Goal: Task Accomplishment & Management: Manage account settings

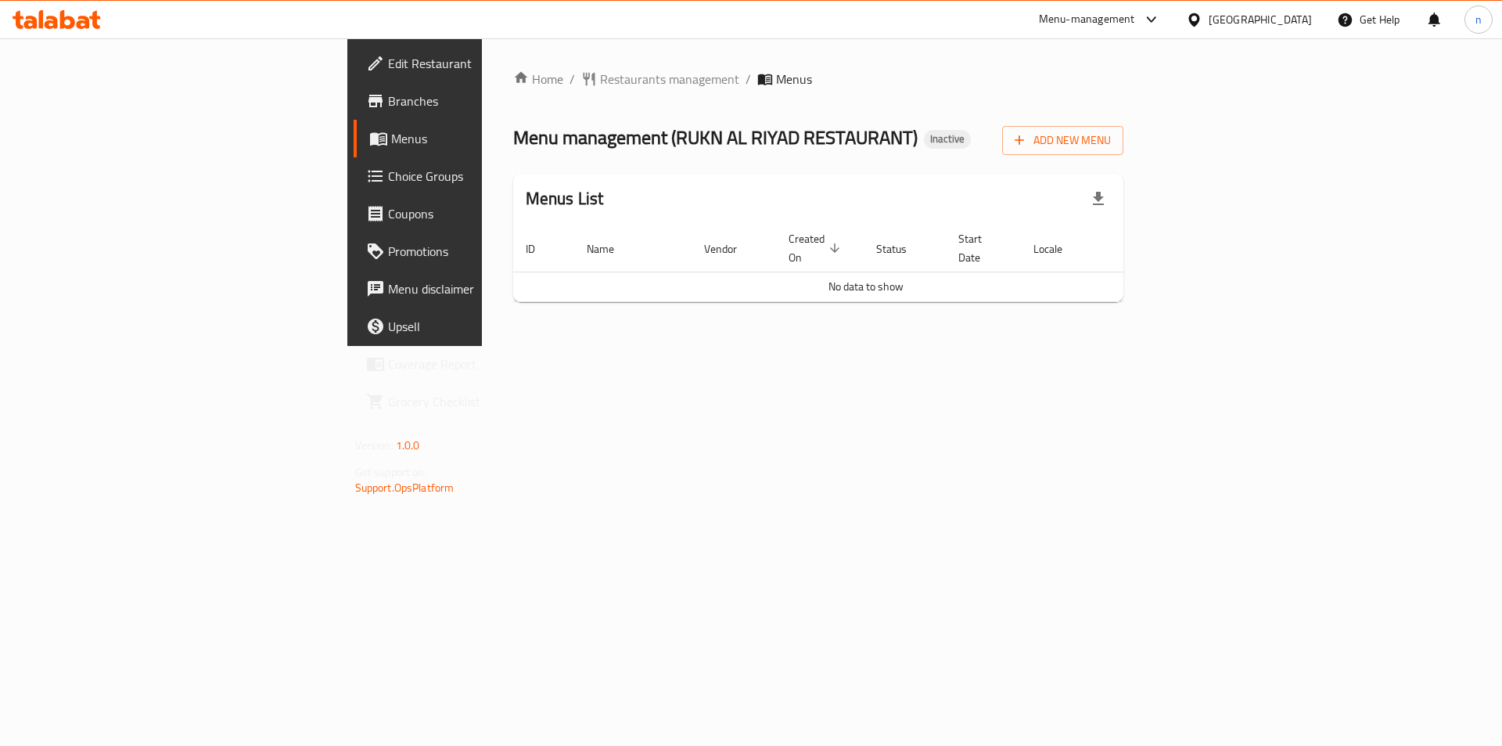
click at [388, 109] on span "Branches" at bounding box center [487, 101] width 198 height 19
click at [1111, 147] on span "Add New Menu" at bounding box center [1063, 141] width 96 height 20
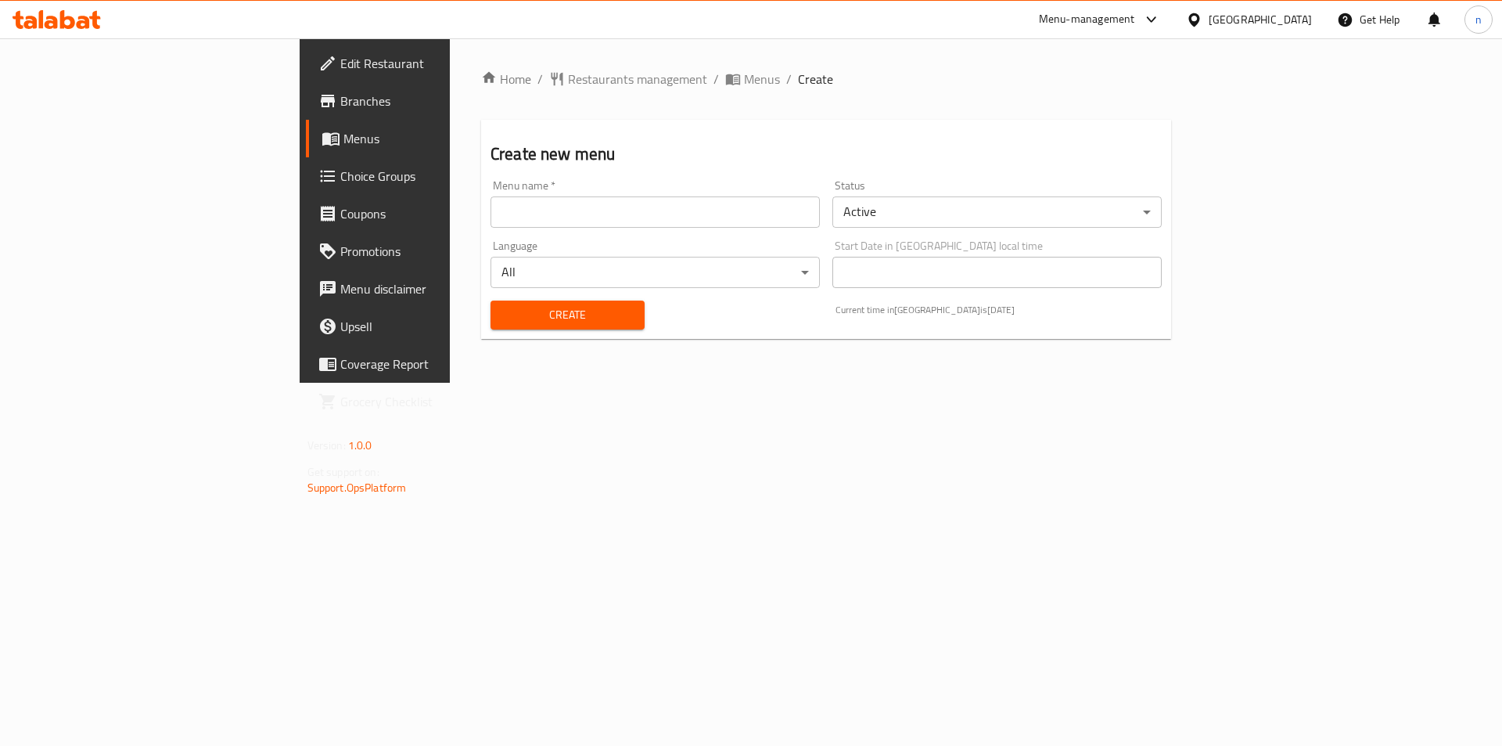
click at [729, 228] on div "Menu name   * Menu name *" at bounding box center [655, 204] width 342 height 60
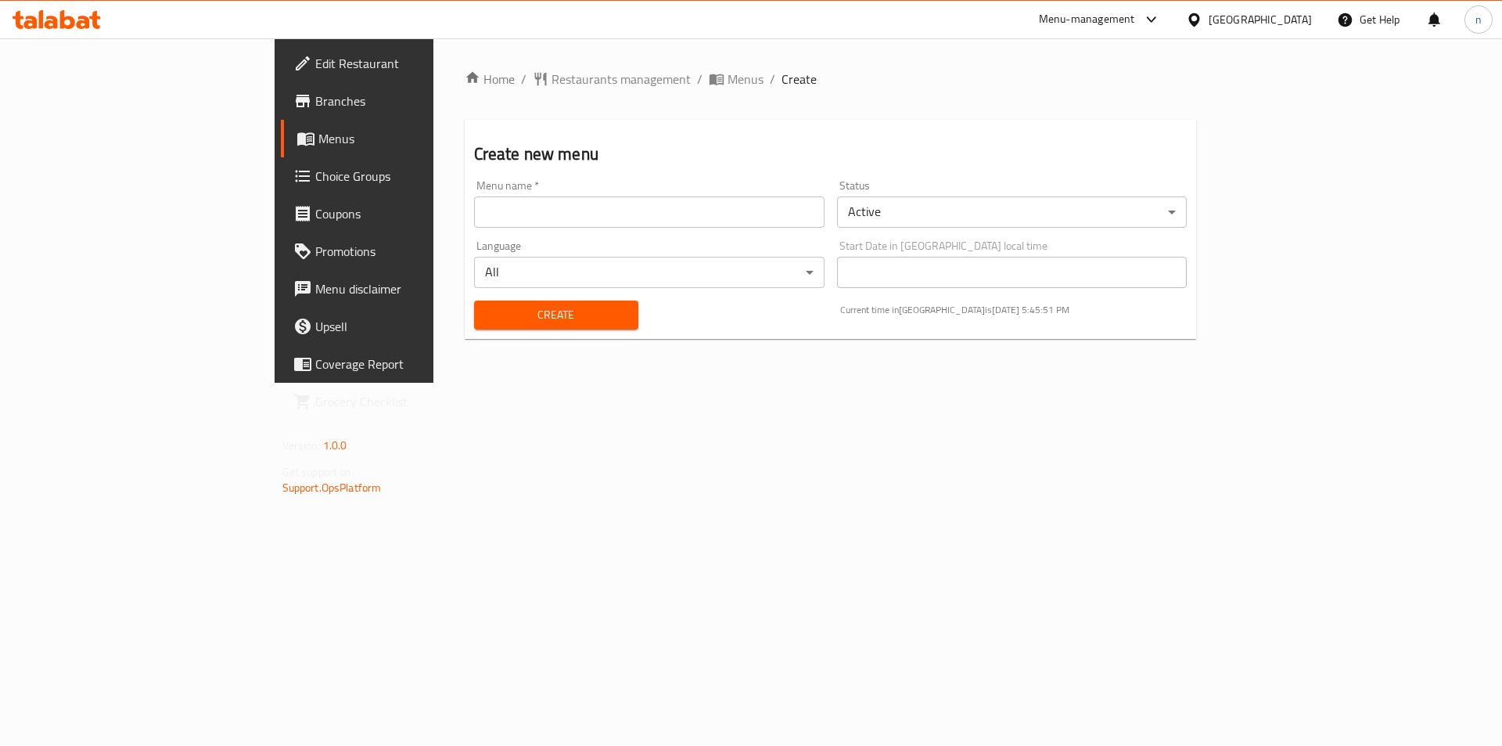
click at [728, 210] on input "text" at bounding box center [649, 211] width 351 height 31
type input "14/10"
click at [487, 317] on span "Create" at bounding box center [556, 315] width 139 height 20
click at [709, 83] on span "breadcrumb" at bounding box center [718, 79] width 19 height 16
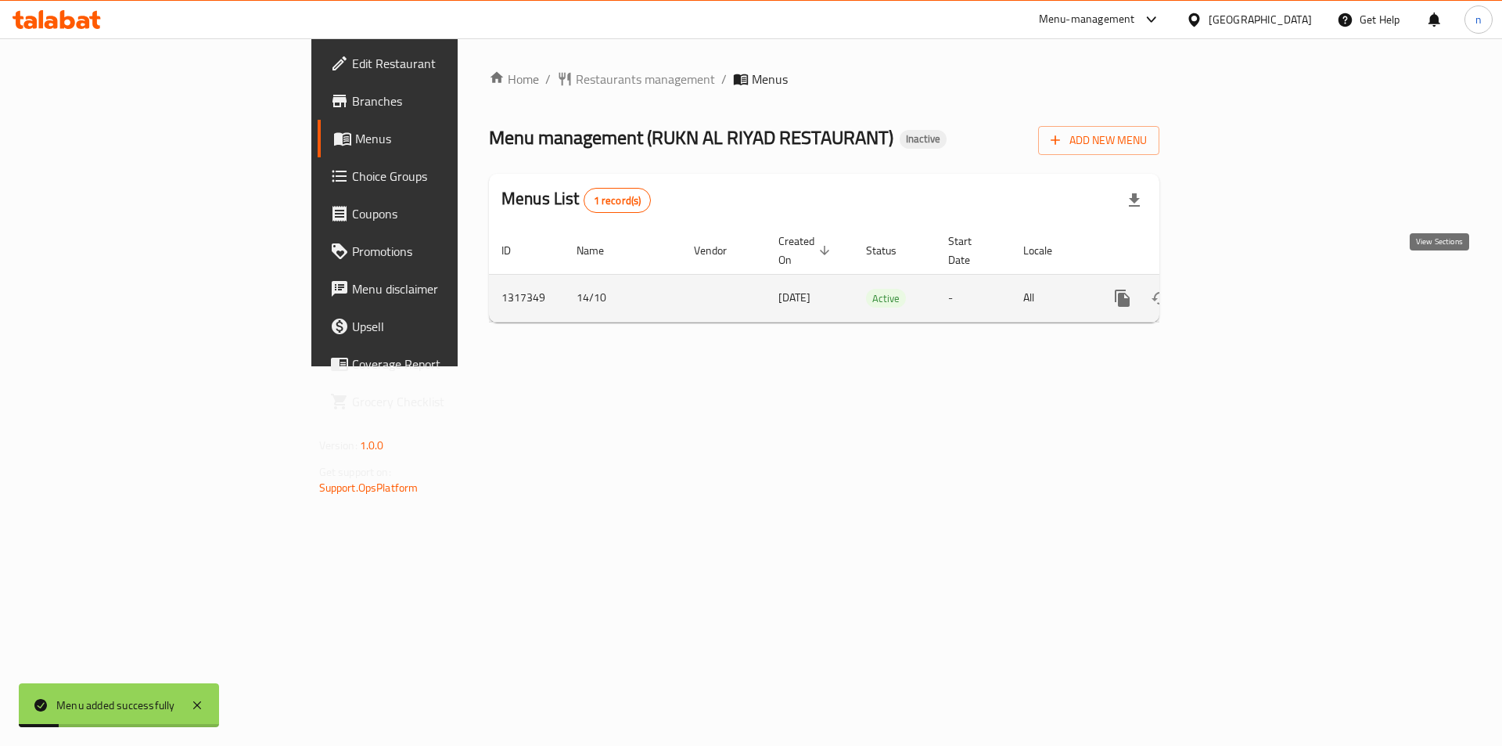
click at [1254, 282] on link "enhanced table" at bounding box center [1236, 298] width 38 height 38
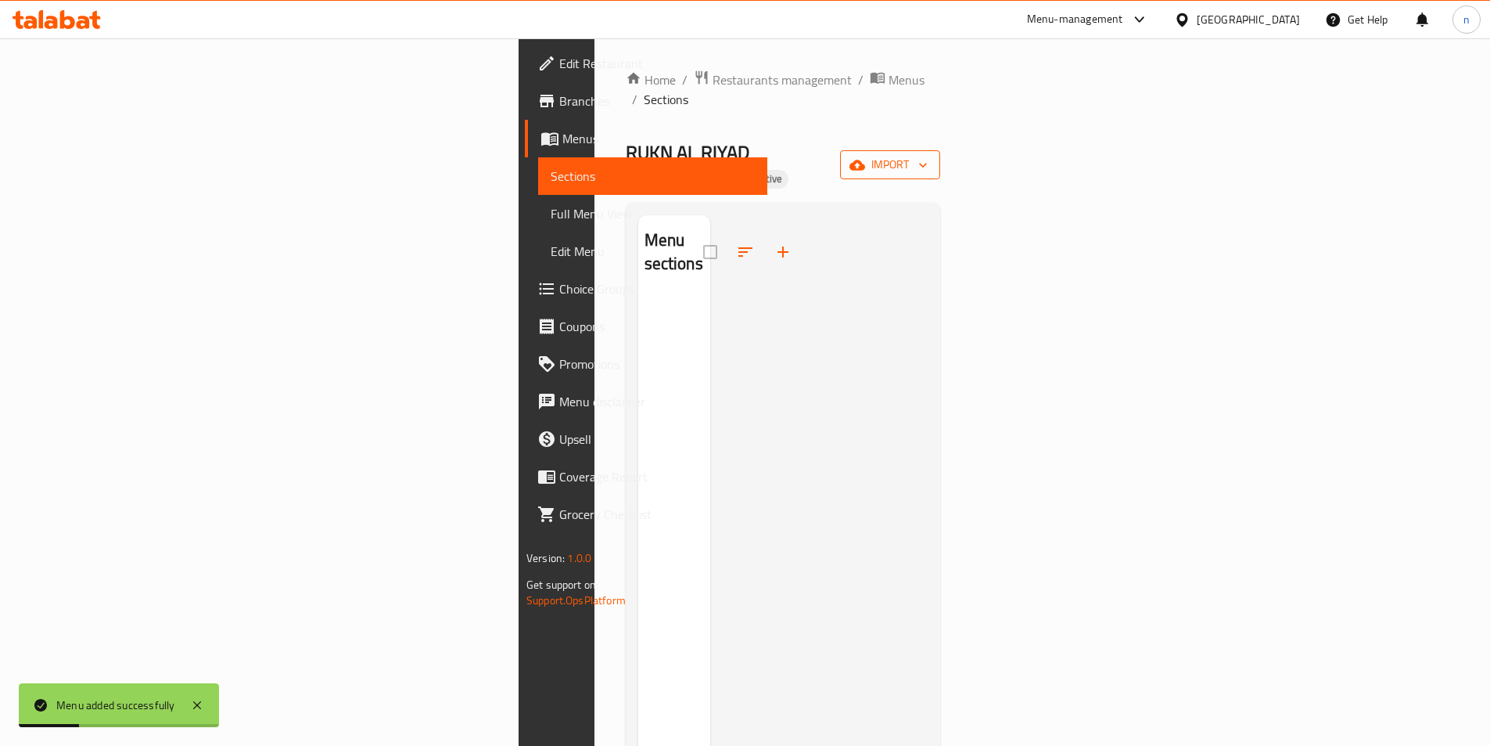
click at [928, 155] on span "import" at bounding box center [890, 165] width 75 height 20
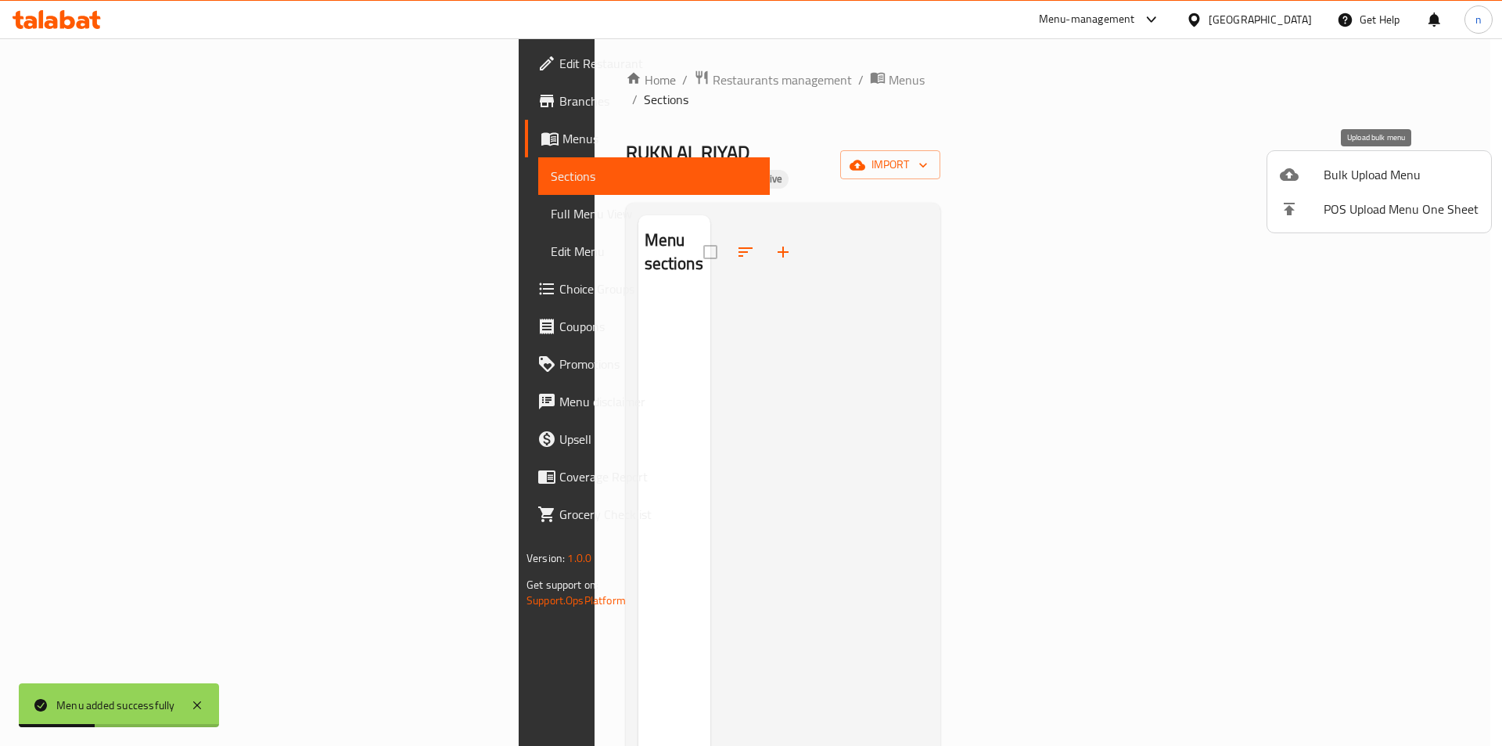
click at [1353, 171] on span "Bulk Upload Menu" at bounding box center [1401, 174] width 155 height 19
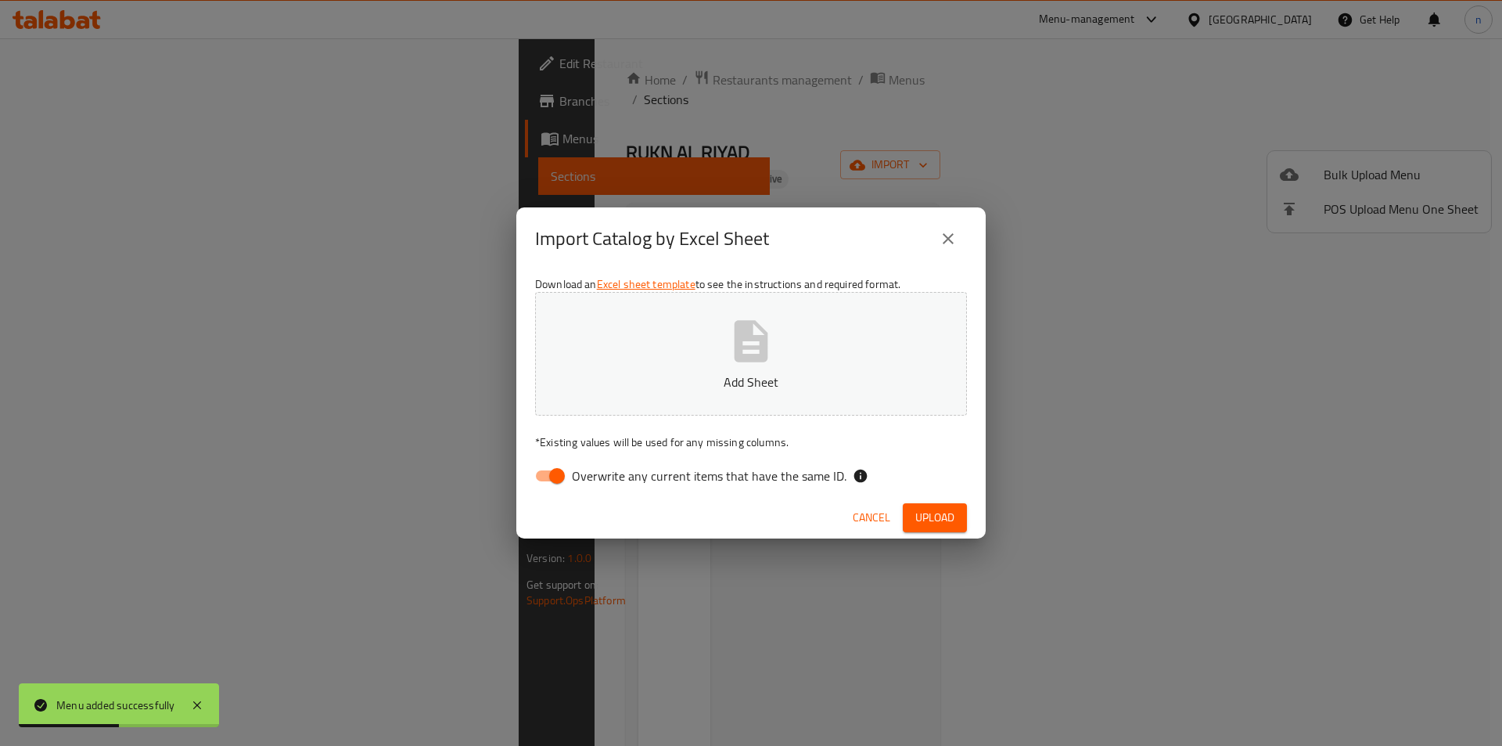
click at [542, 487] on input "Overwrite any current items that have the same ID." at bounding box center [556, 476] width 89 height 30
checkbox input "false"
click at [680, 381] on p "Add Sheet" at bounding box center [750, 381] width 383 height 19
drag, startPoint x: 932, startPoint y: 514, endPoint x: 909, endPoint y: 526, distance: 25.5
click at [932, 515] on span "Upload" at bounding box center [934, 518] width 39 height 20
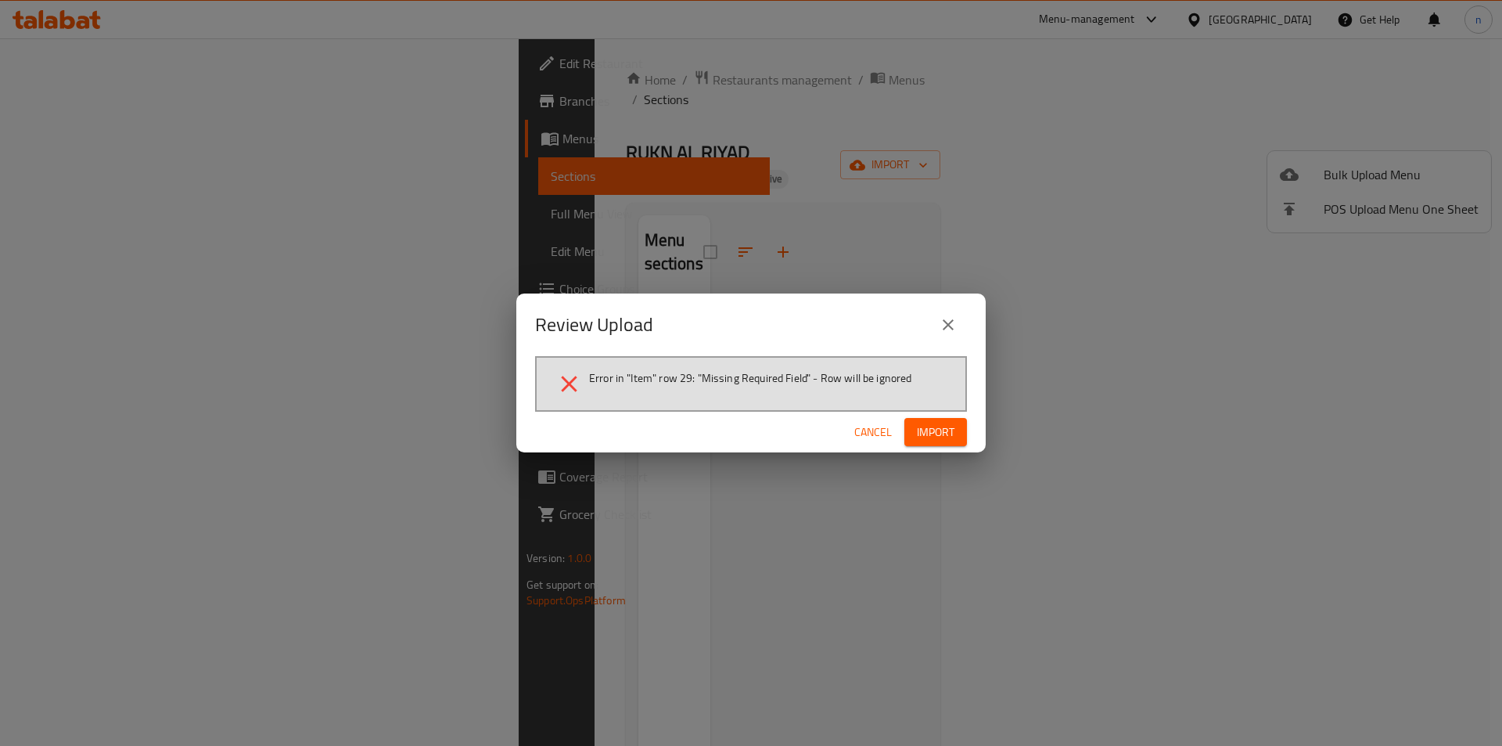
click at [955, 329] on icon "close" at bounding box center [948, 324] width 19 height 19
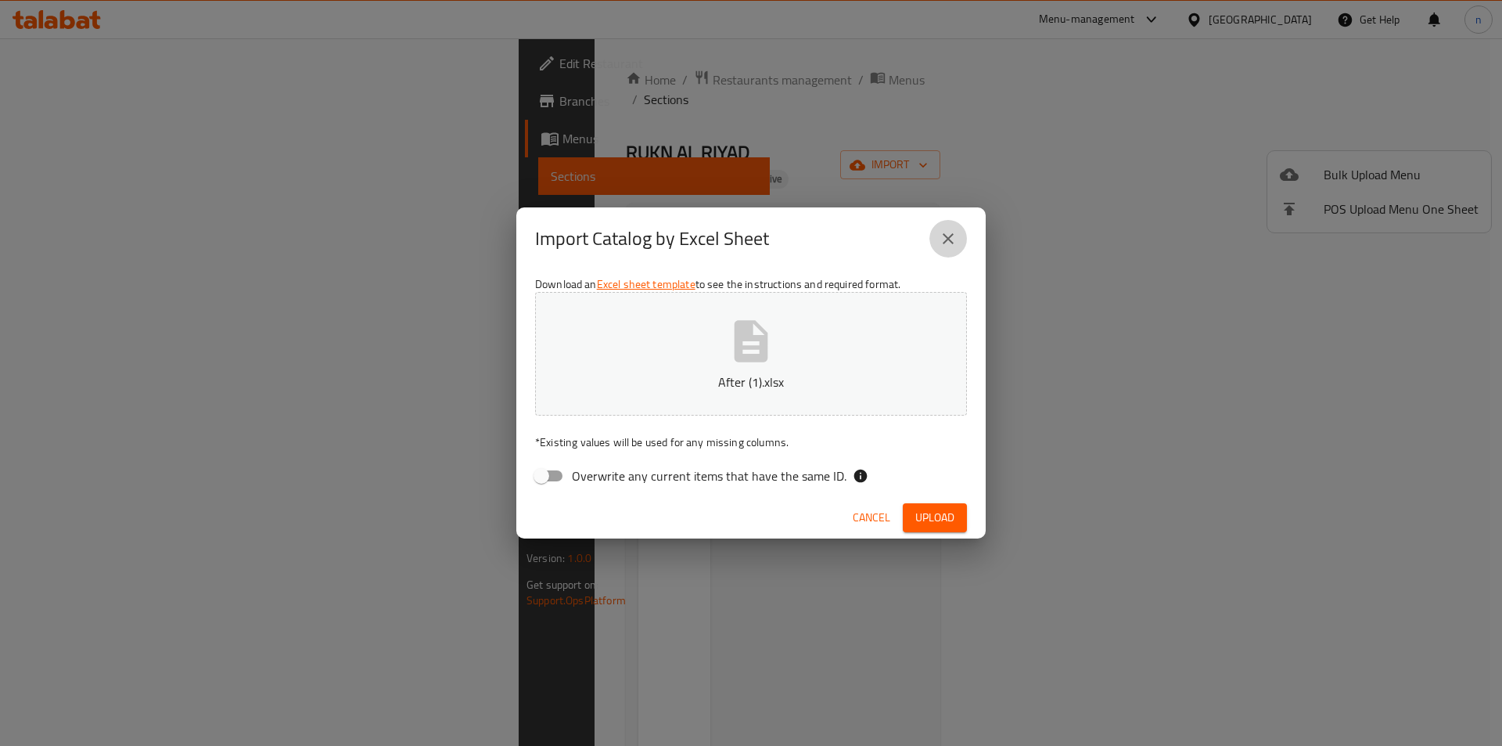
click at [951, 231] on icon "close" at bounding box center [948, 238] width 19 height 19
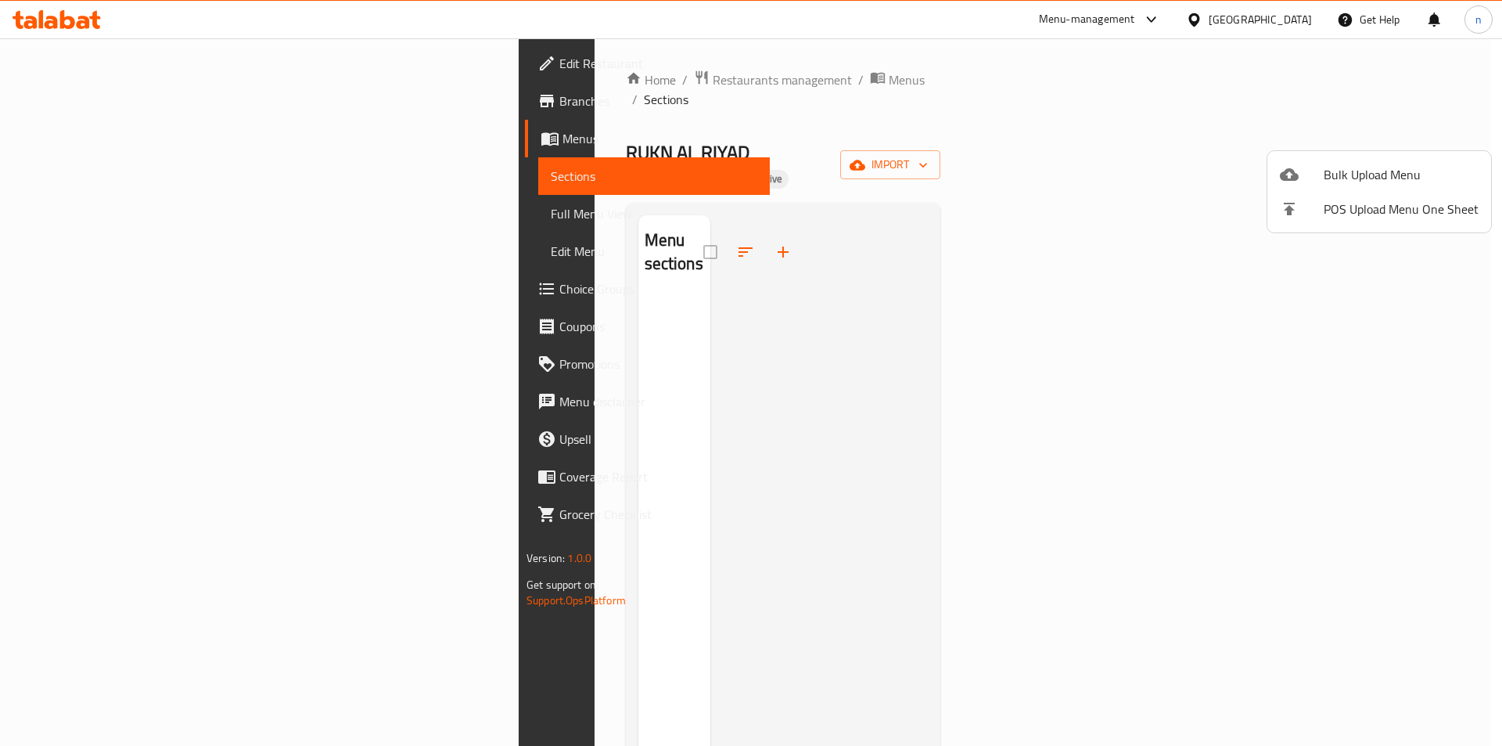
click at [965, 300] on div at bounding box center [751, 373] width 1502 height 746
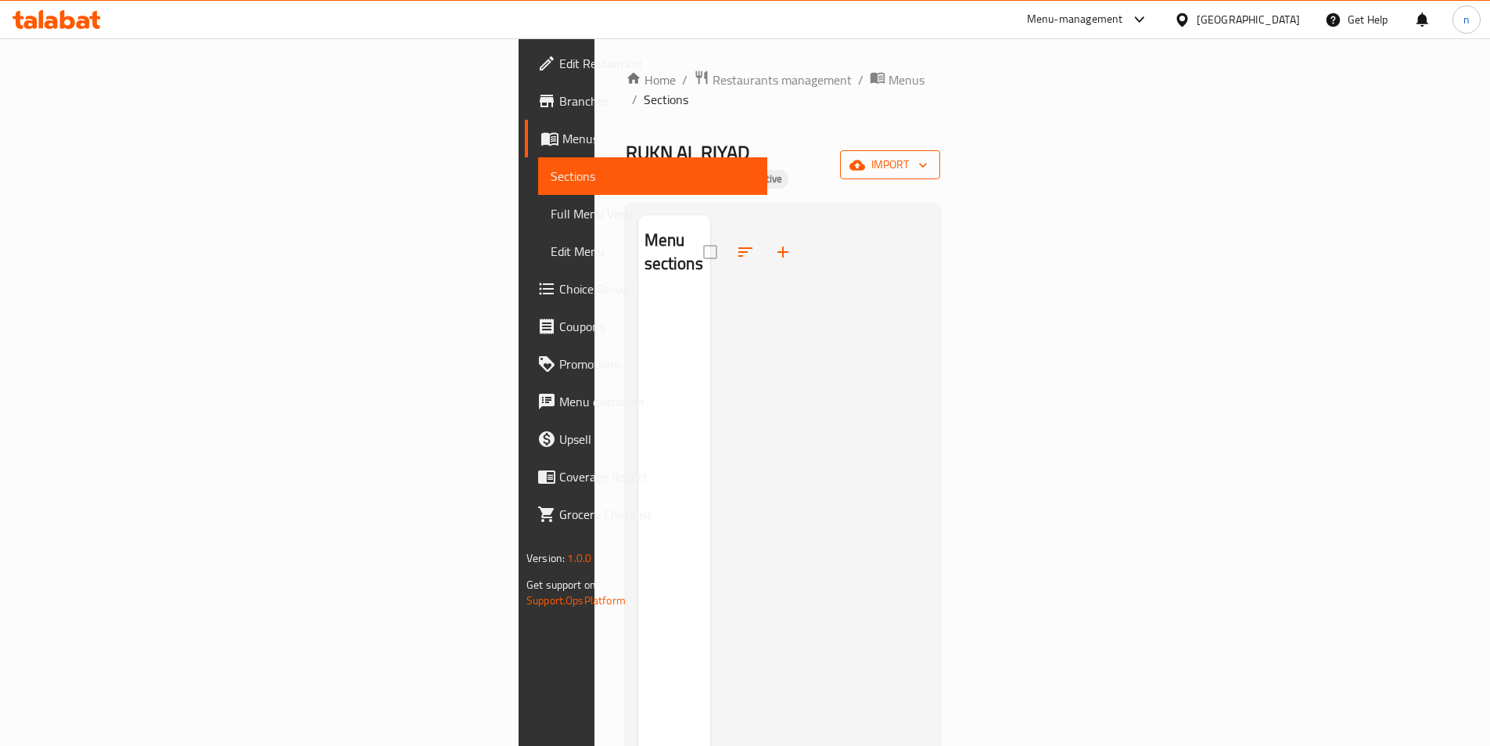
click at [928, 155] on span "import" at bounding box center [890, 165] width 75 height 20
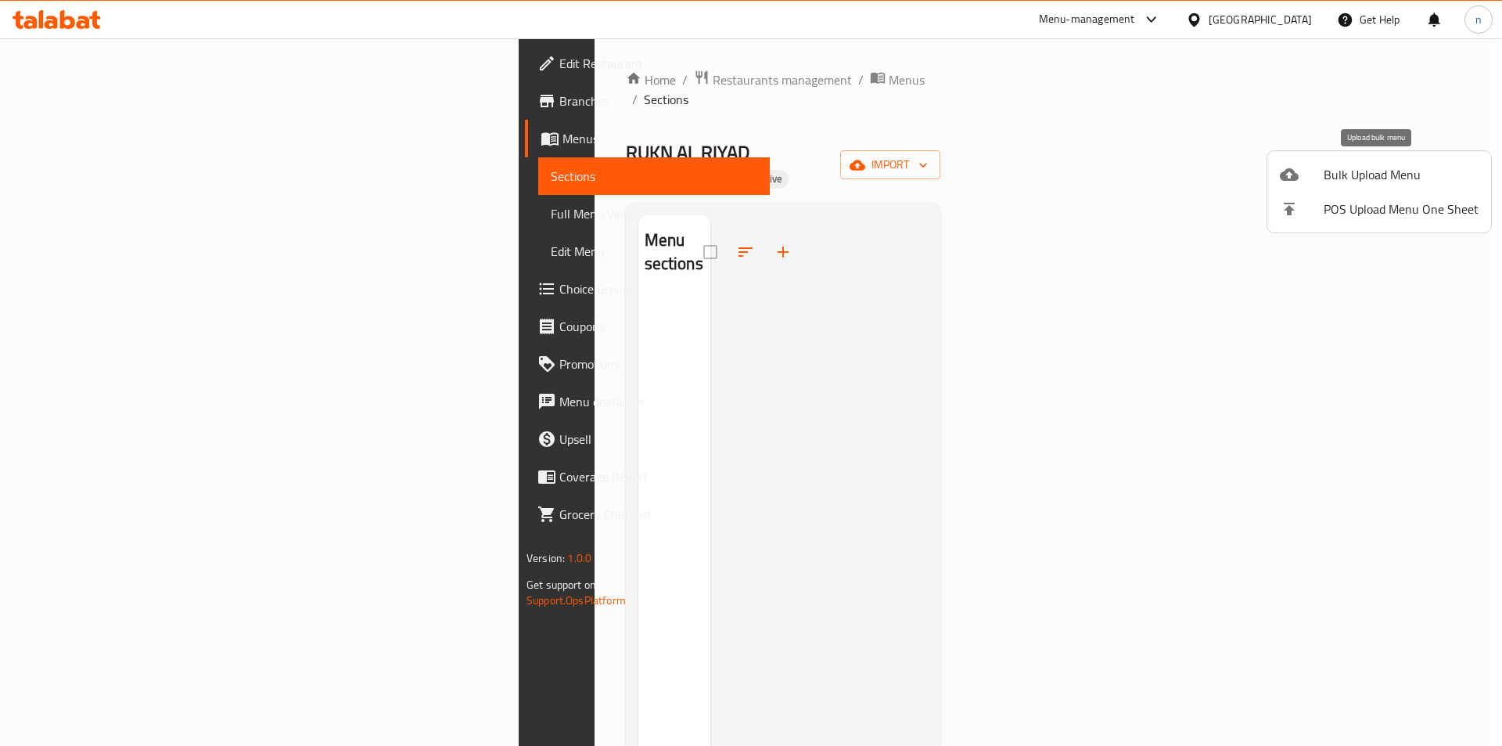
click at [1347, 188] on li "Bulk Upload Menu" at bounding box center [1379, 174] width 224 height 34
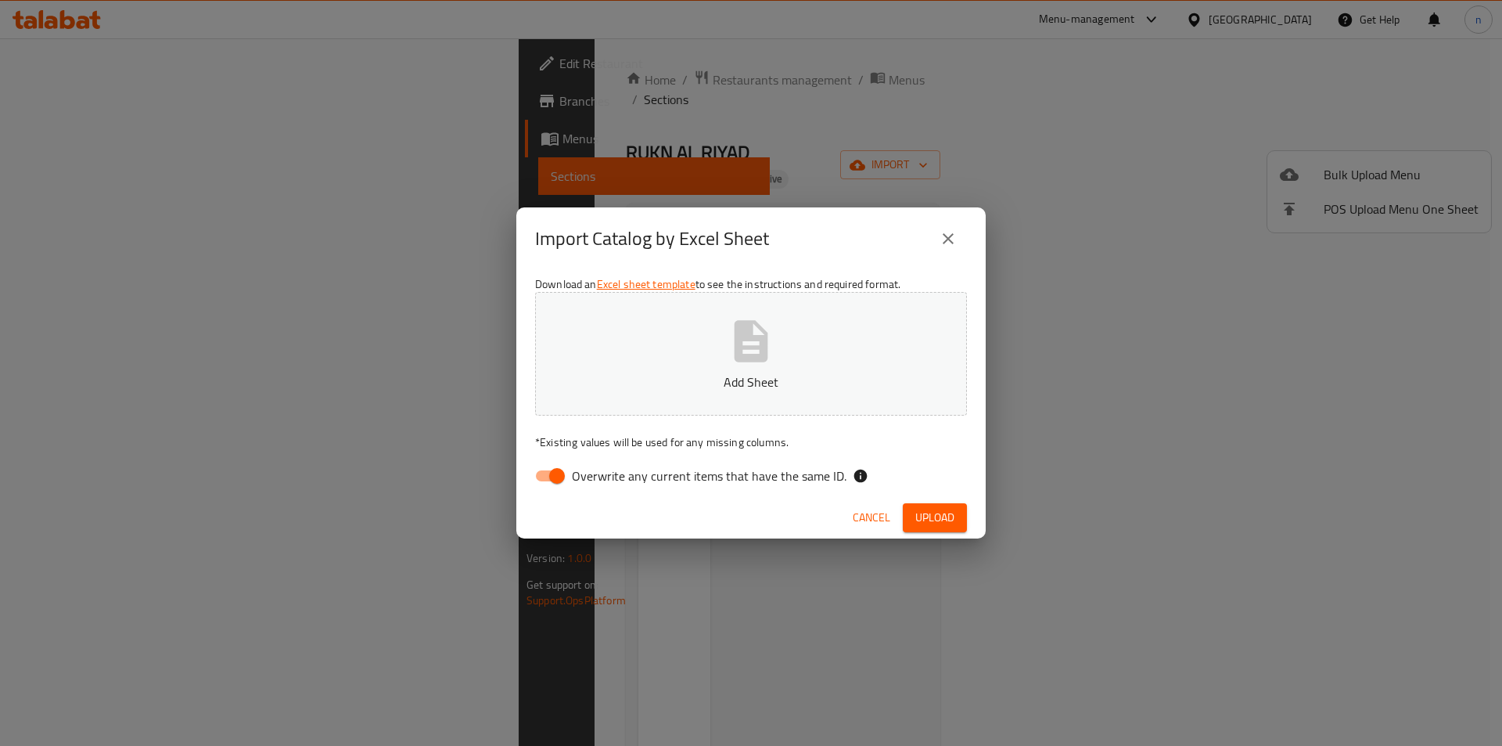
click at [566, 480] on input "Overwrite any current items that have the same ID." at bounding box center [556, 476] width 89 height 30
checkbox input "false"
click at [696, 355] on button "Add Sheet" at bounding box center [751, 354] width 432 height 124
click at [944, 520] on span "Upload" at bounding box center [934, 518] width 39 height 20
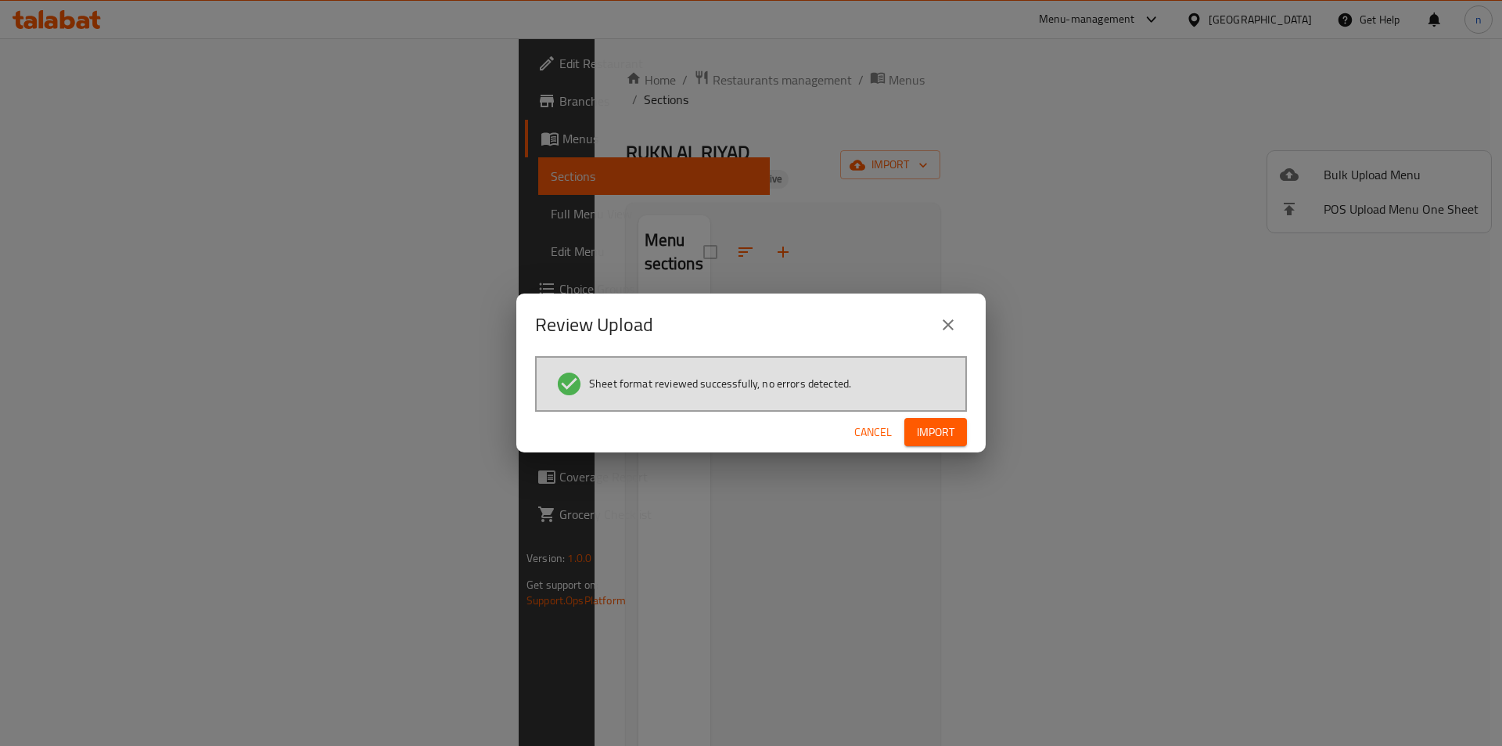
click at [951, 438] on span "Import" at bounding box center [936, 432] width 38 height 20
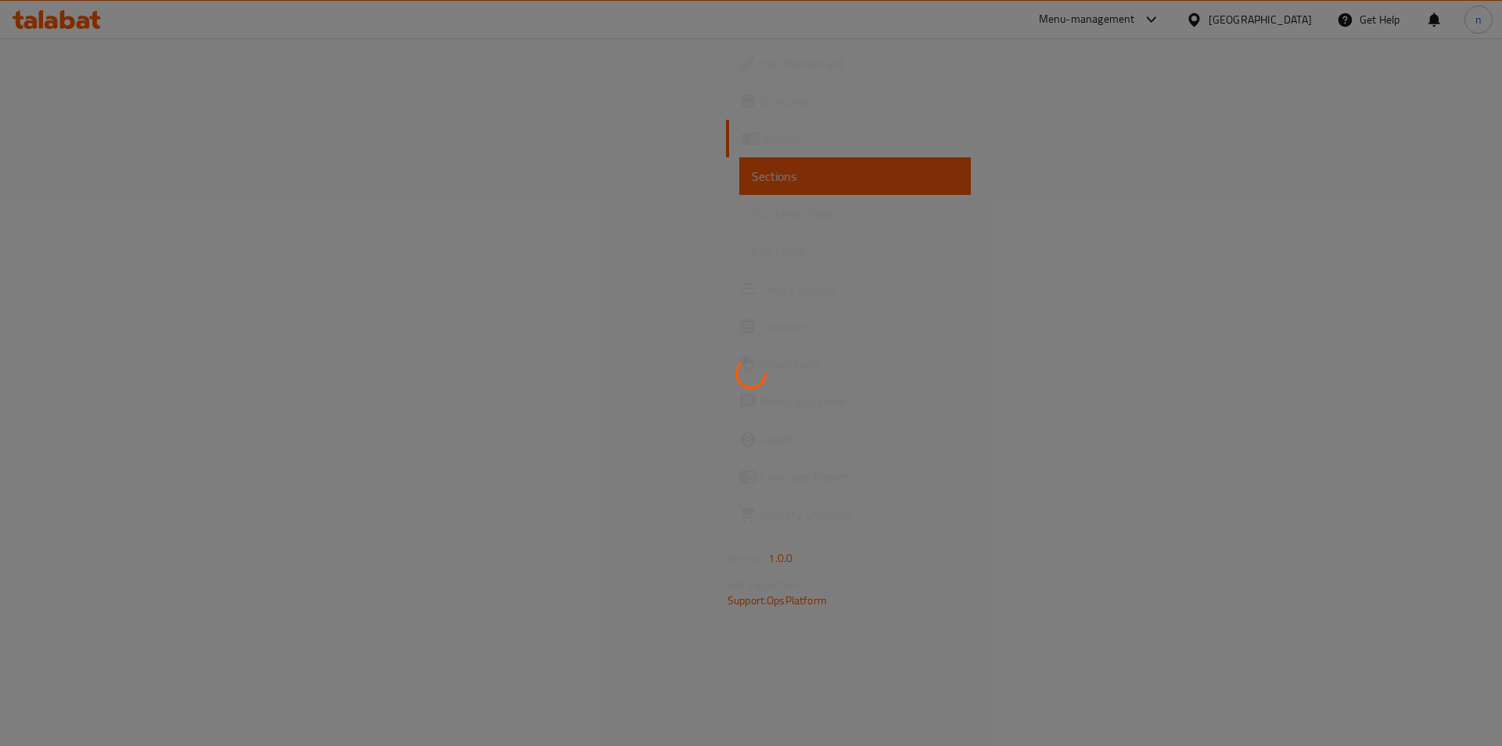
click at [81, 212] on div at bounding box center [751, 373] width 1502 height 746
click at [88, 209] on div at bounding box center [751, 373] width 1502 height 746
click at [87, 209] on div at bounding box center [751, 373] width 1502 height 746
click at [962, 255] on div at bounding box center [751, 373] width 1502 height 746
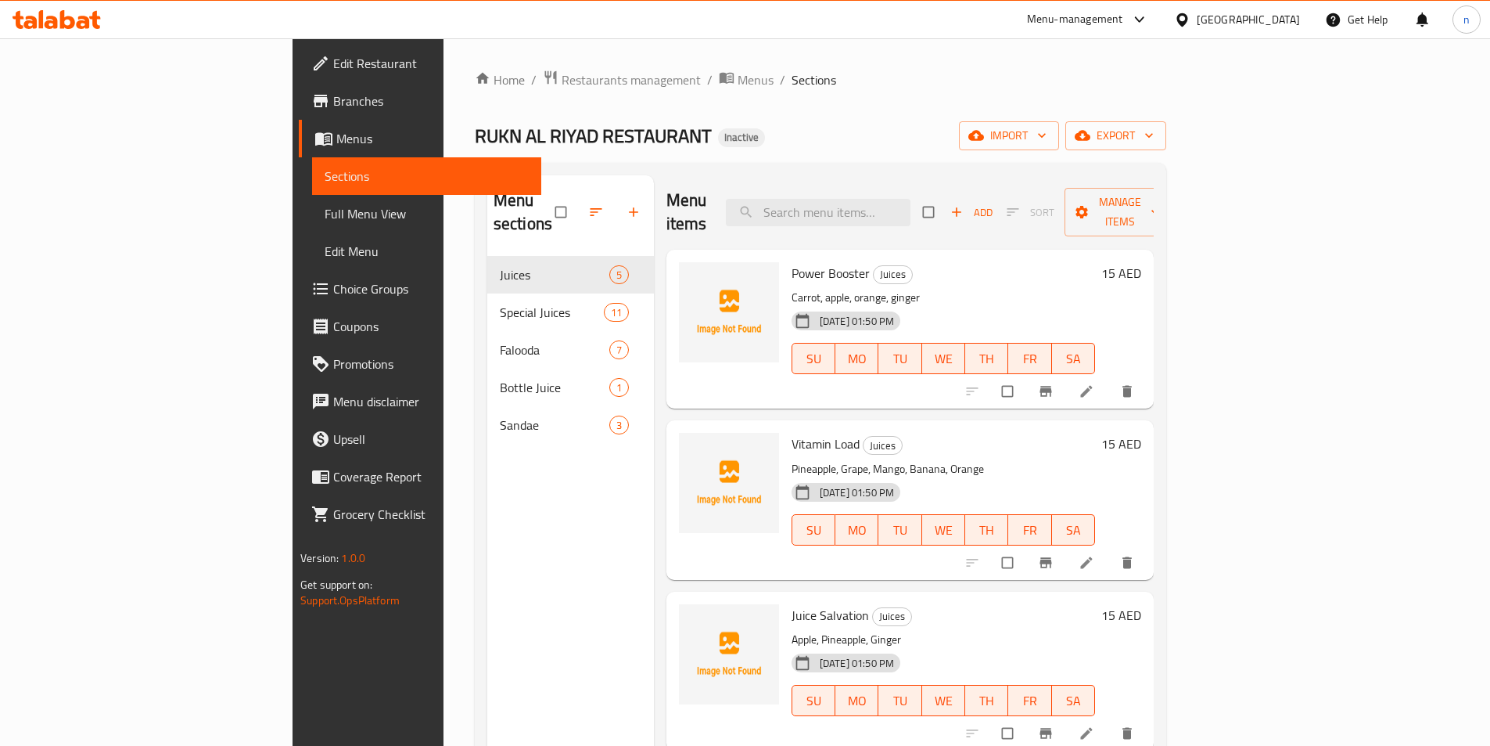
click at [325, 207] on span "Full Menu View" at bounding box center [427, 213] width 204 height 19
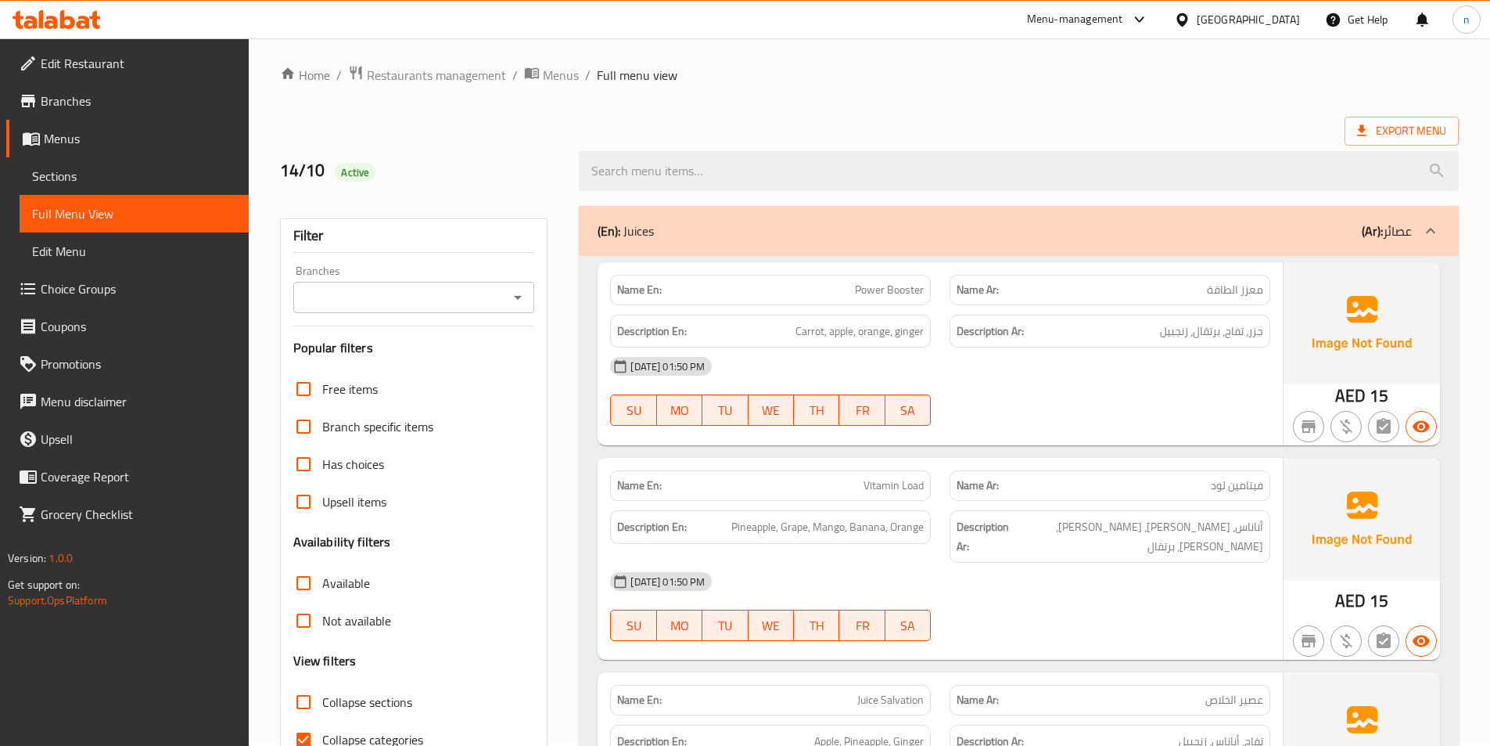
scroll to position [391, 0]
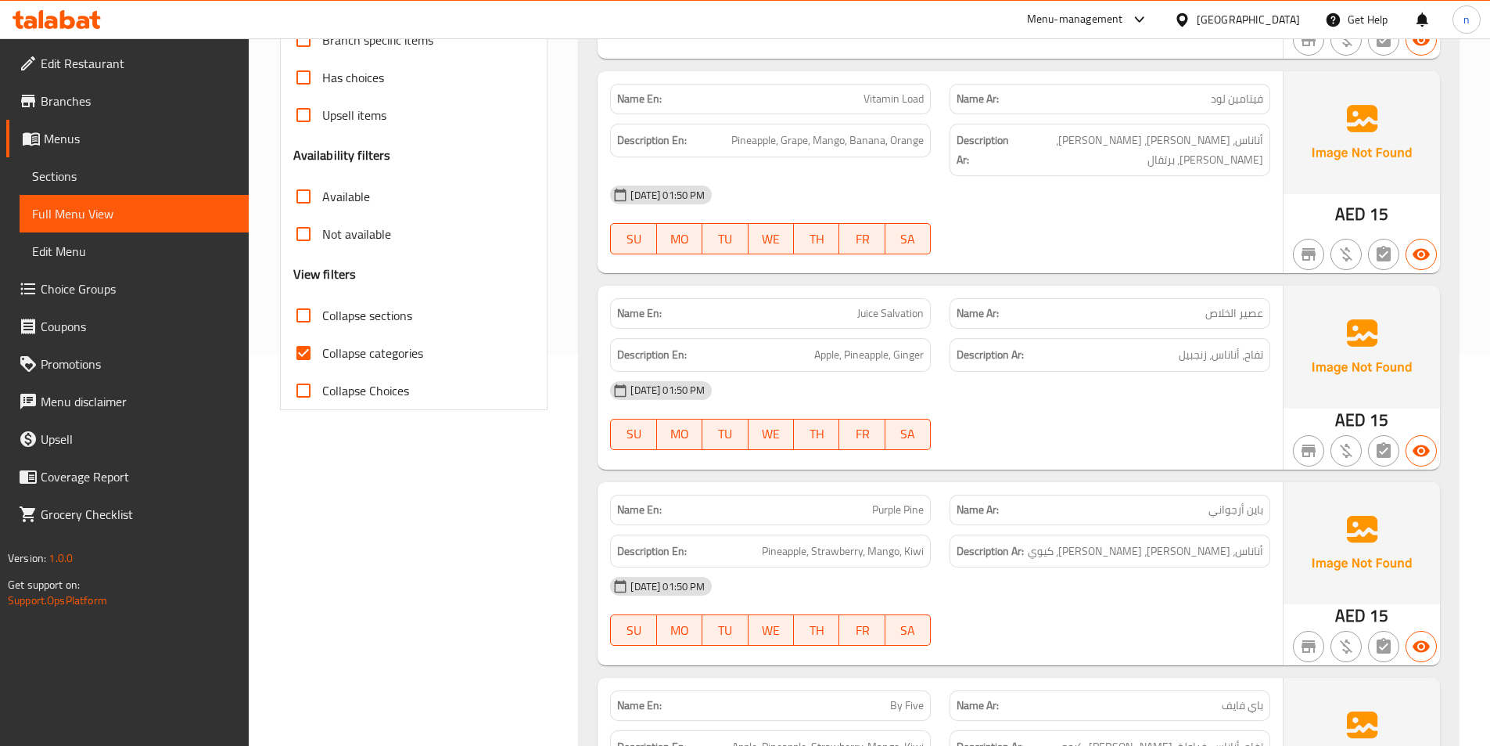
click at [404, 367] on label "Collapse categories" at bounding box center [354, 353] width 138 height 38
click at [322, 367] on input "Collapse categories" at bounding box center [304, 353] width 38 height 38
checkbox input "false"
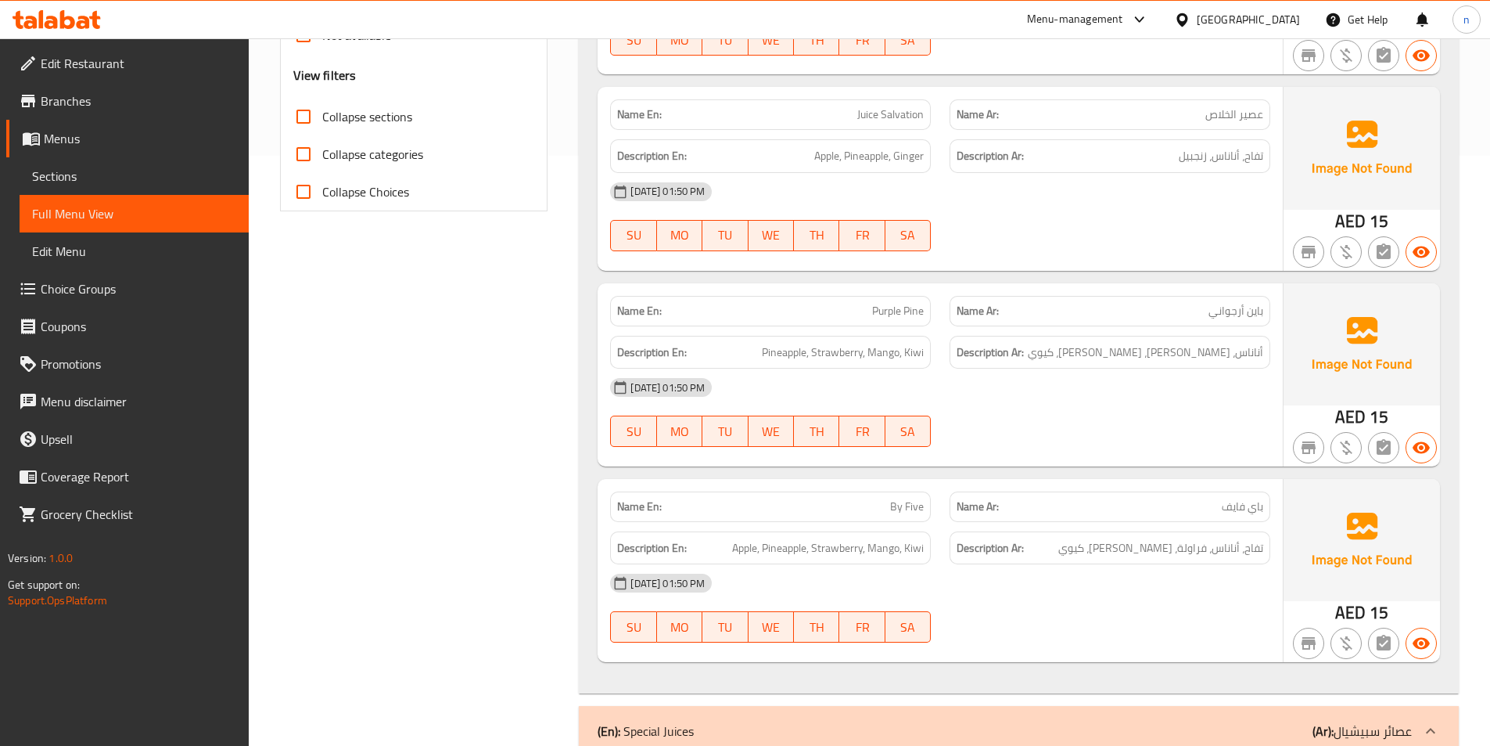
scroll to position [626, 0]
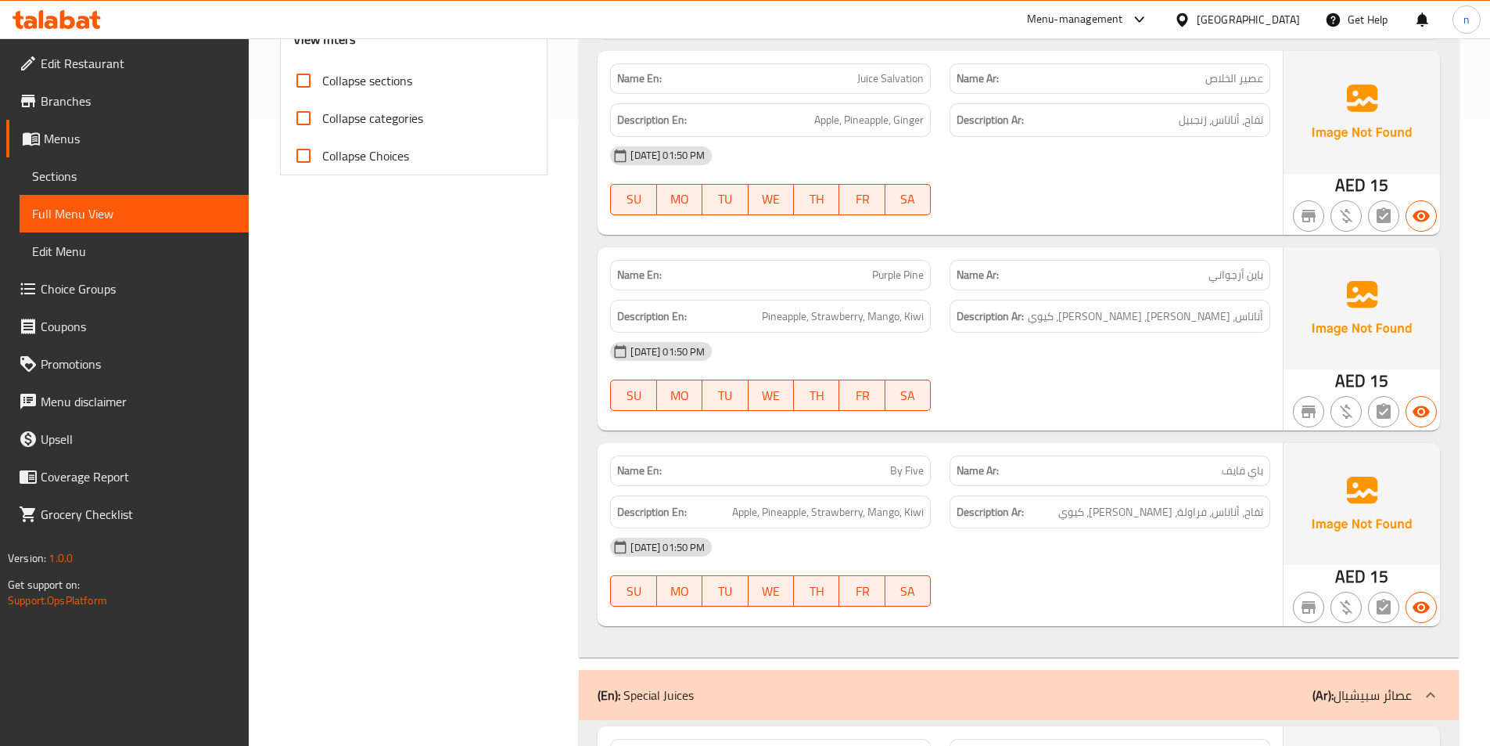
click at [919, 267] on span "Purple Pine" at bounding box center [898, 275] width 52 height 16
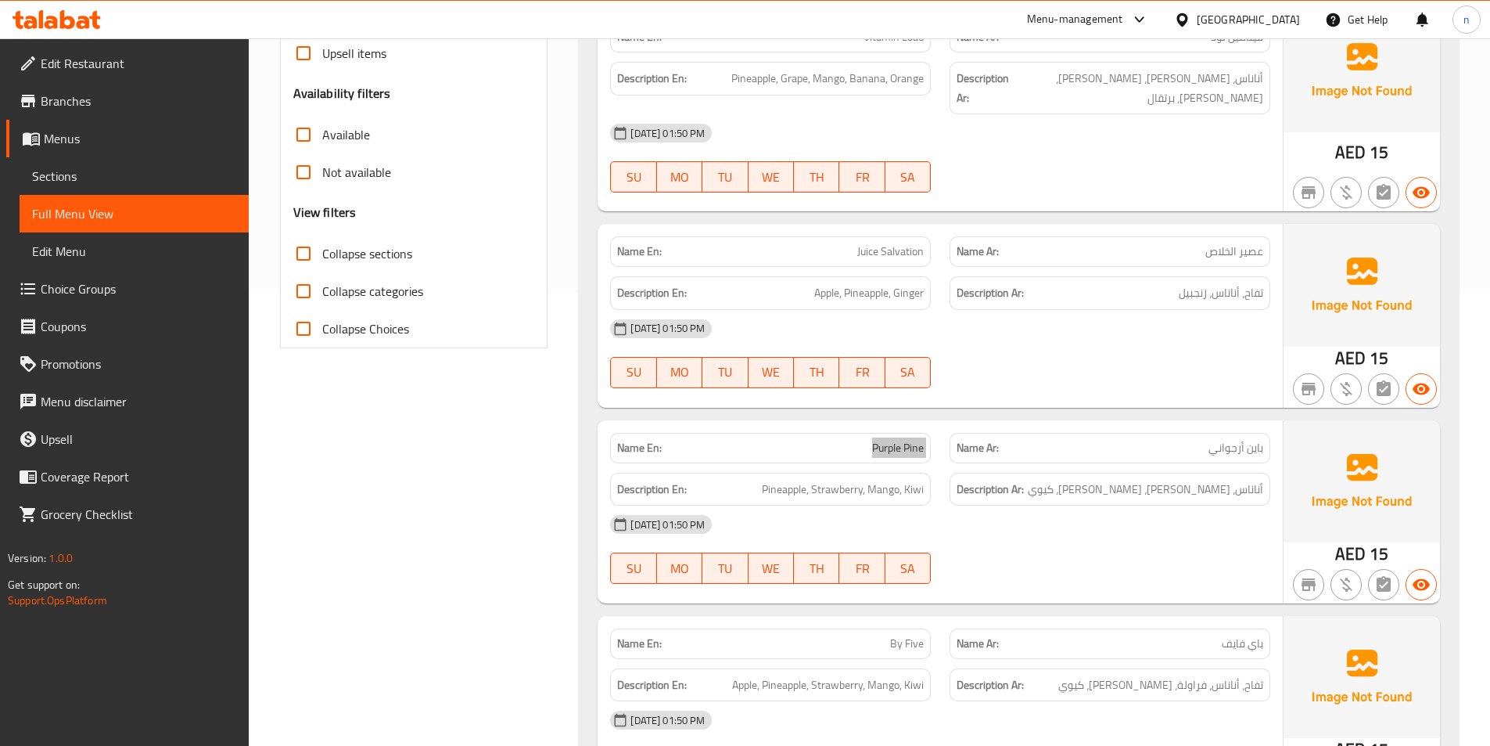
scroll to position [391, 0]
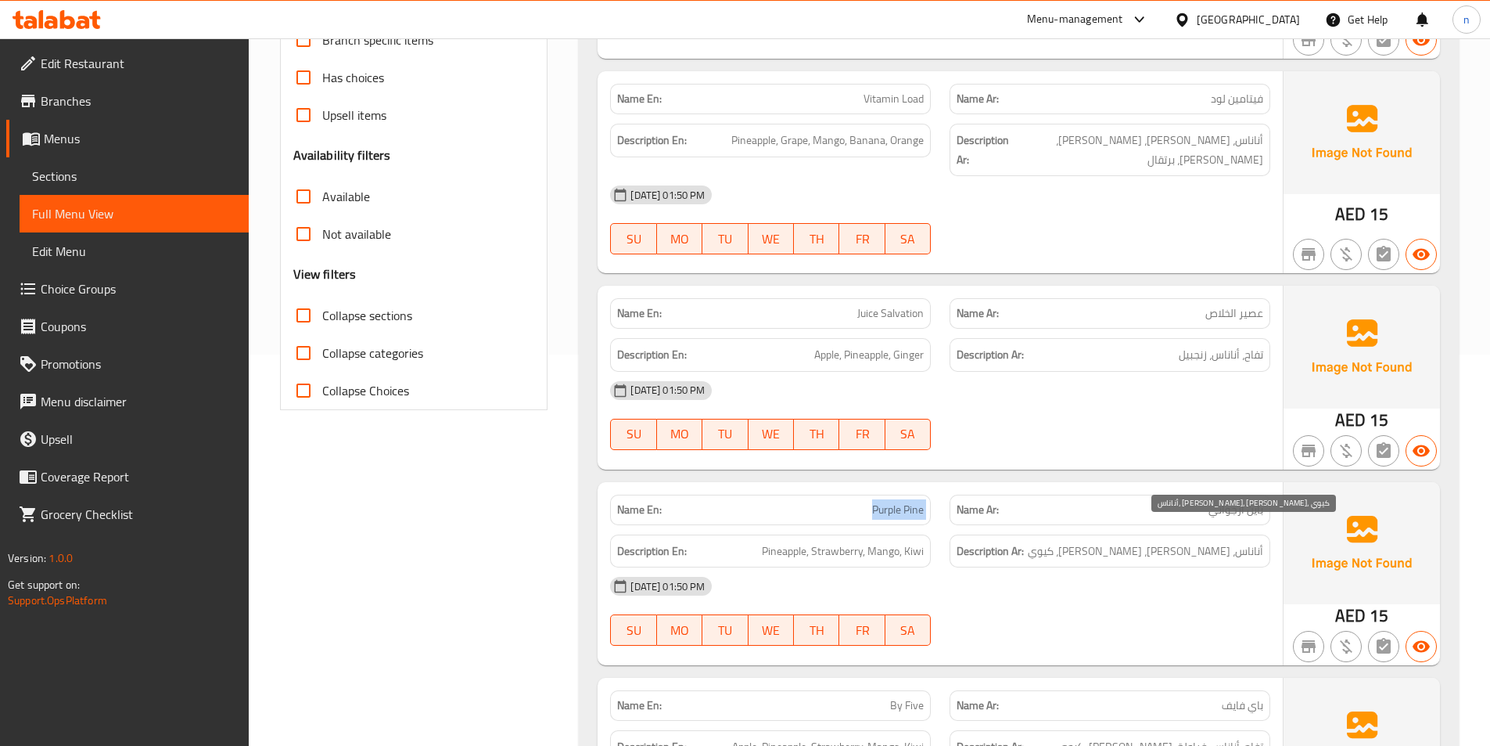
click at [1170, 541] on span "أناناس، فراولة، مانجو، كيوي" at bounding box center [1145, 551] width 235 height 20
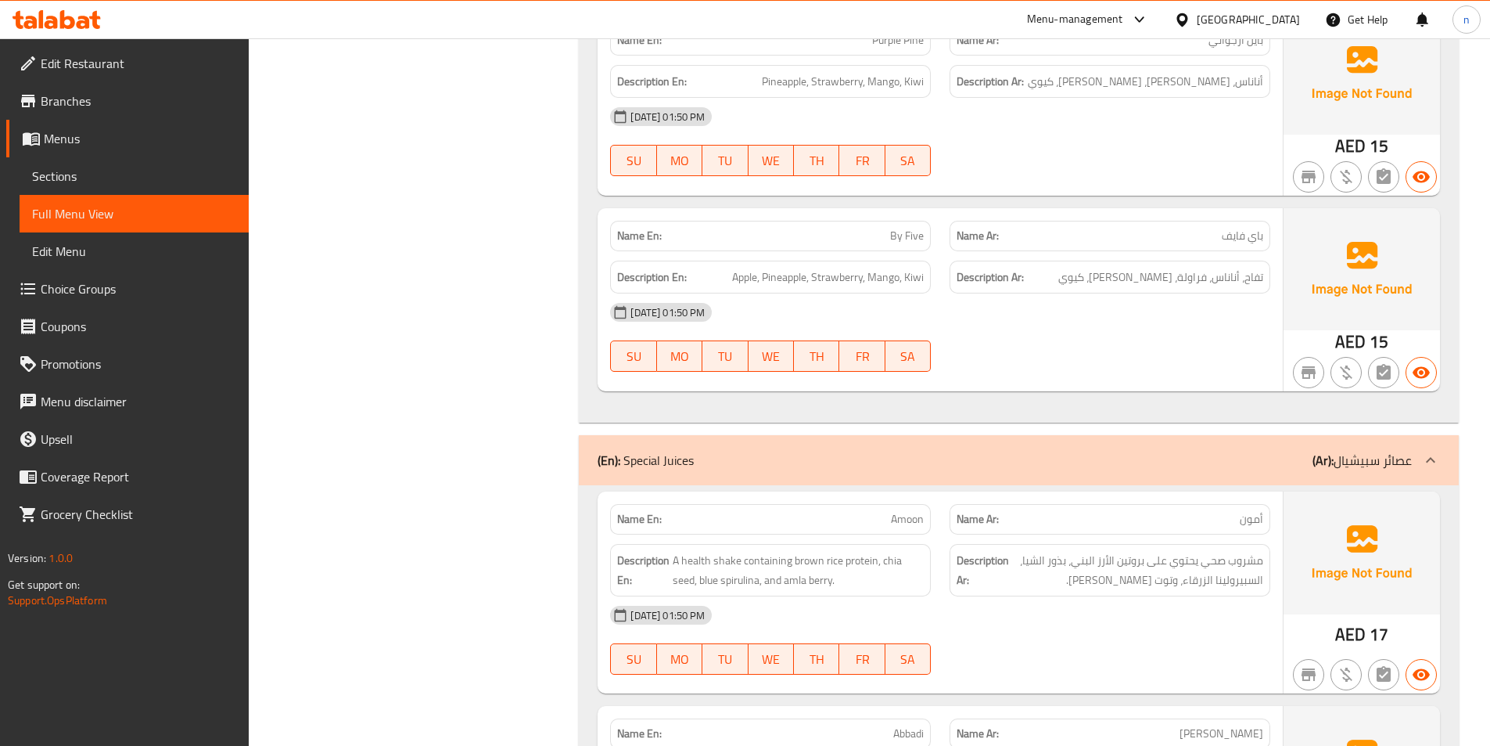
scroll to position [939, 0]
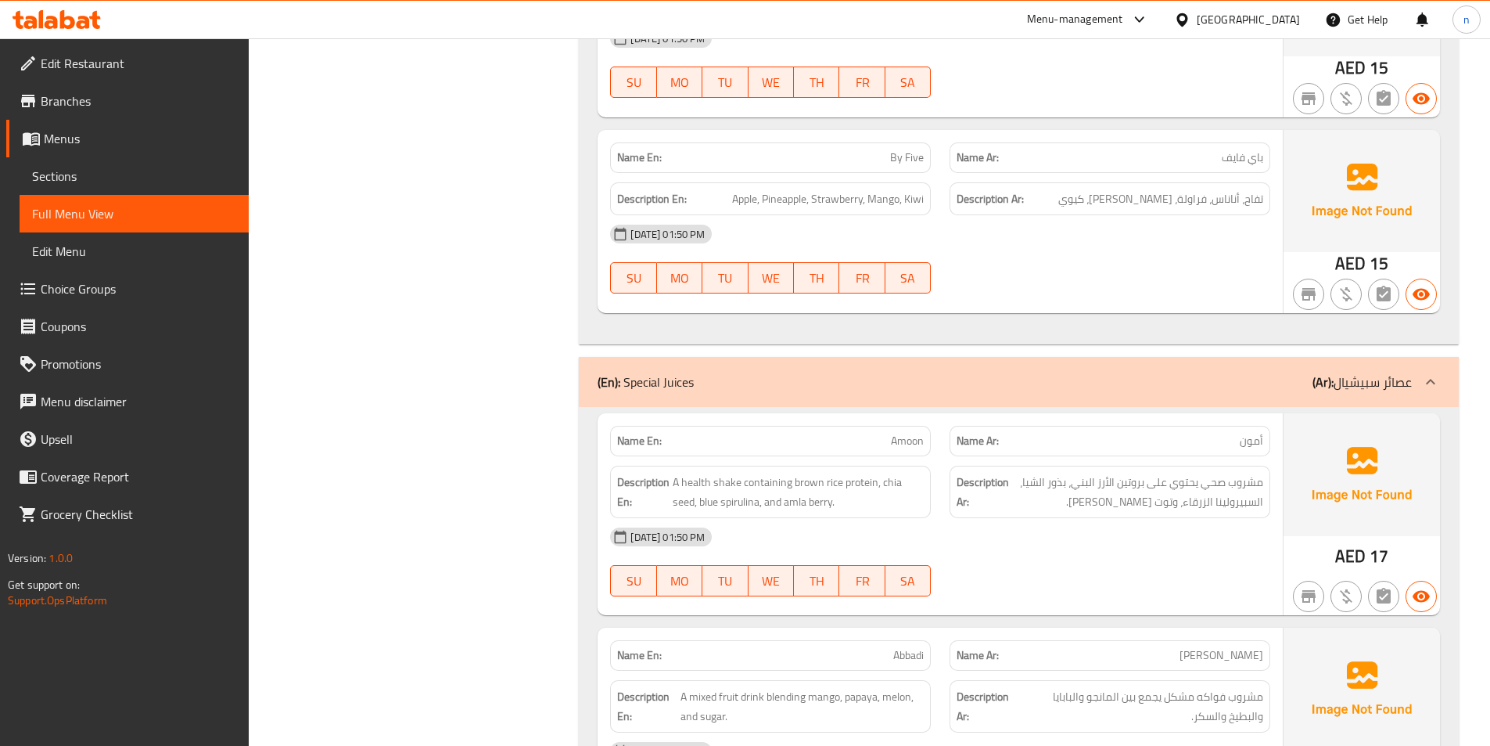
click at [940, 279] on div "SU MO TU WE TH FR SA" at bounding box center [771, 278] width 340 height 50
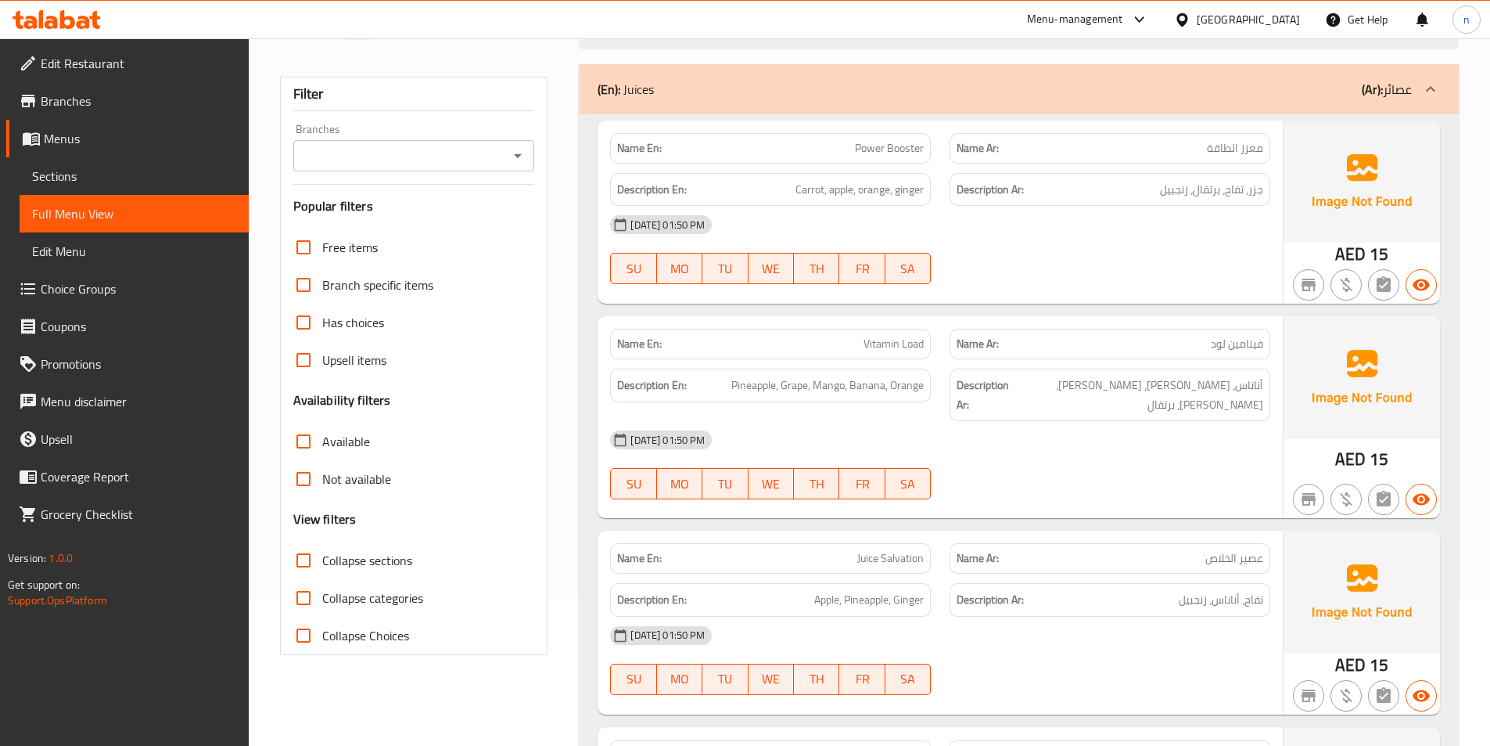
scroll to position [156, 0]
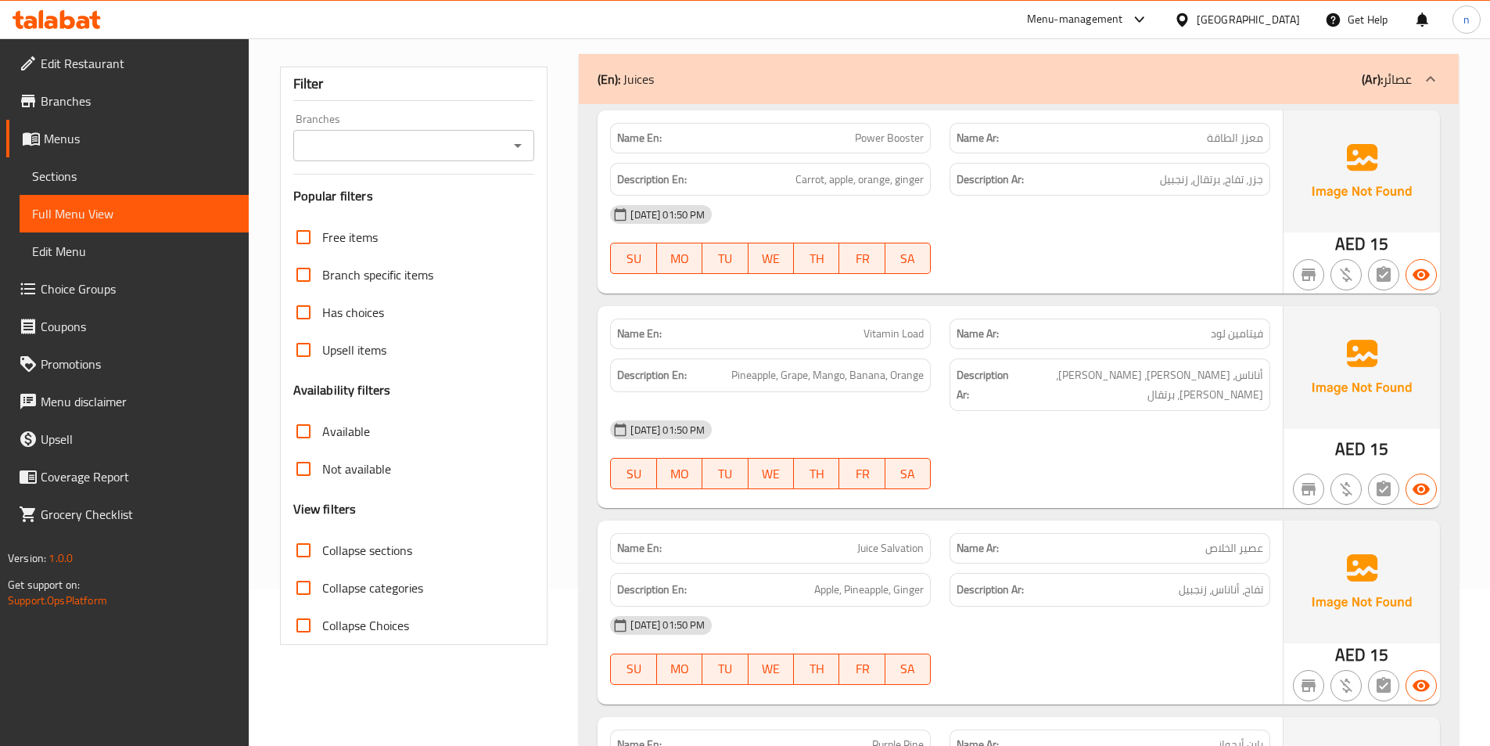
click at [903, 540] on span "Juice Salvation" at bounding box center [890, 548] width 67 height 16
click at [878, 540] on span "Juice Salvation" at bounding box center [890, 548] width 67 height 16
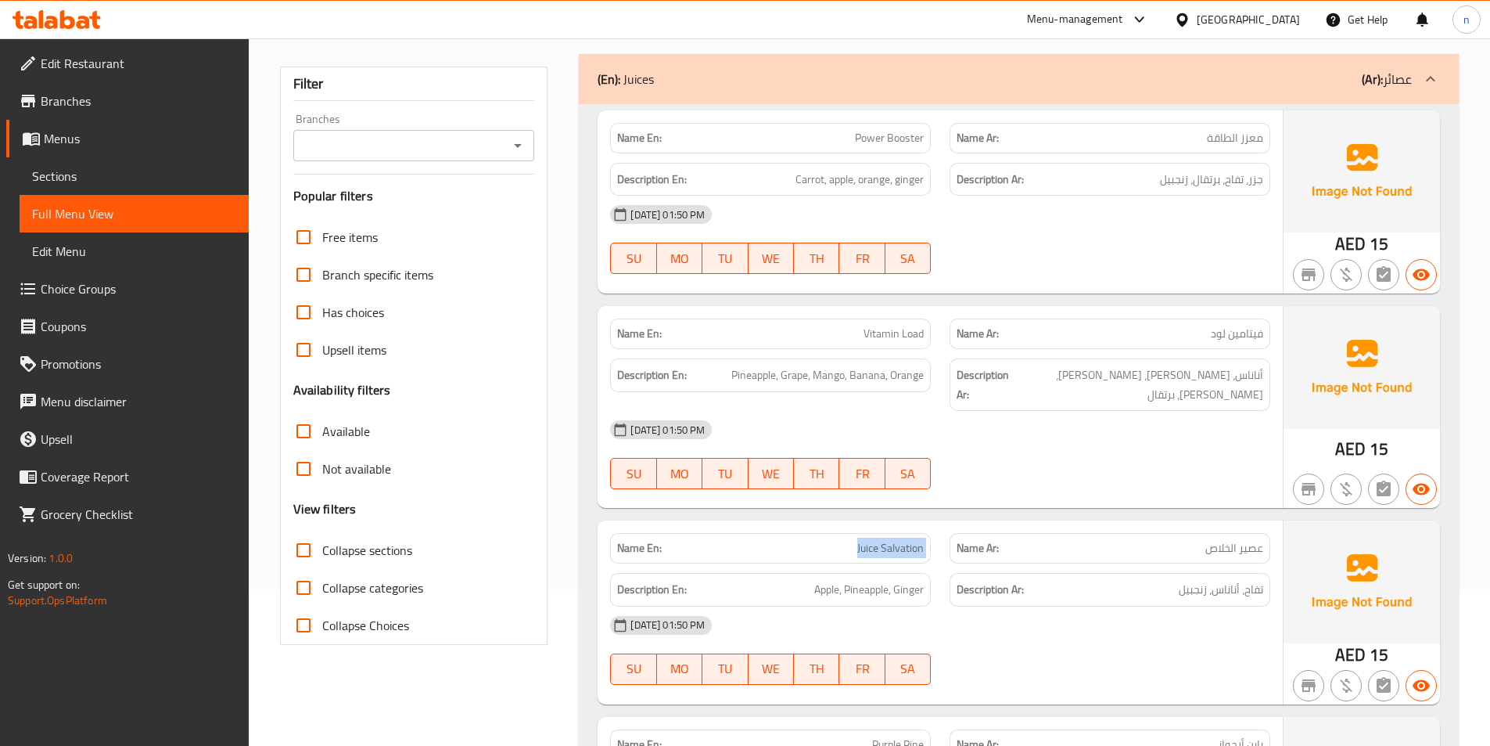
copy span "Juice Salvation"
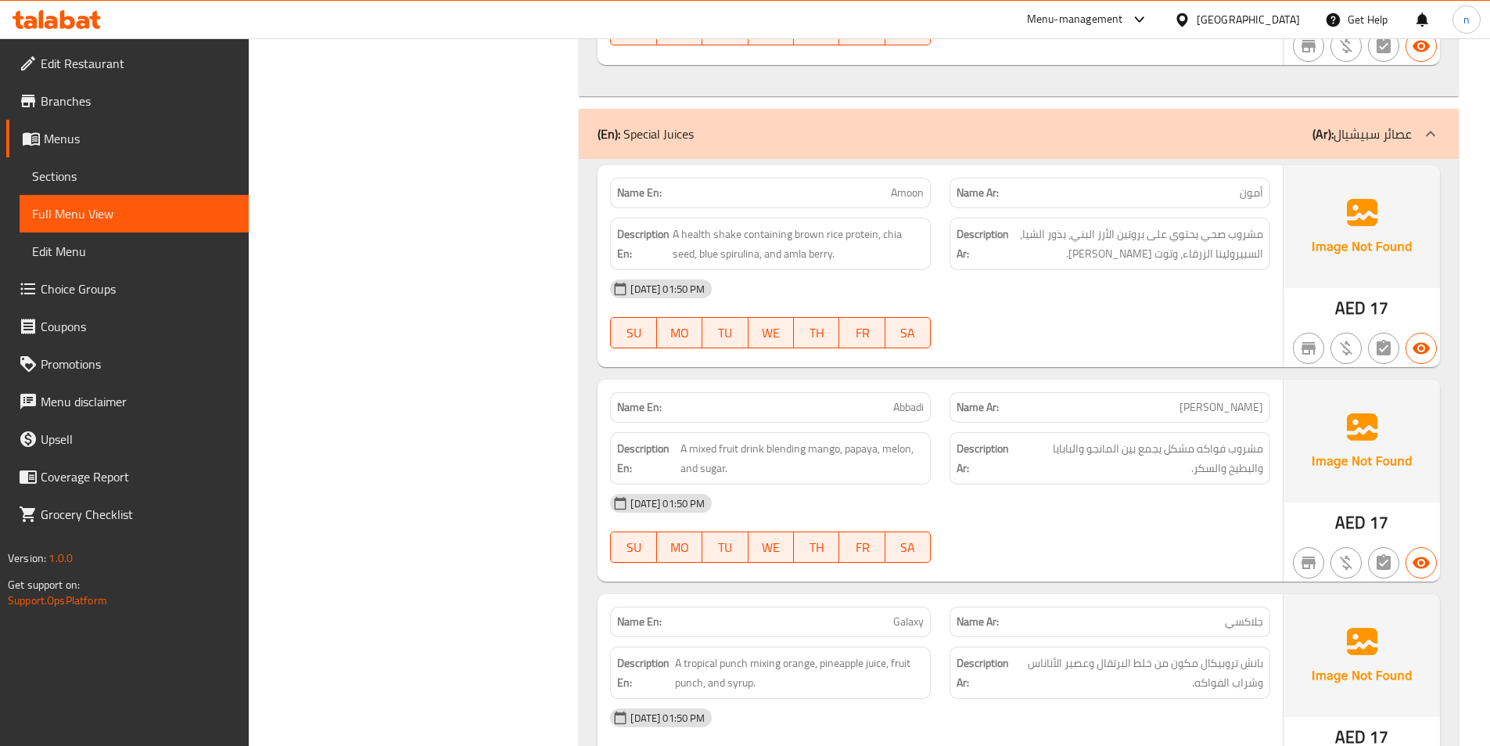
scroll to position [1252, 0]
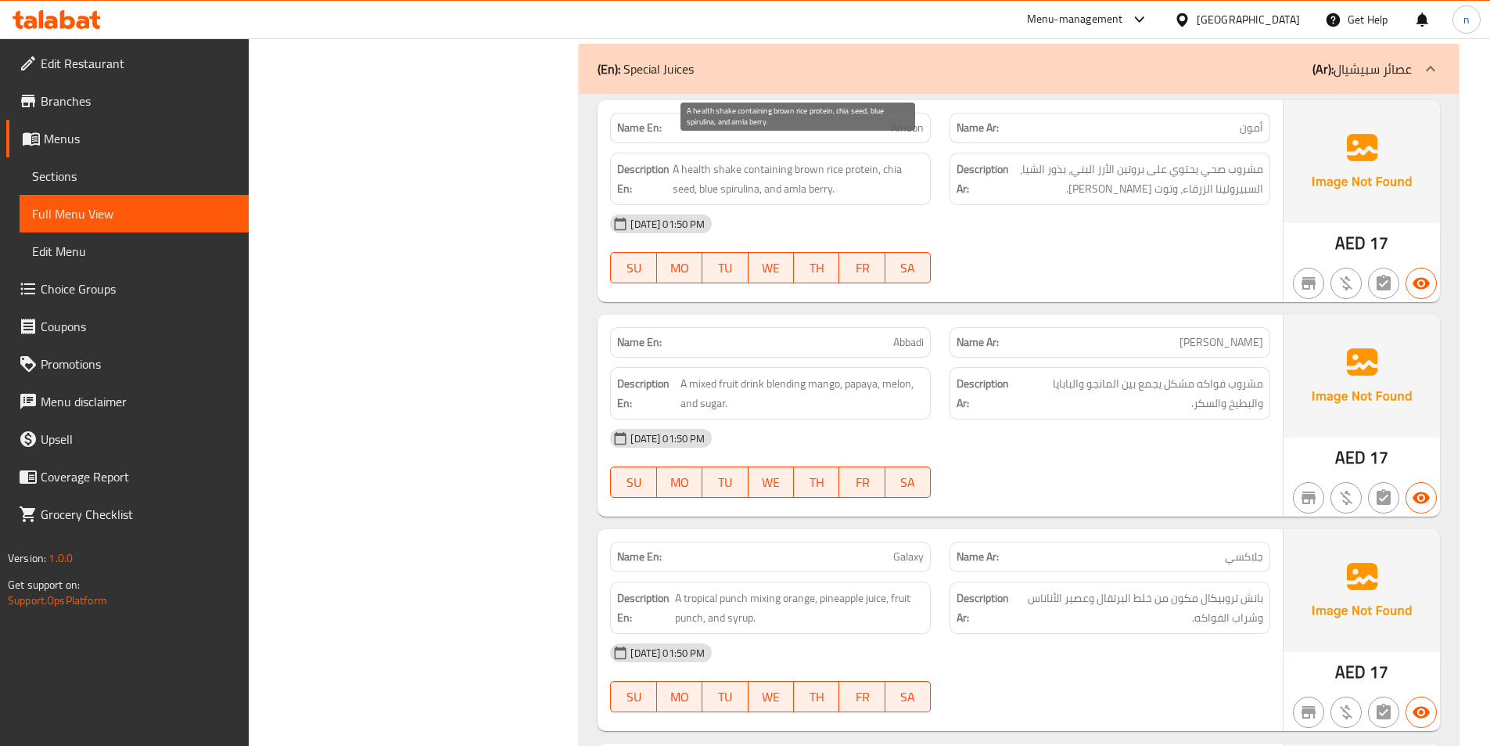
click at [728, 160] on span "A health shake containing brown rice protein, chia seed, blue spirulina, and am…" at bounding box center [798, 179] width 251 height 38
click at [754, 163] on span "A health shake containing brown rice protein, chia seed, blue spirulina, and am…" at bounding box center [798, 179] width 251 height 38
drag, startPoint x: 708, startPoint y: 124, endPoint x: 829, endPoint y: 120, distance: 121.4
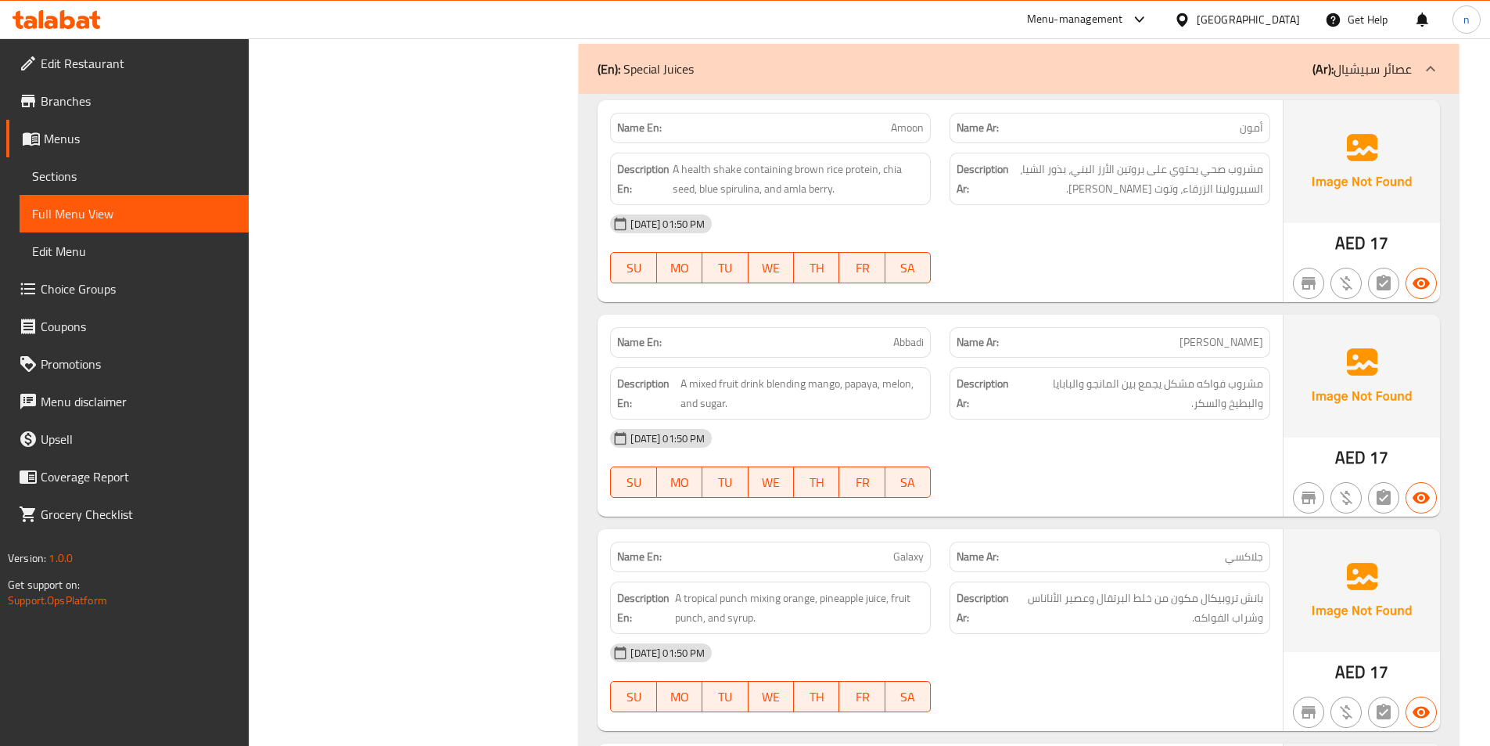
click at [708, 124] on div "Name En: Amoon Name Ar: أمون Description En: A health shake containing brown ri…" at bounding box center [940, 201] width 685 height 202
click at [910, 120] on span "Amoon" at bounding box center [907, 128] width 33 height 16
click at [781, 160] on span "A health shake containing brown rice protein, chia seed, blue spirulina, and am…" at bounding box center [798, 179] width 251 height 38
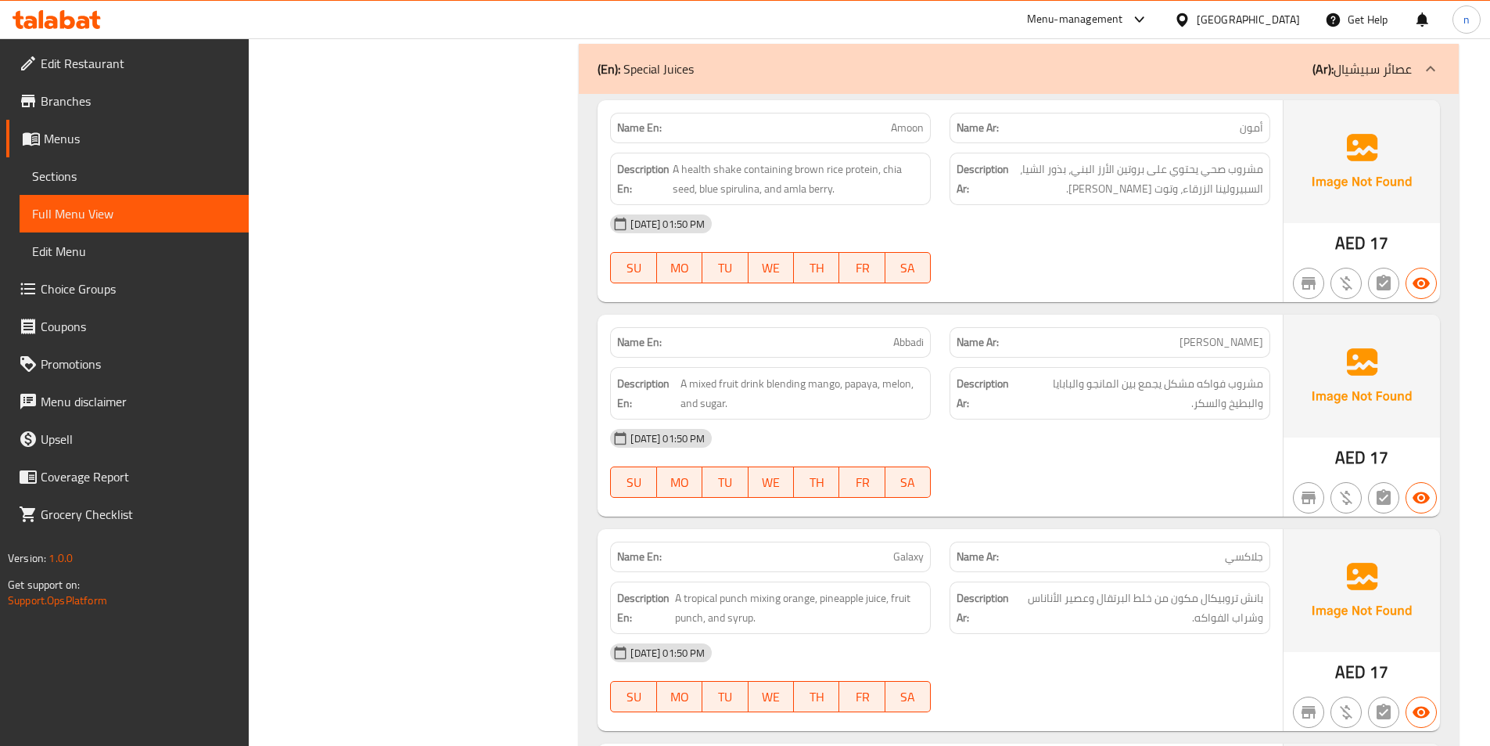
drag, startPoint x: 997, startPoint y: 255, endPoint x: 1019, endPoint y: 357, distance: 104.0
click at [997, 274] on div at bounding box center [1110, 283] width 340 height 19
click at [896, 334] on span "Abbadi" at bounding box center [908, 342] width 31 height 16
copy span "Abbadi"
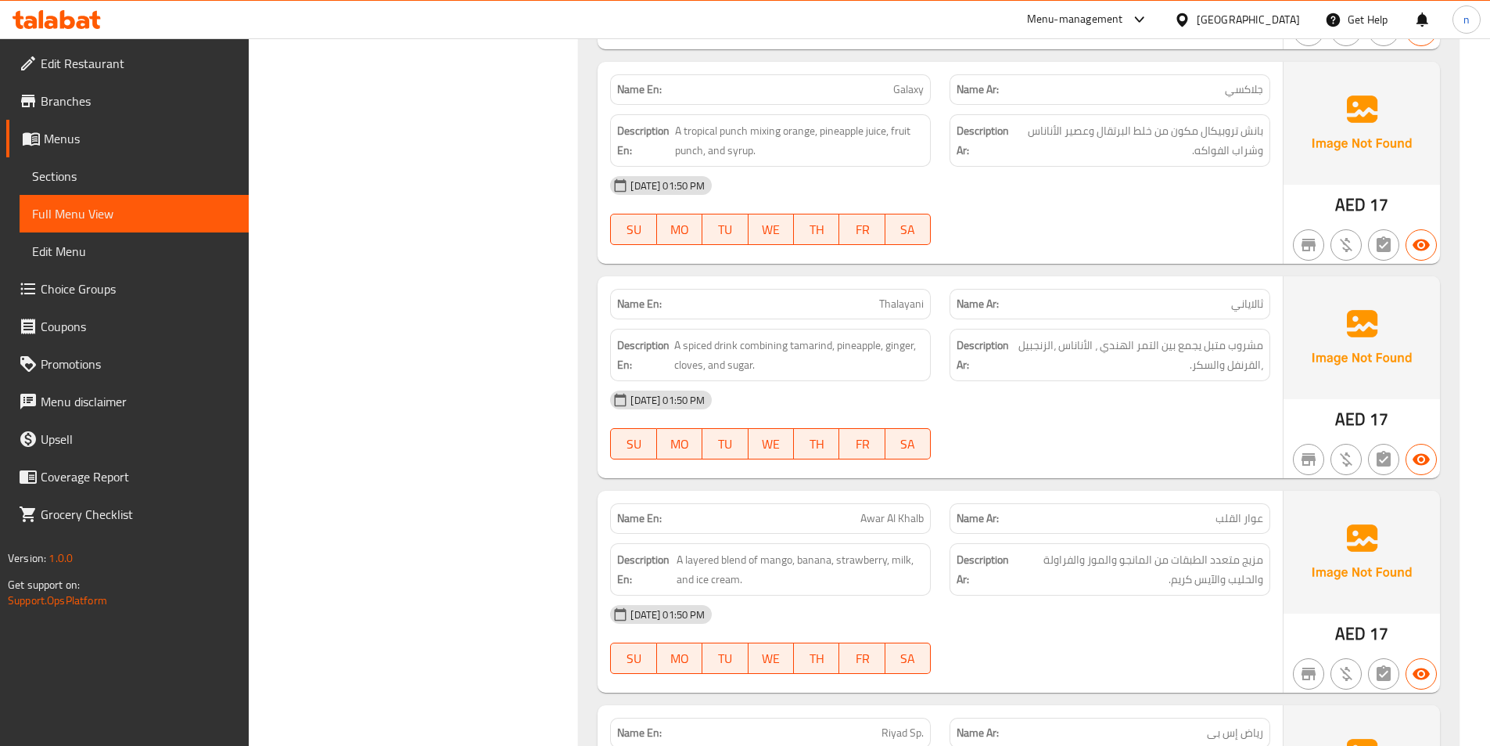
scroll to position [1721, 0]
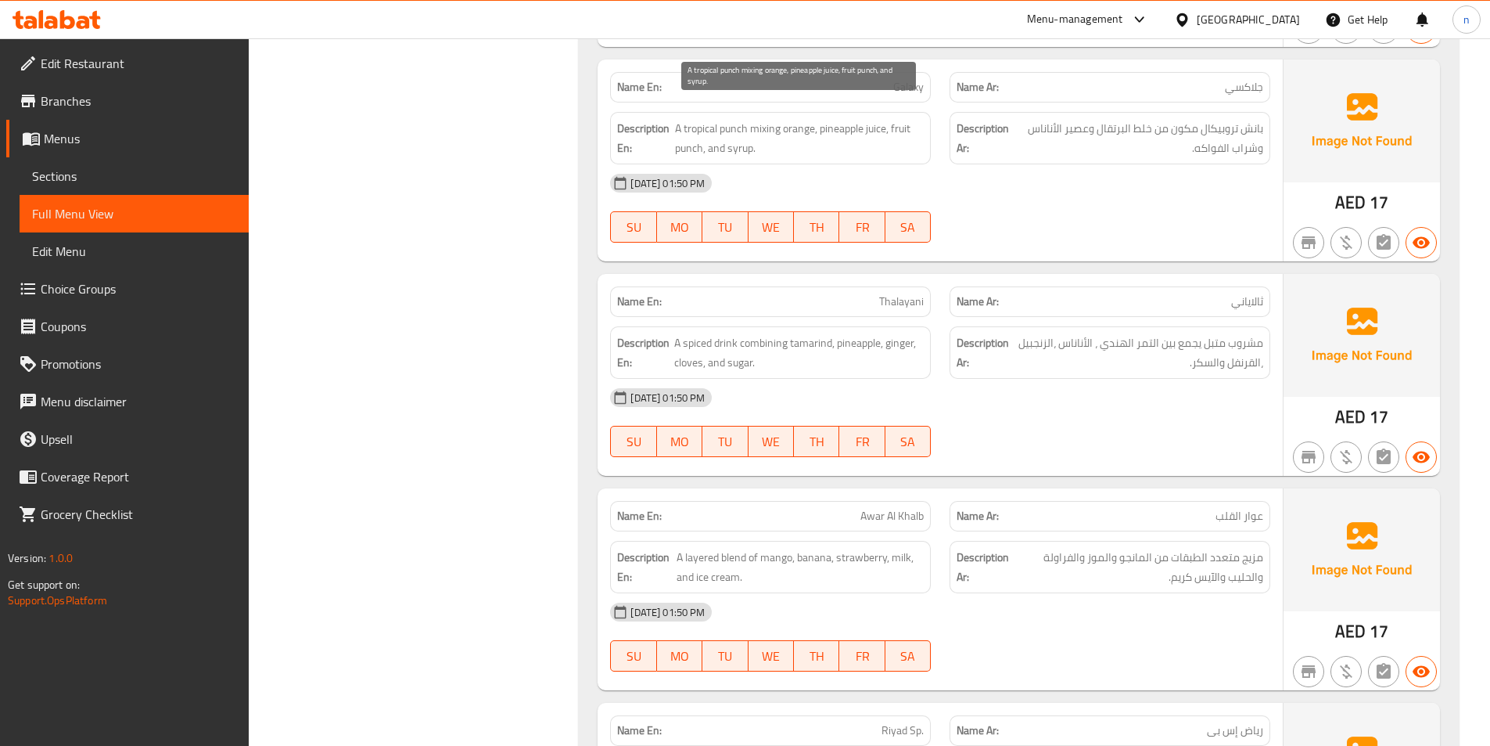
click at [739, 119] on span "A tropical punch mixing orange, pineapple juice, fruit punch, and syrup." at bounding box center [799, 138] width 249 height 38
drag, startPoint x: 677, startPoint y: 115, endPoint x: 714, endPoint y: 102, distance: 38.8
click at [714, 119] on span "A tropical punch mixing orange, pineapple juice, fruit punch, and syrup." at bounding box center [799, 138] width 249 height 38
click at [756, 119] on span "A tropical punch mixing orange, pineapple juice, fruit punch, and syrup." at bounding box center [799, 138] width 249 height 38
click at [762, 119] on span "A tropical punch mixing orange, pineapple juice, fruit punch, and syrup." at bounding box center [799, 138] width 249 height 38
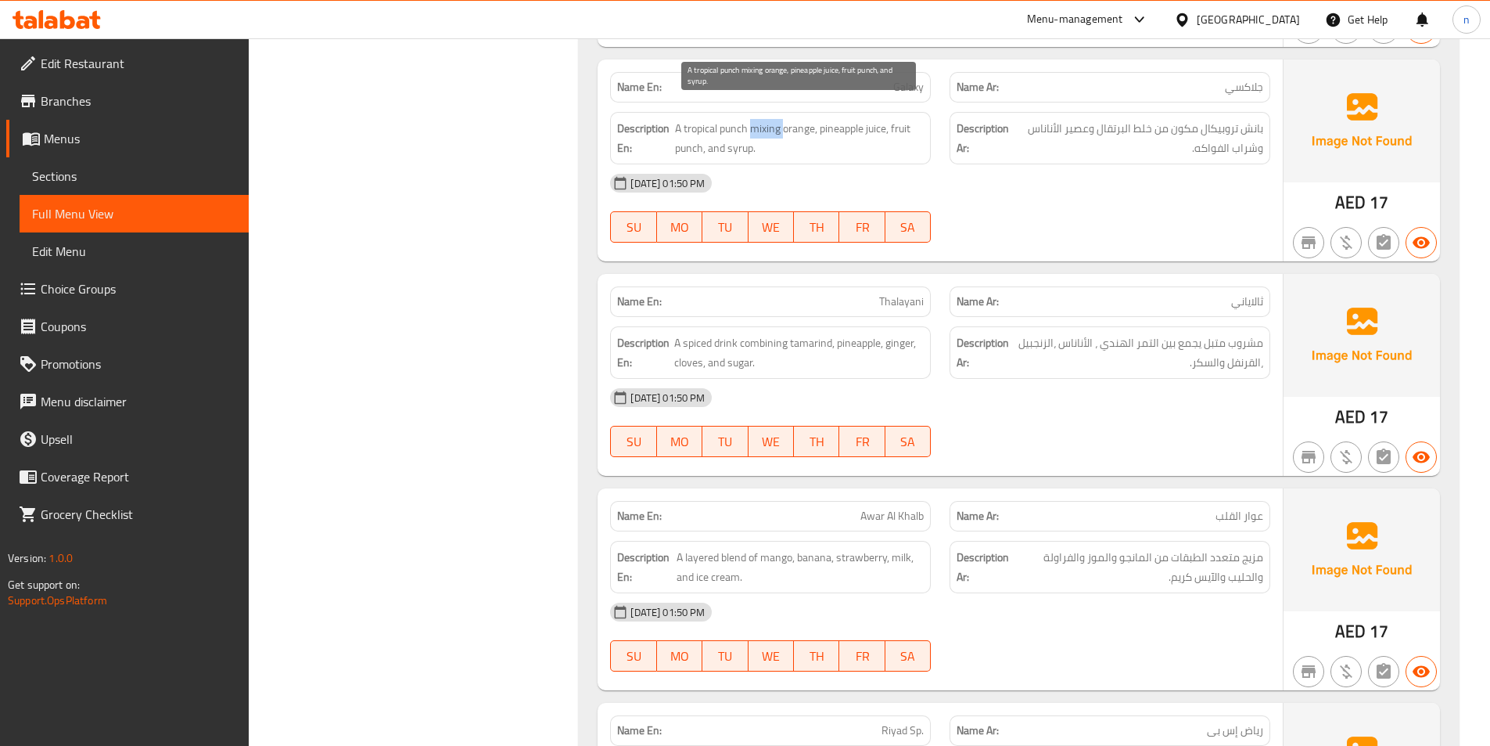
click at [762, 119] on span "A tropical punch mixing orange, pineapple juice, fruit punch, and syrup." at bounding box center [799, 138] width 249 height 38
click at [1052, 379] on div "[DATE] 01:50 PM" at bounding box center [940, 398] width 679 height 38
click at [1251, 79] on span "جلاكسي" at bounding box center [1244, 87] width 38 height 16
click at [1112, 130] on span "بانش تروبيكال مكون من خلط البرتقال وعصير الأناناس وشراب الفواكه." at bounding box center [1138, 138] width 249 height 38
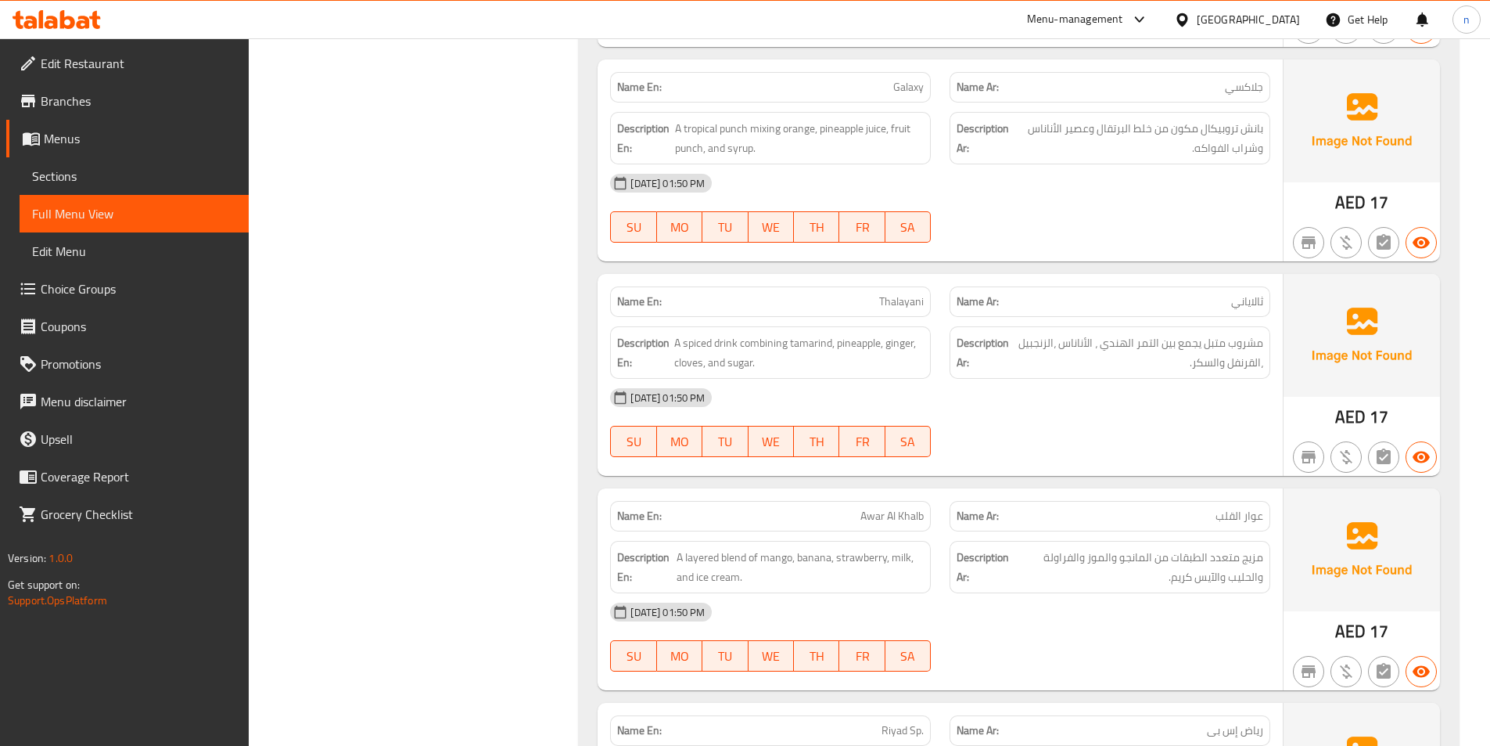
click at [926, 142] on div "Description En: A tropical punch mixing orange, pineapple juice, fruit punch, a…" at bounding box center [770, 138] width 321 height 52
click at [911, 79] on span "Galaxy" at bounding box center [908, 87] width 31 height 16
copy span "Galaxy"
click at [771, 333] on span "A spiced drink combining tamarind, pineapple, ginger, cloves, and sugar." at bounding box center [799, 352] width 250 height 38
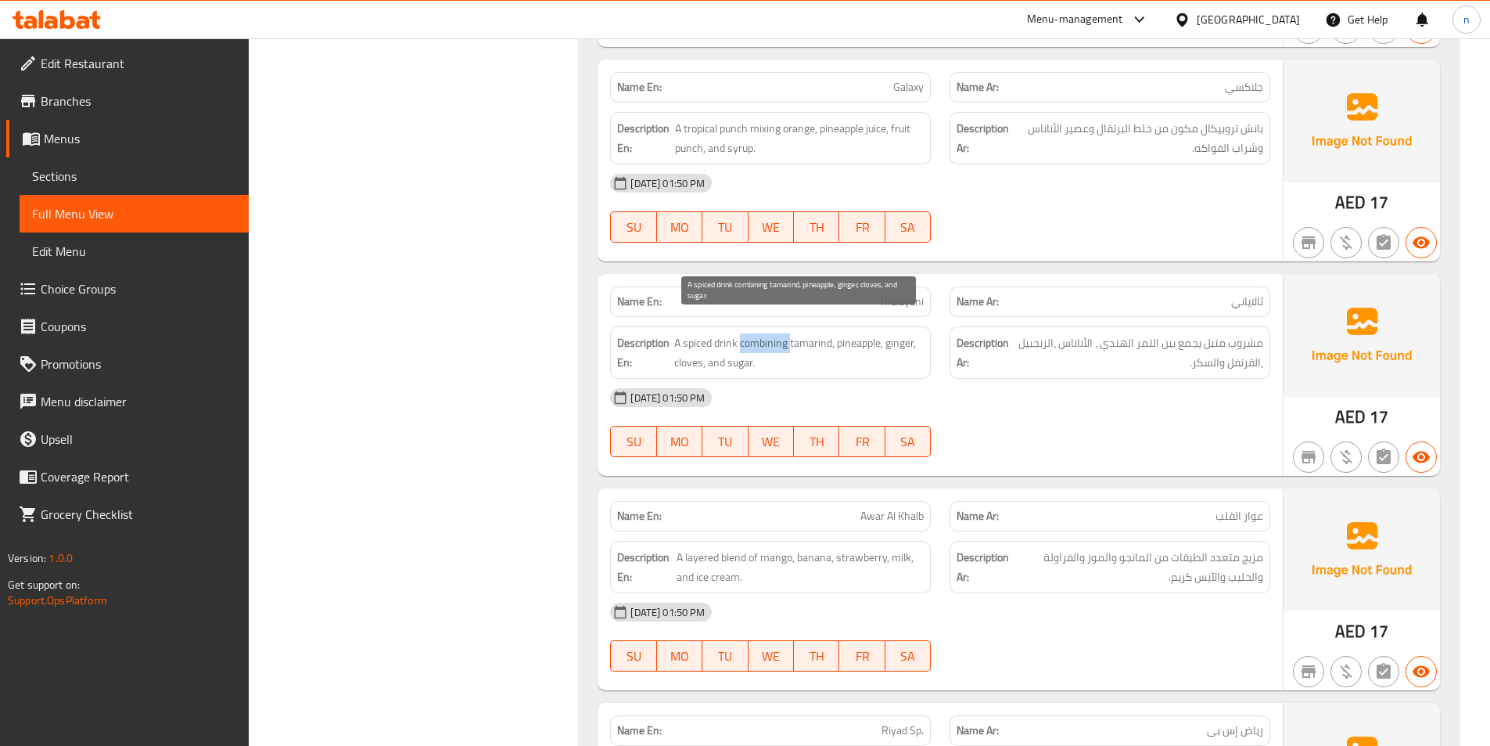
click at [771, 333] on span "A spiced drink combining tamarind, pineapple, ginger, cloves, and sugar." at bounding box center [799, 352] width 250 height 38
click at [777, 333] on span "A spiced drink combining tamarind, pineapple, ginger, cloves, and sugar." at bounding box center [799, 352] width 250 height 38
click at [965, 383] on div "[DATE] 01:50 PM" at bounding box center [940, 398] width 679 height 38
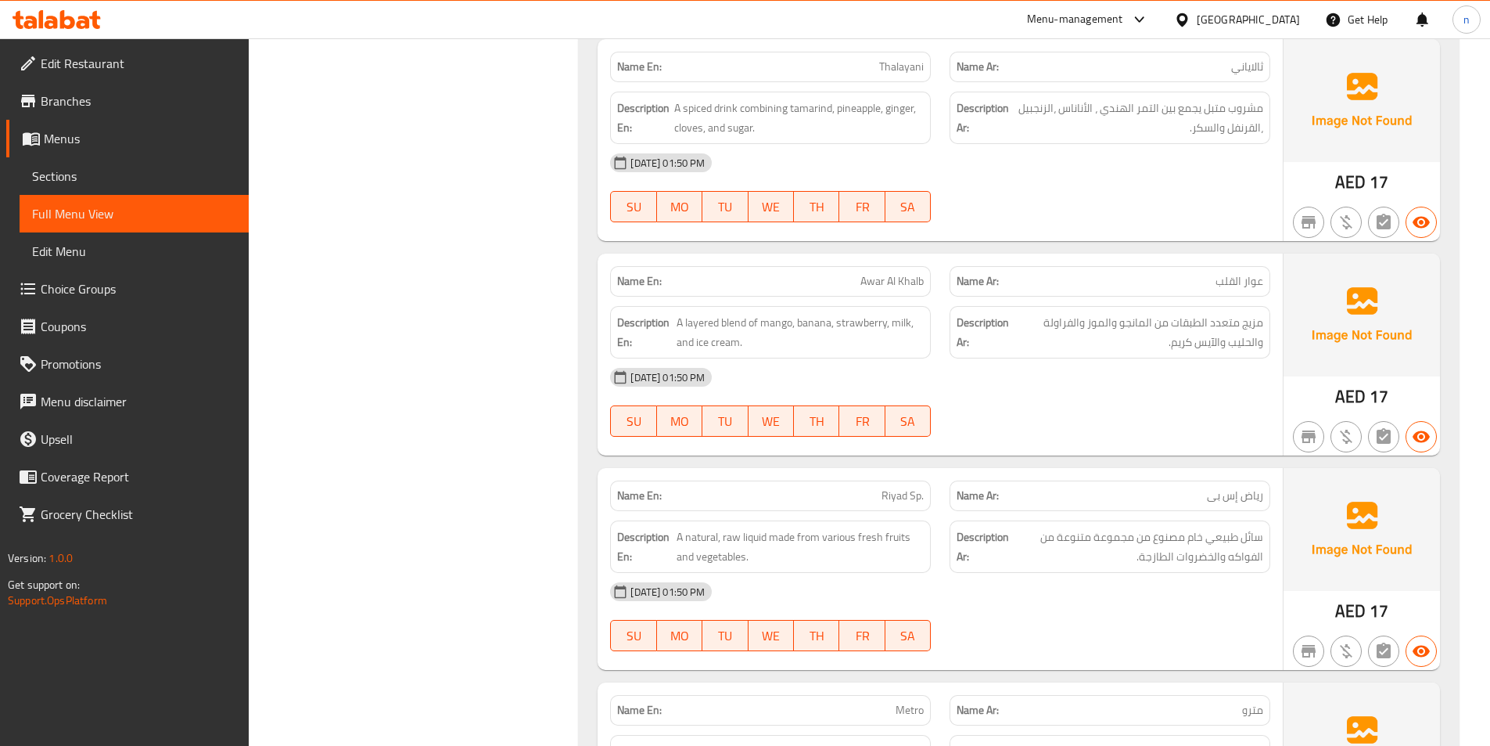
scroll to position [2112, 0]
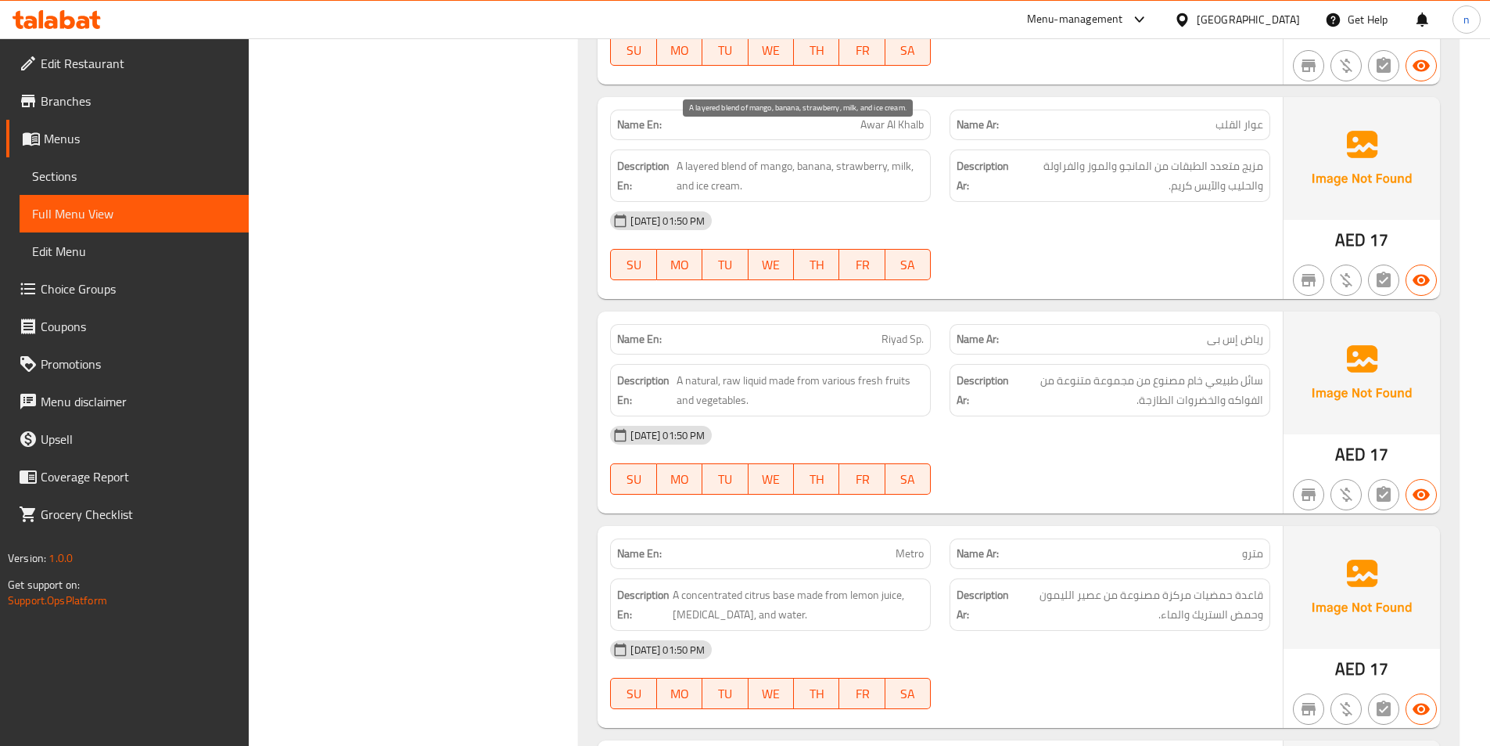
click at [693, 156] on span "A layered blend of mango, banana, strawberry, milk, and ice cream." at bounding box center [800, 175] width 247 height 38
copy span "layered"
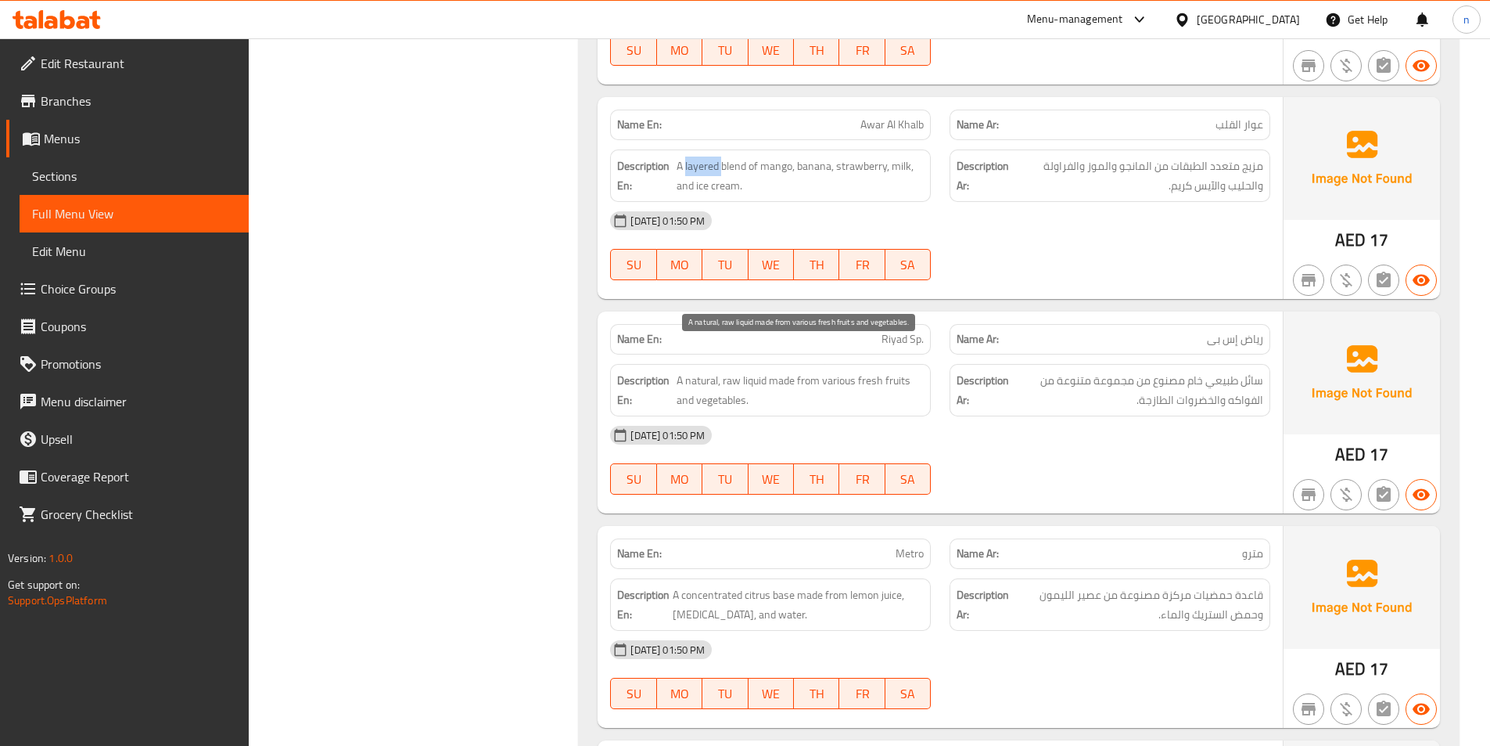
click at [739, 371] on span "A natural, raw liquid made from various fresh fruits and vegetables." at bounding box center [800, 390] width 247 height 38
click at [730, 371] on span "A natural, raw liquid made from various fresh fruits and vegetables." at bounding box center [800, 390] width 247 height 38
copy span "raw"
click at [770, 371] on span "A natural, raw liquid made from various fresh fruits and vegetables." at bounding box center [800, 390] width 247 height 38
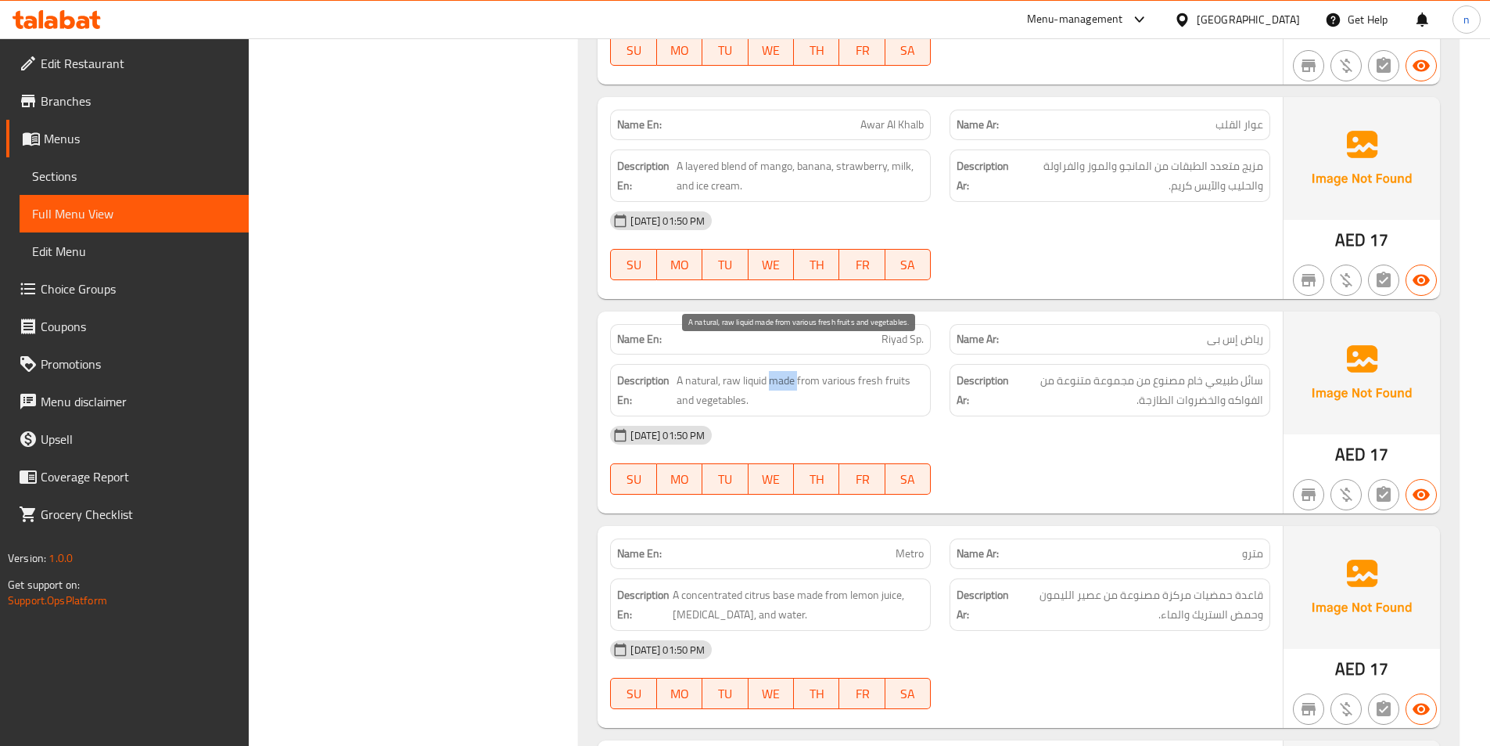
click at [770, 371] on span "A natural, raw liquid made from various fresh fruits and vegetables." at bounding box center [800, 390] width 247 height 38
click at [822, 371] on span "A natural, raw liquid made from various fresh fruits and vegetables." at bounding box center [800, 390] width 247 height 38
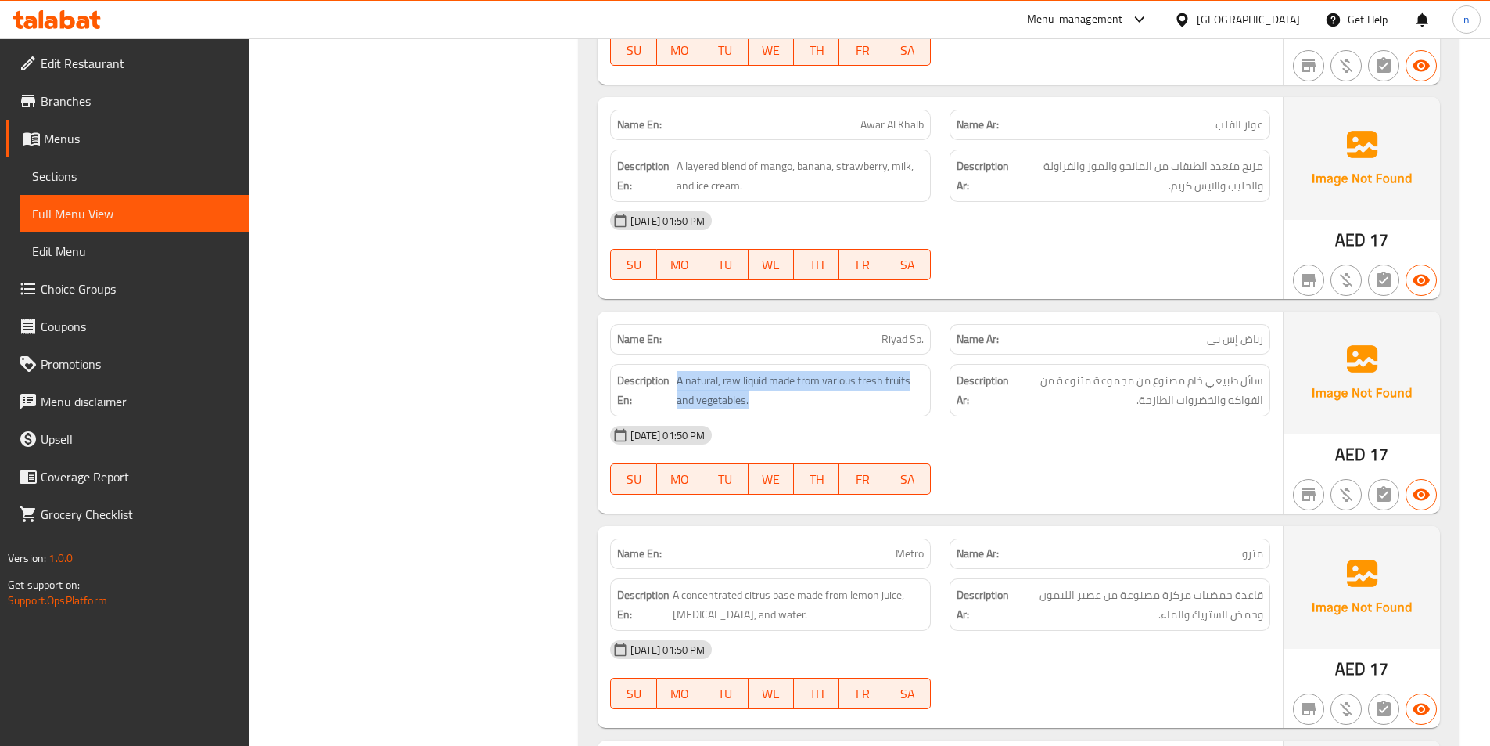
copy span "A natural, raw liquid made from various fresh fruits and vegetables."
click at [837, 371] on span "A natural, raw liquid made from various fresh fruits and vegetables." at bounding box center [800, 390] width 247 height 38
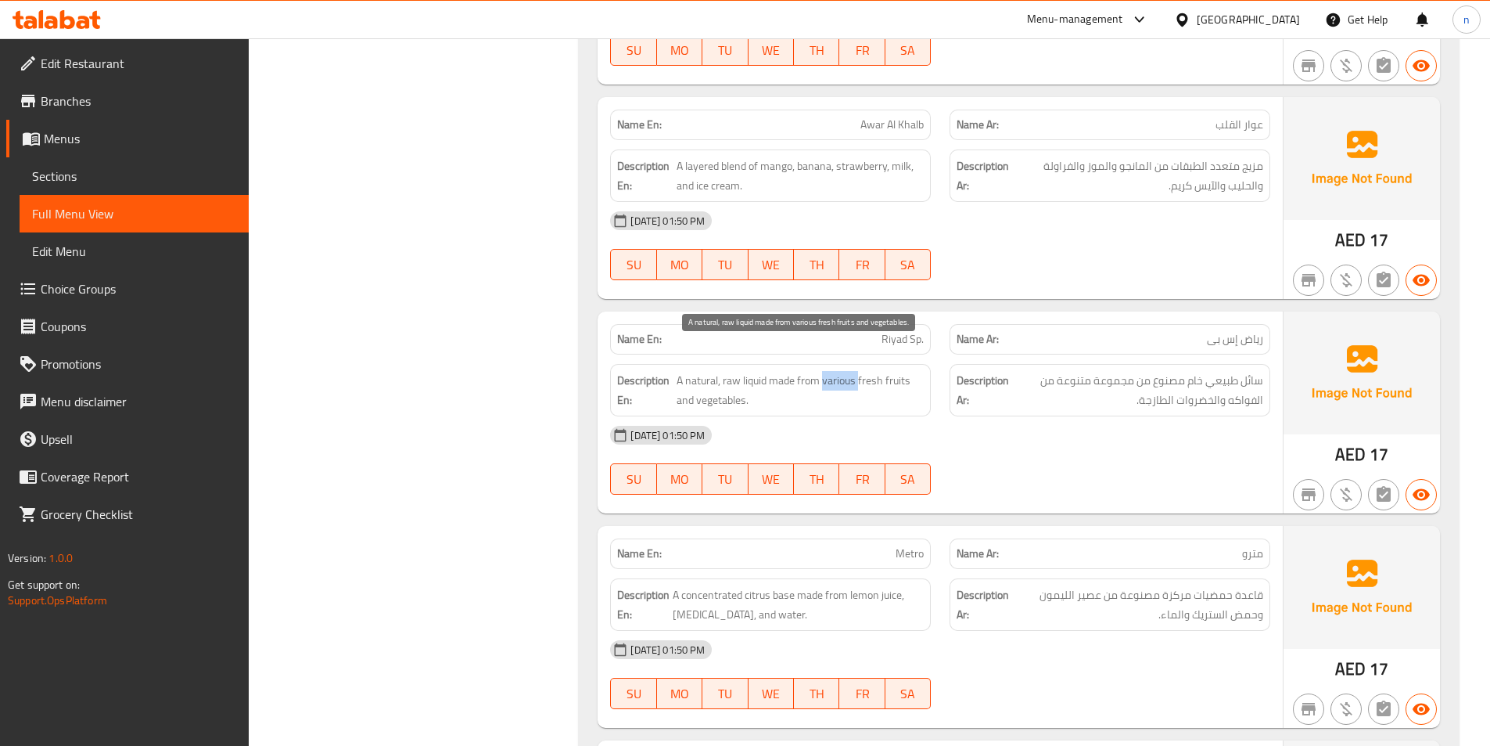
click at [837, 371] on span "A natural, raw liquid made from various fresh fruits and vegetables." at bounding box center [800, 390] width 247 height 38
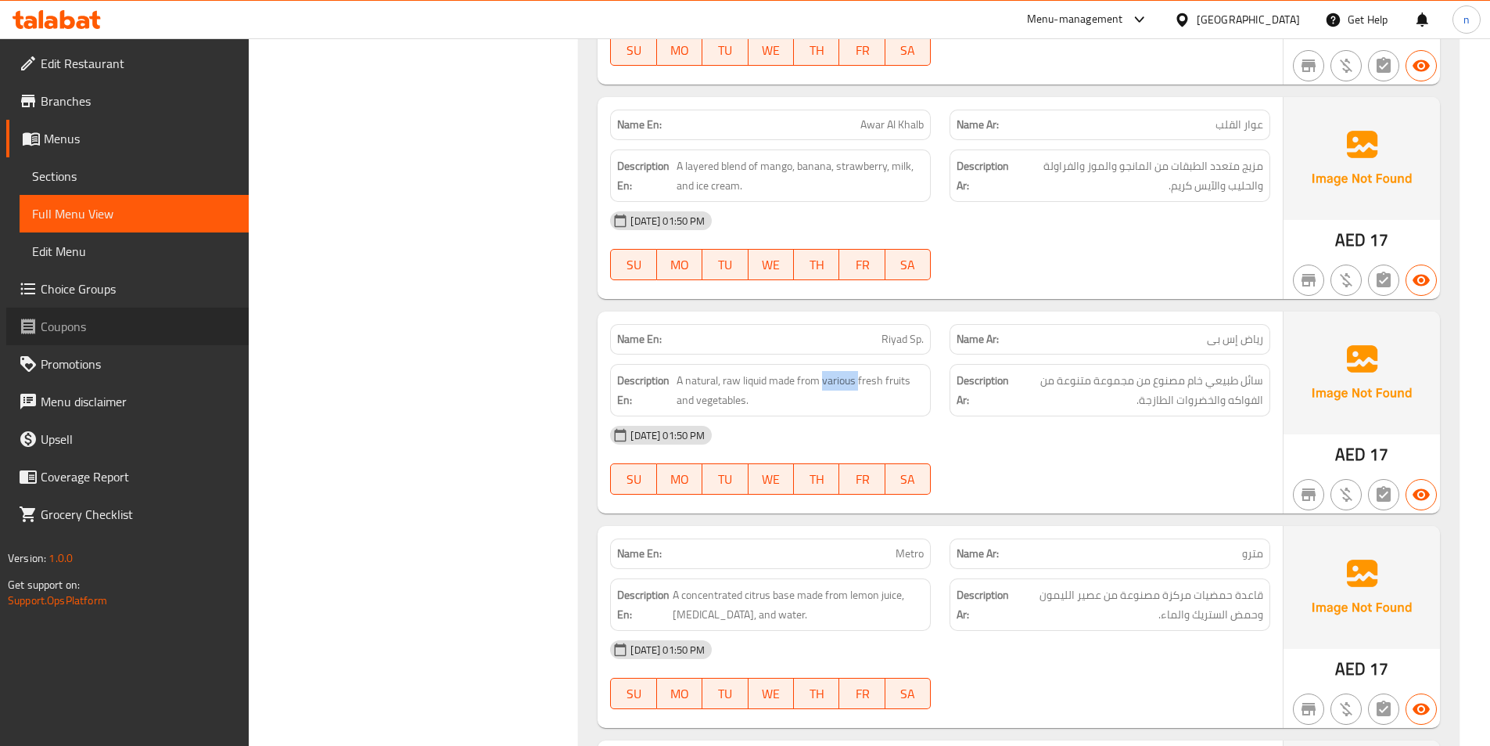
click at [14, 317] on link "Coupons" at bounding box center [127, 326] width 243 height 38
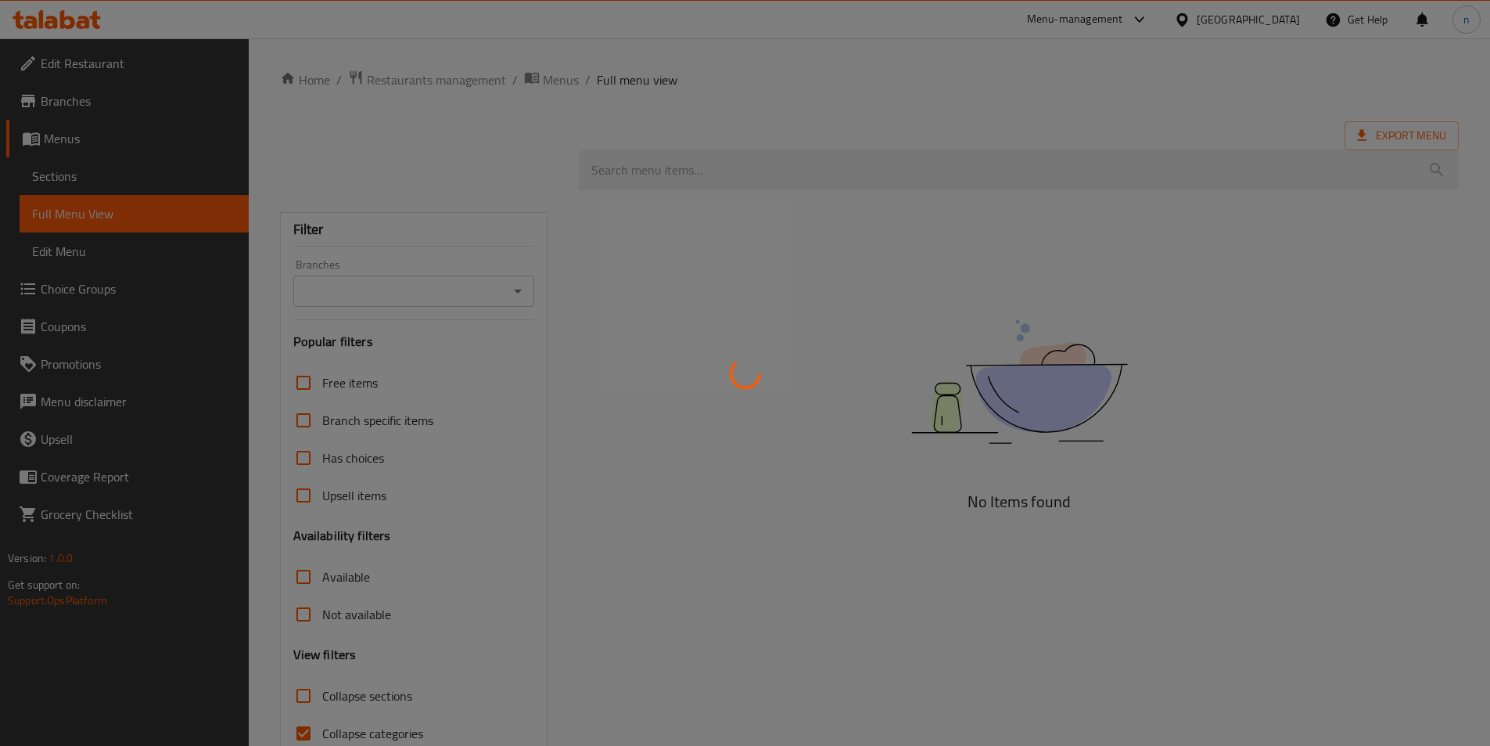
click at [814, 121] on div at bounding box center [745, 373] width 1490 height 746
click at [1005, 200] on div at bounding box center [745, 373] width 1490 height 746
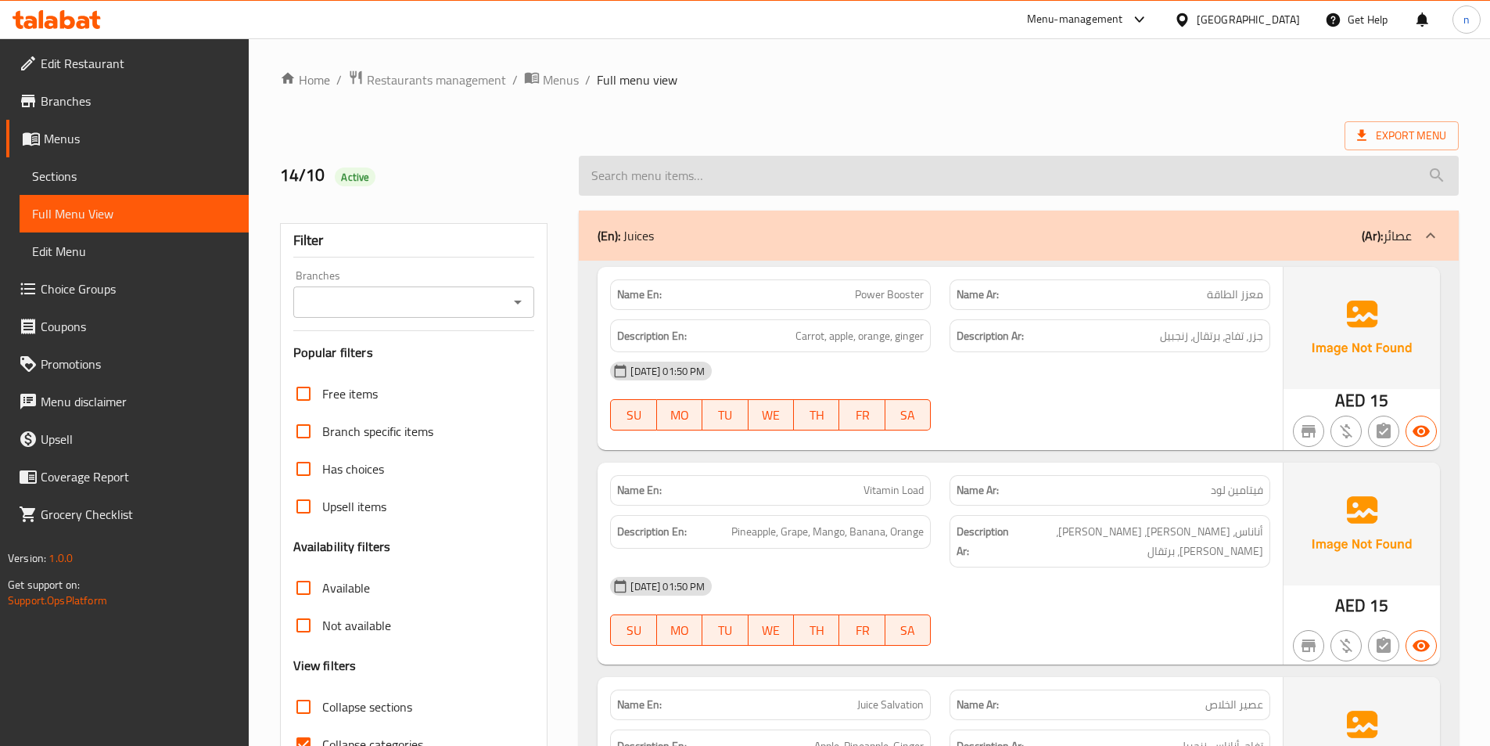
click at [861, 179] on input "search" at bounding box center [1019, 176] width 880 height 40
paste input "Juice Salvation"
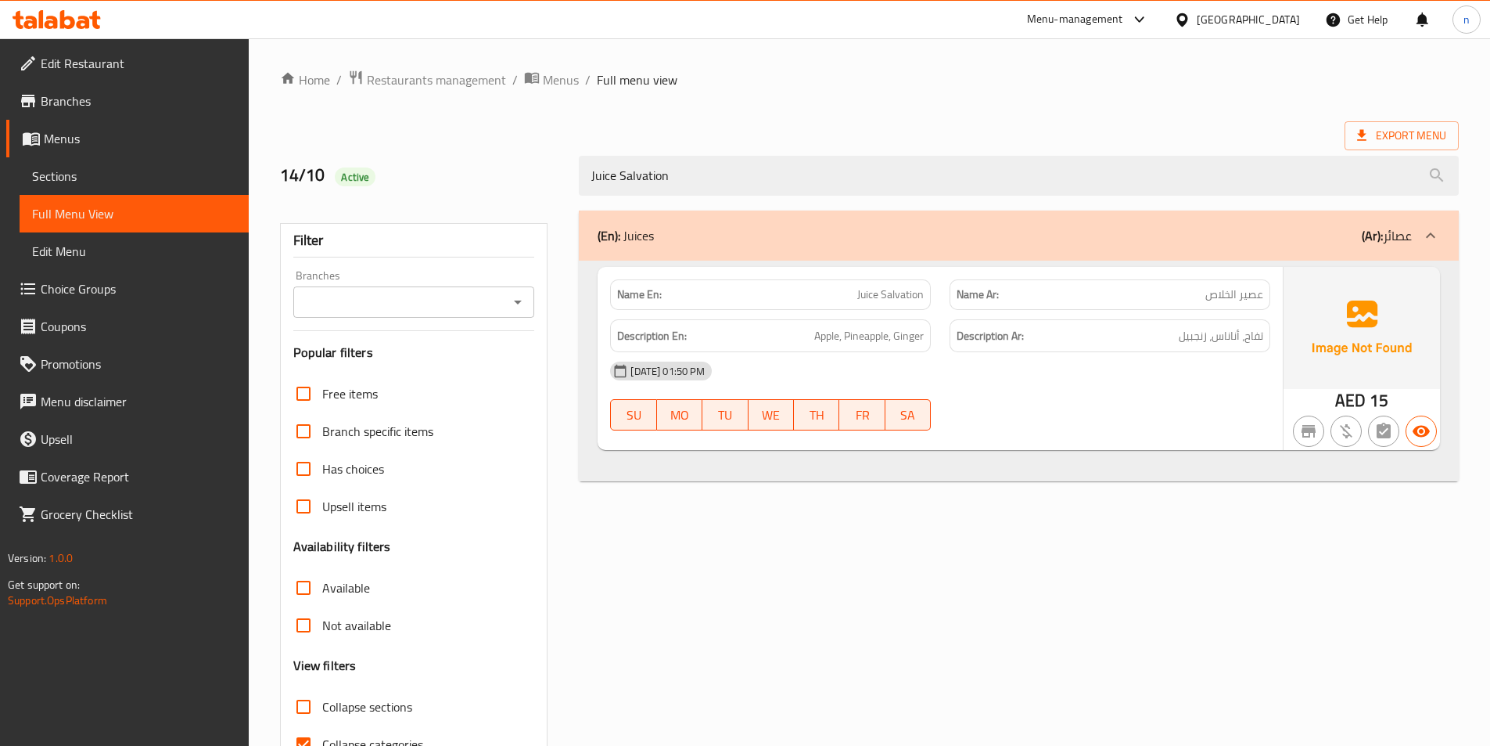
type input "Juice Salvation"
click at [92, 170] on span "Sections" at bounding box center [134, 176] width 204 height 19
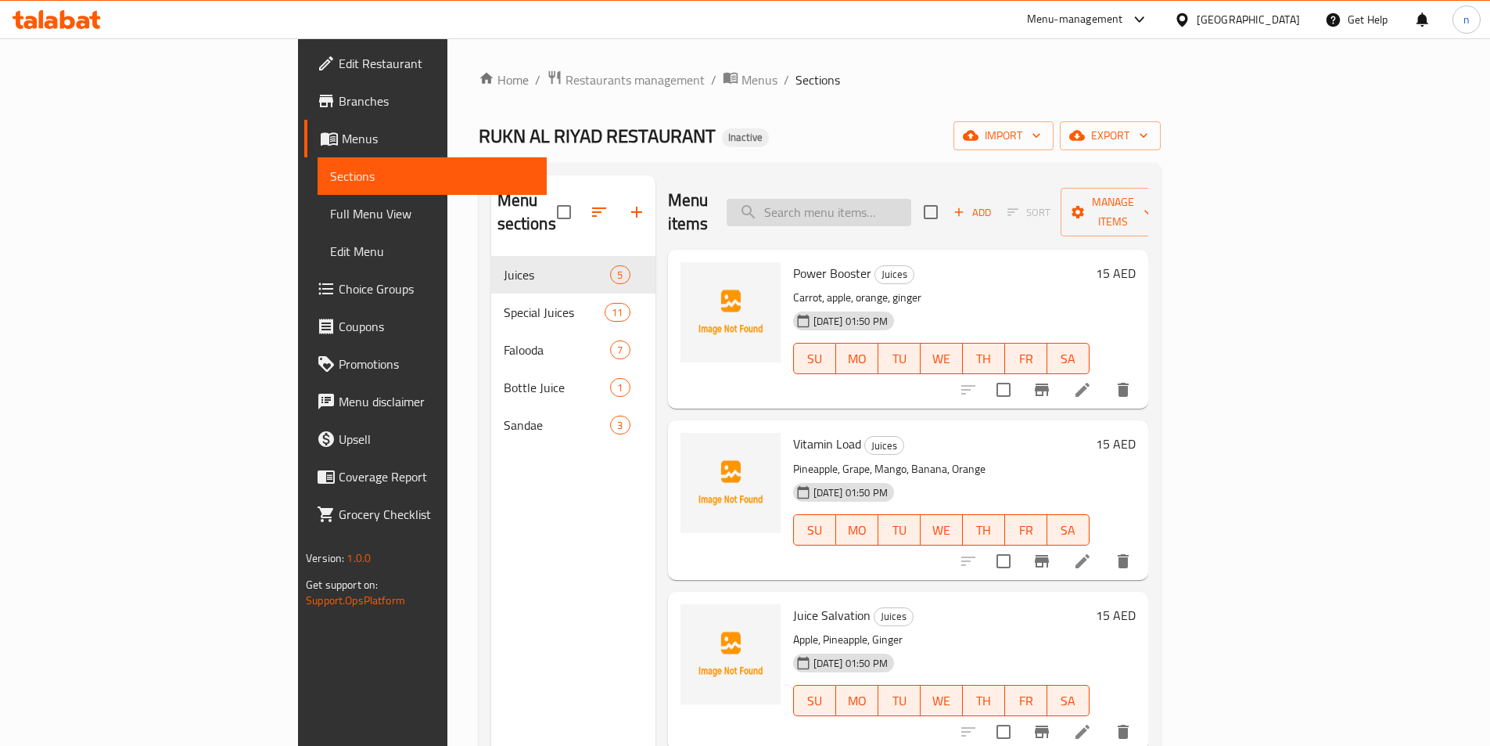
click at [856, 199] on input "search" at bounding box center [819, 212] width 185 height 27
paste input "Juice Salvation"
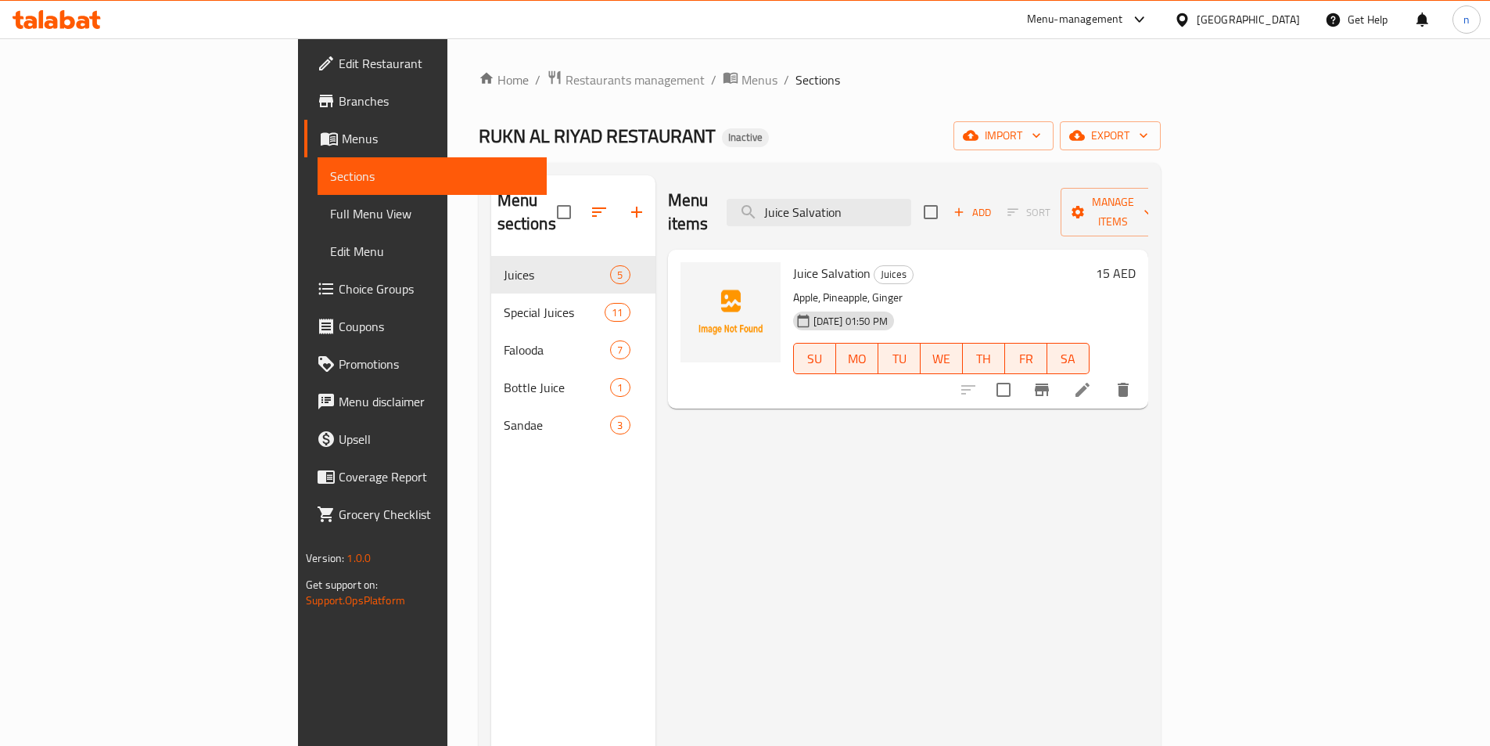
type input "Juice Salvation"
click at [1092, 380] on icon at bounding box center [1082, 389] width 19 height 19
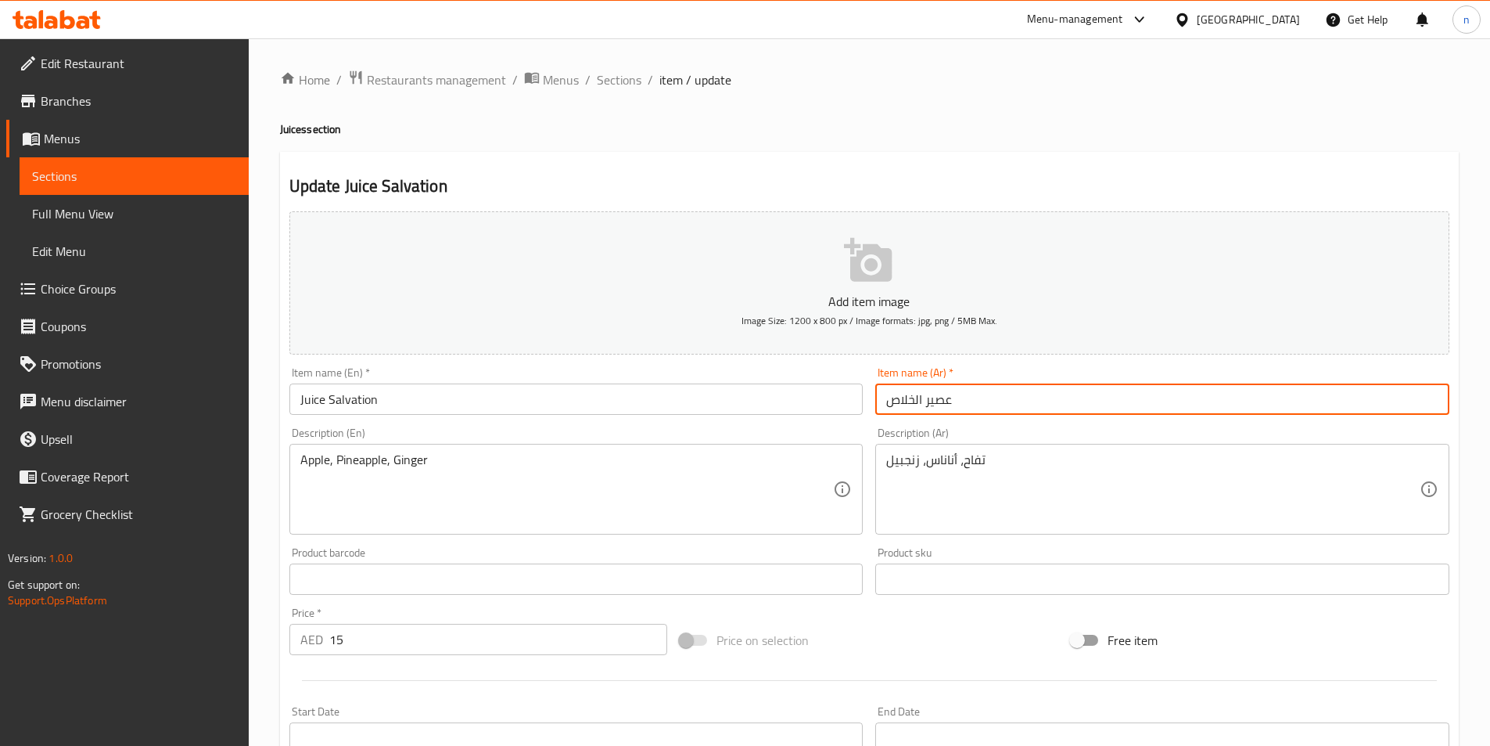
click at [910, 411] on input "عصير الخلاص" at bounding box center [1162, 398] width 574 height 31
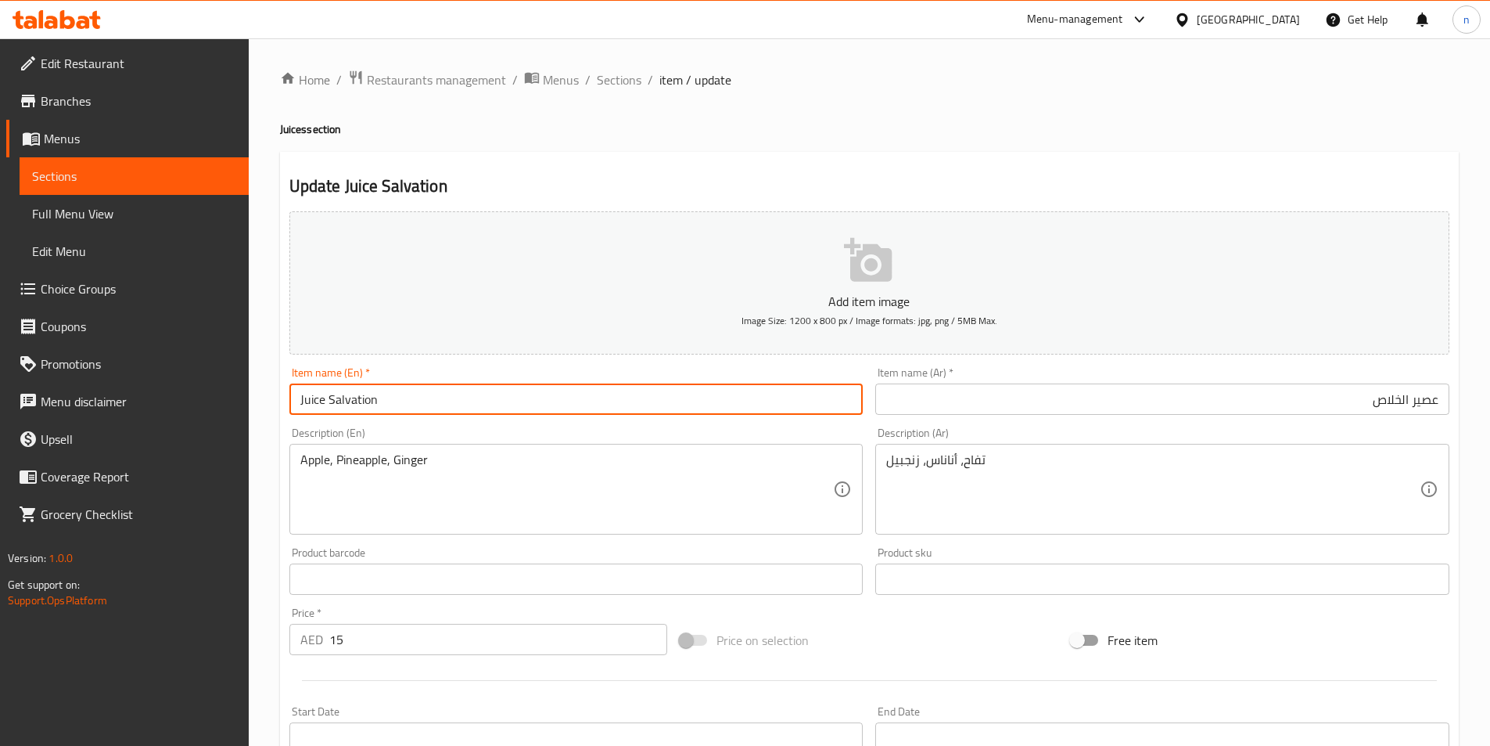
click at [371, 402] on input "Juice Salvation" at bounding box center [576, 398] width 574 height 31
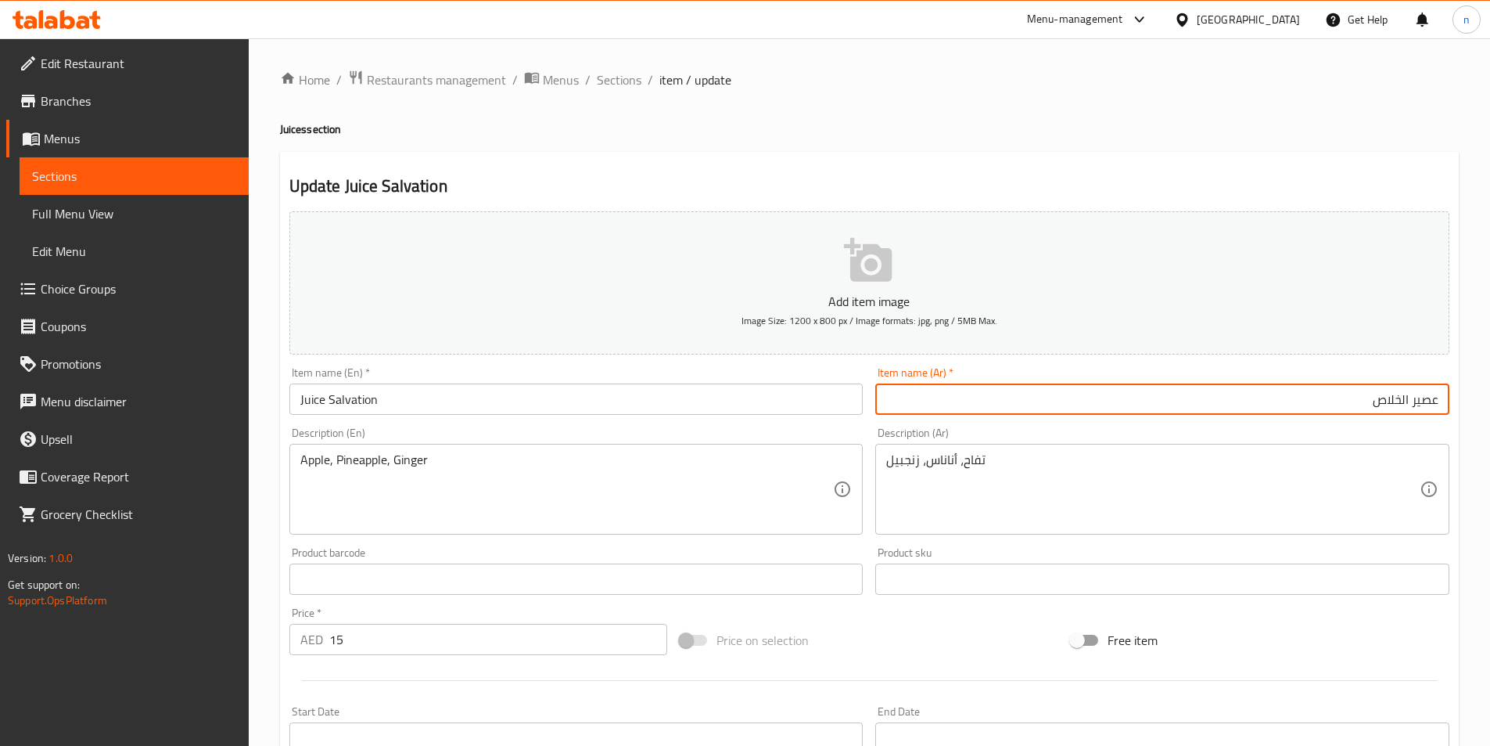
click at [975, 389] on input "عصير الخلاص" at bounding box center [1162, 398] width 574 height 31
drag, startPoint x: 1360, startPoint y: 401, endPoint x: 1404, endPoint y: 406, distance: 44.8
click at [1404, 406] on input "عصير الخلاص" at bounding box center [1162, 398] width 574 height 31
paste input "سالْفِيْشِن"
click at [1368, 399] on input "عصير سالْفِيْشِن" at bounding box center [1162, 398] width 574 height 31
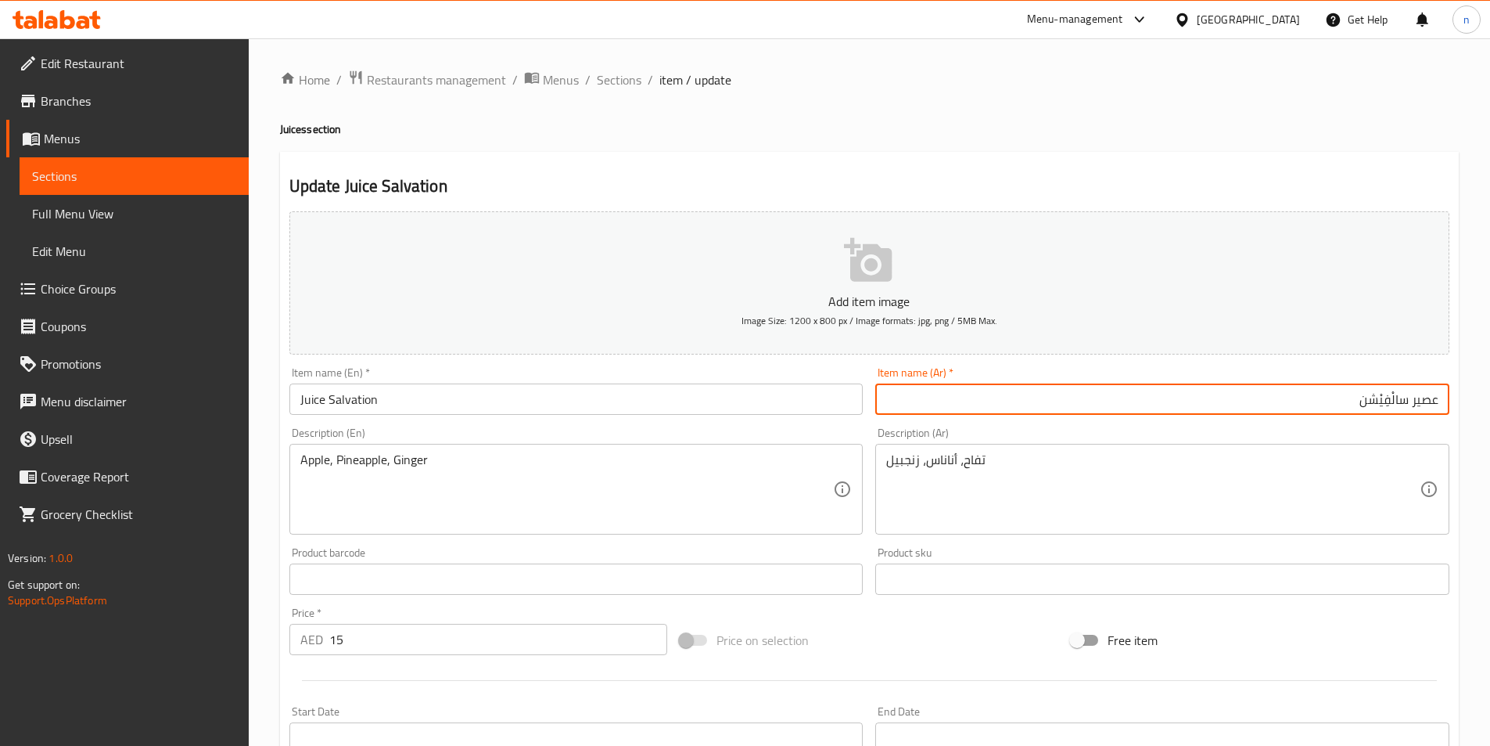
click at [1377, 402] on input "عصير سالْفِيْشن" at bounding box center [1162, 398] width 574 height 31
click at [1382, 411] on input "عصير سالْفِيشن" at bounding box center [1162, 398] width 574 height 31
click at [1391, 404] on input "عصير سالْفيشن" at bounding box center [1162, 398] width 574 height 31
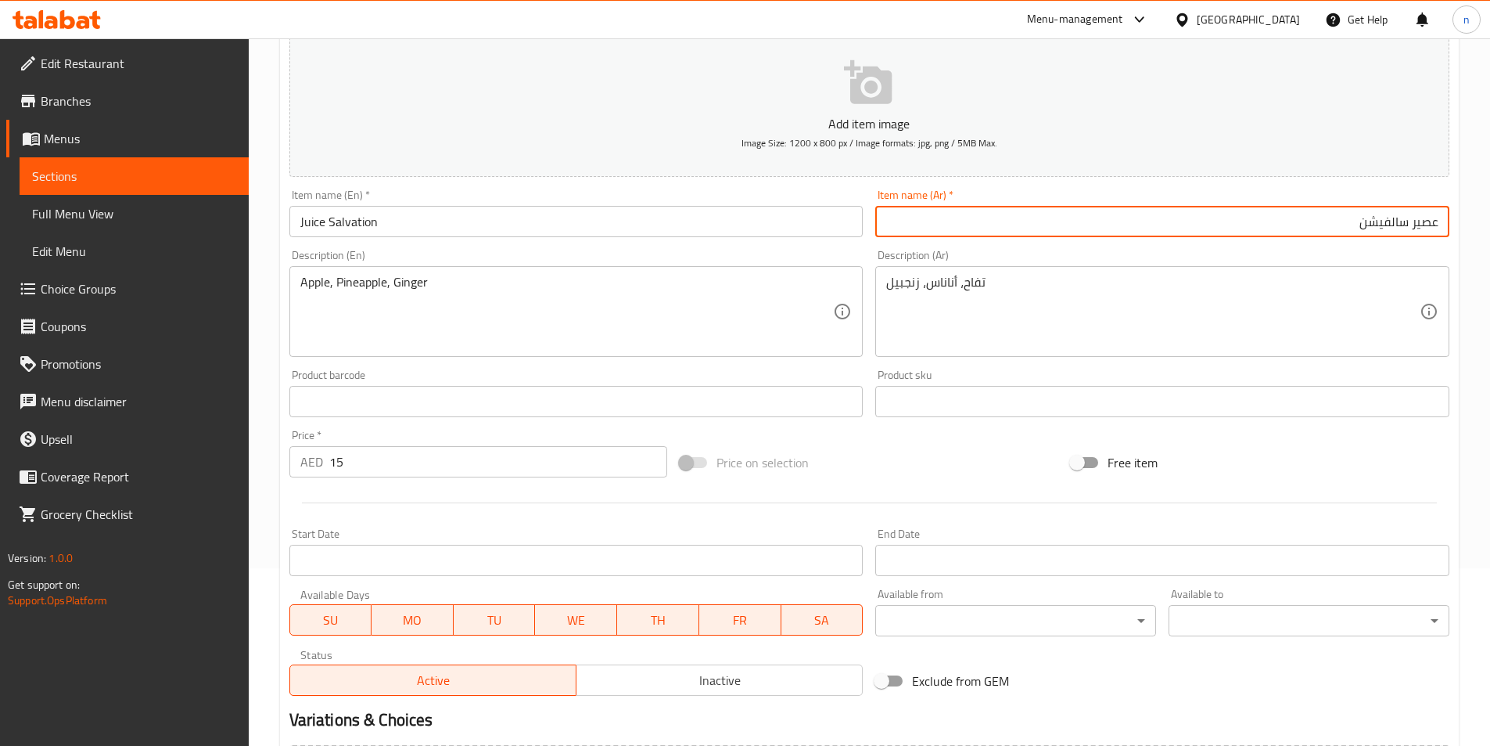
scroll to position [360, 0]
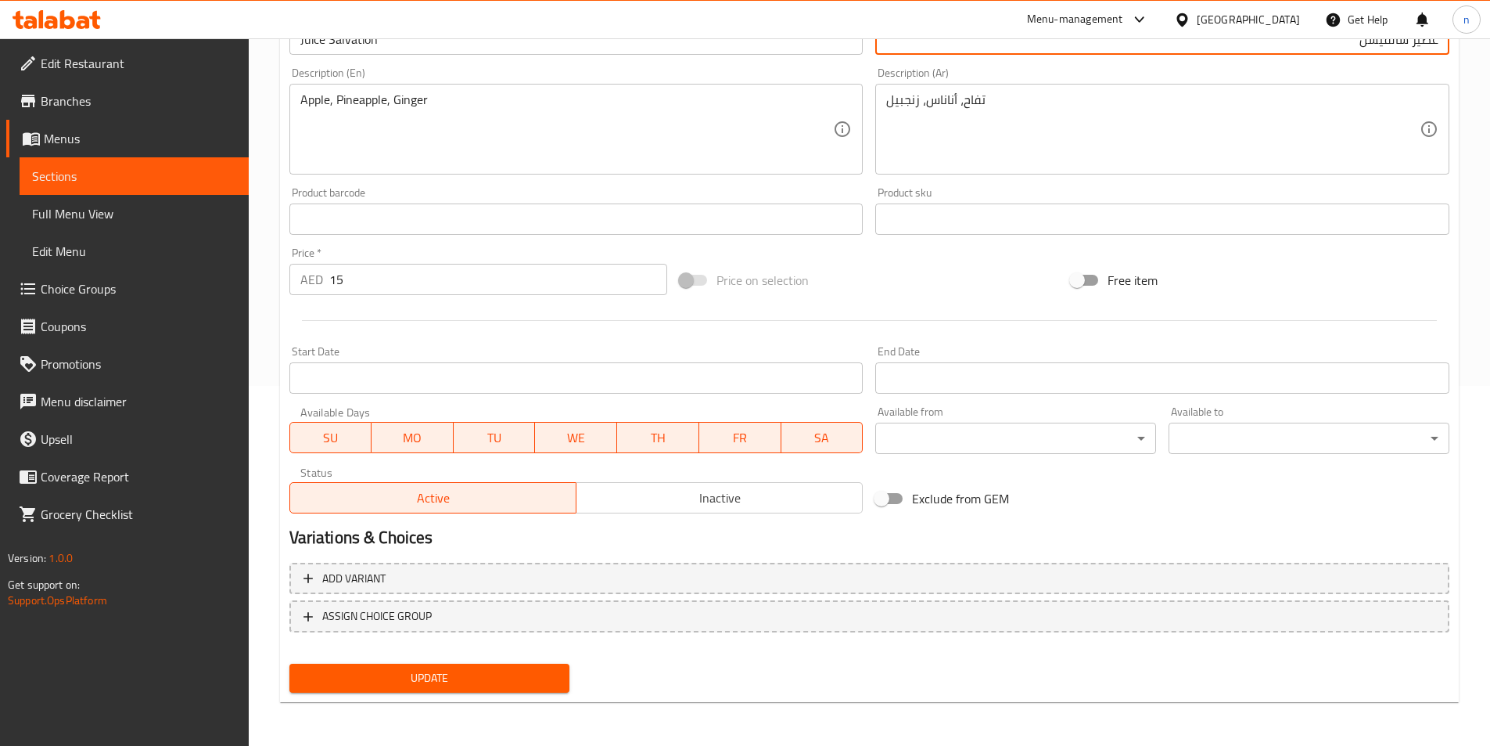
type input "عصير سالفيشن"
click at [535, 670] on span "Update" at bounding box center [430, 678] width 256 height 20
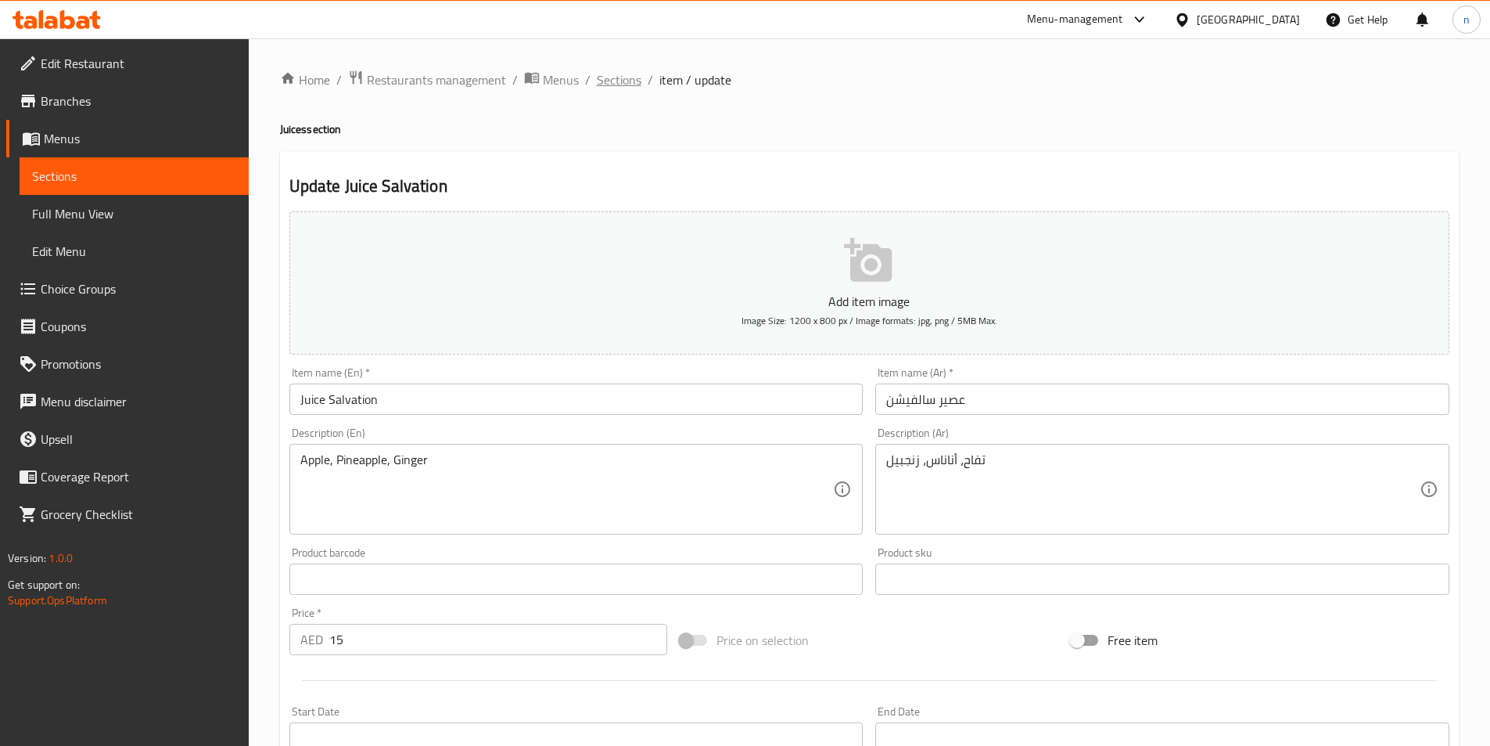
click at [635, 84] on span "Sections" at bounding box center [619, 79] width 45 height 19
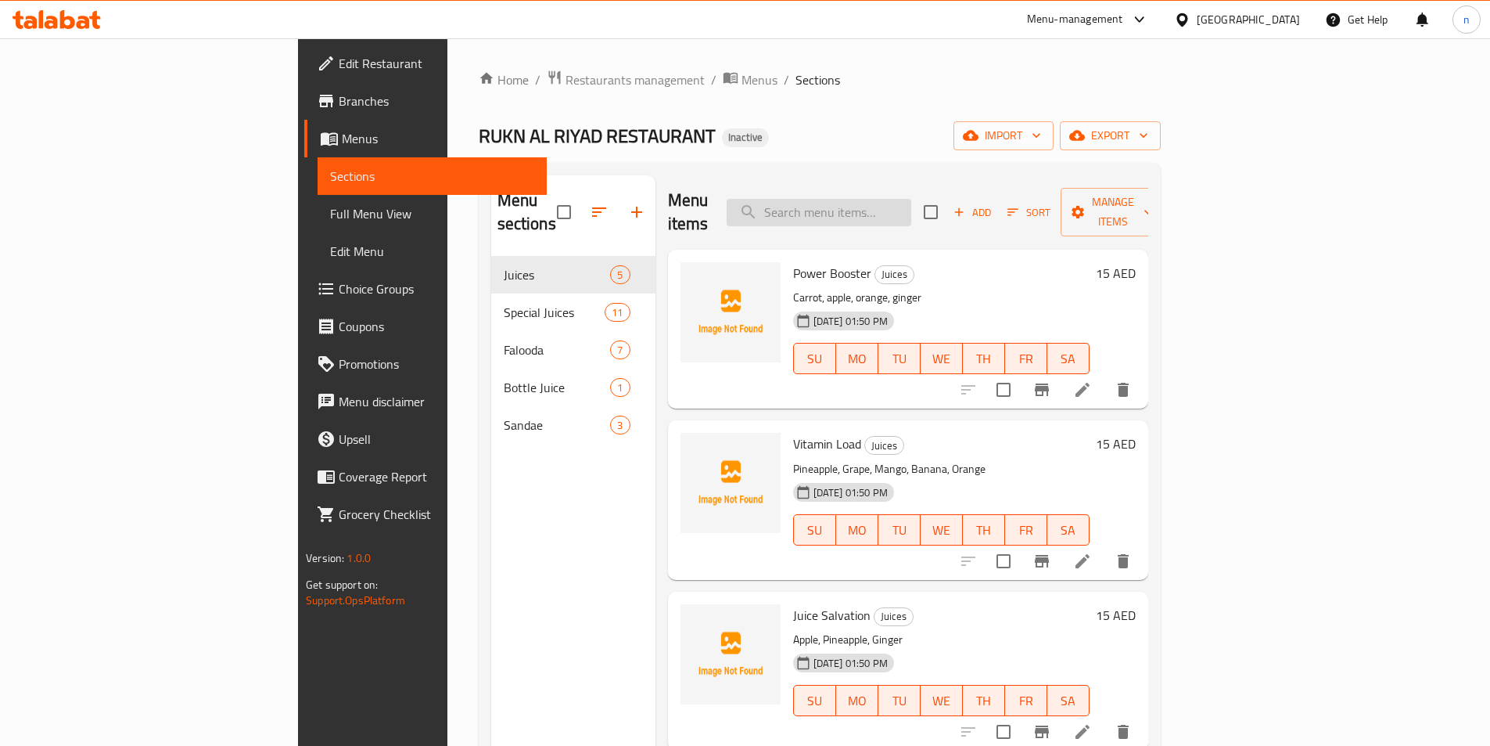
click at [911, 199] on input "search" at bounding box center [819, 212] width 185 height 27
paste input "Amoon"
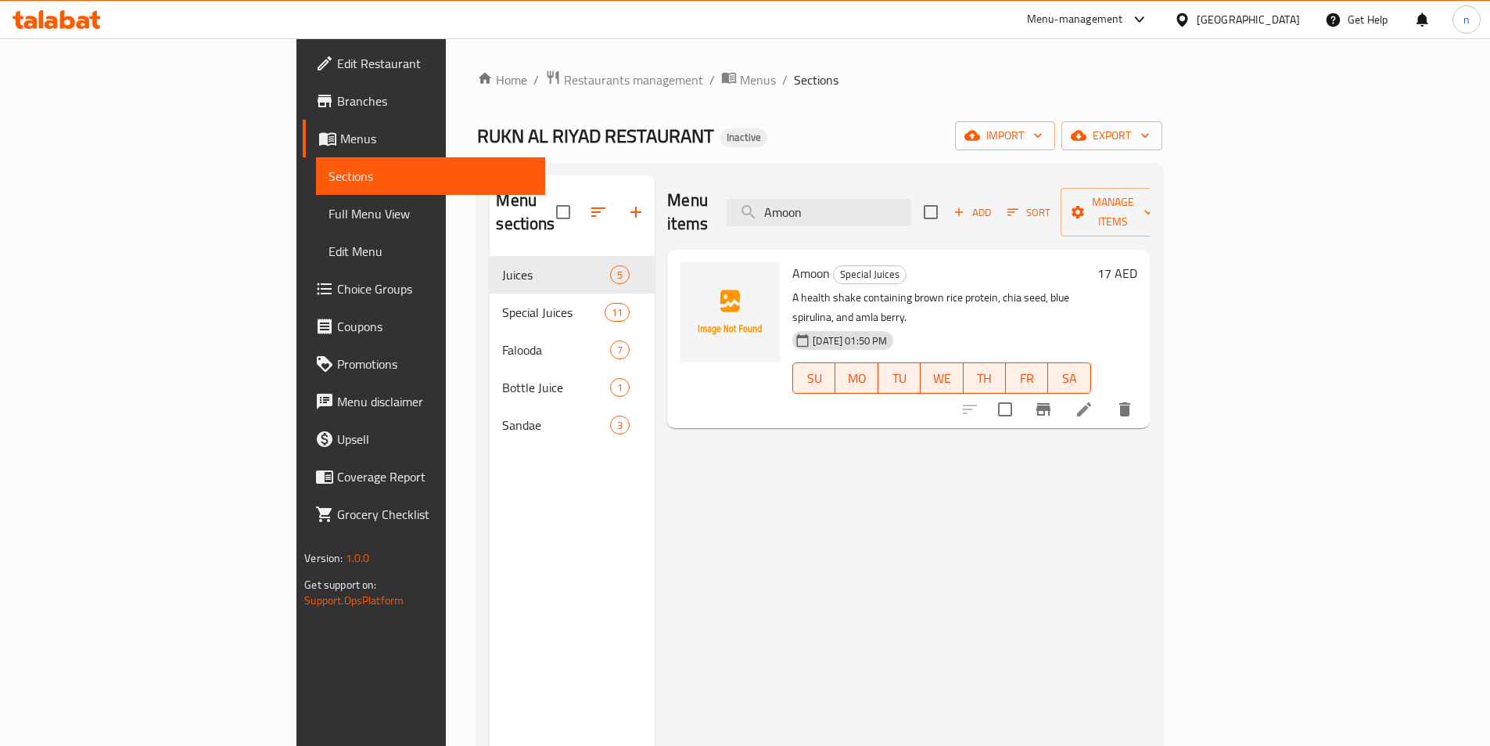
type input "Amoon"
click at [1094, 400] on icon at bounding box center [1084, 409] width 19 height 19
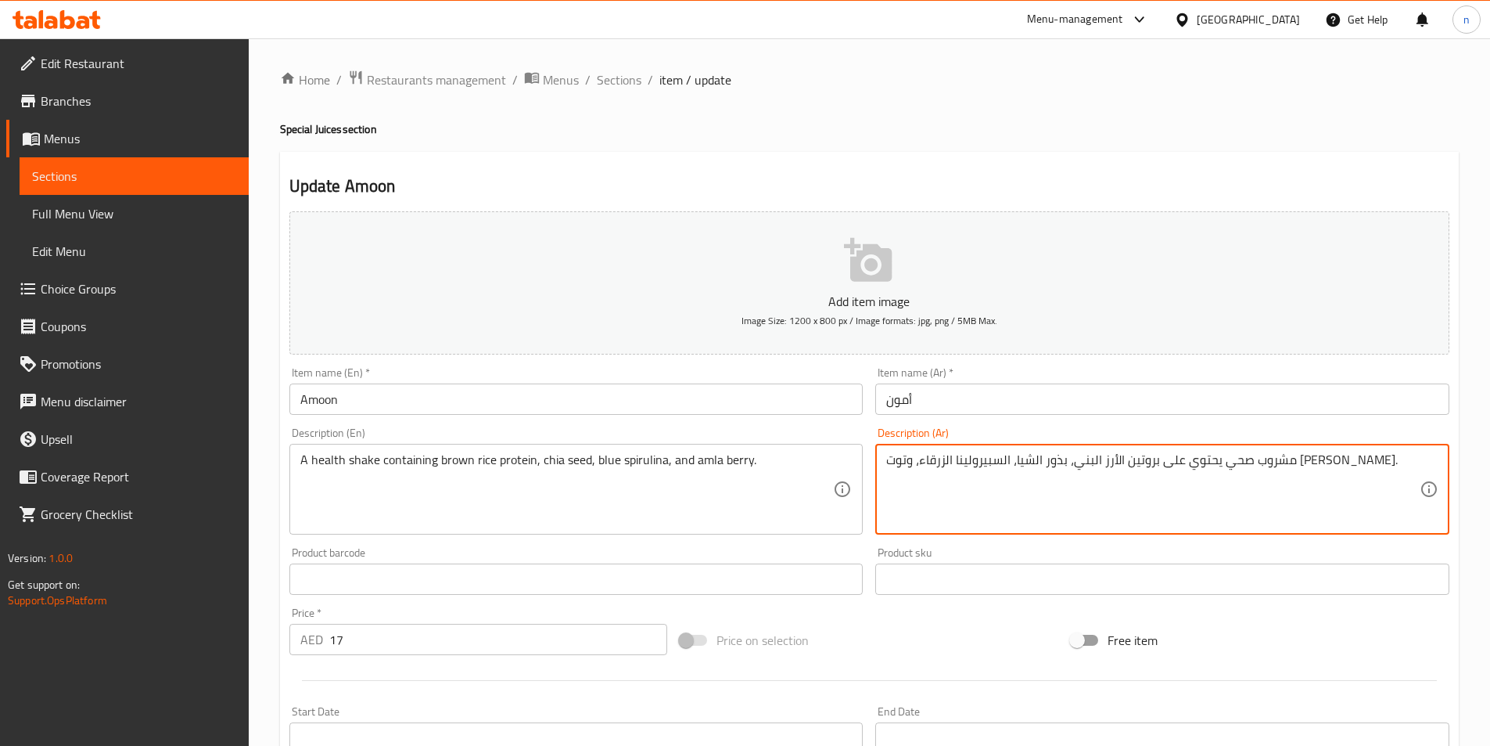
click at [1019, 453] on textarea "مشروب صحي يحتوي على بروتين الأرز البني، بذور الشيا، السبيرولينا الزرقاء، وتوت […" at bounding box center [1153, 489] width 534 height 74
click at [1038, 444] on div "مشروب صحي يحتوي على بروتين الأرز البني، بذور الشيا، السبيرولينا الزرقاء، وتوت […" at bounding box center [1162, 489] width 574 height 91
click at [1394, 469] on textarea "مشروب صحي يحتوي على بروتين الأرز البني، بذور الشيا، السبيرولينا الزرقاء، وتوت ا…" at bounding box center [1153, 489] width 534 height 74
type textarea "شيك صحي يحتوي على بروتين الأرز البني، بذور الشيا، السبيرولينا الزرقاء، وتوت [PE…"
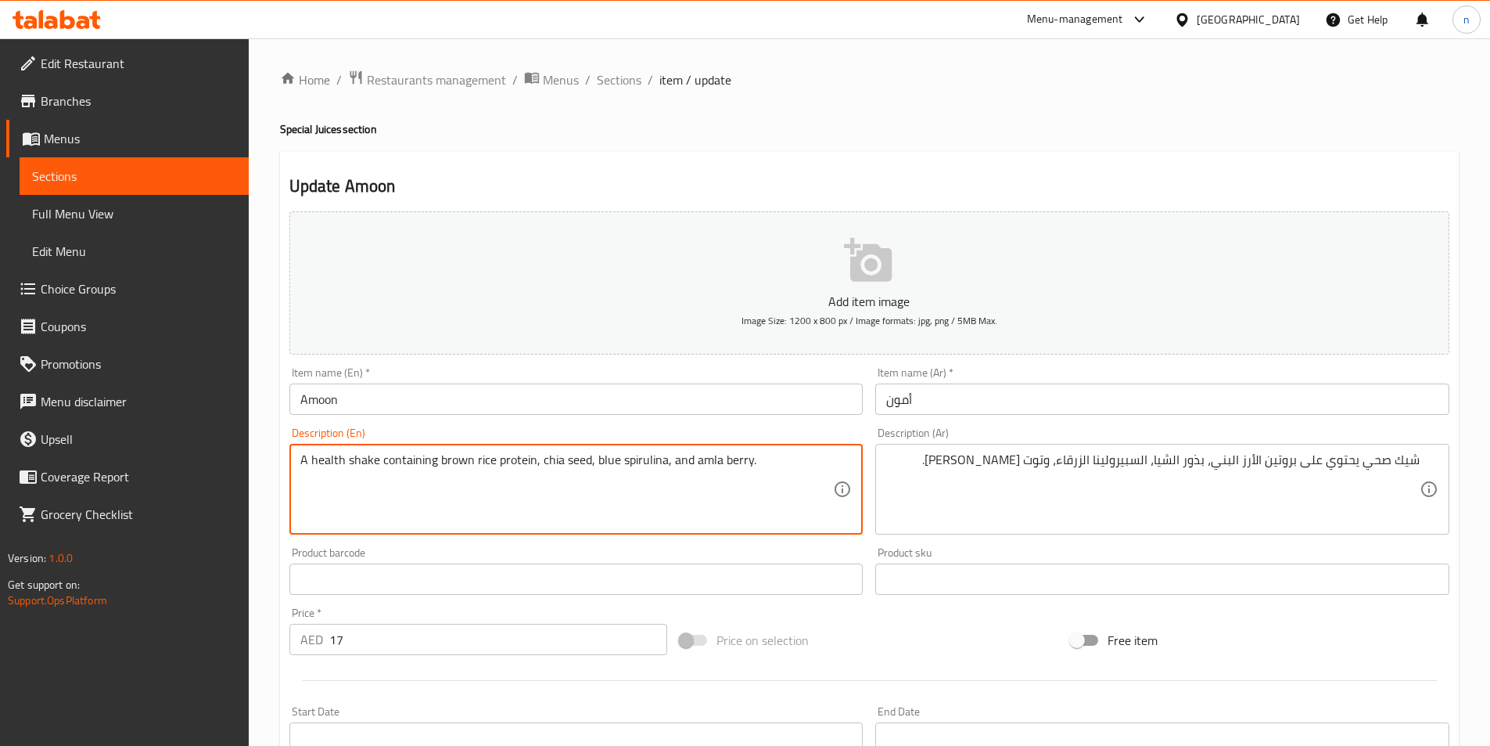
click at [636, 468] on textarea "A health shake containing brown rice protein, chia seed, blue spirulina, and am…" at bounding box center [567, 489] width 534 height 74
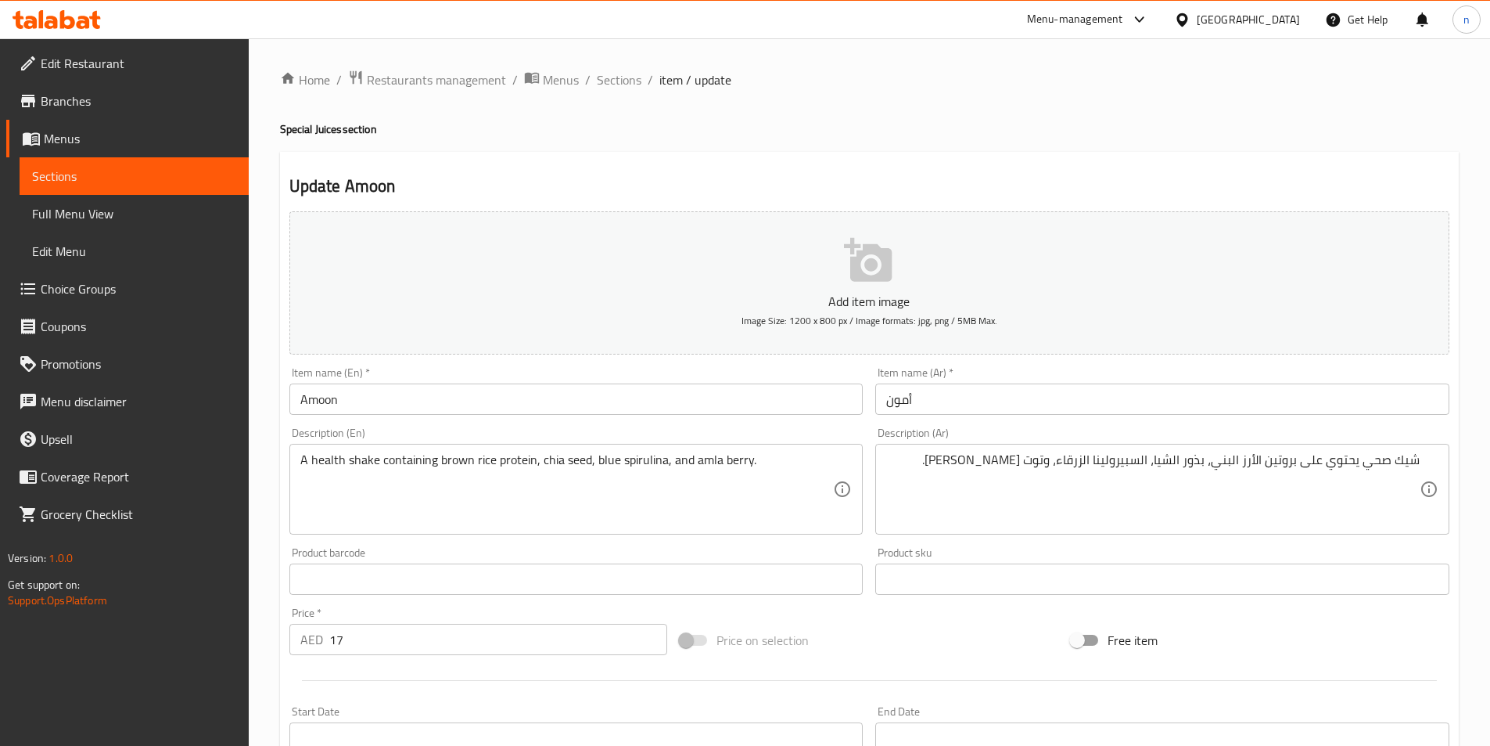
click at [626, 468] on textarea "A health shake containing brown rice protein, chia seed, blue spirulina, and am…" at bounding box center [567, 489] width 534 height 74
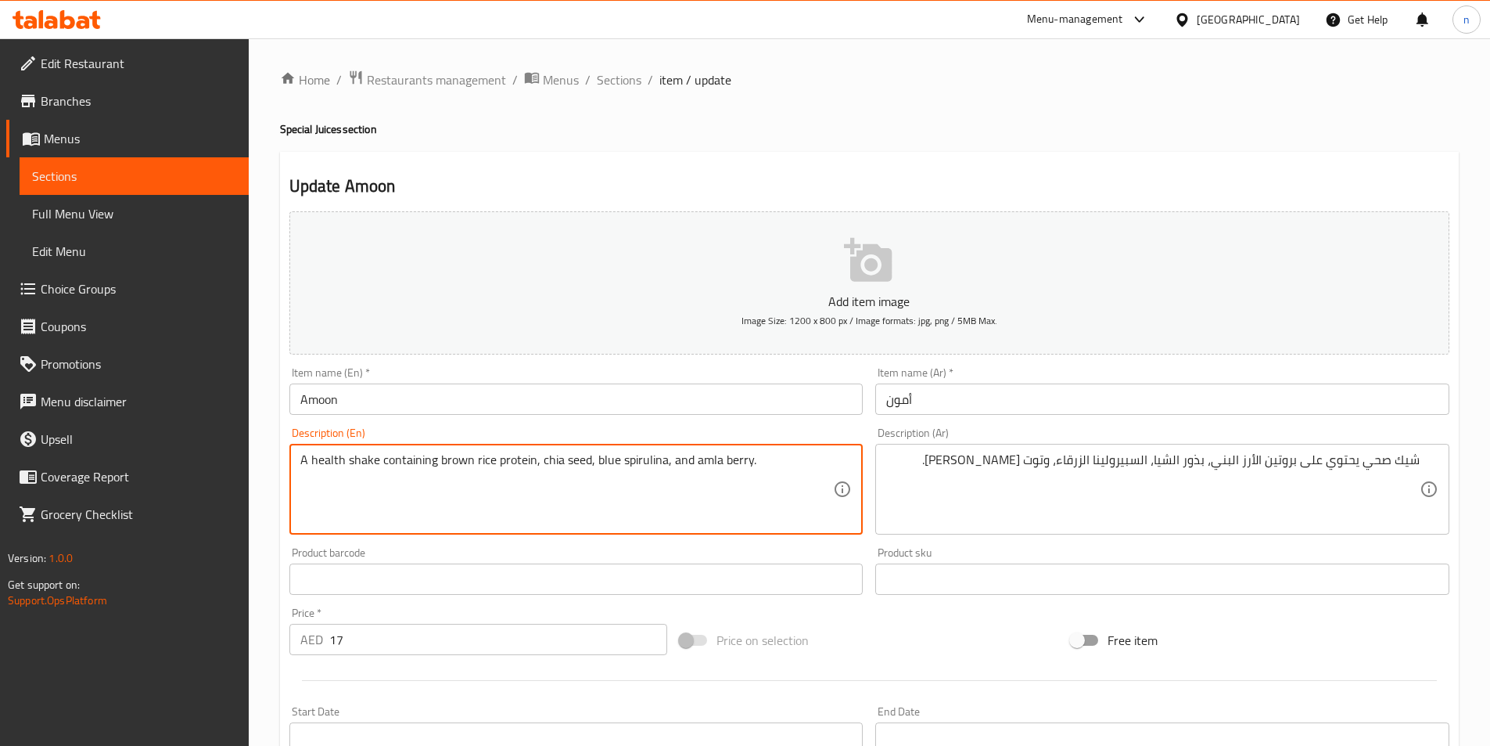
click at [626, 468] on textarea "A health shake containing brown rice protein, chia seed, blue spirulina, and am…" at bounding box center [567, 489] width 534 height 74
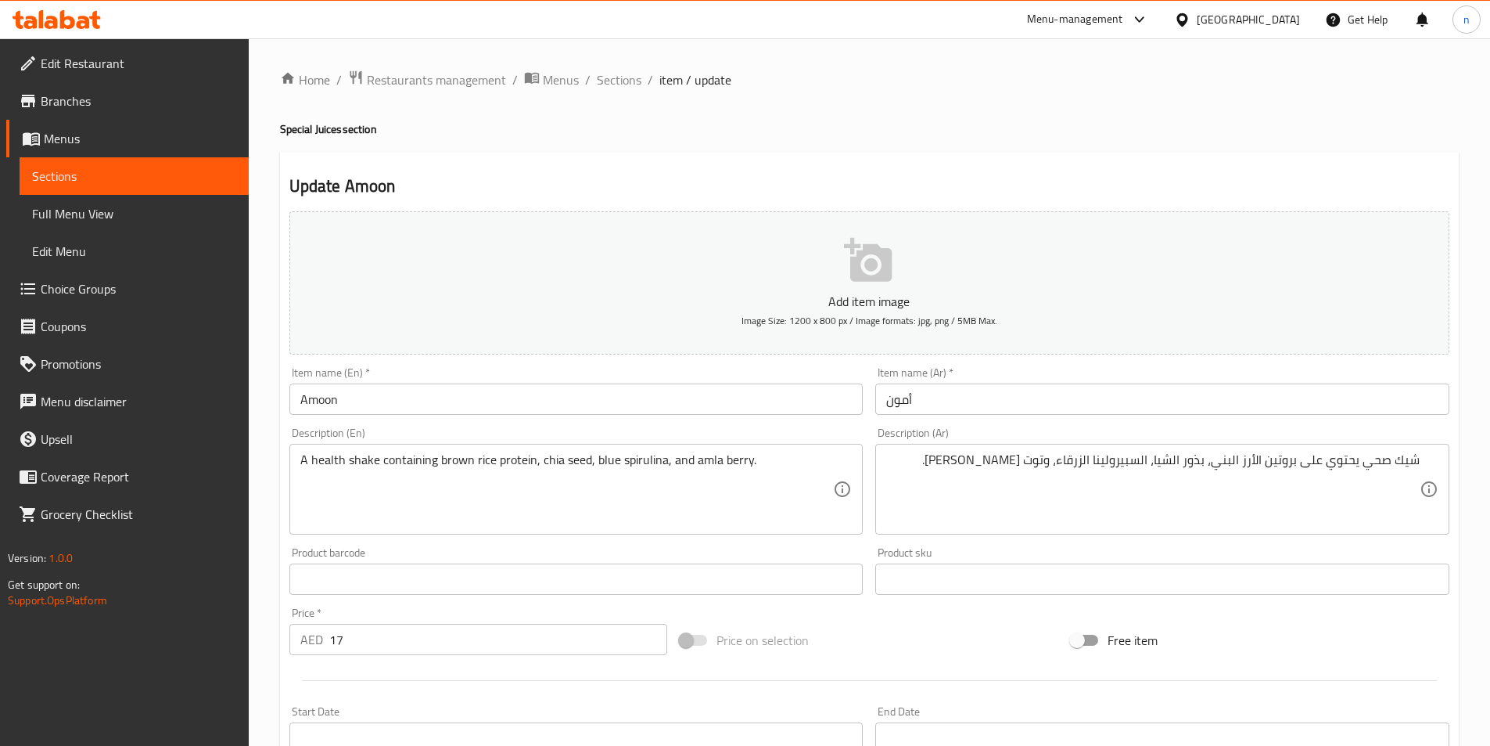
click at [703, 456] on textarea "A health shake containing brown rice protein, chia seed, blue spirulina, and am…" at bounding box center [567, 489] width 534 height 74
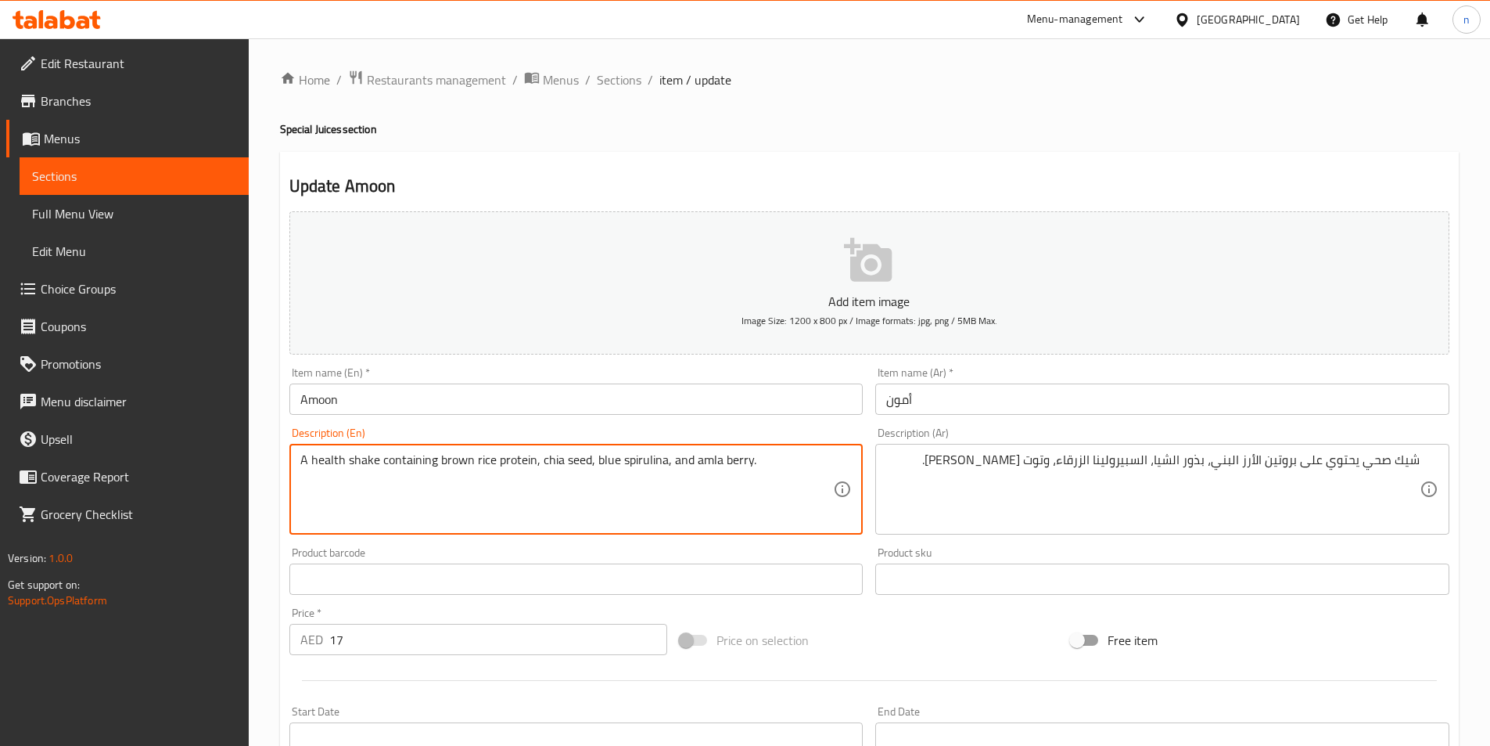
click at [703, 456] on textarea "A health shake containing brown rice protein, chia seed, blue spirulina, and am…" at bounding box center [567, 489] width 534 height 74
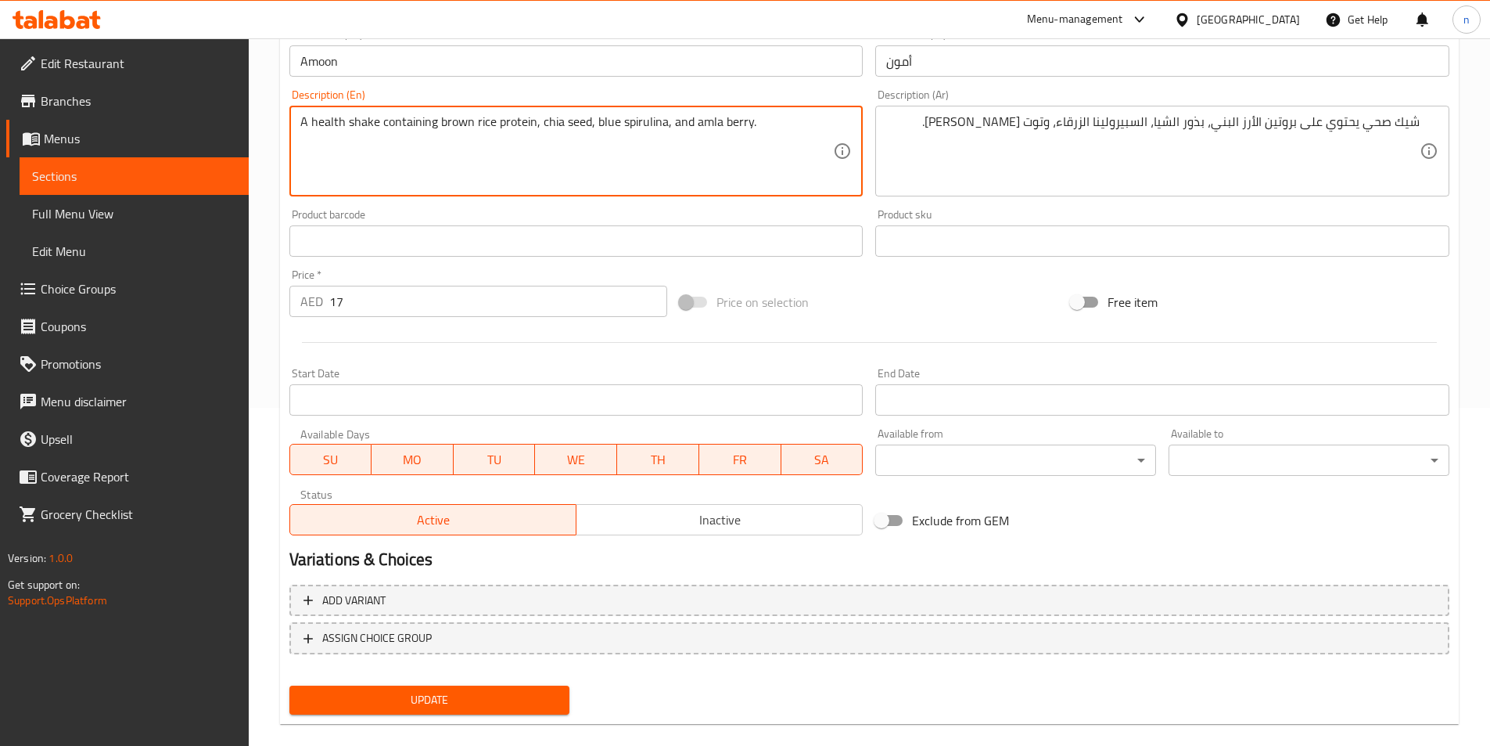
scroll to position [360, 0]
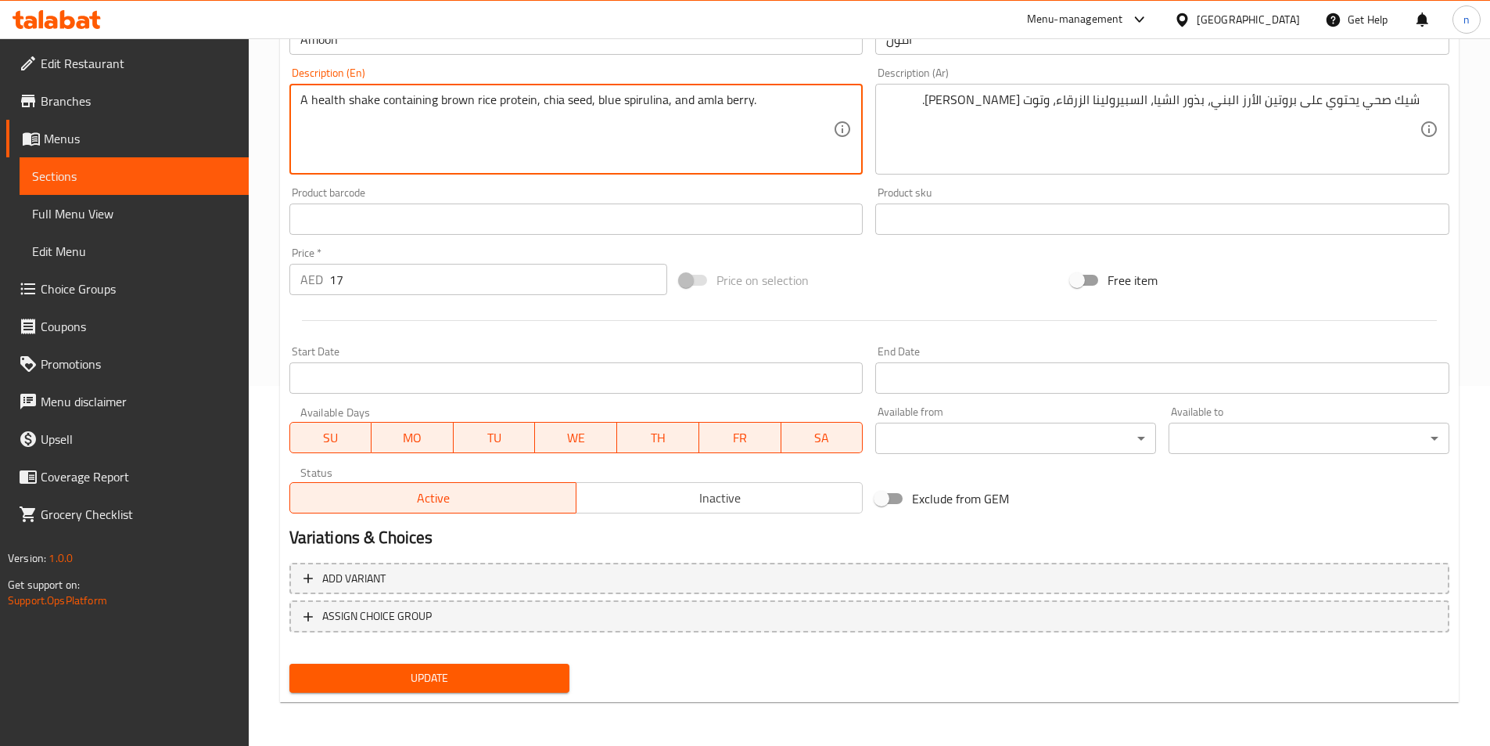
click at [547, 677] on span "Update" at bounding box center [430, 678] width 256 height 20
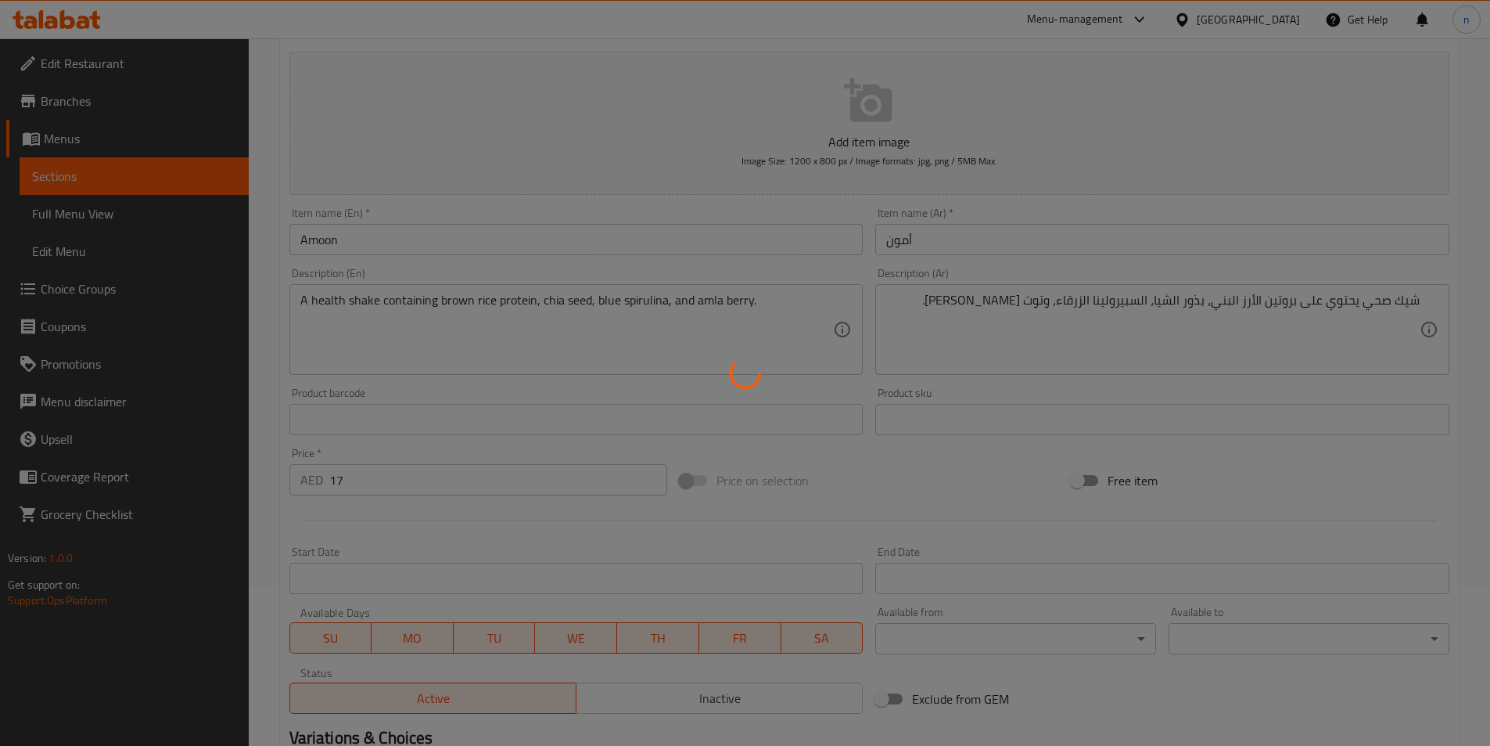
scroll to position [0, 0]
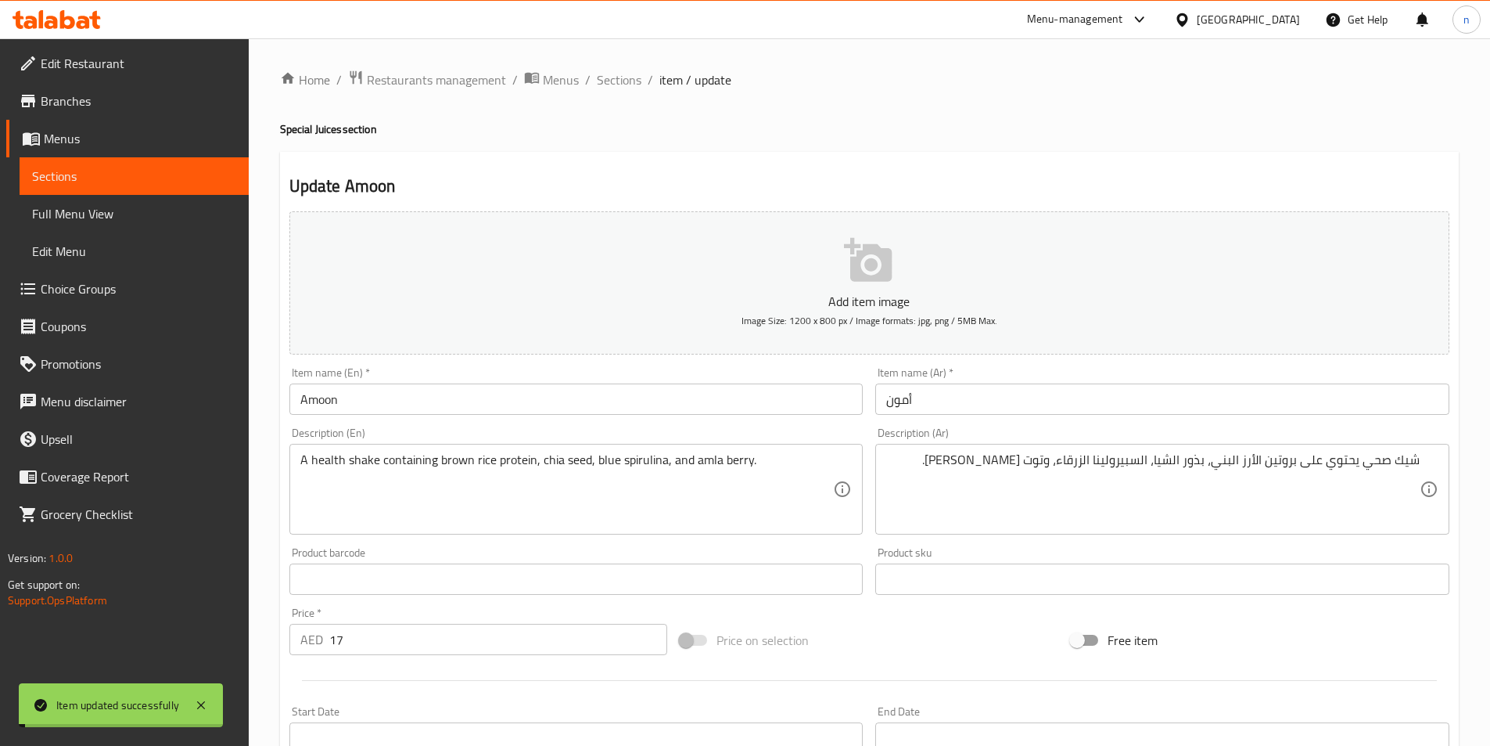
click at [626, 84] on span "Sections" at bounding box center [619, 79] width 45 height 19
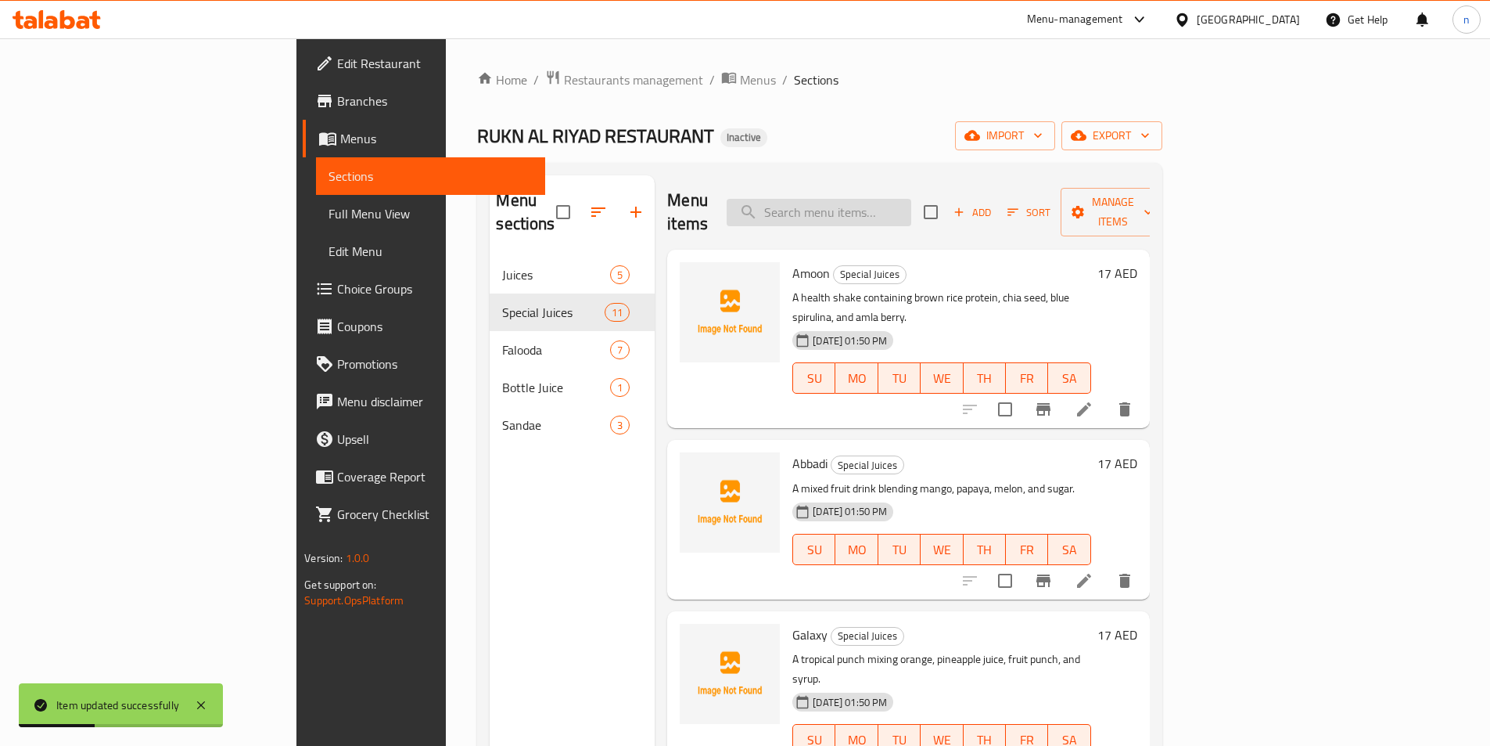
click at [911, 203] on input "search" at bounding box center [819, 212] width 185 height 27
paste input "Abbadi"
type input "Abbadi"
click at [1091, 573] on icon at bounding box center [1084, 580] width 14 height 14
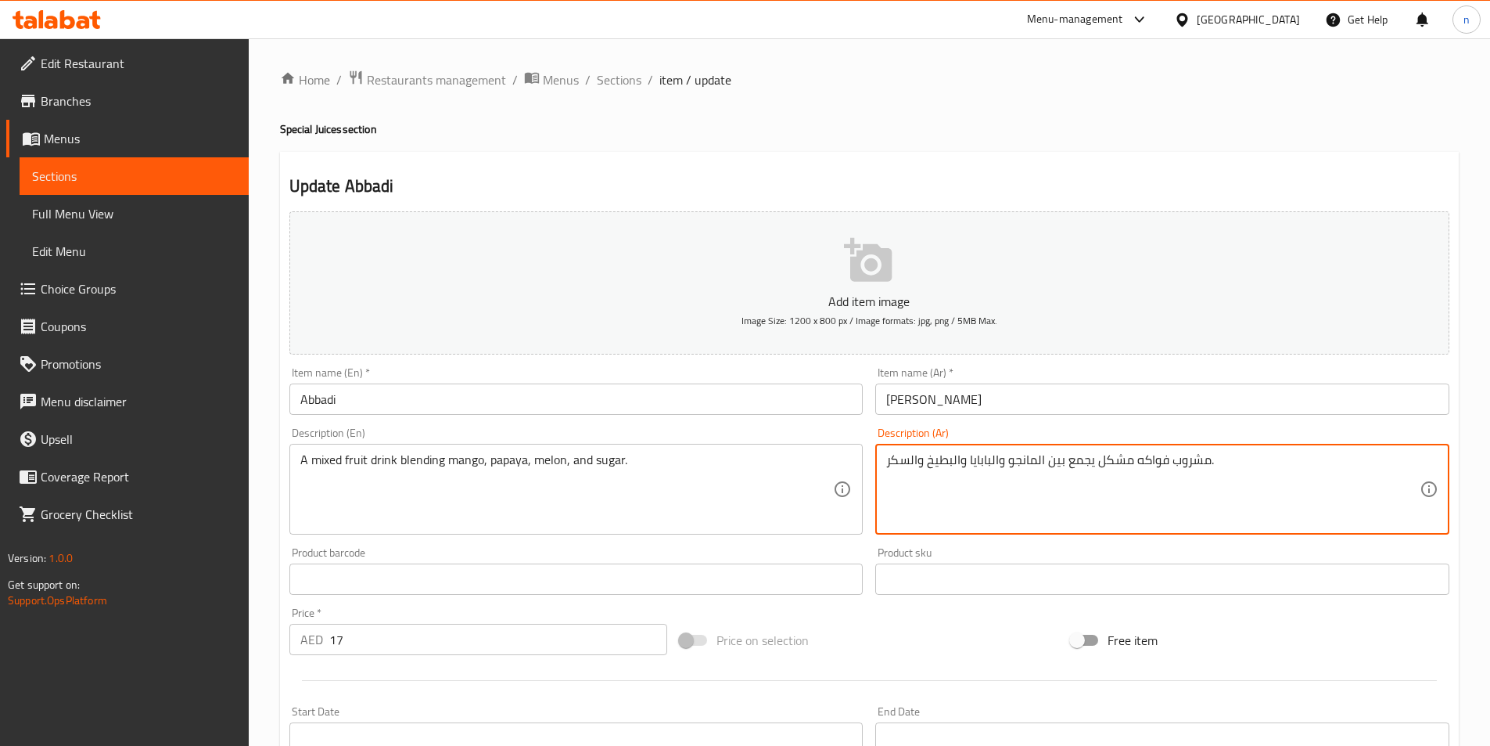
click at [1003, 462] on textarea "مشروب فواكه مشكل يجمع بين المانجو والبابايا والبطيخ والسكر." at bounding box center [1153, 489] width 534 height 74
click at [947, 485] on textarea "مشروب فواكه مشكل يجمع بين المانجو والبابايا والبطيخ والسكر." at bounding box center [1153, 489] width 534 height 74
click at [1158, 462] on textarea "مشروب فواكه مشكل يجمع بين المانجو والبابايا والبطيخ والسكر." at bounding box center [1153, 489] width 534 height 74
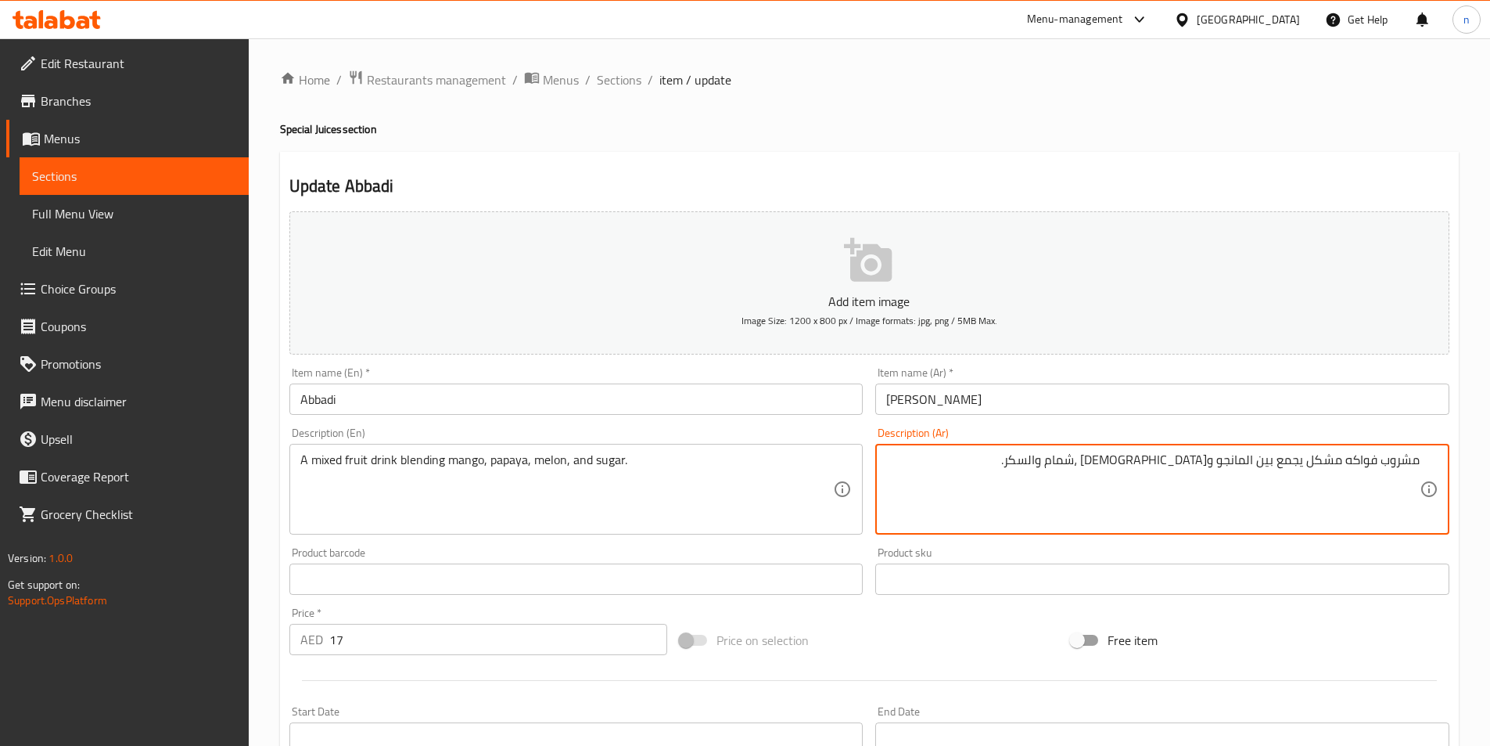
click at [1210, 457] on textarea "مشروب فواكه مشكل يجمع بين المانجو والبابايا ،شمام والسكر." at bounding box center [1153, 489] width 534 height 74
click at [1307, 463] on textarea "مشروب فواكه مشكل يجمع بين المانجو ، البابايا ،شمام والسكر." at bounding box center [1153, 489] width 534 height 74
click at [1293, 462] on textarea "مشروب فواكه مشكل يجمع بين المانجو ، البابايا ،شمام والسكر." at bounding box center [1153, 489] width 534 height 74
type textarea "مشروب فواكه مشكل يمزج بين المانجو ، البابايا ،شمام والسكر."
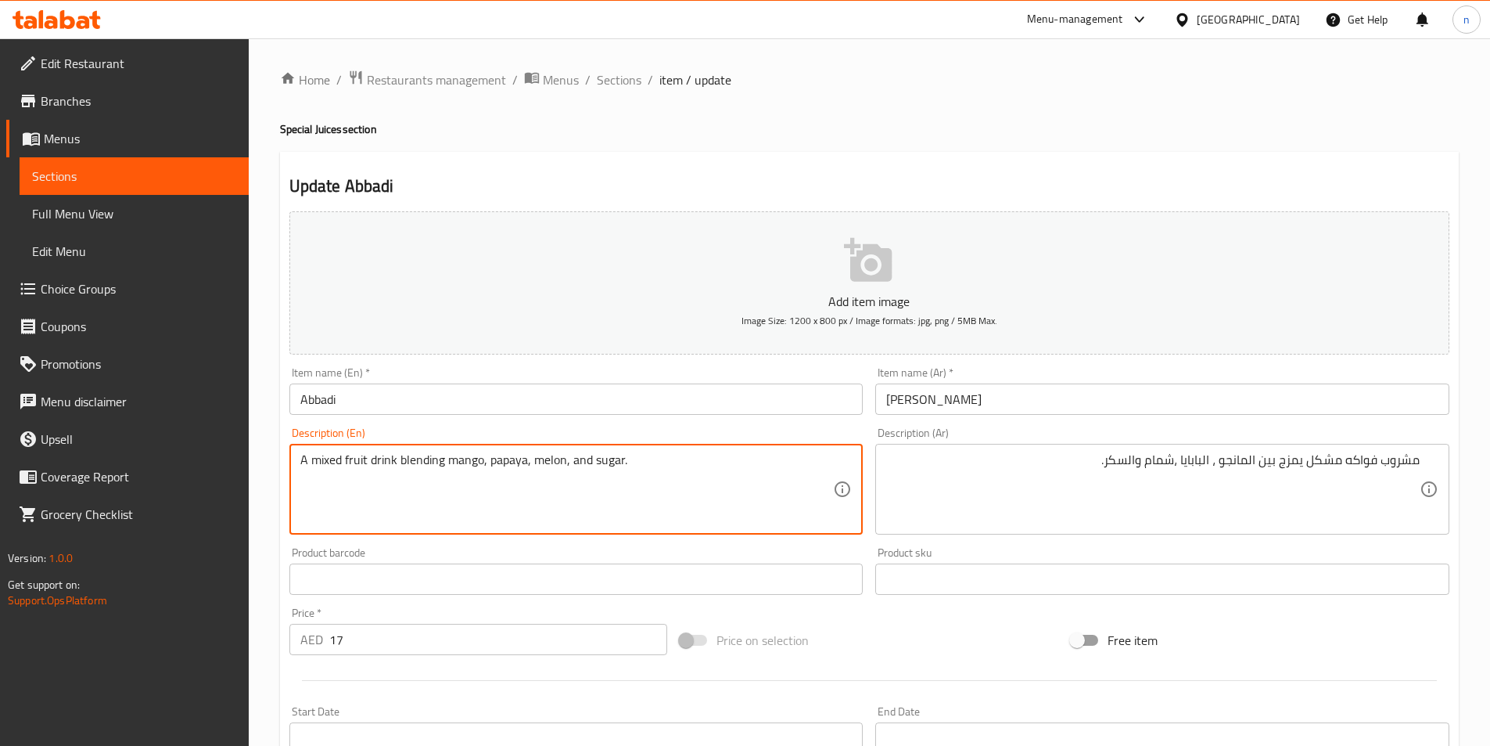
click at [419, 466] on textarea "A mixed fruit drink blending mango, papaya, melon, and sugar." at bounding box center [567, 489] width 534 height 74
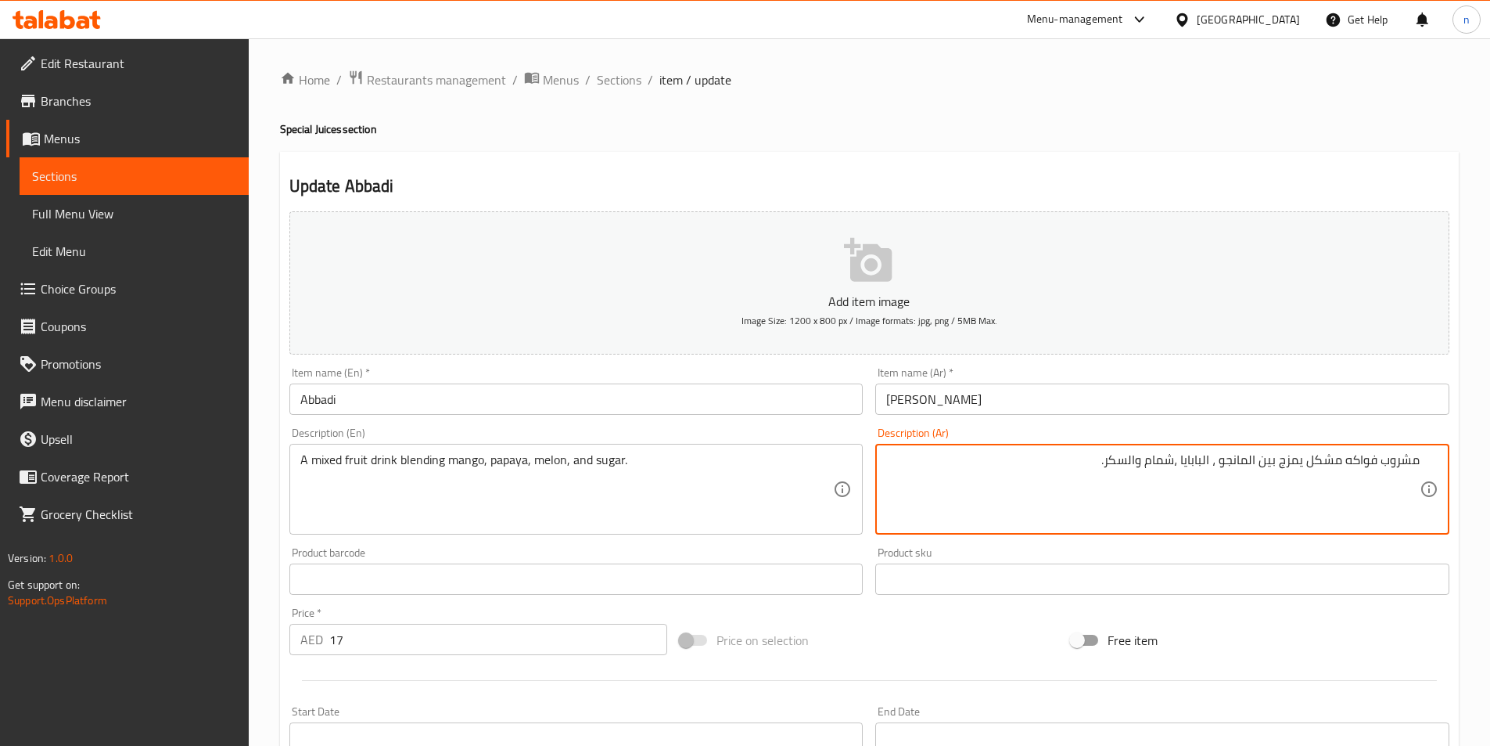
click at [606, 451] on div "A mixed fruit drink blending mango, papaya, melon, and sugar. Description (En)" at bounding box center [576, 489] width 574 height 91
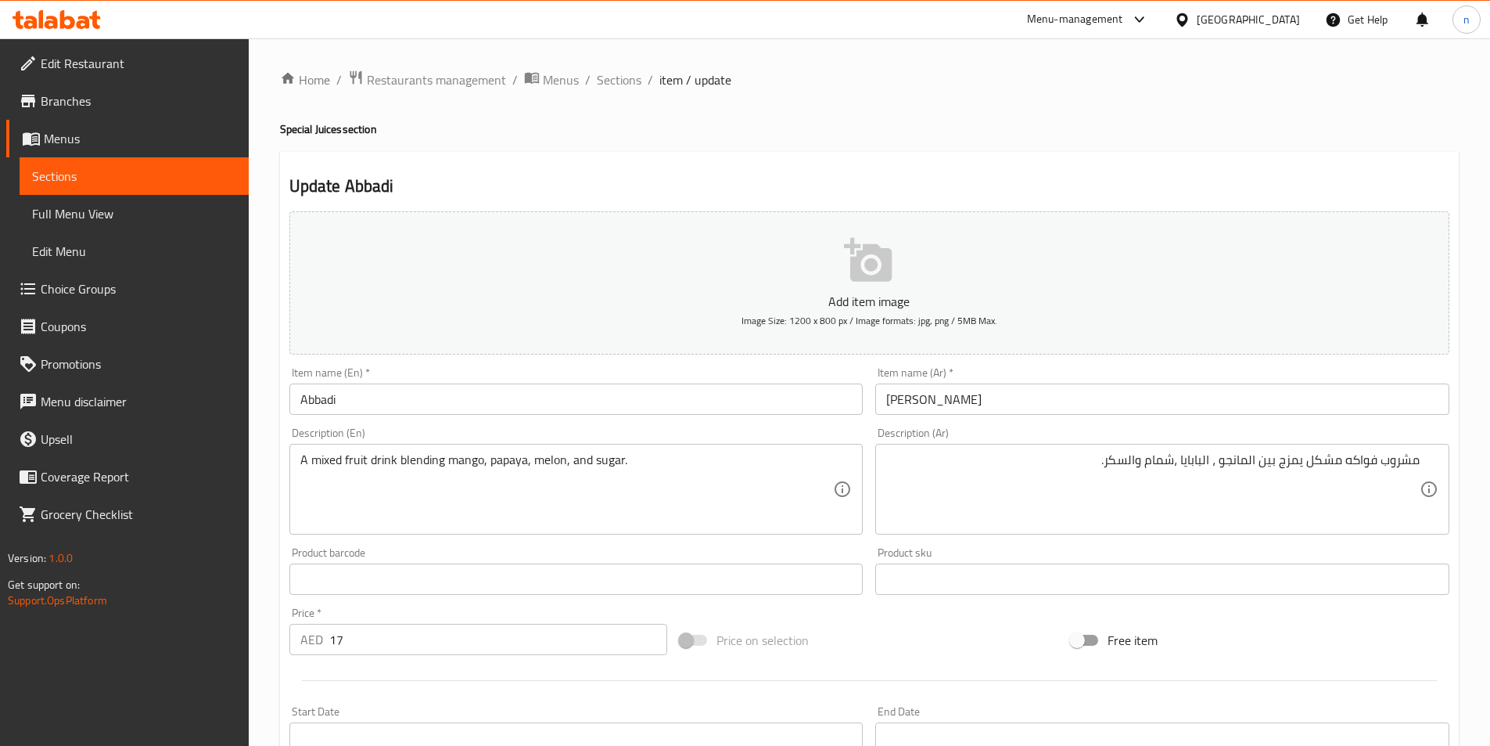
click at [606, 451] on div "A mixed fruit drink blending mango, papaya, melon, and sugar. Description (En)" at bounding box center [576, 489] width 574 height 91
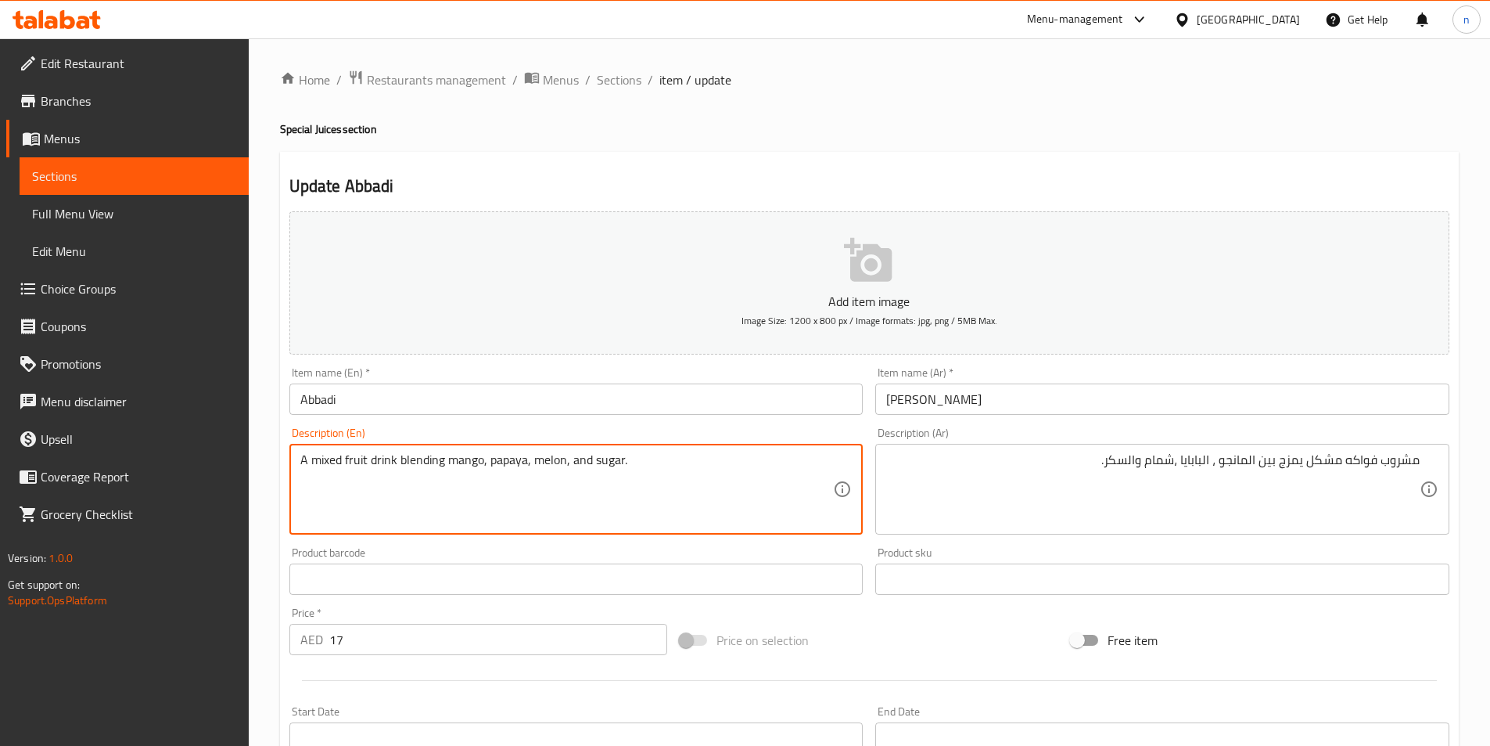
click at [606, 462] on textarea "A mixed fruit drink blending mango, papaya, melon, and sugar." at bounding box center [567, 489] width 534 height 74
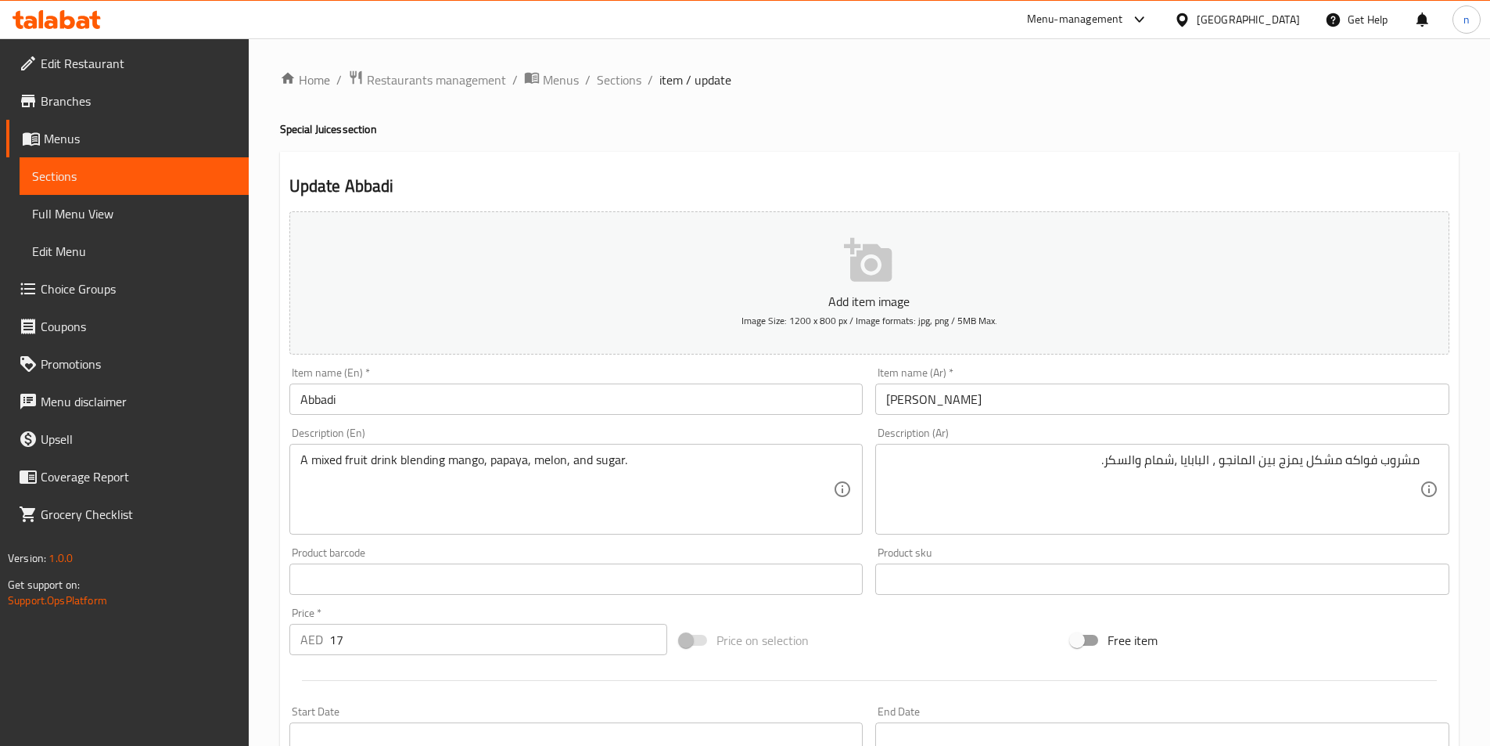
click at [1153, 530] on div "مشروب فواكه مشكل يمزج بين المانجو ، البابايا ،شمام والسكر. Description (Ar)" at bounding box center [1162, 489] width 574 height 91
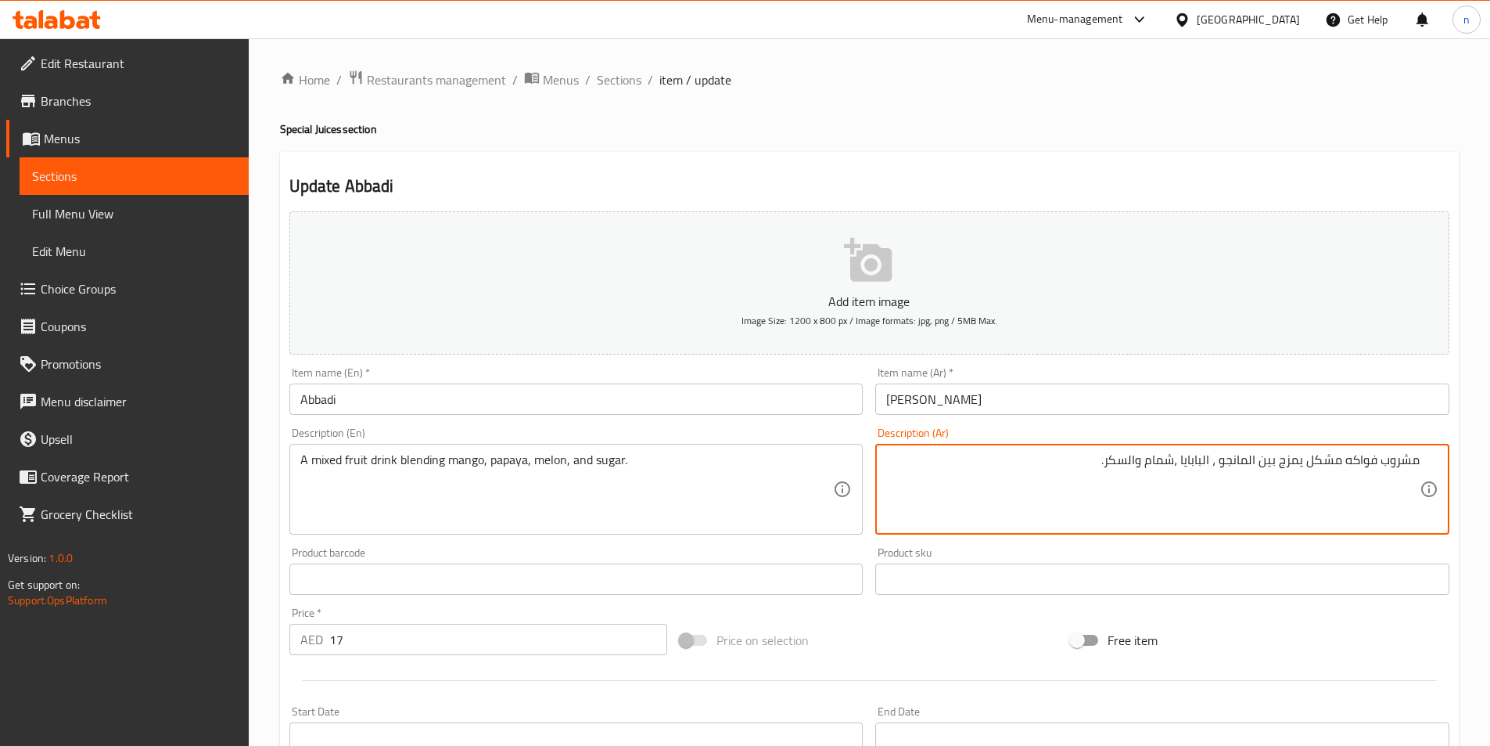
click at [1298, 472] on textarea "مشروب فواكه مشكل يمزج بين المانجو ، البابايا ،شمام والسكر." at bounding box center [1153, 489] width 534 height 74
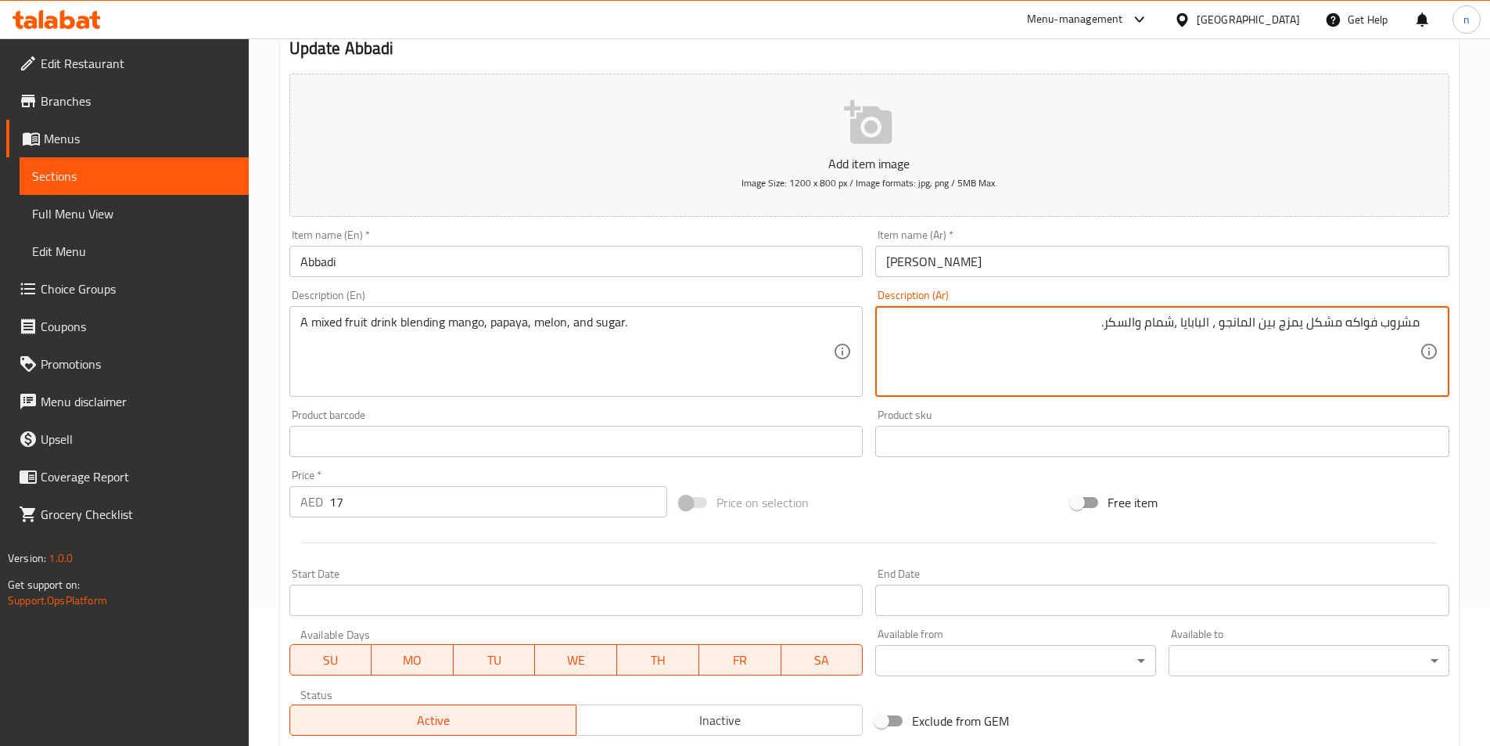
scroll to position [360, 0]
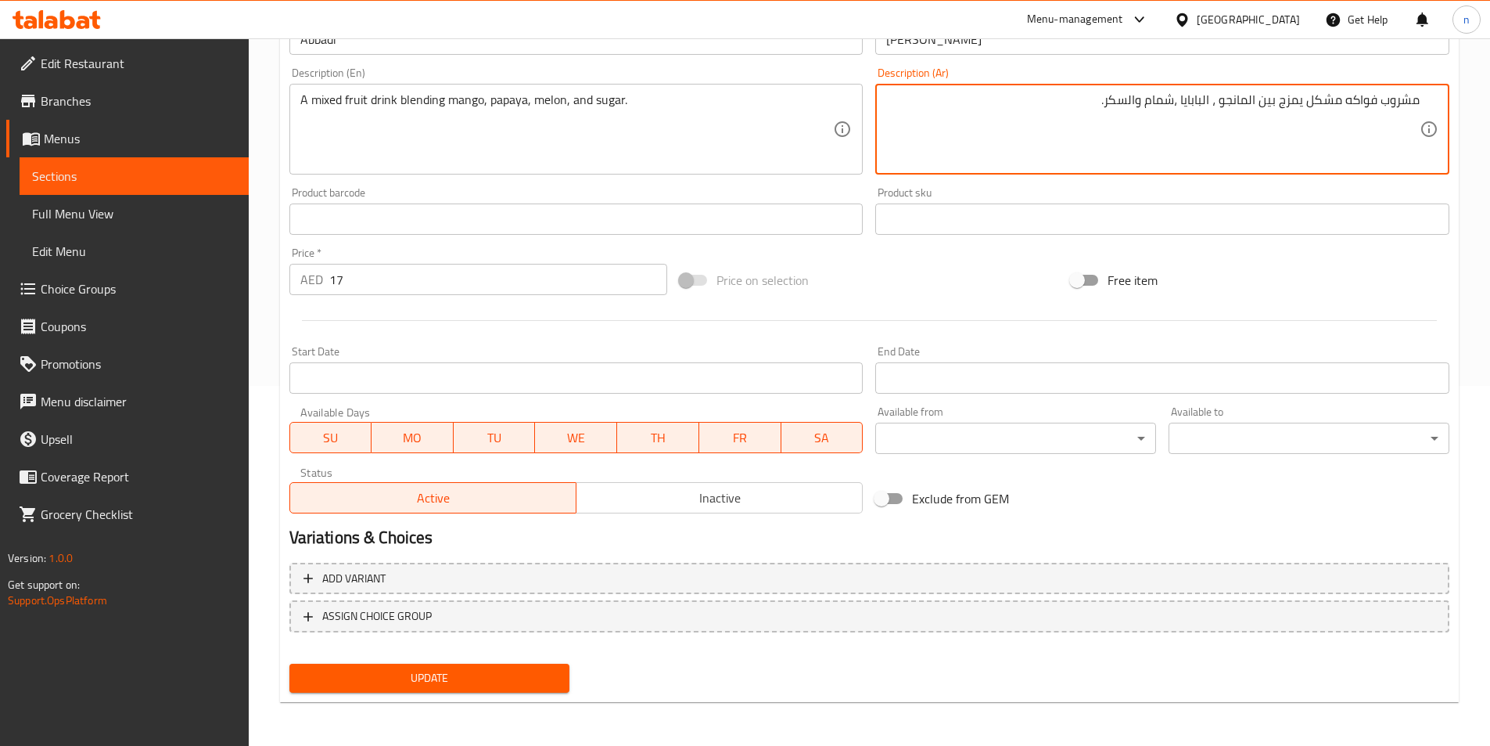
click at [446, 686] on span "Update" at bounding box center [430, 678] width 256 height 20
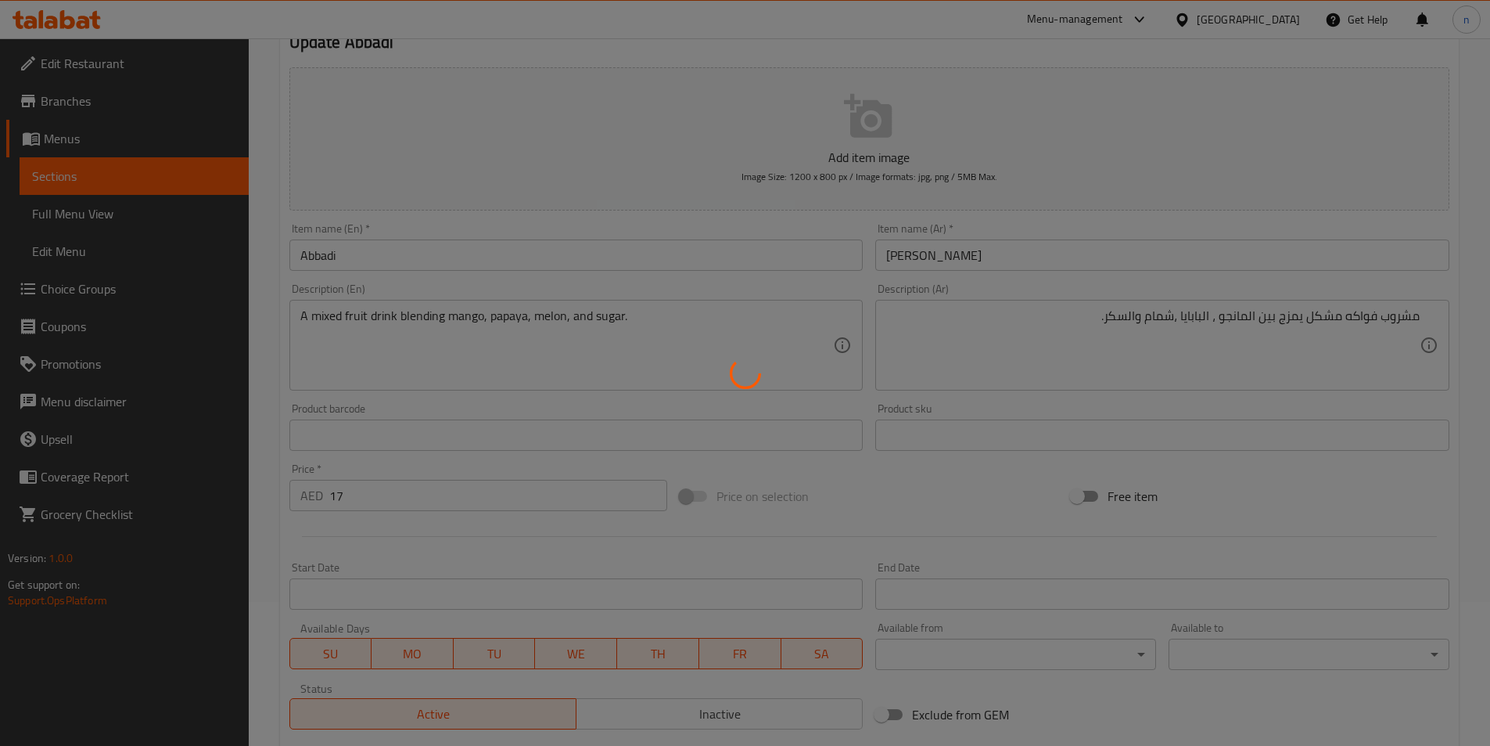
scroll to position [0, 0]
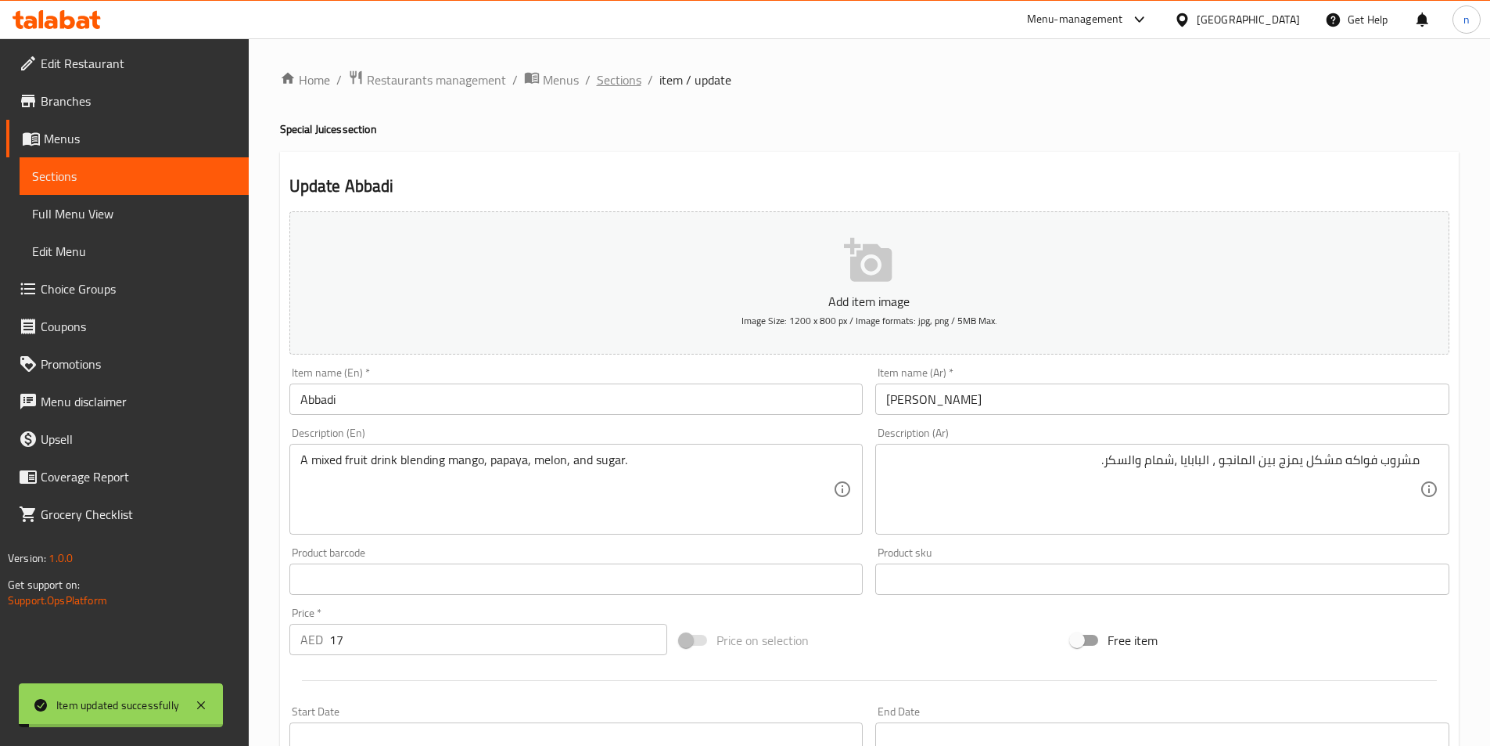
click at [622, 84] on span "Sections" at bounding box center [619, 79] width 45 height 19
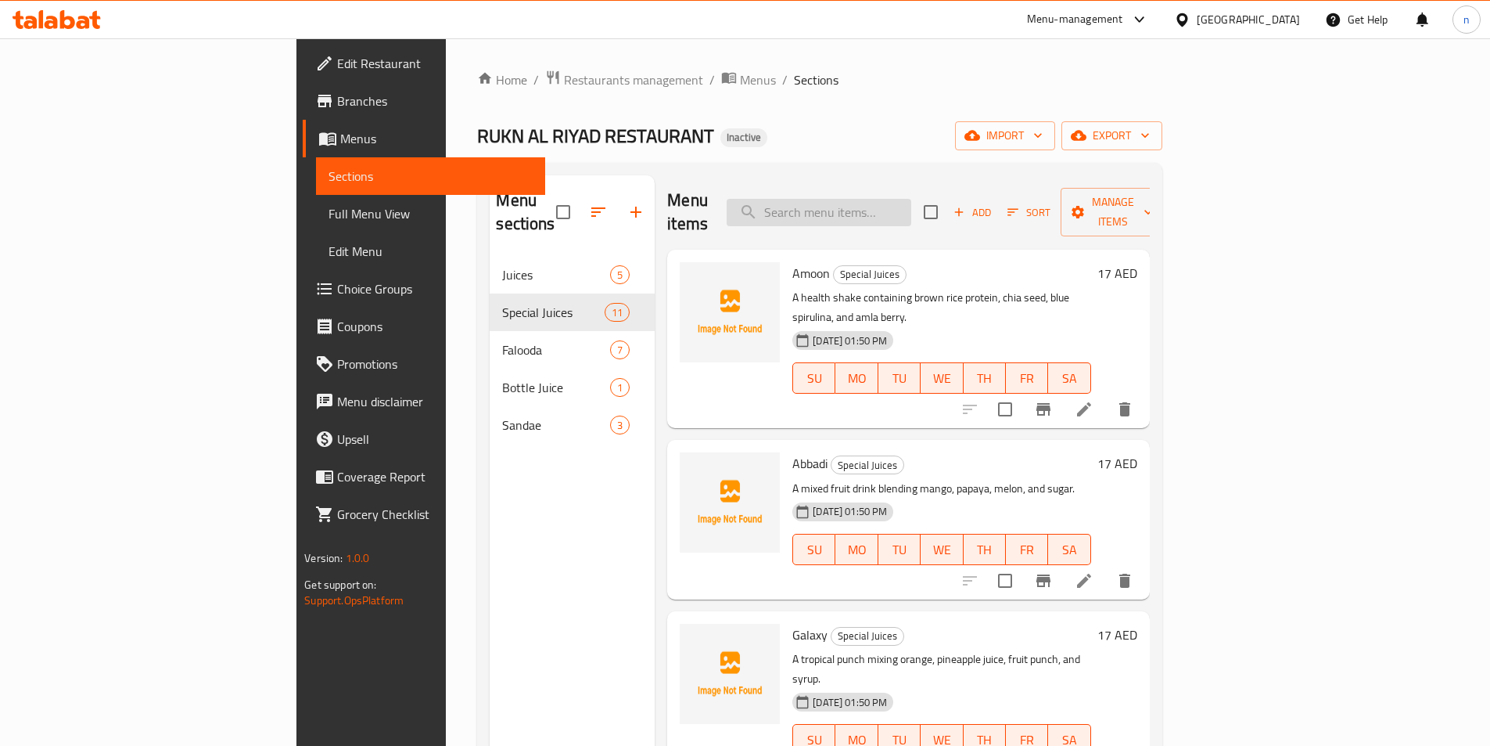
click at [911, 201] on input "search" at bounding box center [819, 212] width 185 height 27
paste input "Galaxy"
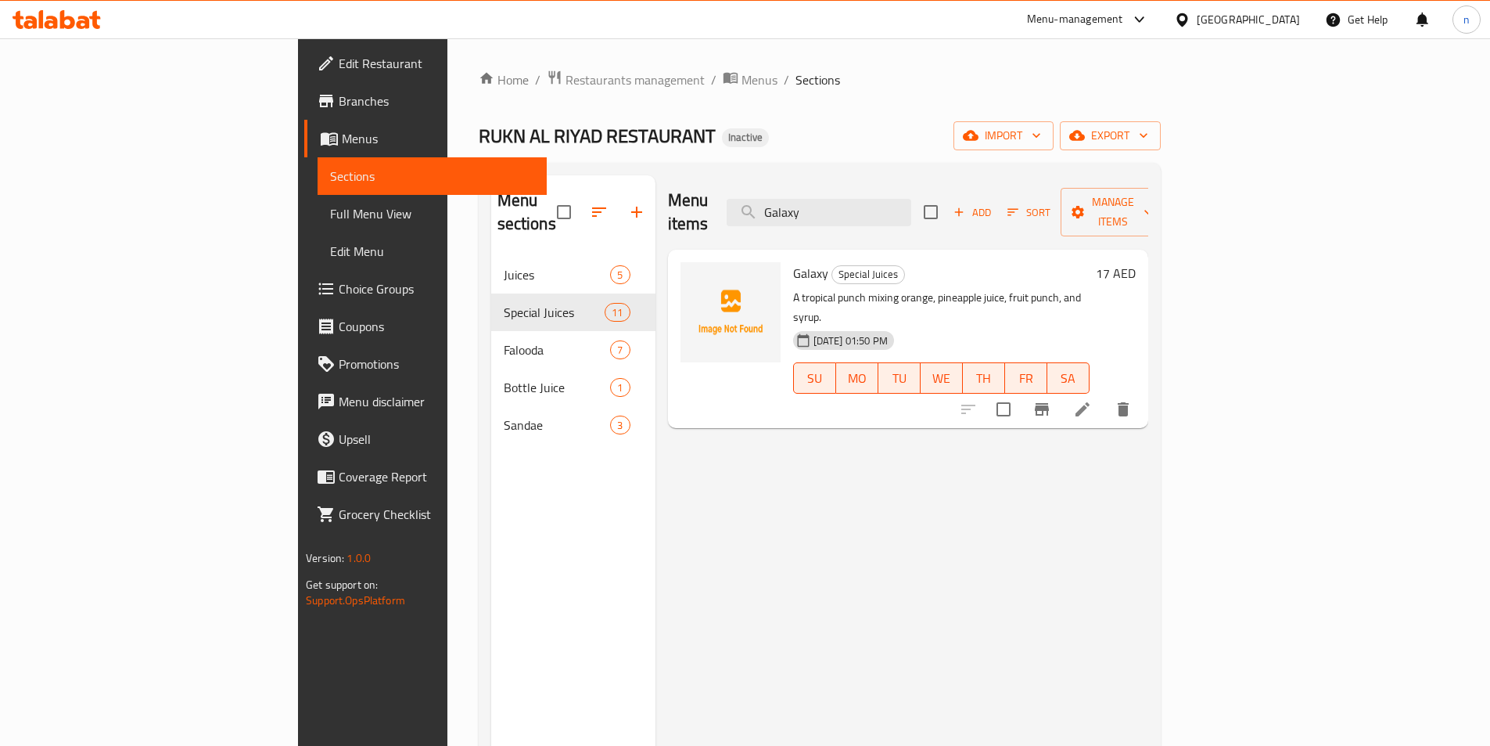
type input "Galaxy"
click at [1092, 400] on icon at bounding box center [1082, 409] width 19 height 19
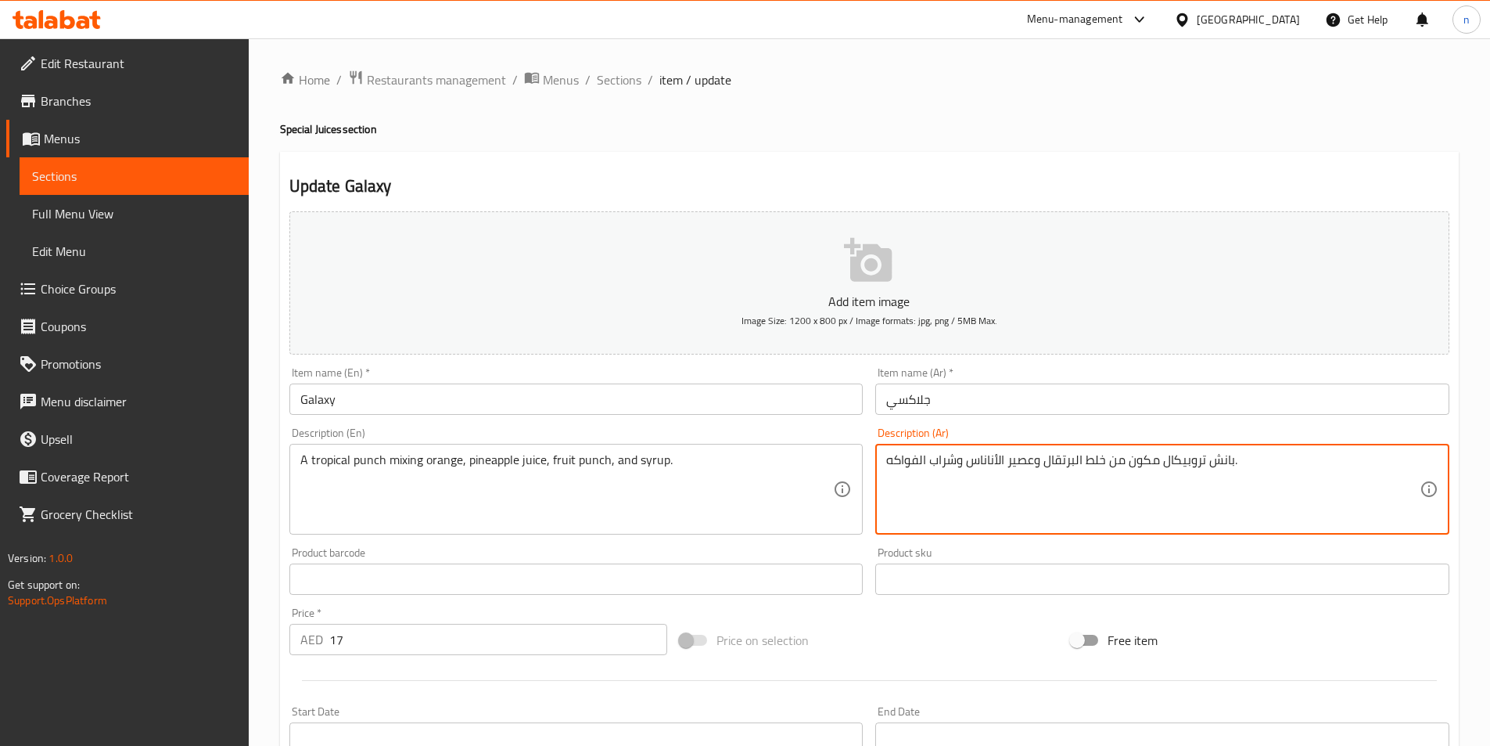
click at [1116, 472] on textarea "بانش تروبيكال مكون من خلط البرتقال وعصير الأناناس وشراب الفواكه." at bounding box center [1153, 489] width 534 height 74
click at [1221, 476] on textarea "بانش تروبيكال مكون من خلط البرتقال وعصير الأناناس وشراب الفواكه." at bounding box center [1153, 489] width 534 height 74
drag, startPoint x: 1296, startPoint y: 462, endPoint x: 1337, endPoint y: 473, distance: 41.9
click at [1337, 473] on textarea "بانش تروبيكال مكون من خلط البرتقال وعصير الأناناس وشراب الفواكه." at bounding box center [1153, 489] width 534 height 74
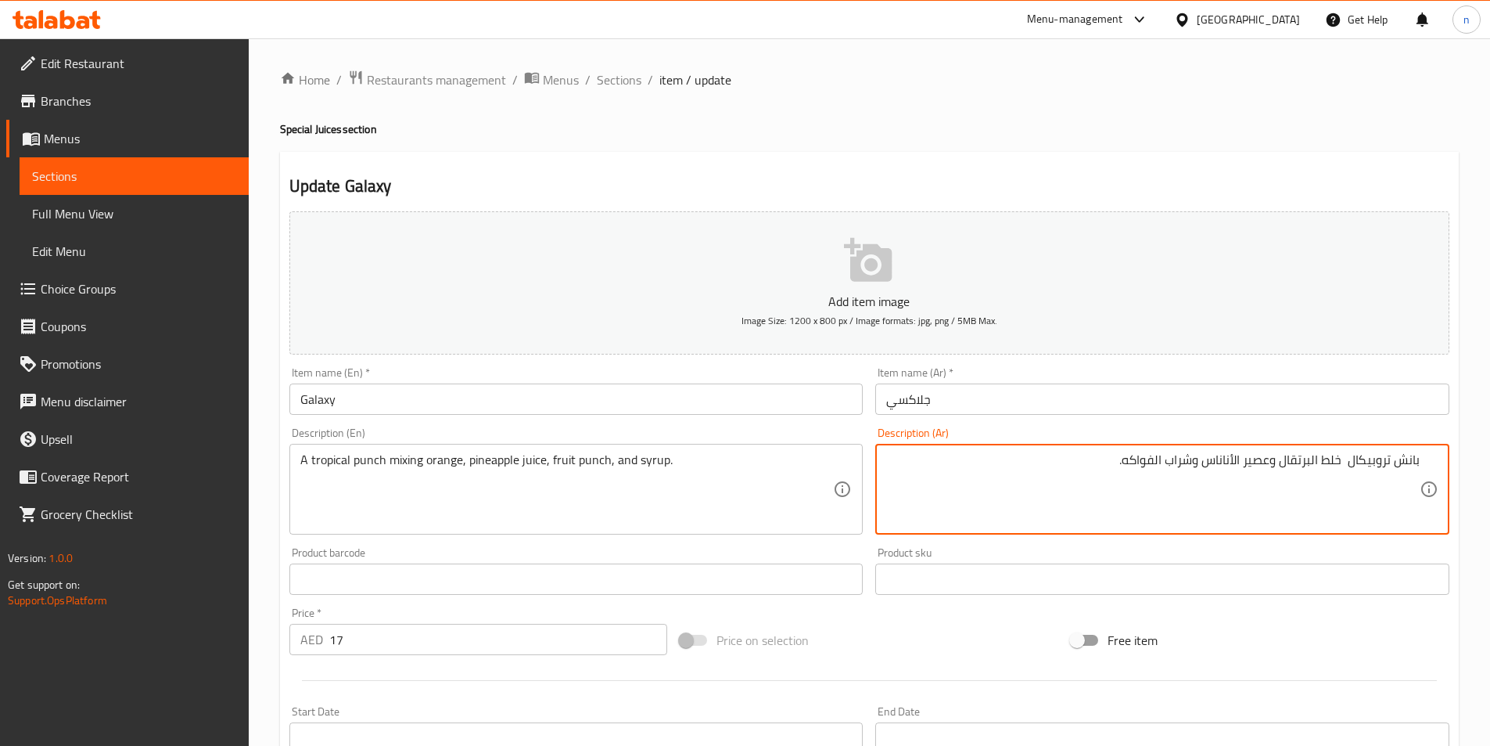
click at [1138, 458] on textarea "بانش تروبيكال خلط البرتقال وعصير الأناناس وشراب الفواكه." at bounding box center [1153, 489] width 534 height 74
click at [1195, 466] on textarea "بانش تروبيكال خلط البرتقال وعصير الأناناس وشراب ." at bounding box center [1153, 489] width 534 height 74
click at [1149, 462] on textarea "بانش تروبيكال خلط البرتقال وعصير الأناناس وفاكهه البانش و شراب ." at bounding box center [1153, 489] width 534 height 74
type textarea "بانش تروبيكال خلط البرتقال وعصير الأناناس وفاكهه بانش و شراب ."
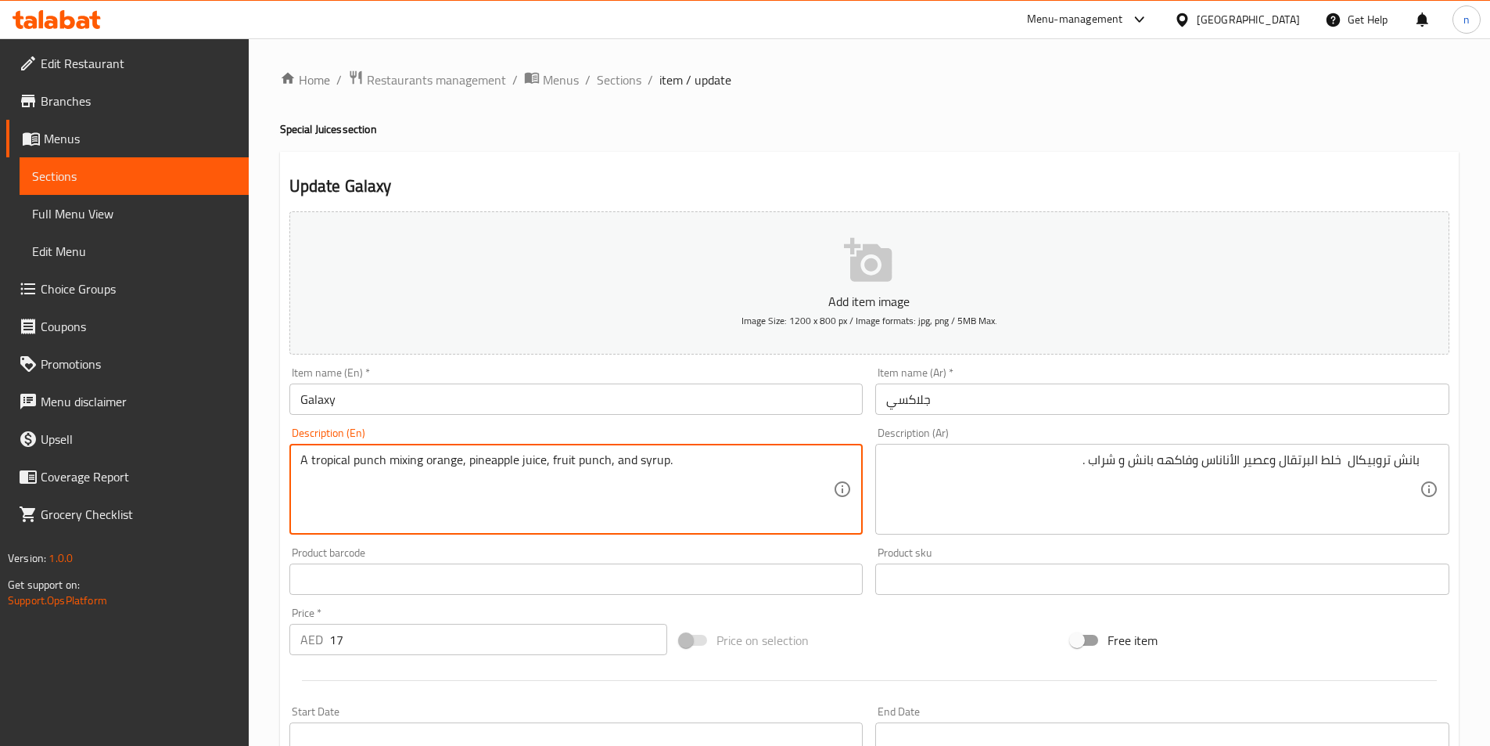
drag, startPoint x: 552, startPoint y: 466, endPoint x: 597, endPoint y: 464, distance: 44.6
click at [566, 457] on textarea "A tropical punch mixing orange, pineapple juice, fruit punch, and syrup." at bounding box center [567, 489] width 534 height 74
drag, startPoint x: 550, startPoint y: 461, endPoint x: 604, endPoint y: 470, distance: 54.8
click at [604, 470] on textarea "A tropical punch mixing orange, pineapple juice, fruit punch, and syrup." at bounding box center [567, 489] width 534 height 74
click at [653, 458] on textarea "A tropical punch mixing orange, pineapple juice, fruit punch, and syrup." at bounding box center [567, 489] width 534 height 74
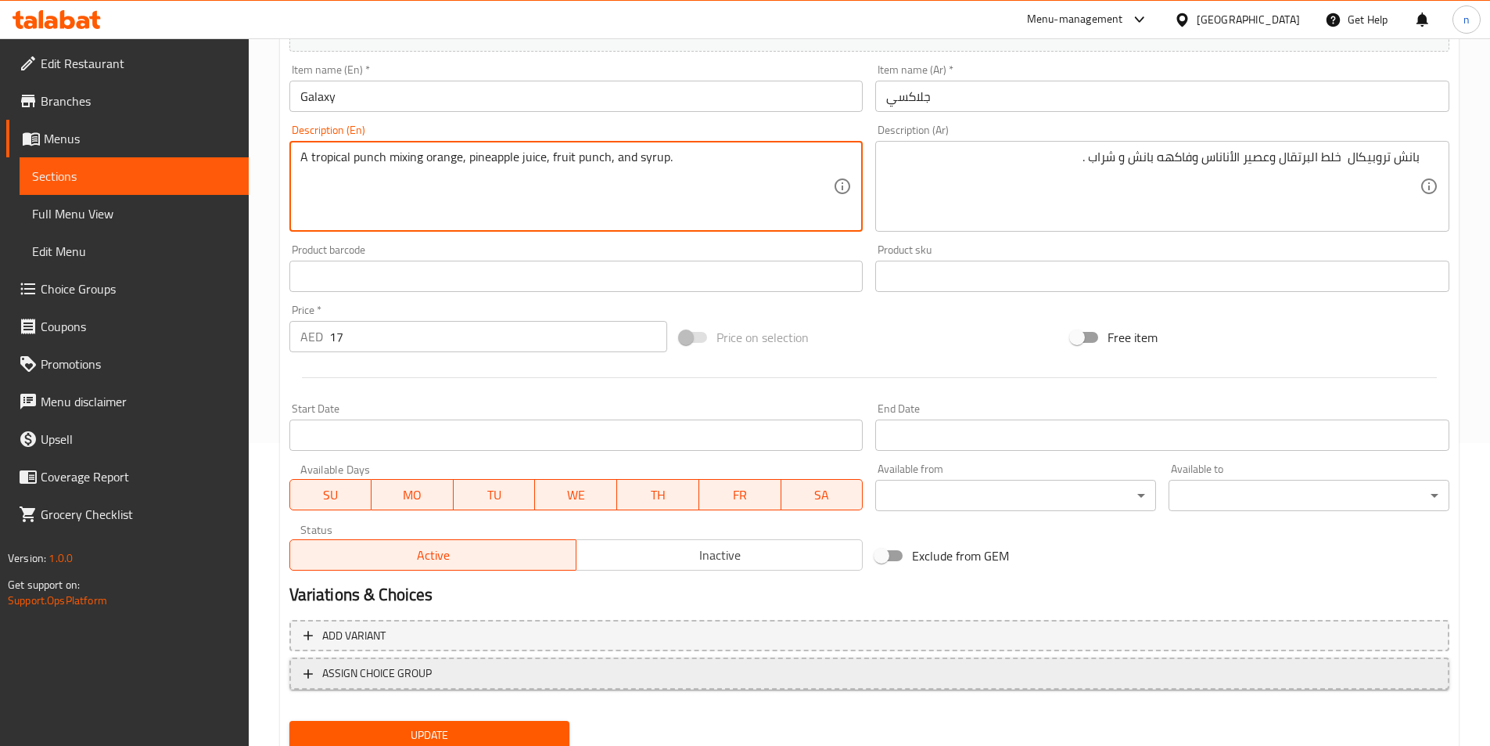
scroll to position [360, 0]
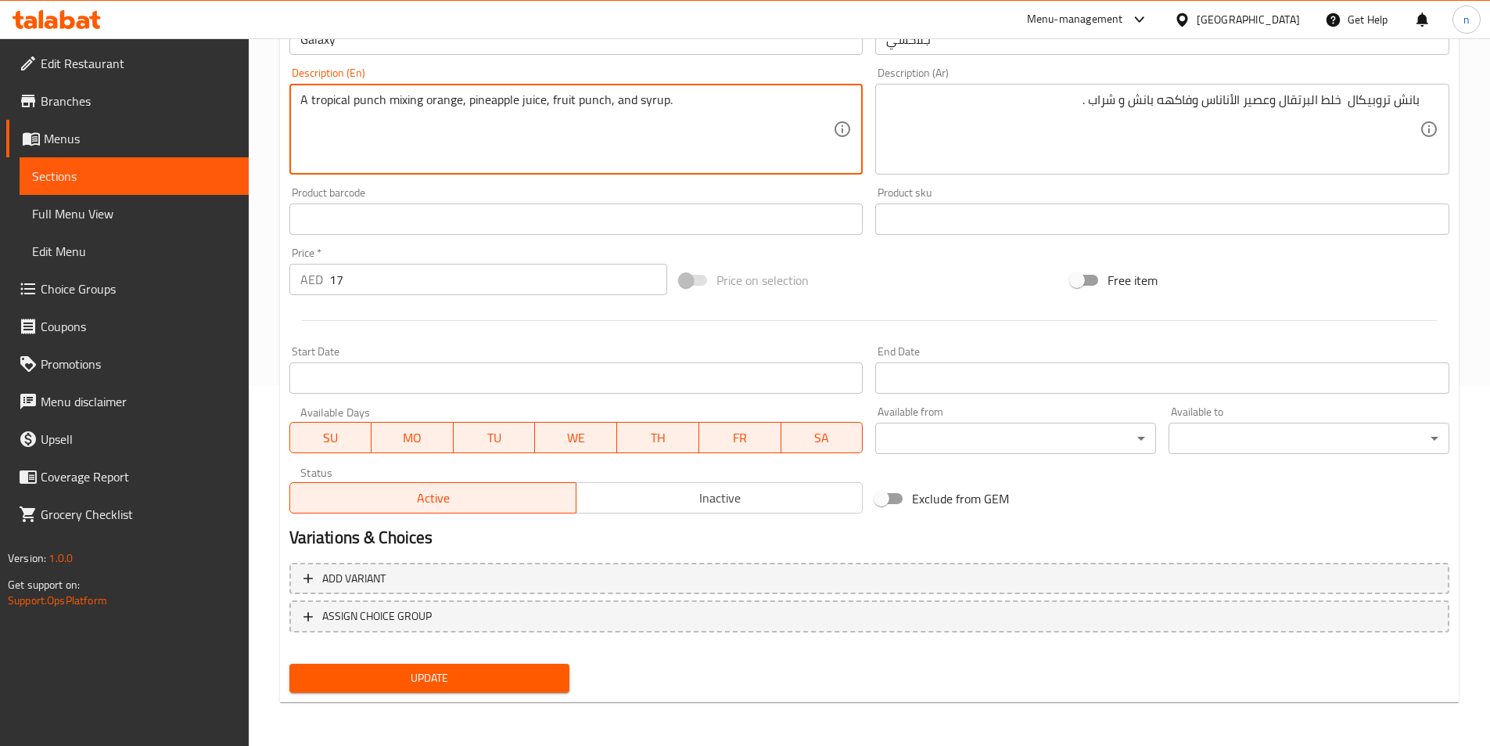
click at [481, 685] on span "Update" at bounding box center [430, 678] width 256 height 20
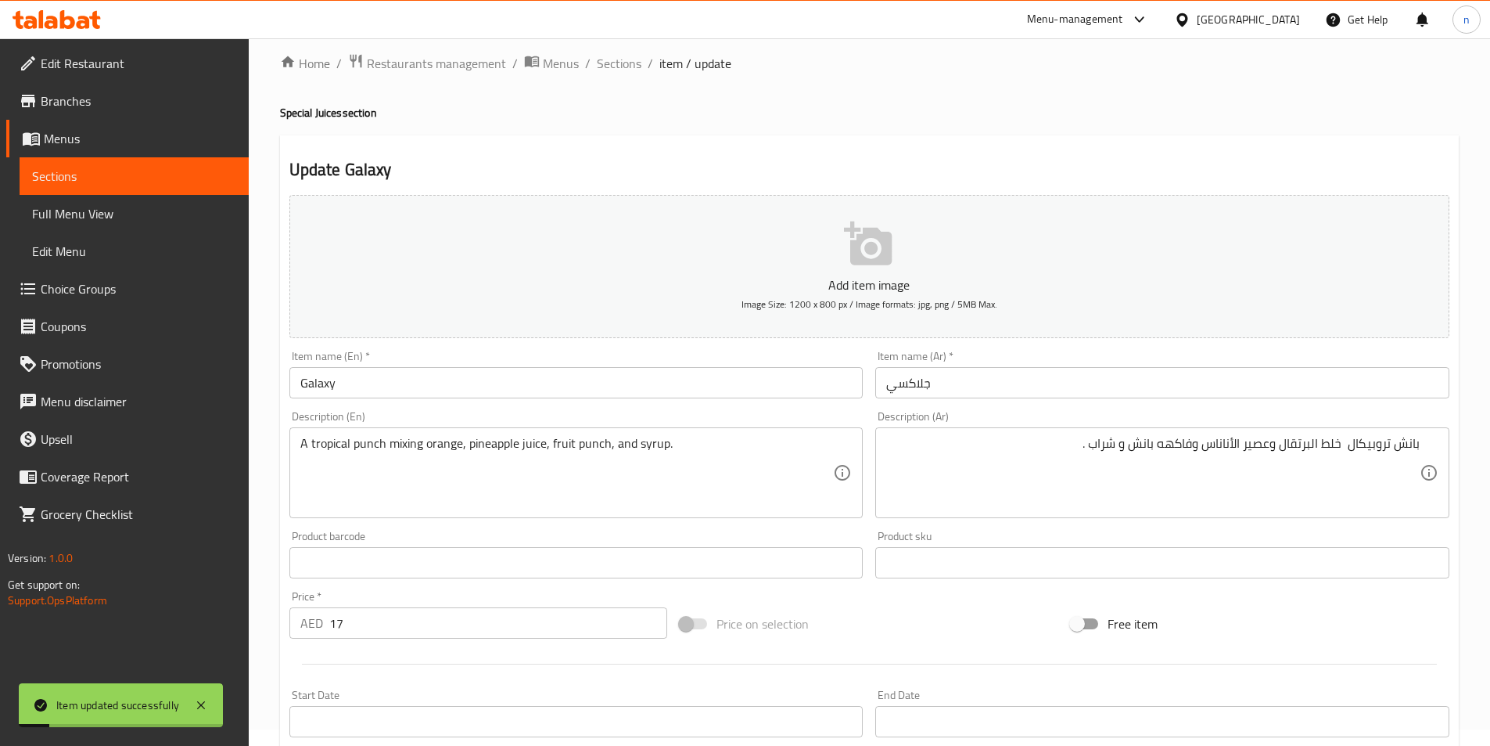
scroll to position [0, 0]
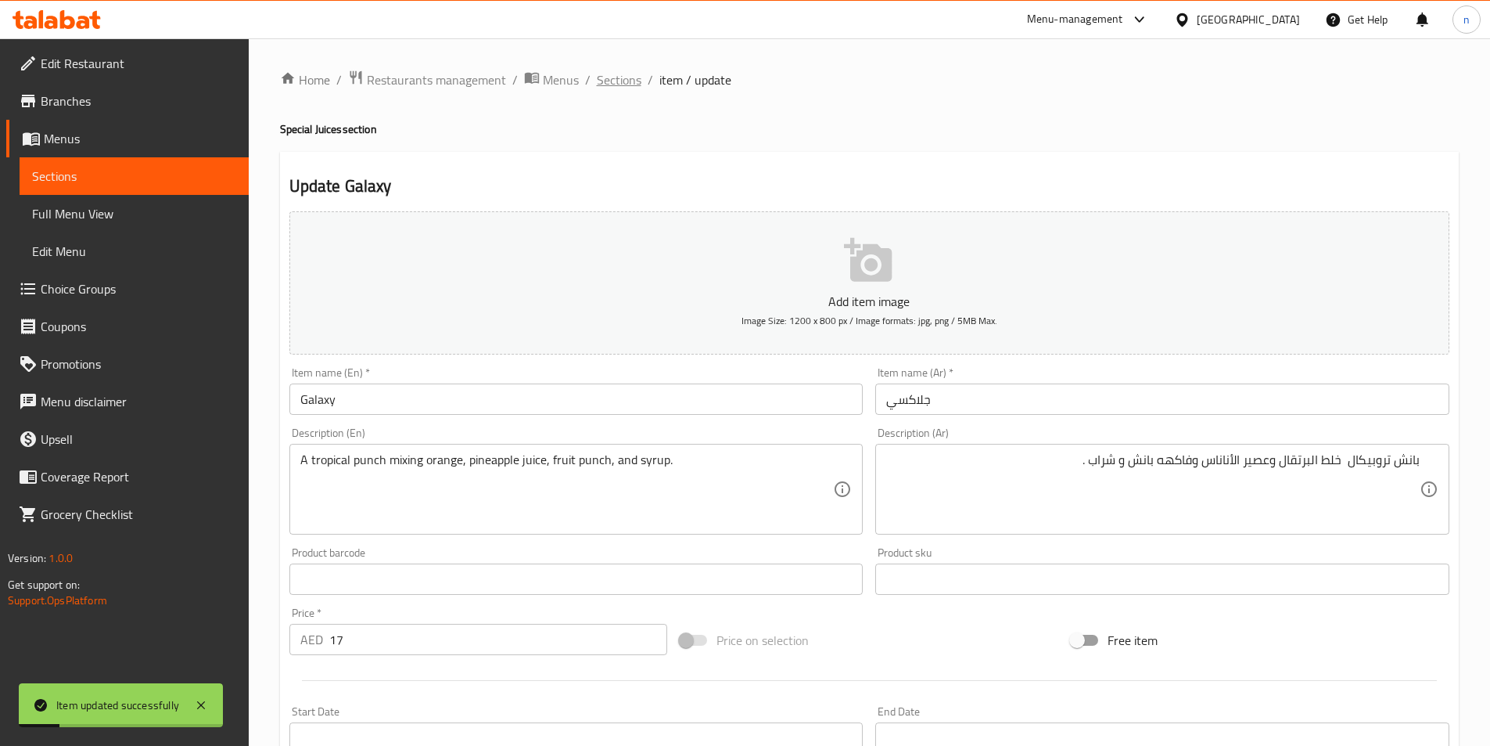
click at [614, 84] on span "Sections" at bounding box center [619, 79] width 45 height 19
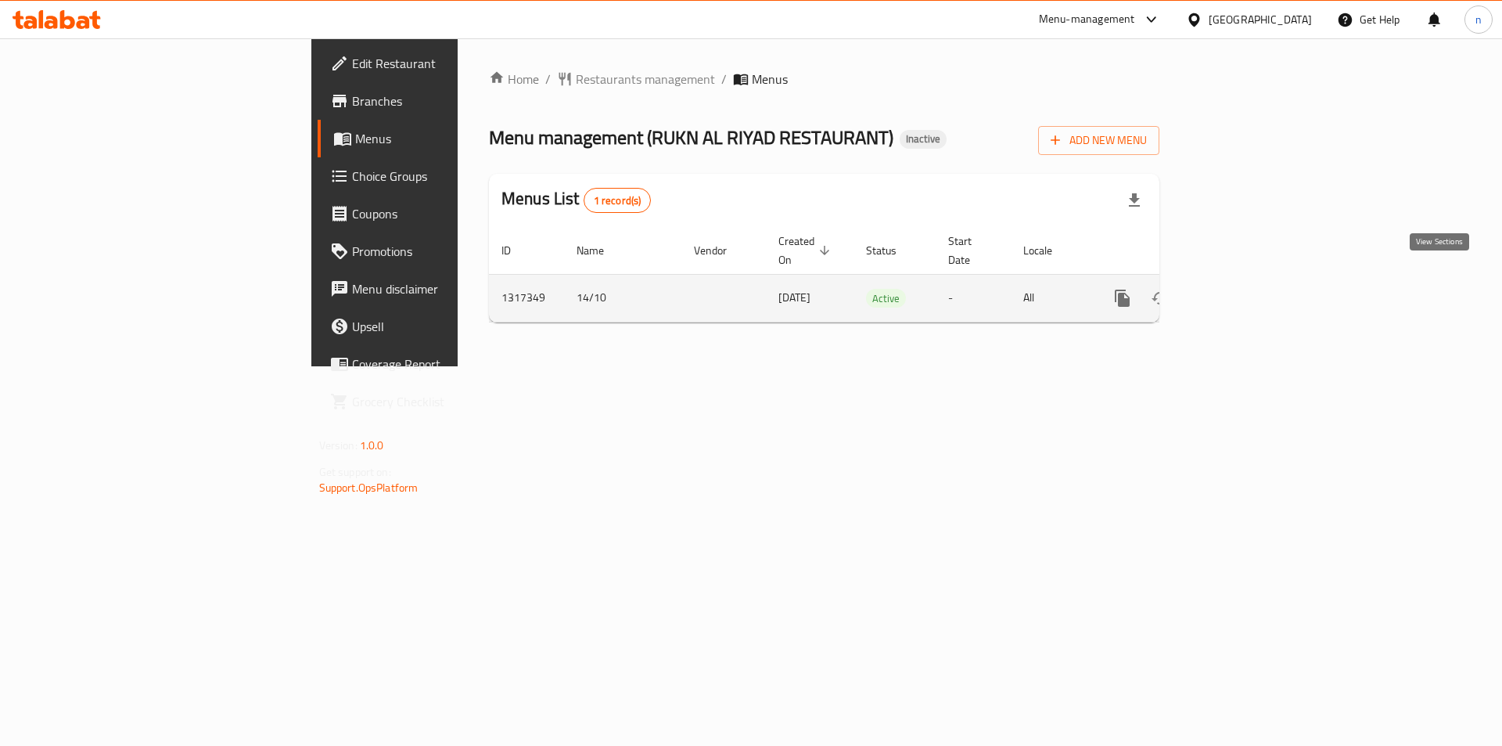
click at [1245, 289] on icon "enhanced table" at bounding box center [1235, 298] width 19 height 19
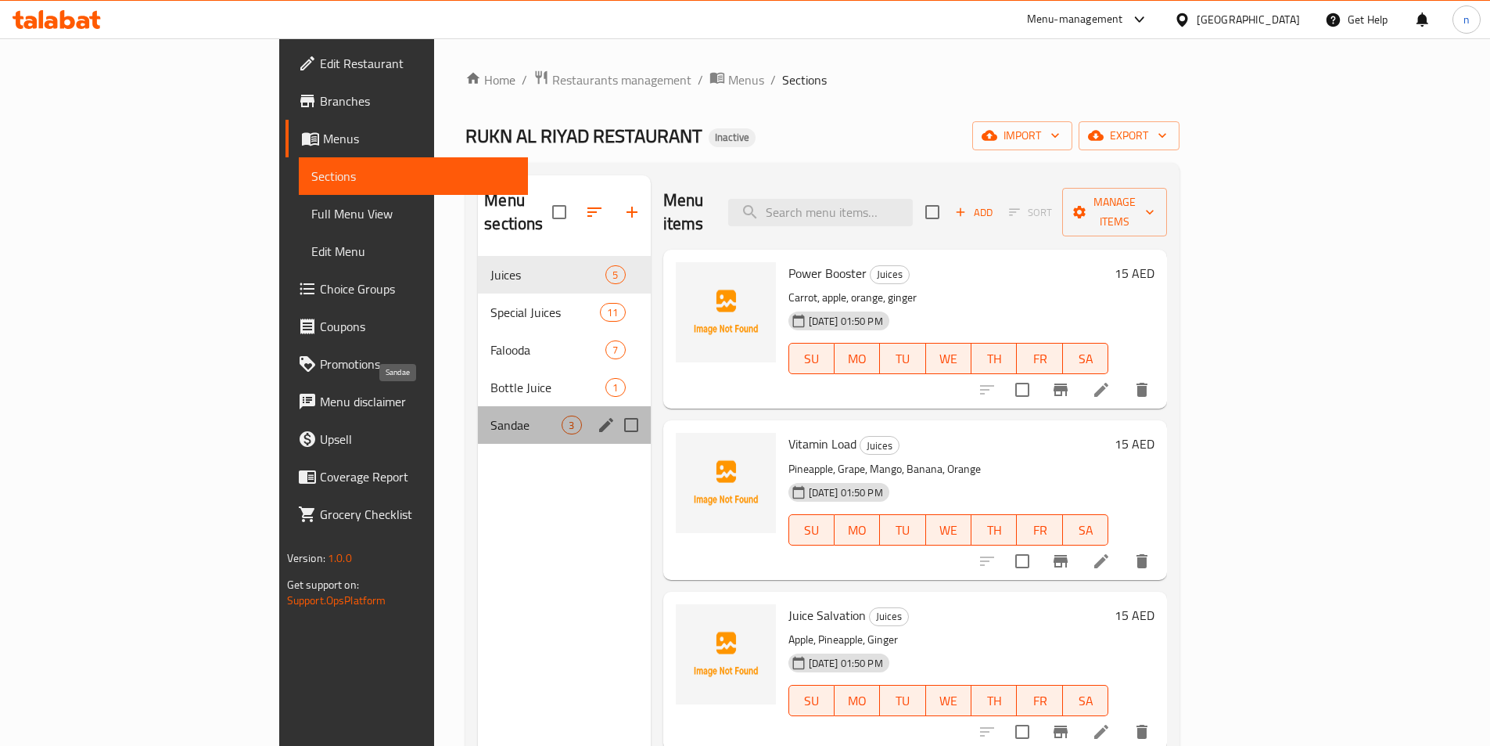
click at [491, 415] on span "Sandae" at bounding box center [526, 424] width 71 height 19
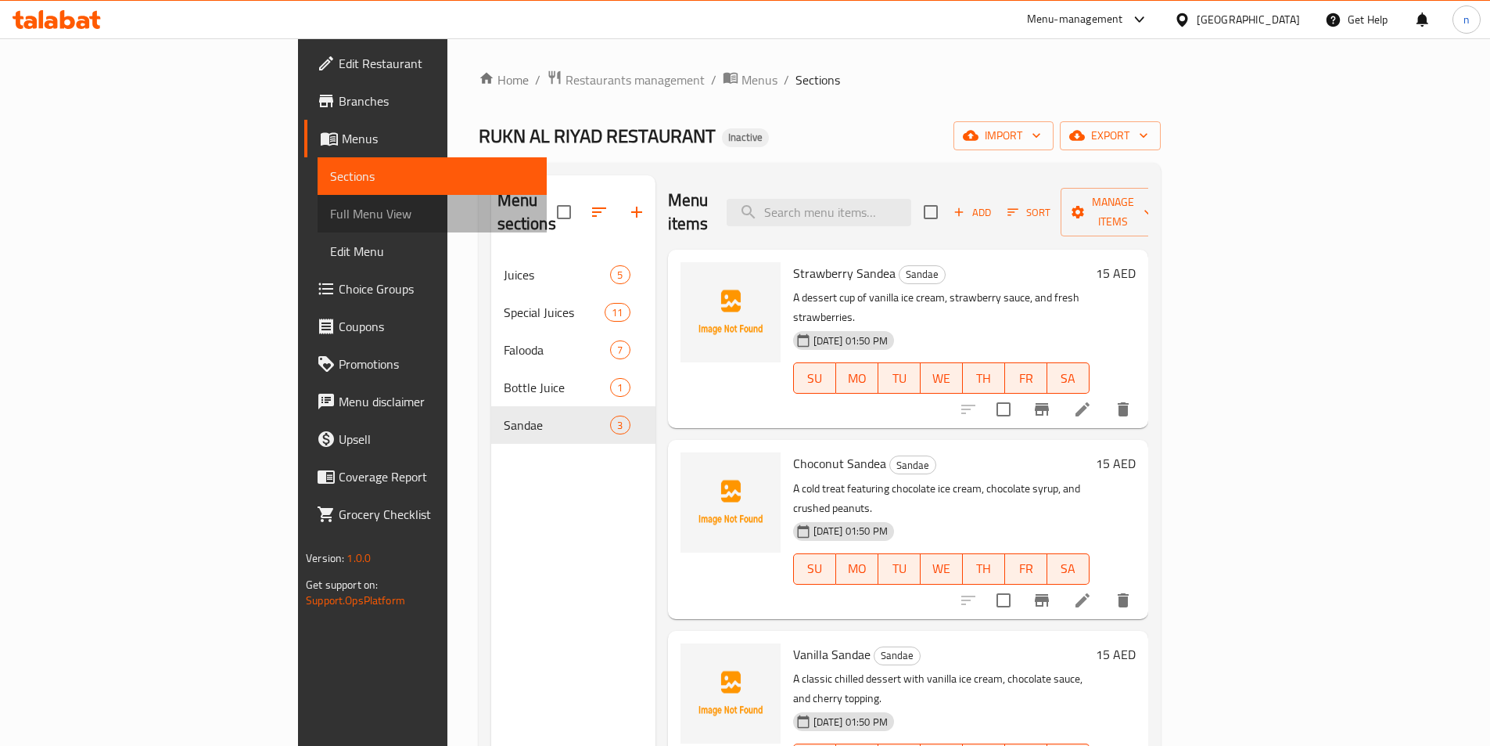
click at [330, 221] on span "Full Menu View" at bounding box center [432, 213] width 204 height 19
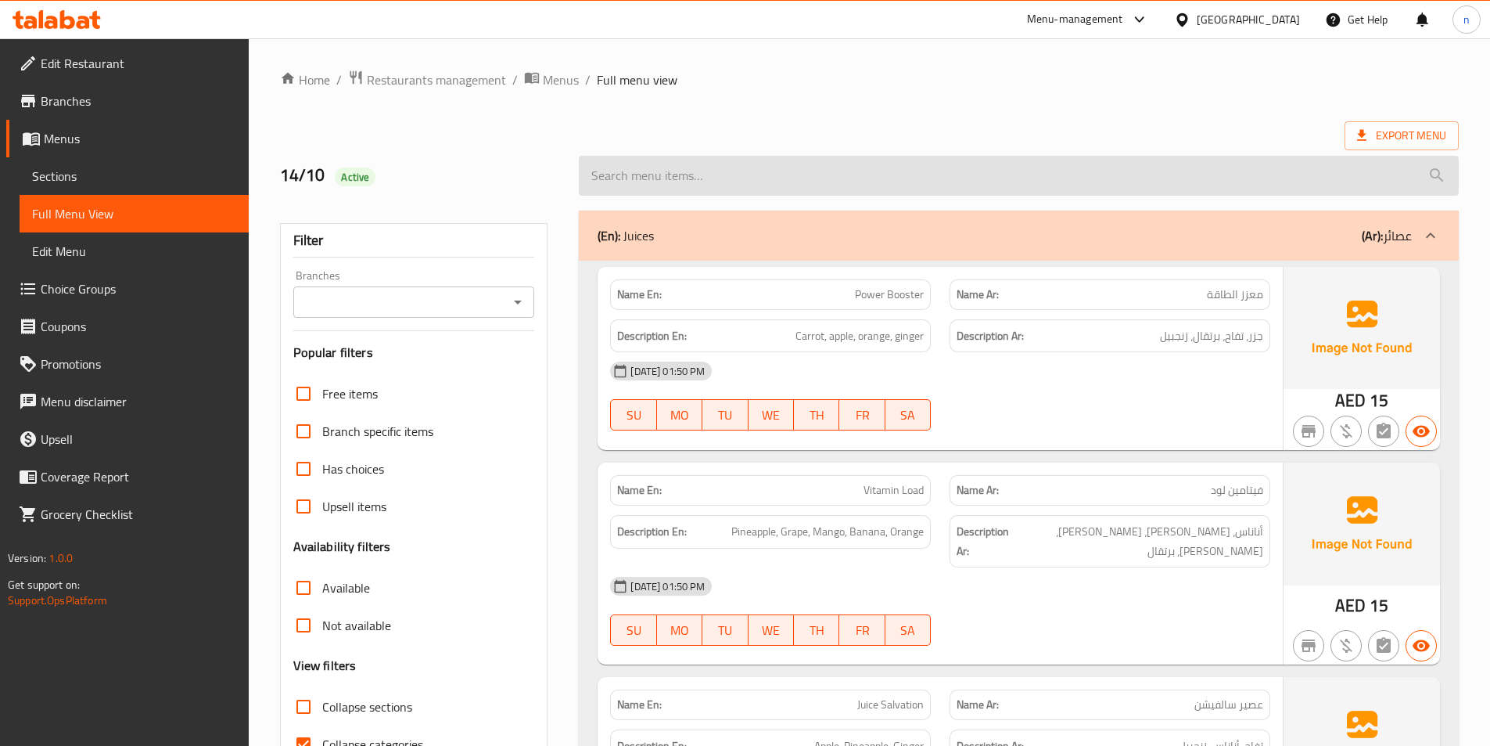
click at [705, 169] on input "search" at bounding box center [1019, 176] width 880 height 40
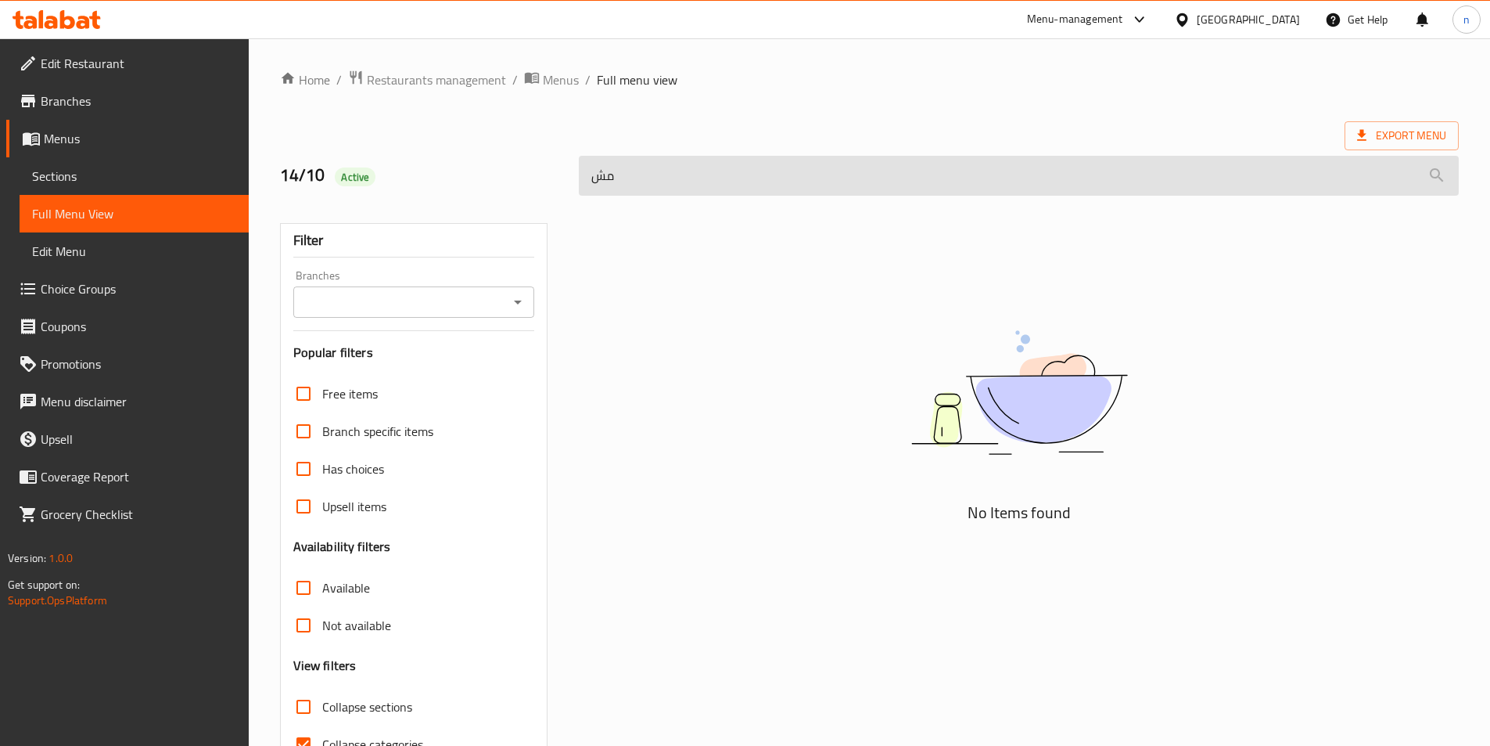
type input "م"
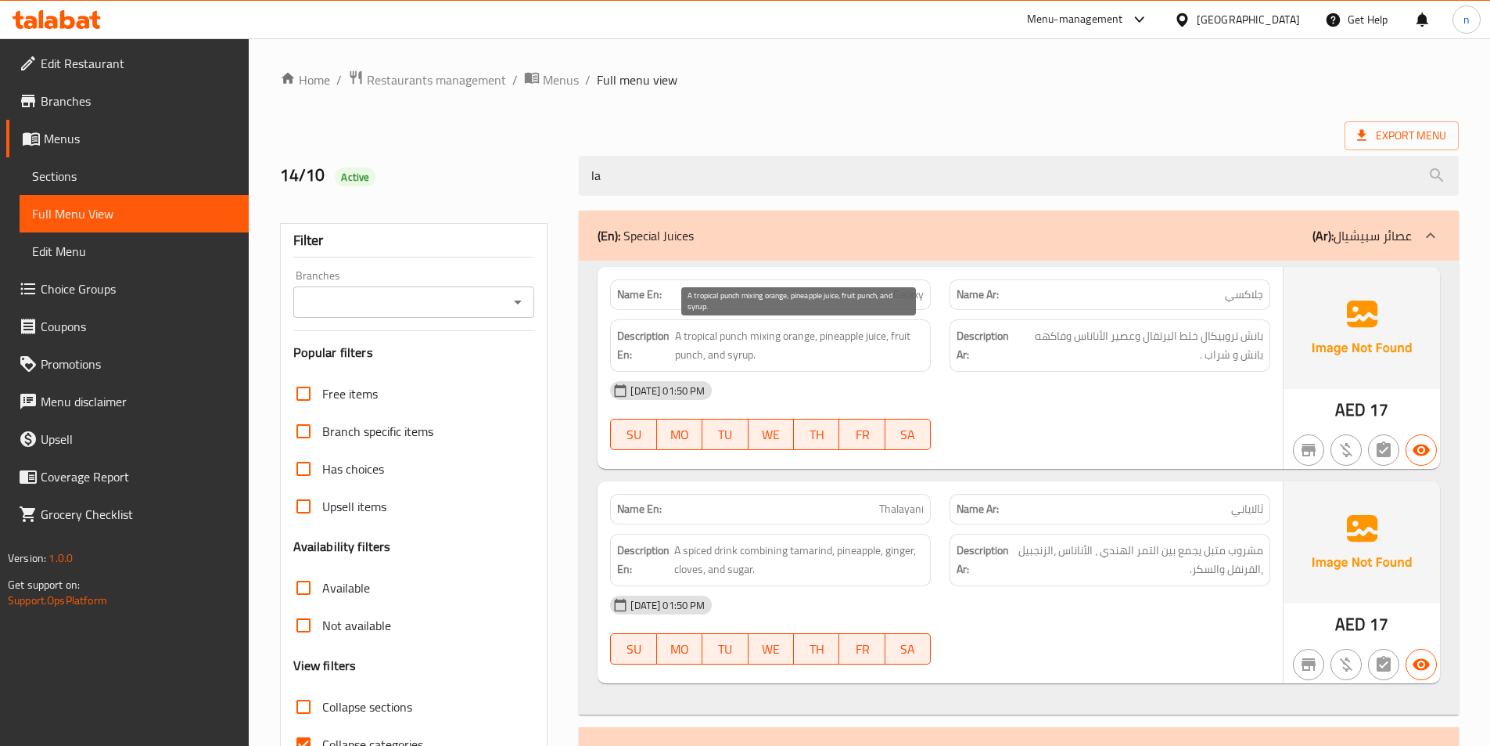
type input "l"
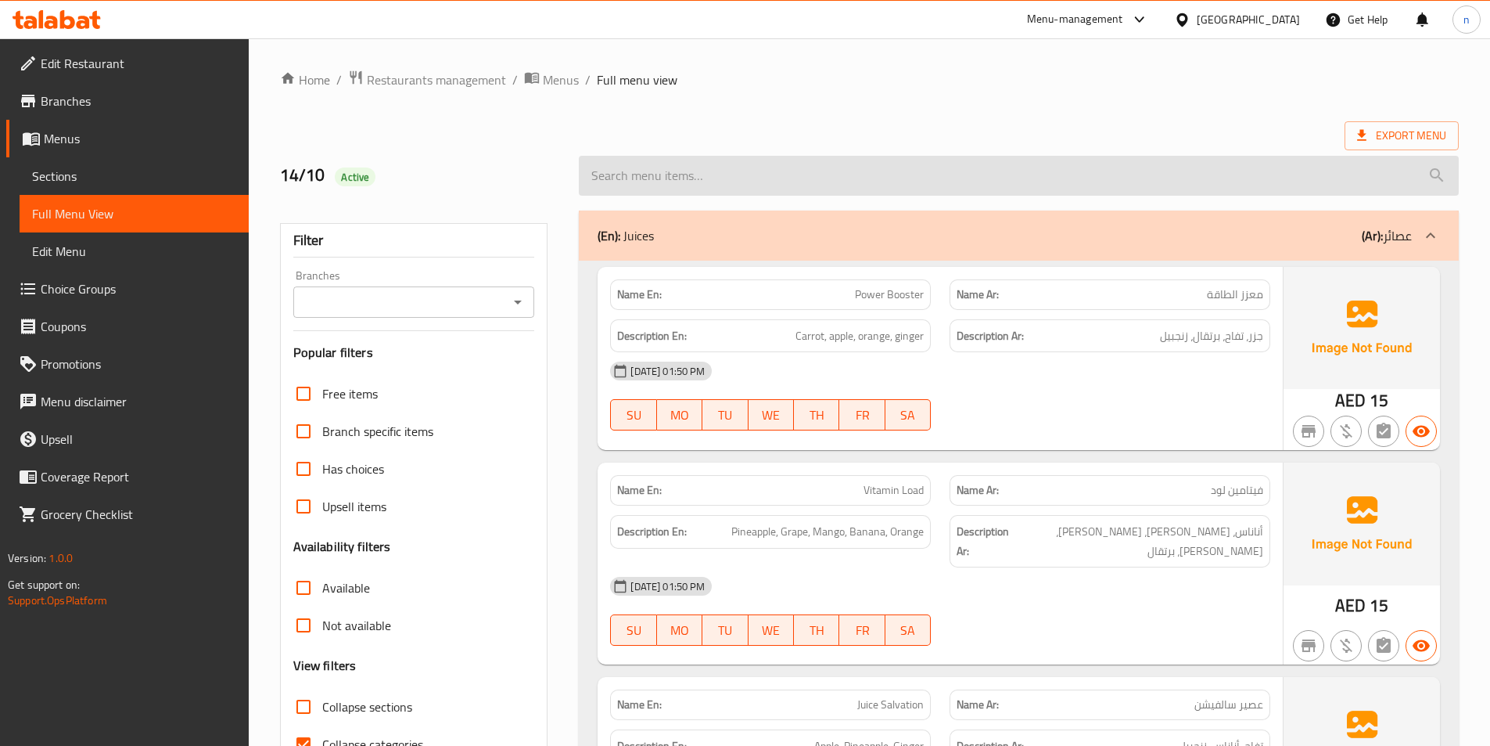
click at [884, 164] on input "search" at bounding box center [1019, 176] width 880 height 40
paste input "Layers"
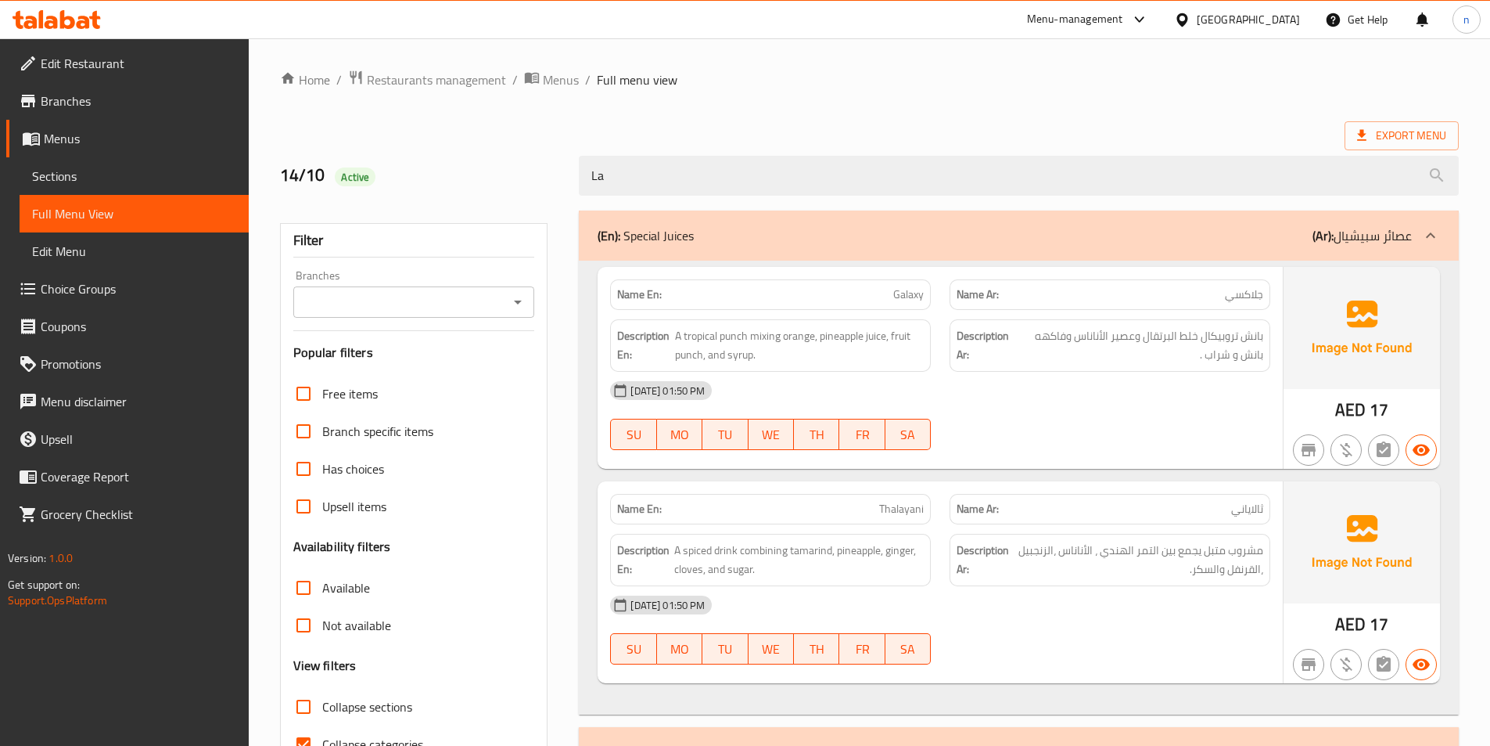
type input "L"
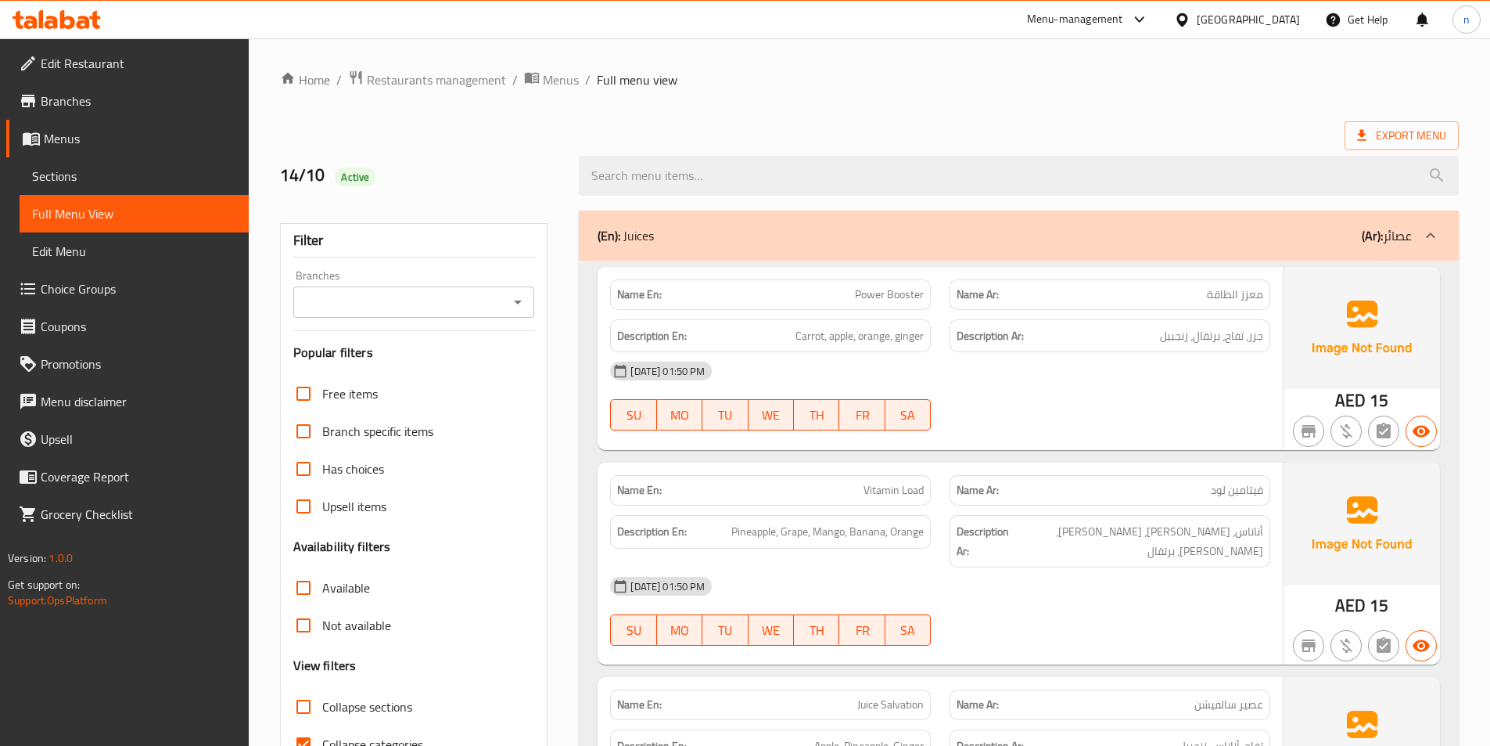
click at [92, 94] on span "Branches" at bounding box center [139, 101] width 196 height 19
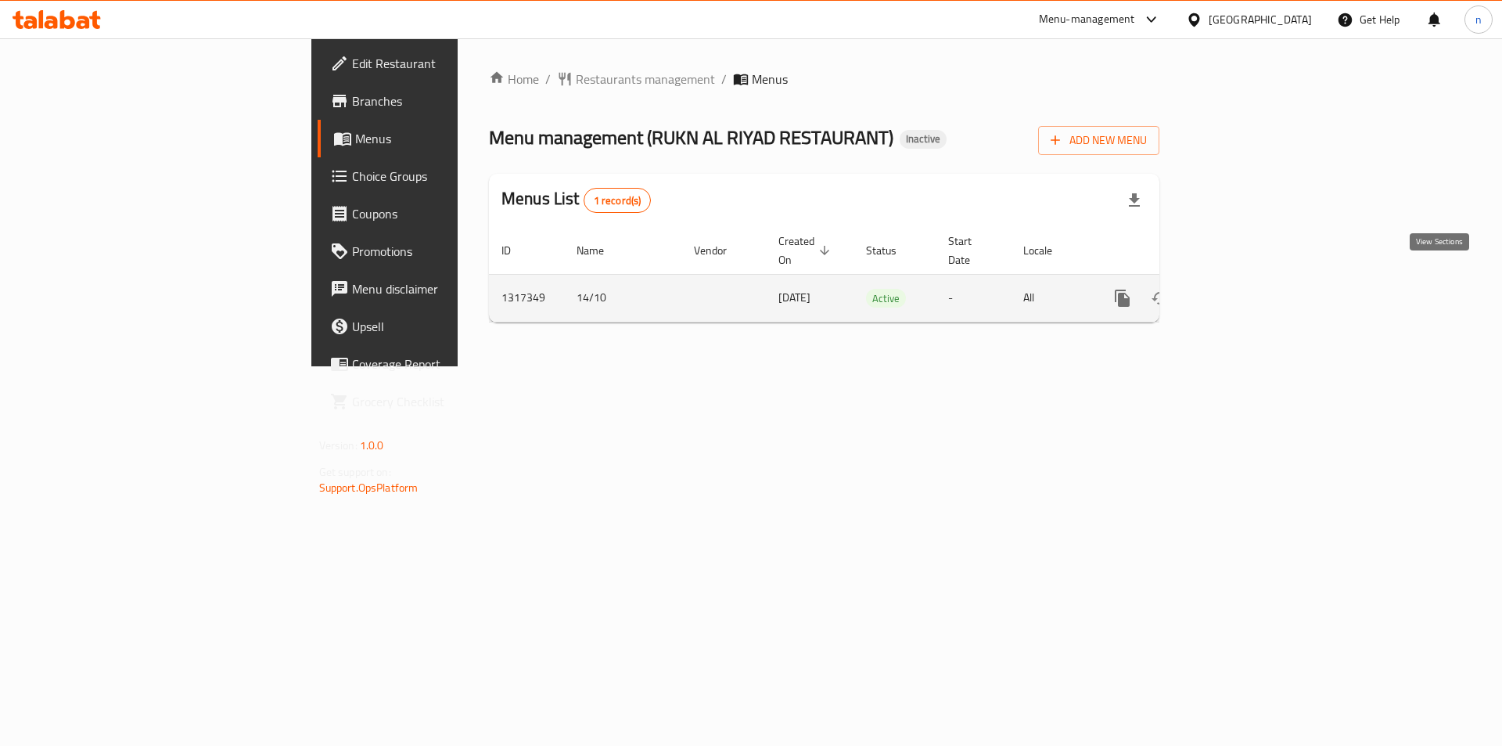
click at [1245, 289] on icon "enhanced table" at bounding box center [1235, 298] width 19 height 19
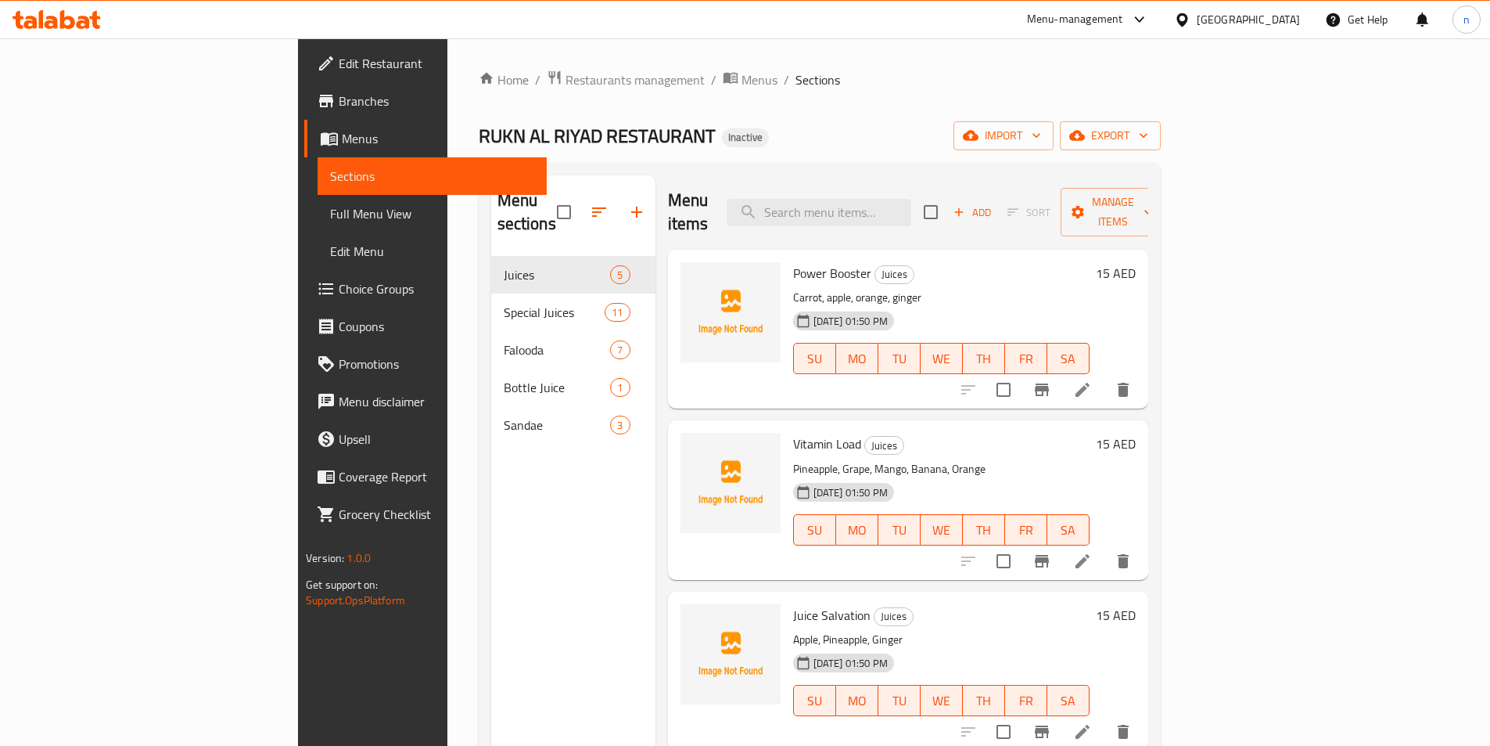
click at [330, 204] on span "Full Menu View" at bounding box center [432, 213] width 204 height 19
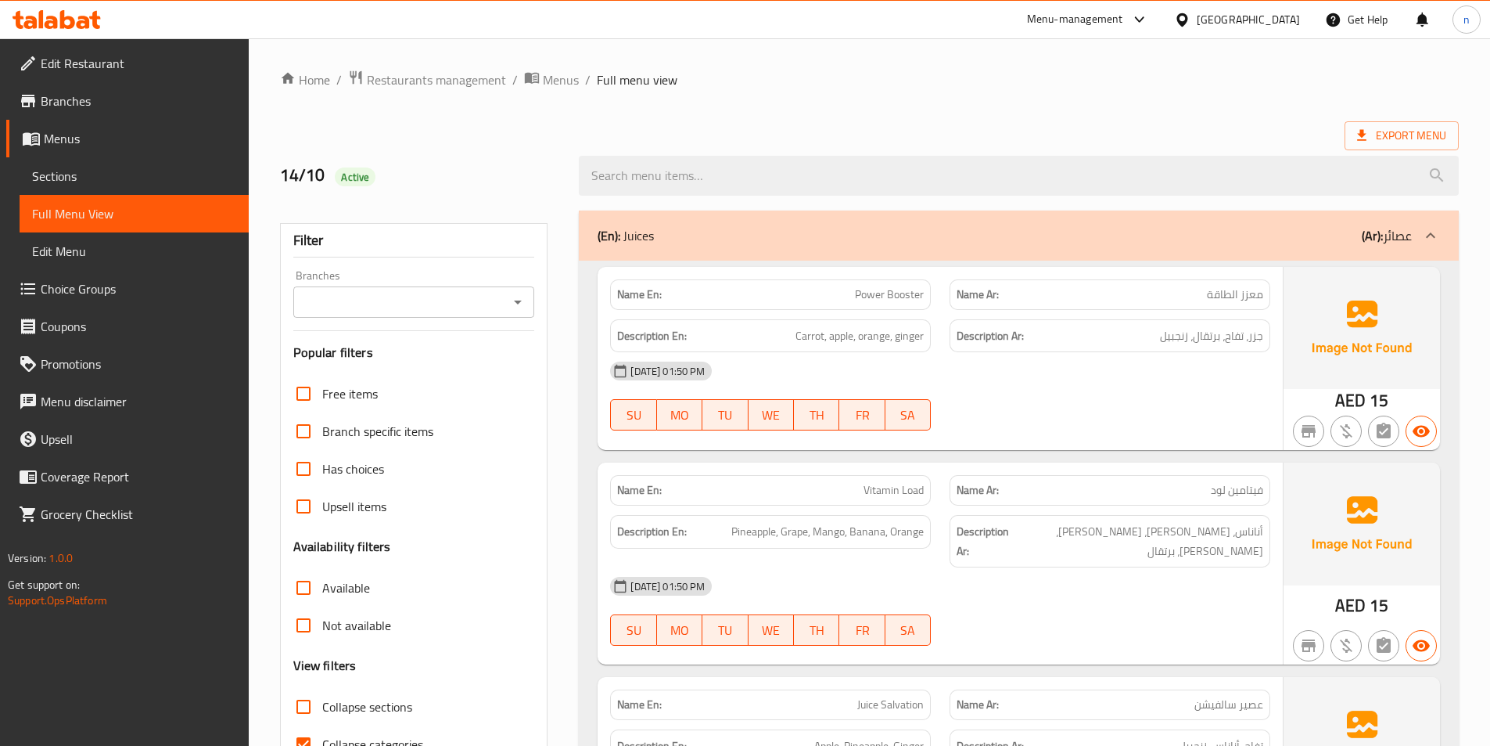
click at [918, 294] on span "Power Booster" at bounding box center [889, 294] width 69 height 16
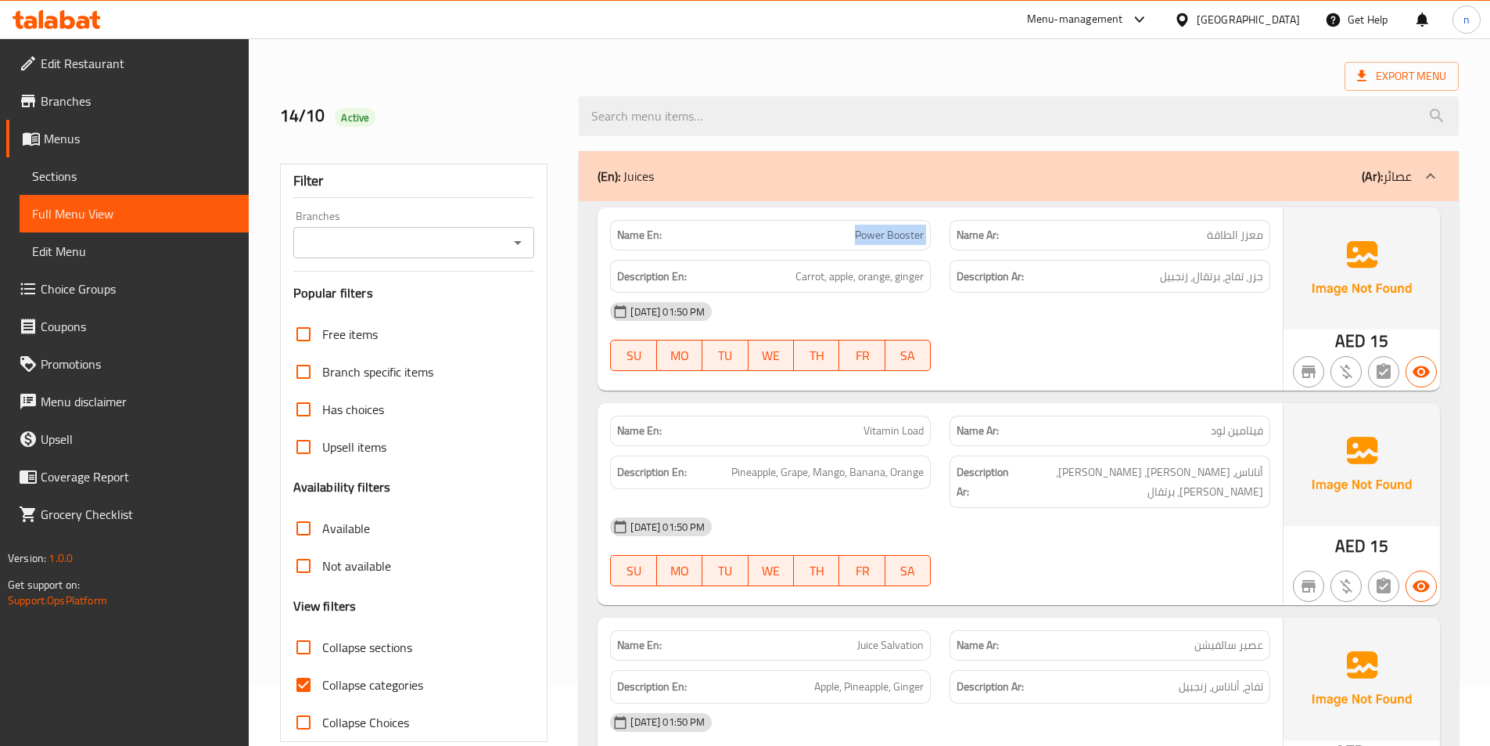
scroll to position [156, 0]
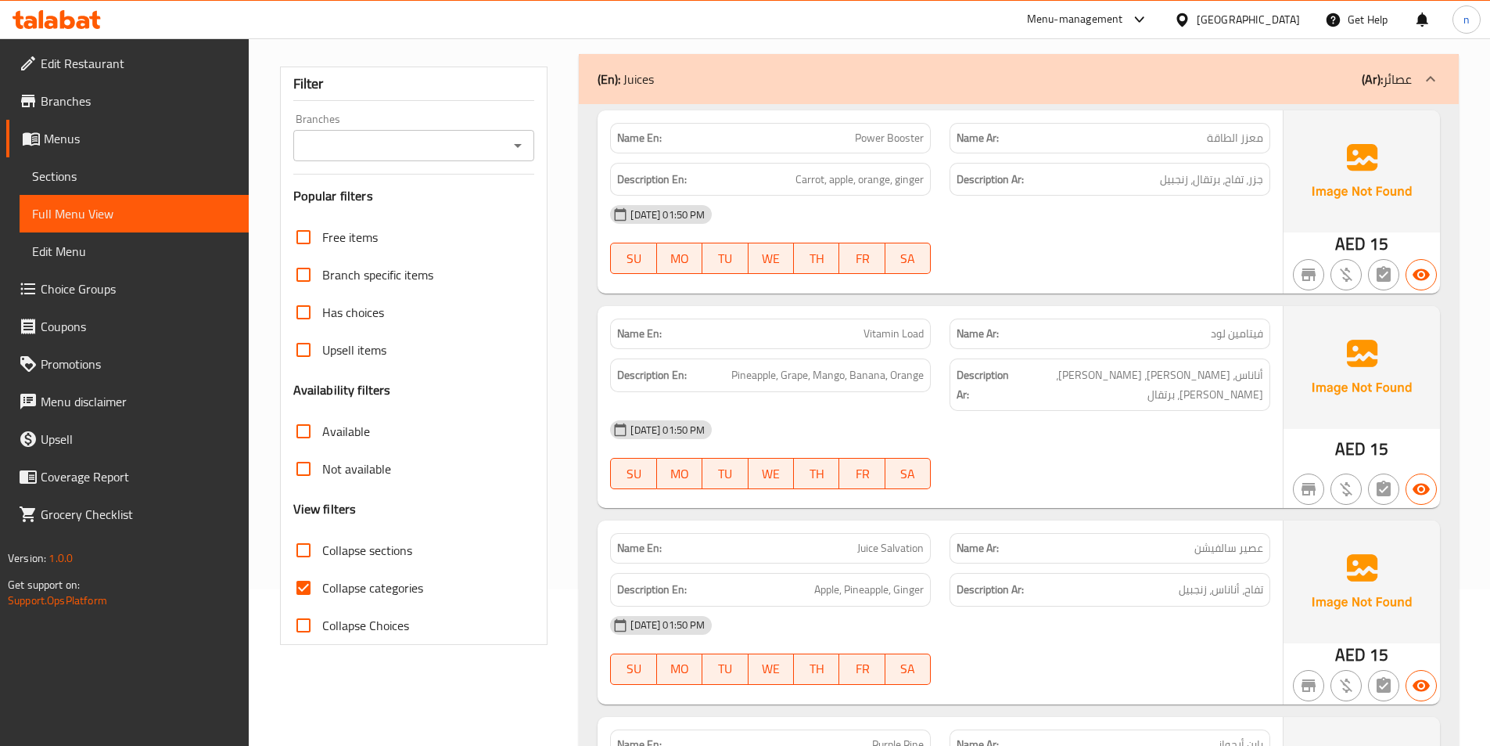
click at [370, 580] on span "Collapse categories" at bounding box center [372, 587] width 101 height 19
click at [322, 580] on input "Collapse categories" at bounding box center [304, 588] width 38 height 38
checkbox input "false"
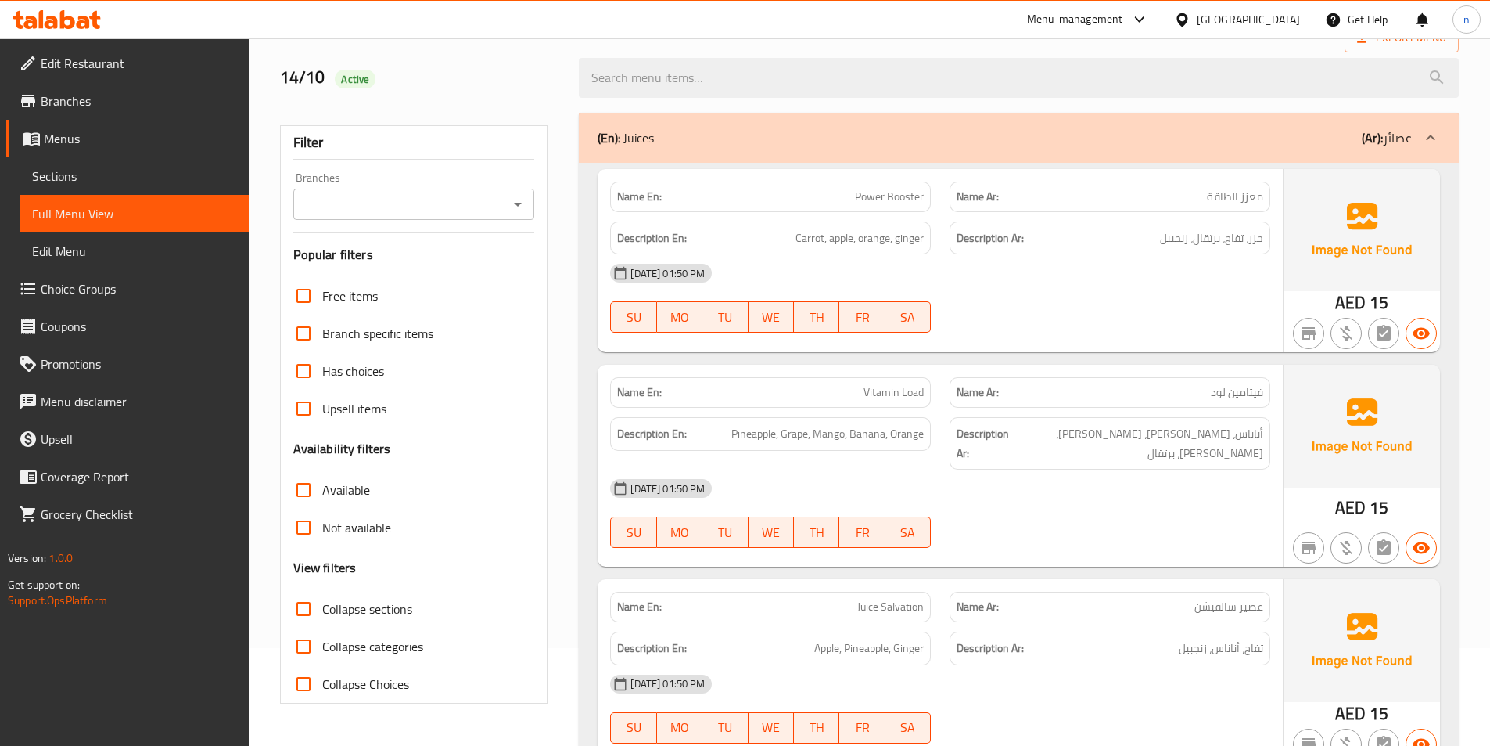
scroll to position [0, 0]
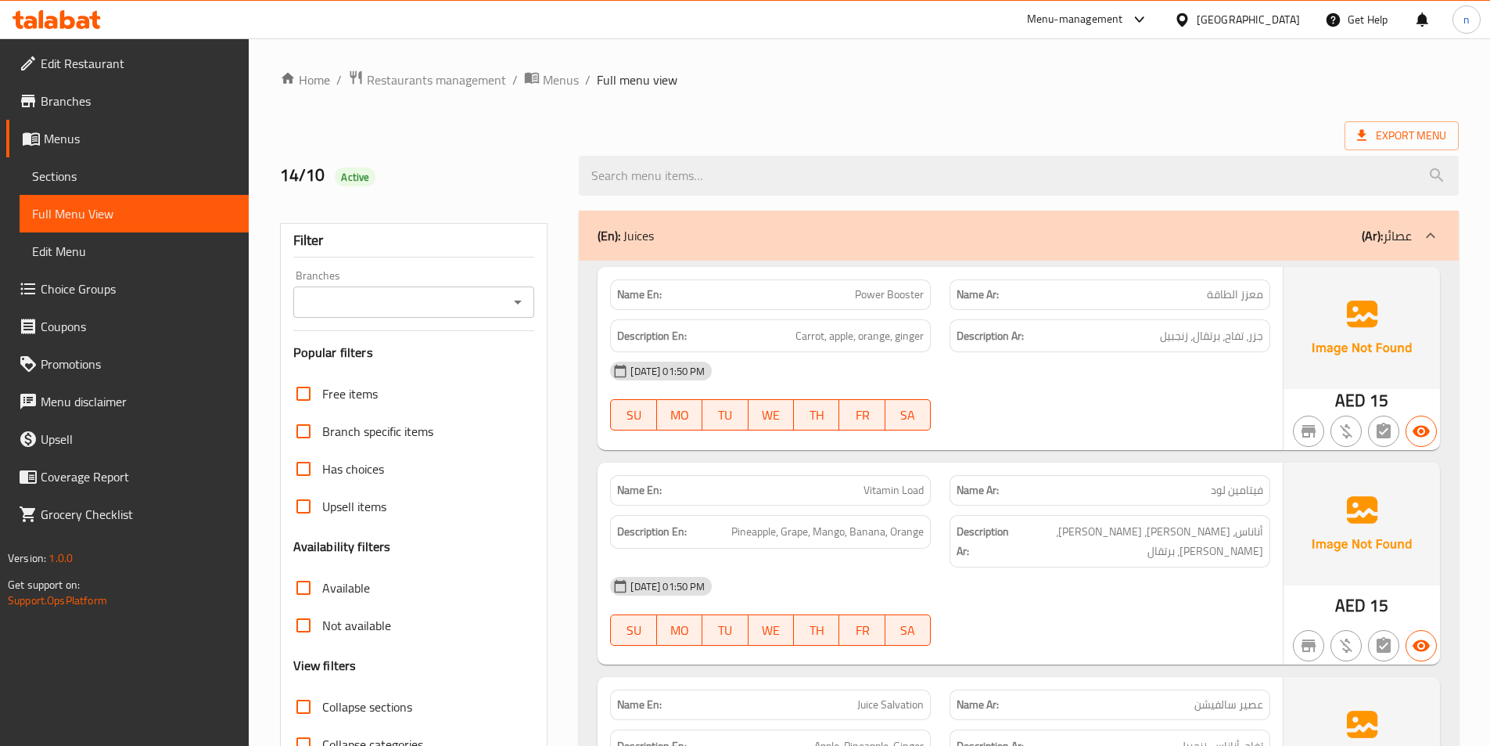
click at [885, 293] on span "Power Booster" at bounding box center [889, 294] width 69 height 16
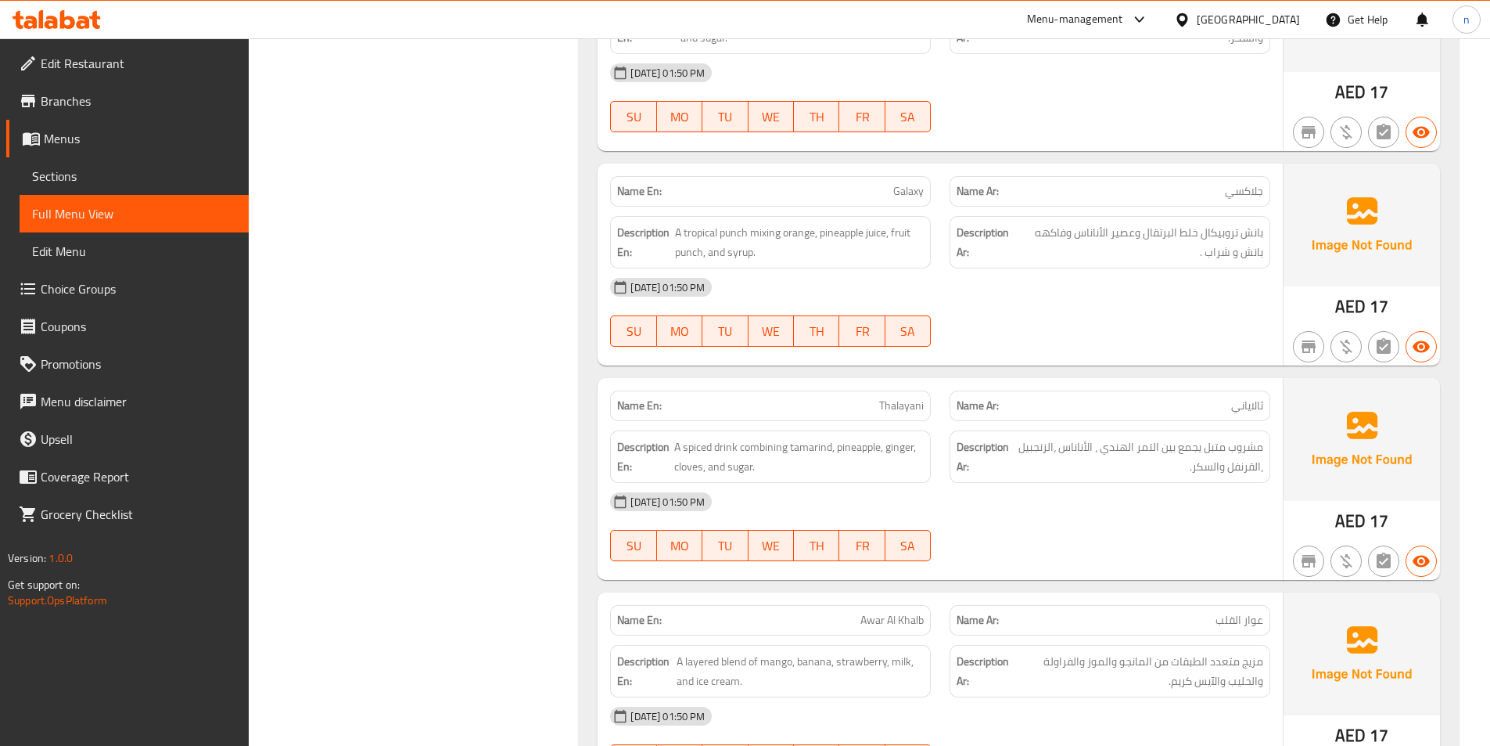
scroll to position [1643, 0]
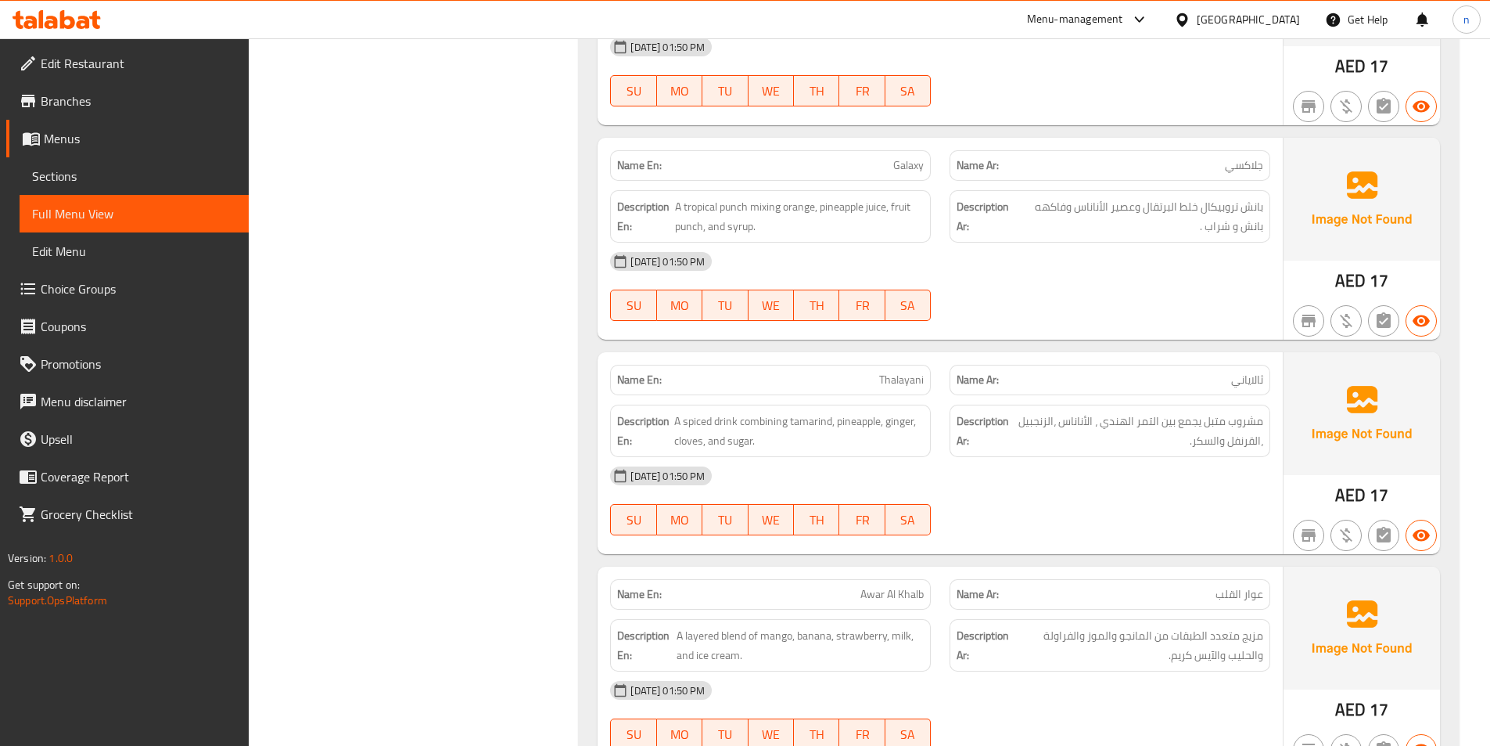
click at [1233, 586] on span "عوار القلب" at bounding box center [1240, 594] width 48 height 16
click at [1239, 586] on span "عوار القلب" at bounding box center [1240, 594] width 48 height 16
click at [897, 586] on span "Awar Al Khalb" at bounding box center [892, 594] width 63 height 16
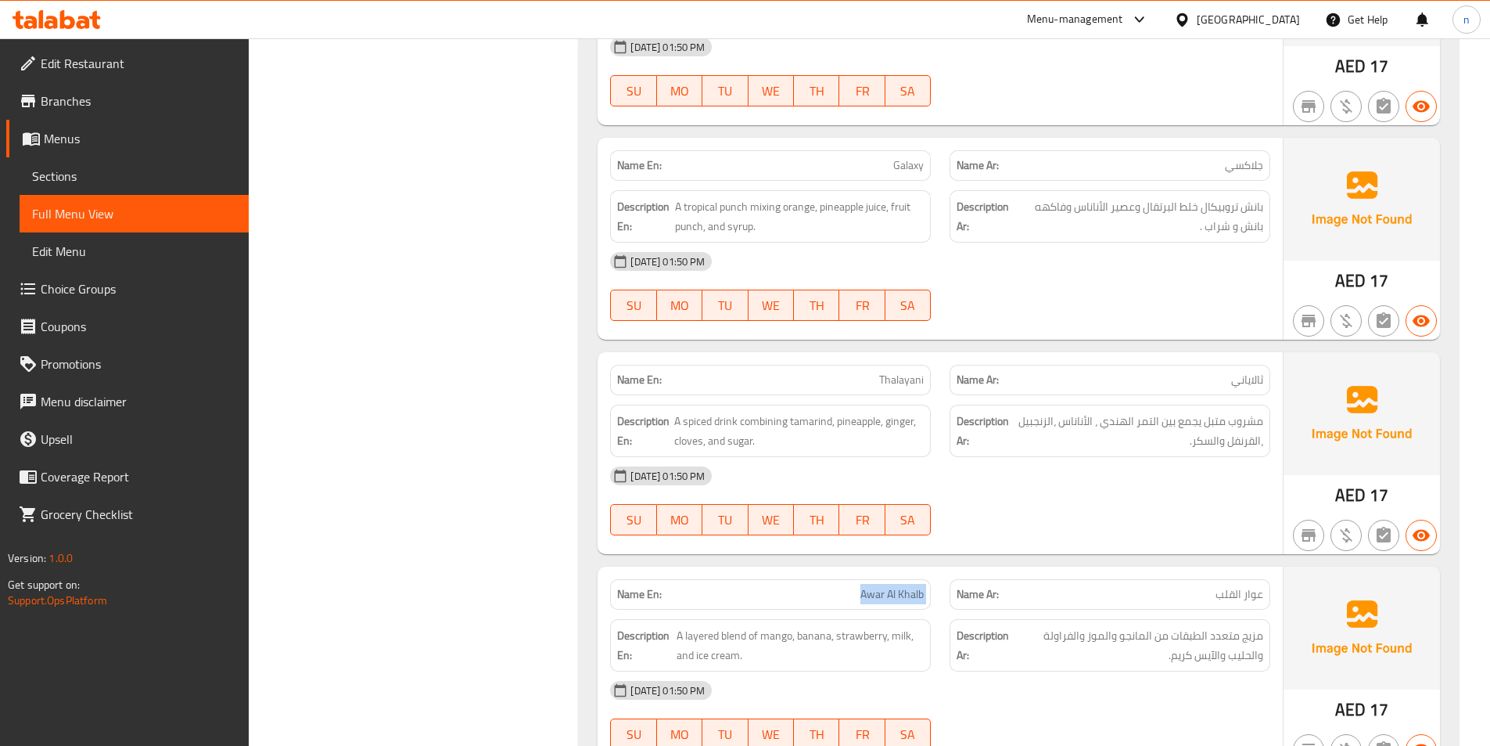
copy span "Awar Al Khalb"
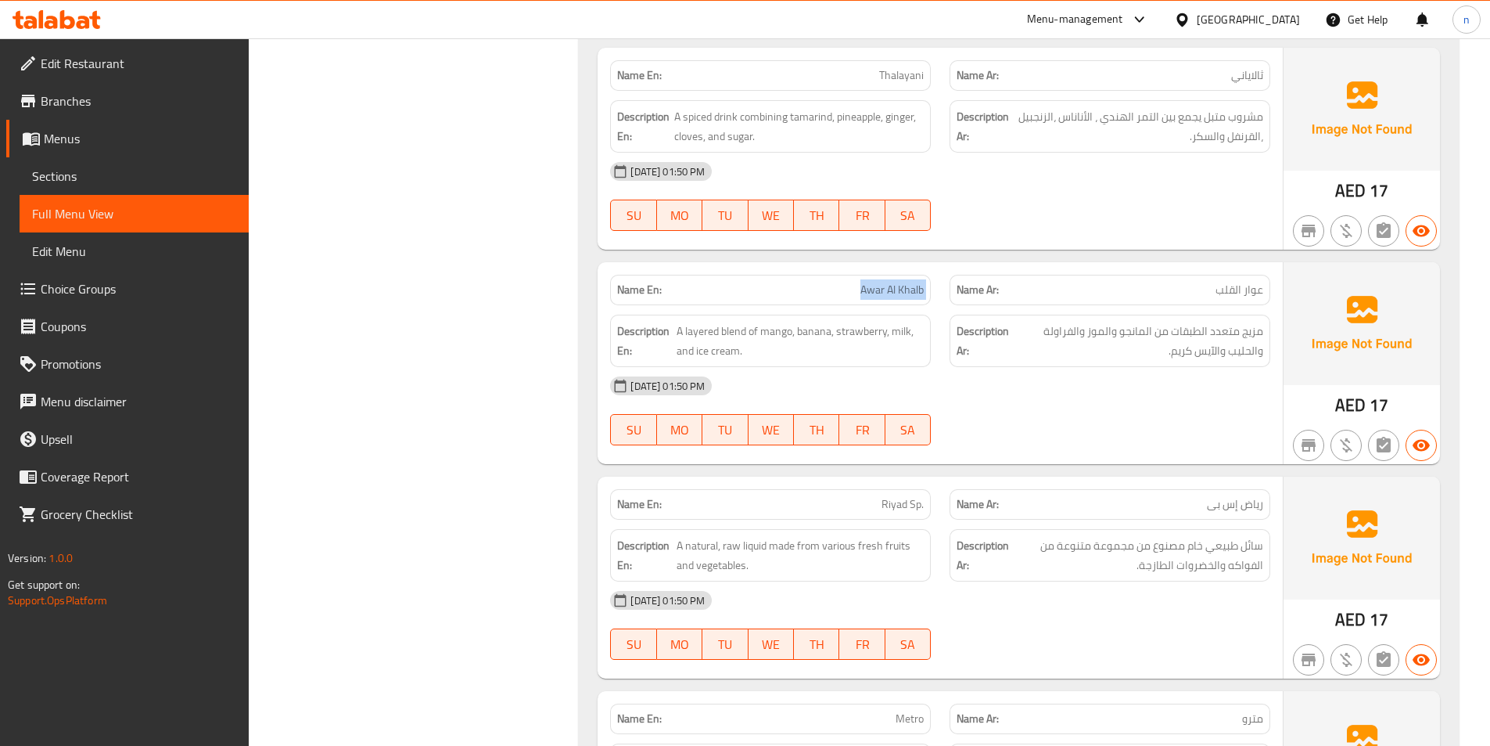
scroll to position [1956, 0]
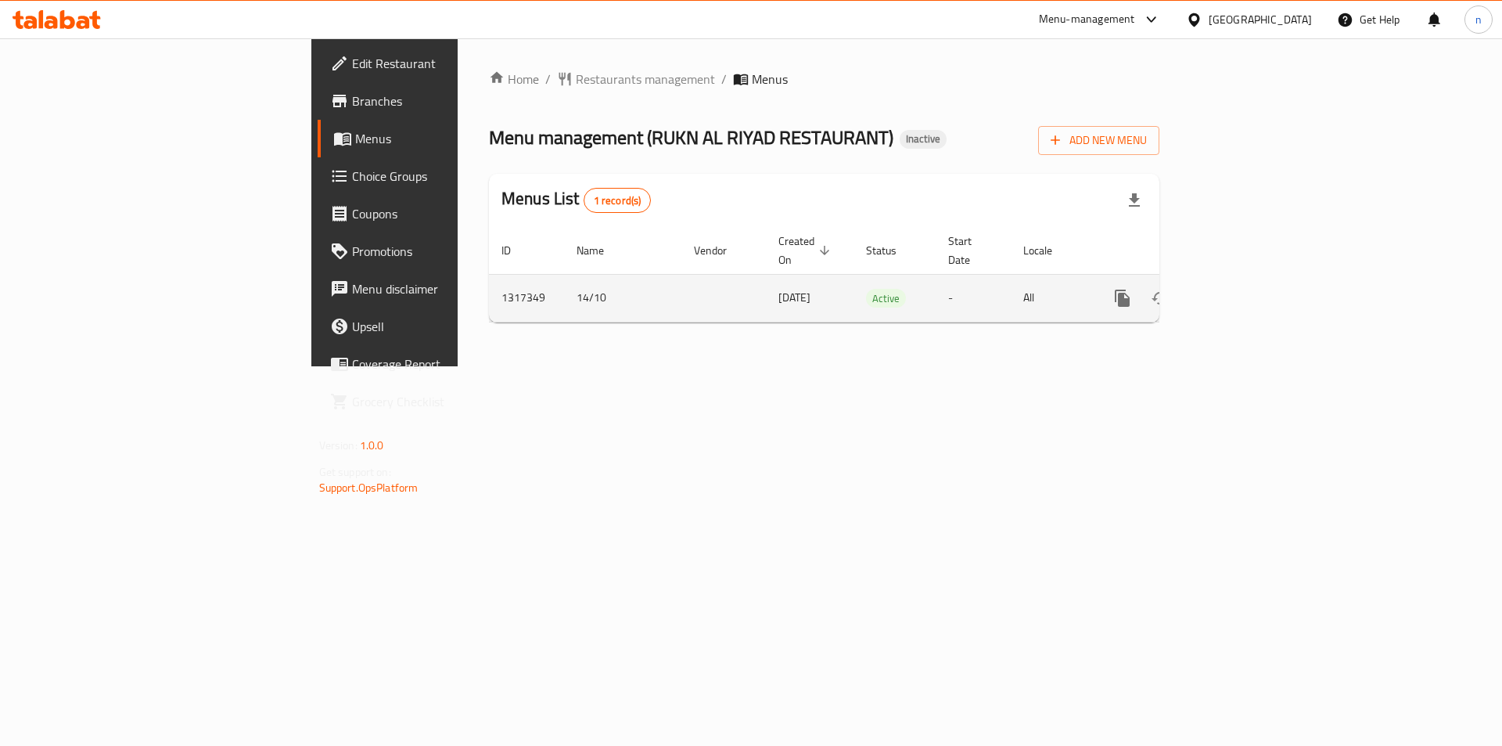
click at [1242, 291] on icon "enhanced table" at bounding box center [1235, 298] width 14 height 14
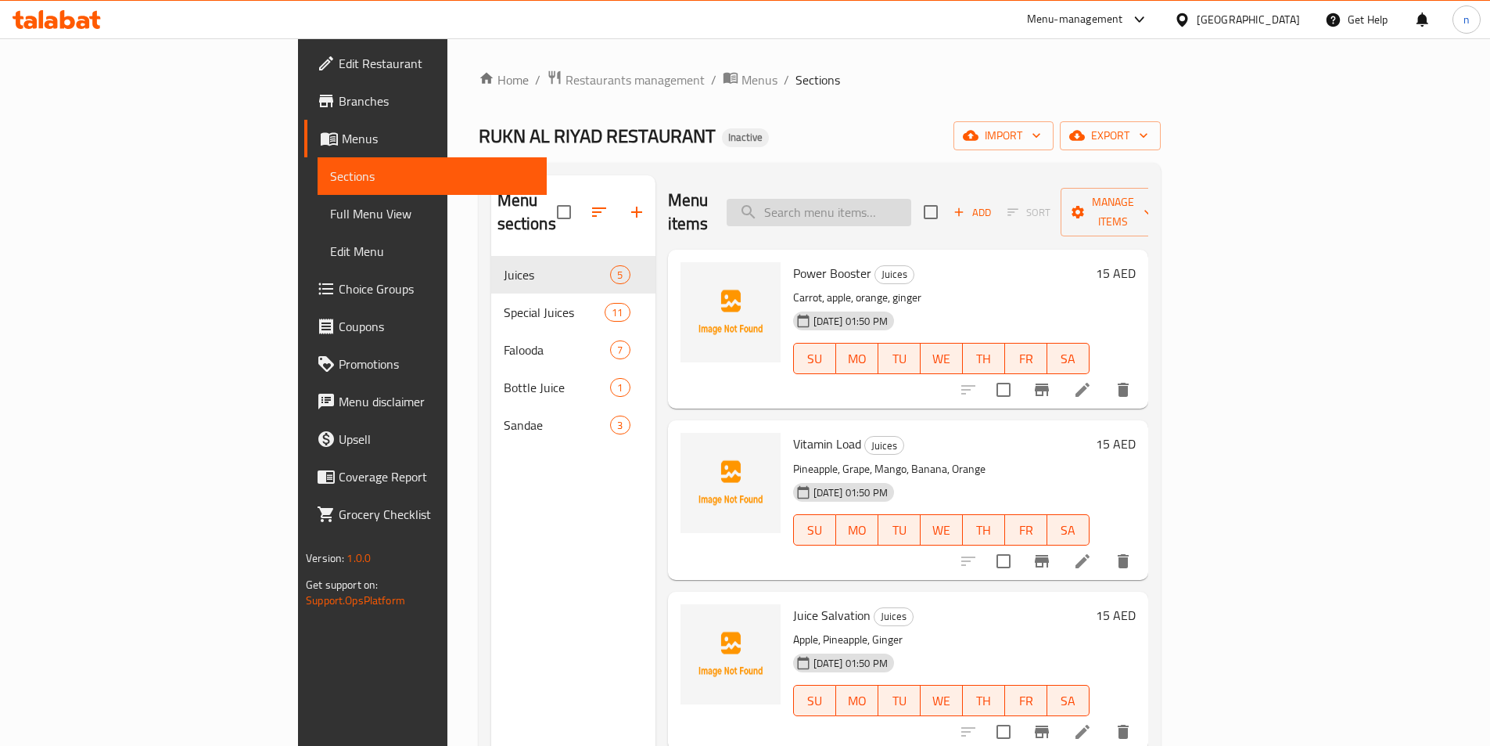
click at [911, 212] on input "search" at bounding box center [819, 212] width 185 height 27
paste input "Awar Al Khalb"
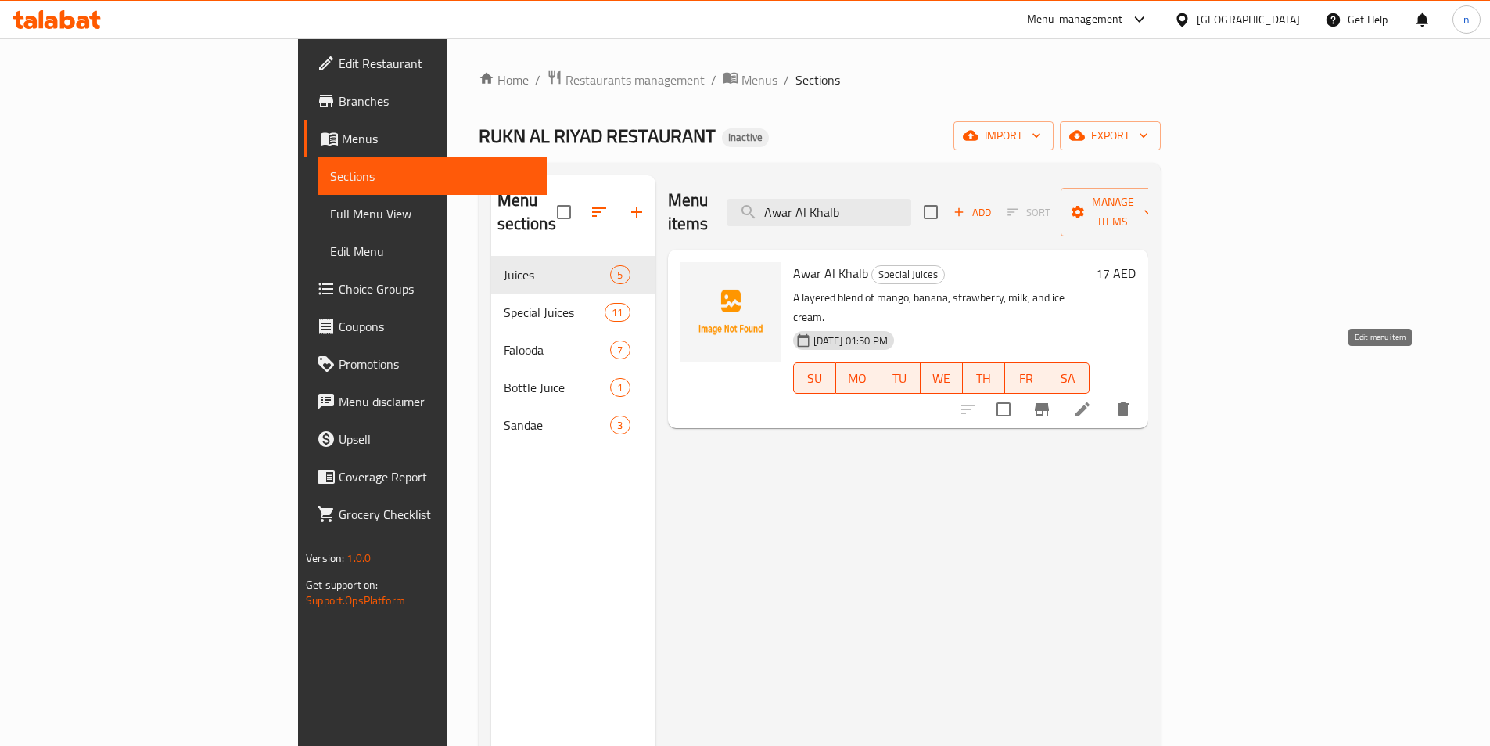
type input "Awar Al Khalb"
click at [1090, 402] on icon at bounding box center [1083, 409] width 14 height 14
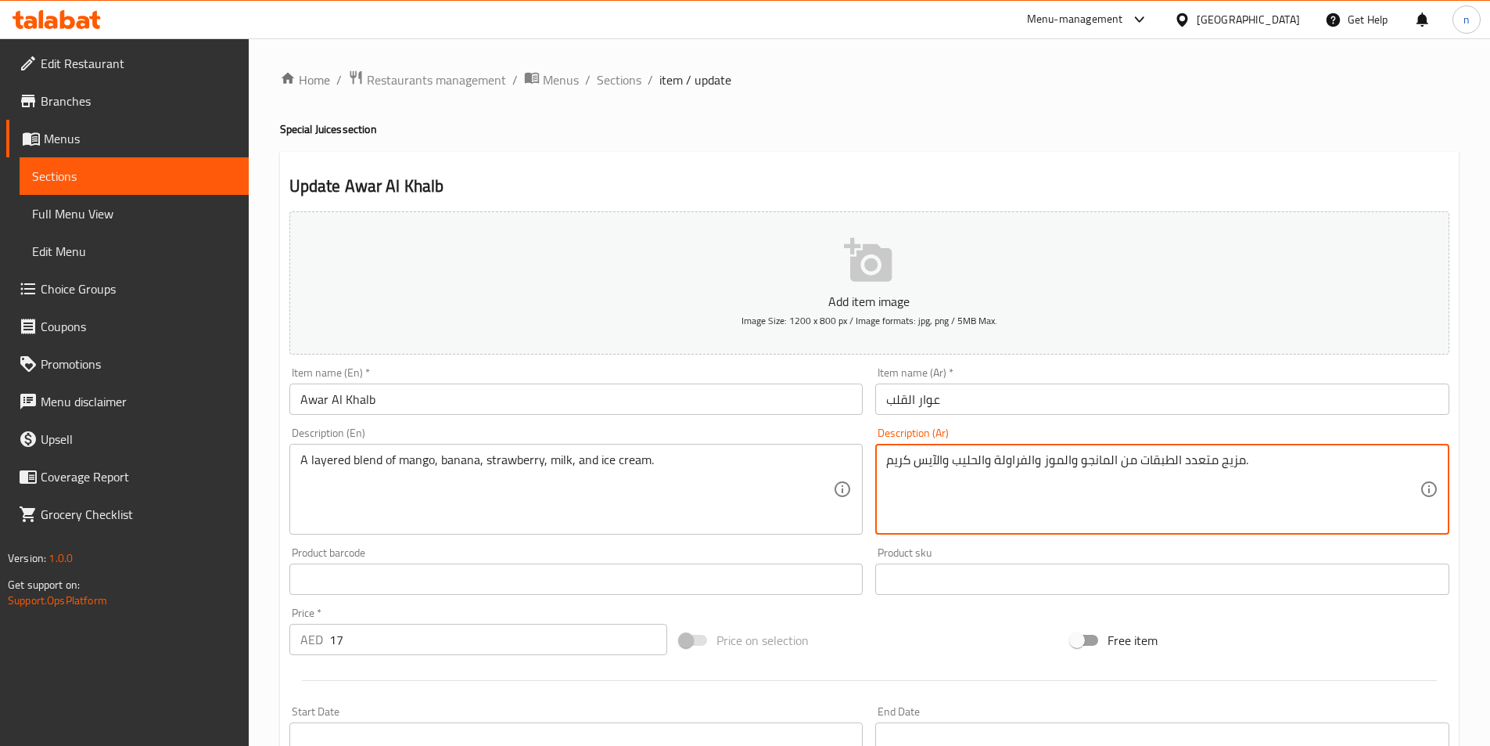
drag, startPoint x: 1175, startPoint y: 461, endPoint x: 1211, endPoint y: 479, distance: 40.2
click at [1211, 479] on textarea "مزيج متعدد الطبقات من المانجو والموز والفراولة والحليب والآيس كريم." at bounding box center [1153, 489] width 534 height 74
type textarea "مزيج طبقات من المانجو والموز والفراولة والحليب والآيس كريم."
click at [356, 400] on input "Awar Al Khalb" at bounding box center [576, 398] width 574 height 31
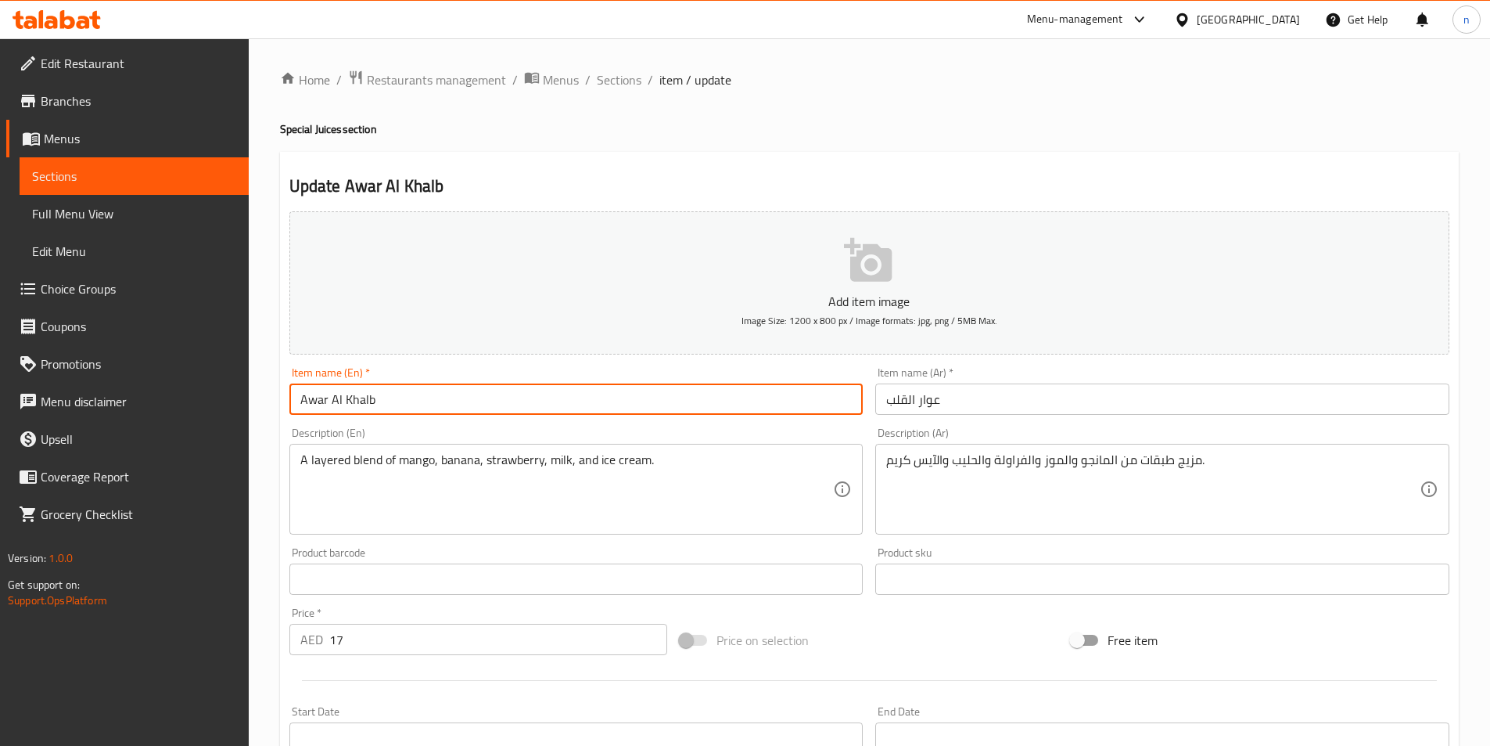
click at [356, 400] on input "Awar Al Khalb" at bounding box center [576, 398] width 574 height 31
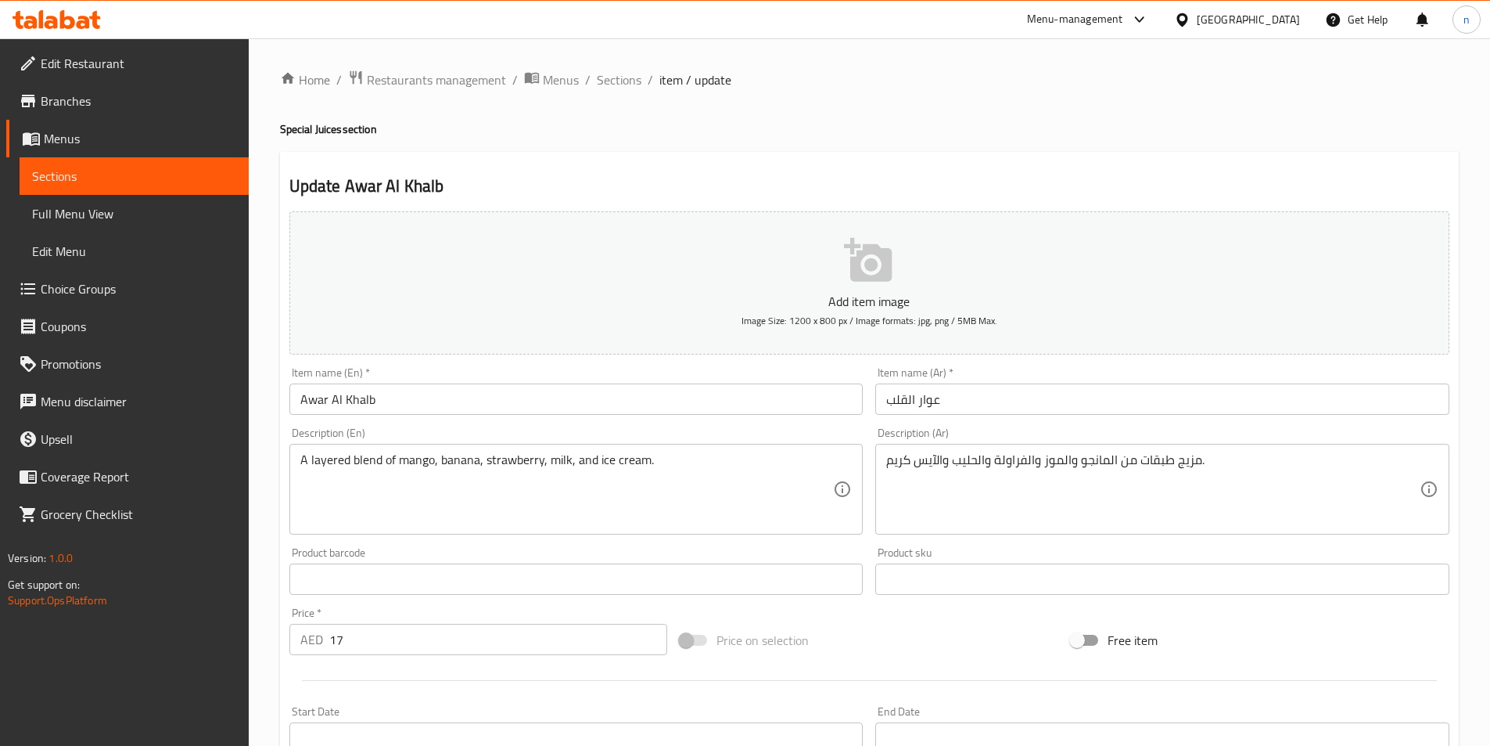
click at [383, 394] on input "Awar Al Khalb" at bounding box center [576, 398] width 574 height 31
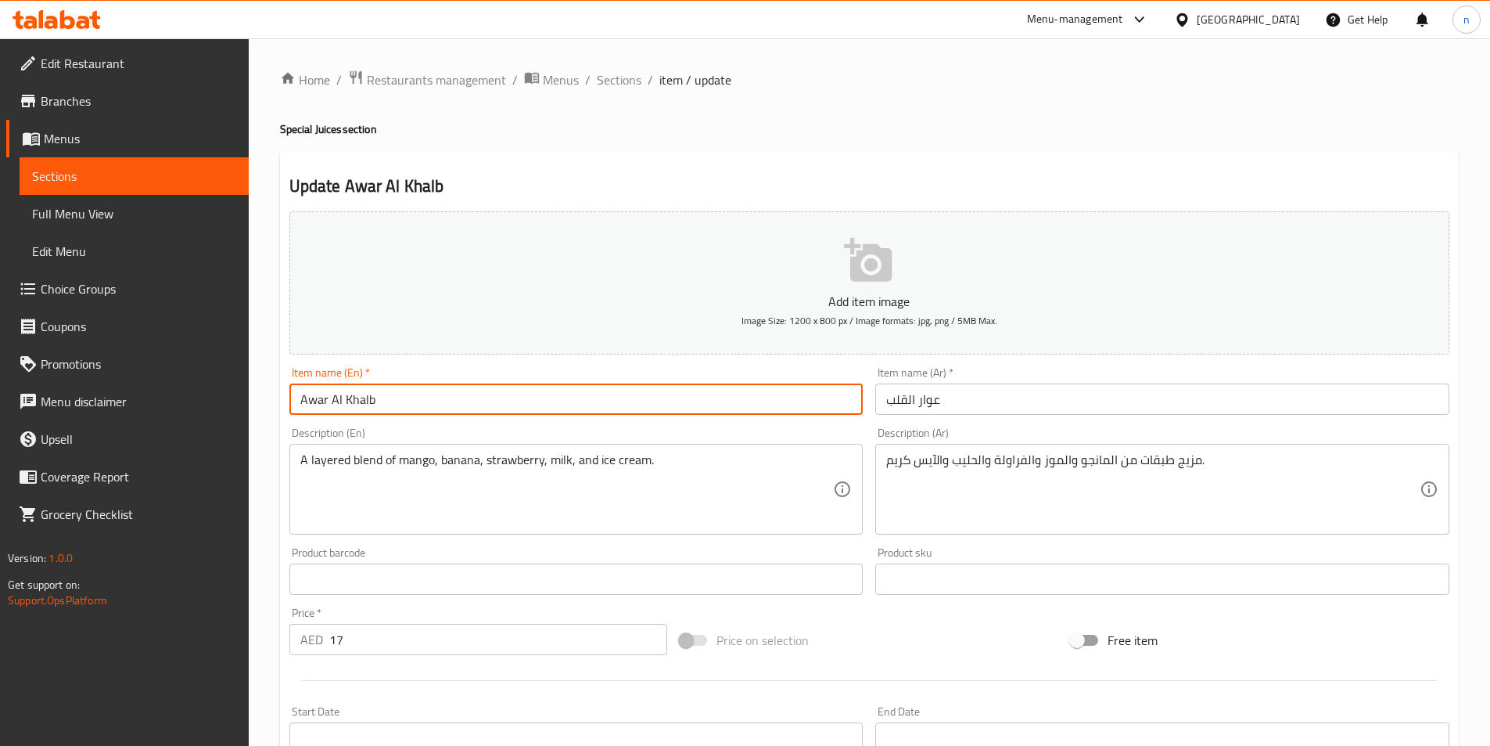
click at [379, 394] on input "Awar Al Khalb" at bounding box center [576, 398] width 574 height 31
click at [353, 401] on input "Awar Al Khalb" at bounding box center [576, 398] width 574 height 31
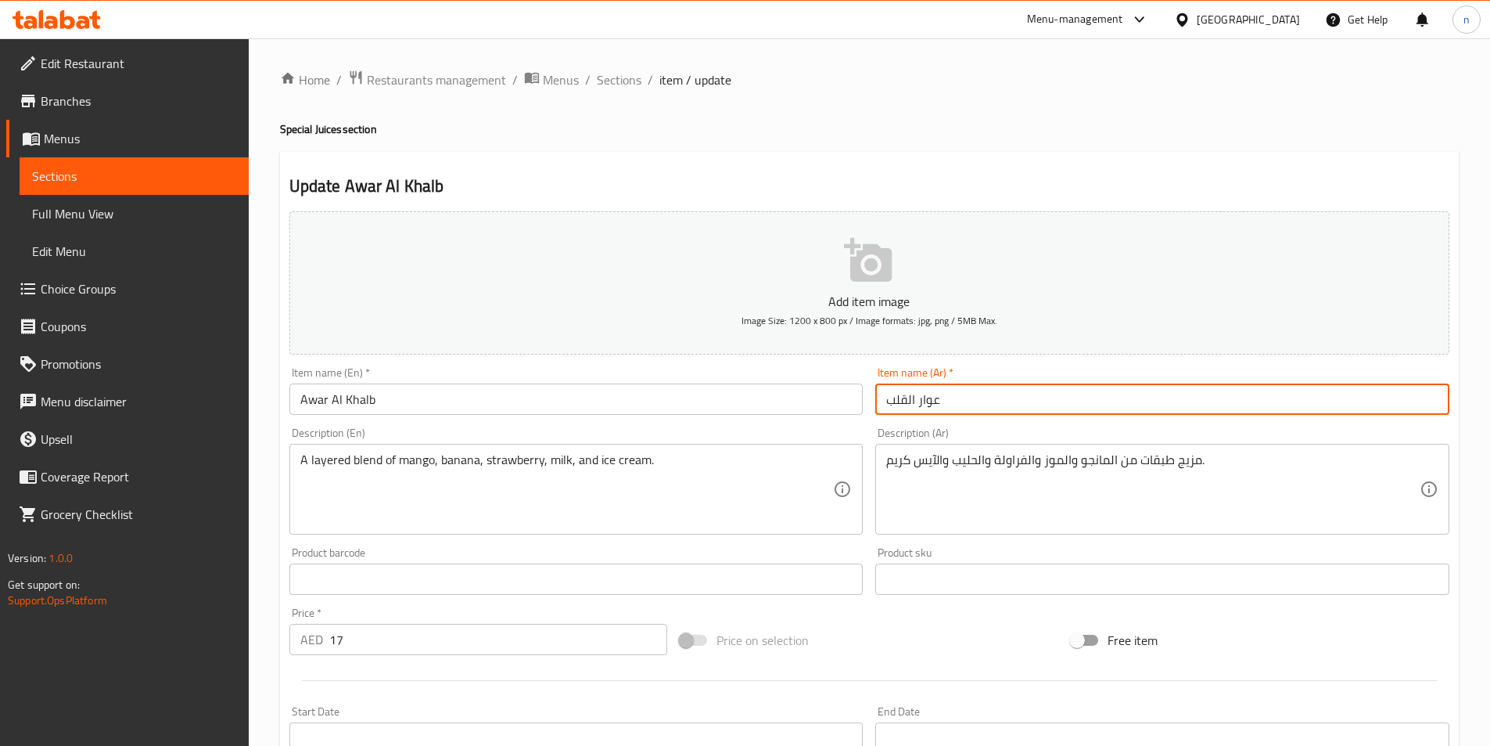
click at [916, 390] on input "عوار القلب" at bounding box center [1162, 398] width 574 height 31
click at [1404, 397] on input "عوار القلب" at bounding box center [1162, 398] width 574 height 31
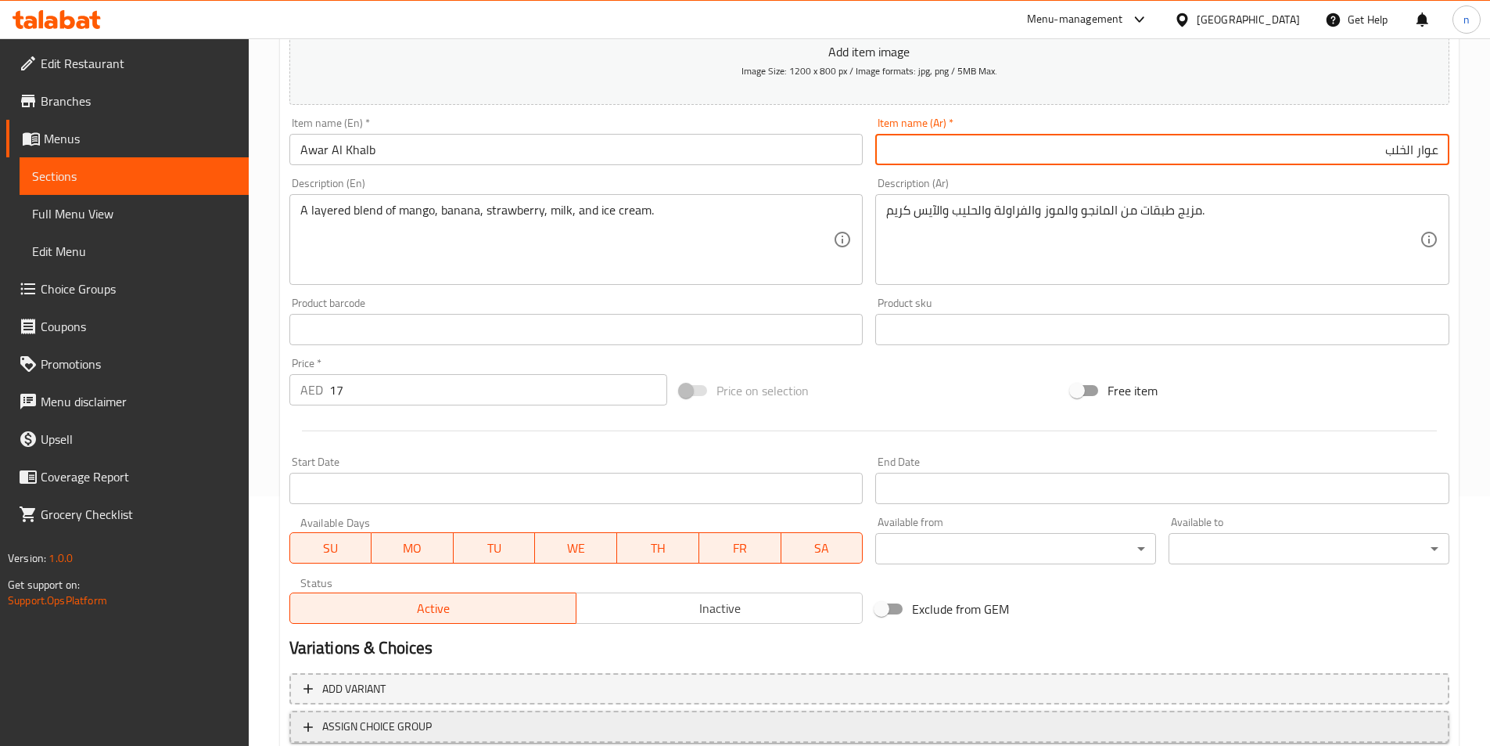
scroll to position [360, 0]
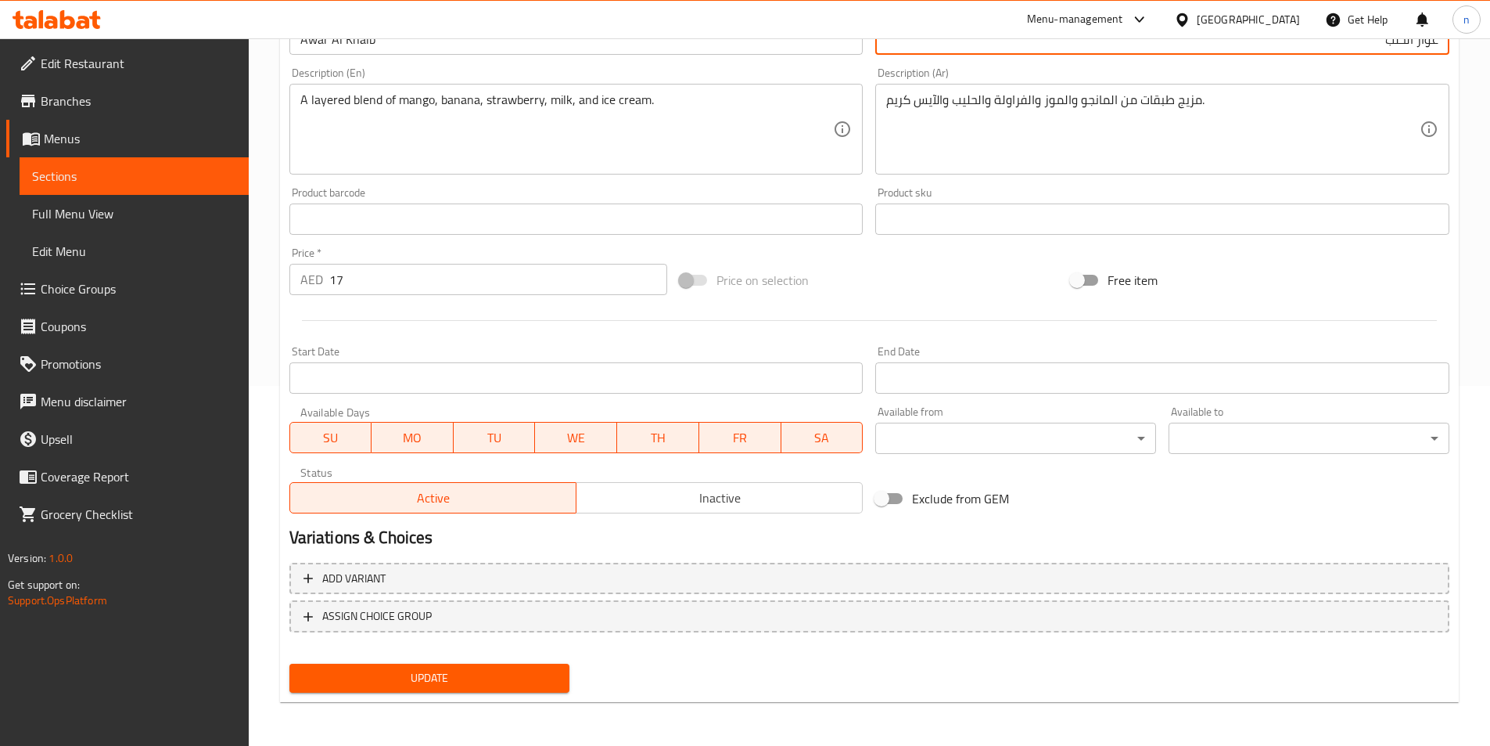
type input "عوار الخلب"
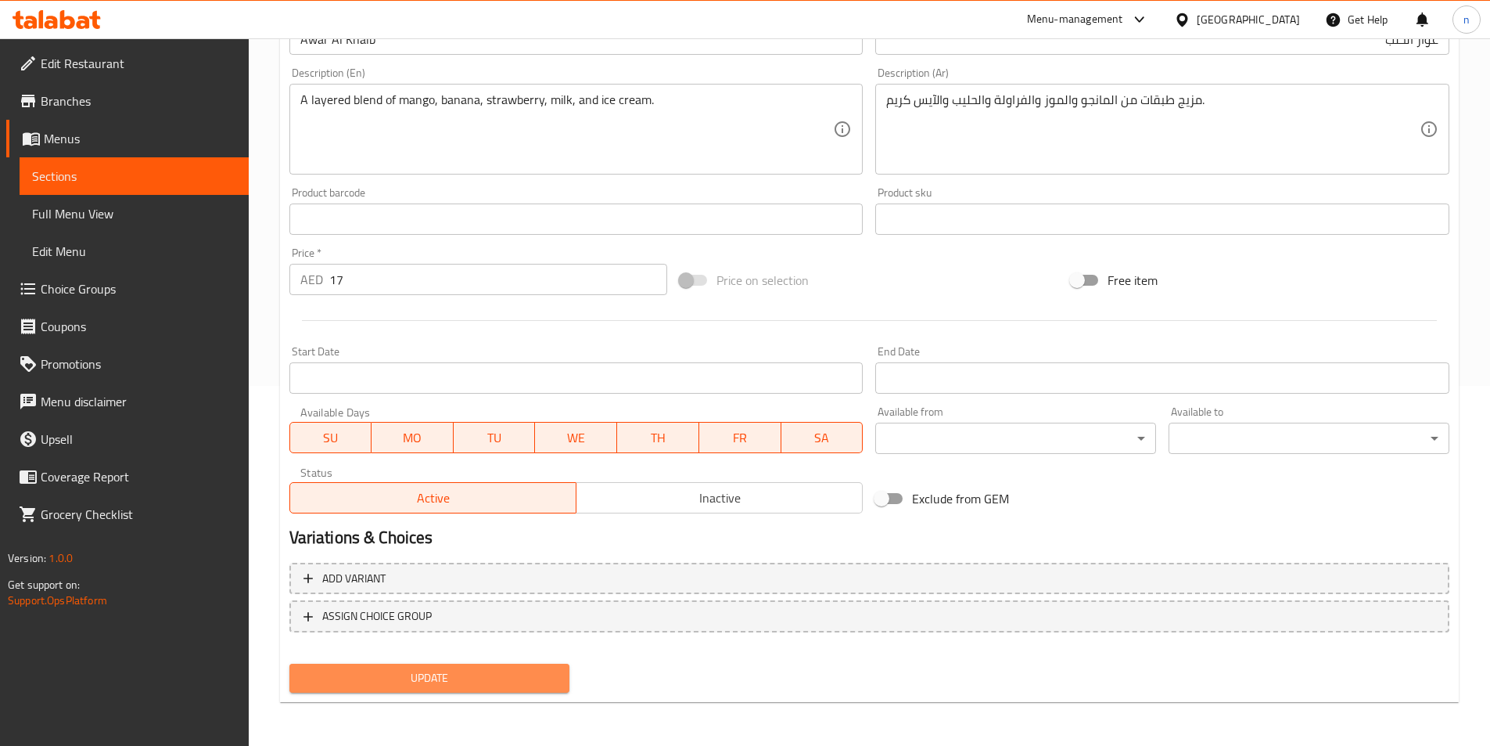
click at [387, 674] on span "Update" at bounding box center [430, 678] width 256 height 20
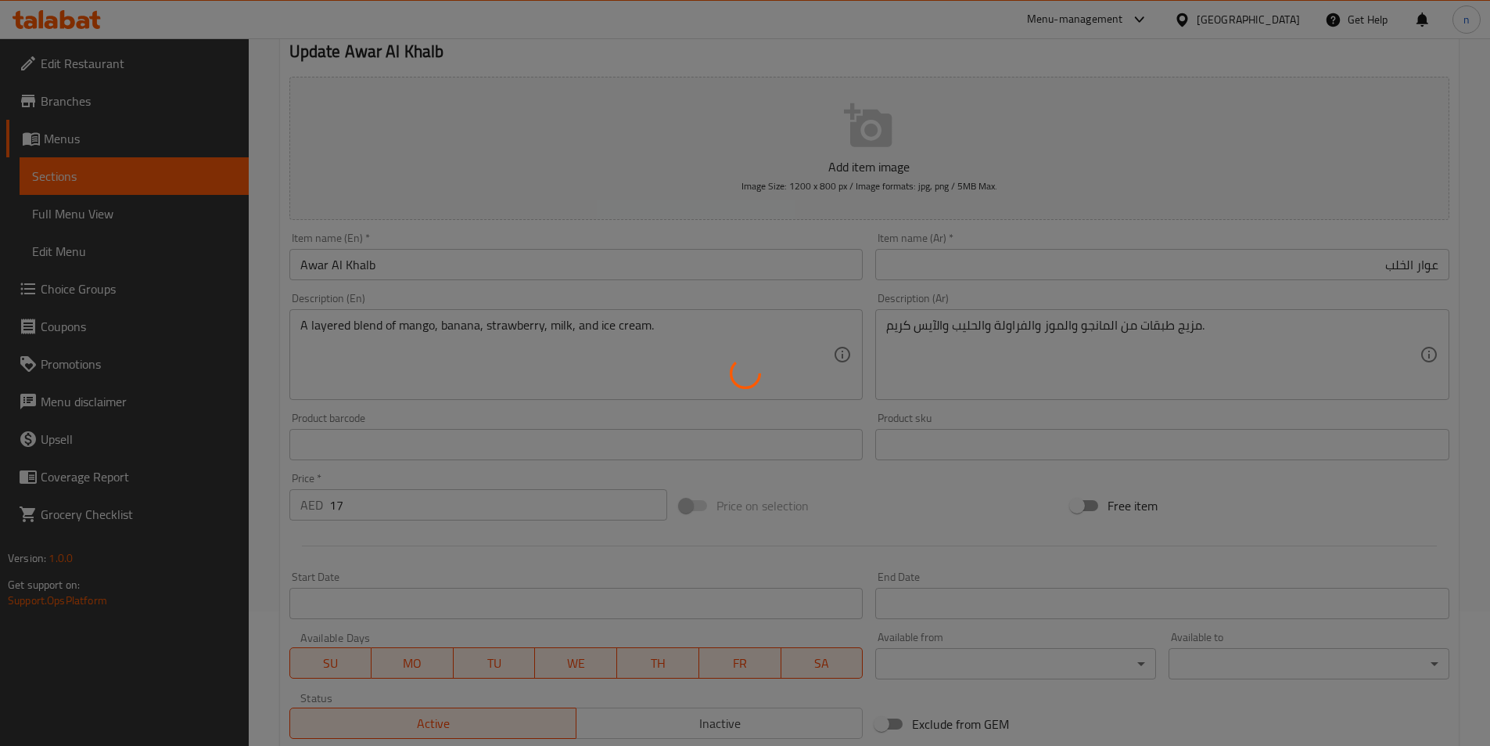
scroll to position [0, 0]
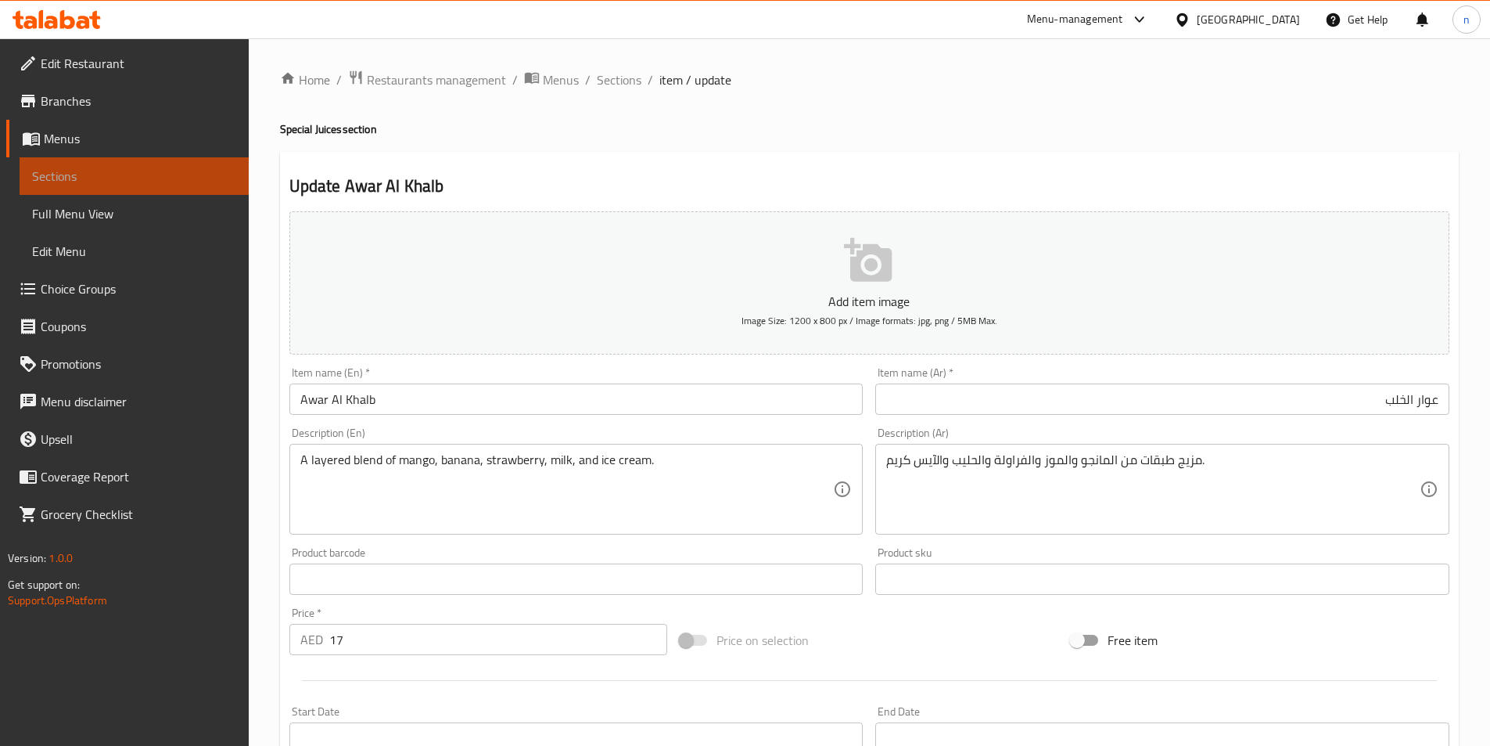
click at [132, 175] on span "Sections" at bounding box center [134, 176] width 204 height 19
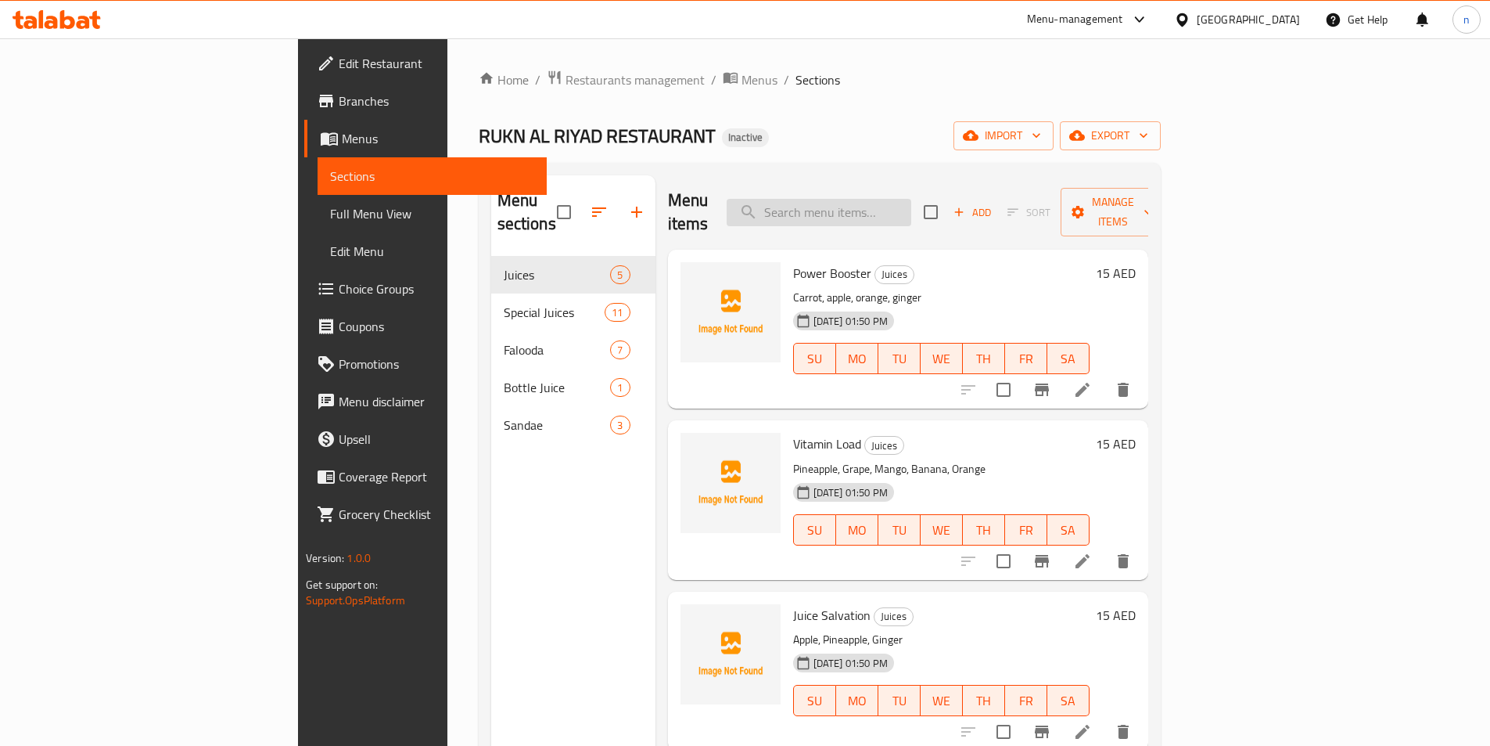
click at [911, 199] on input "search" at bounding box center [819, 212] width 185 height 27
paste input "Abbadi"
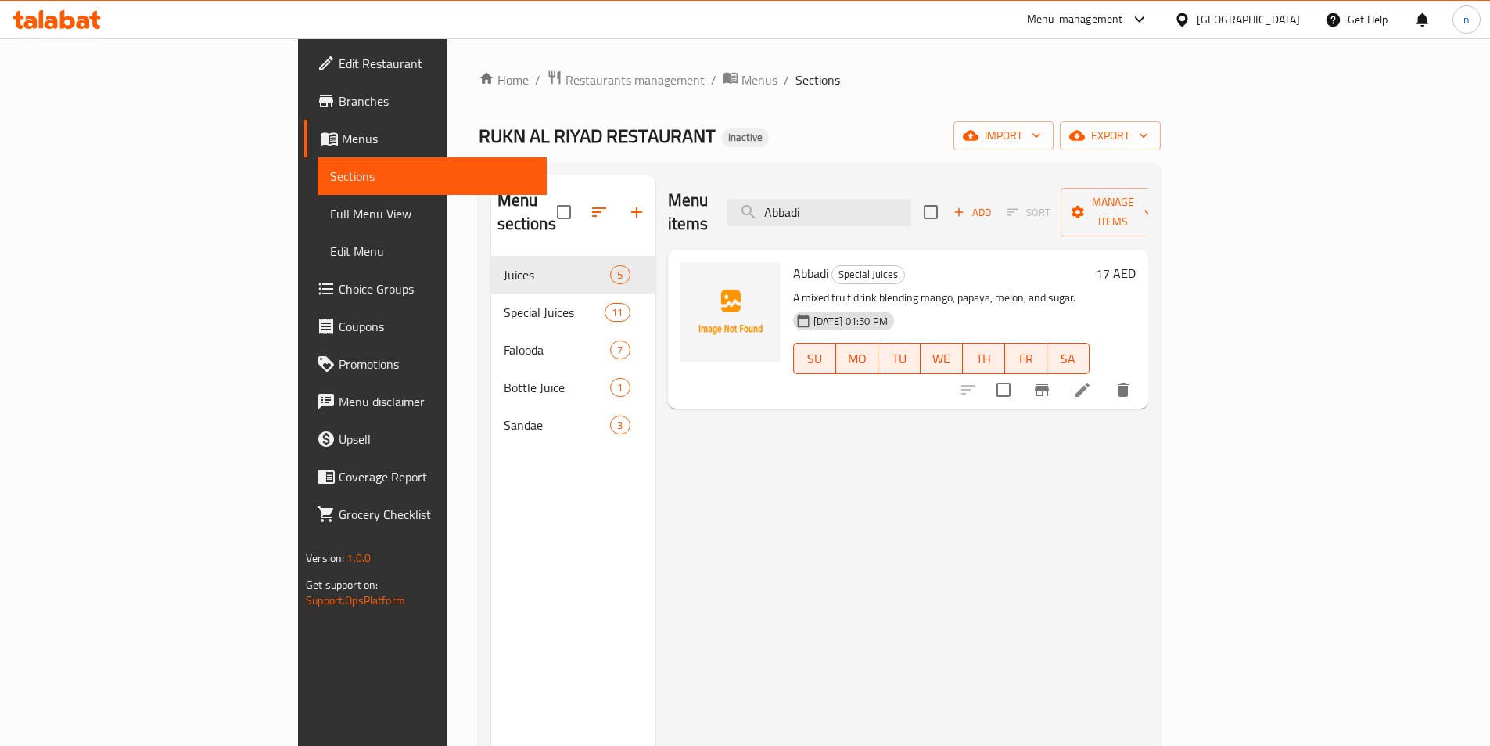
type input "Abbadi"
click at [1092, 380] on icon at bounding box center [1082, 389] width 19 height 19
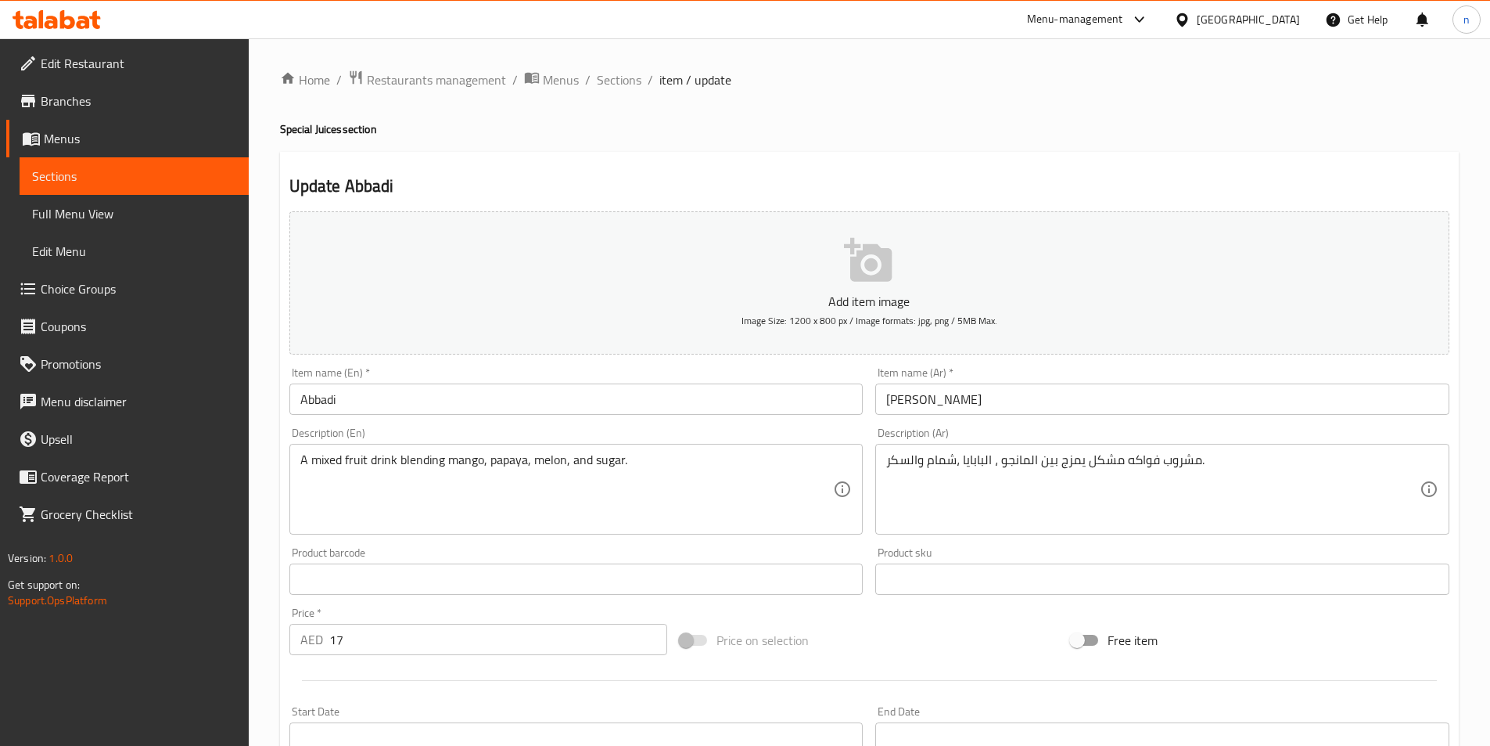
click at [918, 394] on input "[PERSON_NAME]" at bounding box center [1162, 398] width 574 height 31
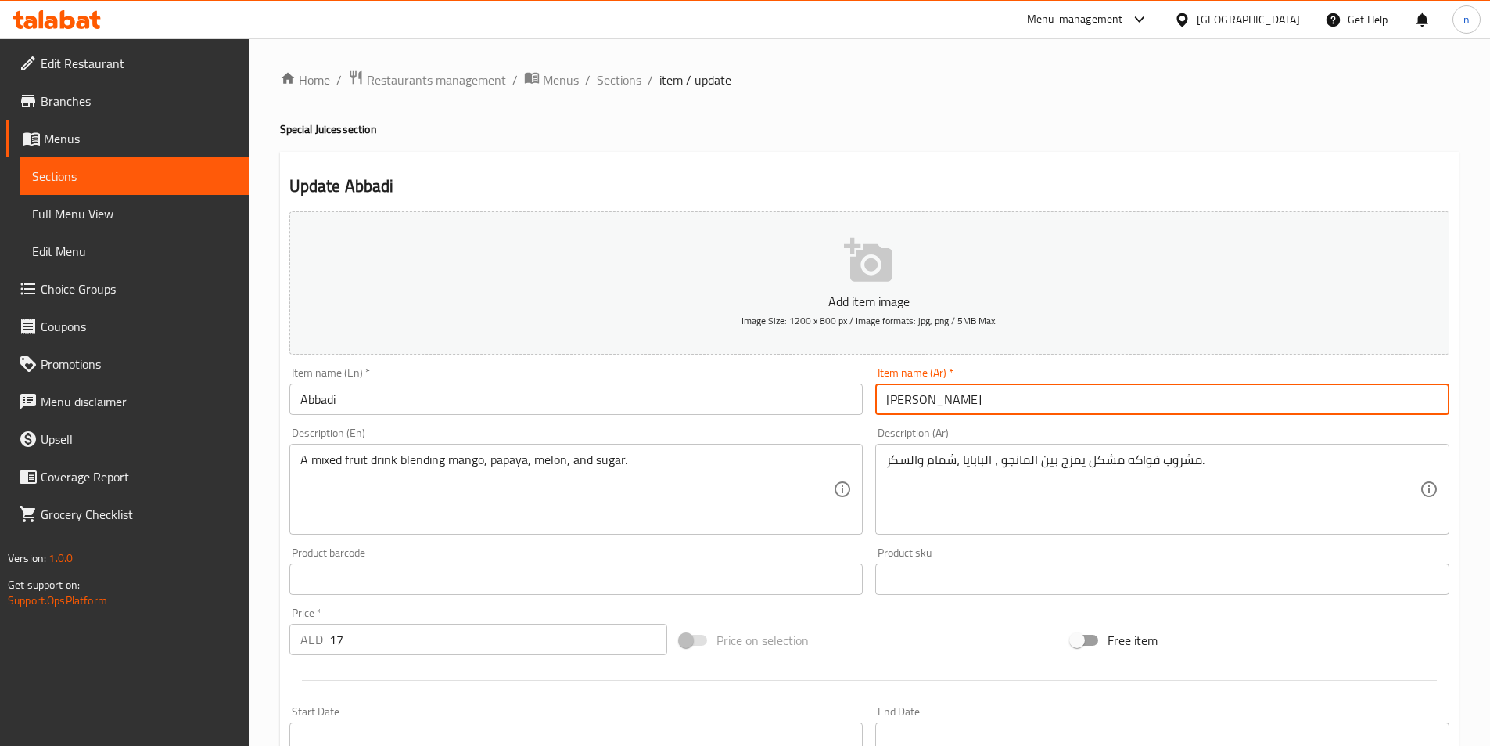
click at [918, 394] on input "[PERSON_NAME]" at bounding box center [1162, 398] width 574 height 31
click at [1399, 376] on div "Item name (Ar)   * العبادي Item name (Ar) *" at bounding box center [1162, 391] width 574 height 48
drag, startPoint x: 1432, startPoint y: 400, endPoint x: 1474, endPoint y: 418, distance: 45.9
click at [1471, 414] on div "Home / Restaurants management / Menus / Sections / item / update Special Juices…" at bounding box center [870, 571] width 1242 height 1067
type input "عبادي"
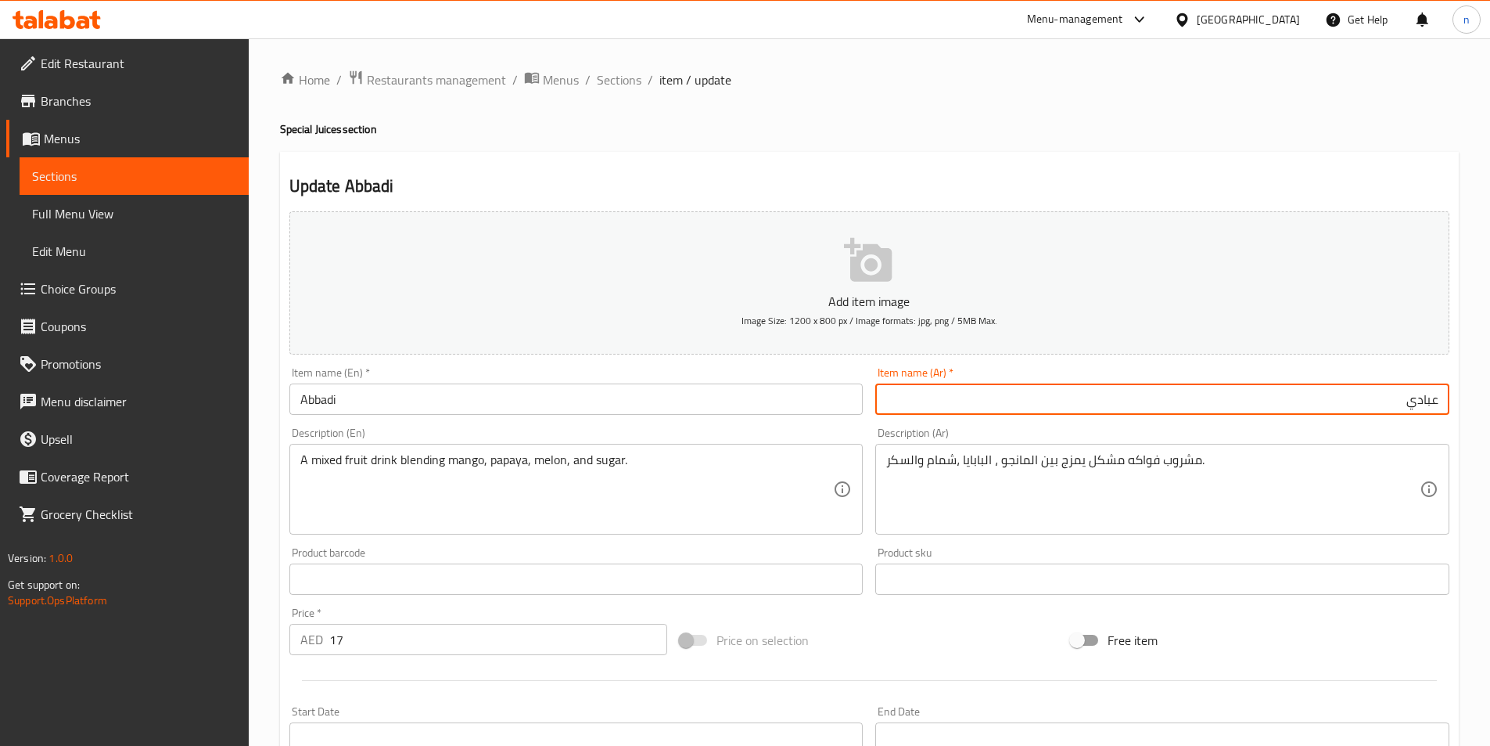
click at [1088, 448] on div "مشروب فواكه مشكل يمزج بين المانجو ، البابايا ،شمام والسكر. Description (Ar)" at bounding box center [1162, 489] width 574 height 91
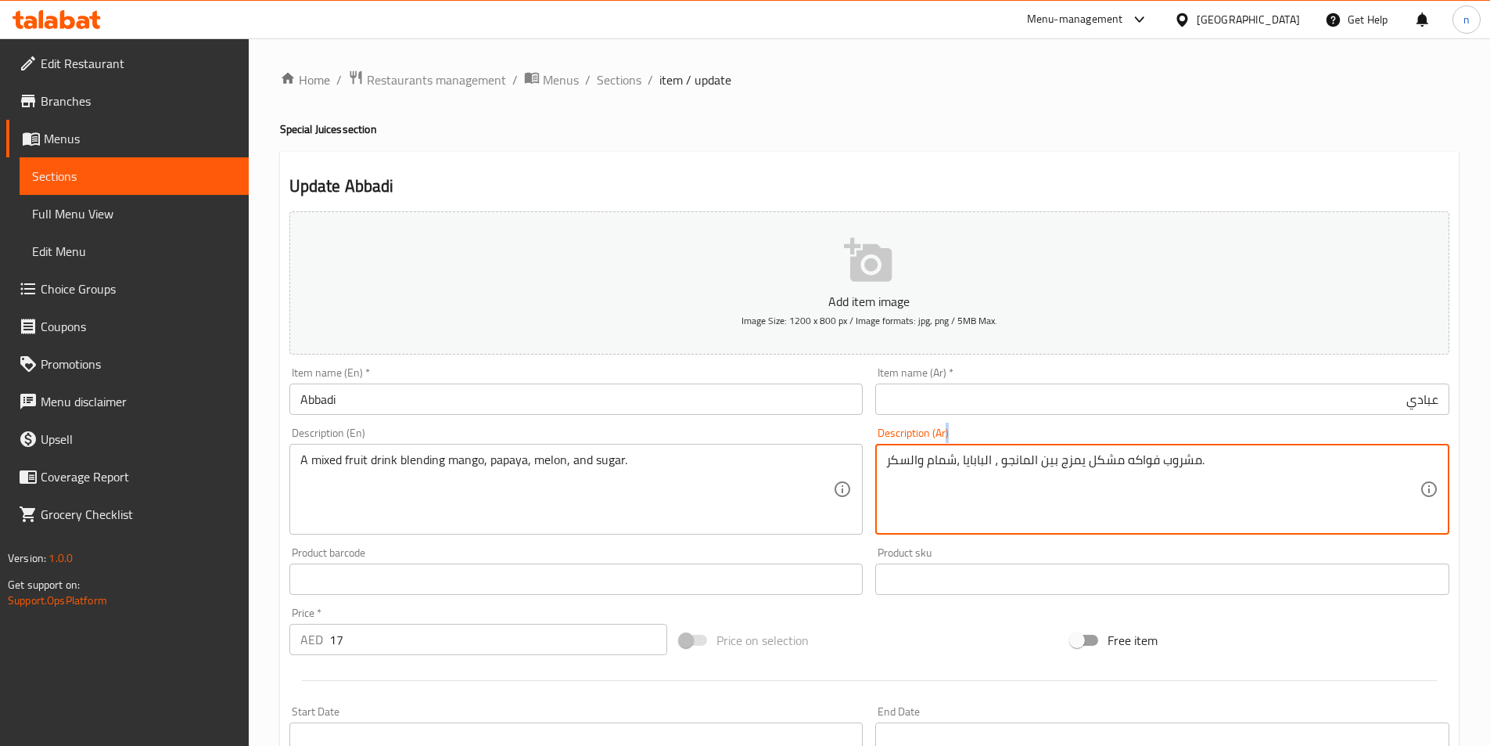
click at [1088, 448] on div "مشروب فواكه مشكل يمزج بين المانجو ، البابايا ،شمام والسكر. Description (Ar)" at bounding box center [1162, 489] width 574 height 91
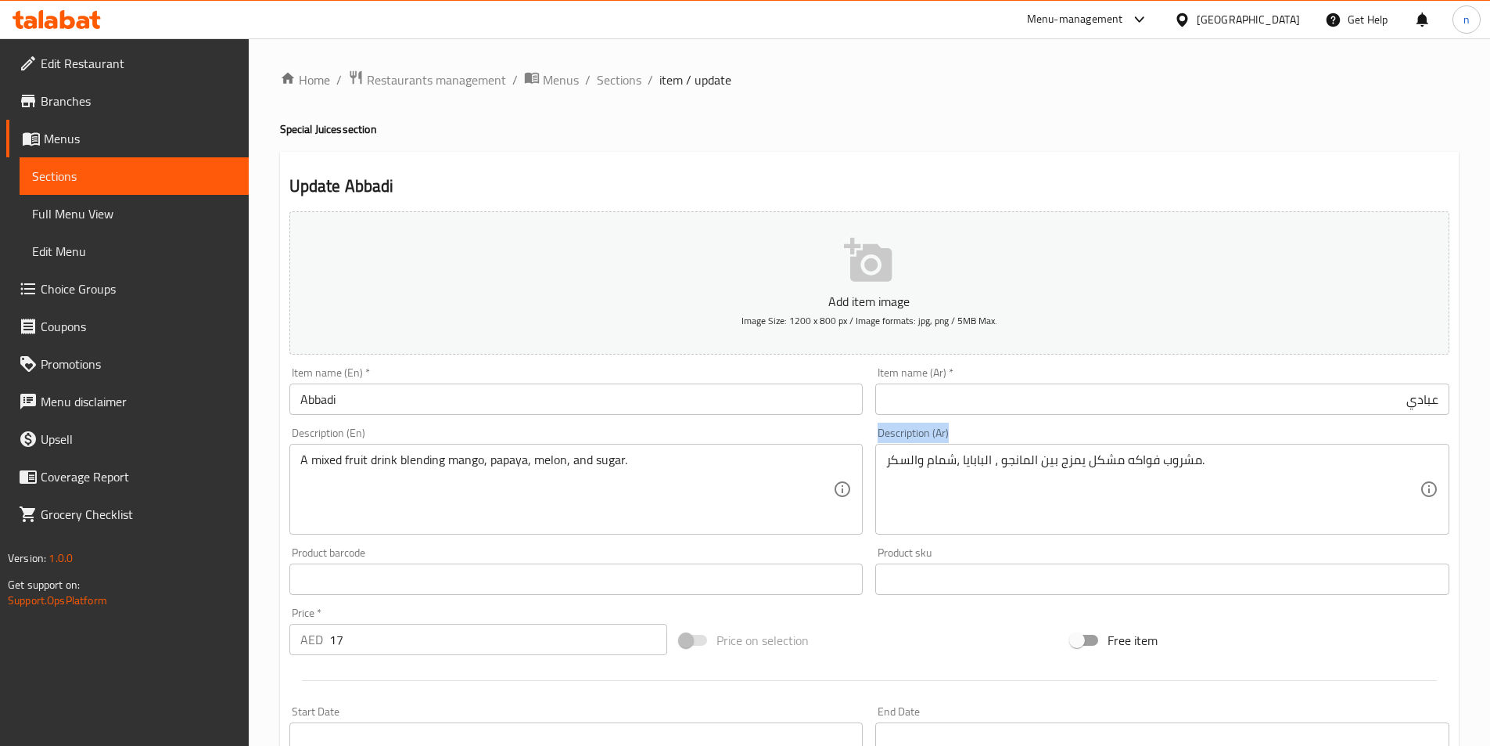
click at [1088, 448] on div "مشروب فواكه مشكل يمزج بين المانجو ، البابايا ،شمام والسكر. Description (Ar)" at bounding box center [1162, 489] width 574 height 91
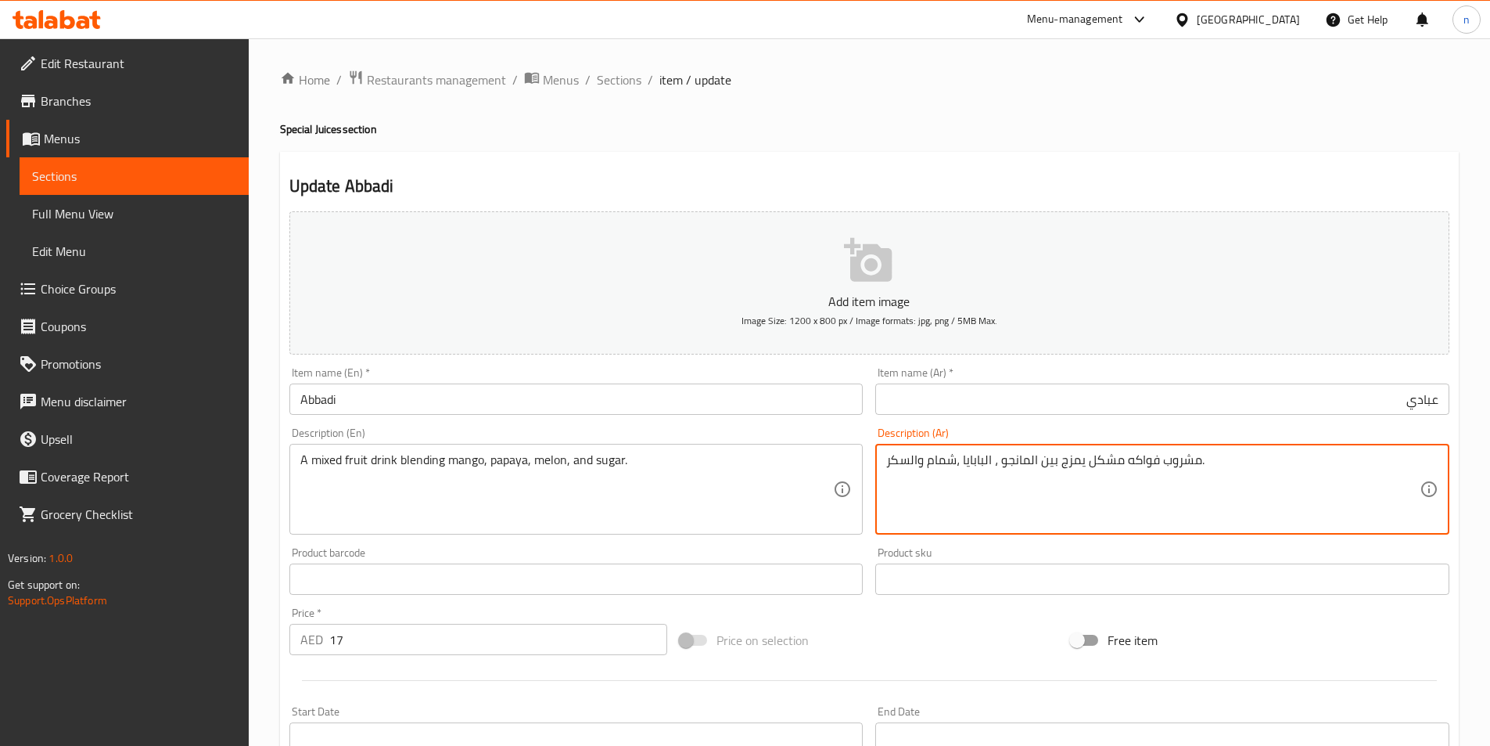
click at [1094, 481] on textarea "مشروب فواكه مشكل يمزج بين المانجو ، البابايا ،شمام والسكر." at bounding box center [1153, 489] width 534 height 74
click at [1095, 474] on textarea "مشروب فواكه مشكل يمزج بين المانجو ، البابايا ،شمام والسكر." at bounding box center [1153, 489] width 534 height 74
click at [1095, 483] on textarea "مشروب فواكه مشكل يمزج بين المانجو ، البابايا ،شمام والسكر." at bounding box center [1153, 489] width 534 height 74
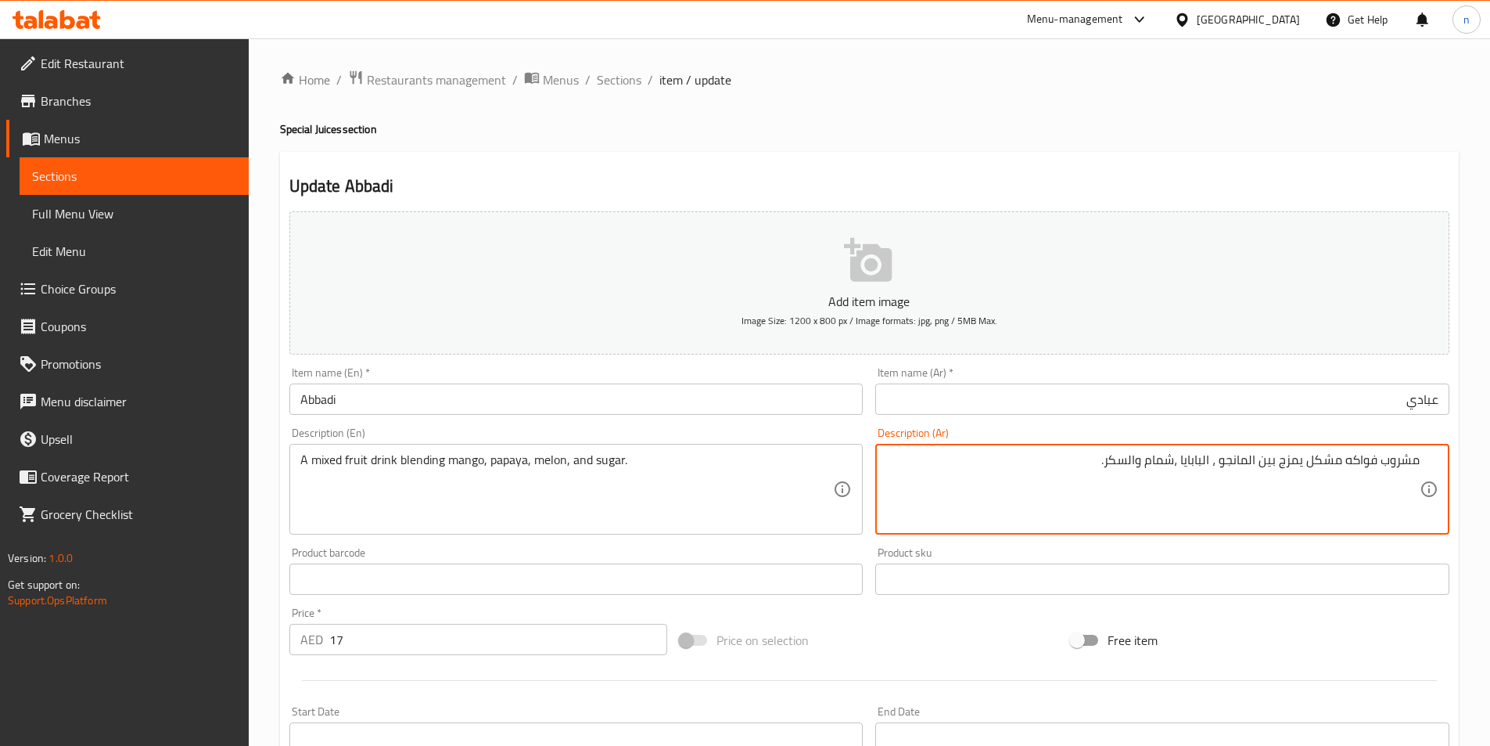
click at [1287, 464] on textarea "مشروب فواكه مشكل يمزج بين المانجو ، البابايا ،شمام والسكر." at bounding box center [1153, 489] width 534 height 74
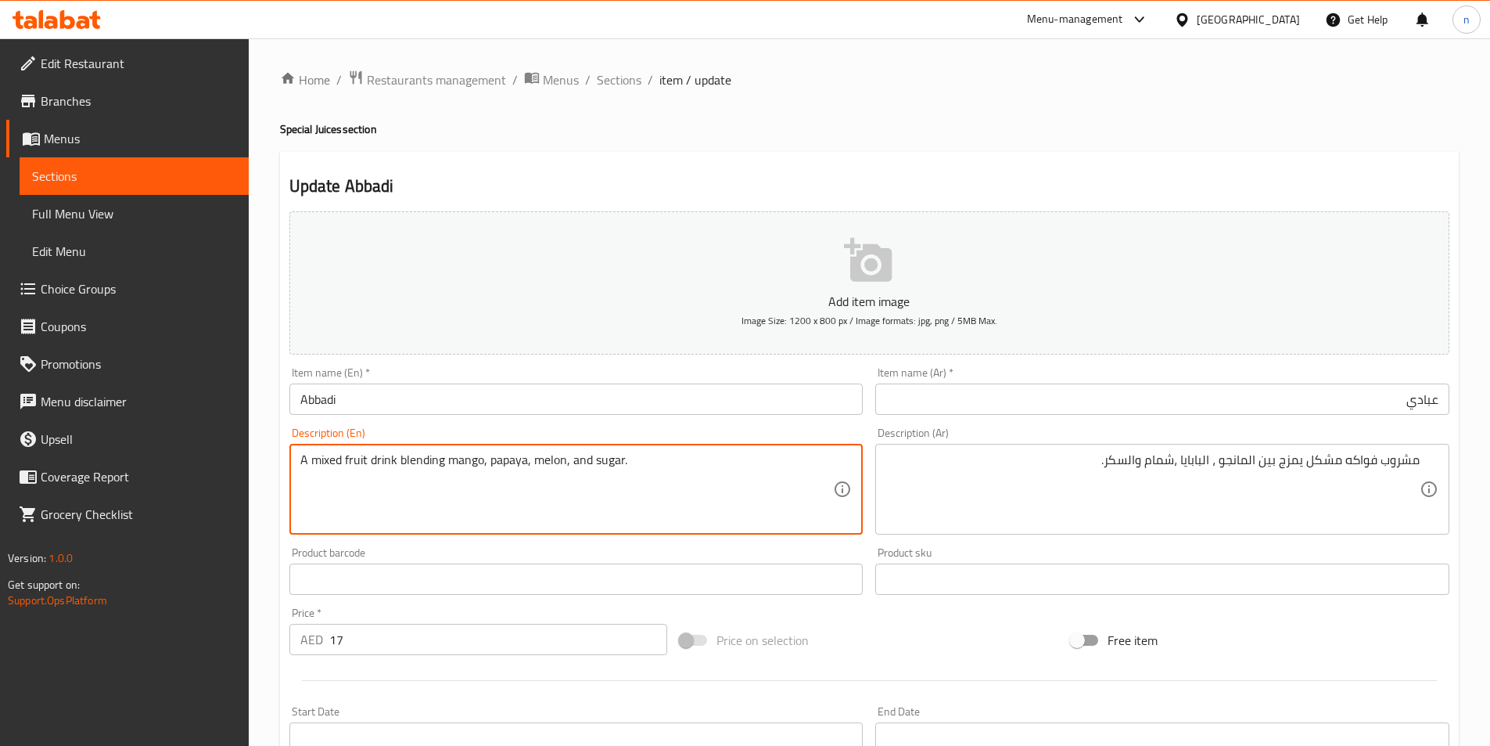
click at [421, 469] on textarea "A mixed fruit drink blending mango, papaya, melon, and sugar." at bounding box center [567, 489] width 534 height 74
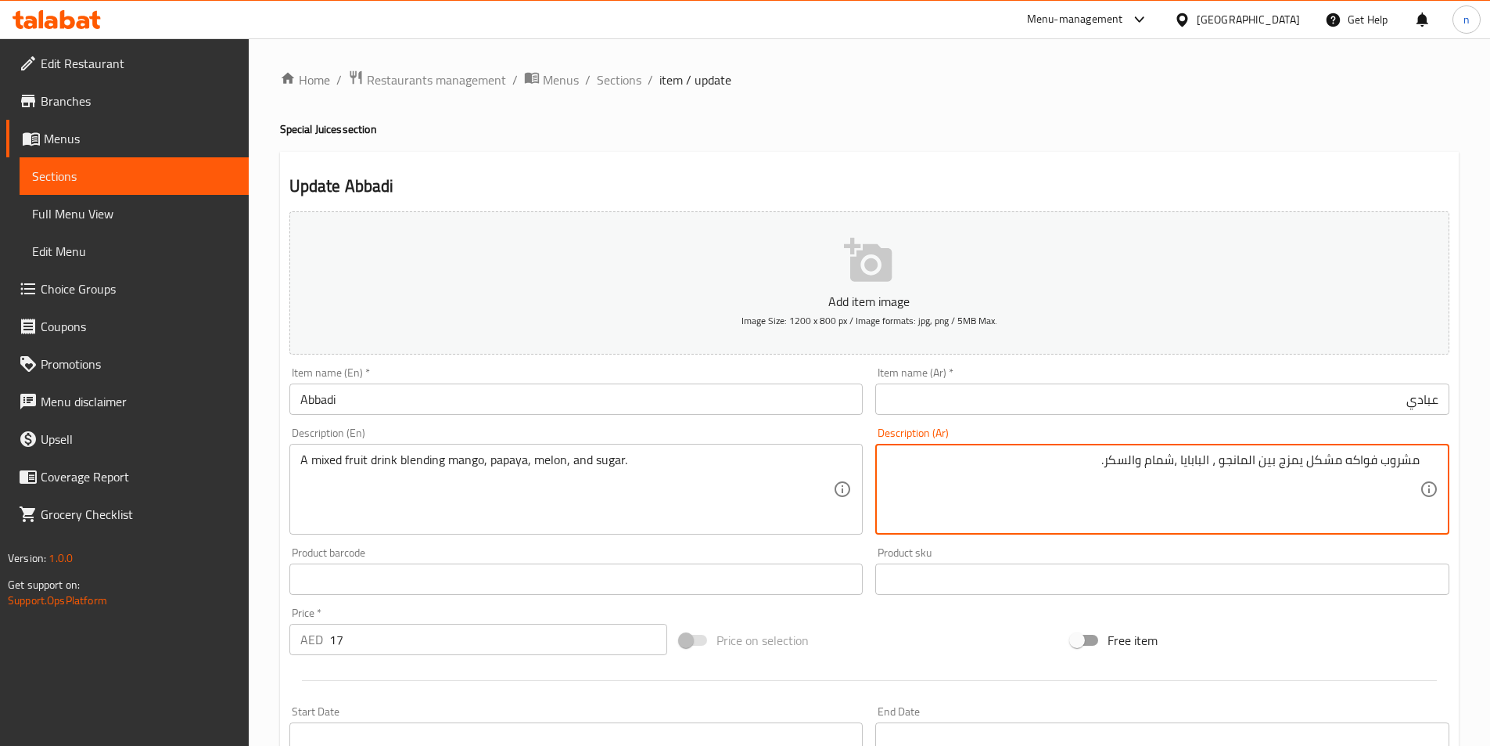
click at [1284, 462] on textarea "مشروب فواكه مشكل يمزج بين المانجو ، البابايا ،شمام والسكر." at bounding box center [1153, 489] width 534 height 74
click at [1288, 463] on textarea "مشروب فواكه مشكل مزيج بين المانجو ، البابايا ،شمام والسكر." at bounding box center [1153, 489] width 534 height 74
click at [1274, 461] on textarea "مشروب فواكه مشكل يمزج بين المانجو ، البابايا ،شمام والسكر." at bounding box center [1153, 489] width 534 height 74
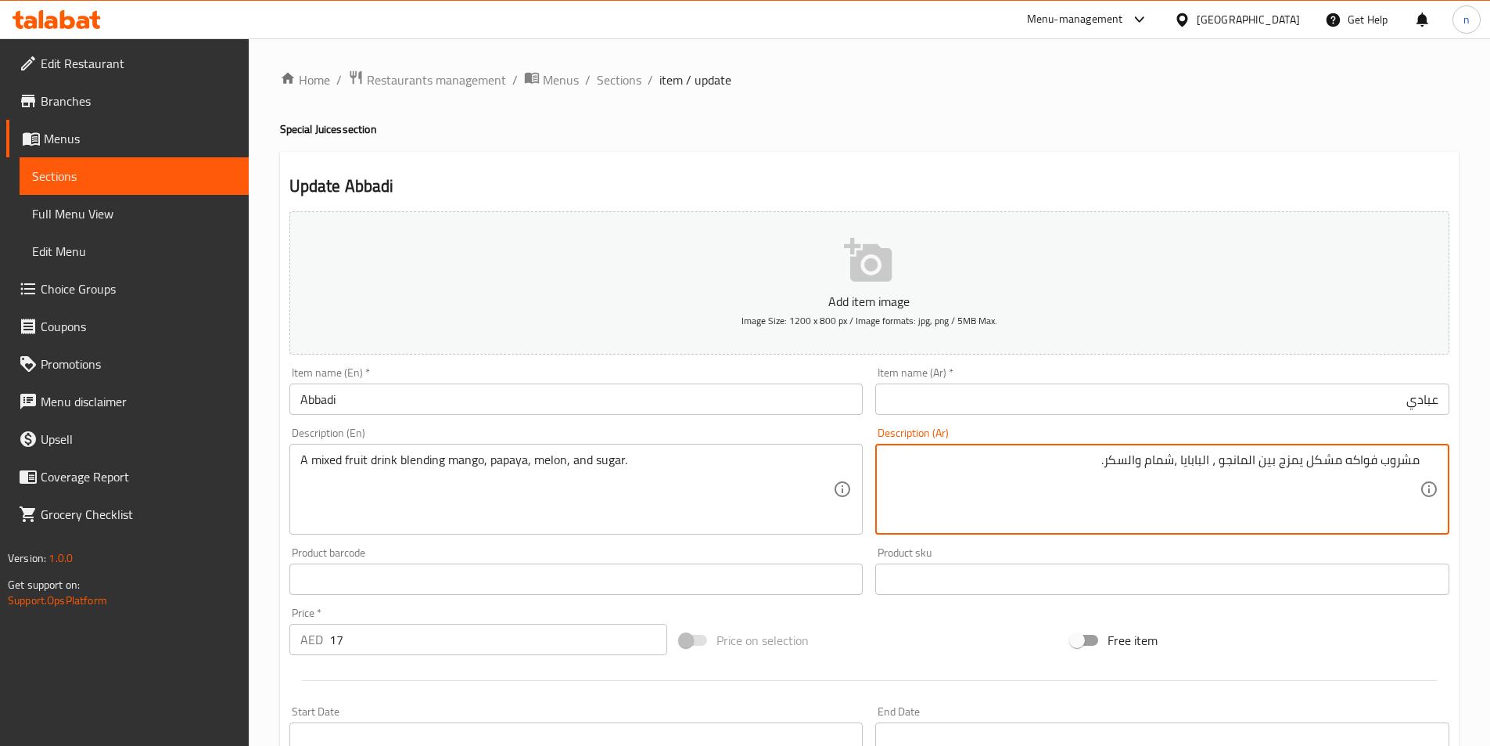
click at [1274, 461] on textarea "مشروب فواكه مشكل يمزج بين المانجو ، البابايا ،شمام والسكر." at bounding box center [1153, 489] width 534 height 74
click at [1298, 468] on textarea "مشروب فواكه مشكل يمزج المانجو ، [DEMOGRAPHIC_DATA] ،شمام والسكر." at bounding box center [1153, 489] width 534 height 74
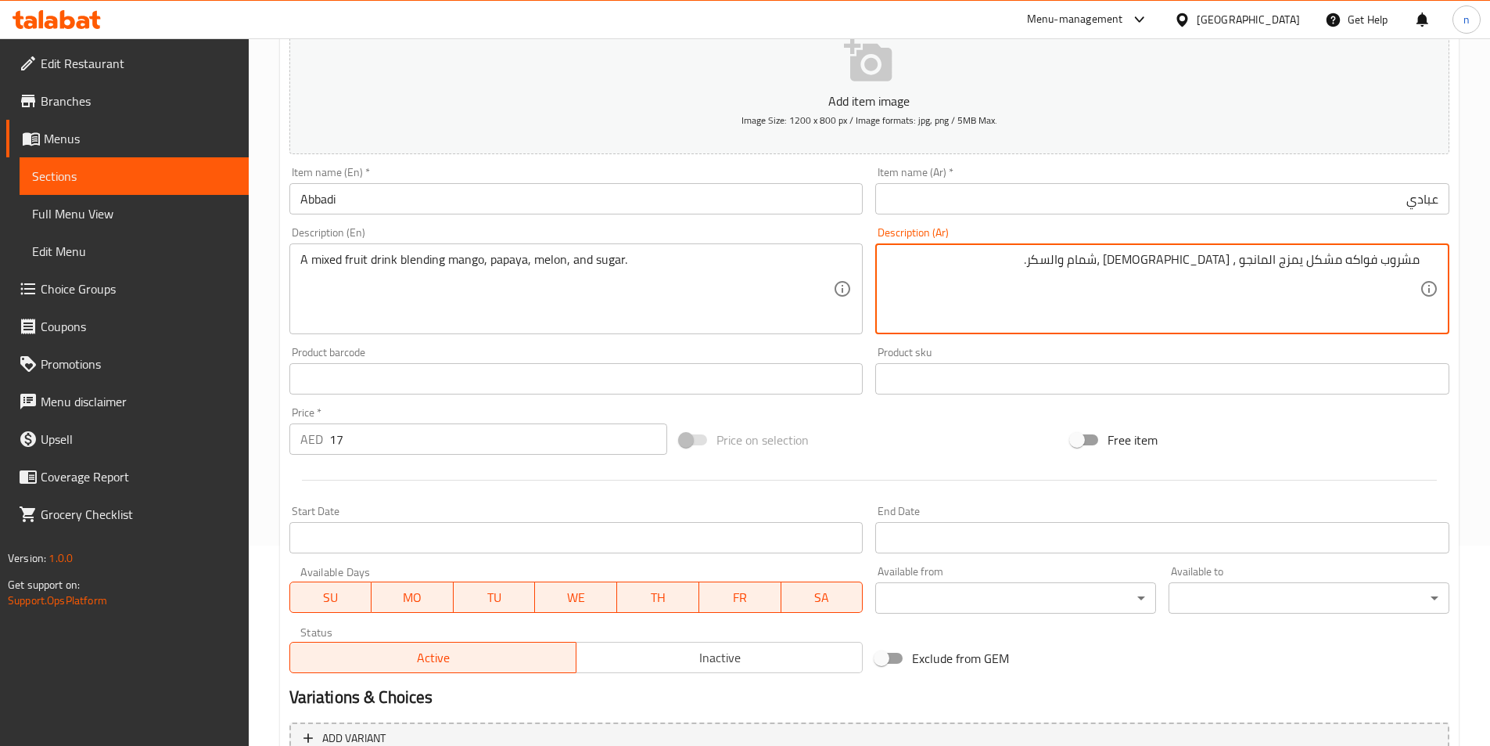
scroll to position [360, 0]
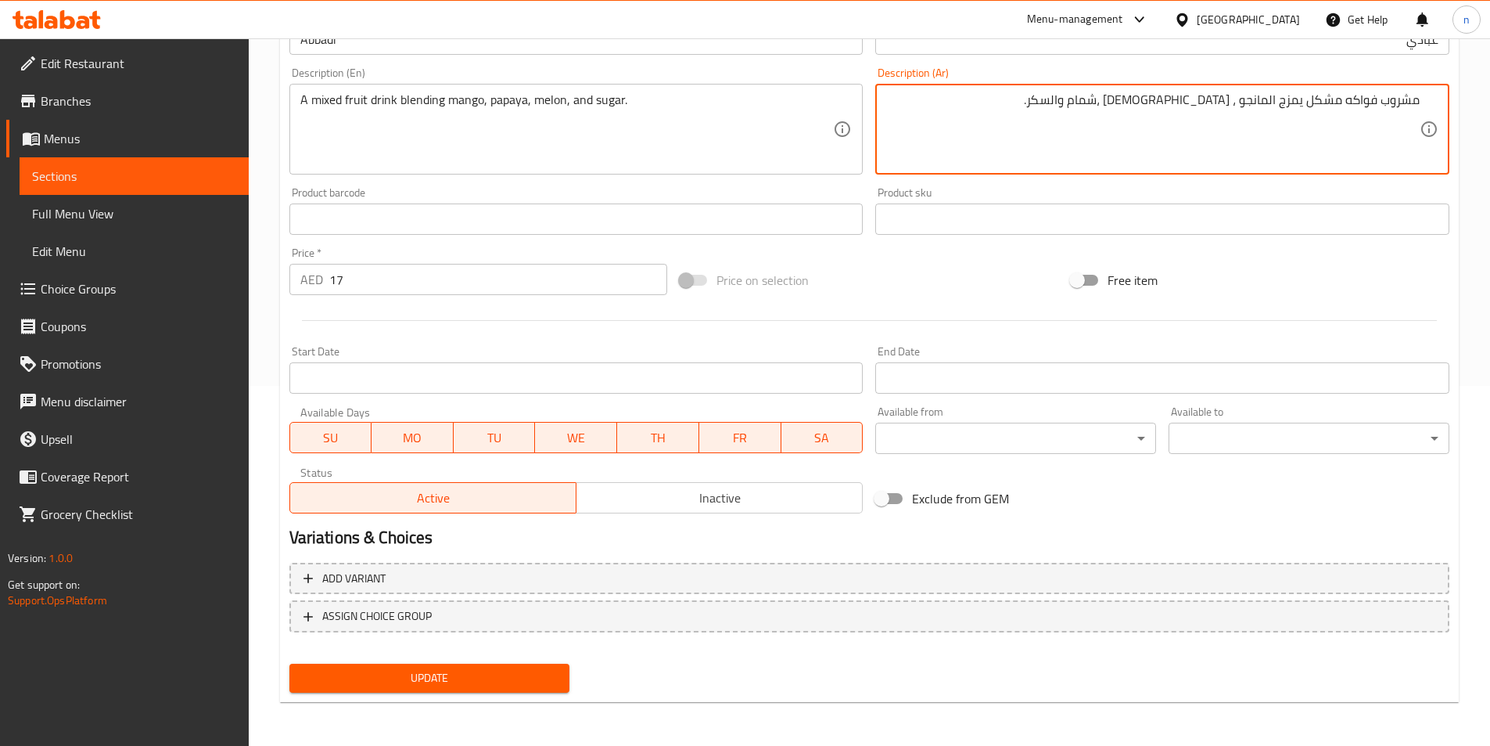
type textarea "مشروب فواكه مشكل يمزج المانجو ، [DEMOGRAPHIC_DATA] ،شمام والسكر."
click at [479, 670] on span "Update" at bounding box center [430, 678] width 256 height 20
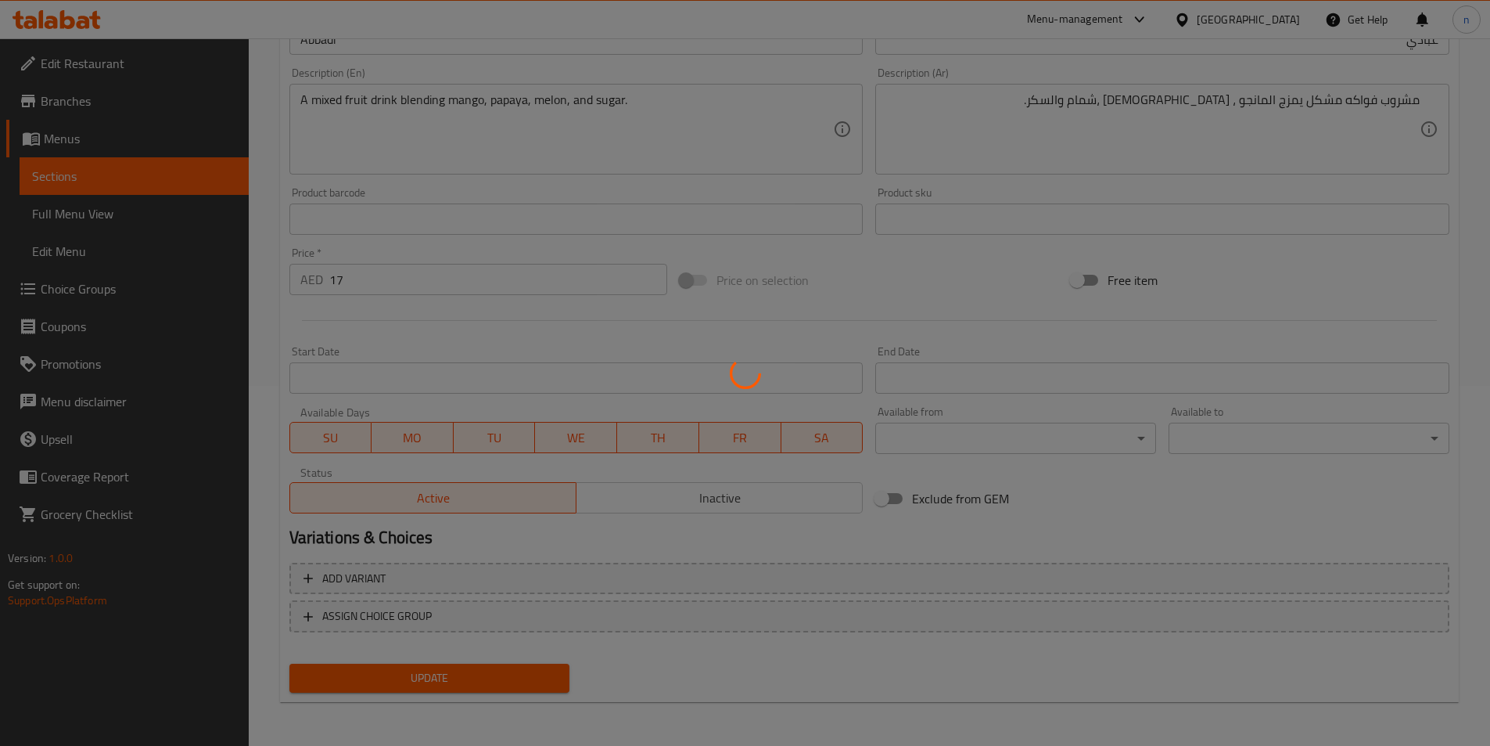
scroll to position [0, 0]
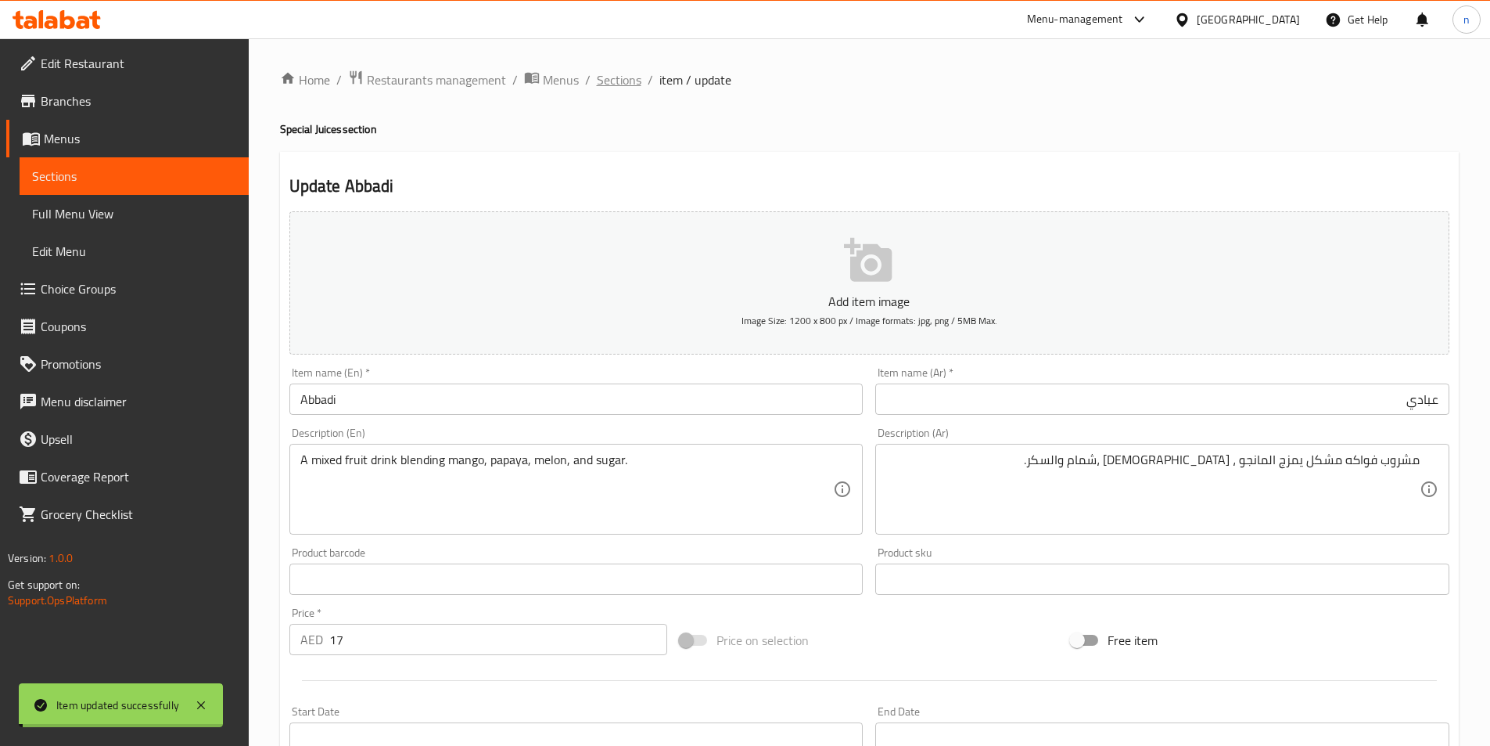
click at [608, 77] on span "Sections" at bounding box center [619, 79] width 45 height 19
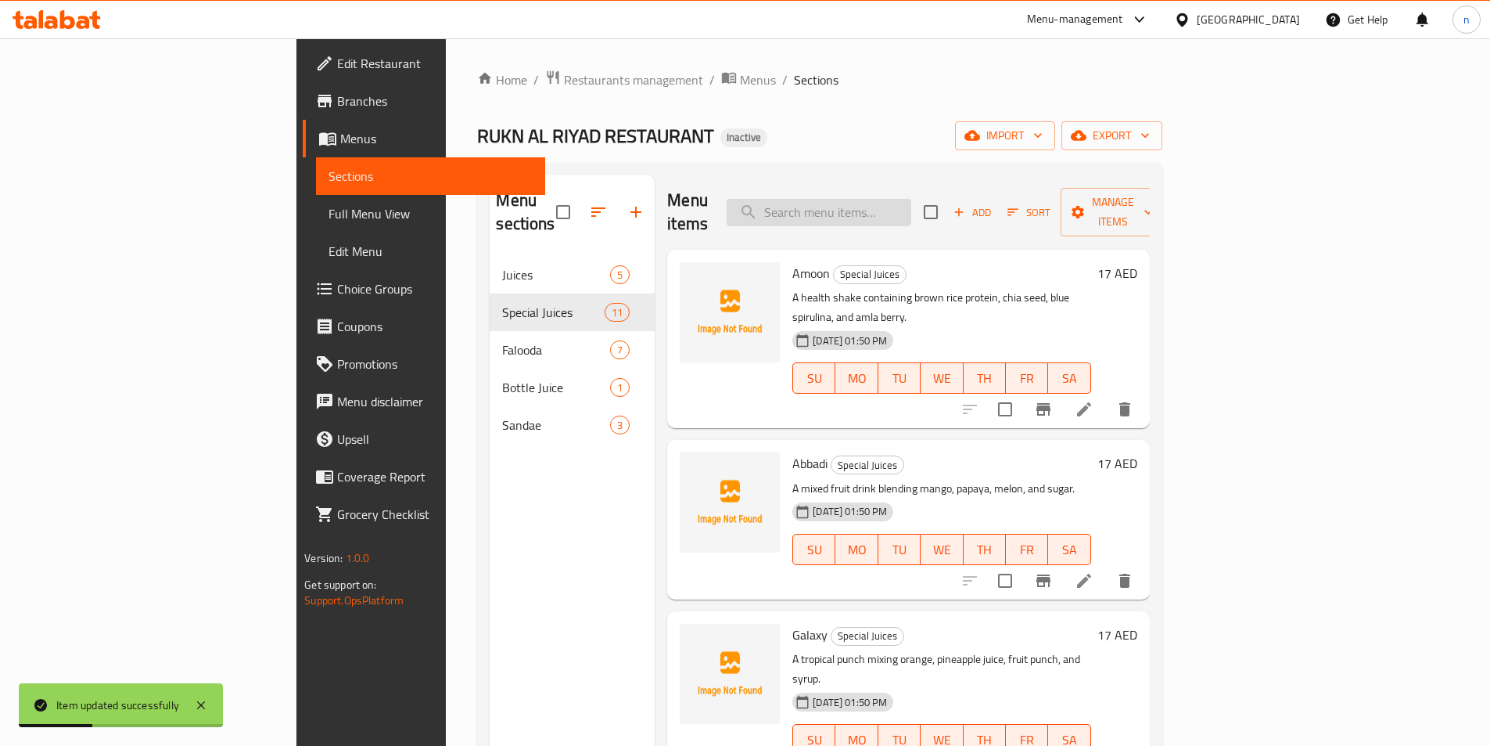
drag, startPoint x: 1023, startPoint y: 192, endPoint x: 1012, endPoint y: 194, distance: 12.0
click at [1023, 192] on div "Menu items Add Sort Manage items" at bounding box center [908, 212] width 482 height 74
click at [911, 199] on input "search" at bounding box center [819, 212] width 185 height 27
paste input "Awar Al Khalb"
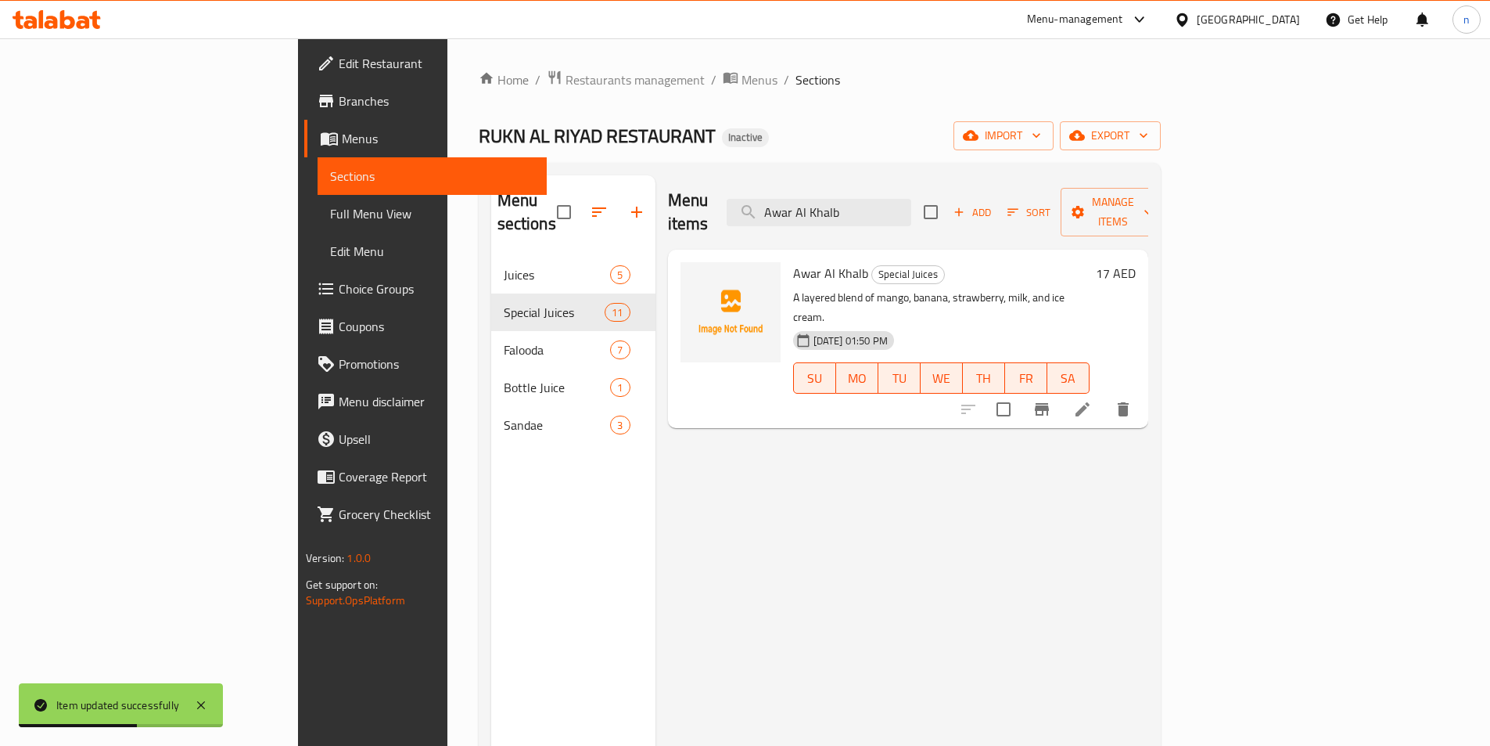
type input "Awar Al Khalb"
click at [1090, 402] on icon at bounding box center [1083, 409] width 14 height 14
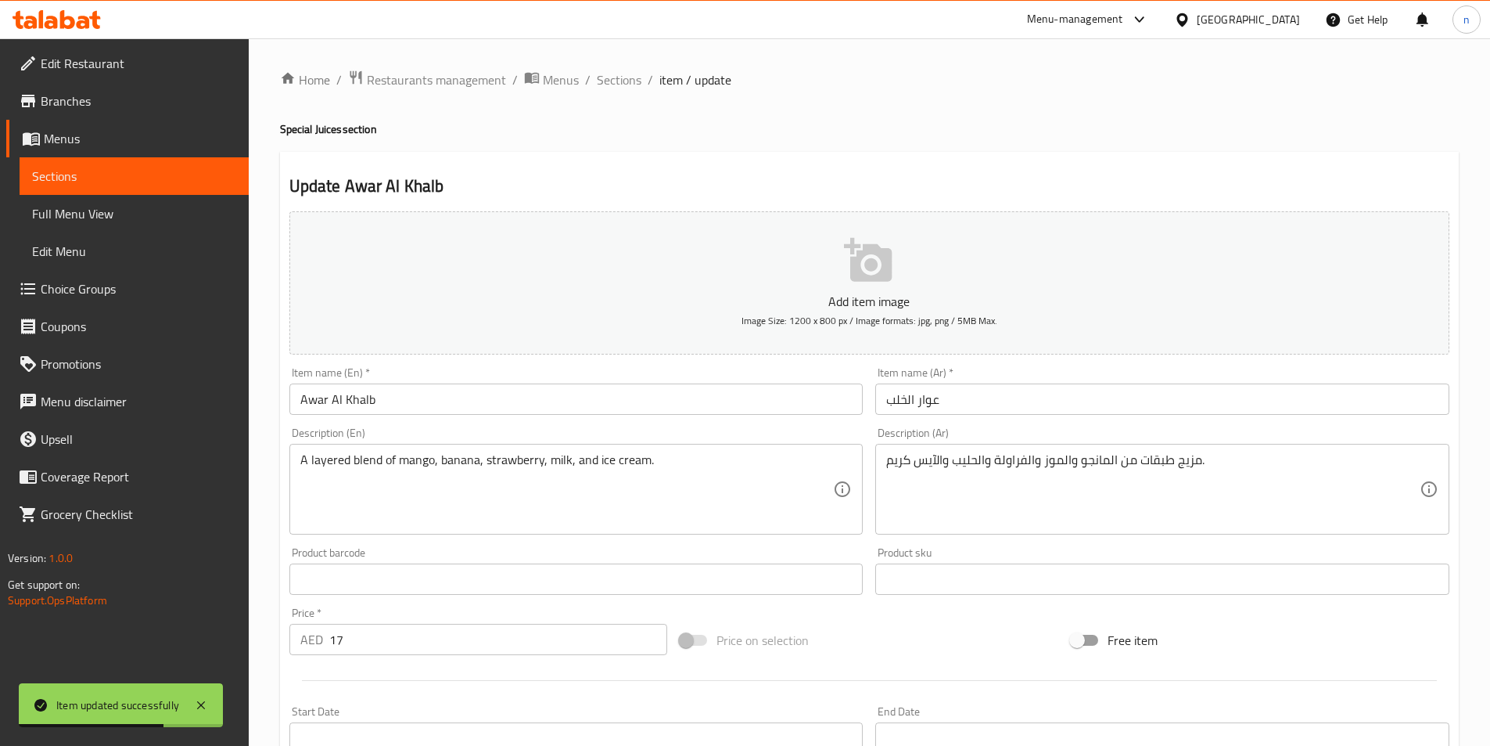
click at [364, 406] on input "Awar Al Khalb" at bounding box center [576, 398] width 574 height 31
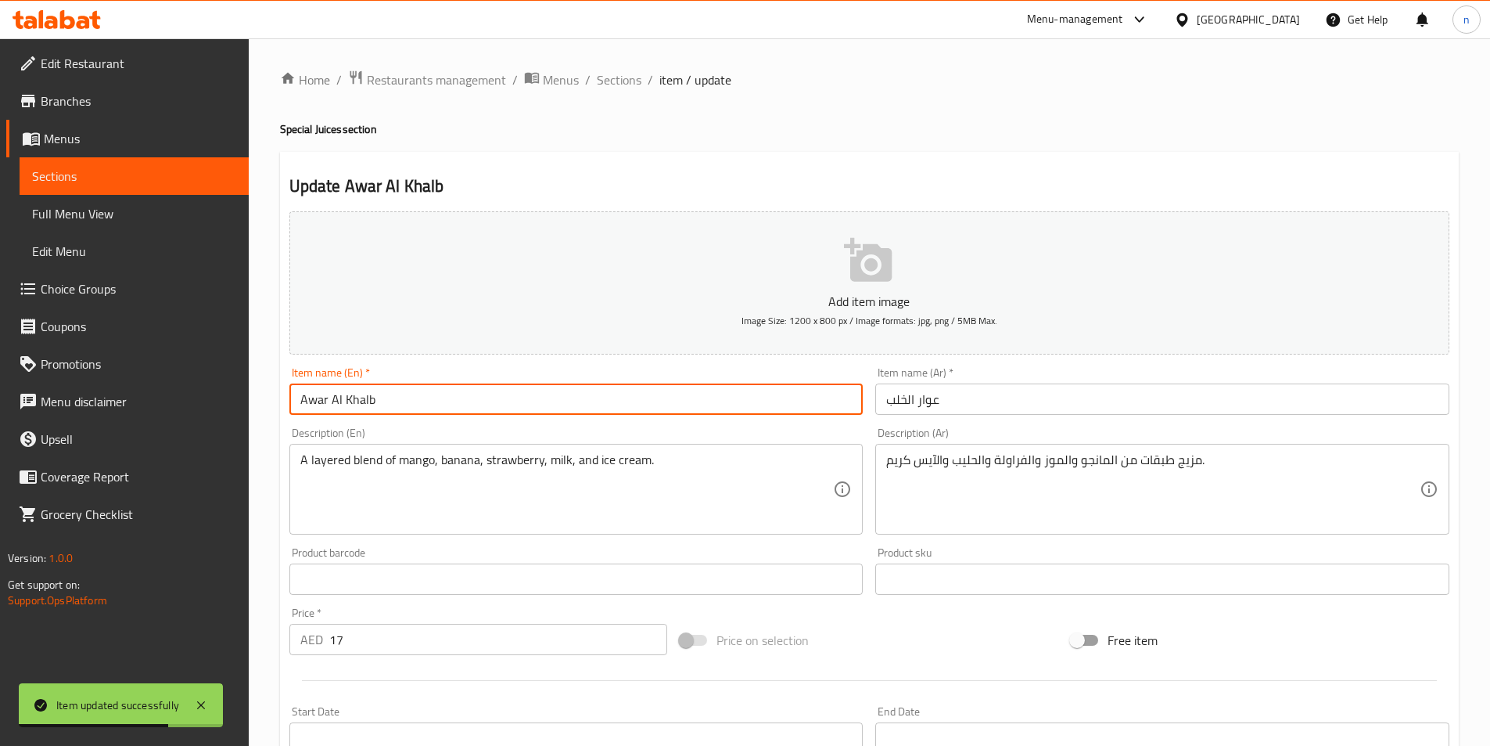
click at [364, 406] on input "Awar Al Khalb" at bounding box center [576, 398] width 574 height 31
click at [343, 413] on input "Awar Al Khalb" at bounding box center [576, 398] width 574 height 31
click at [338, 403] on input "Awar Al Khalb" at bounding box center [576, 398] width 574 height 31
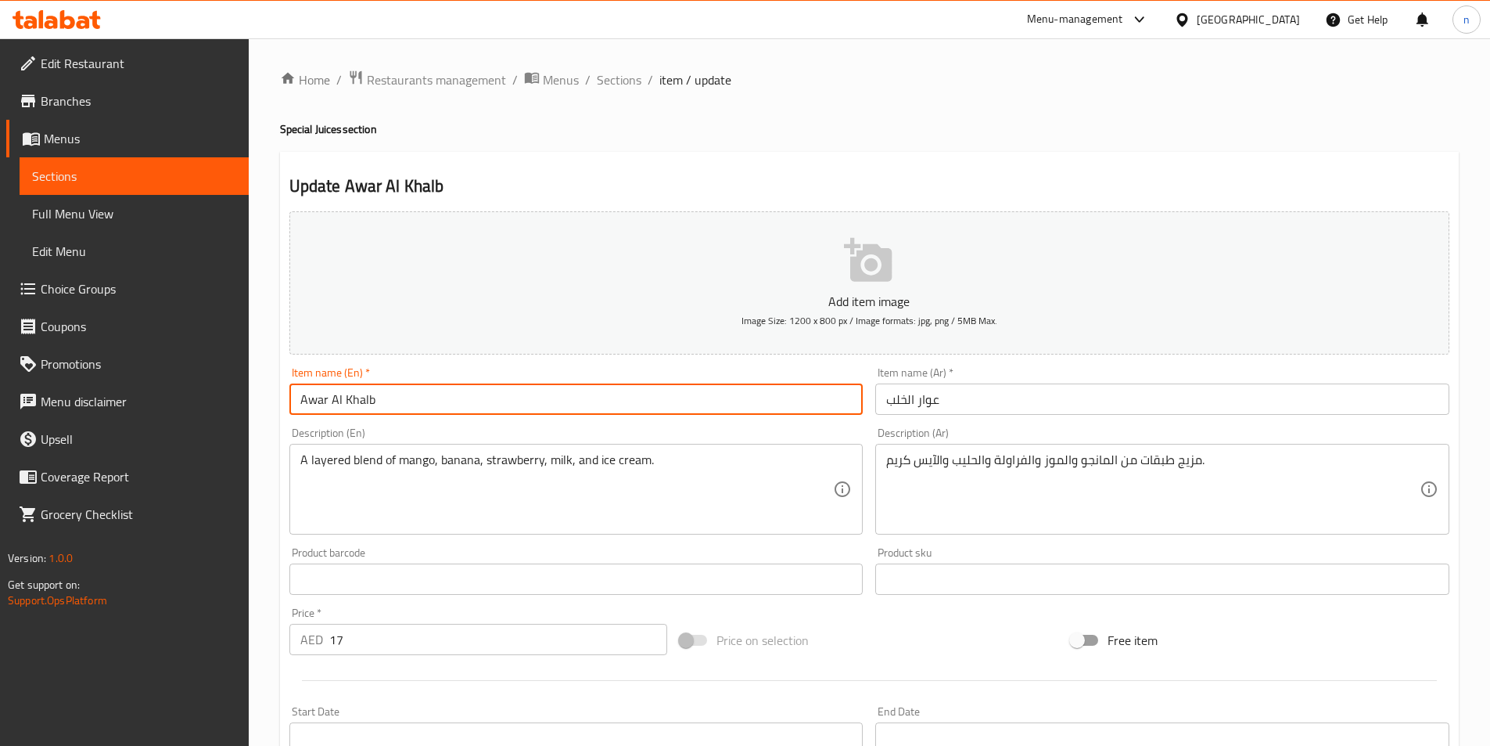
click at [338, 403] on input "Awar Al Khalb" at bounding box center [576, 398] width 574 height 31
click at [908, 398] on input "عوار الخلب" at bounding box center [1162, 398] width 574 height 31
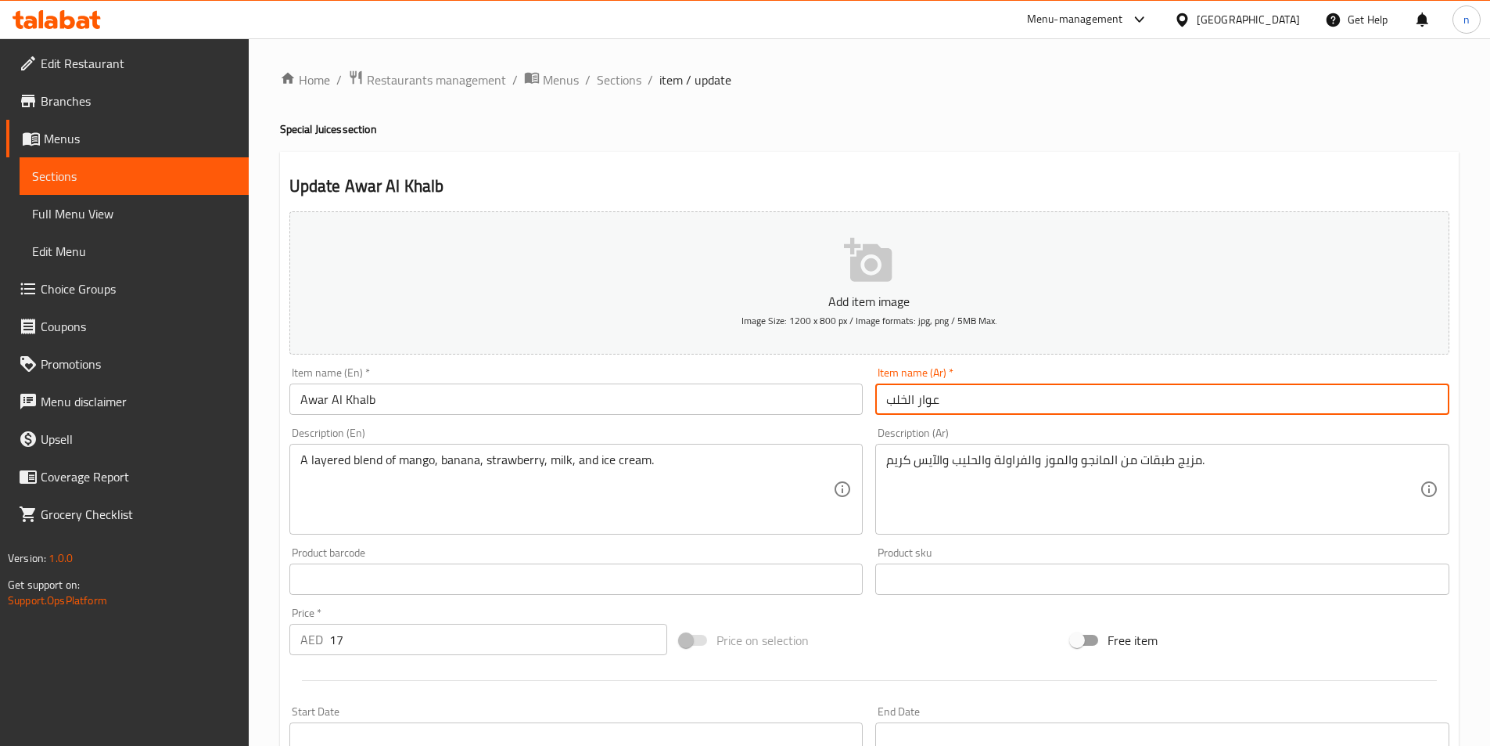
click at [908, 398] on input "عوار الخلب" at bounding box center [1162, 398] width 574 height 31
click at [1277, 380] on div "Item name (Ar)   * عوار الخلب Item name (Ar) *" at bounding box center [1162, 391] width 574 height 48
click at [1405, 402] on input "عوار الخلب" at bounding box center [1162, 398] width 574 height 31
click at [1397, 403] on input "عوار الخلب" at bounding box center [1162, 398] width 574 height 31
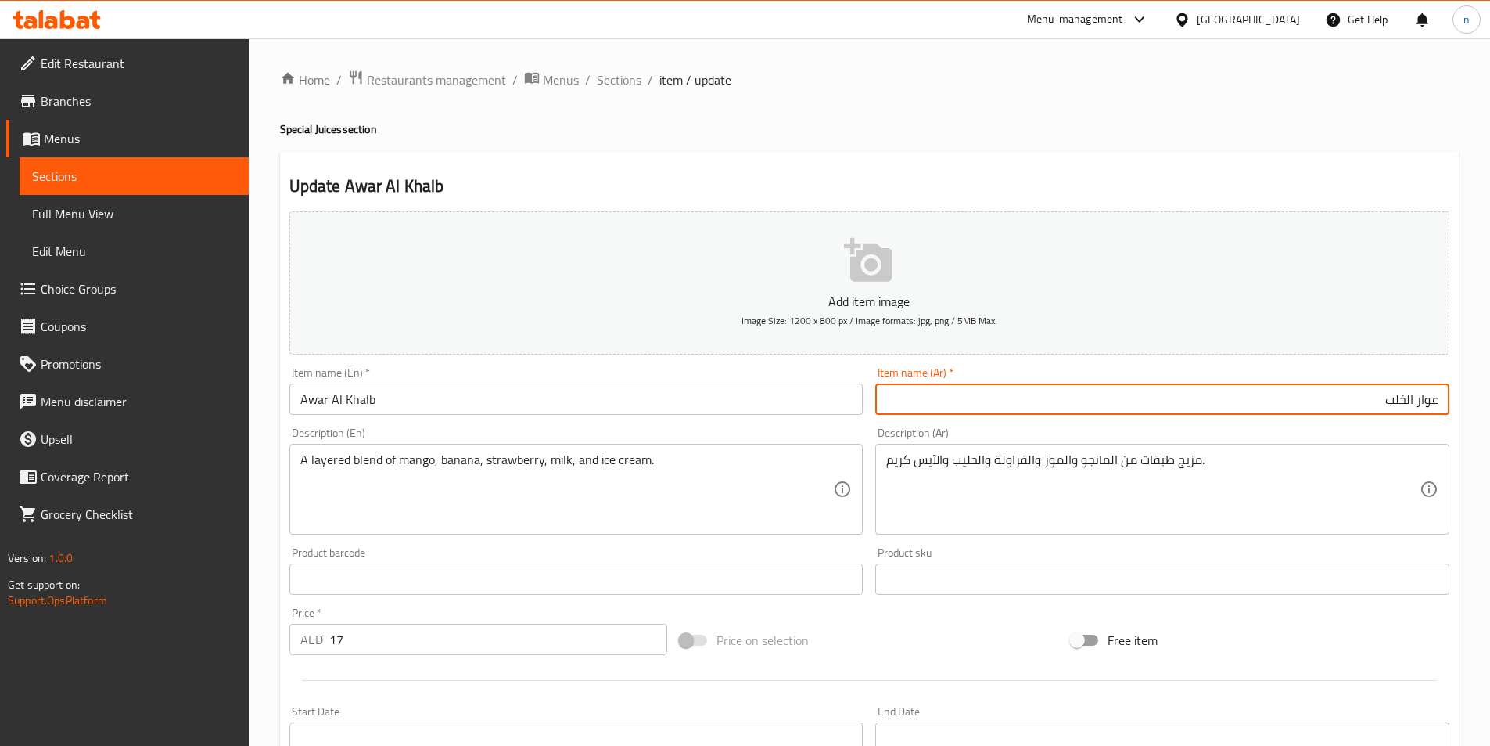
click at [1402, 402] on input "عوار الخلب" at bounding box center [1162, 398] width 574 height 31
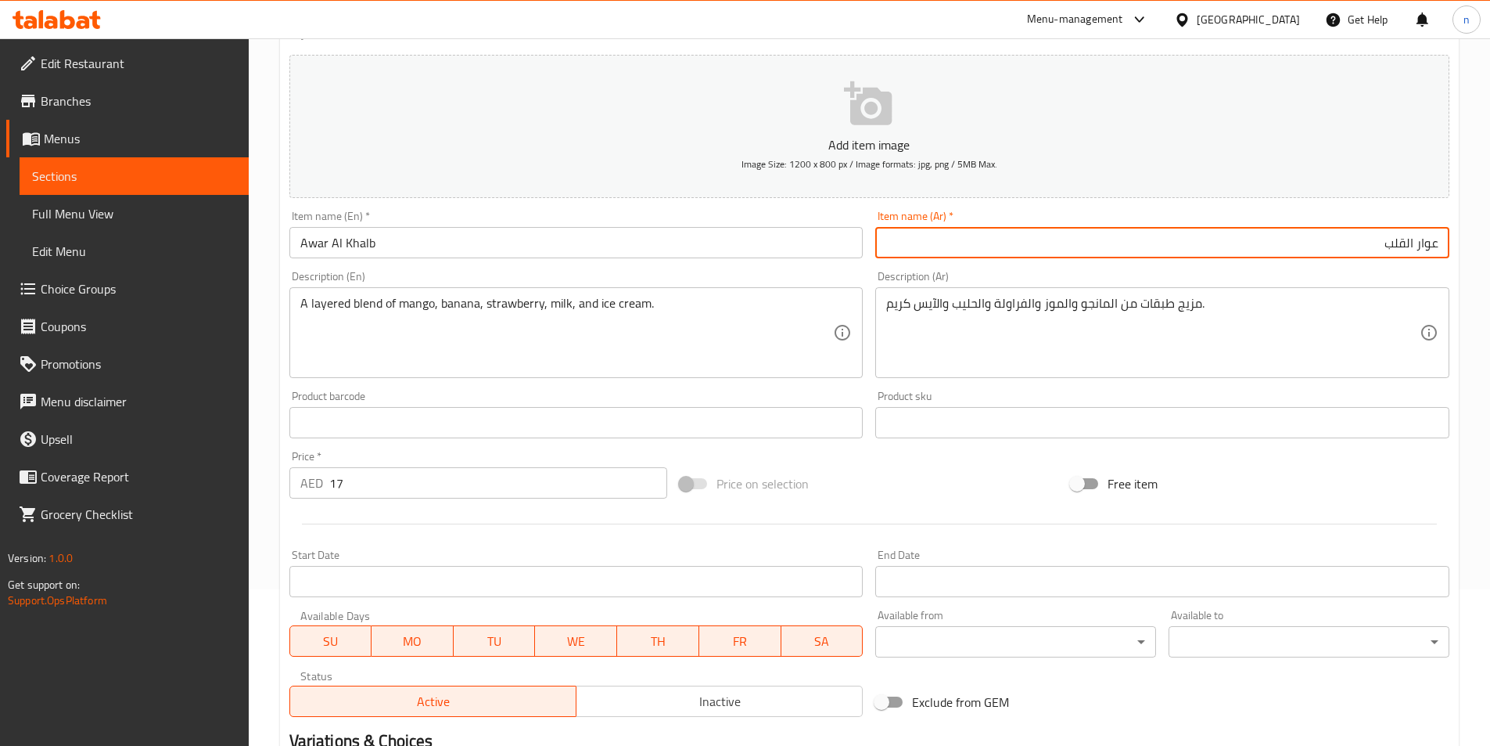
scroll to position [360, 0]
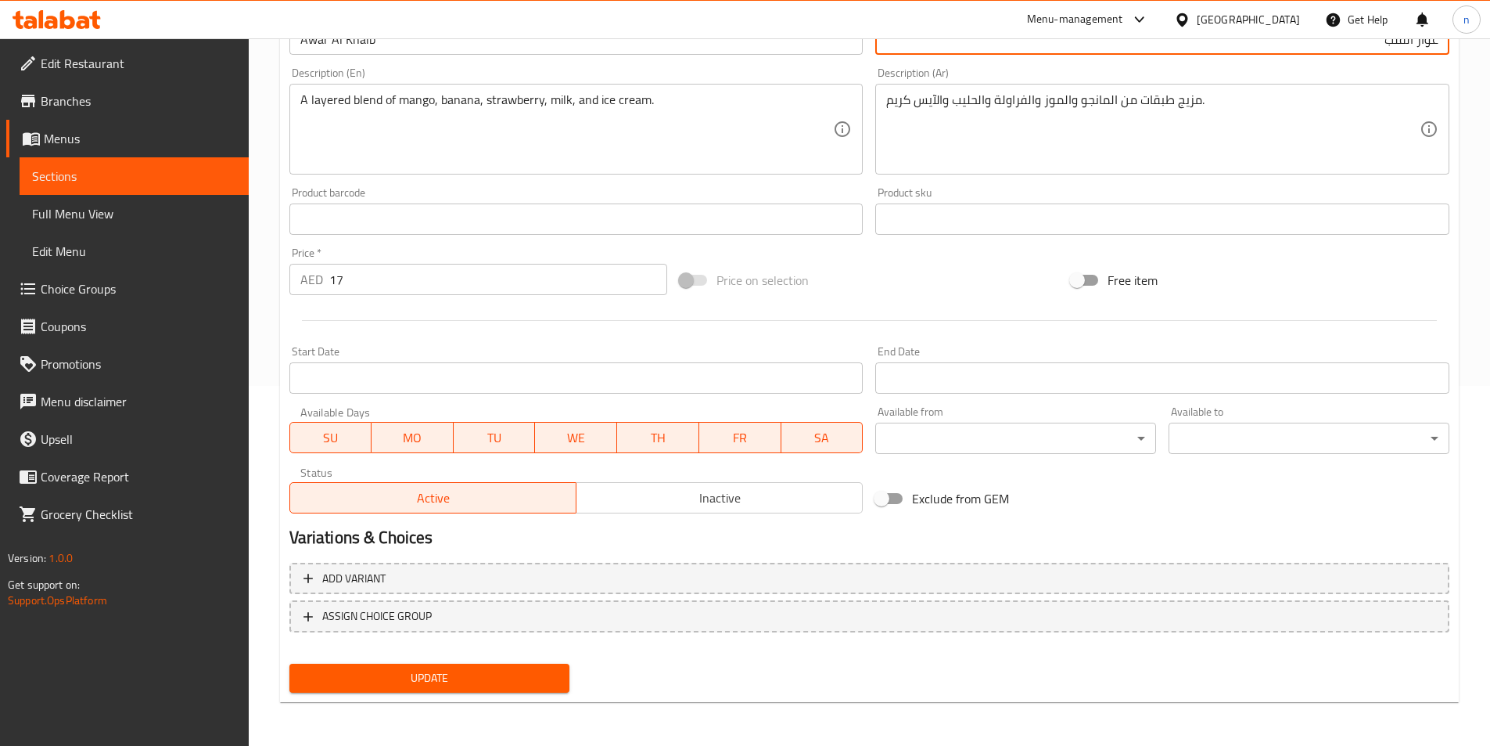
type input "عوار القلب"
click at [491, 675] on span "Update" at bounding box center [430, 678] width 256 height 20
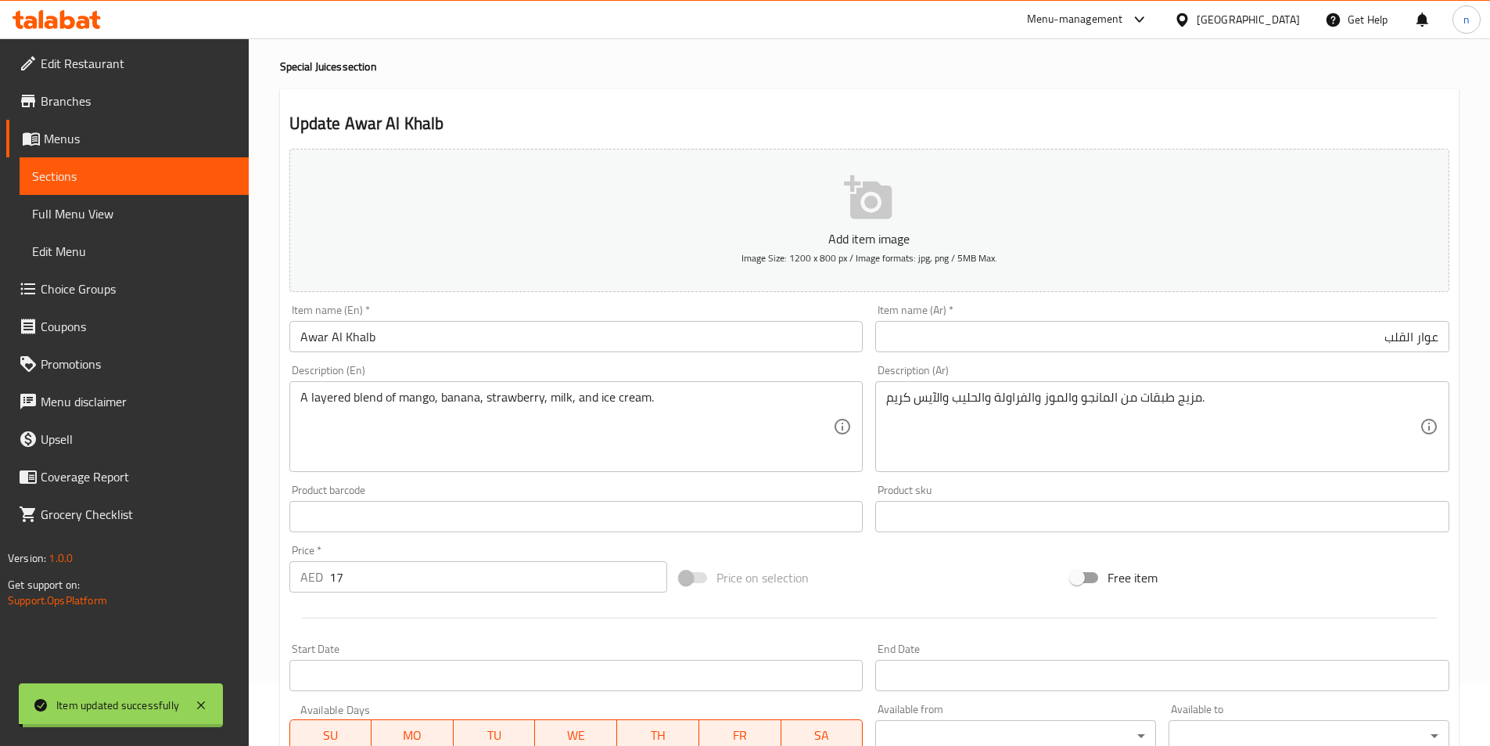
scroll to position [0, 0]
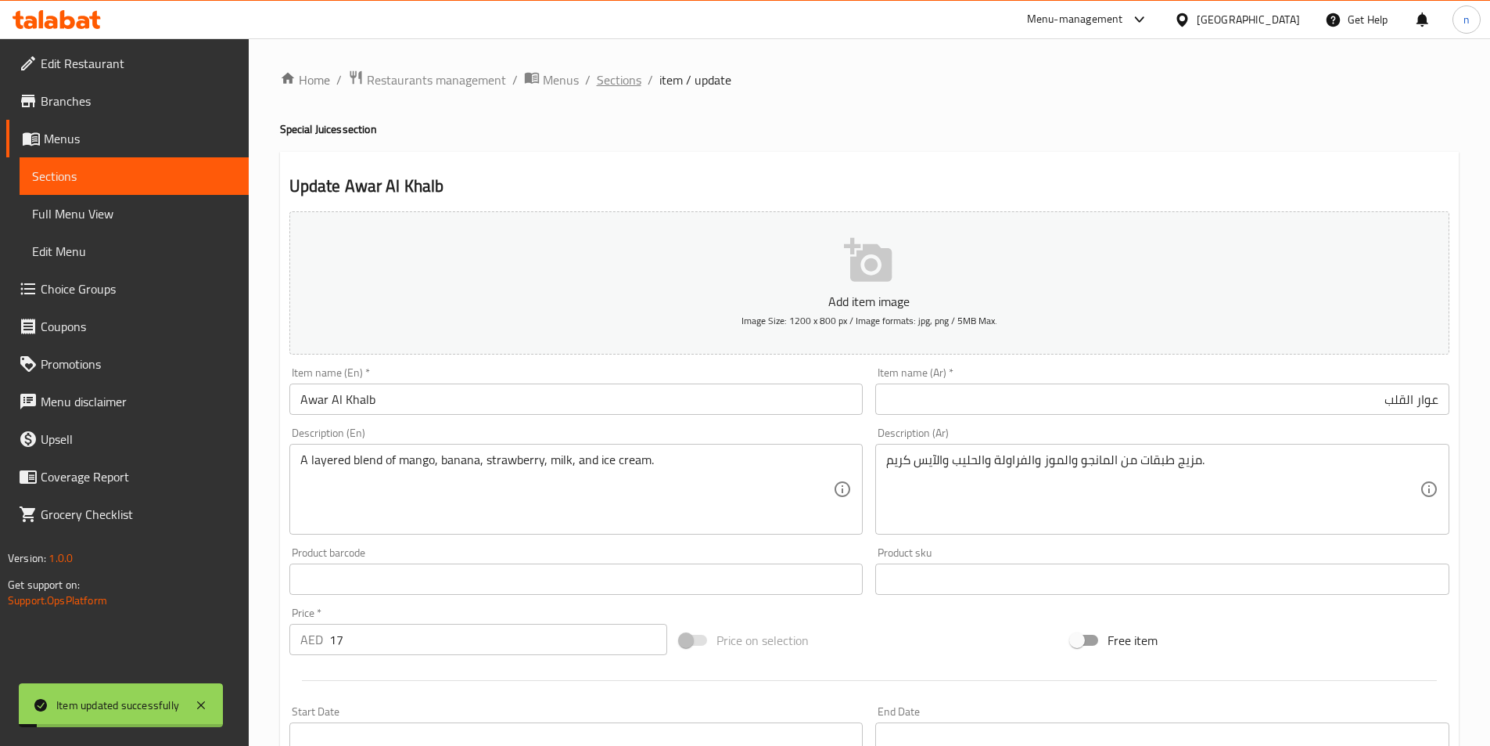
click at [608, 77] on span "Sections" at bounding box center [619, 79] width 45 height 19
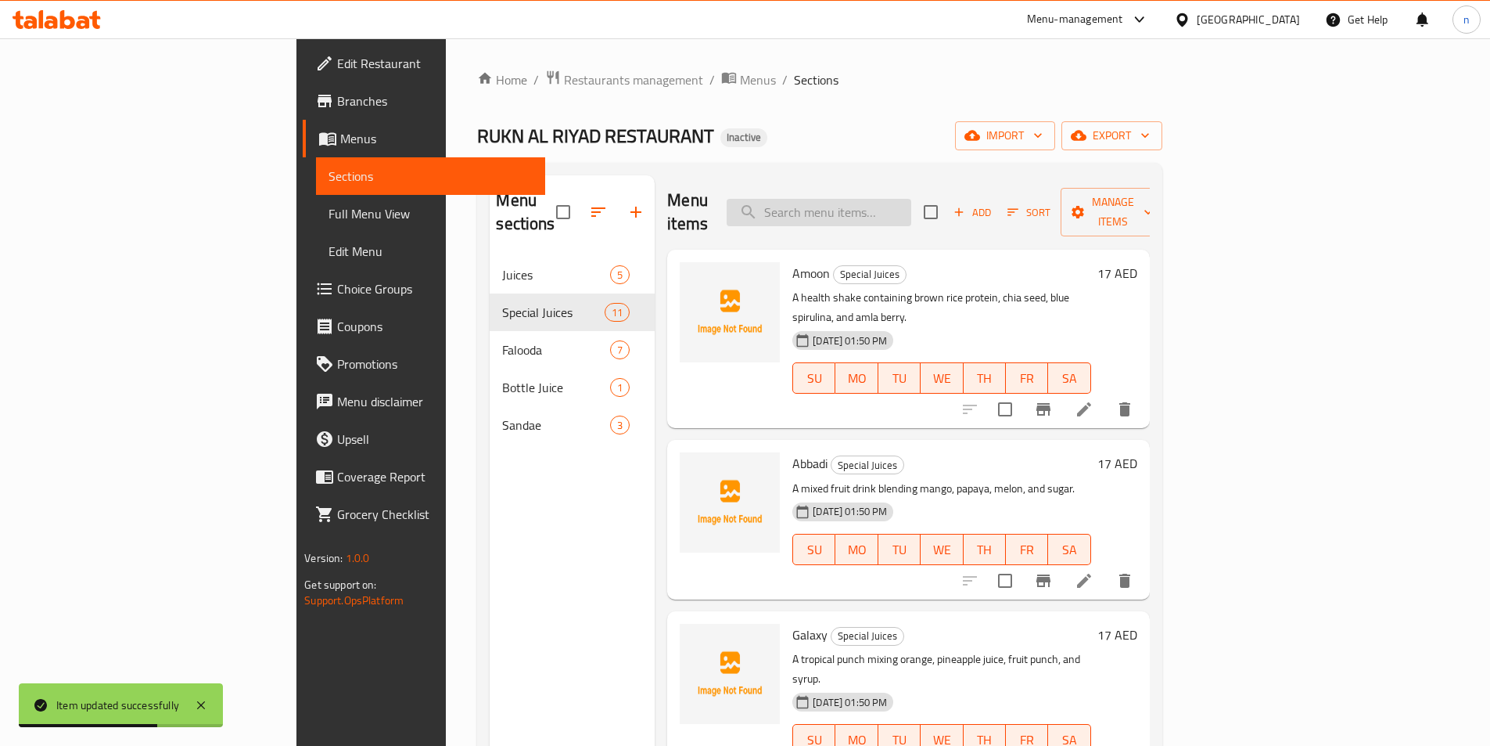
click at [875, 203] on input "search" at bounding box center [819, 212] width 185 height 27
paste input "layered"
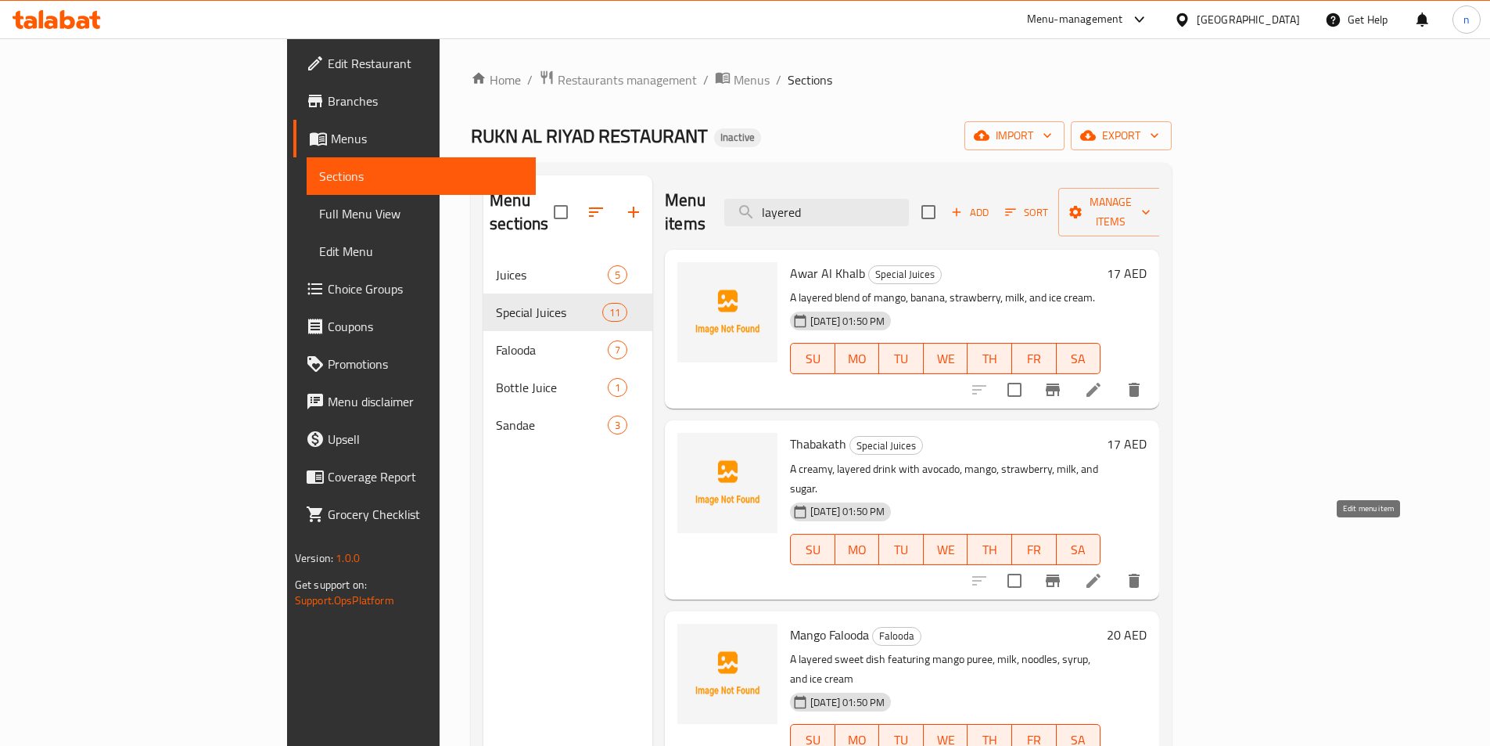
type input "layered"
click at [1103, 571] on icon at bounding box center [1093, 580] width 19 height 19
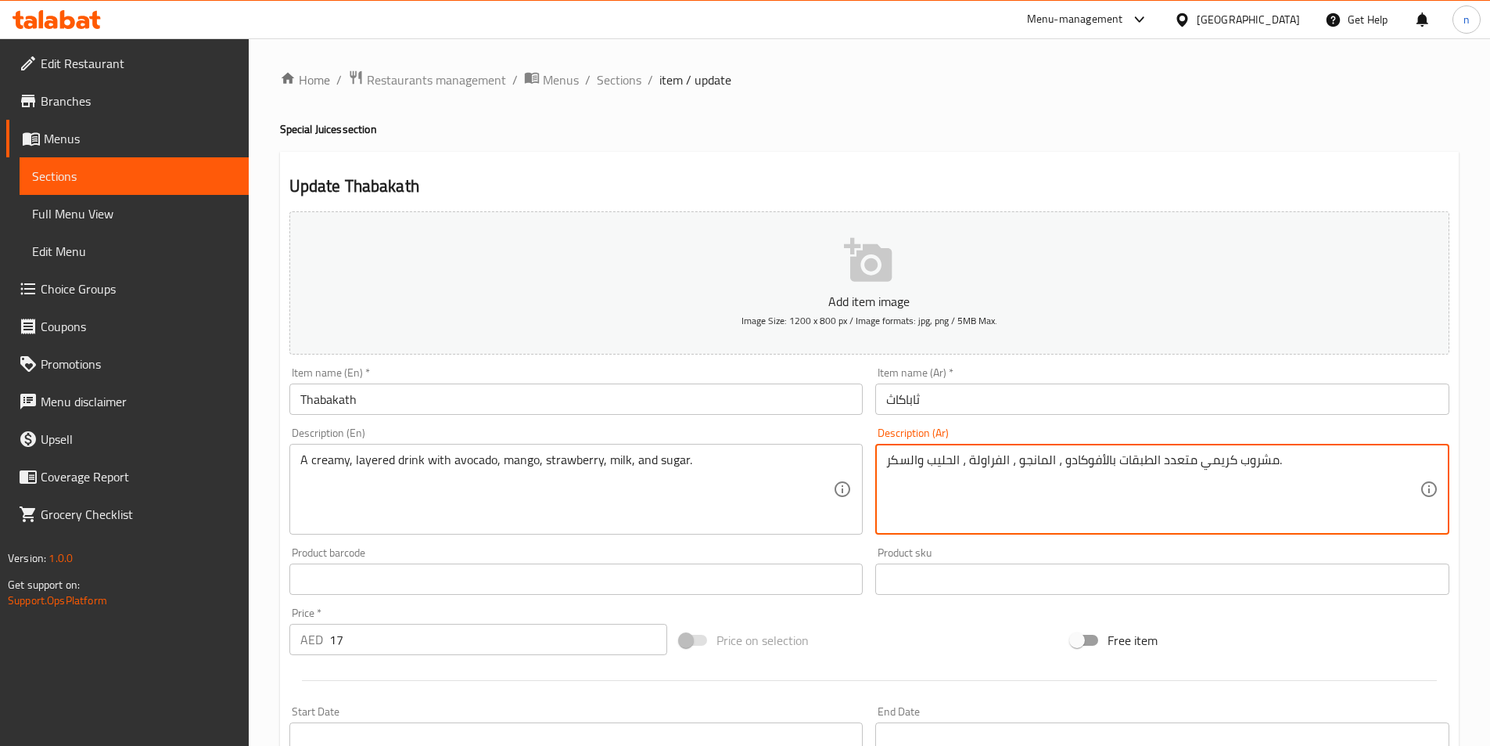
click at [1177, 469] on textarea "مشروب كريمي متعدد الطبقات بالأفوكادو ، المانجو ، الفراولة ، الحليب والسكر." at bounding box center [1153, 489] width 534 height 74
click at [1319, 469] on textarea "مشروب كريمي متعدد الطبقات بالأفوكادو ، المانجو ، الفراولة ، الحليب والسكر." at bounding box center [1153, 489] width 534 height 74
click at [1331, 464] on textarea "مشروب كريمي الطبقات بالأفوكادو ، المانجو ، الفراولة ، الحليب والسكر." at bounding box center [1153, 489] width 534 height 74
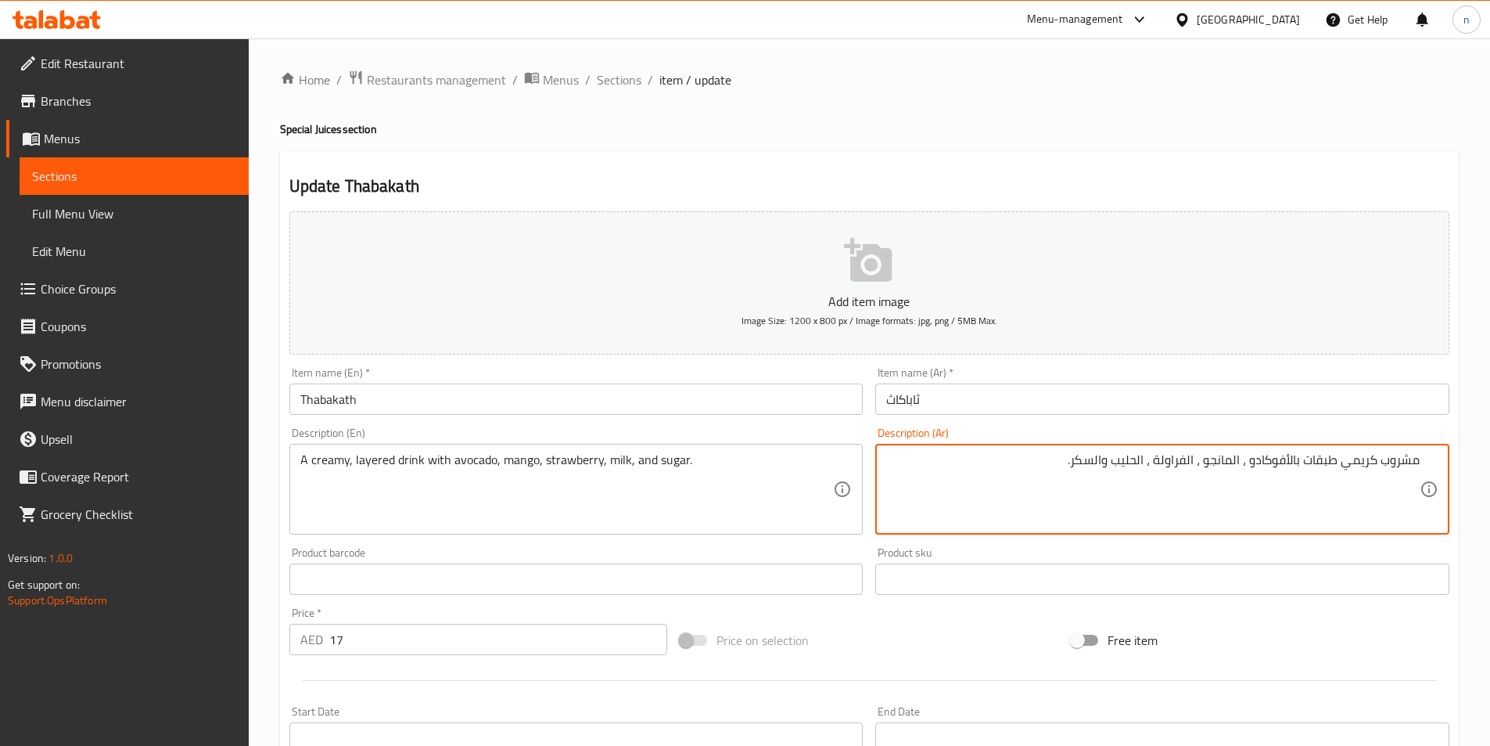
scroll to position [313, 0]
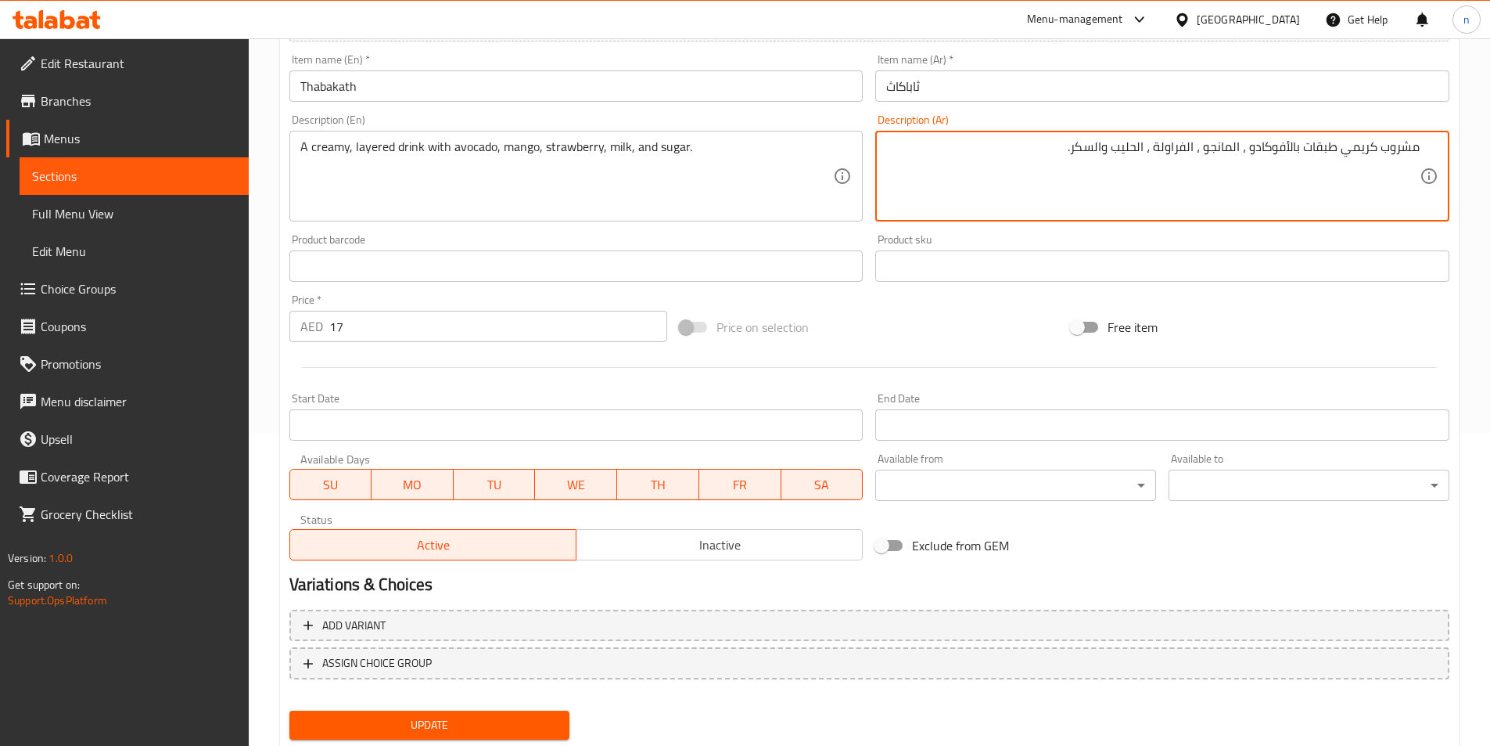
type textarea "مشروب كريمي طبقات بالأفوكادو ، المانجو ، الفراولة ، الحليب والسكر."
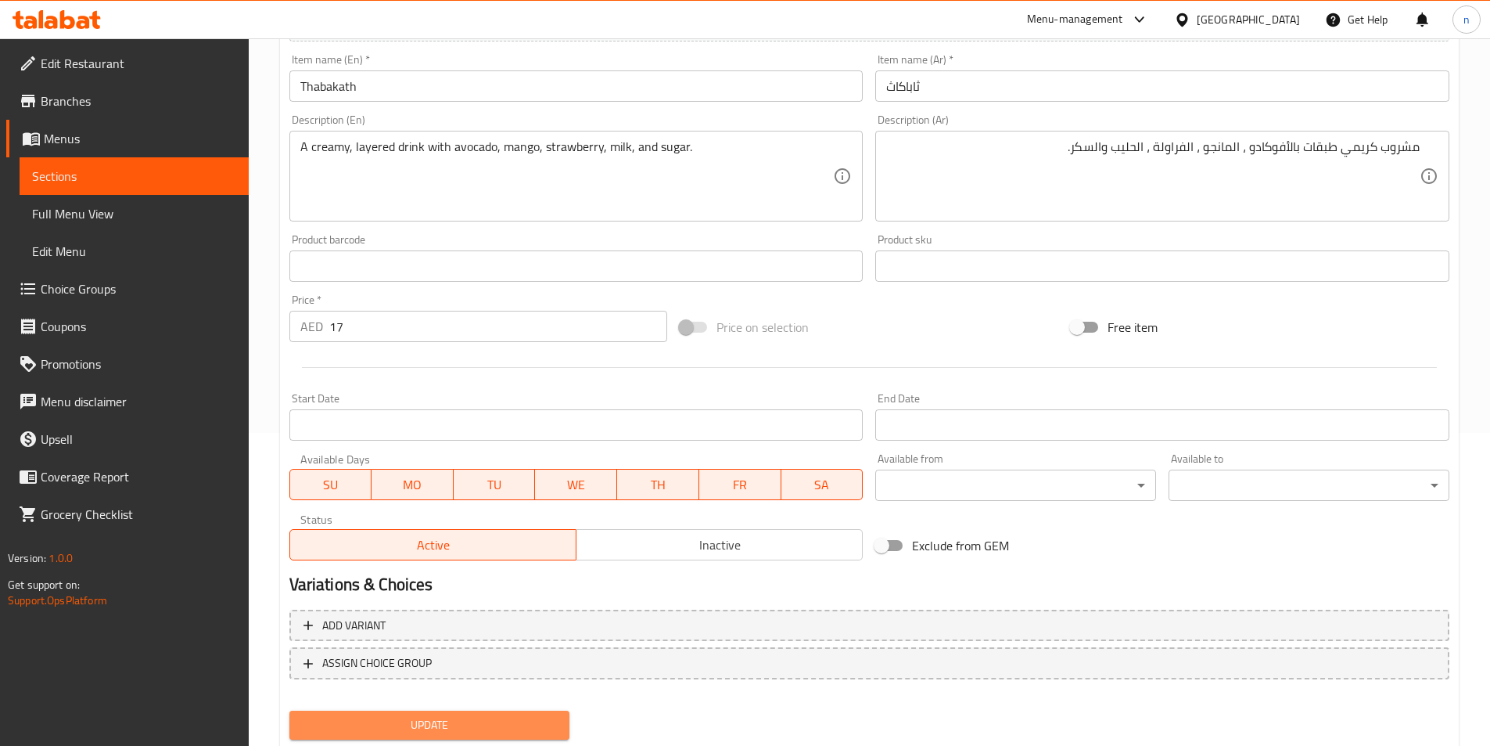
click at [496, 730] on span "Update" at bounding box center [430, 725] width 256 height 20
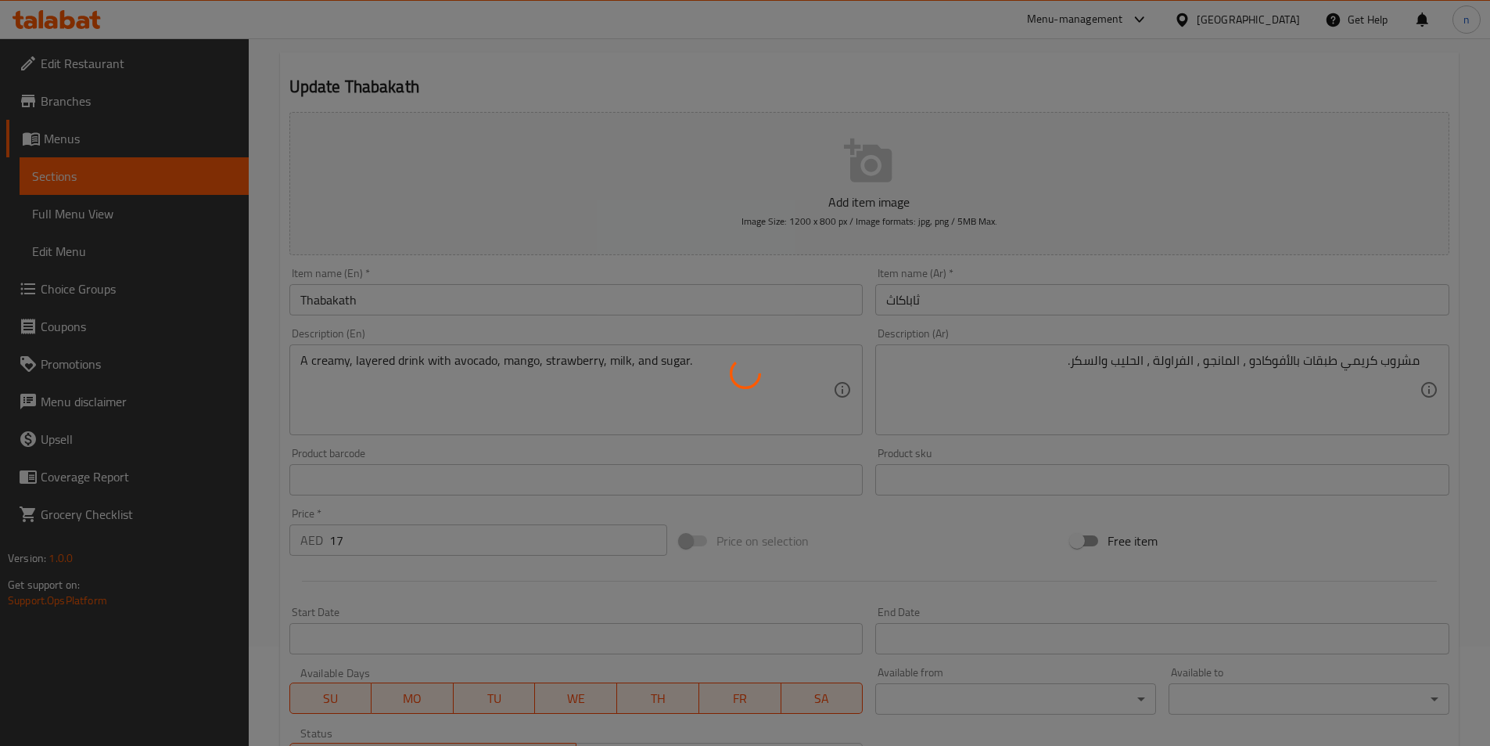
scroll to position [0, 0]
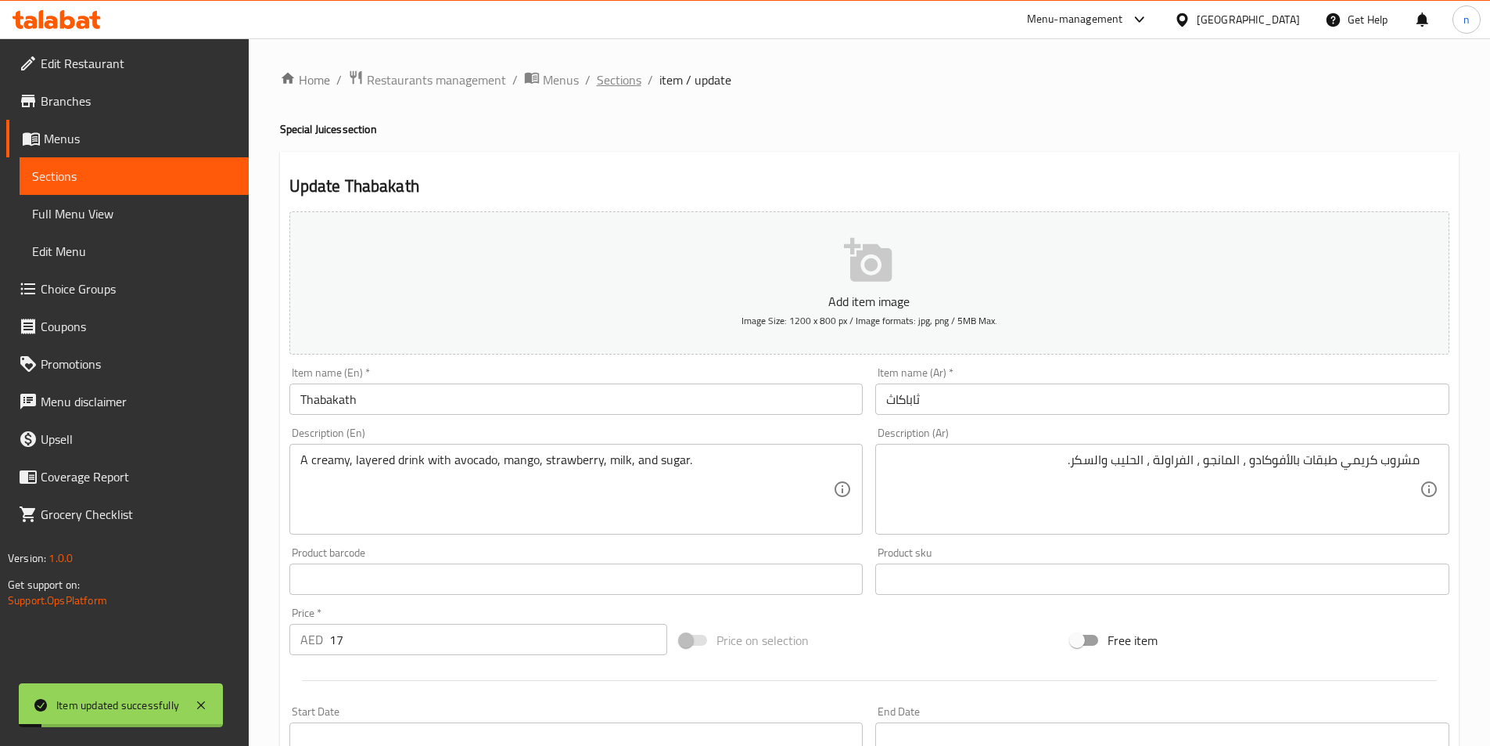
click at [618, 86] on span "Sections" at bounding box center [619, 79] width 45 height 19
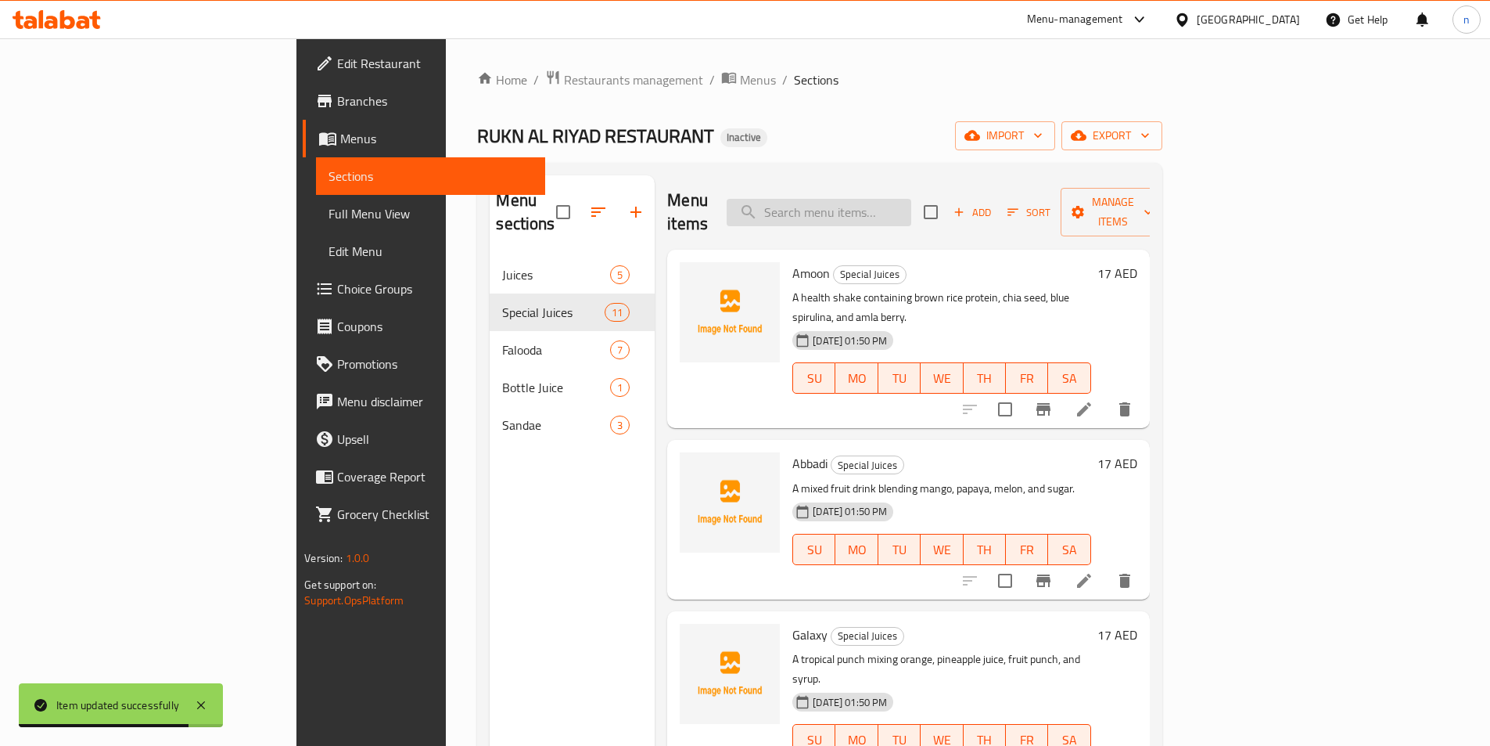
click at [911, 199] on input "search" at bounding box center [819, 212] width 185 height 27
paste input "layered"
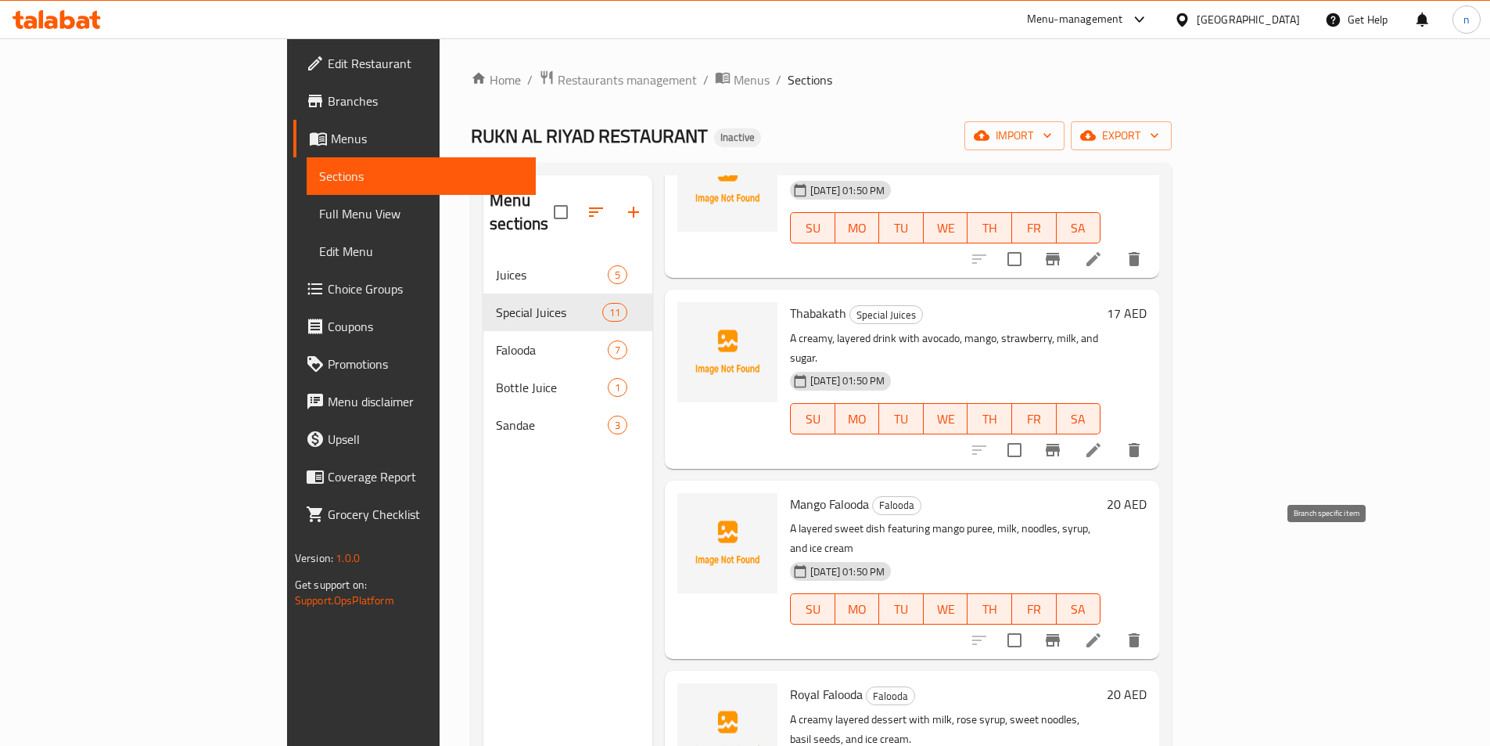
scroll to position [156, 0]
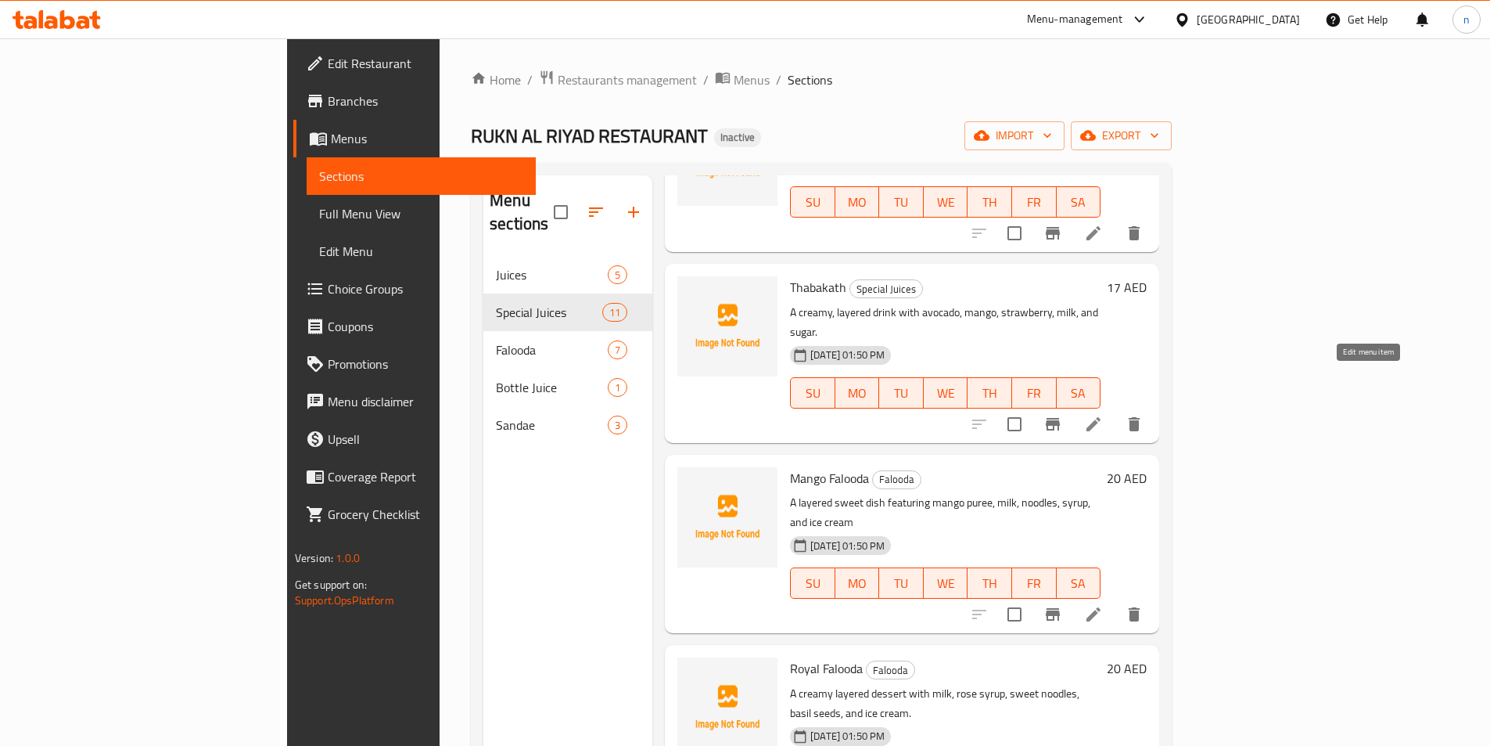
type input "layered"
click at [1103, 415] on icon at bounding box center [1093, 424] width 19 height 19
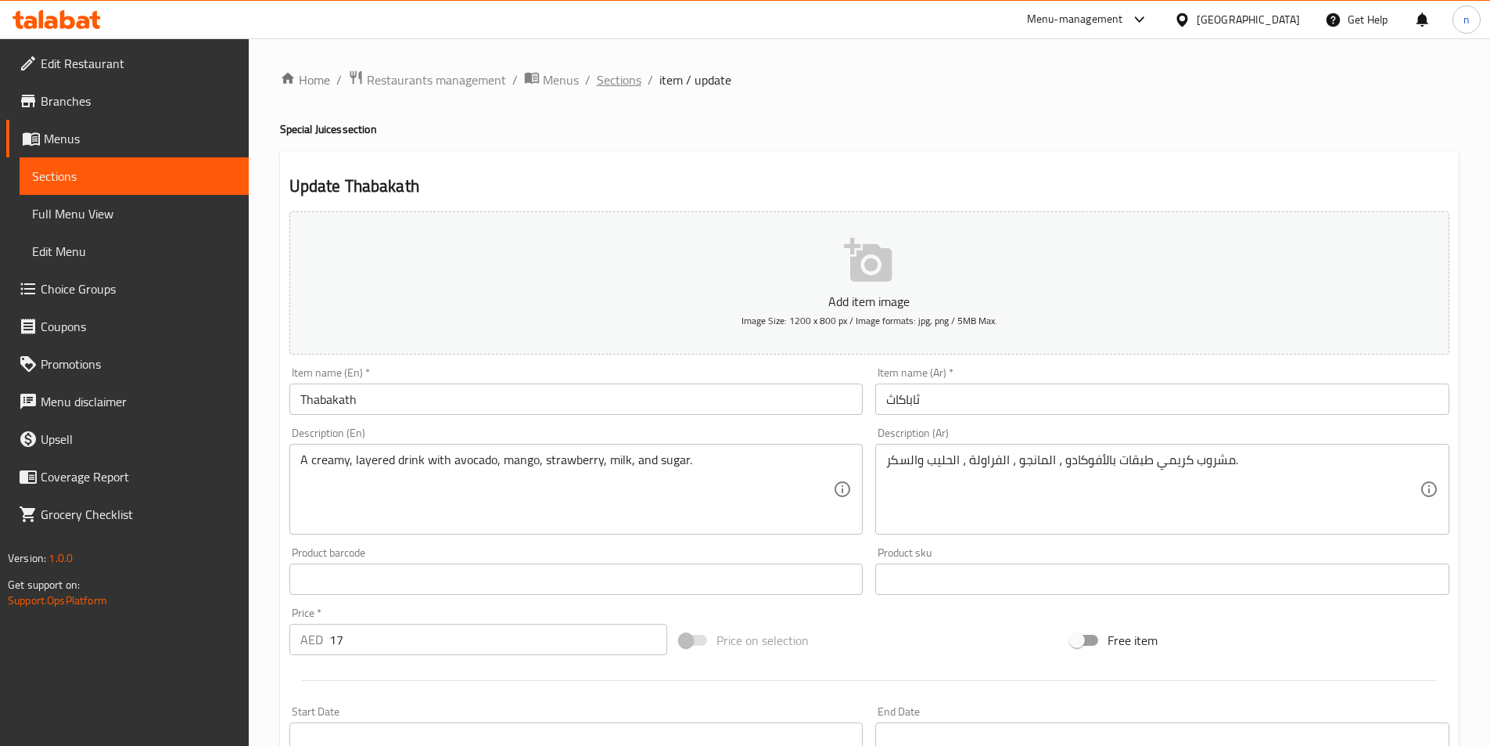
click at [606, 79] on span "Sections" at bounding box center [619, 79] width 45 height 19
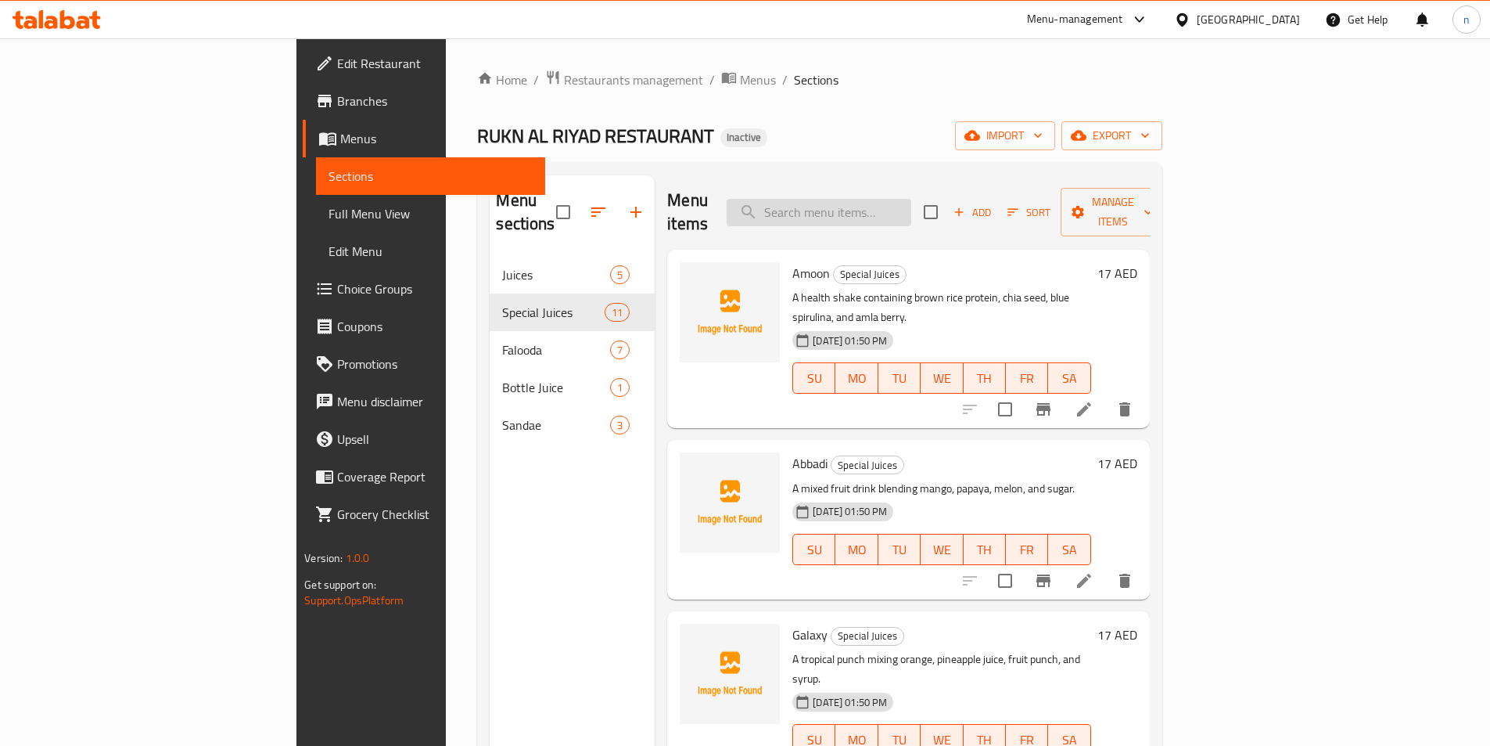
click at [911, 210] on input "search" at bounding box center [819, 212] width 185 height 27
paste input "layered"
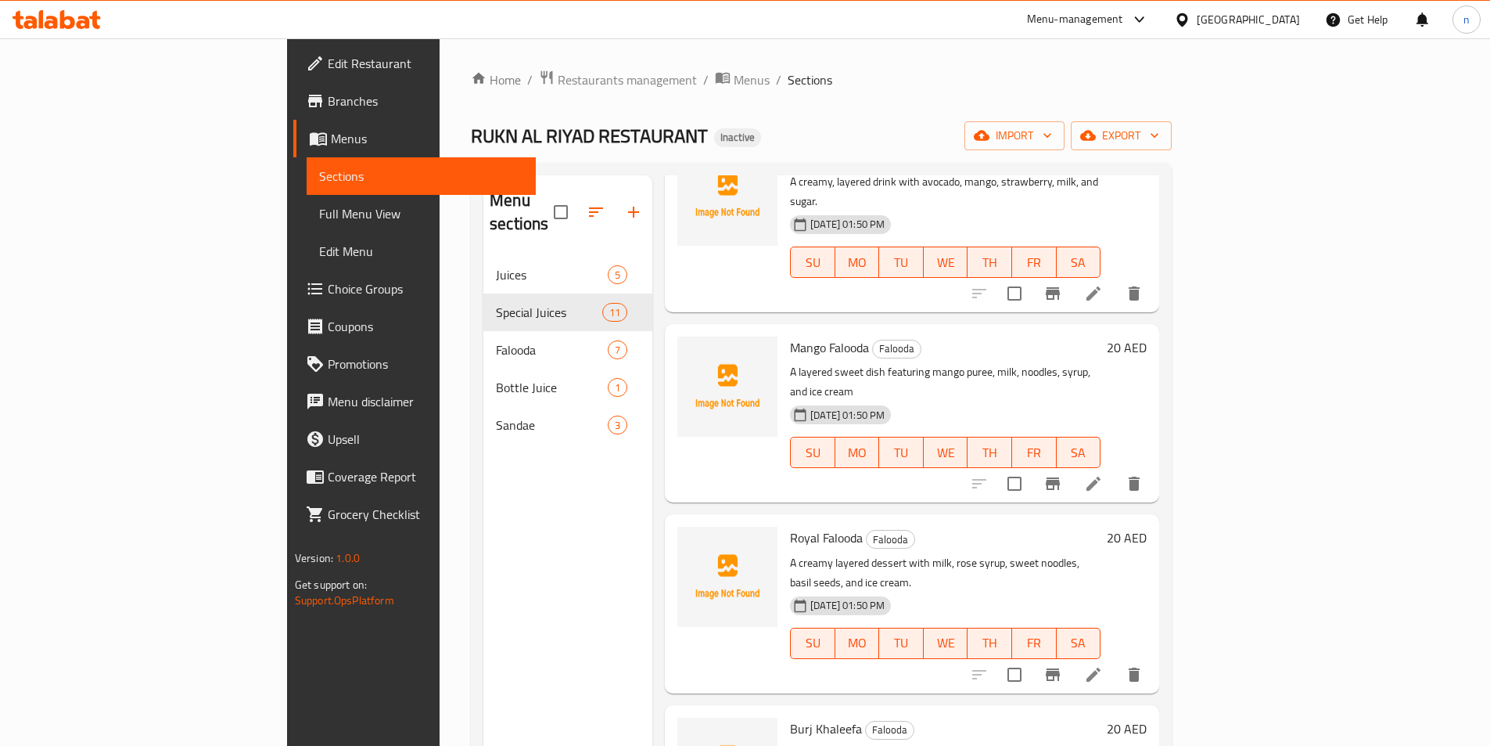
scroll to position [313, 0]
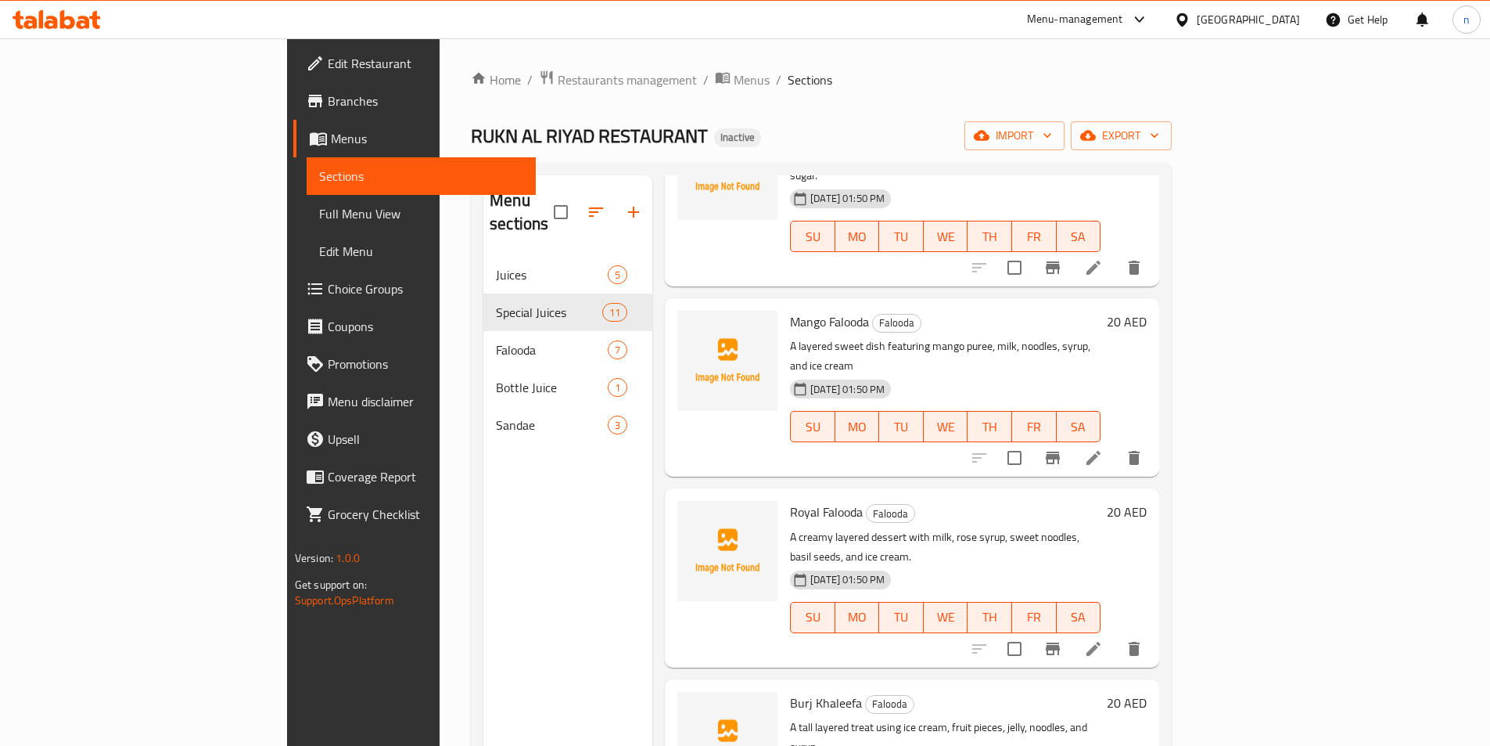
type input "layered"
click at [1101, 451] on icon at bounding box center [1094, 458] width 14 height 14
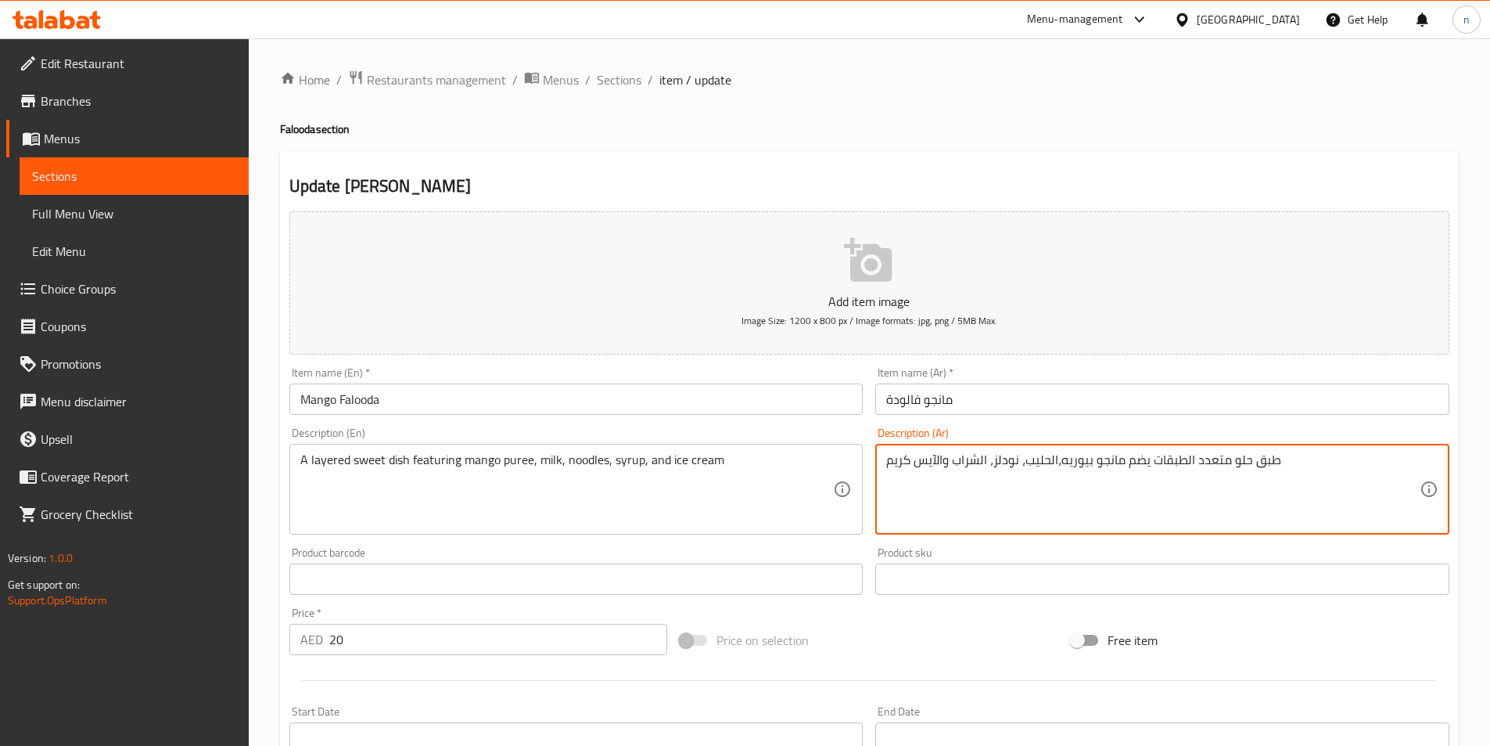
click at [1210, 458] on textarea "طبق حلو متعدد الطبقات يضم مانجو بيوريه،الحليب، نودلز، الشراب والآيس كريم" at bounding box center [1153, 489] width 534 height 74
click at [1190, 458] on textarea "طبق حلو الطبقات يضم مانجو بيوريه،الحليب، نودلز، الشراب والآيس كريم" at bounding box center [1153, 489] width 534 height 74
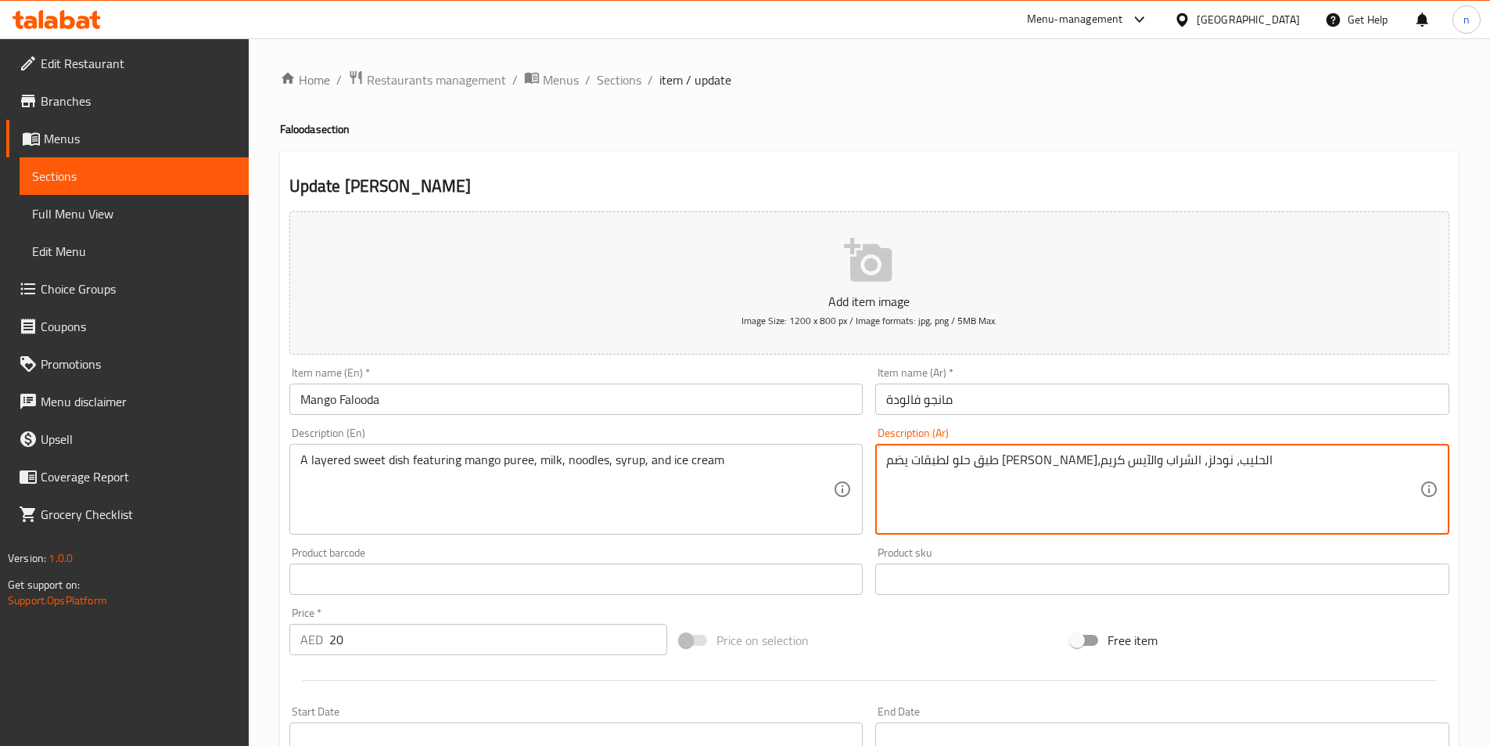
click at [1189, 469] on textarea "طبق حلو لطبقات يضم مانجو بيوريه،الحليب، نودلز، الشراب والآيس كريم" at bounding box center [1153, 489] width 534 height 74
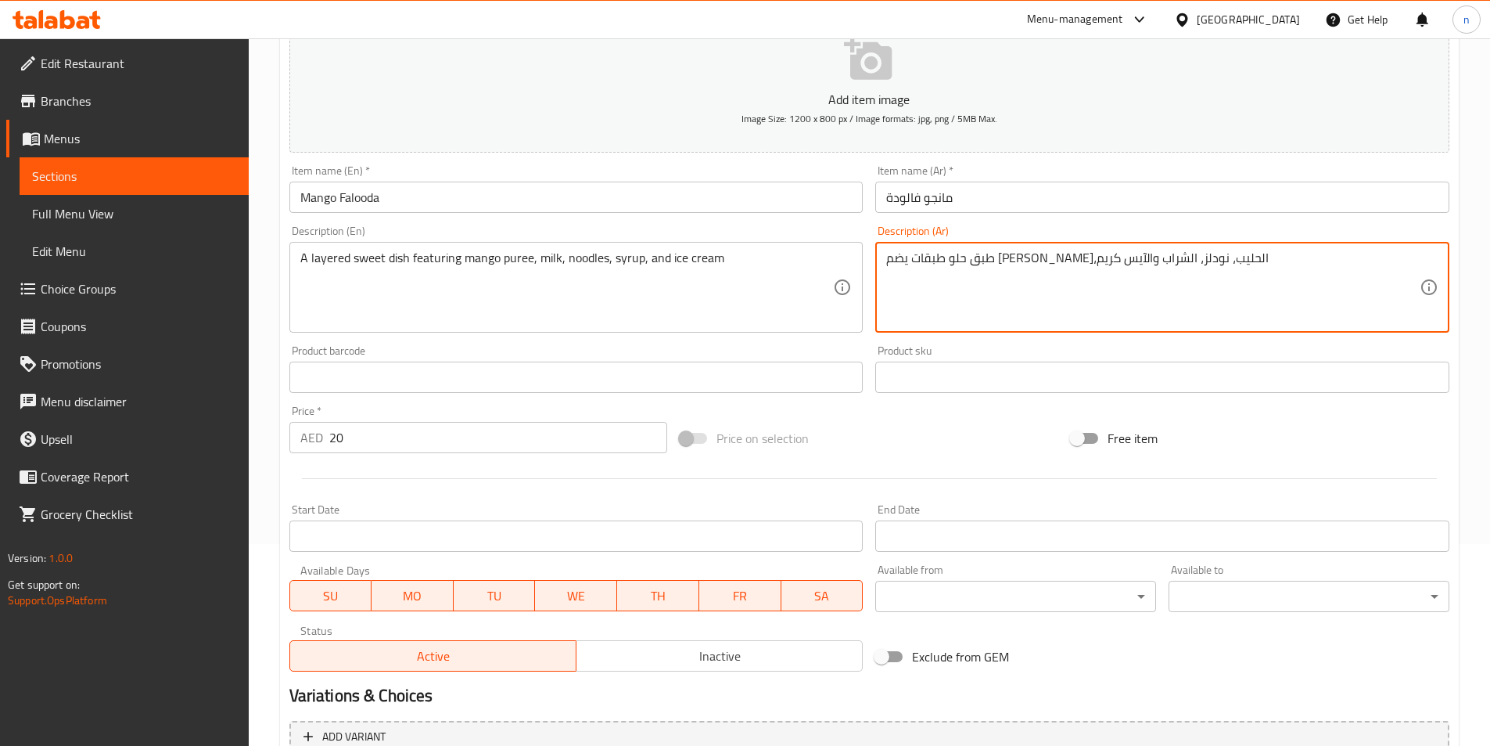
scroll to position [360, 0]
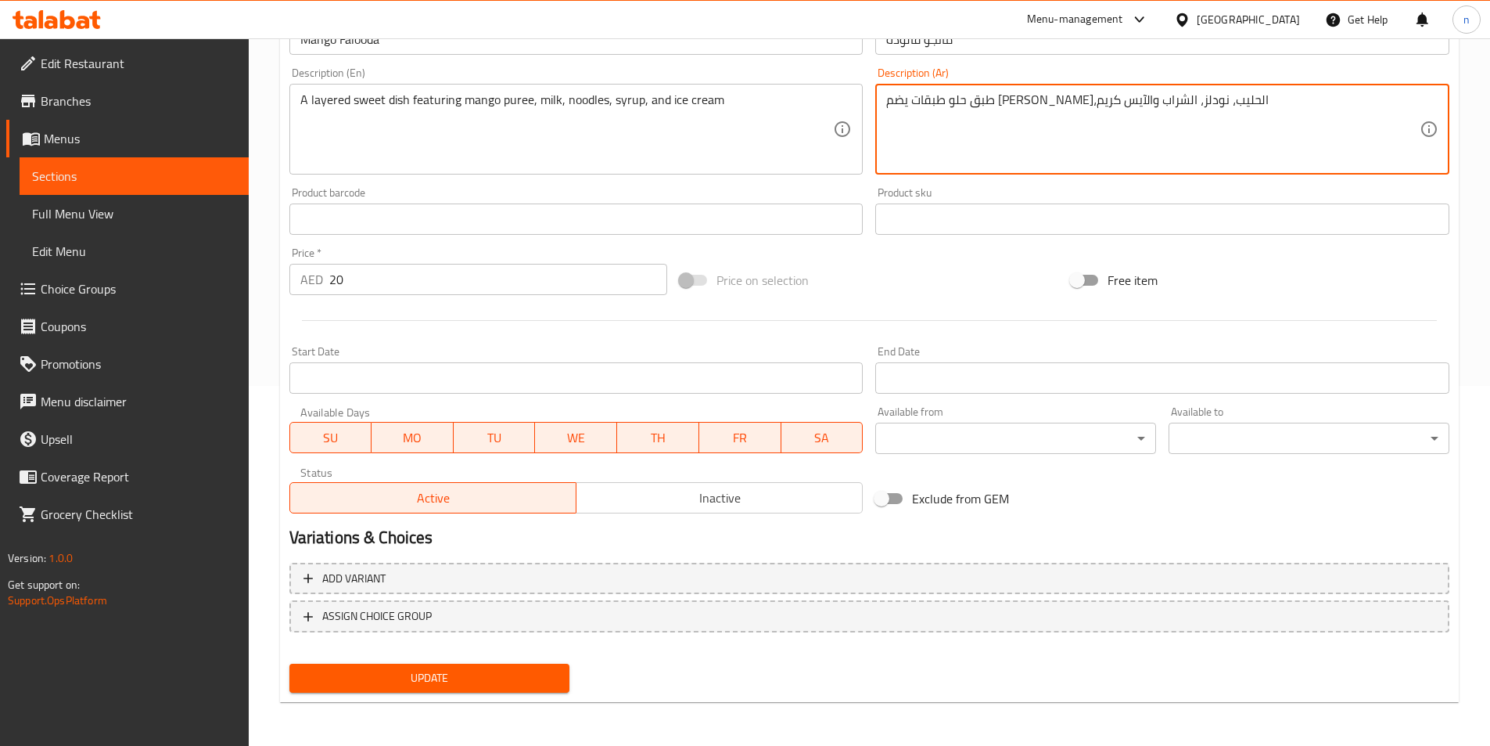
click at [510, 681] on span "Update" at bounding box center [430, 678] width 256 height 20
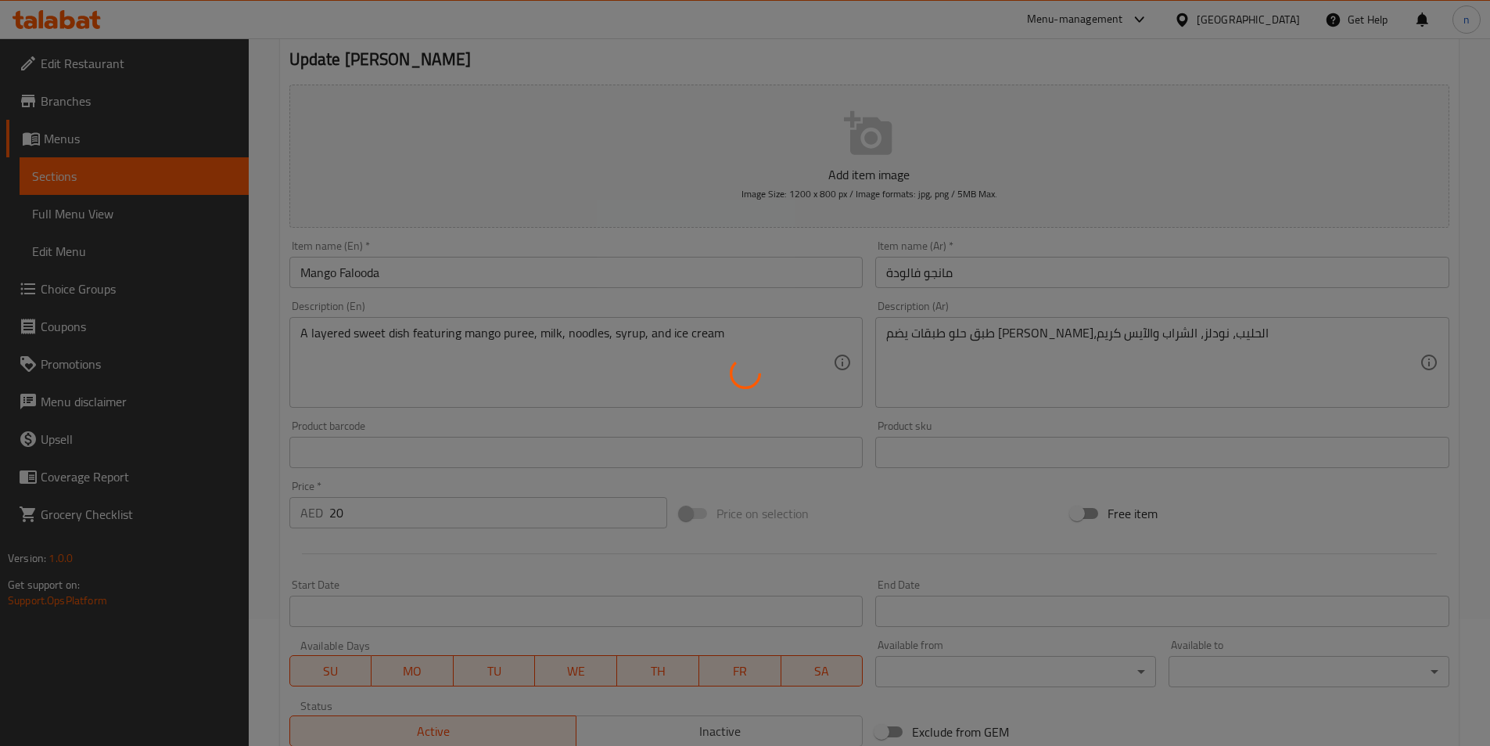
scroll to position [125, 0]
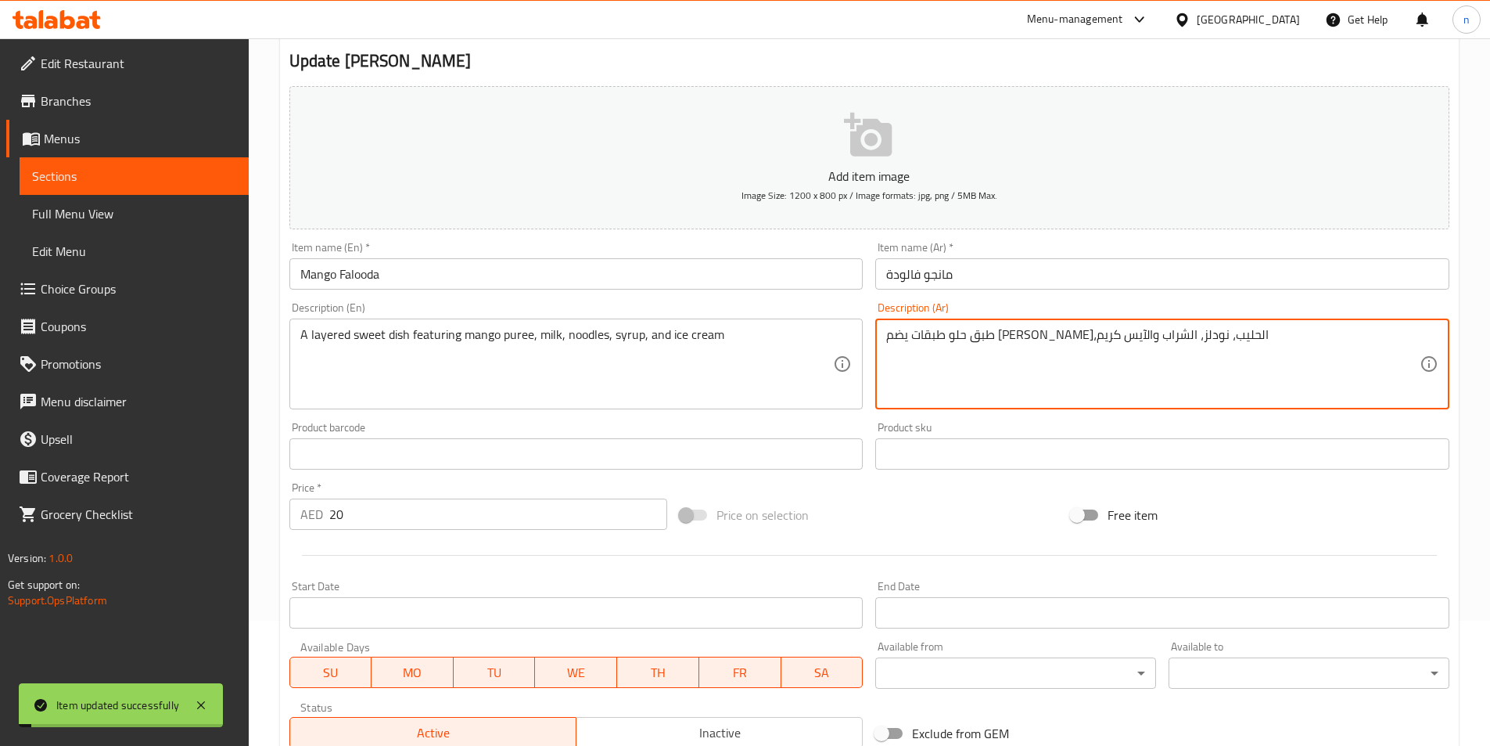
click at [1062, 336] on textarea "طبق حلو طبقات يضم مانجو بيوريه،الحليب، نودلز، الشراب والآيس كريم" at bounding box center [1153, 364] width 534 height 74
click at [1084, 334] on textarea "طبق حلو طبقات يضم مانجو بيوريه،الحليب، نودلز، الشراب والآيس كريم" at bounding box center [1153, 364] width 534 height 74
click at [1271, 343] on textarea "طبق حلو طبقات يضم مانجو بيوريه،الحليب، نودلز، الشراب والآيس كريم" at bounding box center [1153, 364] width 534 height 74
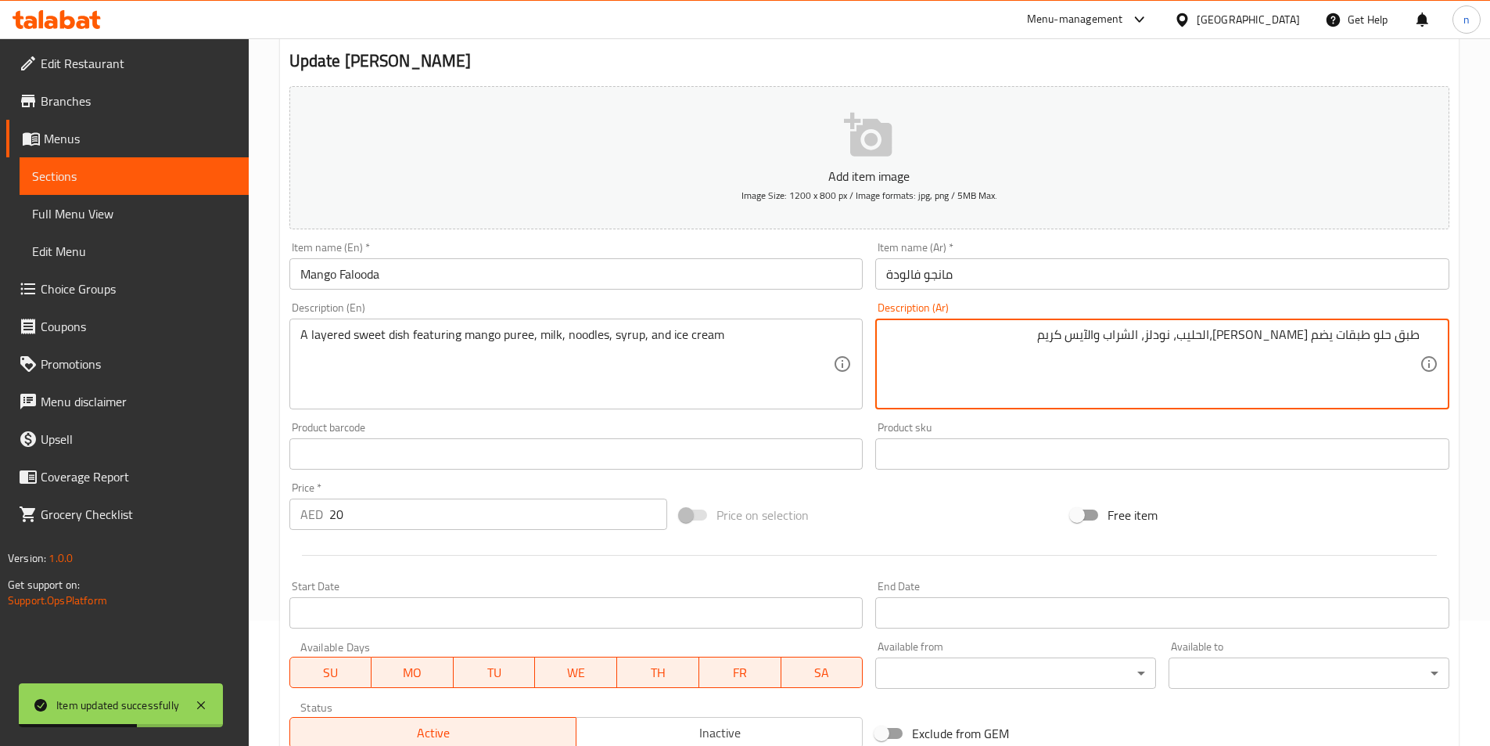
drag, startPoint x: 1245, startPoint y: 339, endPoint x: 1268, endPoint y: 346, distance: 24.5
click at [1268, 346] on textarea "طبق حلو طبقات يضم مانجو بيوريه،الحليب، نودلز، الشراب والآيس كريم" at bounding box center [1153, 364] width 534 height 74
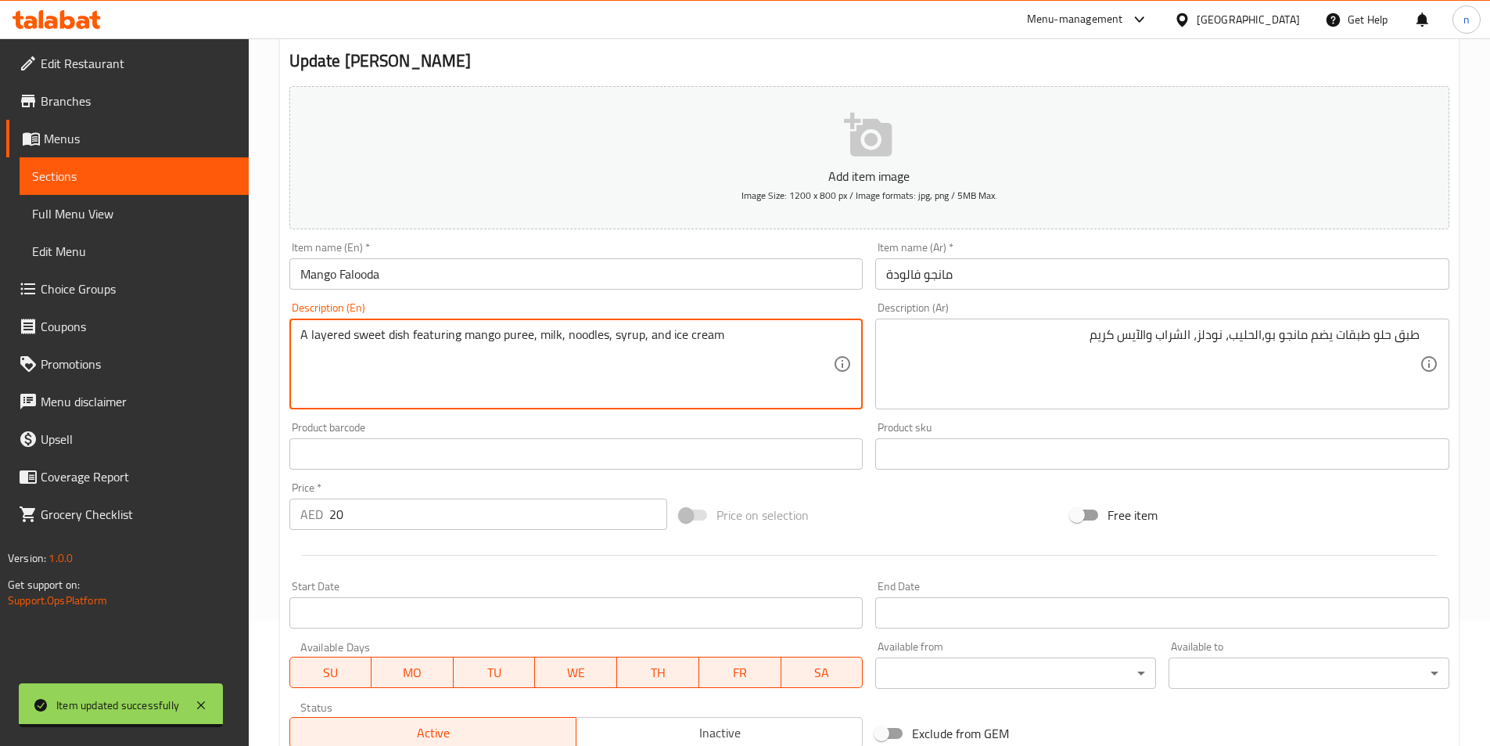
click at [505, 337] on textarea "A layered sweet dish featuring mango puree, milk, noodles, syrup, and ice cream" at bounding box center [567, 364] width 534 height 74
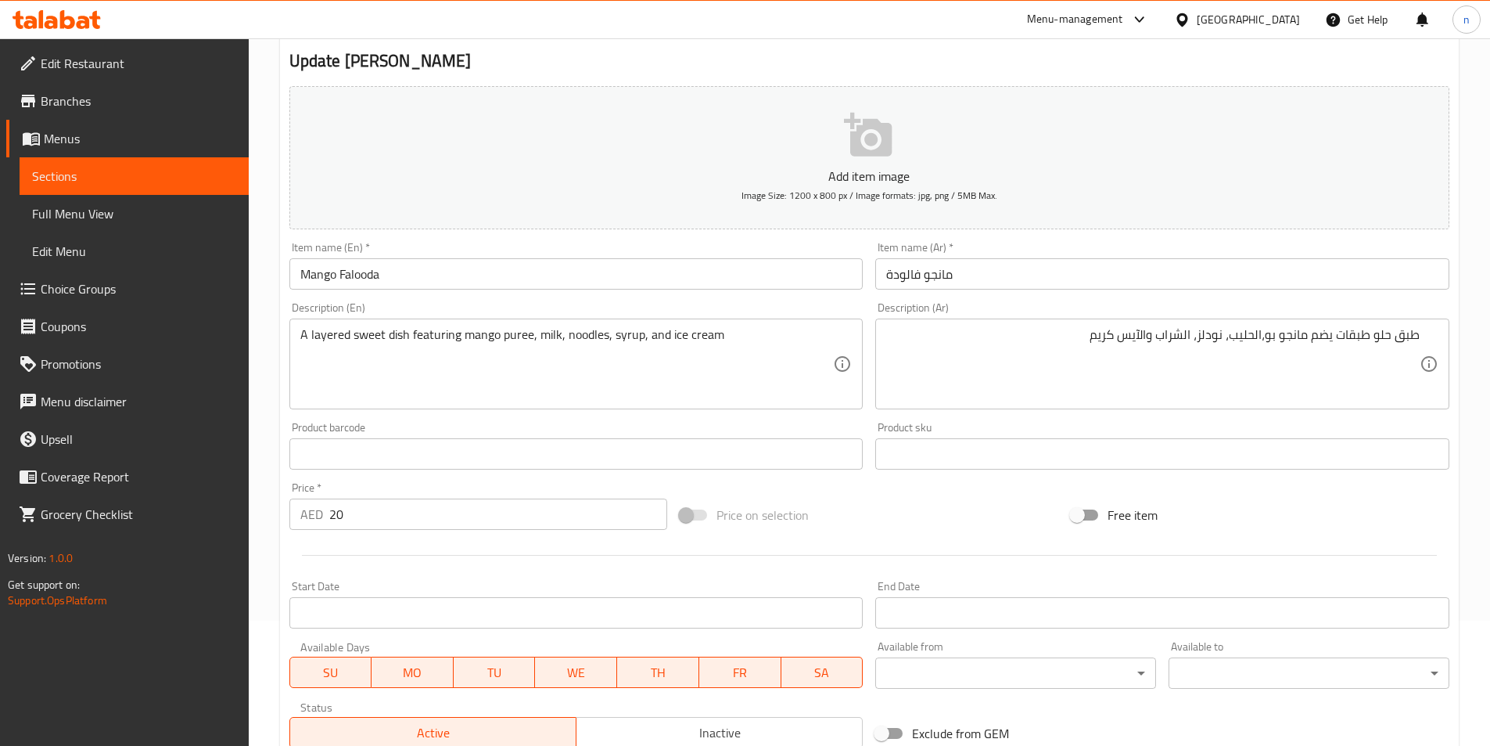
drag, startPoint x: 1267, startPoint y: 339, endPoint x: 1274, endPoint y: 358, distance: 19.8
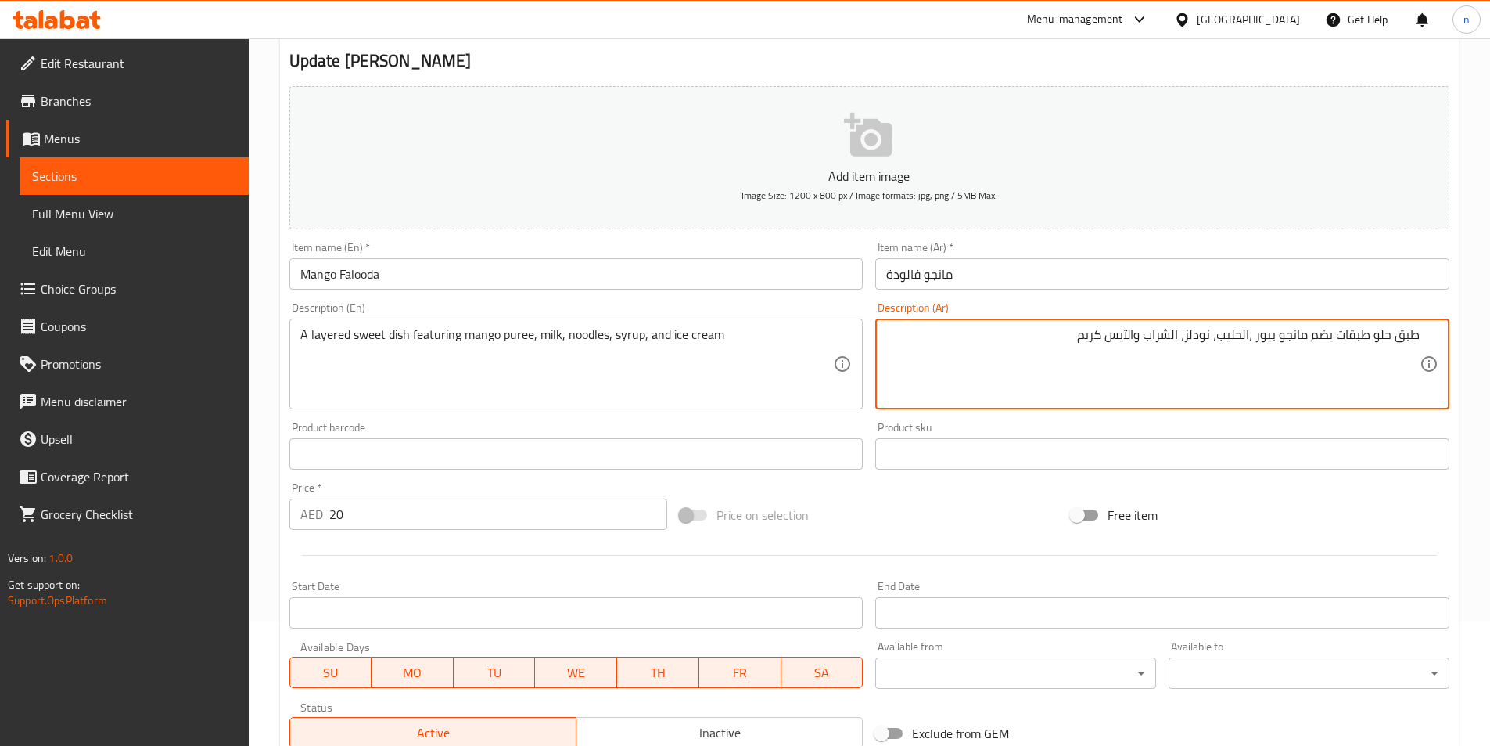
click at [1269, 340] on textarea "طبق حلو طبقات يضم مانجو بيور ،الحليب، نودلز، الشراب والآيس كريم" at bounding box center [1153, 364] width 534 height 74
click at [1257, 344] on textarea "طبق حلو طبقات يضم مانجو بيور ،الحليب، نودلز، الشراب والآيس كريم" at bounding box center [1153, 364] width 534 height 74
click at [1266, 345] on textarea "طبق حلو طبقات يضم مانجو بييور ،الحليب، نودلز، الشراب والآيس كريم" at bounding box center [1153, 364] width 534 height 74
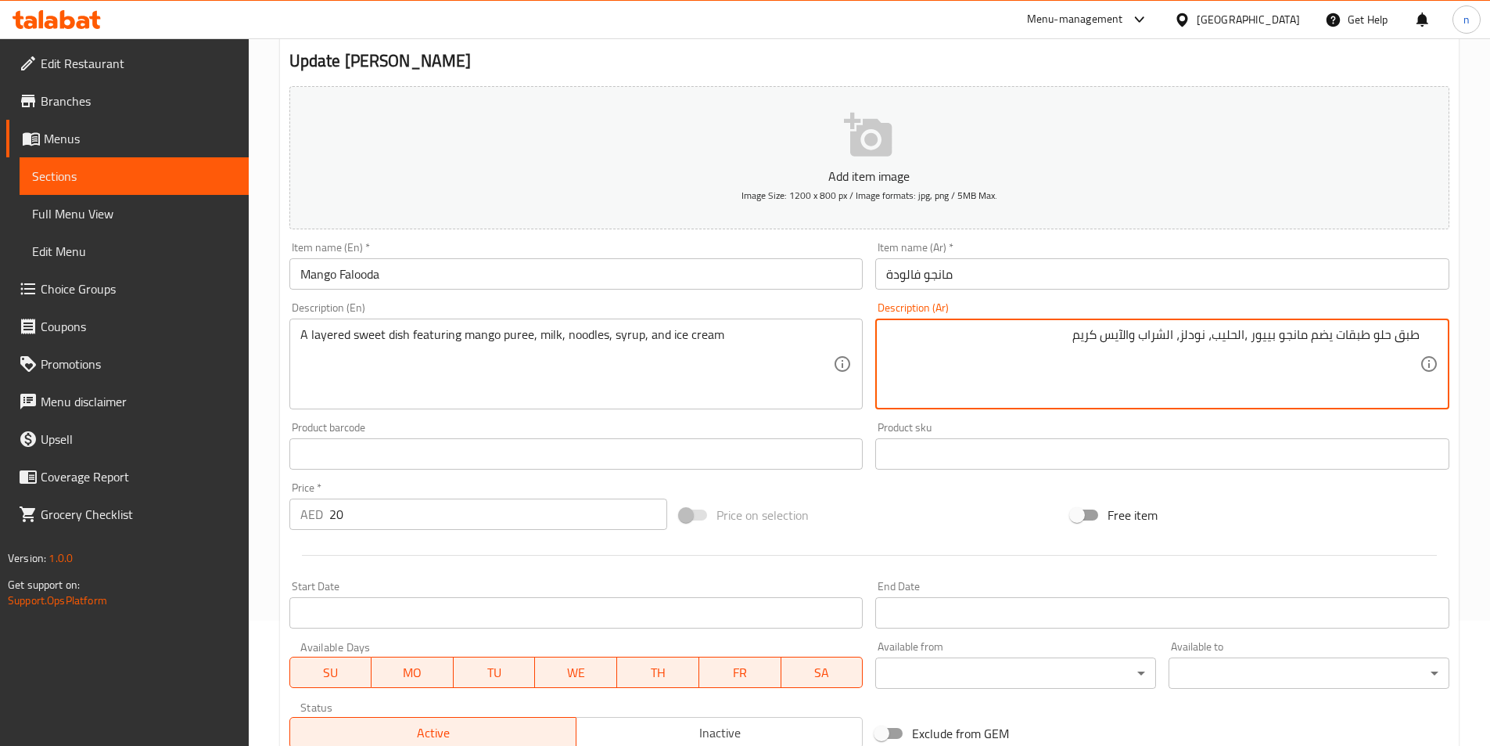
click at [1258, 348] on textarea "طبق حلو طبقات يضم مانجو بييور ،الحليب، نودلز، الشراب والآيس كريم" at bounding box center [1153, 364] width 534 height 74
click at [1265, 343] on textarea "طبق حلو طبقات يضم مانجو بييور ،الحليب، نودلز، الشراب والآيس كريم" at bounding box center [1153, 364] width 534 height 74
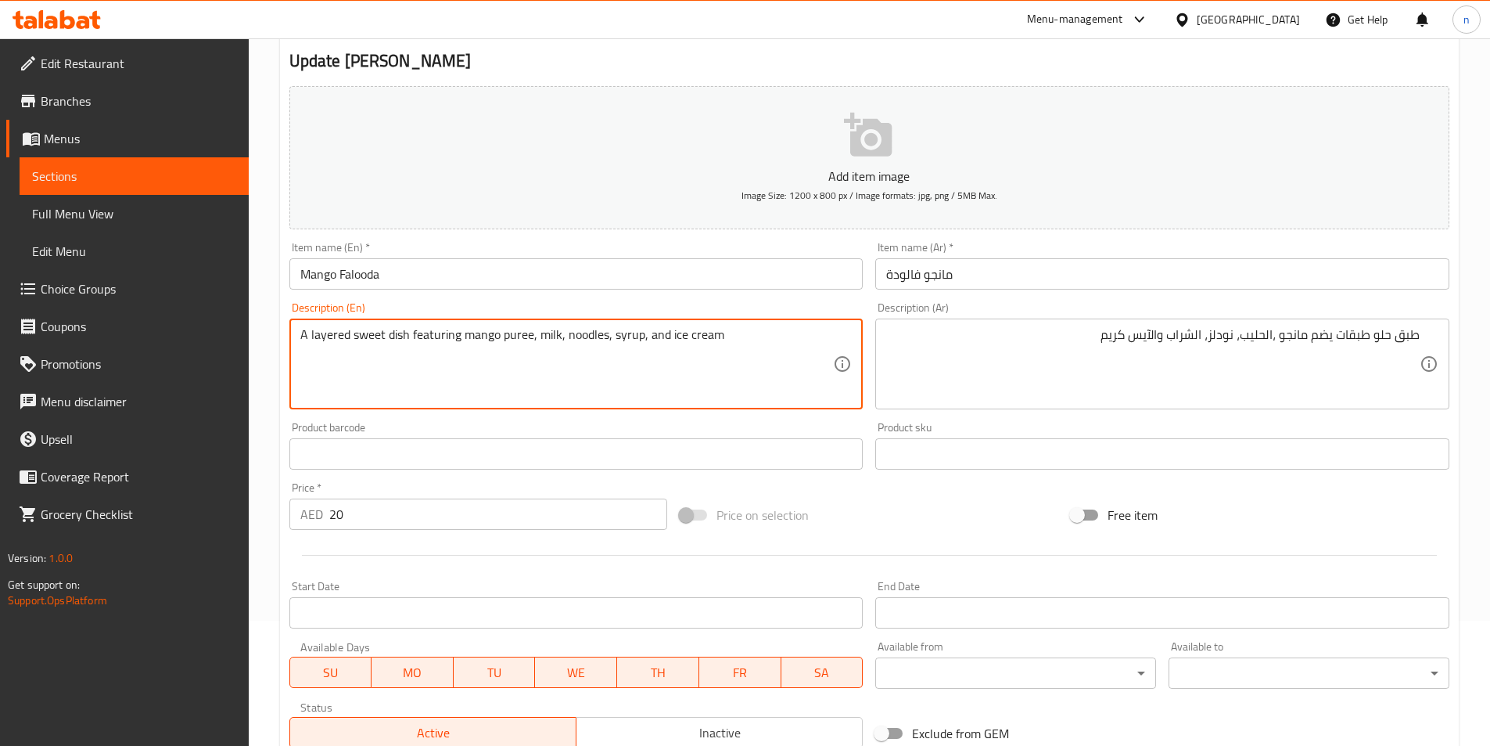
click at [513, 329] on textarea "A layered sweet dish featuring mango puree, milk, noodles, syrup, and ice cream" at bounding box center [567, 364] width 534 height 74
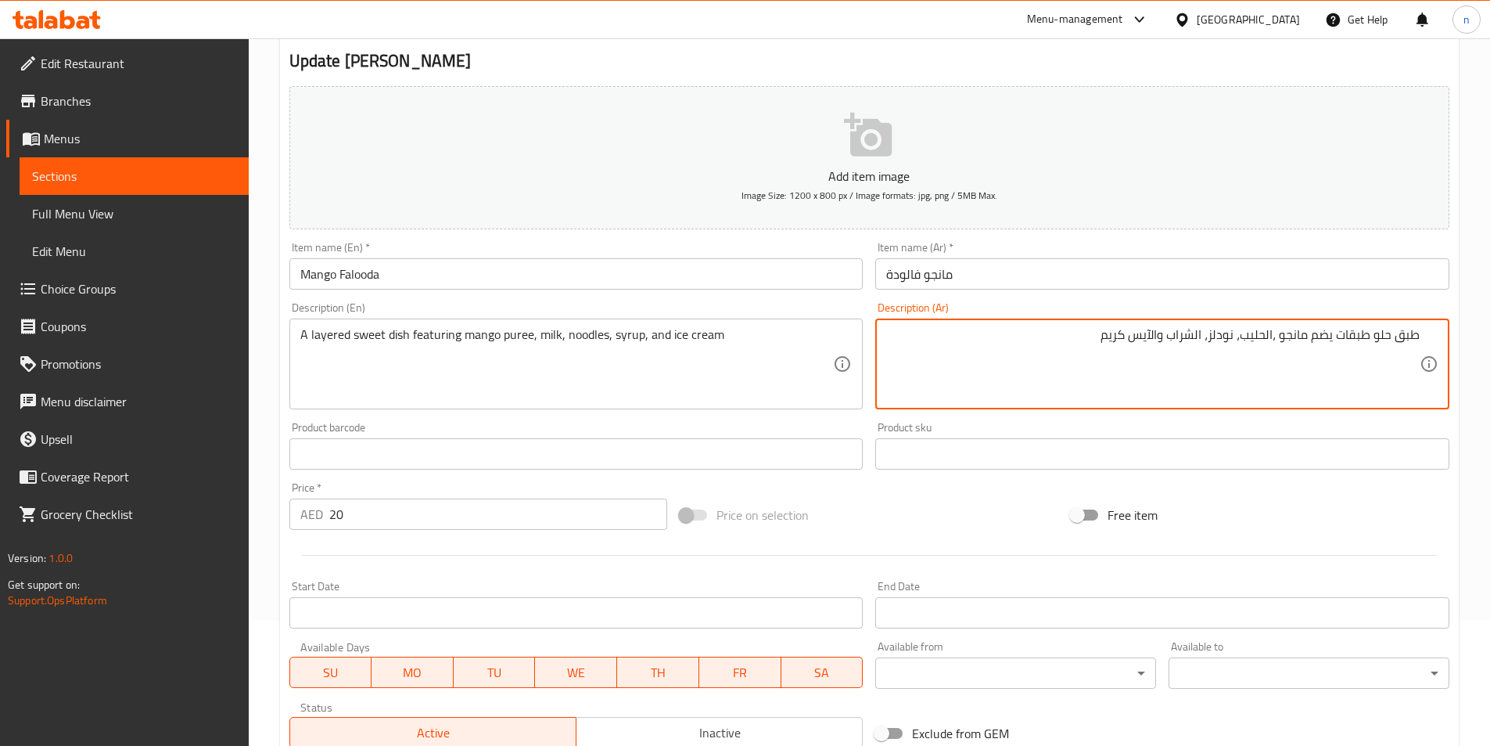
click at [1307, 332] on textarea "طبق حلو طبقات يضم مانجو ،الحليب، نودلز، الشراب والآيس كريم" at bounding box center [1153, 364] width 534 height 74
click at [1274, 333] on textarea "طبق حلو طبقات يضم مانجو ،الحليب، نودلز، الشراب والآيس كريم" at bounding box center [1153, 364] width 534 height 74
click at [1273, 343] on textarea "طبق حلو طبقات يضم مانجو ،الحليب، نودلز، الشراب والآيس كريم" at bounding box center [1153, 364] width 534 height 74
click at [1279, 341] on textarea "طبق حلو طبقات يضم مانجو ،الحليب، نودلز، الشراب والآيس كريم" at bounding box center [1153, 364] width 534 height 74
paste textarea "بوريه"
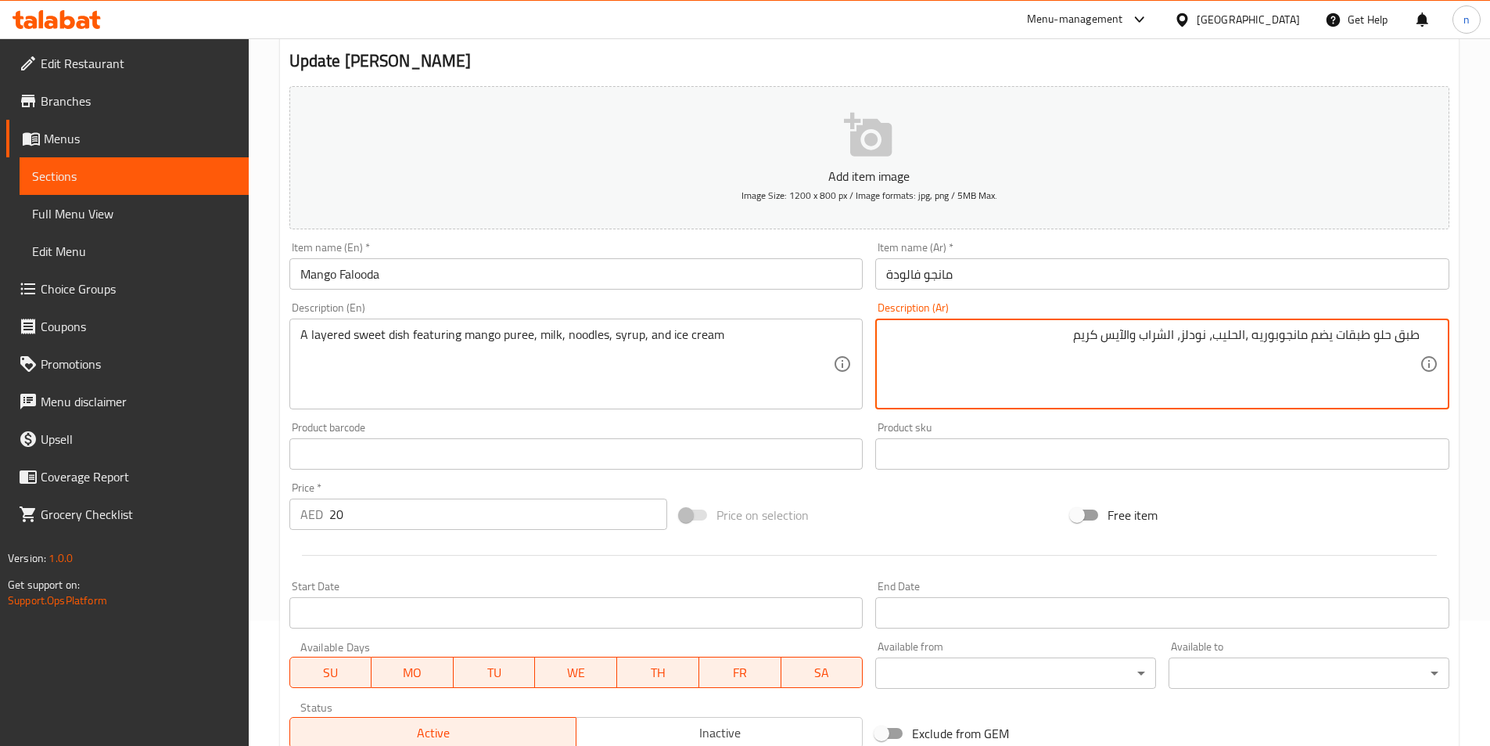
click at [1282, 343] on textarea "طبق حلو طبقات يضم مانجوبوريه ،الحليب، نودلز، الشراب والآيس كريم" at bounding box center [1153, 364] width 534 height 74
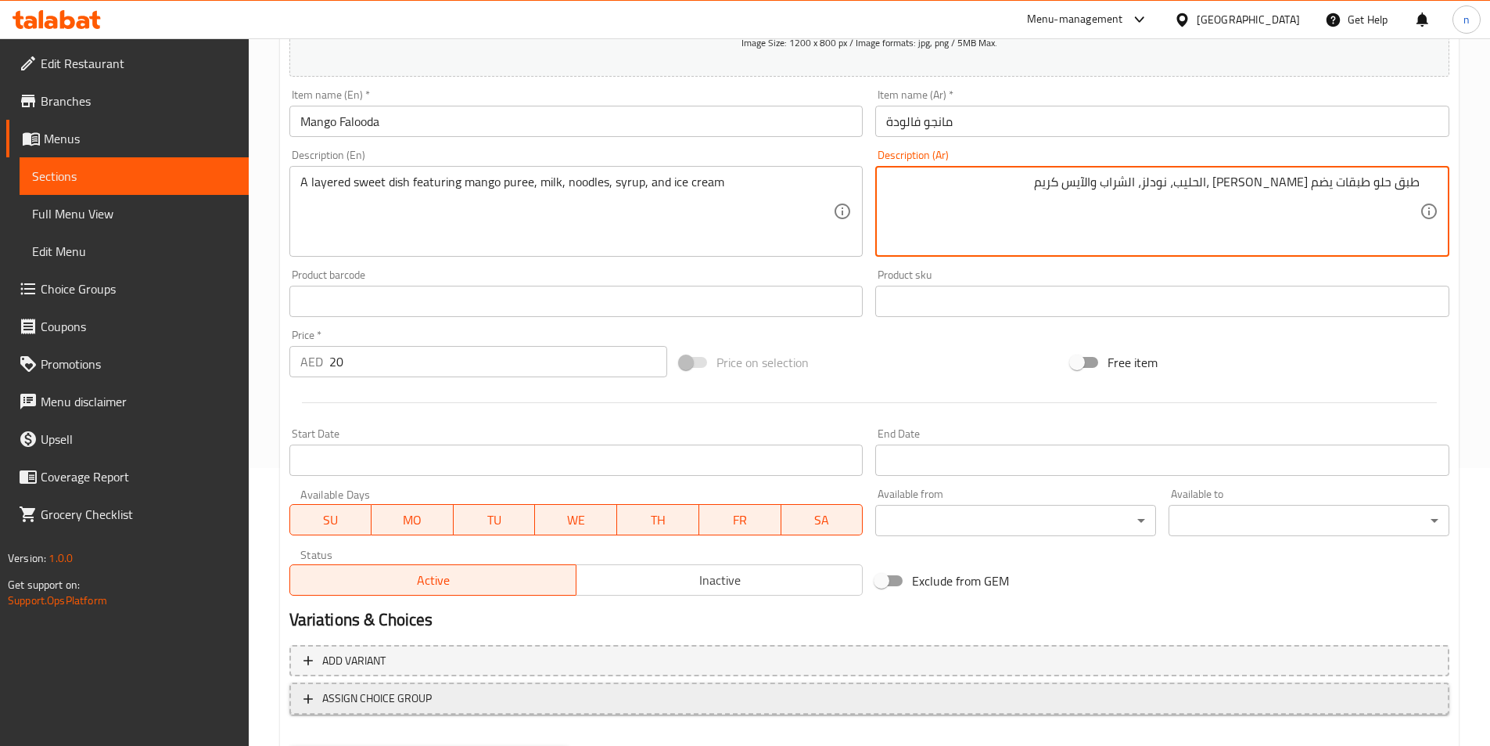
scroll to position [360, 0]
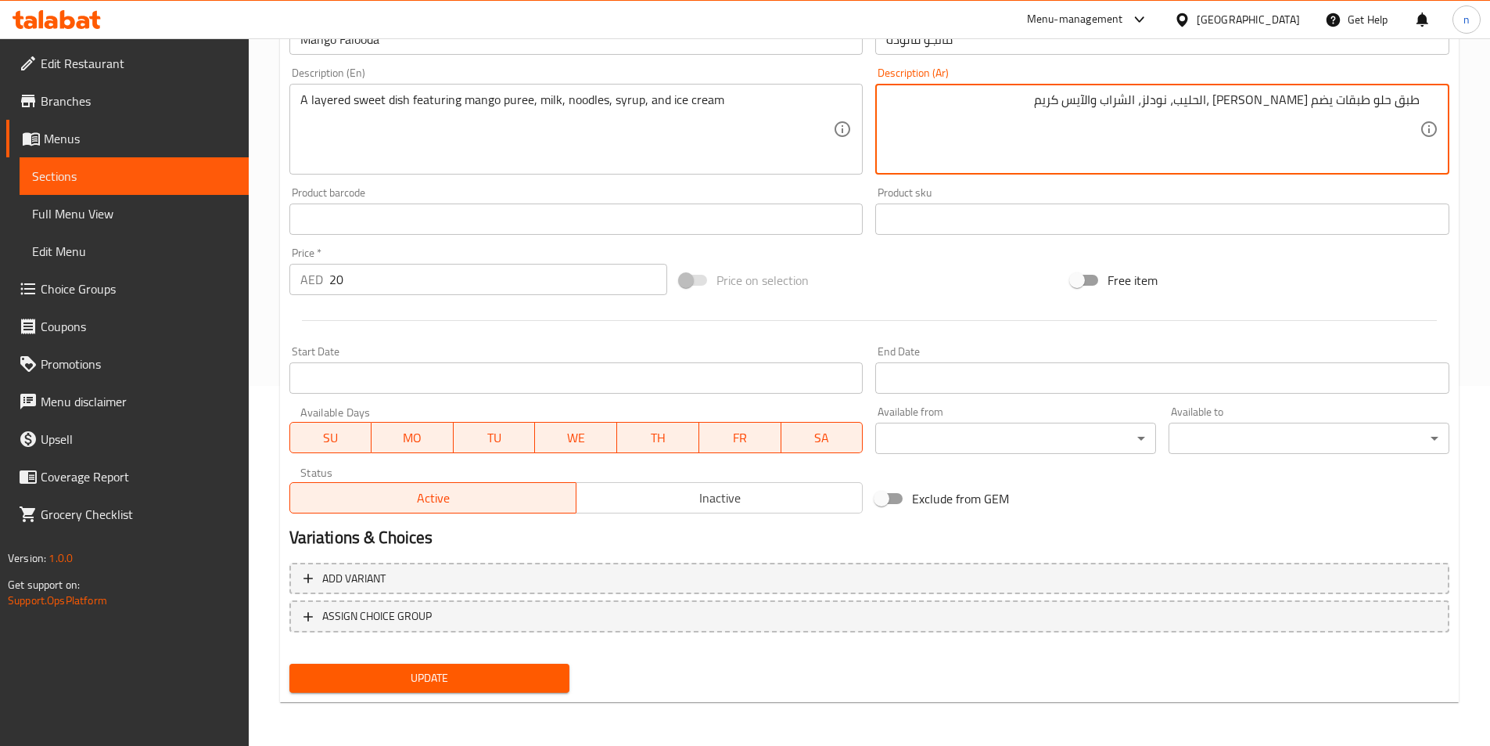
type textarea "طبق حلو طبقات يضم [PERSON_NAME] ،الحليب، نودلز، الشراب والآيس كريم"
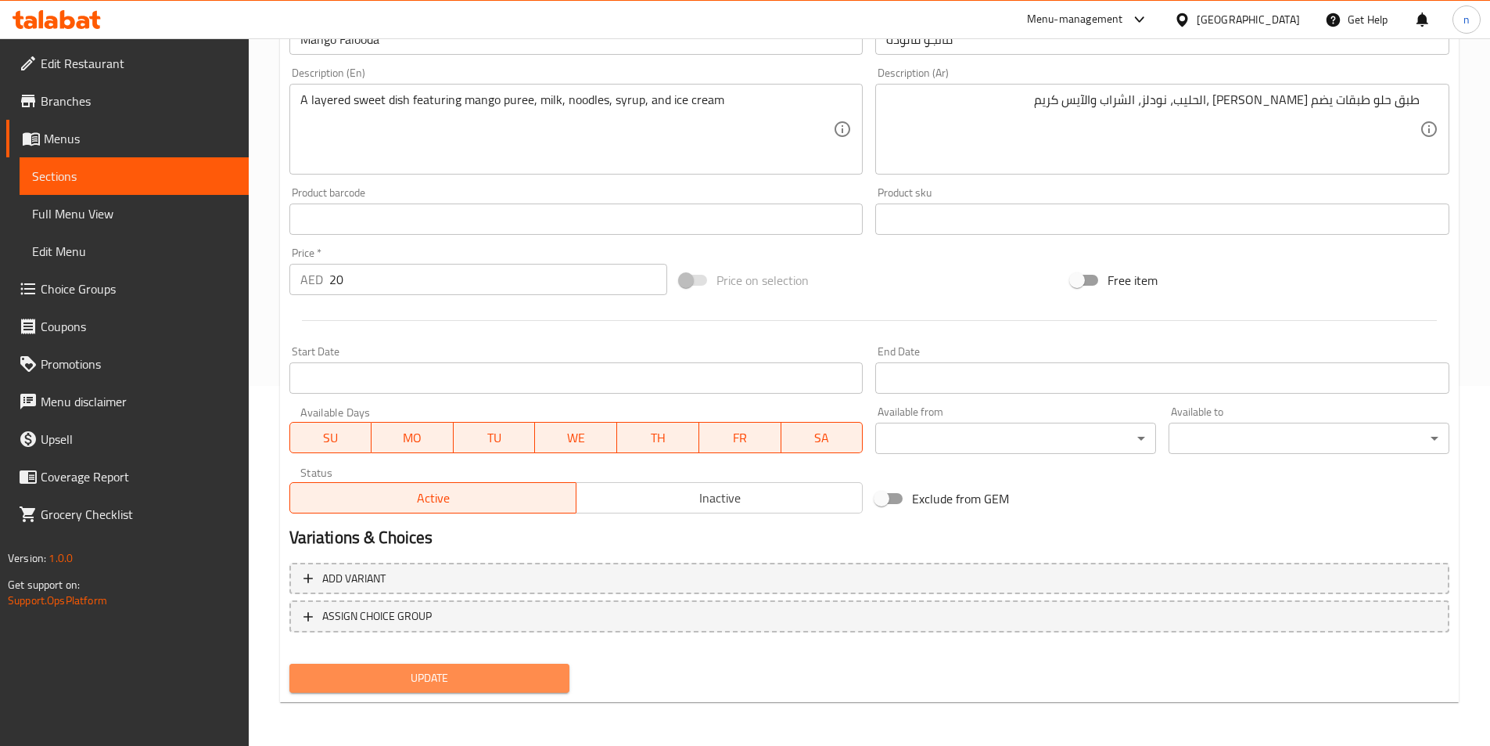
click at [531, 681] on span "Update" at bounding box center [430, 678] width 256 height 20
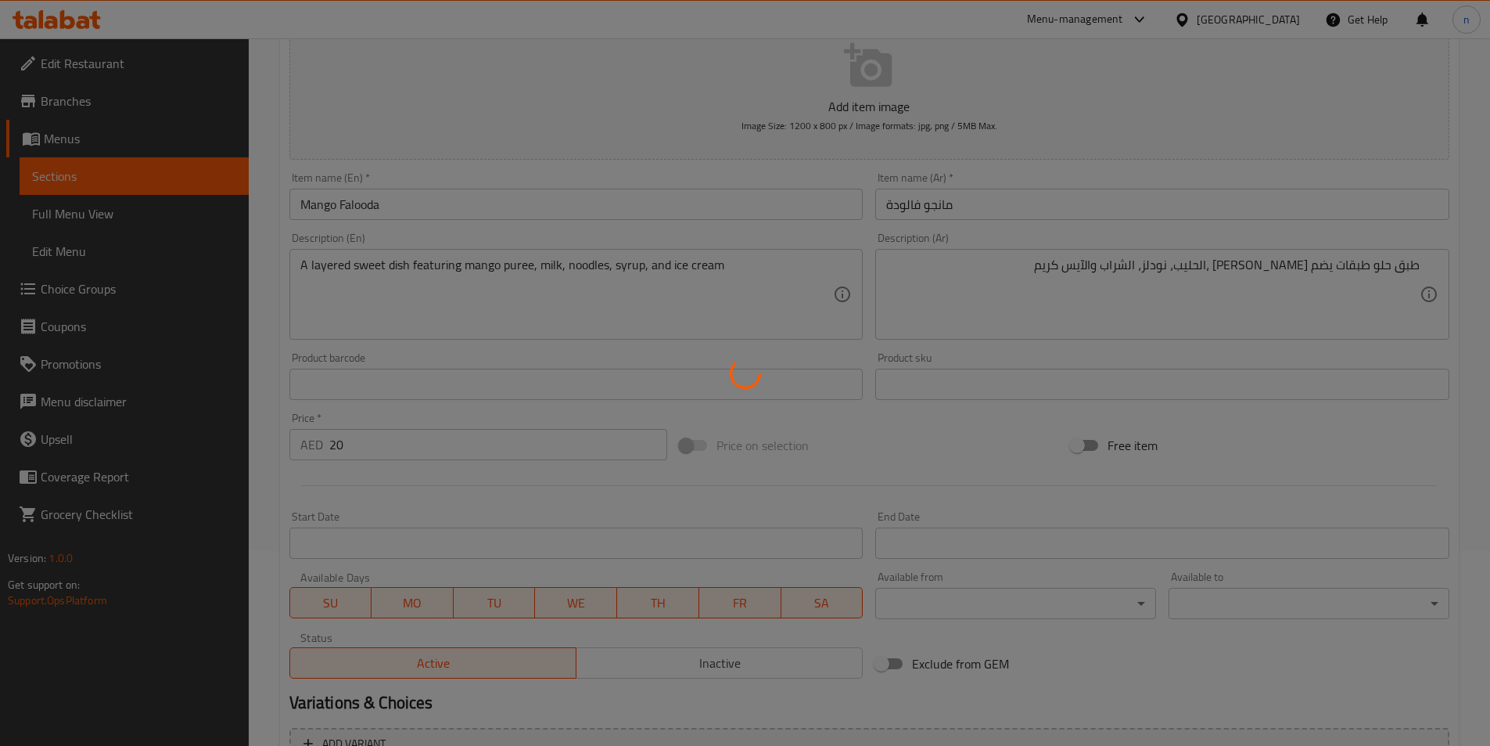
scroll to position [0, 0]
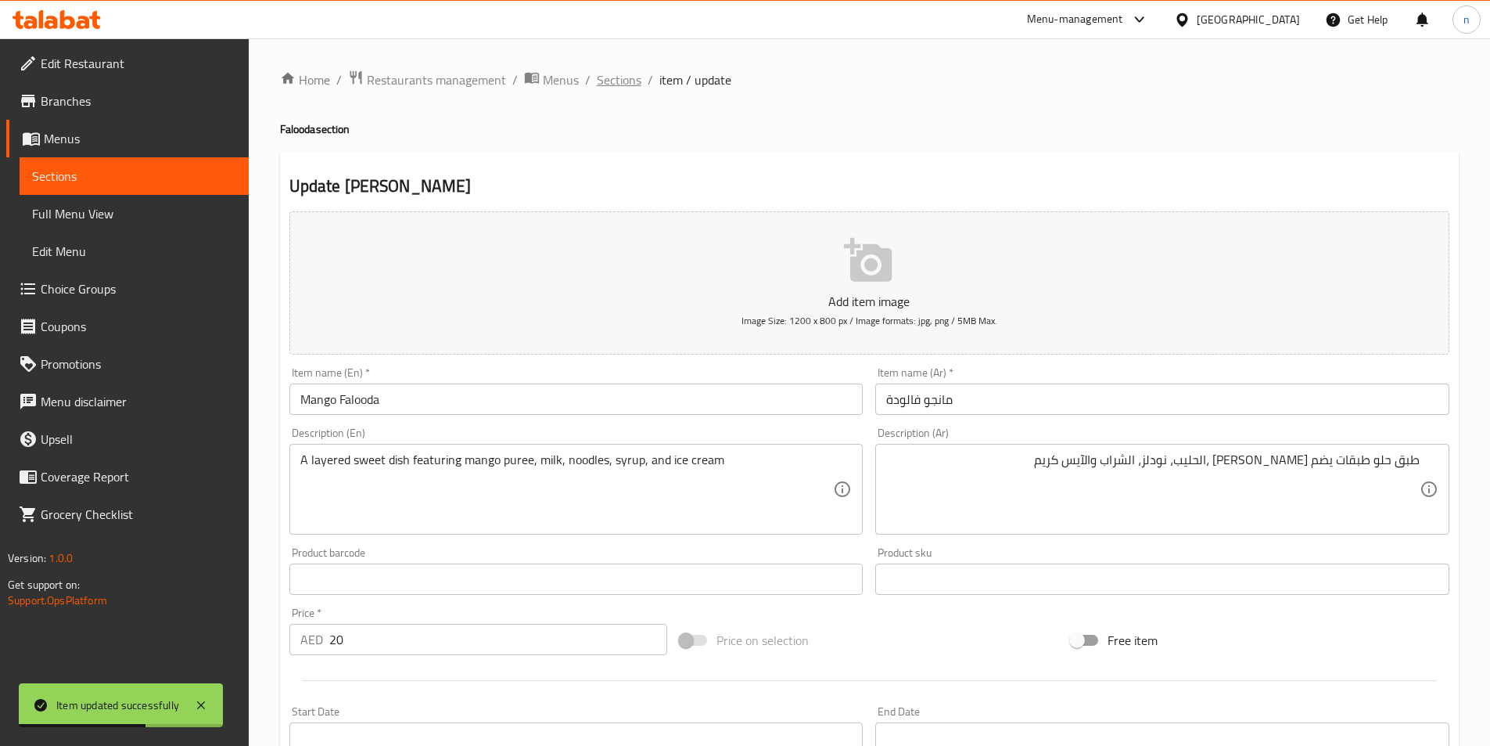
click at [604, 74] on span "Sections" at bounding box center [619, 79] width 45 height 19
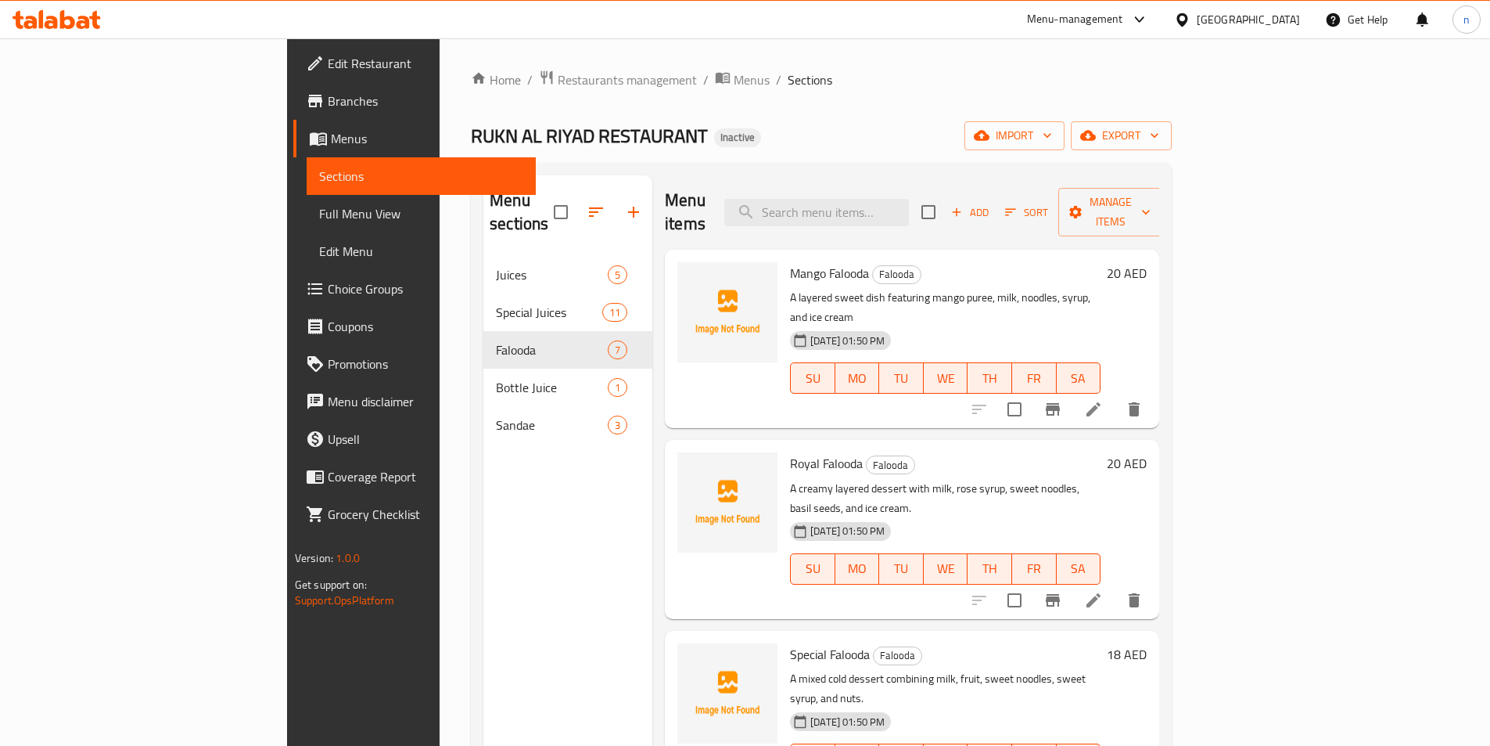
click at [953, 182] on div "Menu items Add Sort Manage items" at bounding box center [912, 212] width 494 height 74
click at [909, 199] on input "search" at bounding box center [816, 212] width 185 height 27
paste input "layered"
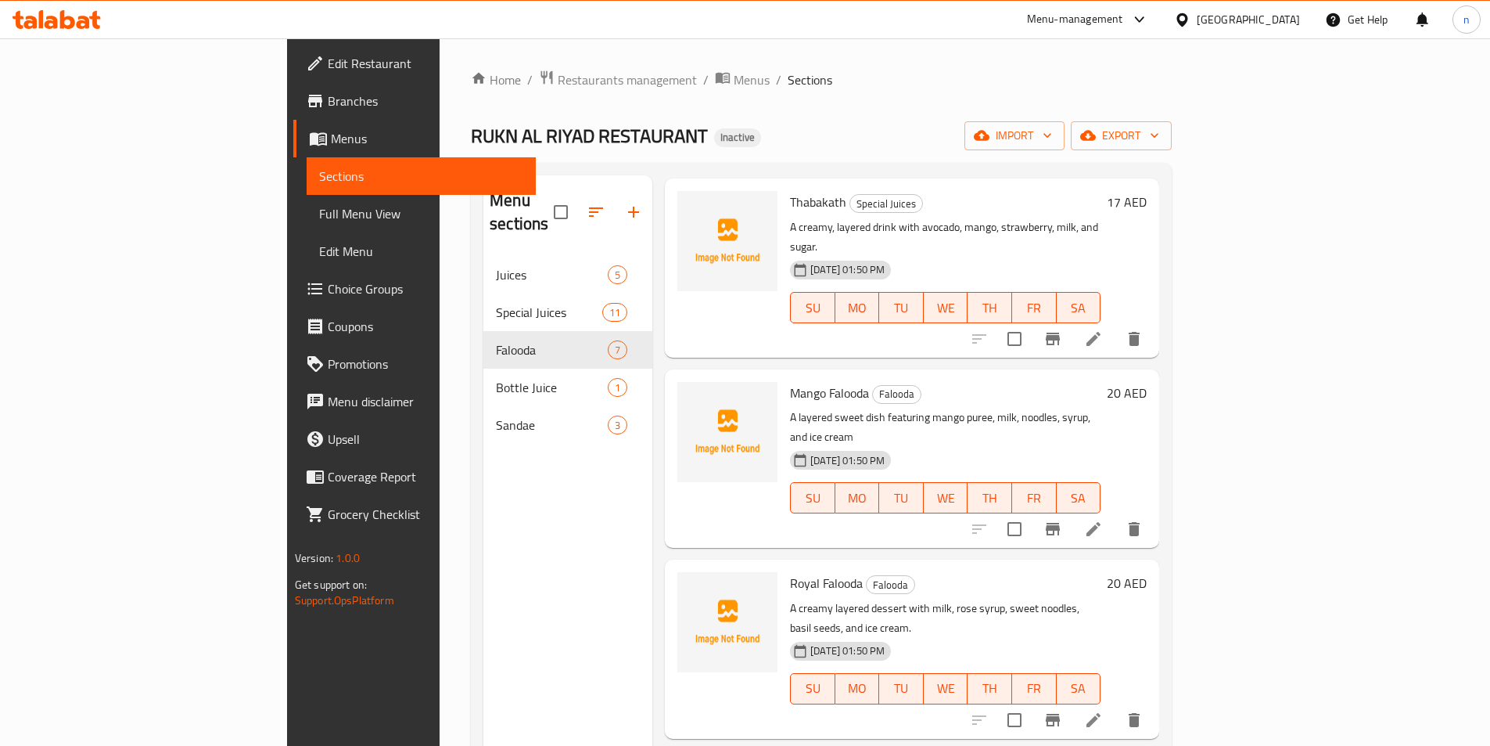
scroll to position [319, 0]
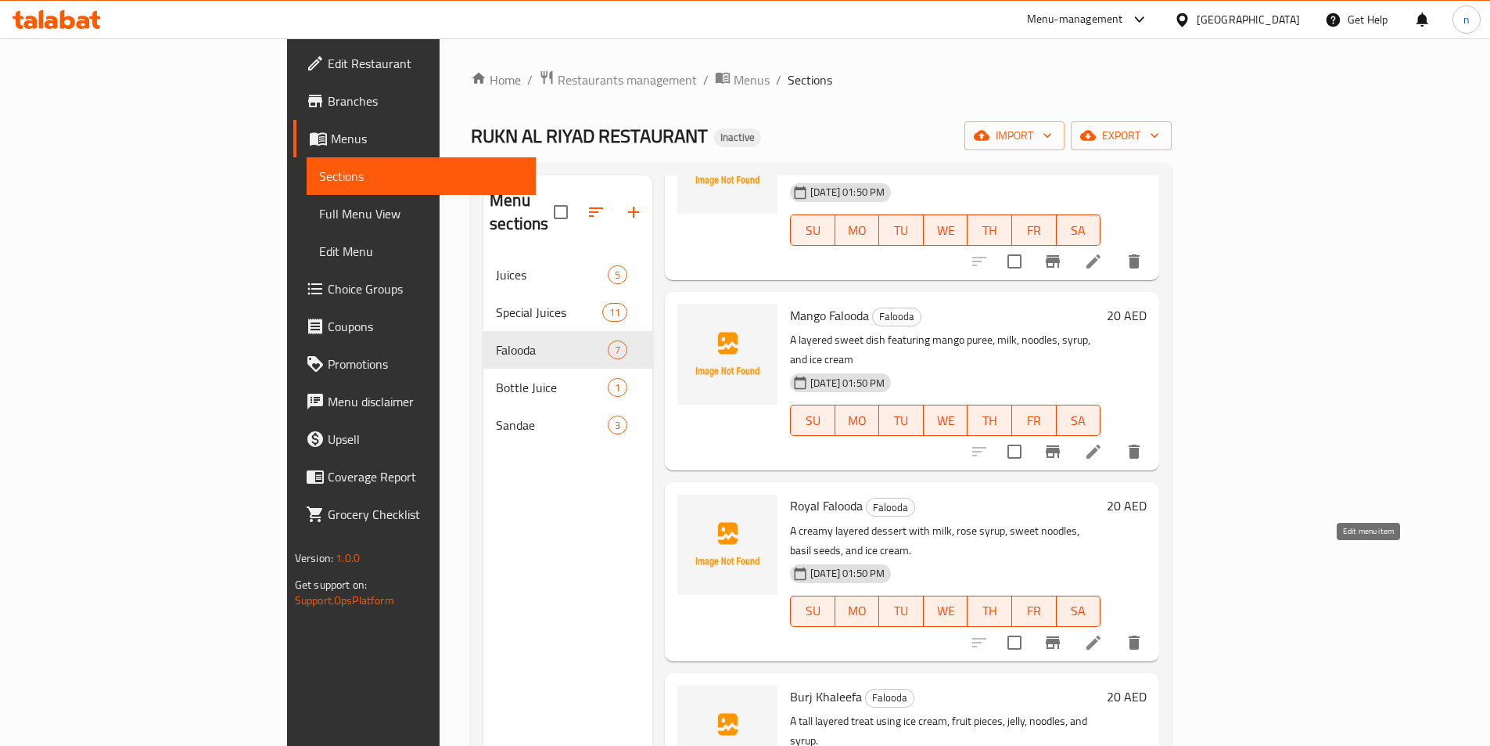
type input "layered"
click at [1101, 635] on icon at bounding box center [1094, 642] width 14 height 14
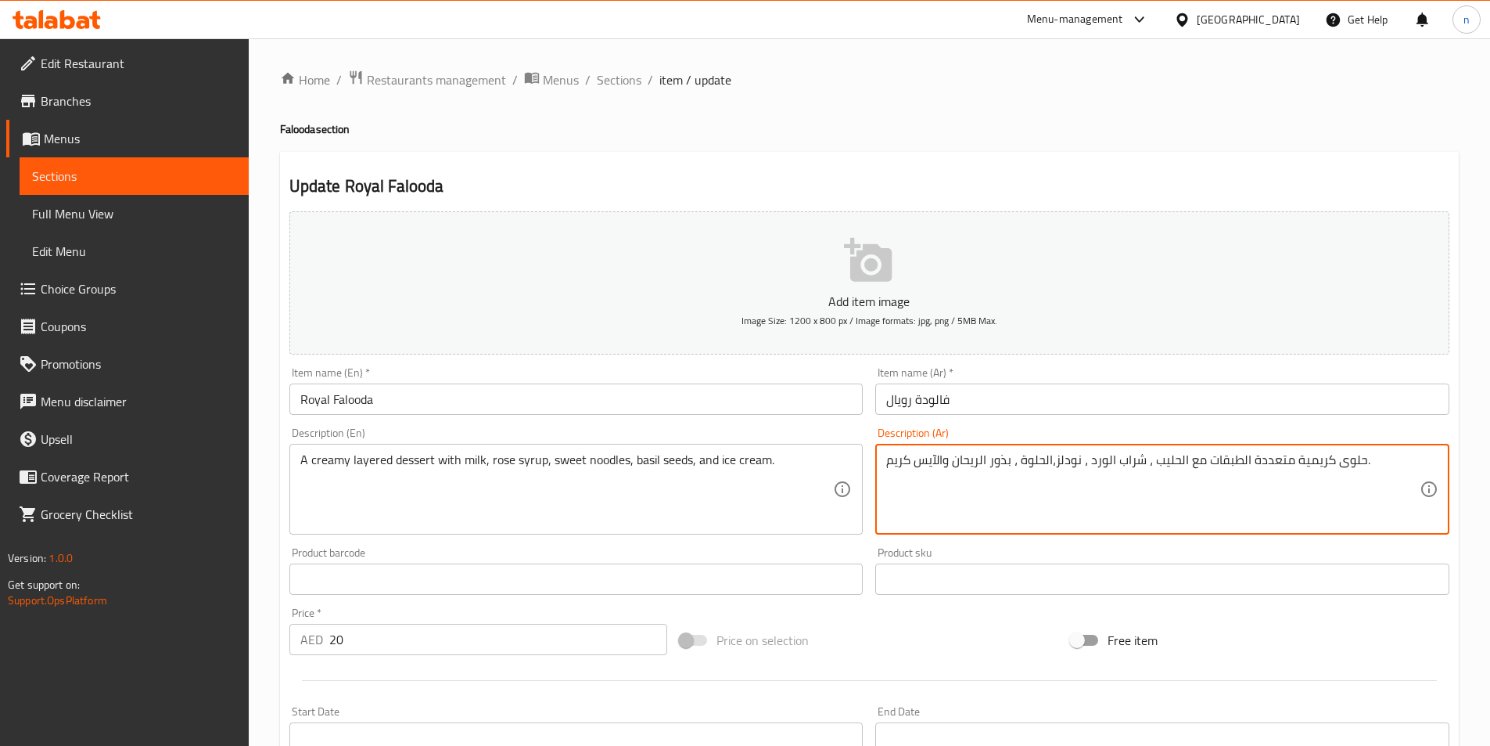
drag, startPoint x: 1242, startPoint y: 462, endPoint x: 1288, endPoint y: 469, distance: 45.9
click at [1288, 469] on textarea "حلوى كريمية متعددة الطبقات مع الحليب ، شراب الورد ، نودلز،الحلوة ، بذور الريحان…" at bounding box center [1153, 489] width 534 height 74
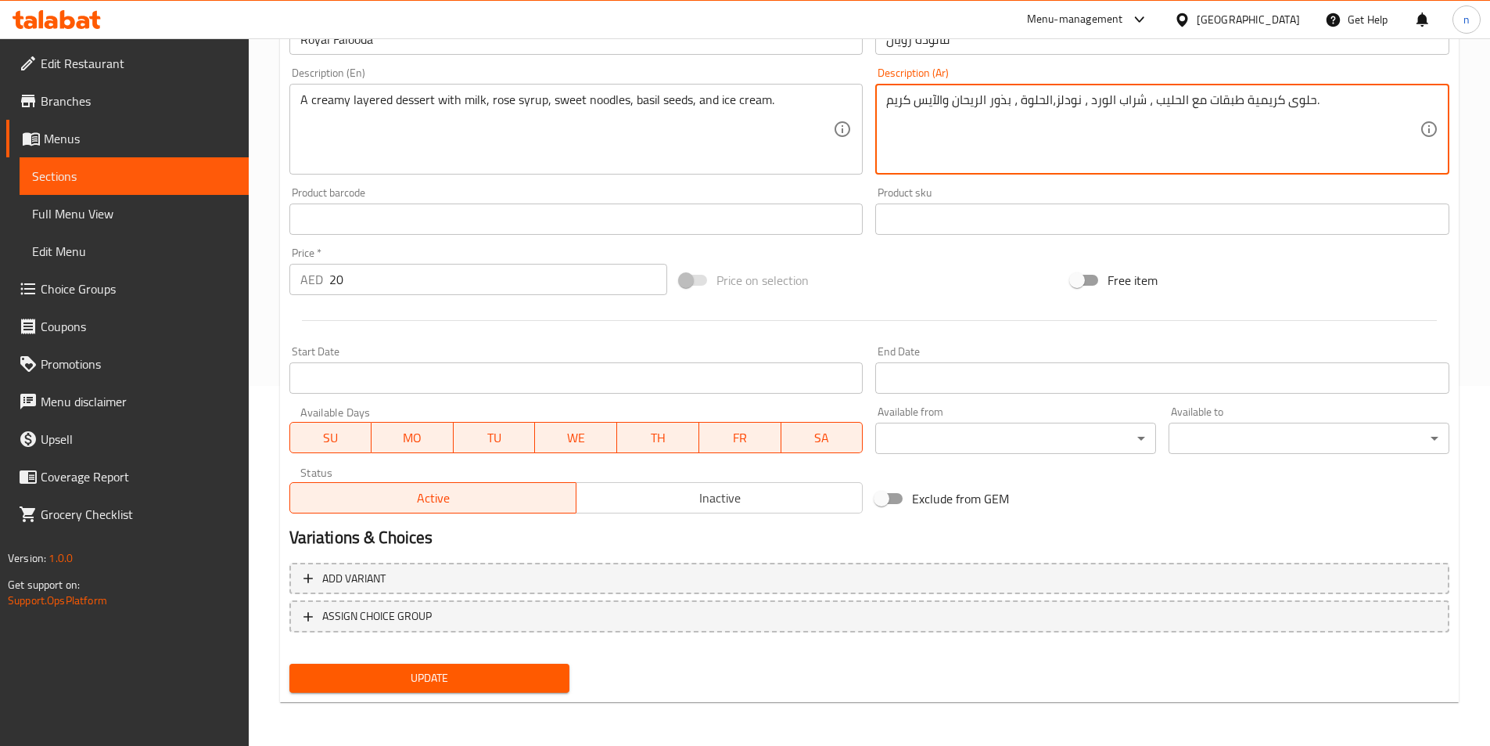
click at [475, 690] on button "Update" at bounding box center [429, 677] width 281 height 29
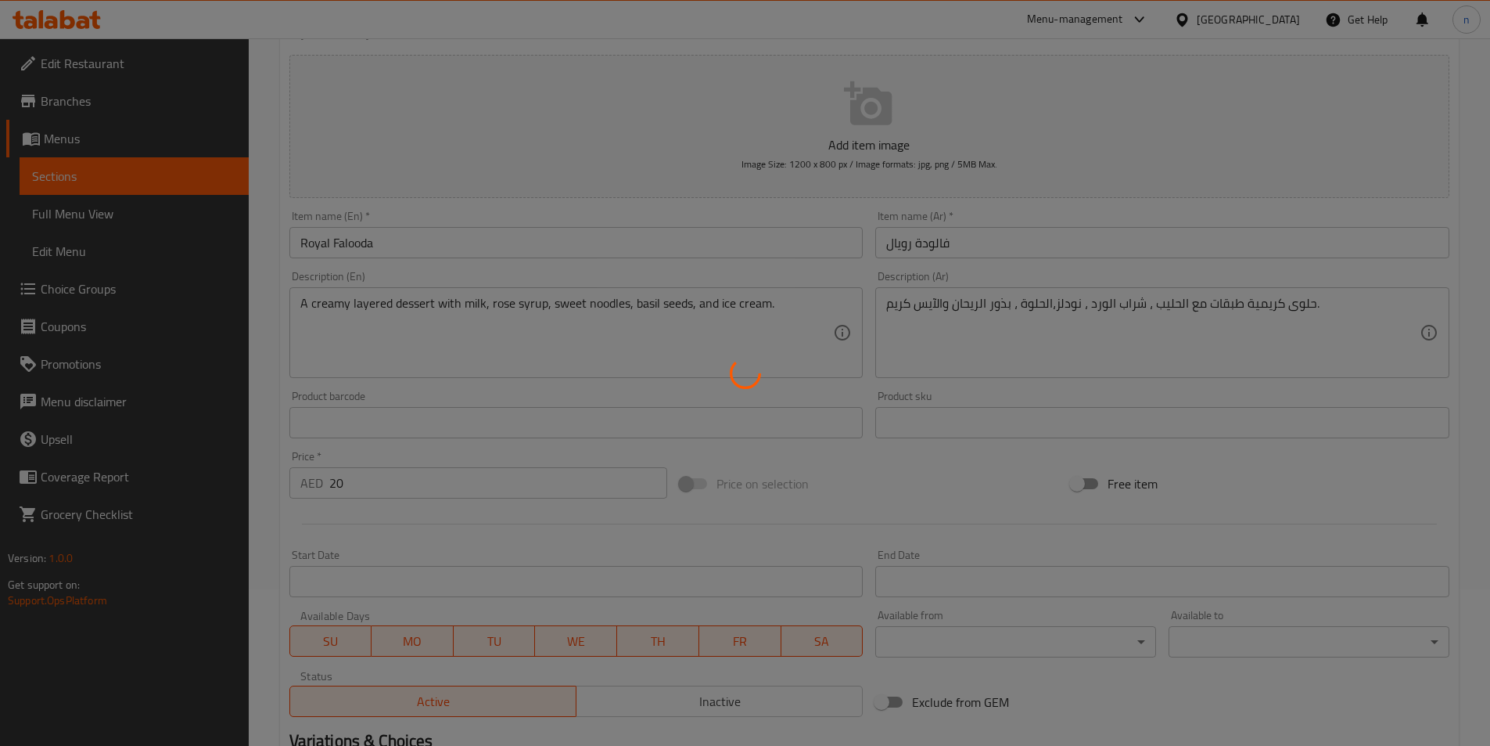
scroll to position [0, 0]
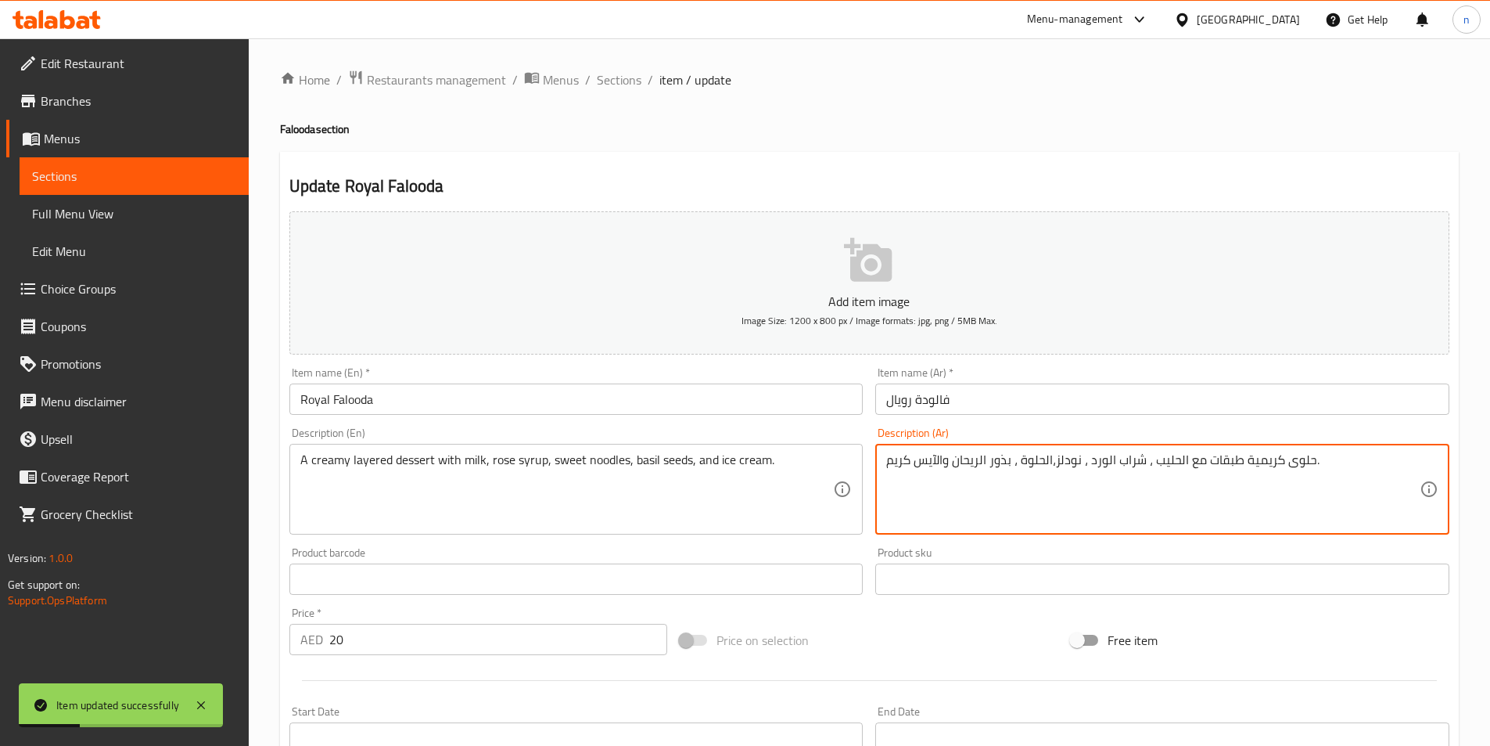
click at [1095, 465] on textarea "حلوى كريمية طبقات مع الحليب ، شراب الورد ، نودلز،الحلوة ، بذور الريحان والآيس ك…" at bounding box center [1153, 489] width 534 height 74
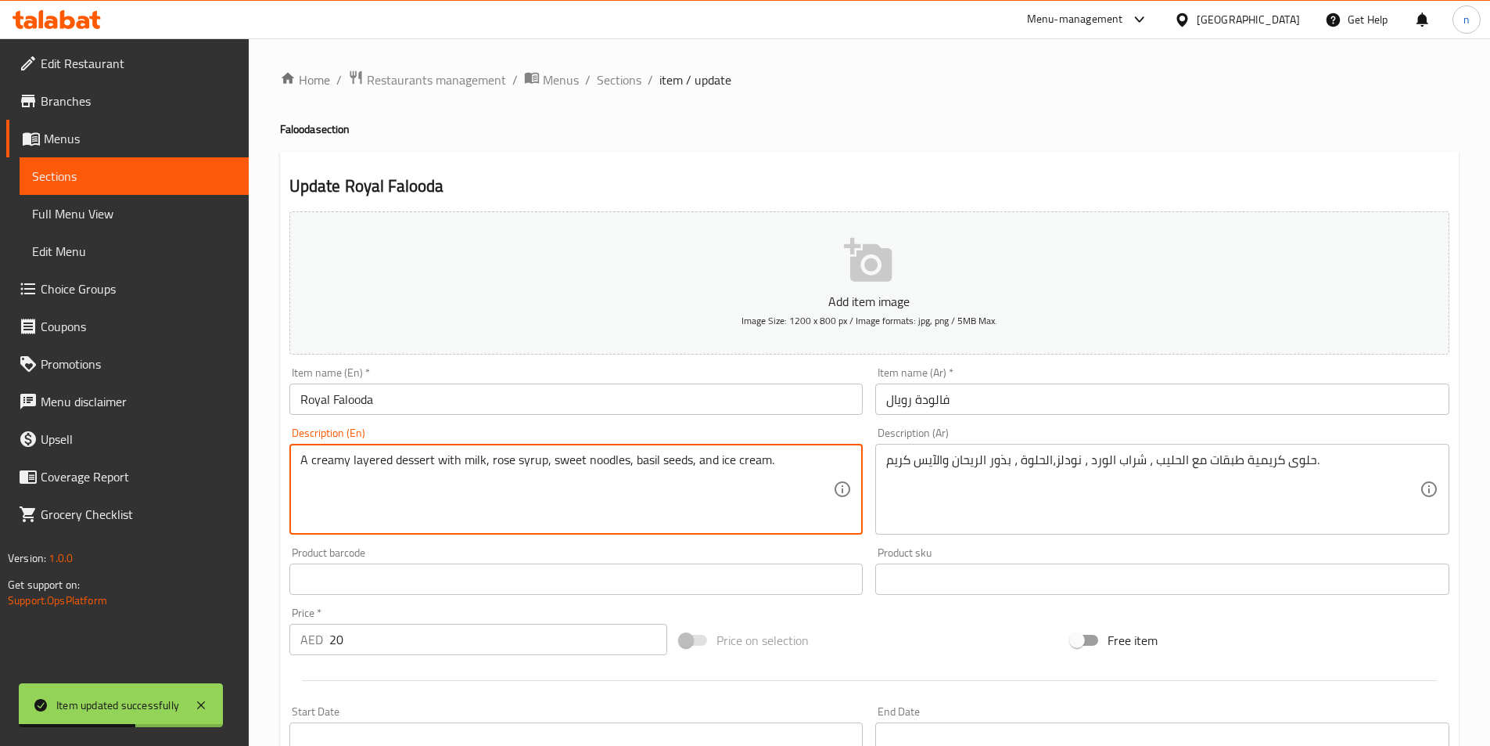
drag, startPoint x: 490, startPoint y: 458, endPoint x: 541, endPoint y: 466, distance: 51.5
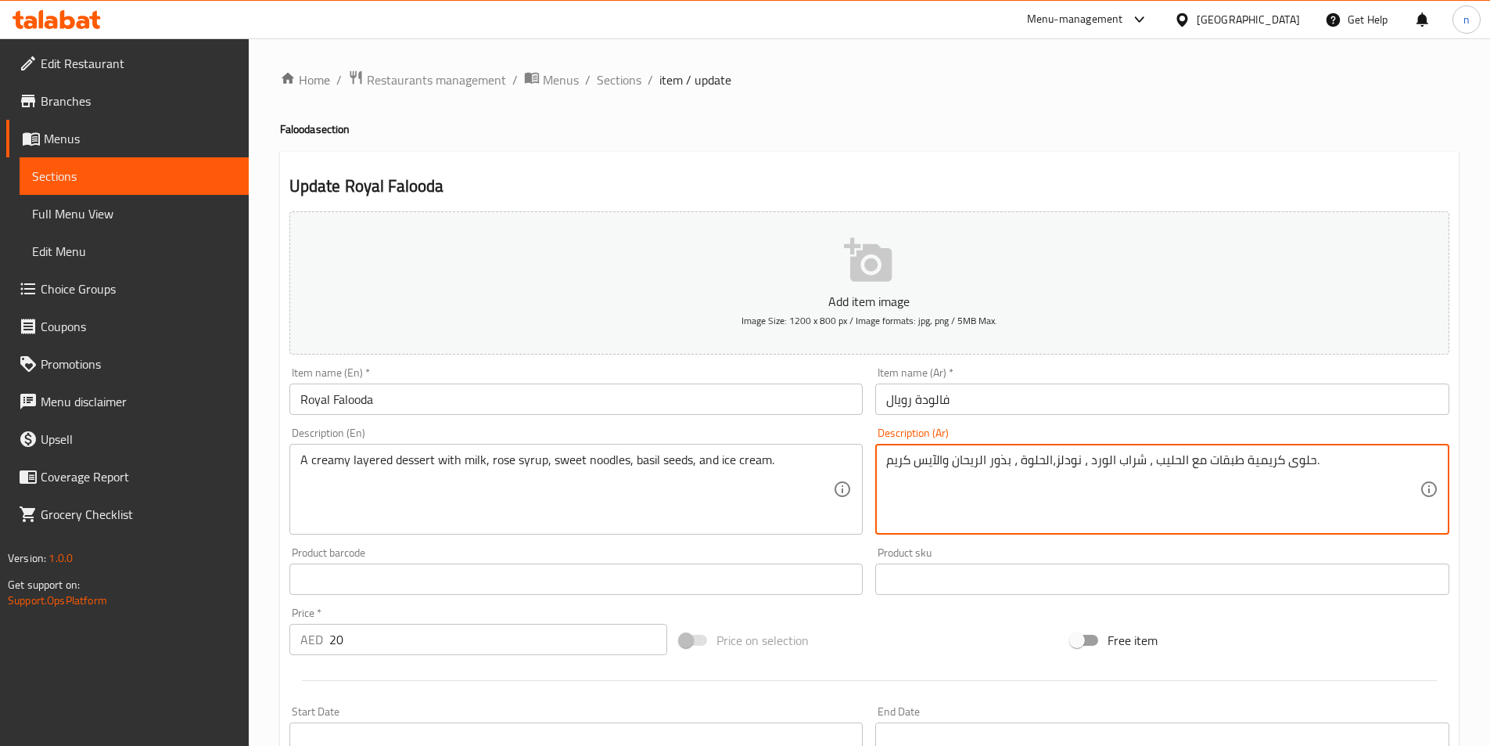
click at [1095, 463] on textarea "حلوى كريمية طبقات مع الحليب ، شراب الورد ، نودلز،الحلوة ، بذور الريحان والآيس ك…" at bounding box center [1153, 489] width 534 height 74
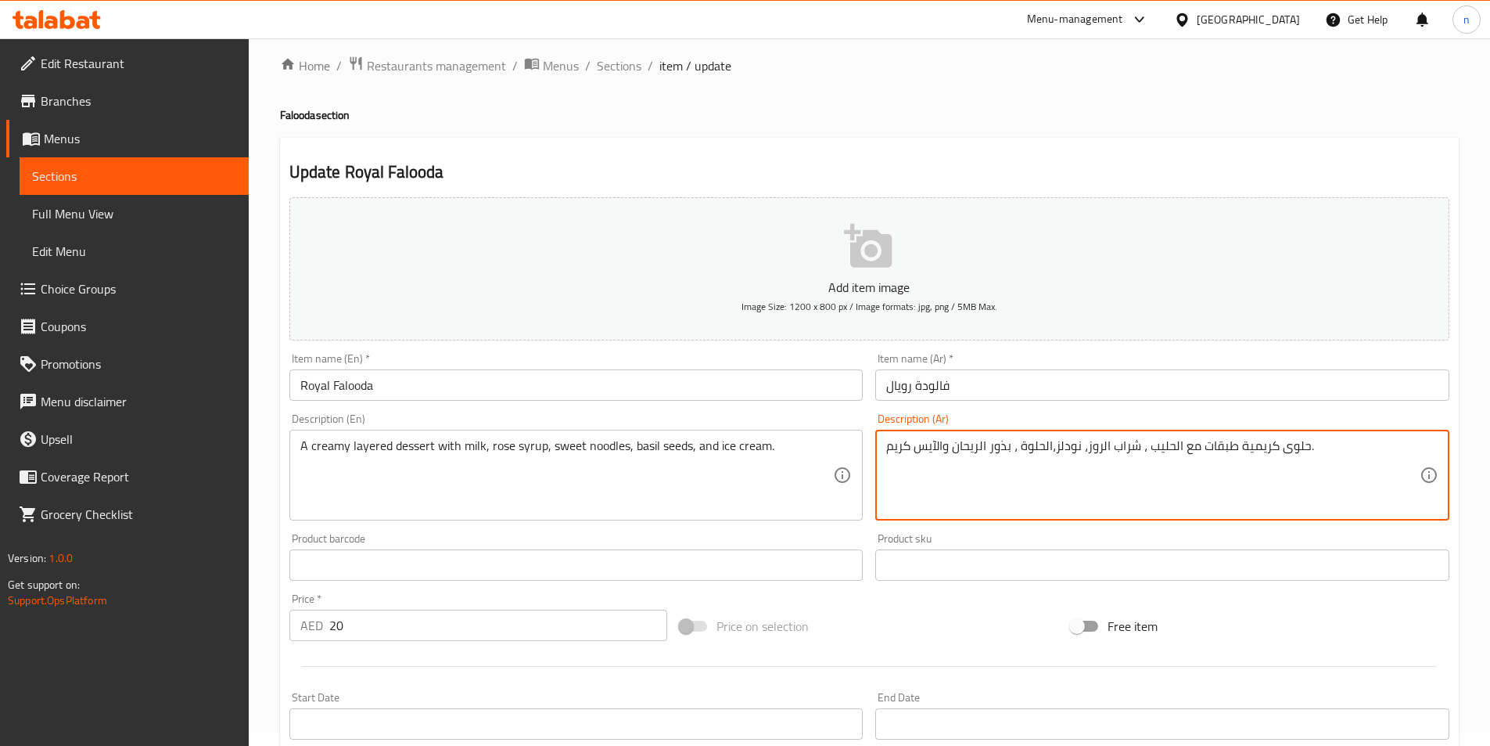
scroll to position [360, 0]
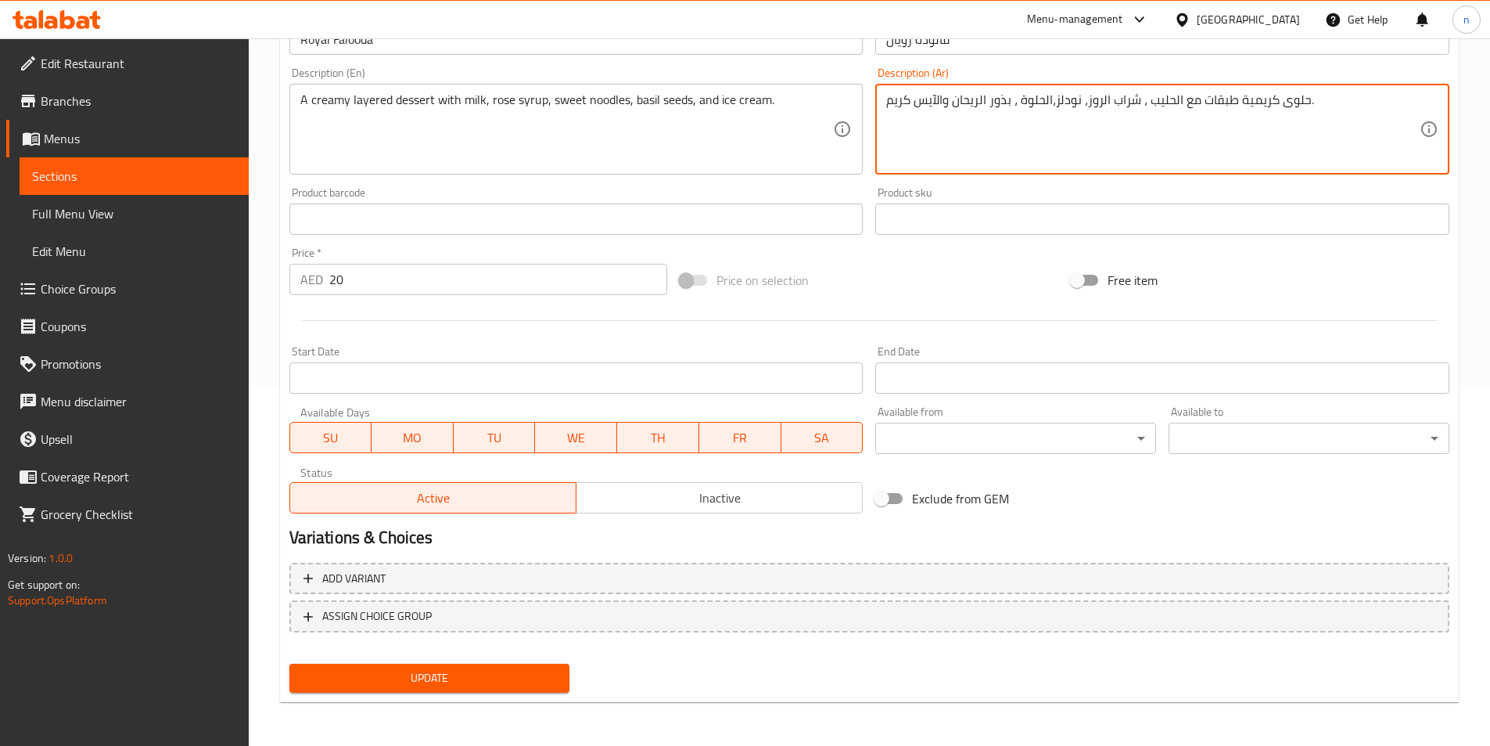
click at [1049, 104] on textarea "حلوى كريمية طبقات مع الحليب ، شراب الروز، نودلز،الحلوة ، بذور الريحان والآيس كر…" at bounding box center [1153, 129] width 534 height 74
click at [1052, 101] on textarea "حلوى كريمية طبقات مع الحليب ، شراب الروز، نودلز،الحلوة ، بذور الريحان والآيس كر…" at bounding box center [1153, 129] width 534 height 74
type textarea "حلوى كريمية طبقات مع الحليب ، شراب الروز، نودلز الحلوة ، بذور الريحان والآيس كر…"
click at [470, 675] on span "Update" at bounding box center [430, 678] width 256 height 20
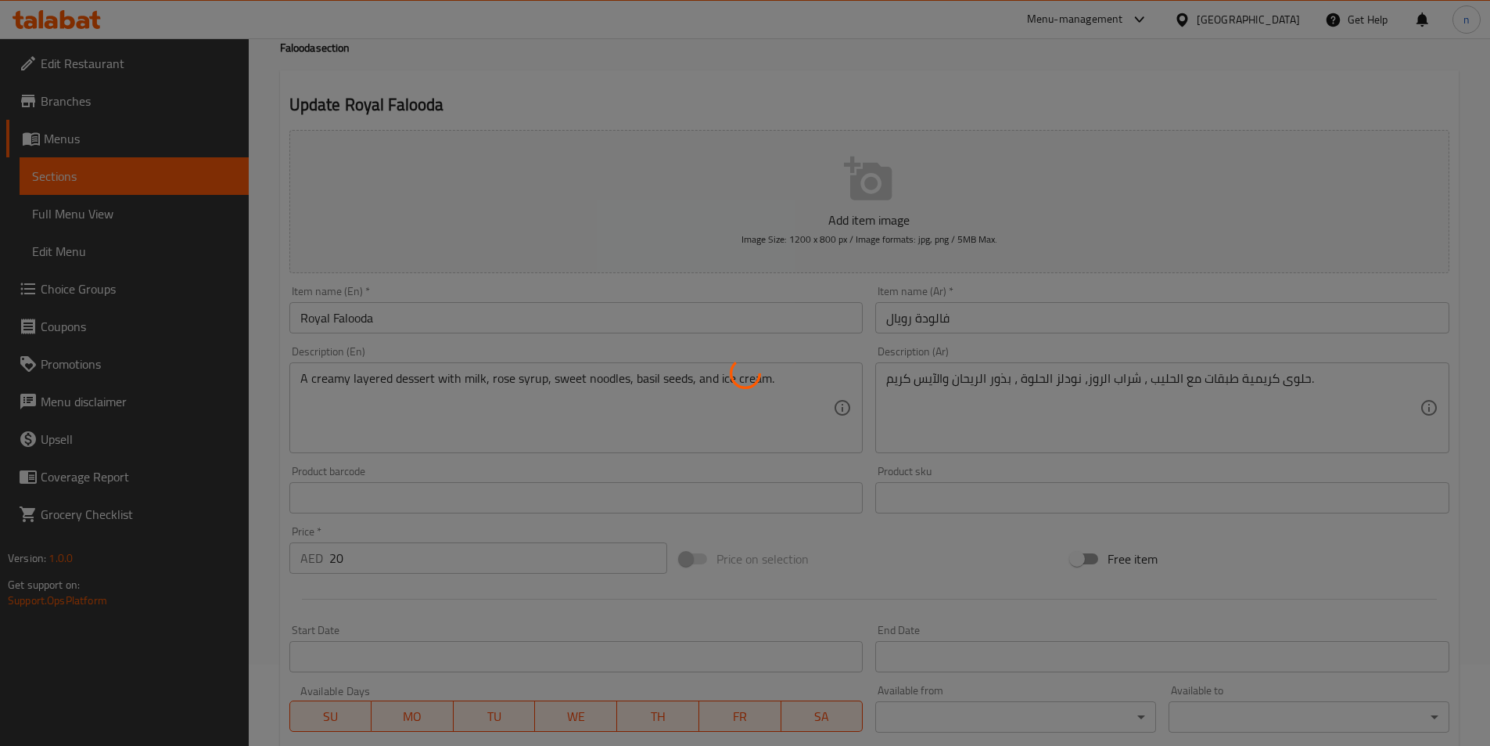
scroll to position [0, 0]
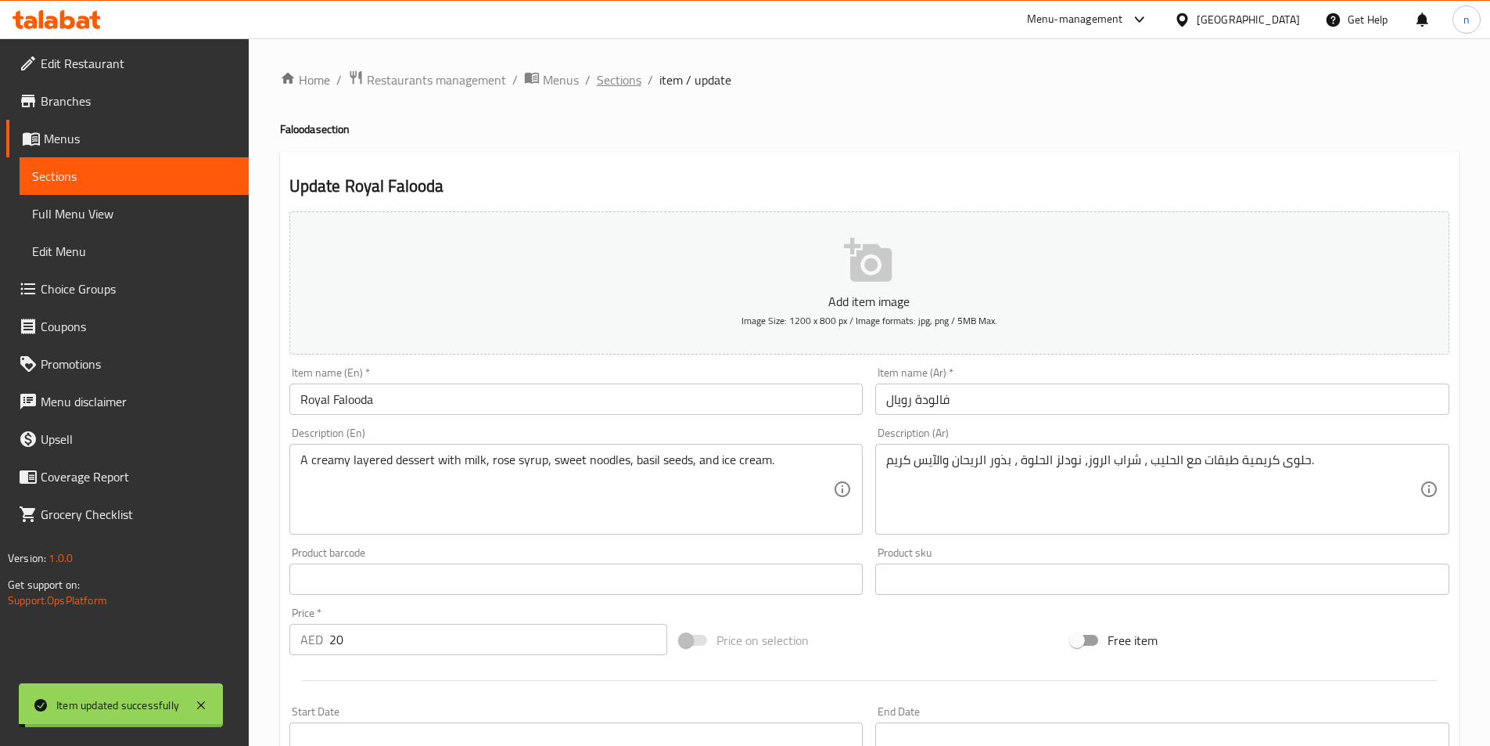
click at [619, 79] on span "Sections" at bounding box center [619, 79] width 45 height 19
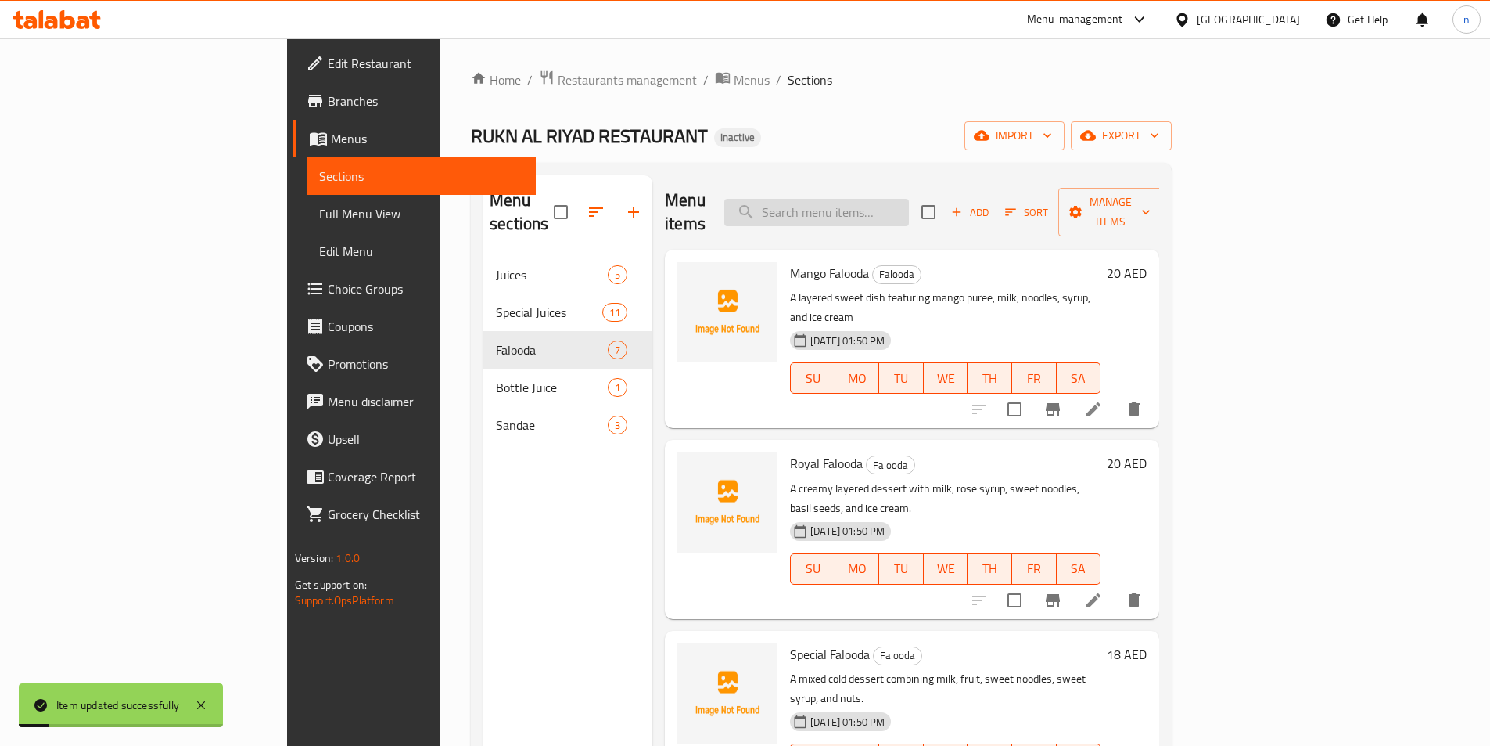
click at [909, 205] on input "search" at bounding box center [816, 212] width 185 height 27
click at [871, 218] on div "Menu items Add Sort Manage items" at bounding box center [912, 212] width 494 height 74
click at [894, 199] on input "search" at bounding box center [816, 212] width 185 height 27
paste input "layered"
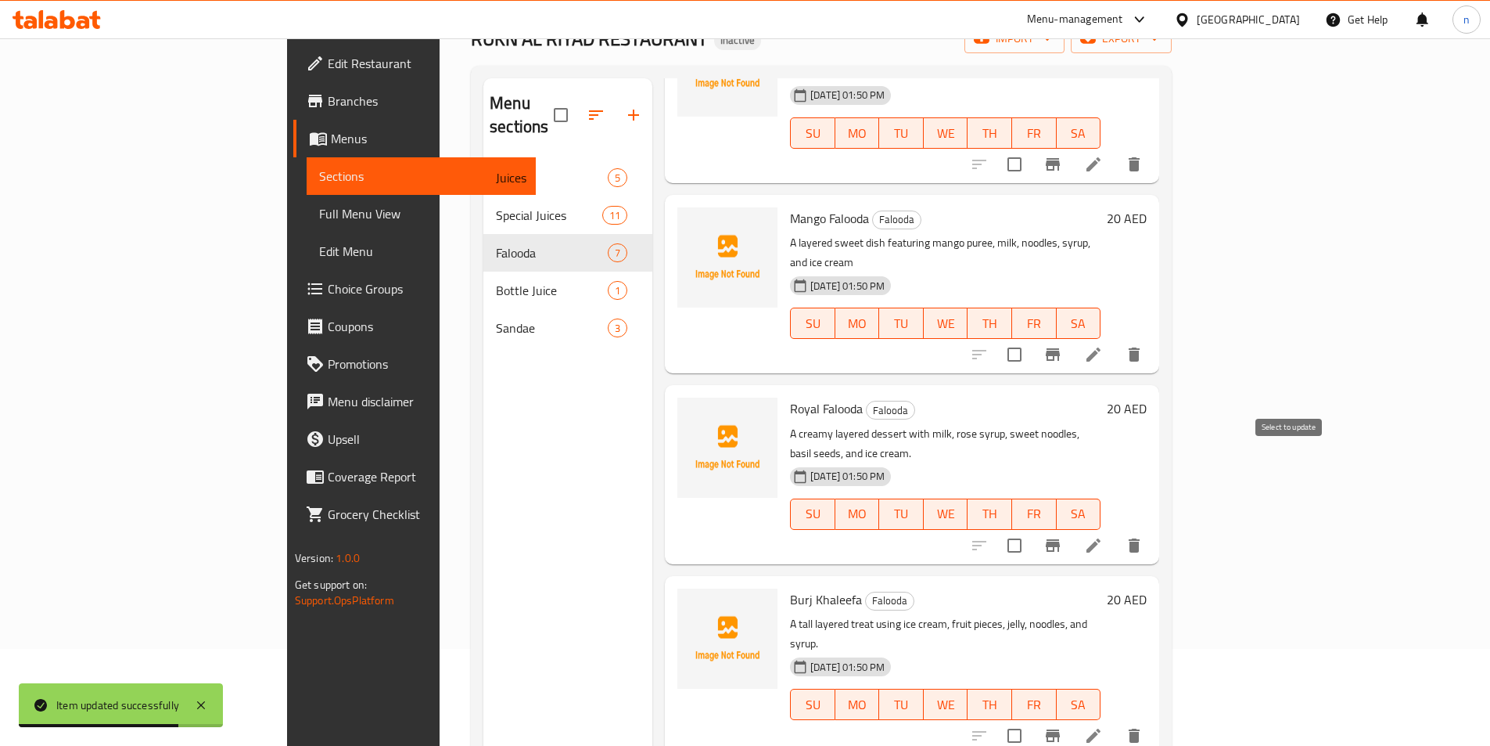
scroll to position [219, 0]
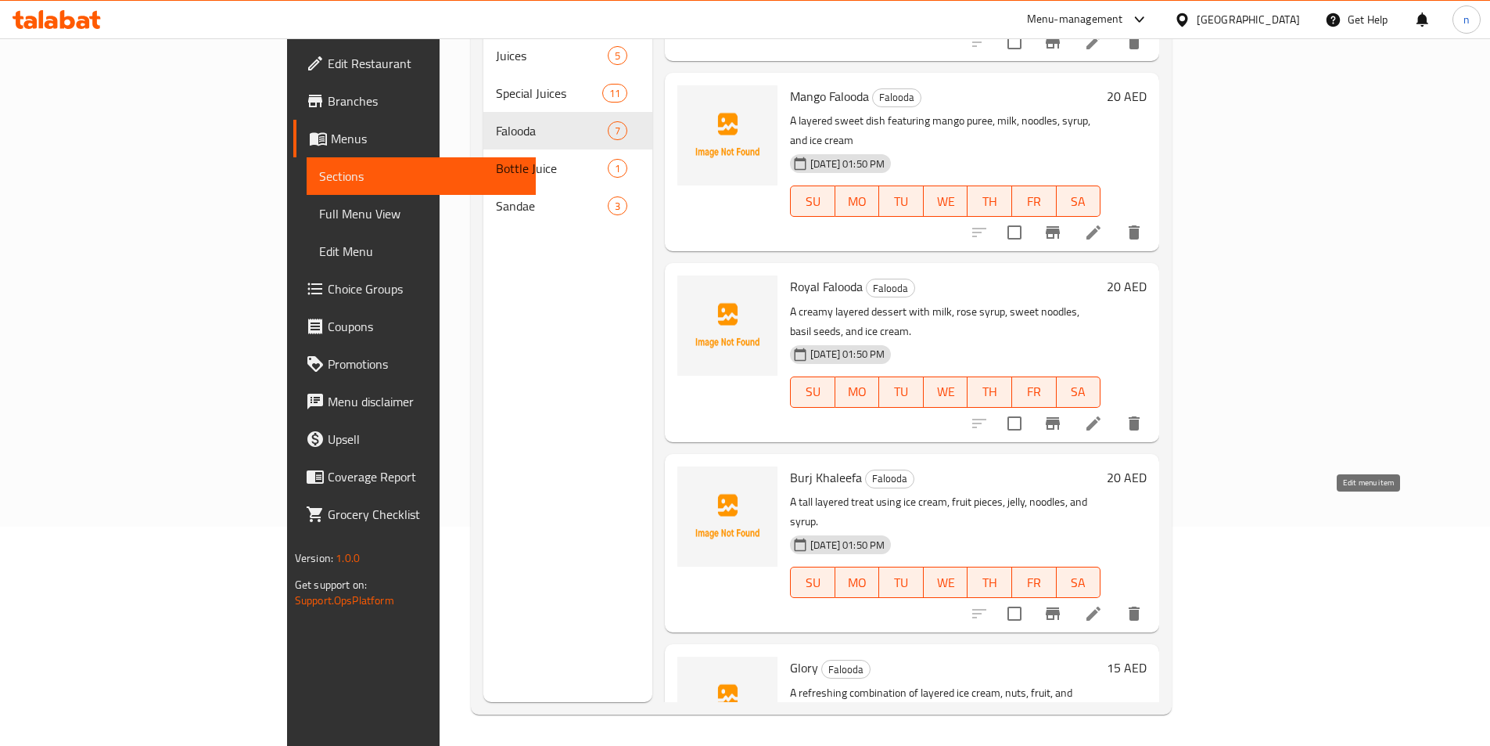
type input "layered"
click at [1101, 606] on icon at bounding box center [1094, 613] width 14 height 14
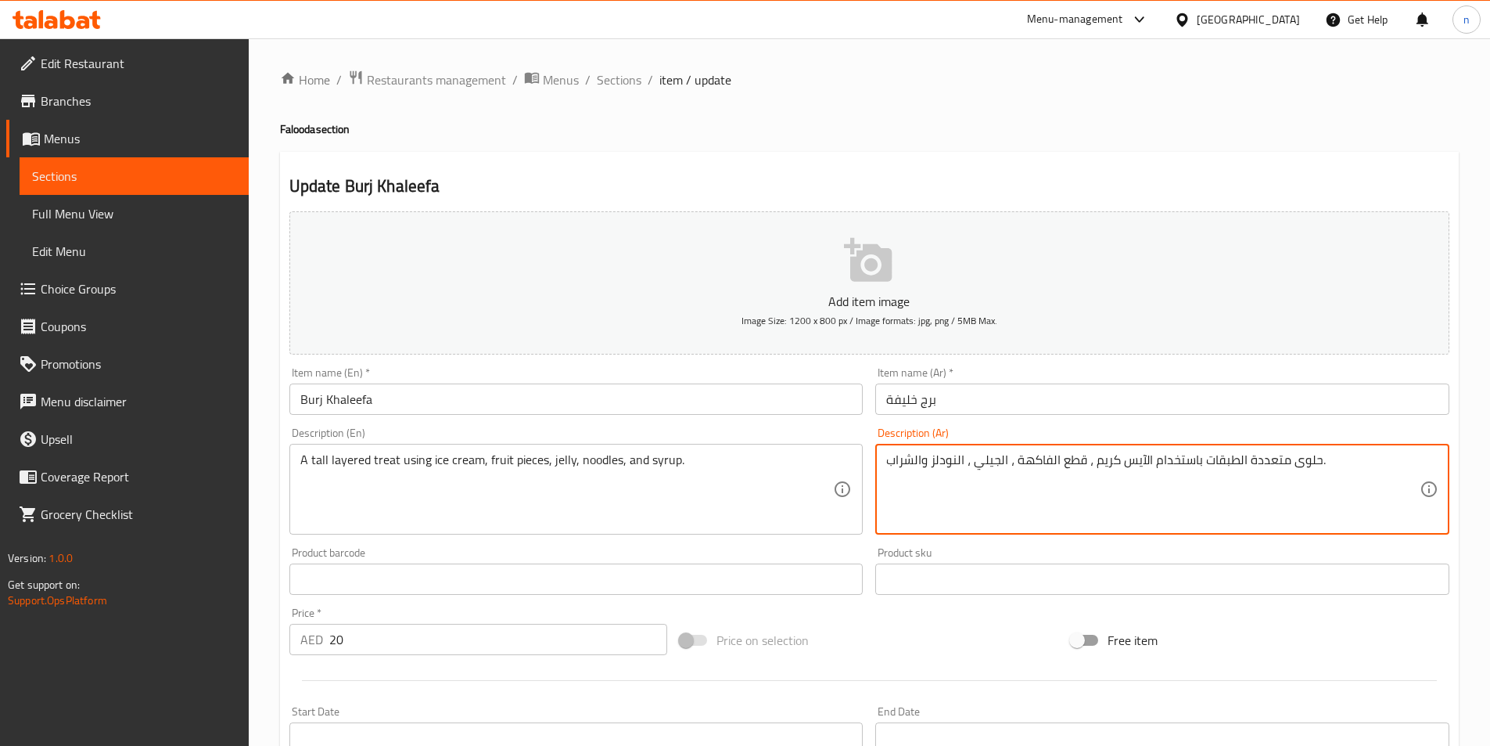
drag, startPoint x: 1239, startPoint y: 464, endPoint x: 1285, endPoint y: 466, distance: 46.2
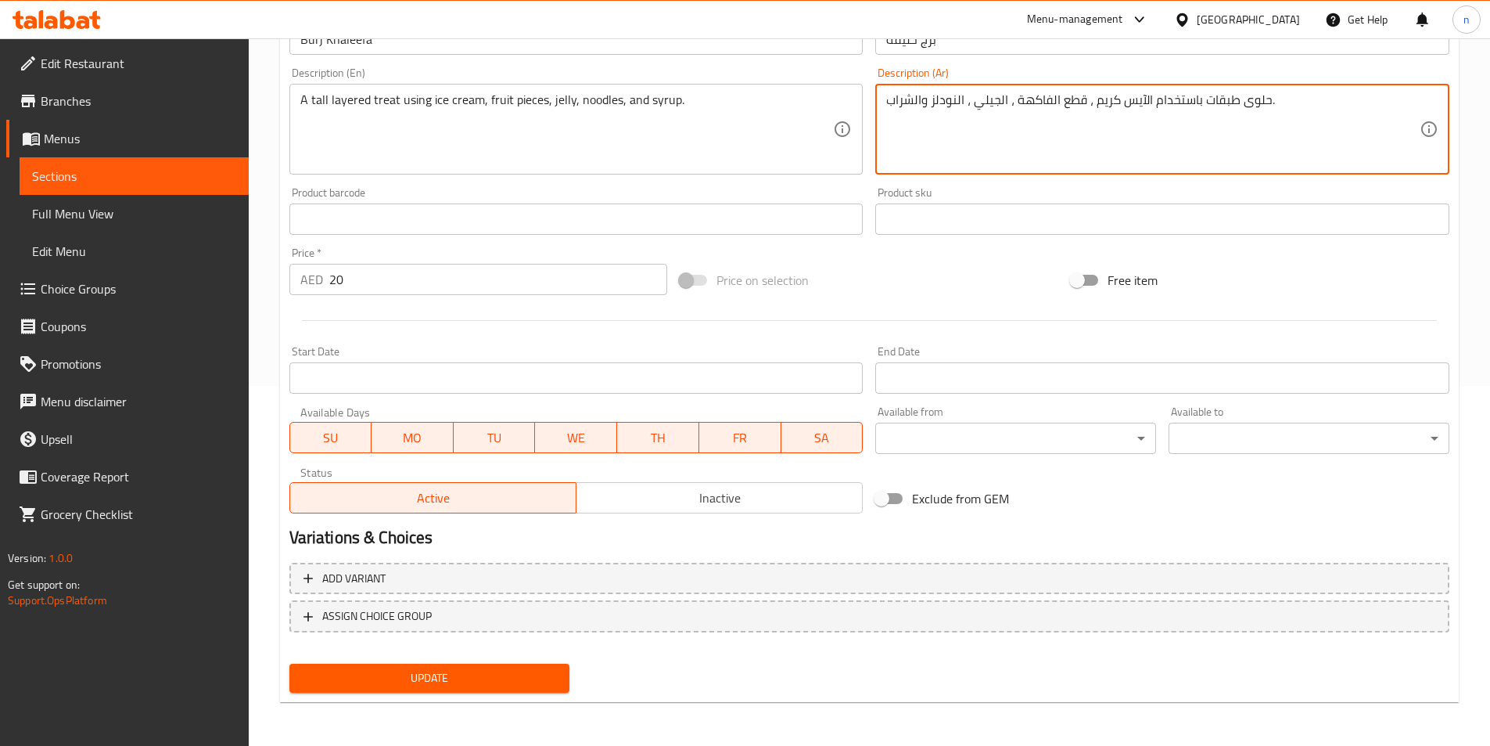
click at [463, 680] on span "Update" at bounding box center [430, 678] width 256 height 20
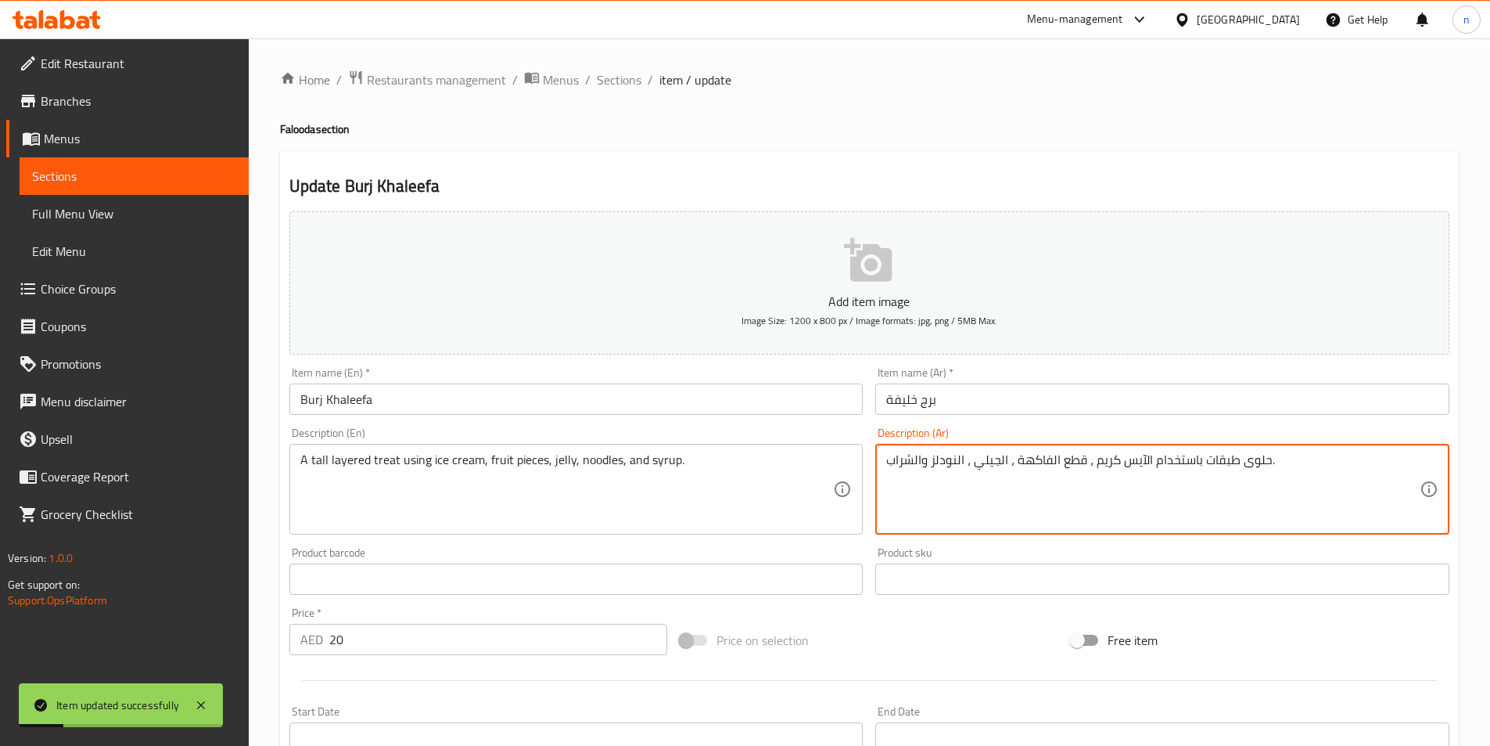
click at [1208, 459] on textarea "حلوى طبقات باستخدام الآيس كريم ، قطع الفاكهة ، الجيلي ، النودلز والشراب." at bounding box center [1153, 489] width 534 height 74
click at [1399, 478] on textarea "حلوى طبقات باستخدام الآيس كريم ، قطع الفاكهة ، الجيلي ، النودلز والشراب." at bounding box center [1153, 489] width 534 height 74
drag, startPoint x: 1393, startPoint y: 462, endPoint x: 1501, endPoint y: 472, distance: 108.4
click at [1490, 472] on html "Item updated successfully ​ Menu-management United Arab Emirates Get Help n Edi…" at bounding box center [745, 373] width 1490 height 746
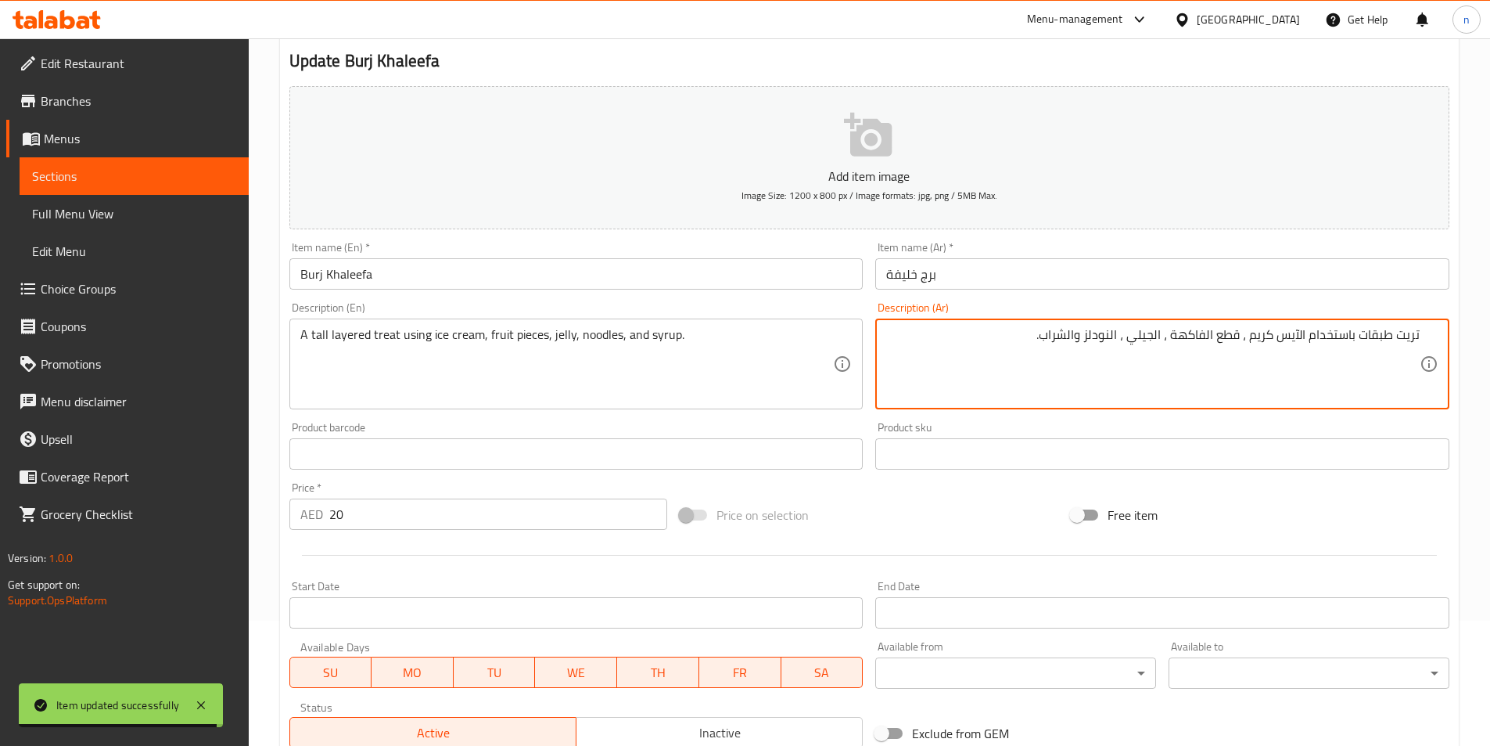
scroll to position [360, 0]
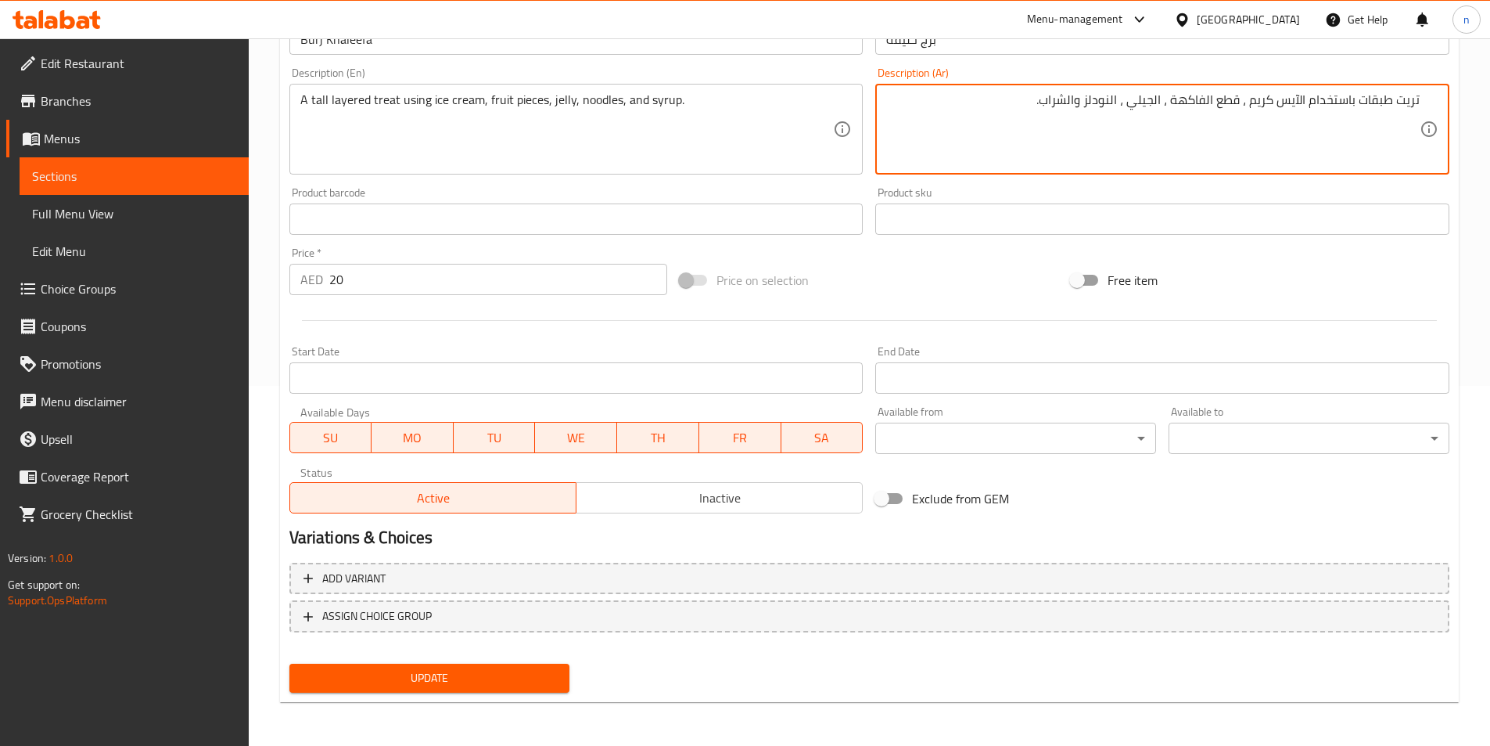
drag, startPoint x: 1361, startPoint y: 106, endPoint x: 1501, endPoint y: 95, distance: 140.4
click at [1490, 95] on html "​ Menu-management United Arab Emirates Get Help n Edit Restaurant Branches Menu…" at bounding box center [745, 13] width 1490 height 746
paste textarea "بقات طويلة تريت"
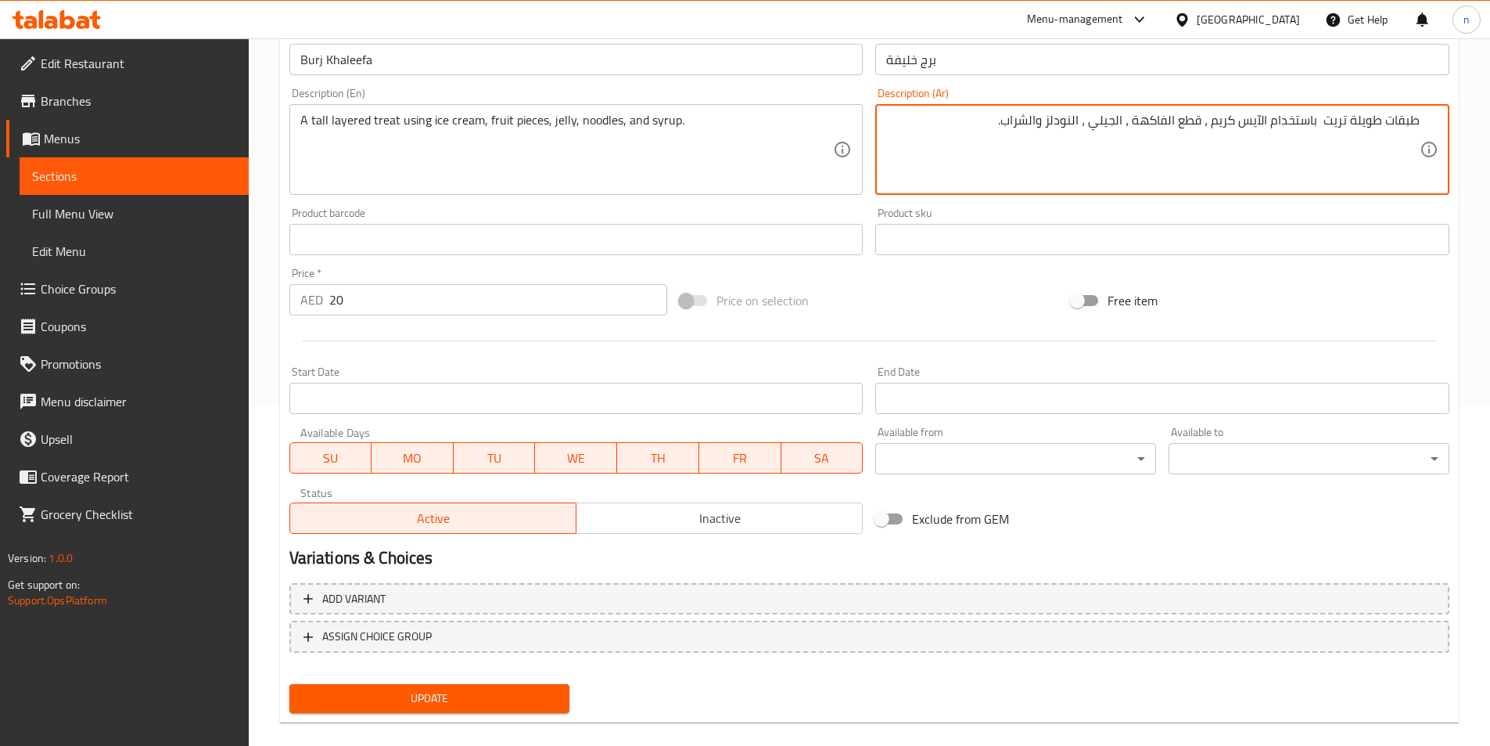
scroll to position [282, 0]
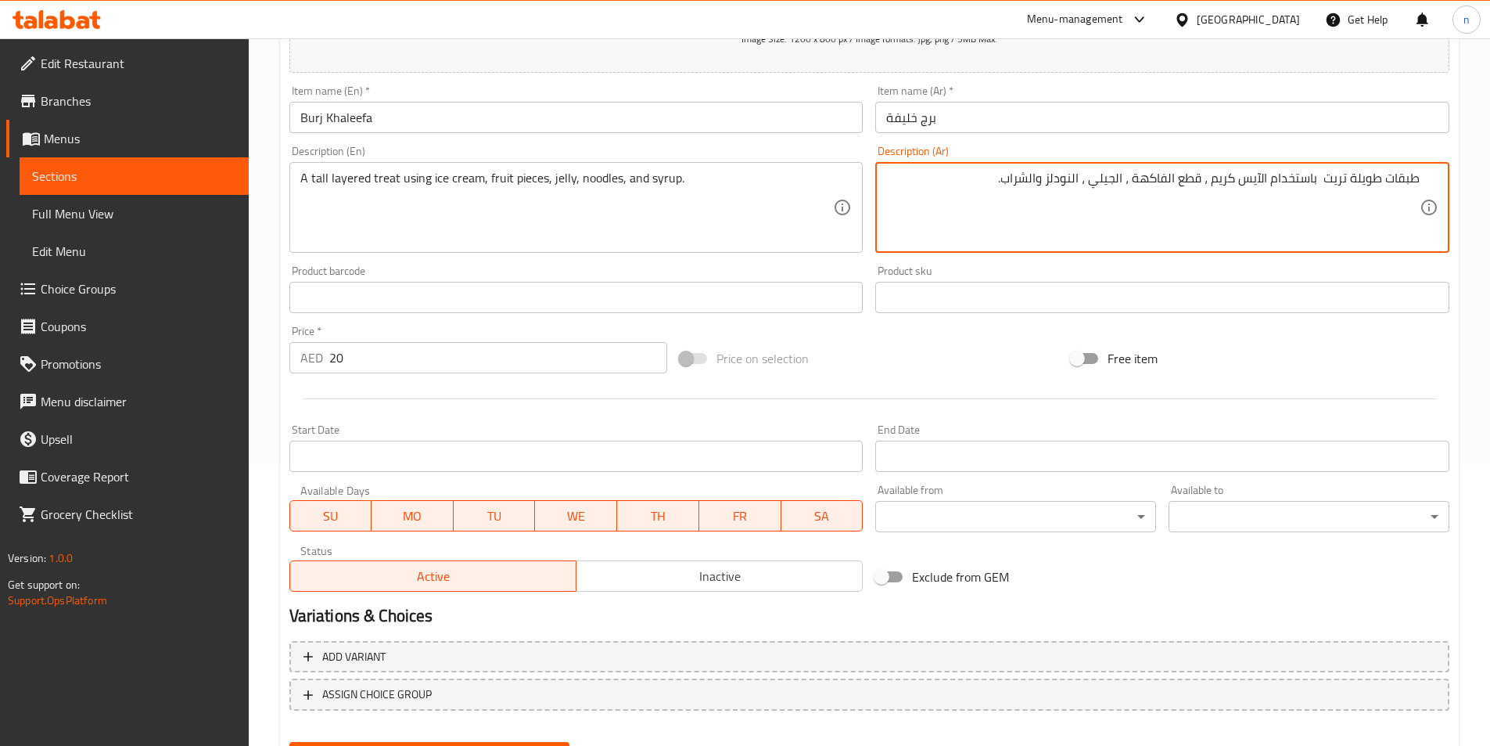
click at [1332, 194] on textarea "طبقات طويلة تريت باستخدام الآيس كريم ، قطع الفاكهة ، الجيلي ، النودلز والشراب." at bounding box center [1153, 208] width 534 height 74
click at [1337, 183] on textarea "طبقات طويلة تريت باستخدام الآيس كريم ، قطع الفاكهة ، الجيلي ، النودلز والشراب." at bounding box center [1153, 208] width 534 height 74
click at [1385, 189] on textarea "طبقات طويلة باستخدام الآيس كريم ، قطع الفاكهة ، الجيلي ، النودلز والشراب." at bounding box center [1153, 208] width 534 height 74
paste textarea "تريت"
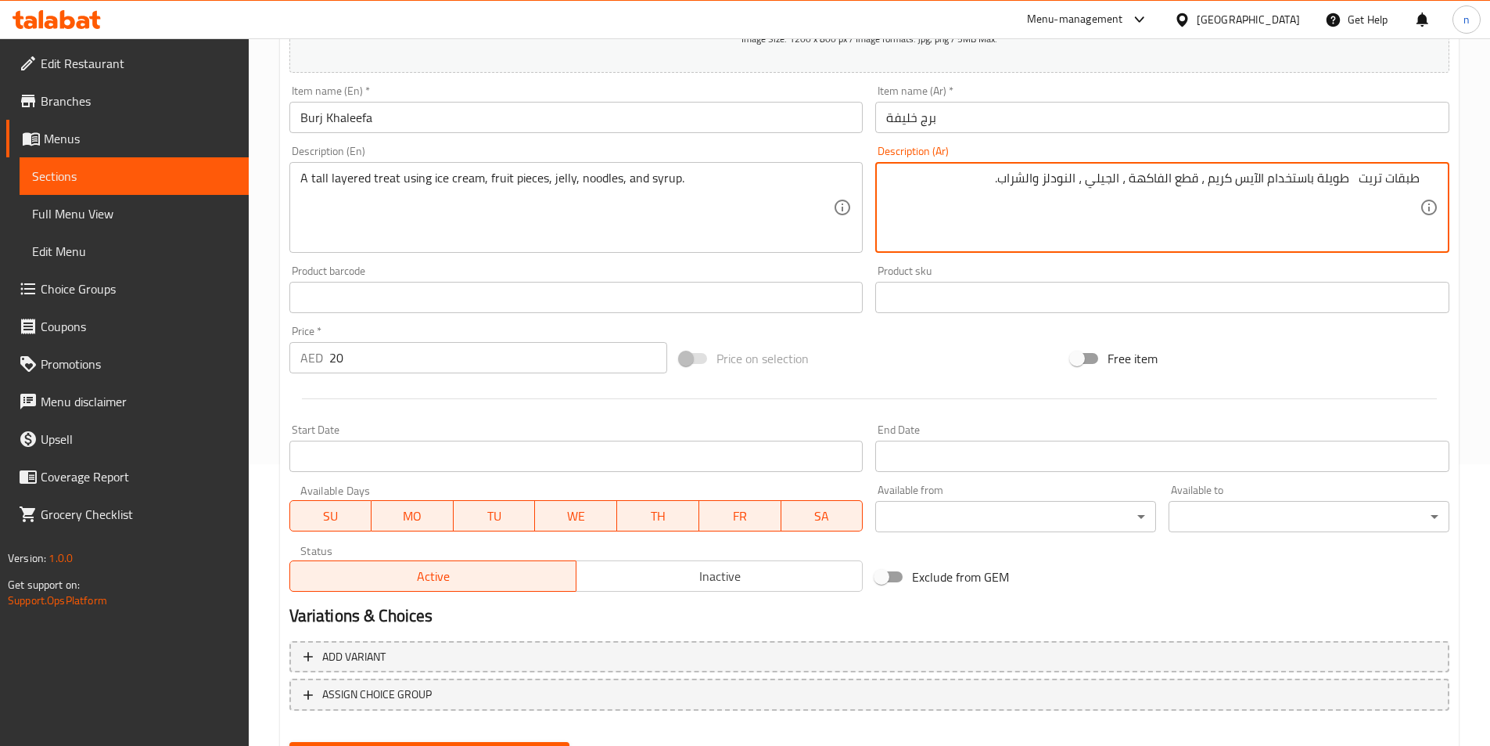
click at [1350, 182] on textarea "طبقات تريت طويلة باستخدام الآيس كريم ، قطع الفاكهة ، الجيلي ، النودلز والشراب." at bounding box center [1153, 208] width 534 height 74
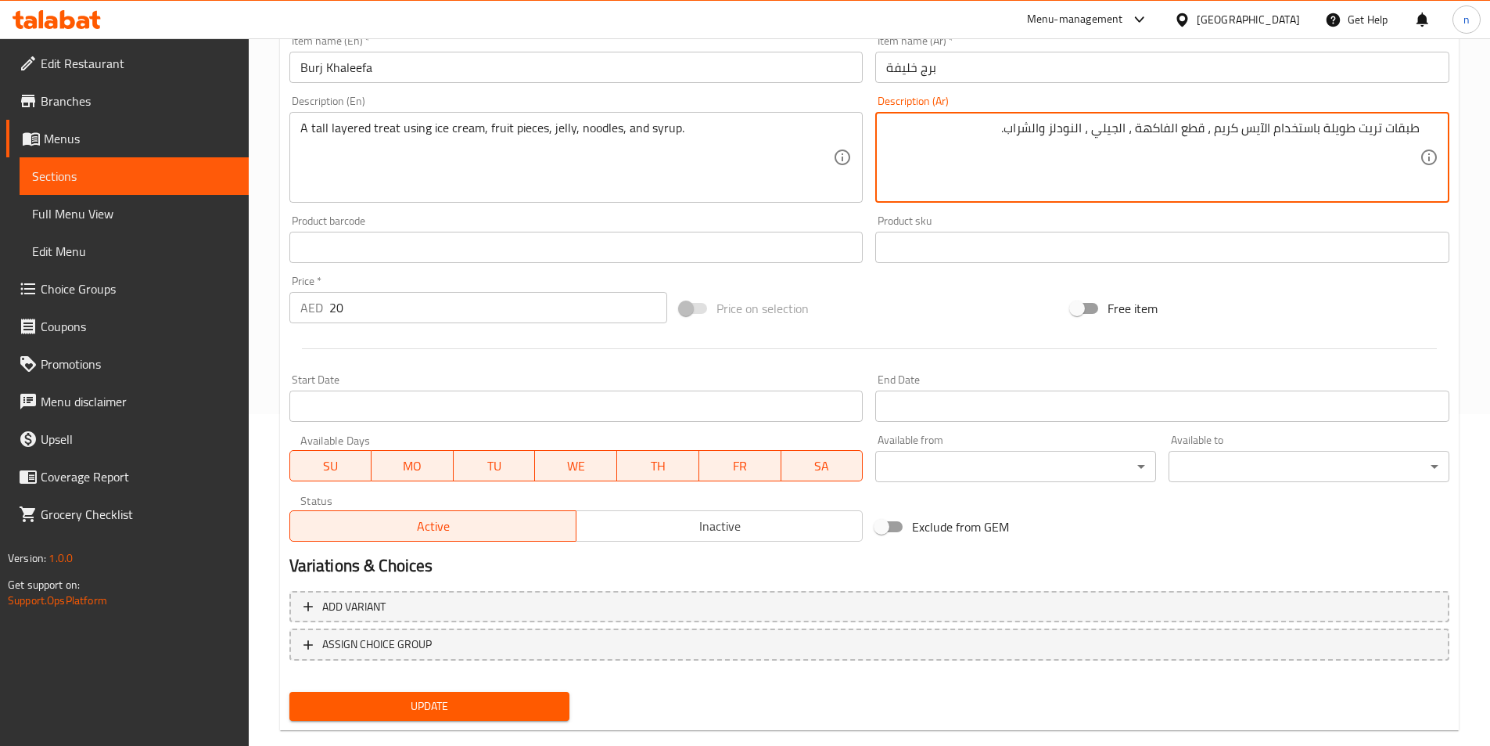
scroll to position [360, 0]
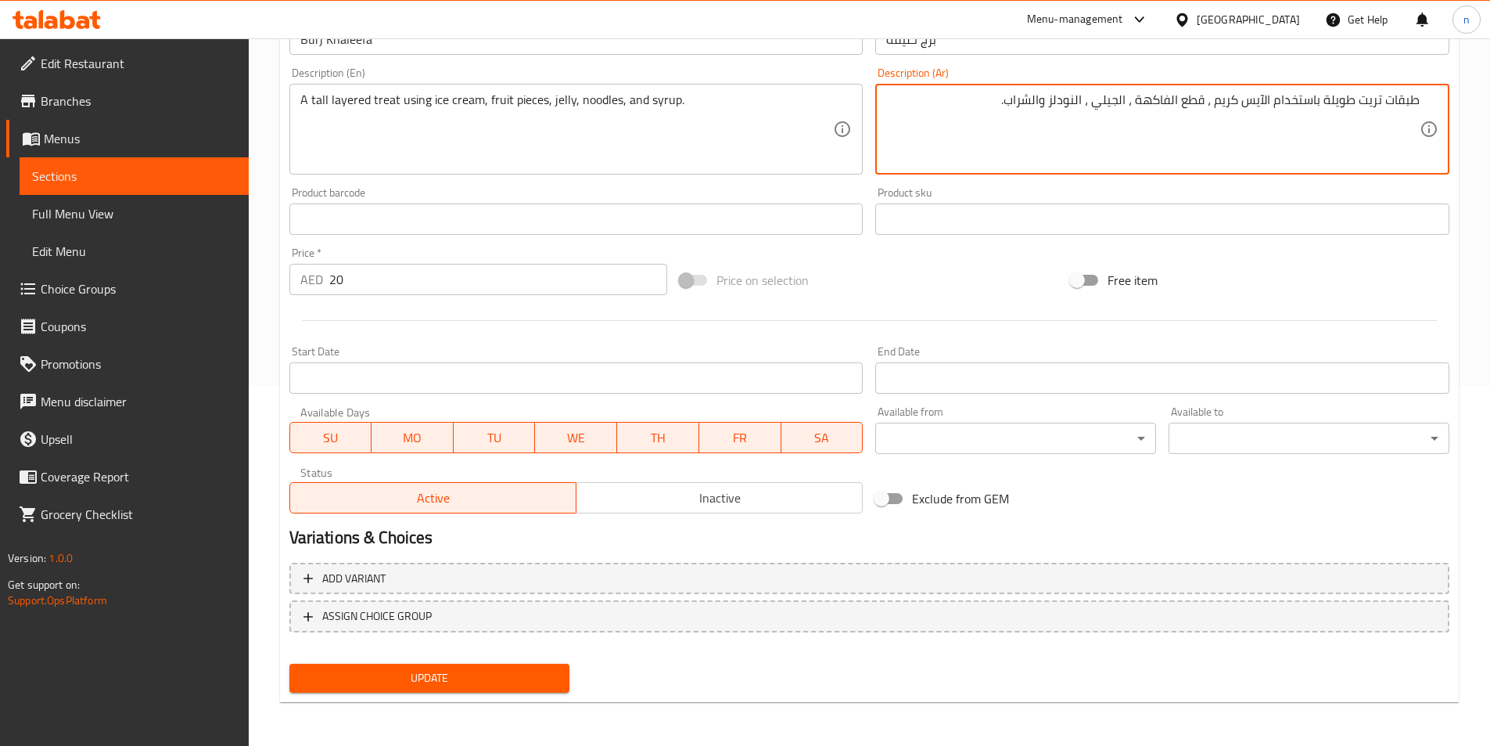
type textarea "طبقات تريت طويلة باستخدام الآيس كريم ، قطع الفاكهة ، الجيلي ، النودلز والشراب."
click at [441, 689] on button "Update" at bounding box center [429, 677] width 281 height 29
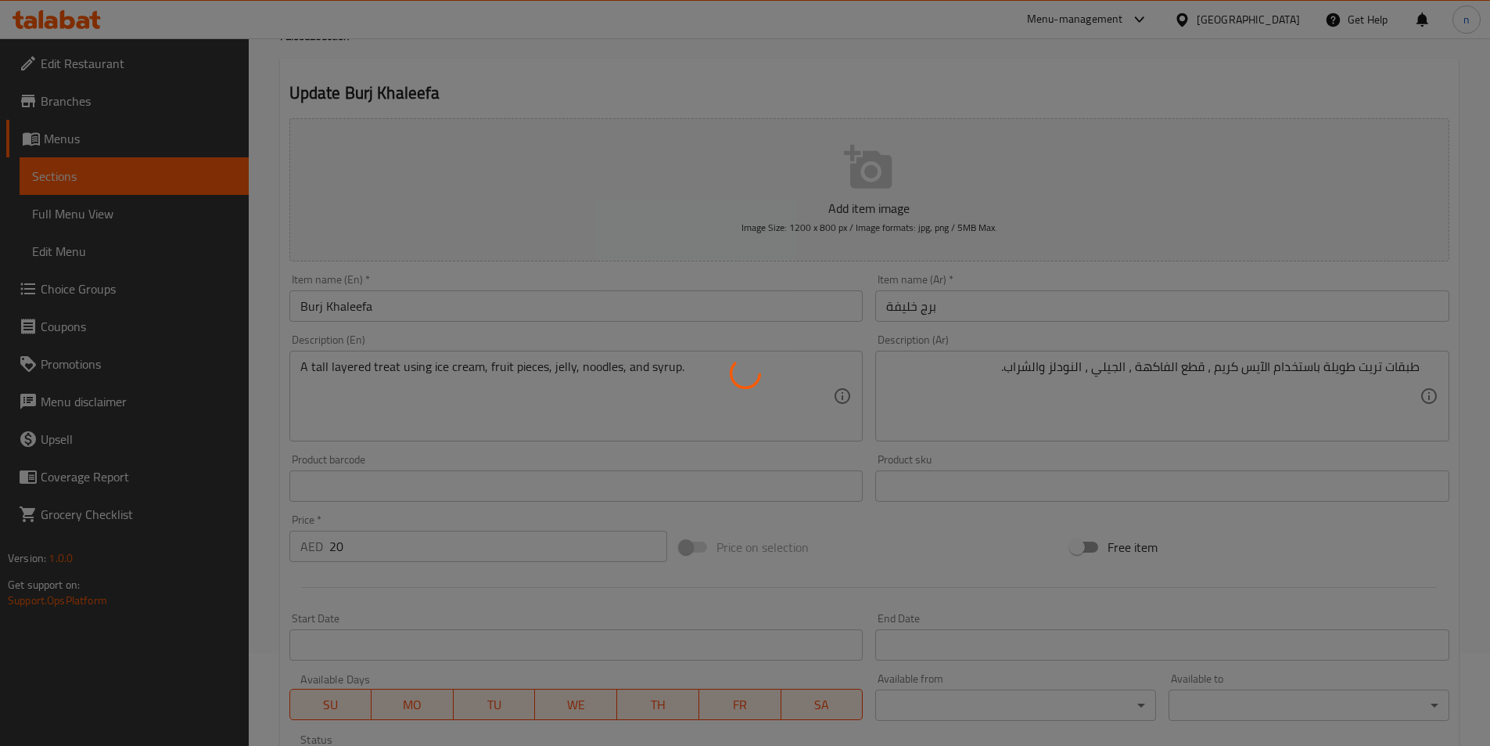
scroll to position [0, 0]
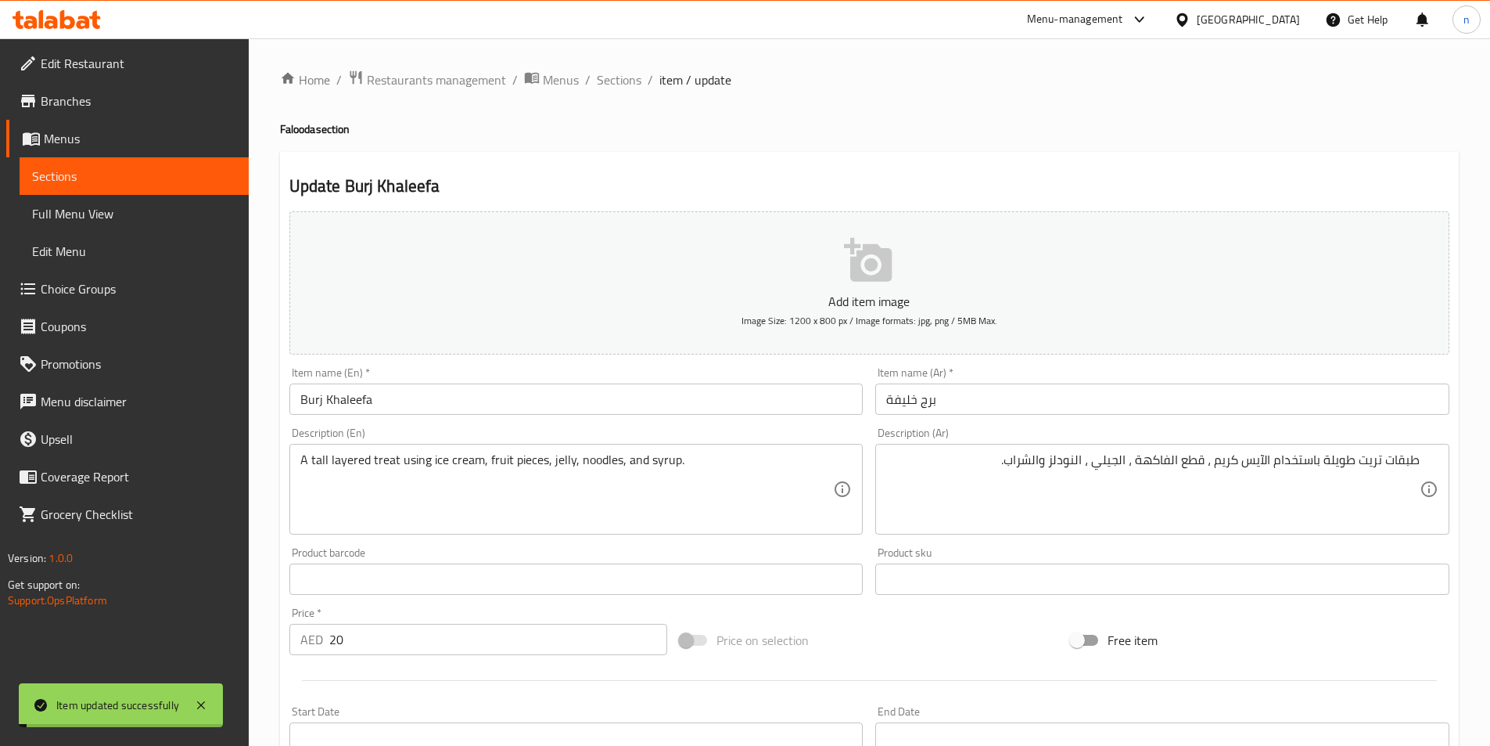
click at [606, 81] on span "Sections" at bounding box center [619, 79] width 45 height 19
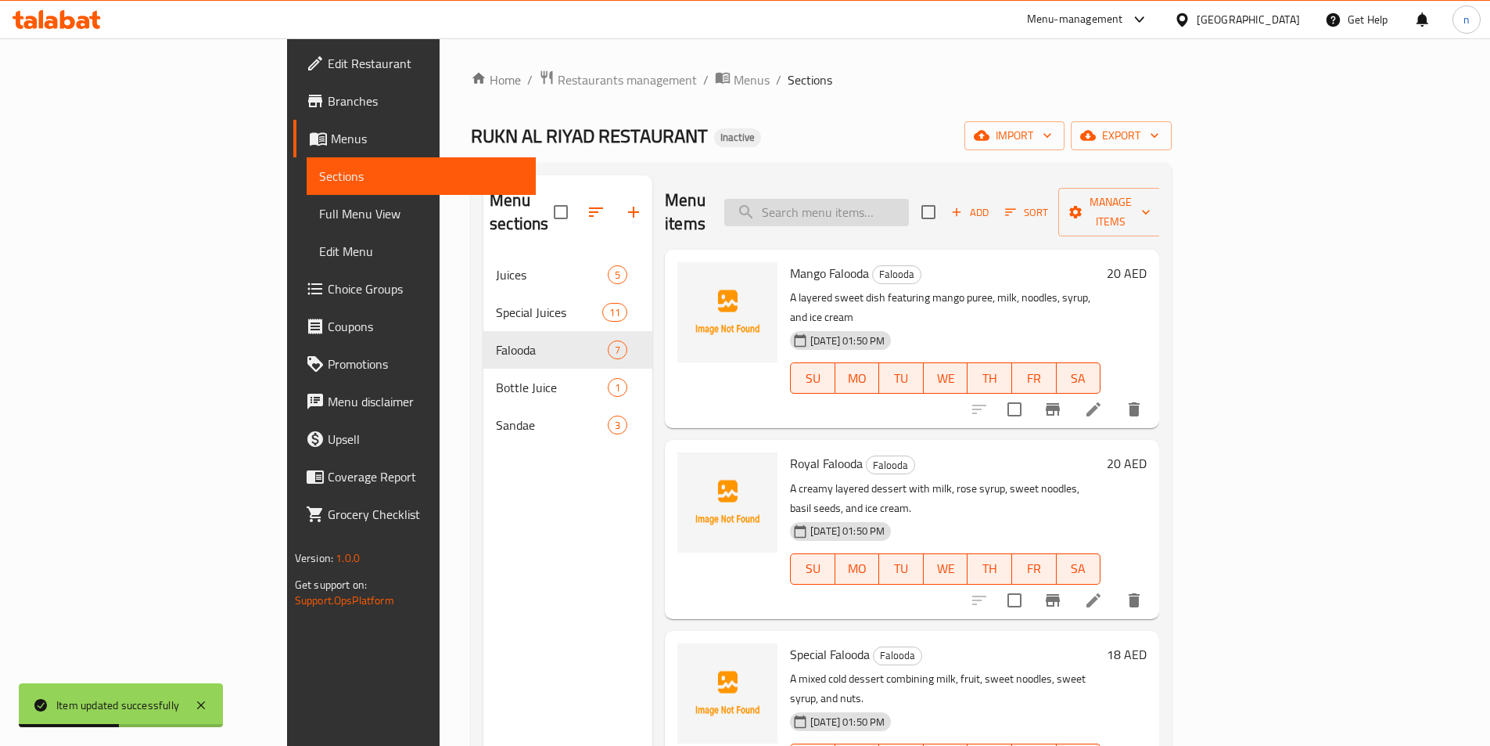
click at [900, 199] on input "search" at bounding box center [816, 212] width 185 height 27
paste input "layered"
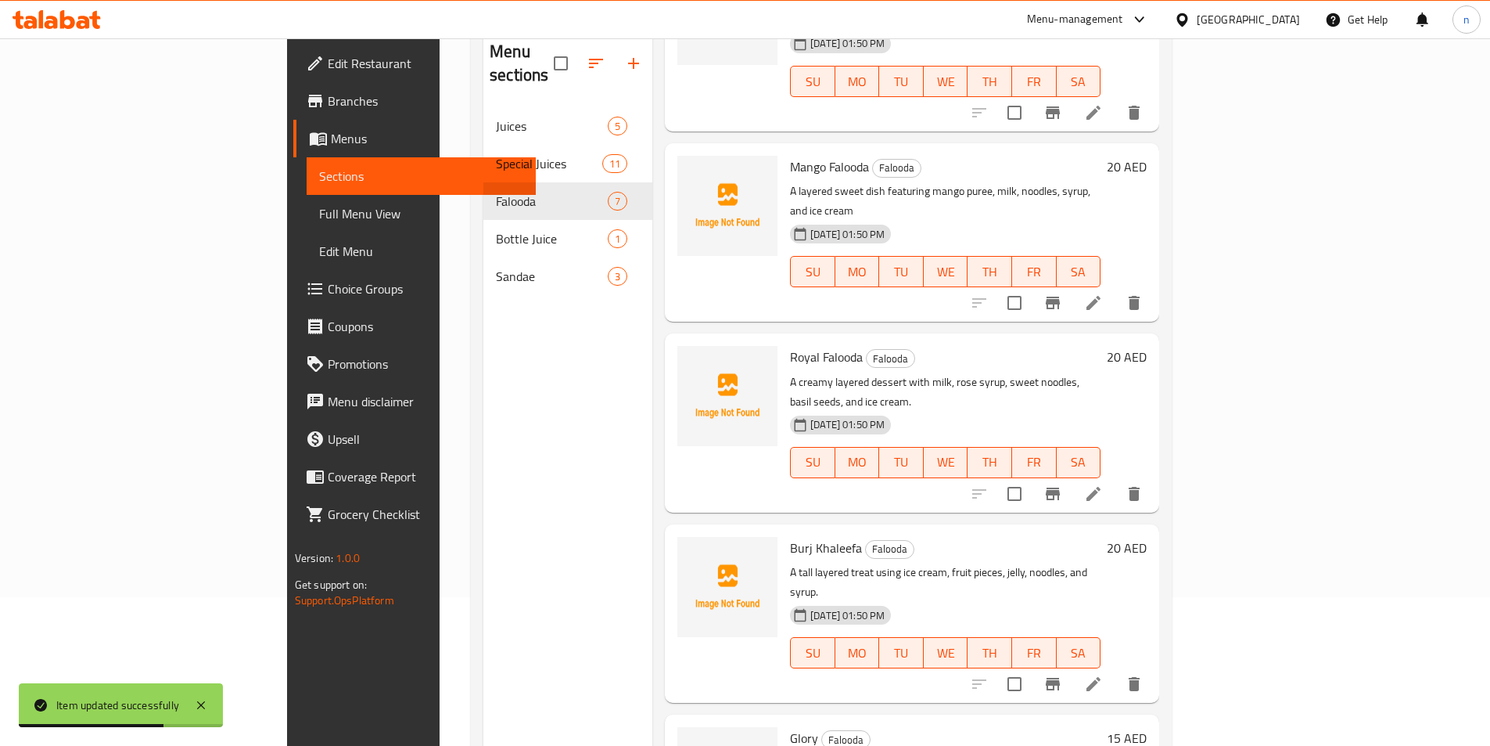
scroll to position [219, 0]
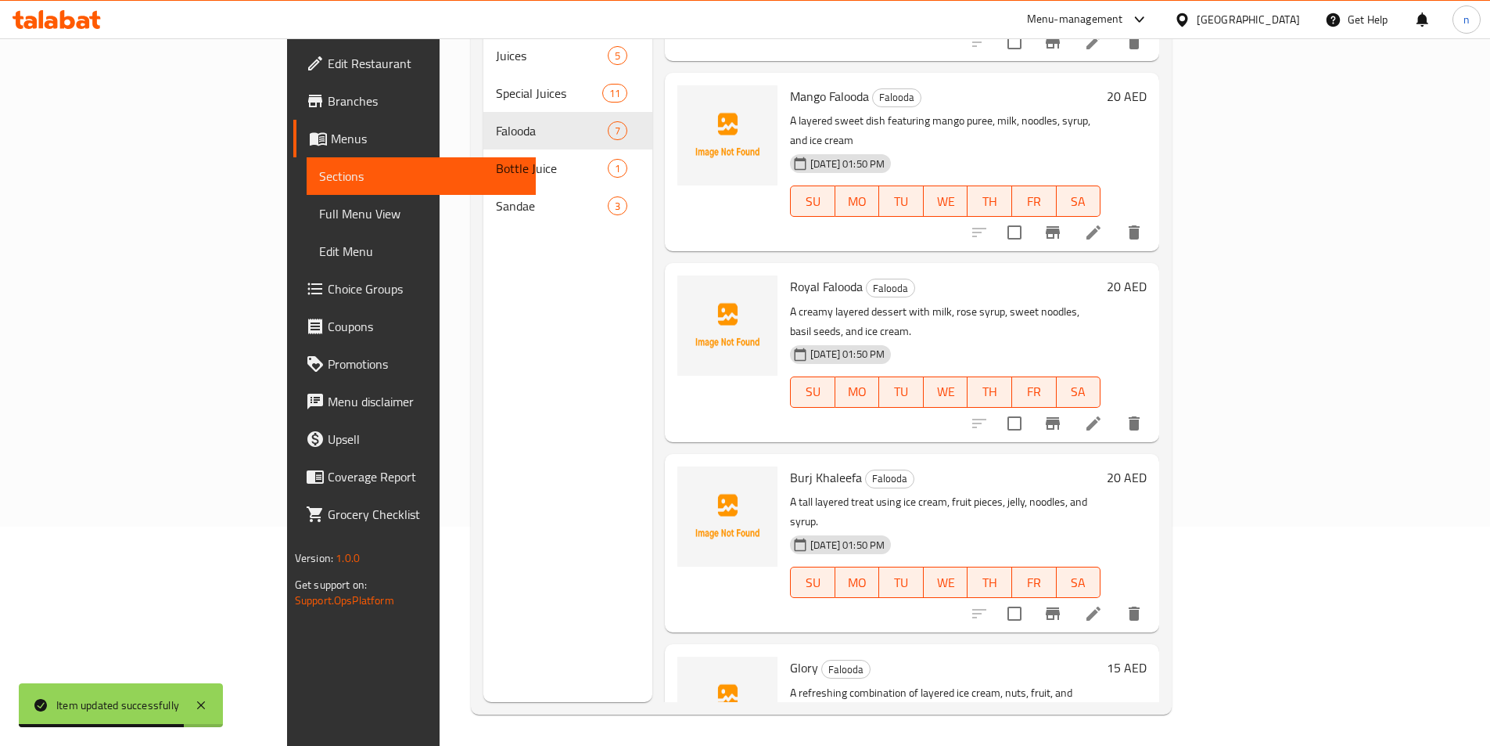
type input "layered"
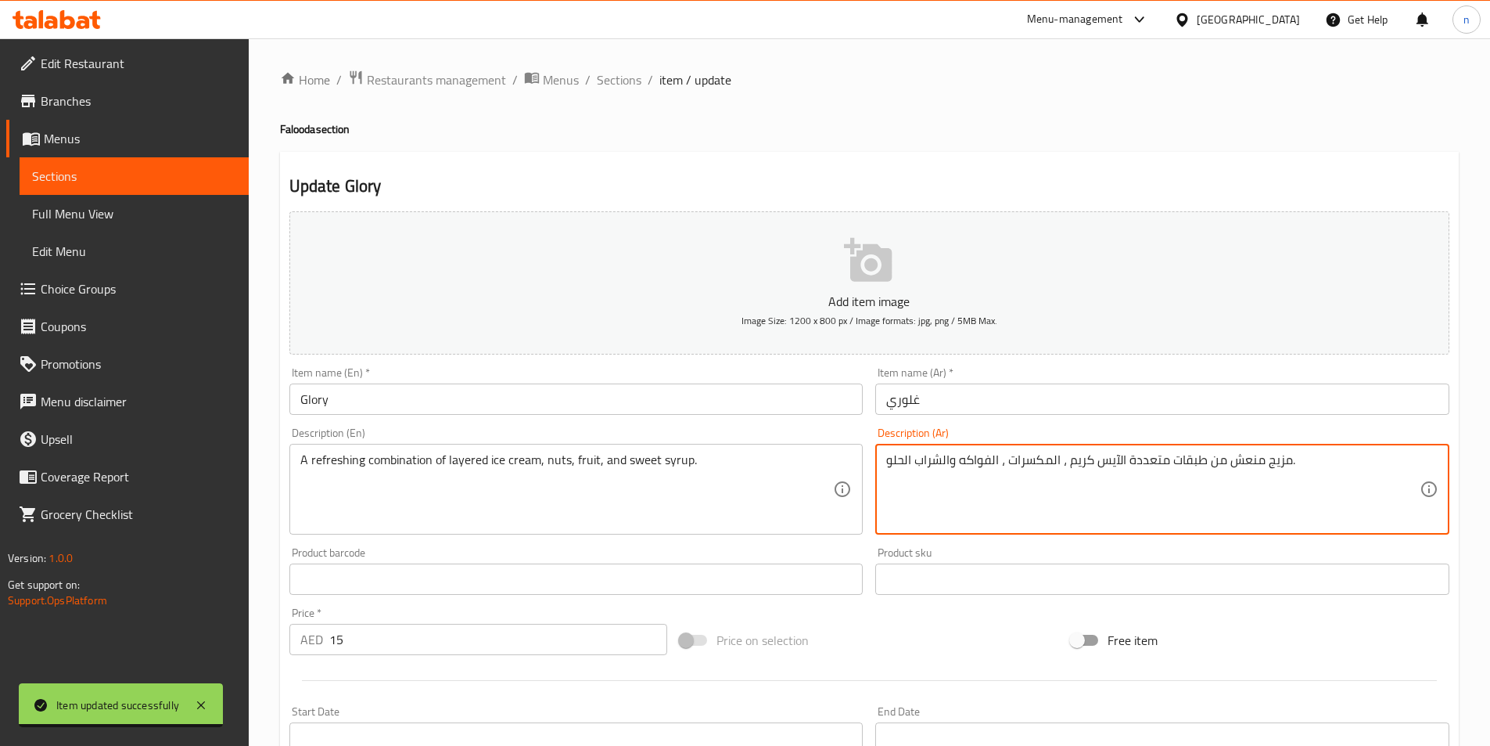
click at [1001, 477] on textarea "مزيج منعش من طبقات متعددة الآيس كريم ، المكسرات ، الفواكه والشراب الحلو." at bounding box center [1153, 489] width 534 height 74
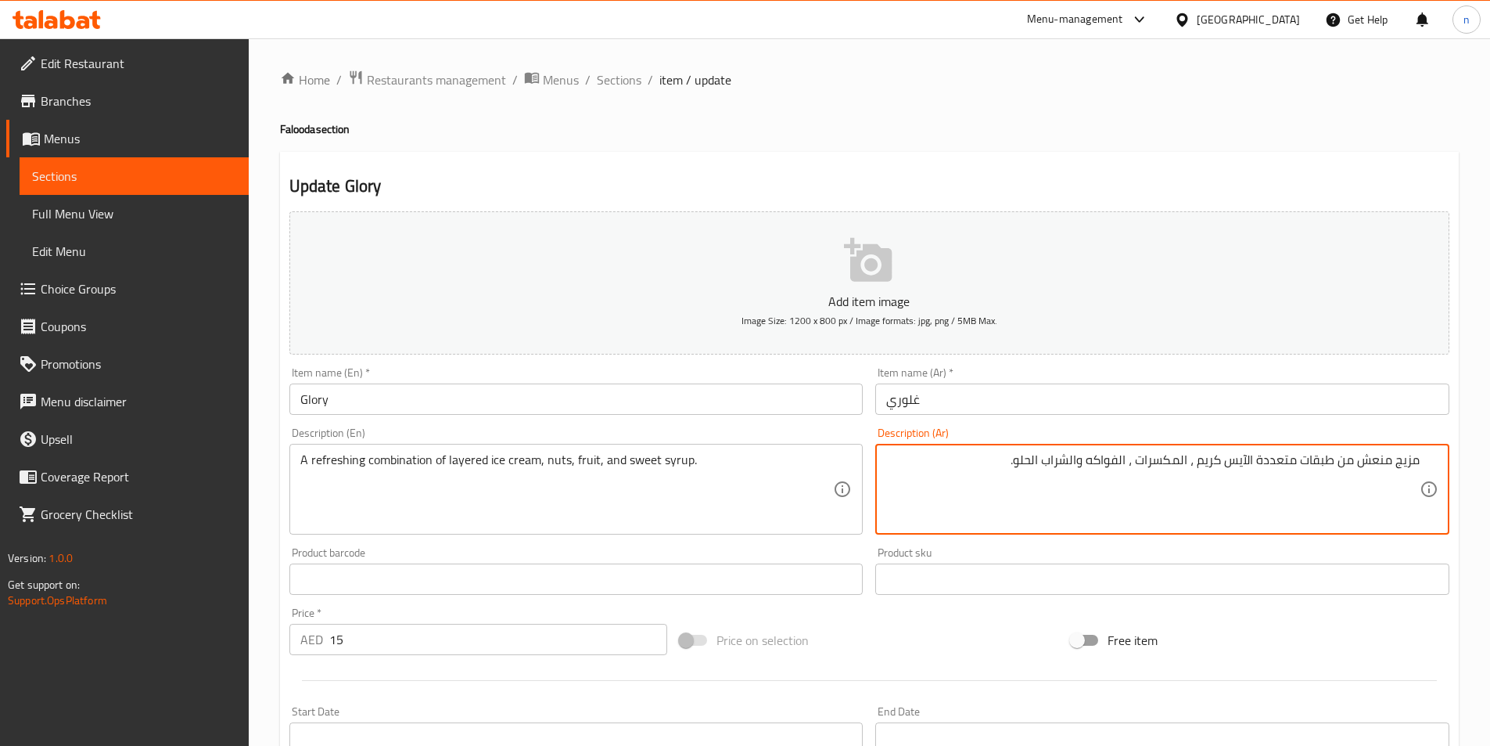
click at [956, 530] on div "مزيج منعش من طبقات متعددة الآيس كريم ، المكسرات ، الفواكه والشراب الحلو. Descri…" at bounding box center [1162, 489] width 574 height 91
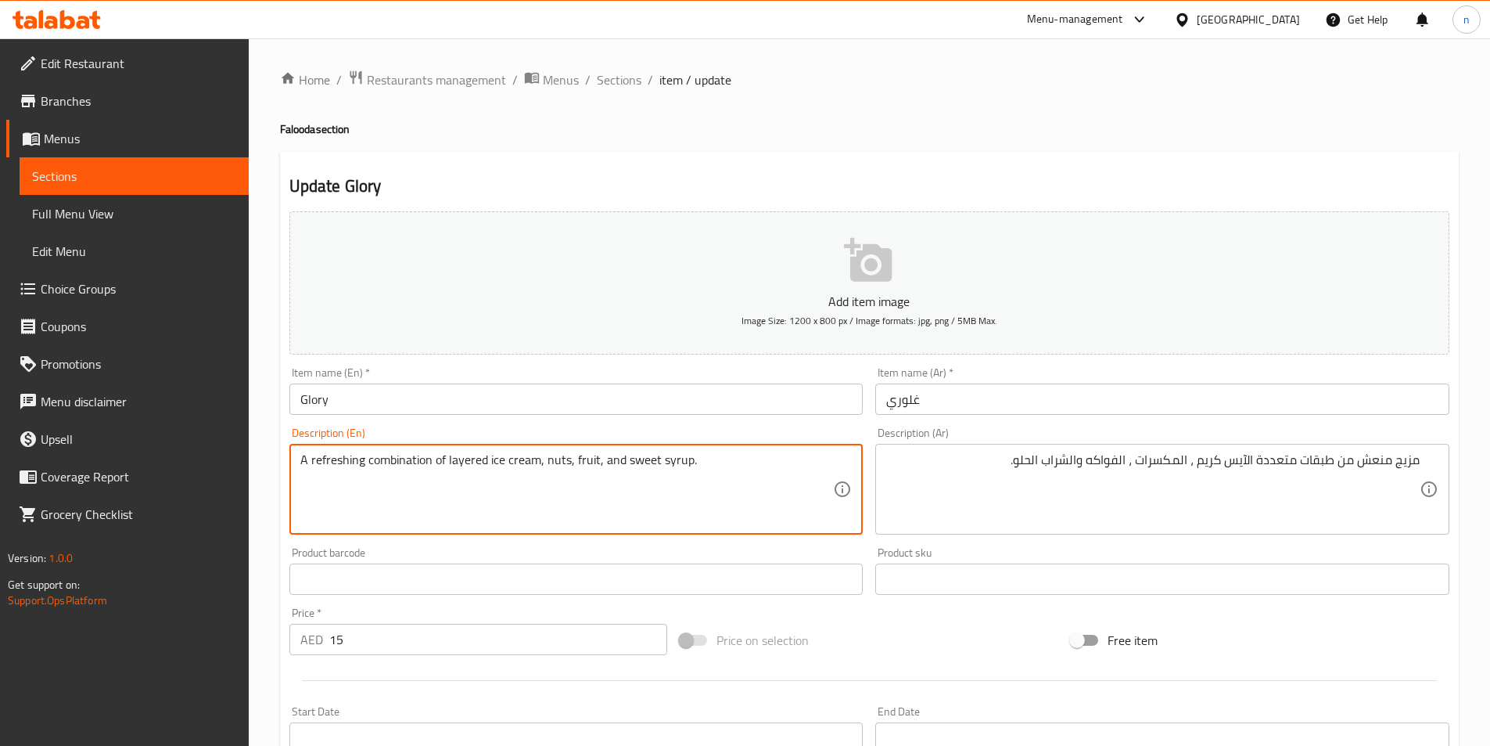
click at [399, 463] on textarea "A refreshing combination of layered ice cream, nuts, fruit, and sweet syrup." at bounding box center [567, 489] width 534 height 74
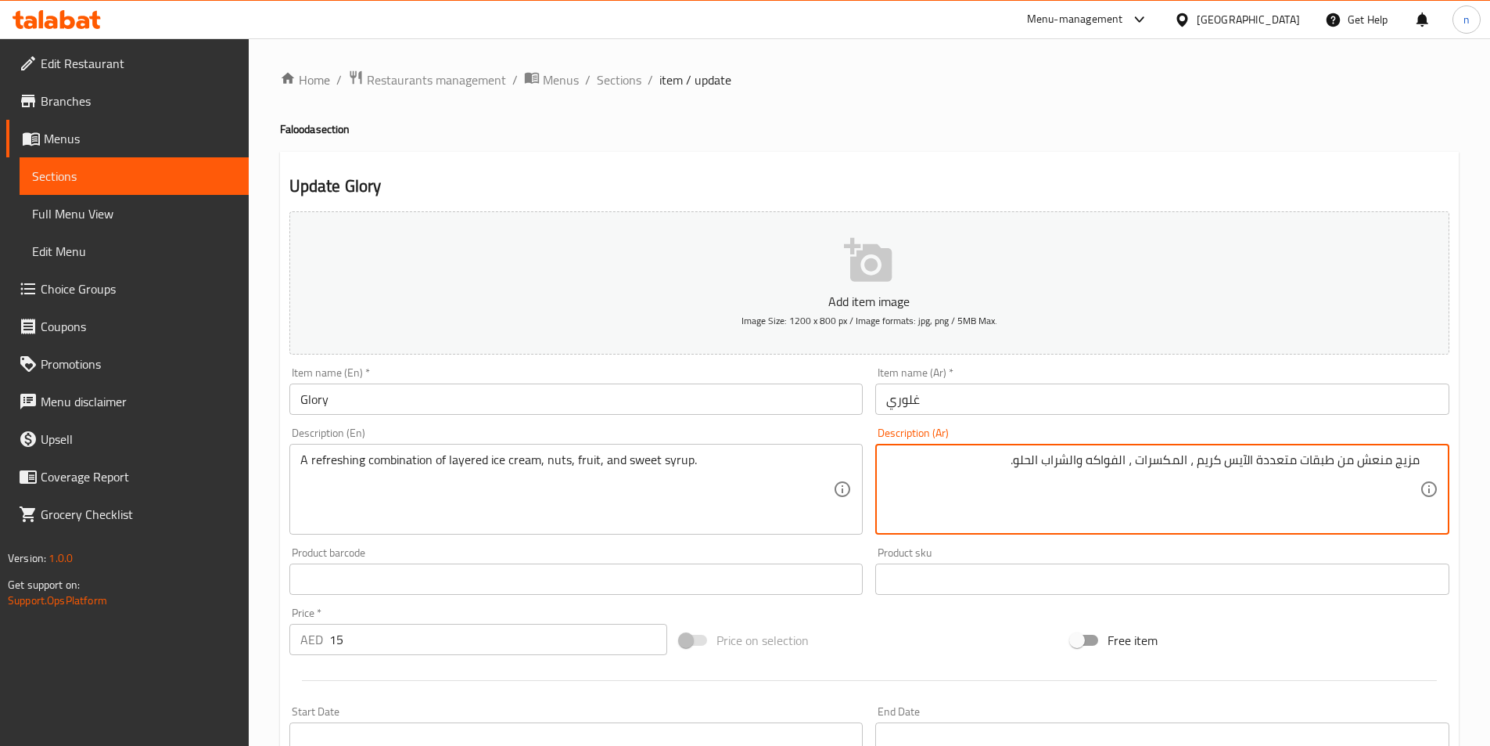
drag, startPoint x: 1260, startPoint y: 460, endPoint x: 1300, endPoint y: 471, distance: 40.6
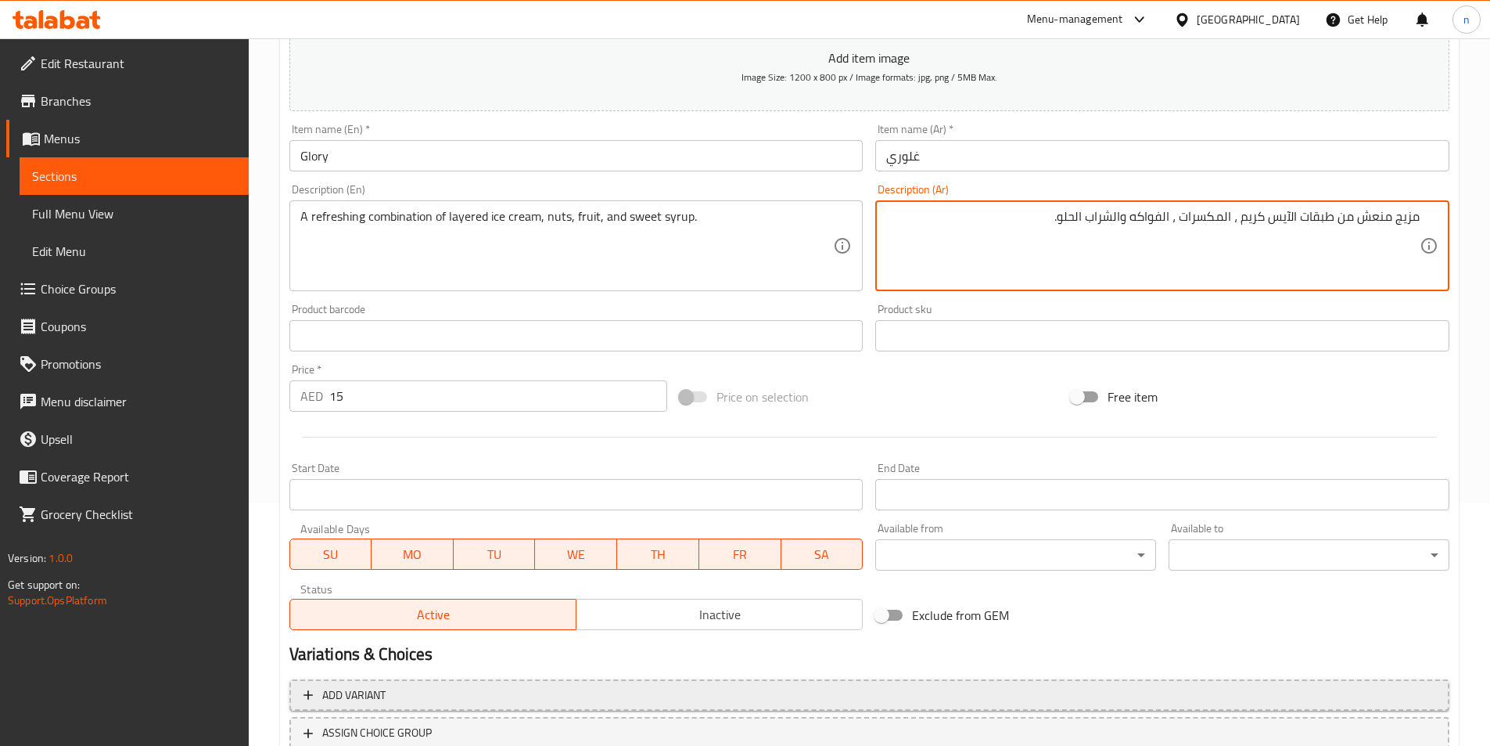
scroll to position [360, 0]
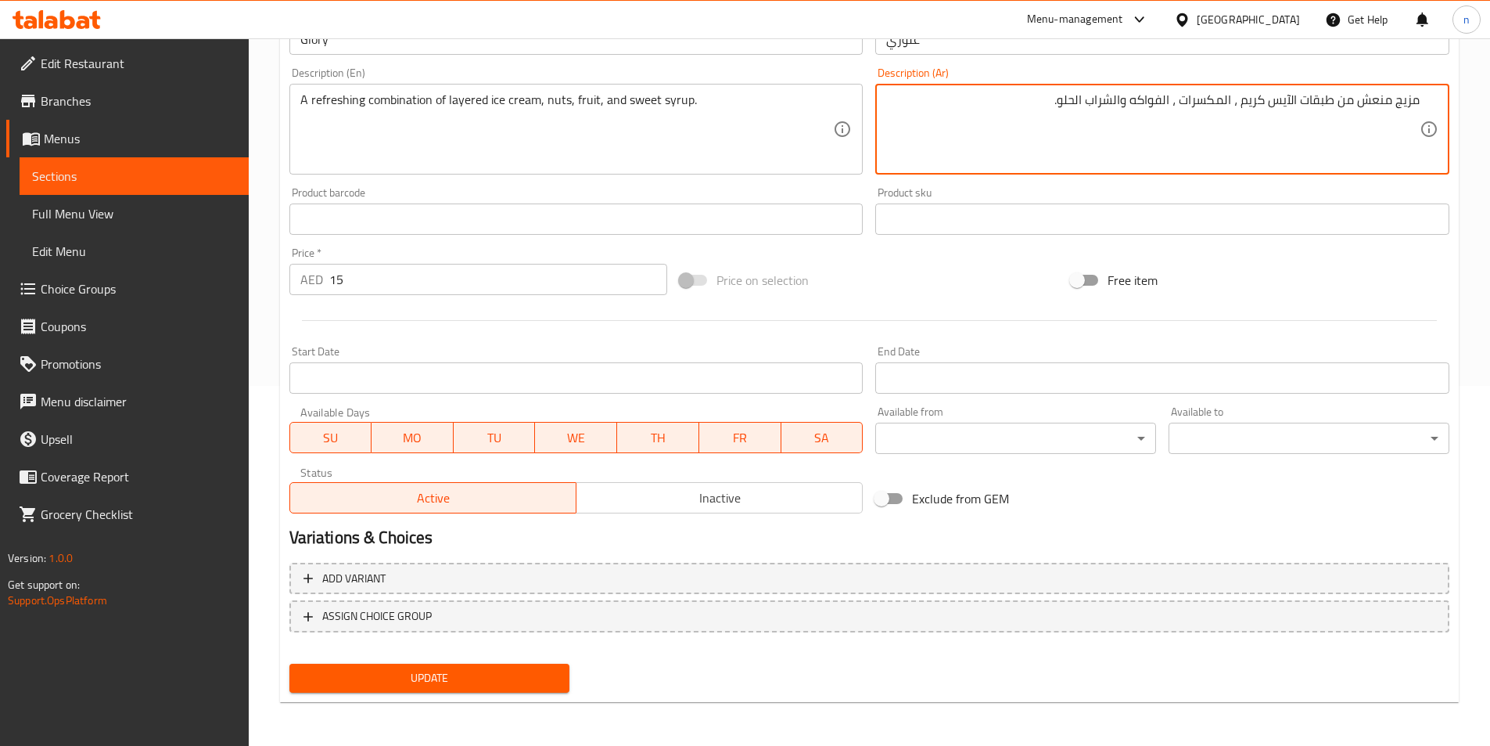
type textarea "مزيج منعش من طبقات الآيس كريم ، المكسرات ، الفواكه والشراب الحلو."
click at [469, 667] on button "Update" at bounding box center [429, 677] width 281 height 29
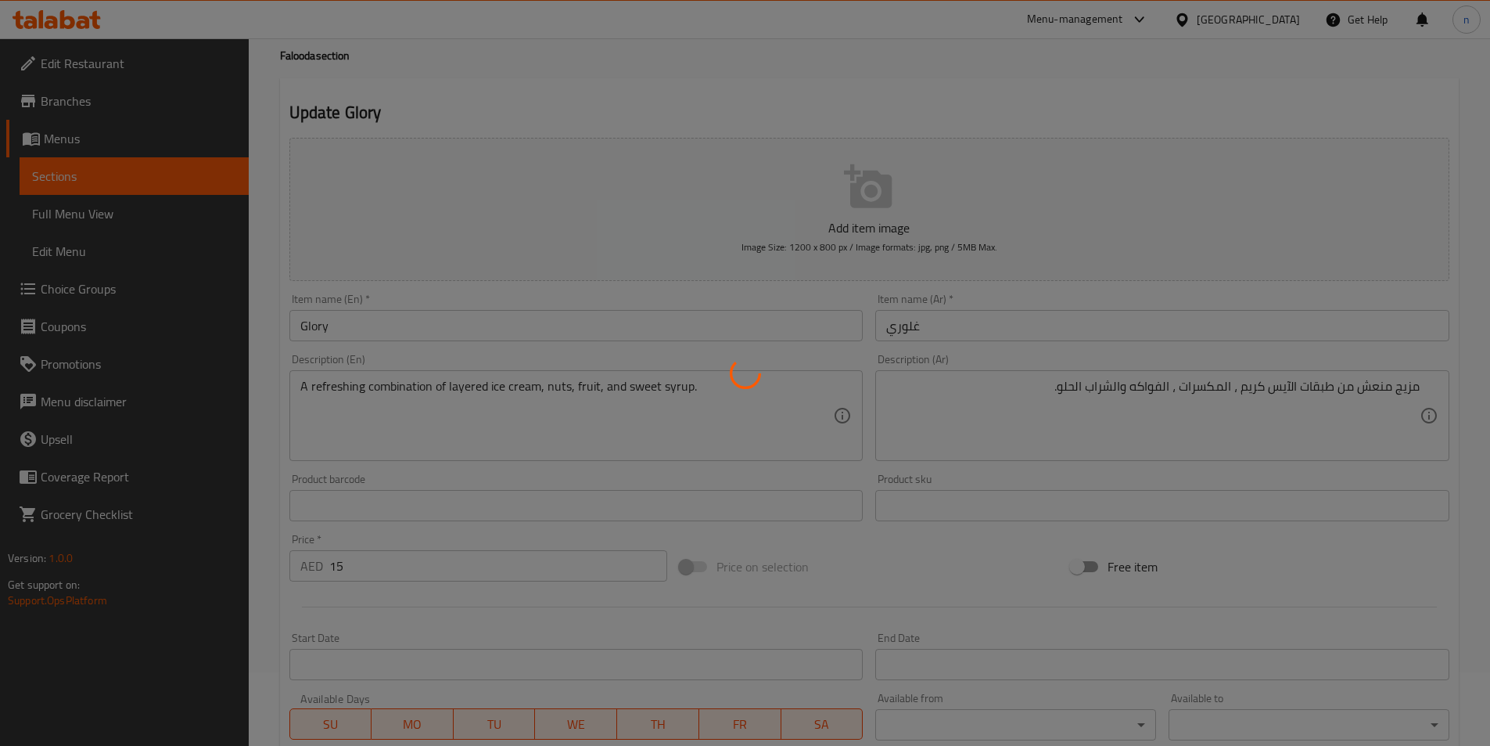
scroll to position [0, 0]
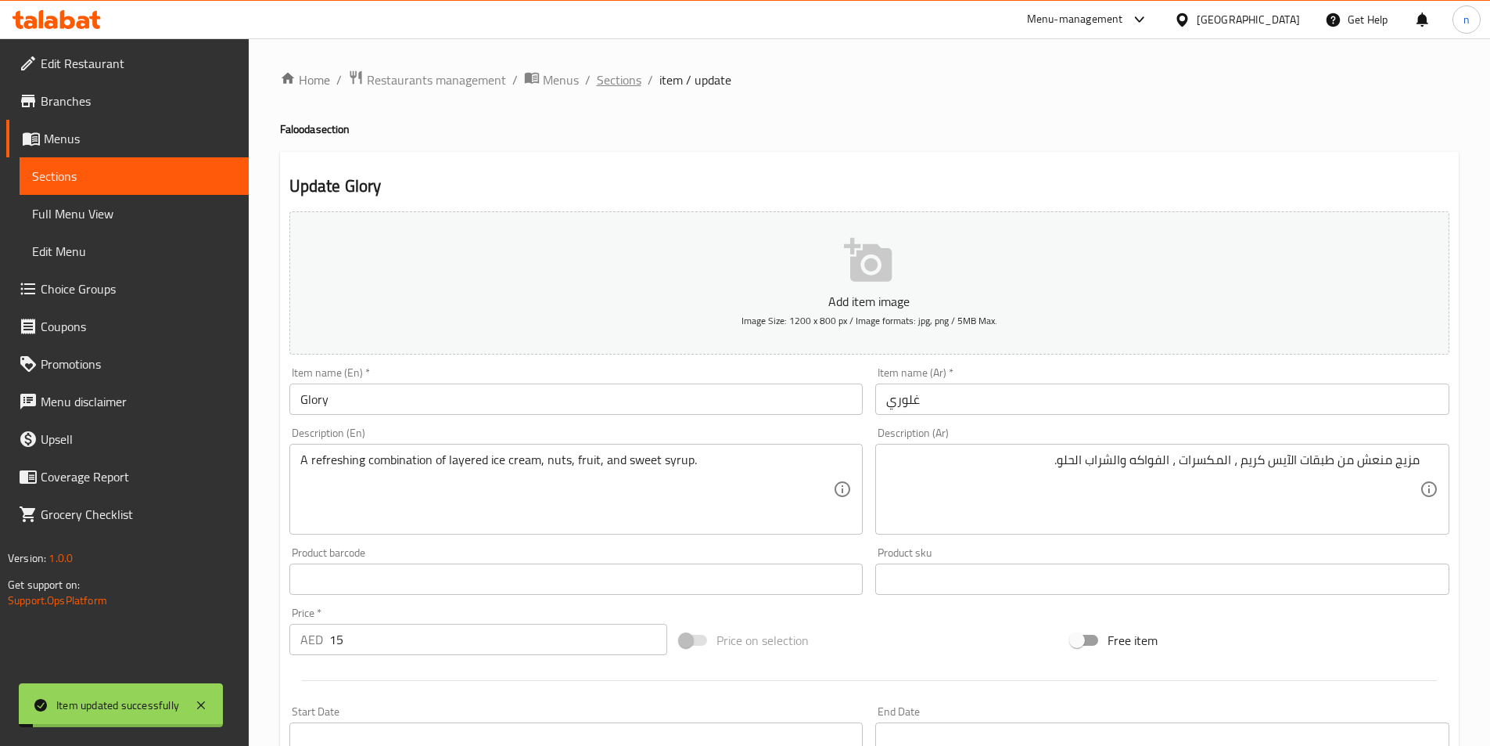
click at [618, 84] on span "Sections" at bounding box center [619, 79] width 45 height 19
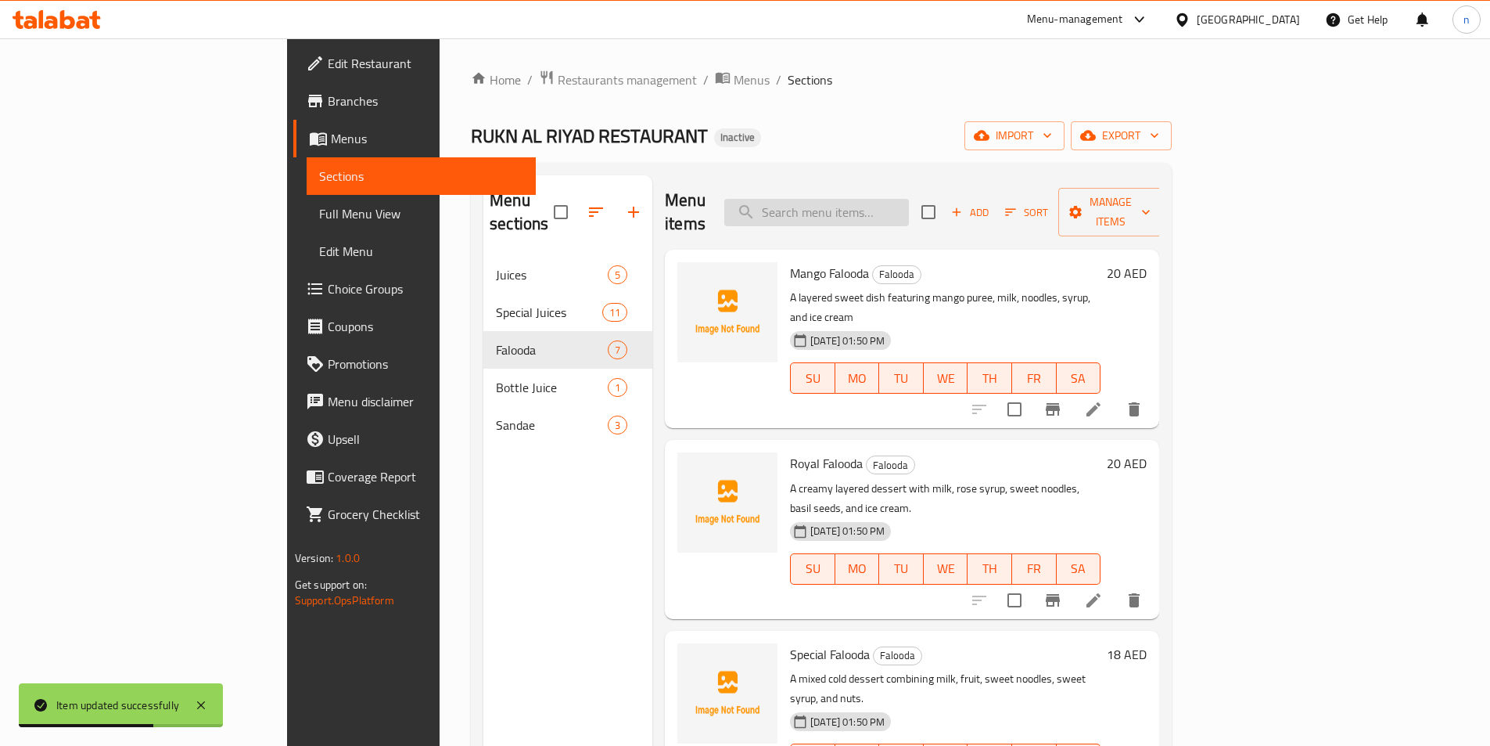
click at [909, 214] on input "search" at bounding box center [816, 212] width 185 height 27
paste input "layered"
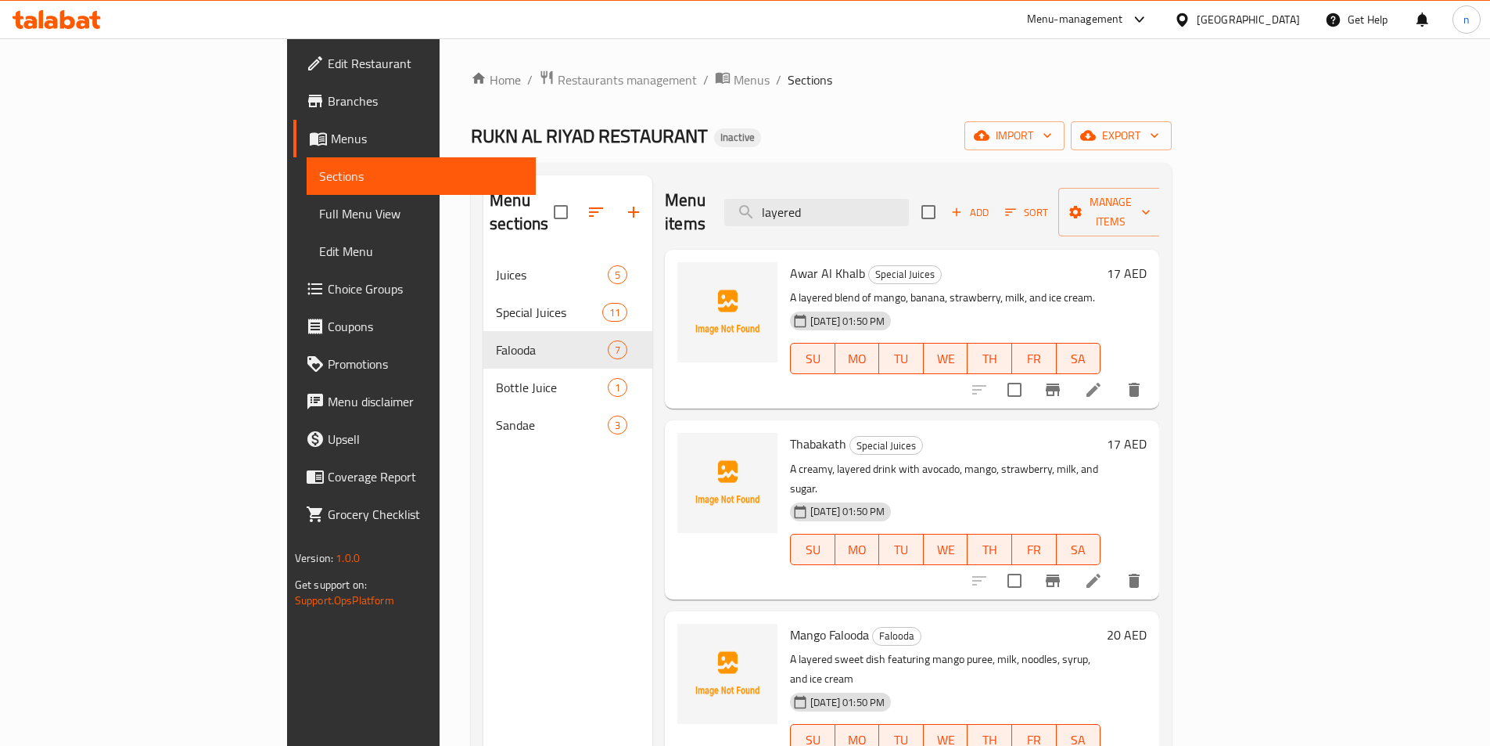
click at [981, 224] on div "Menu items layered Add Sort Manage items" at bounding box center [912, 212] width 494 height 74
click at [909, 210] on input "layered" at bounding box center [816, 212] width 185 height 27
paste input "Riyad Sp."
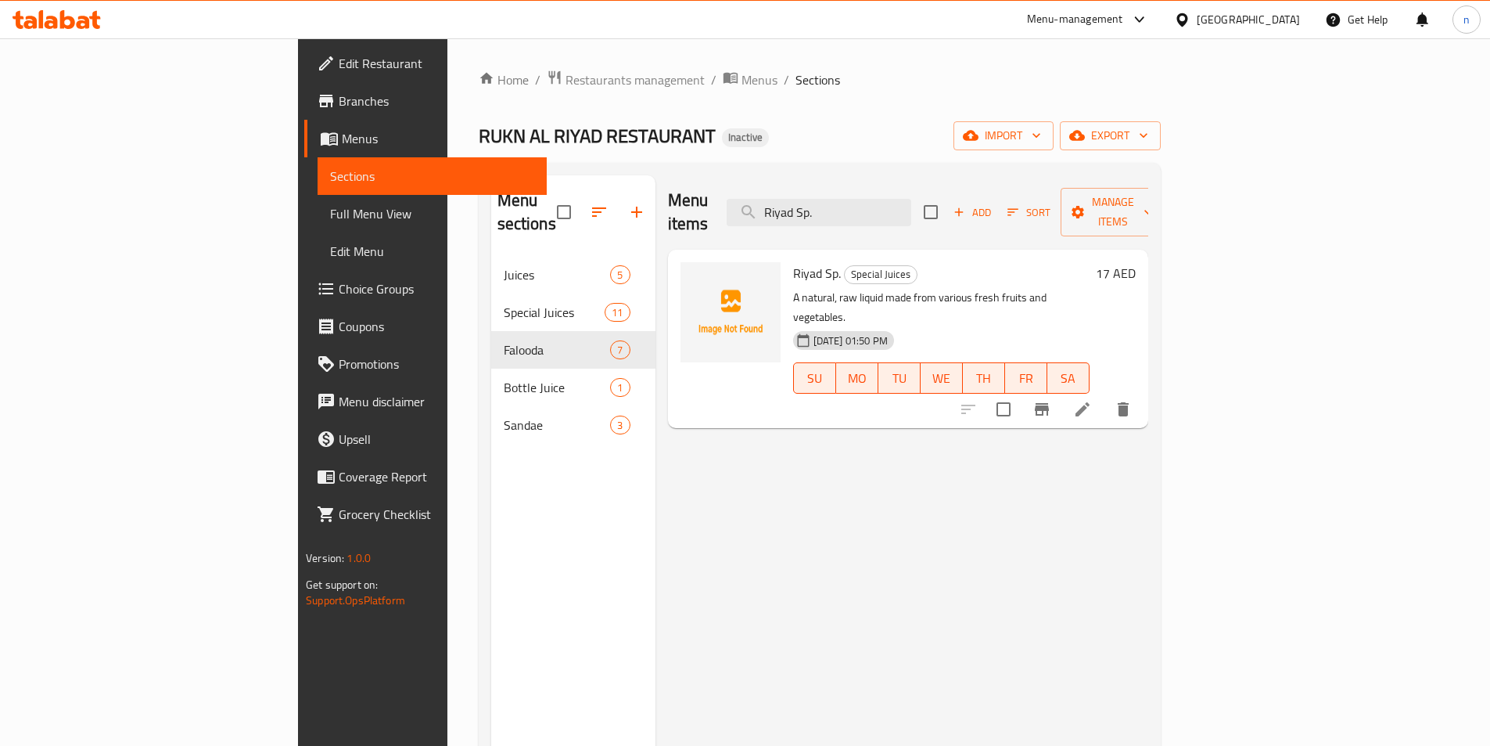
type input "Riyad Sp."
click at [1105, 395] on li at bounding box center [1083, 409] width 44 height 28
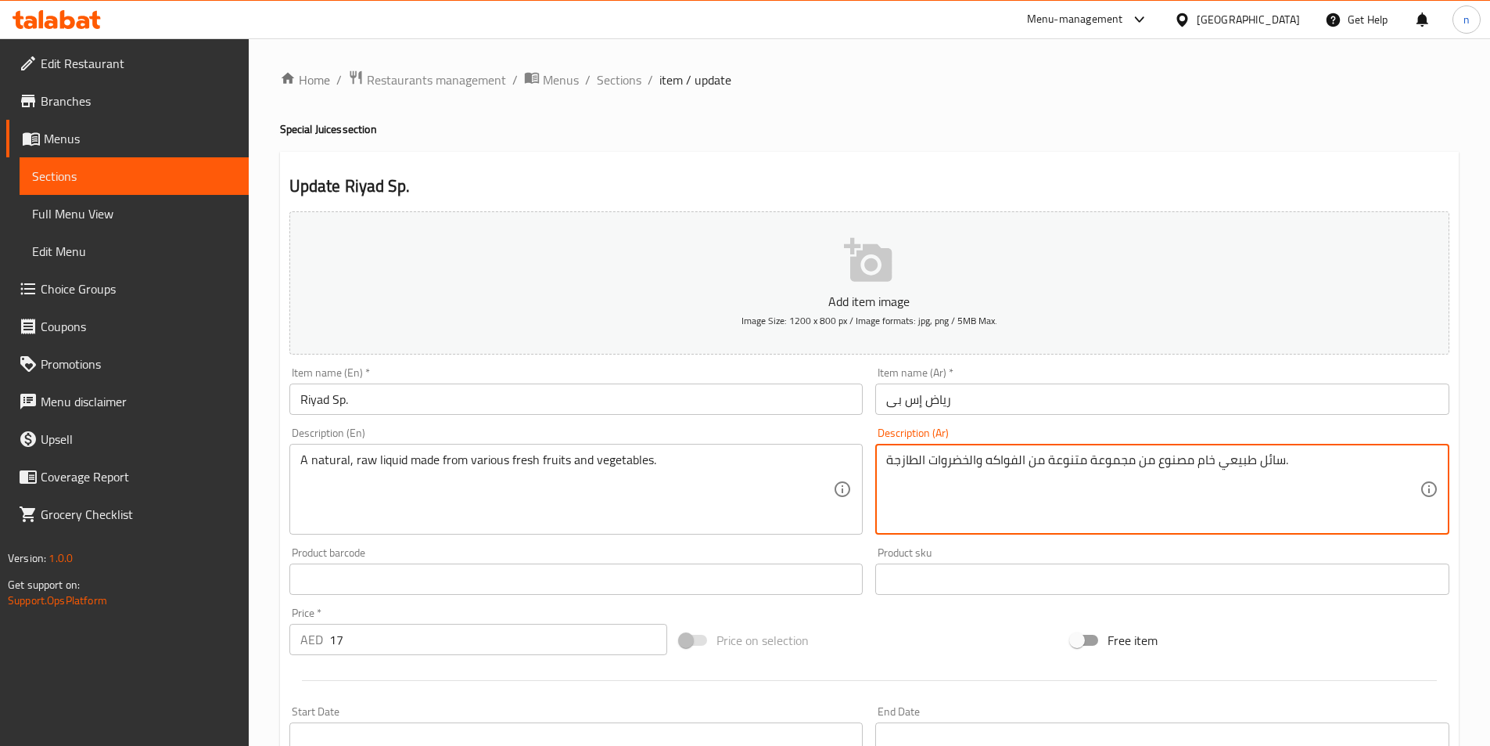
click at [1167, 478] on textarea "سائل طبيعي خام مصنوع من مجموعة متنوعة من الفواكه والخضروات الطازجة." at bounding box center [1153, 489] width 534 height 74
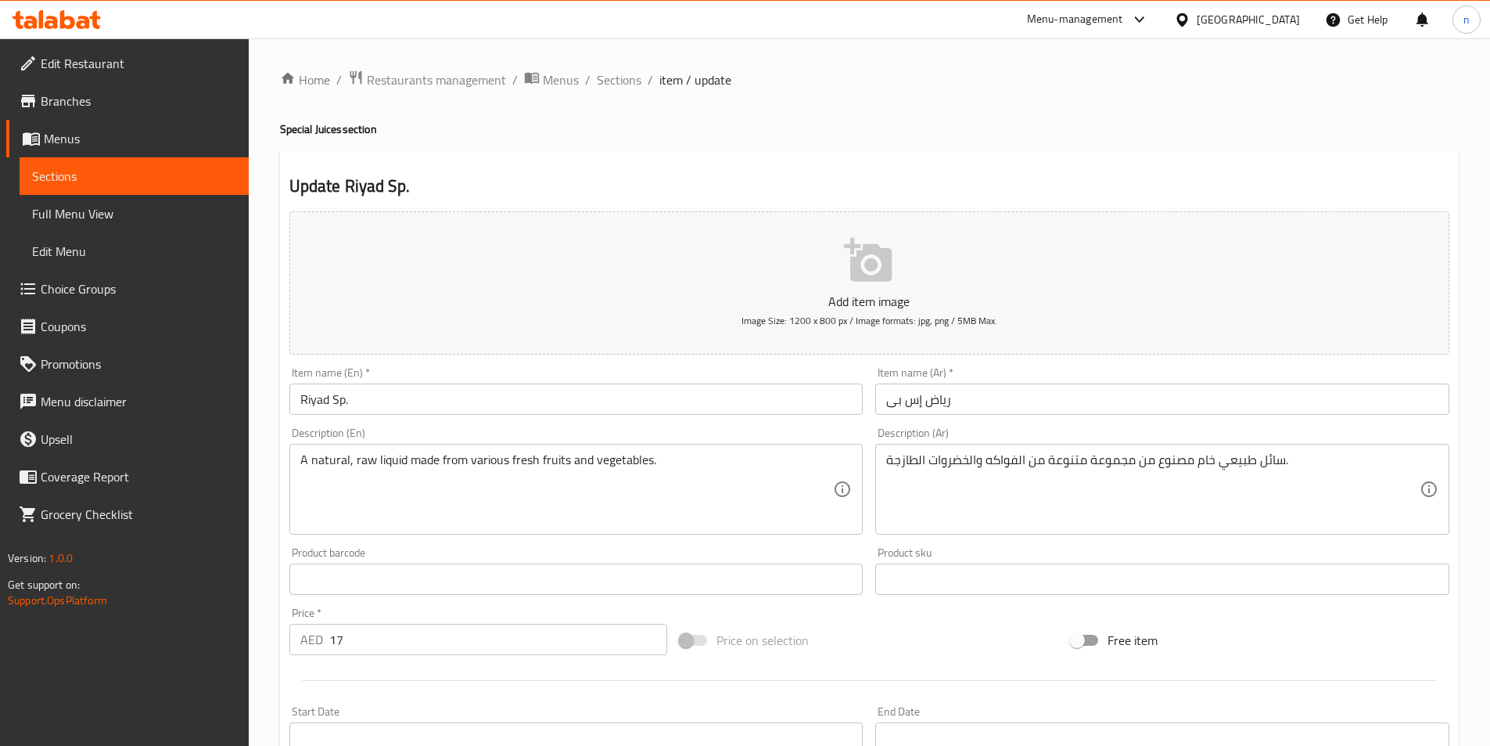
drag, startPoint x: 1158, startPoint y: 450, endPoint x: 1137, endPoint y: 461, distance: 23.8
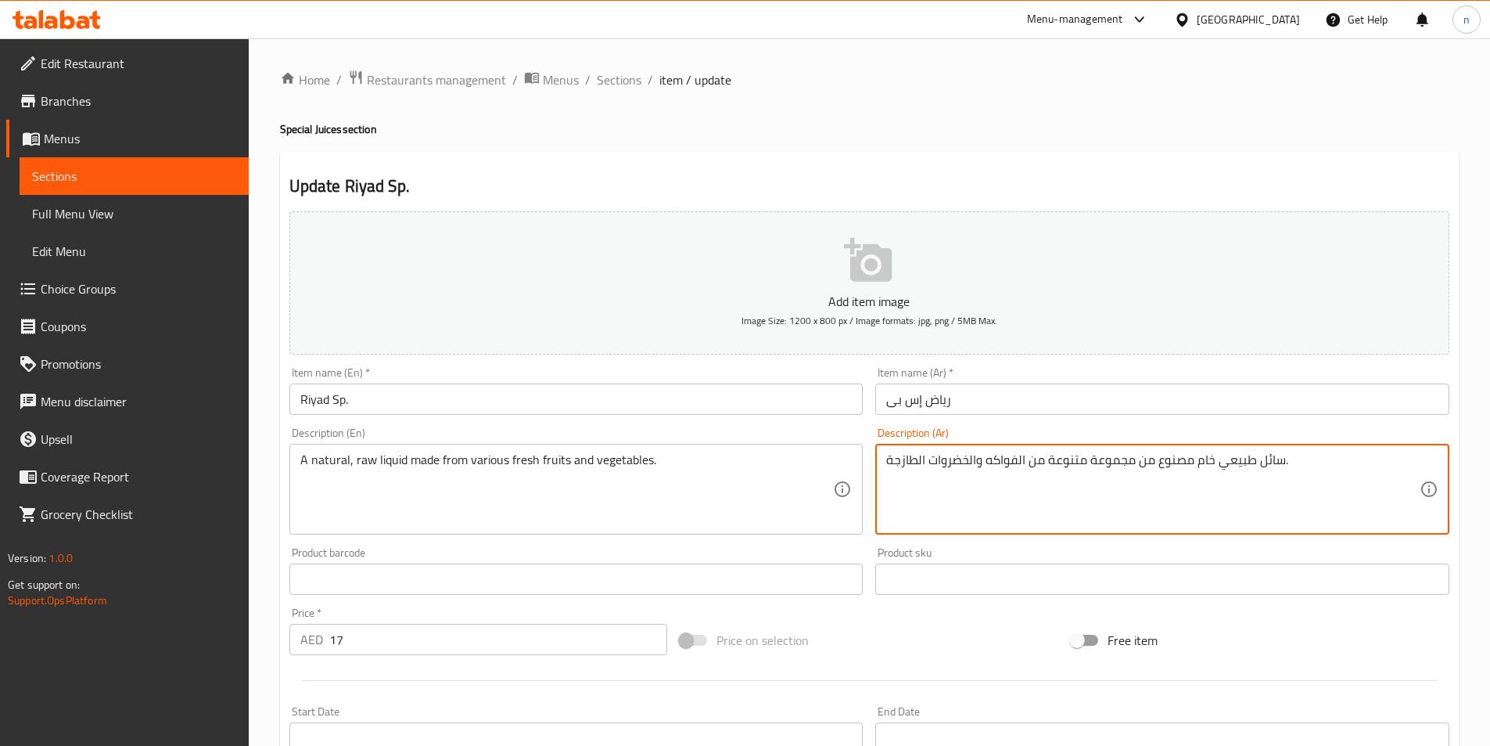
click at [1137, 461] on textarea "سائل طبيعي خام مصنوع من مجموعة متنوعة من الفواكه والخضروات الطازجة." at bounding box center [1153, 489] width 534 height 74
click at [1295, 498] on textarea "سائل طبيعي خام مصنوع من مجموعة متنوعة من الفواكه والخضروات الطازجة." at bounding box center [1153, 489] width 534 height 74
click at [1243, 461] on textarea "سائل طبيعي خام مصنوع من مجموعة متنوعة من الفواكه والخضروات الطازجة." at bounding box center [1153, 489] width 534 height 74
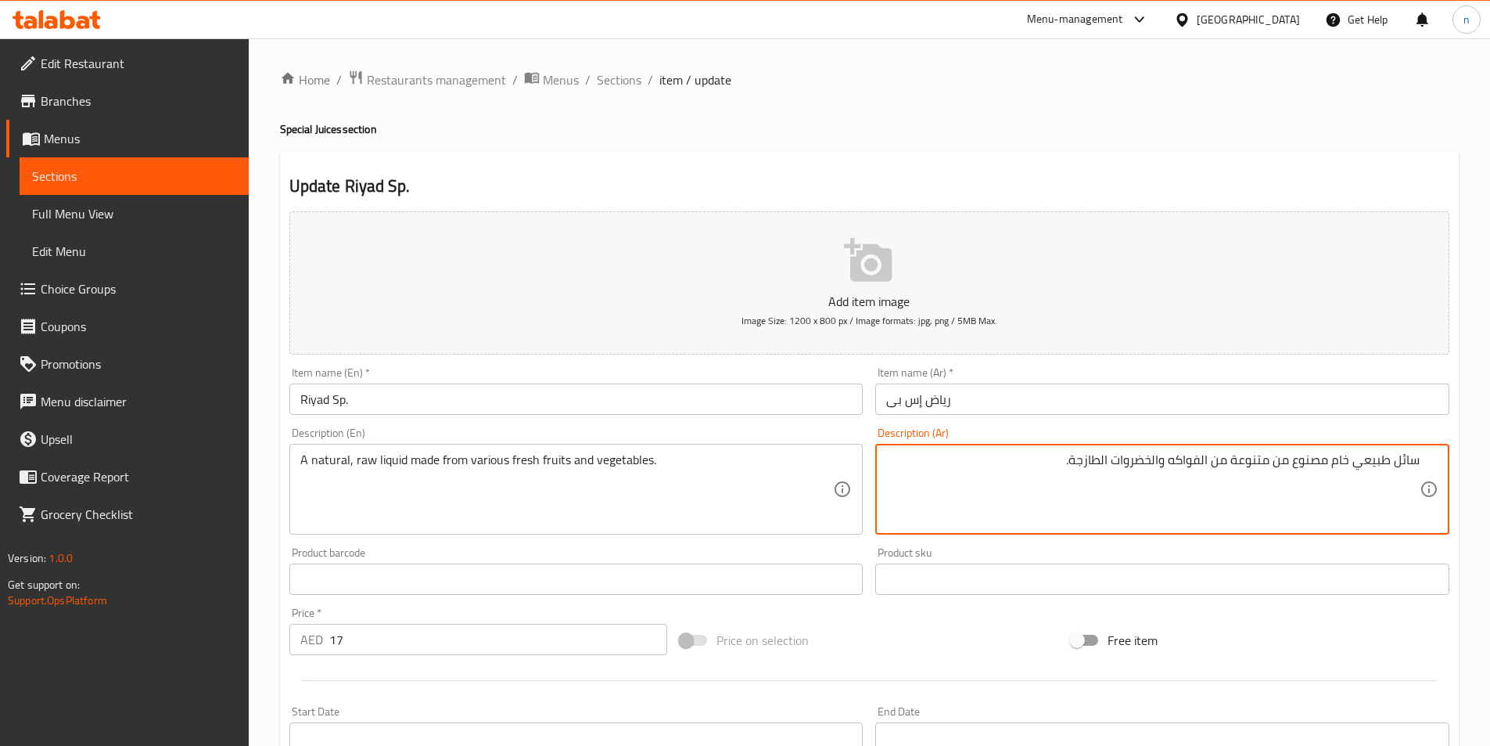
click at [1267, 465] on textarea "سائل طبيعي خام مصنوع من متنوعة من الفواكه والخضروات الطازجة." at bounding box center [1153, 489] width 534 height 74
click at [1244, 458] on textarea "سائل طبيعي خام مصنوع من تنوعة من الفواكه والخضروات الطازجة." at bounding box center [1153, 489] width 534 height 74
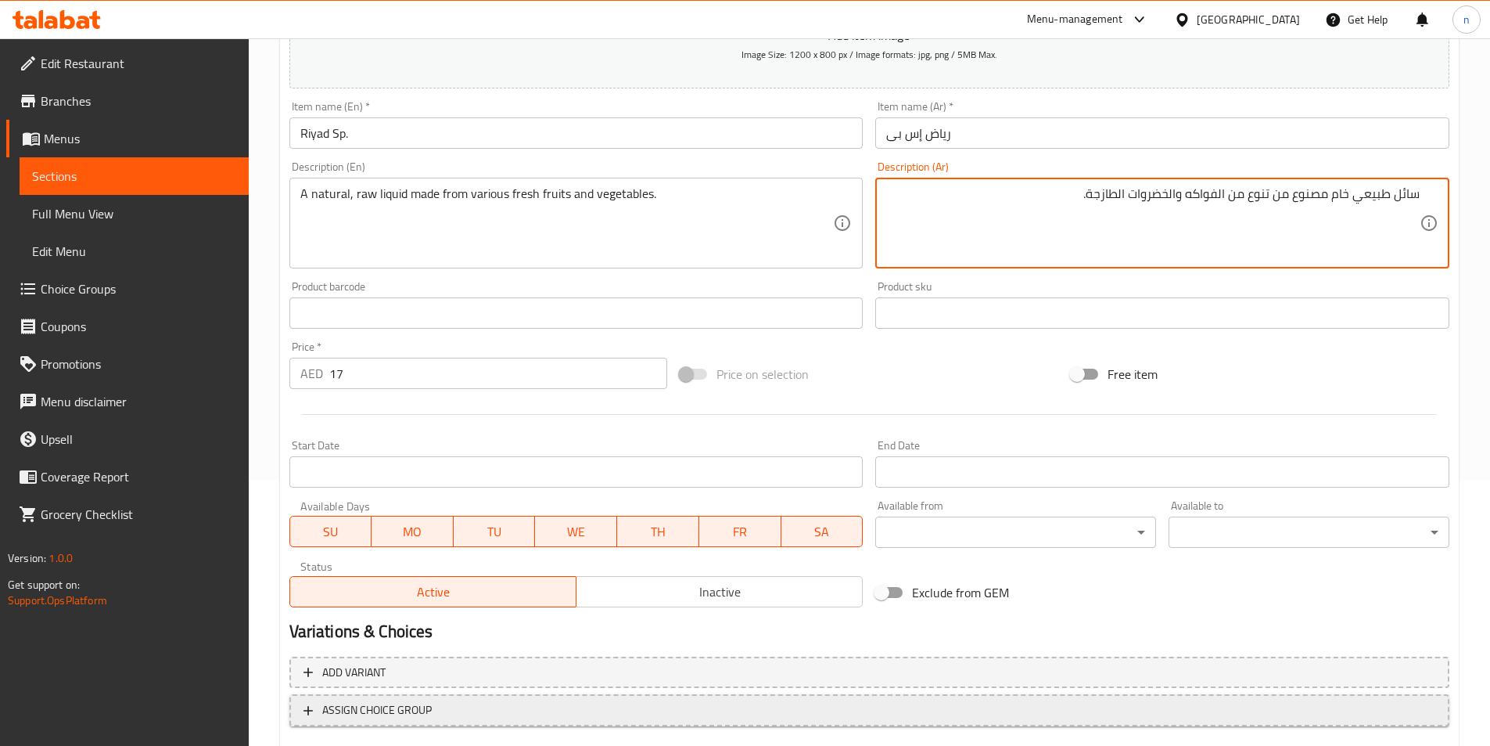
scroll to position [360, 0]
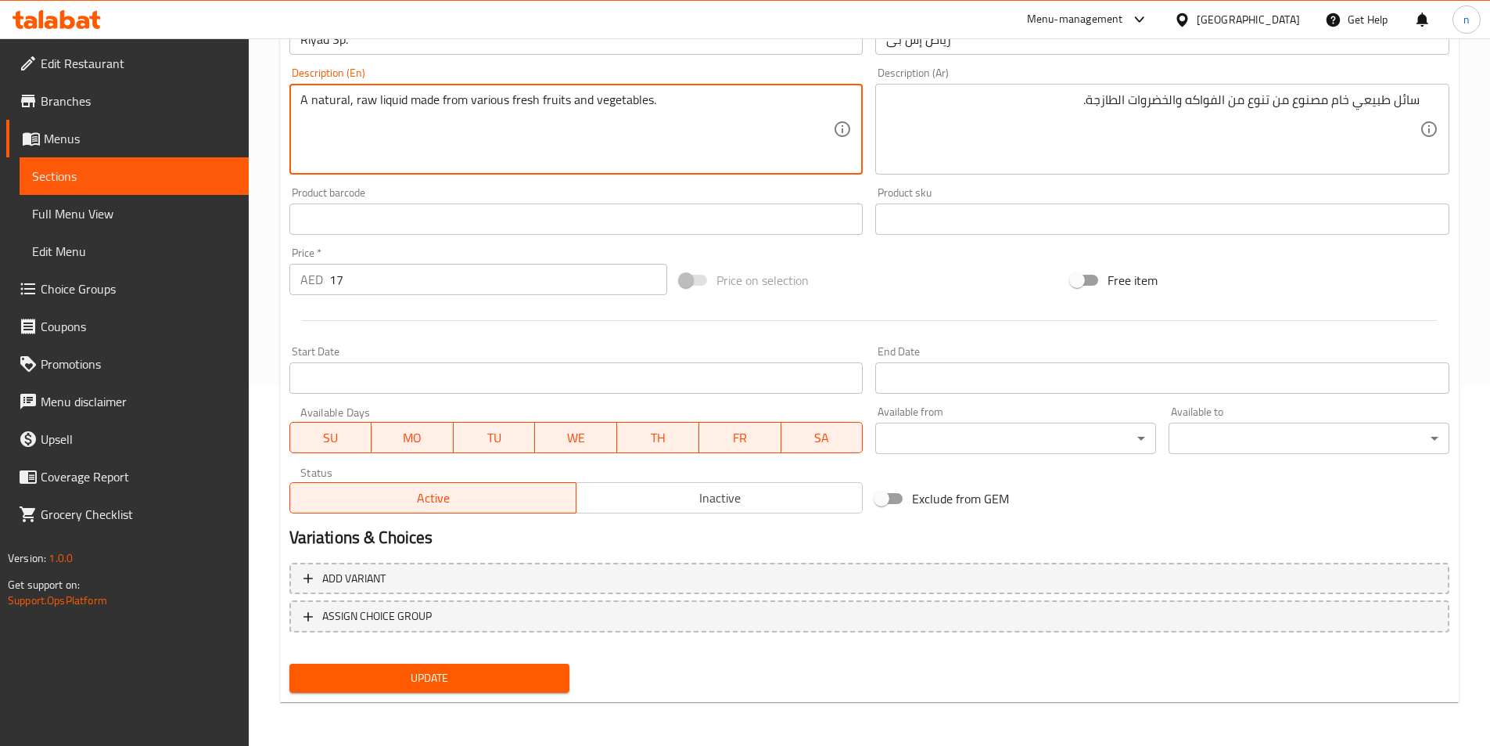
click at [476, 104] on textarea "A natural, raw liquid made from various fresh fruits and vegetables." at bounding box center [567, 129] width 534 height 74
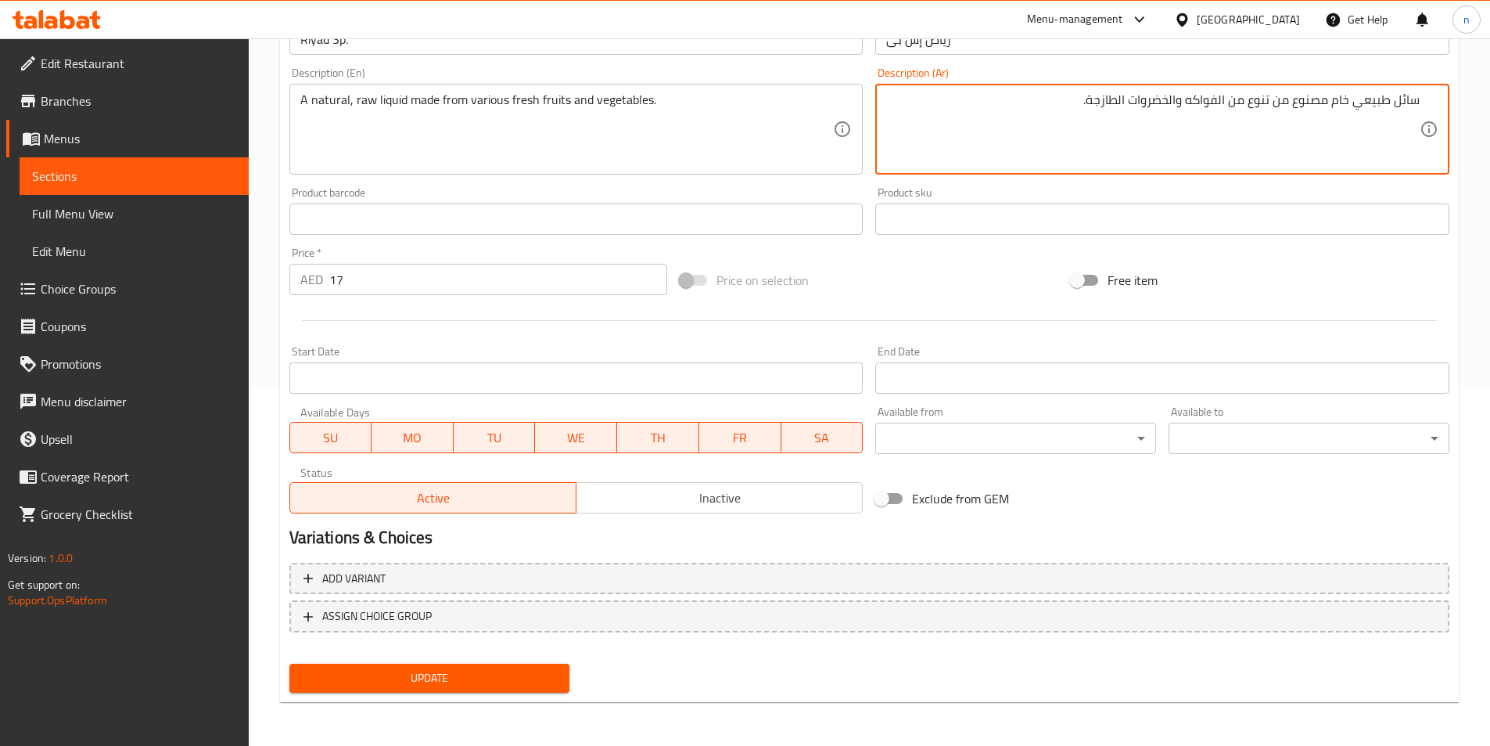
click at [1271, 103] on textarea "سائل طبيعي خام مصنوع من تنوع من الفواكه والخضروات الطازجة." at bounding box center [1153, 129] width 534 height 74
type textarea "سائل طبيعي خام مصنوع من متنوع من الفواكه والخضروات الطازجة."
click at [448, 680] on span "Update" at bounding box center [430, 678] width 256 height 20
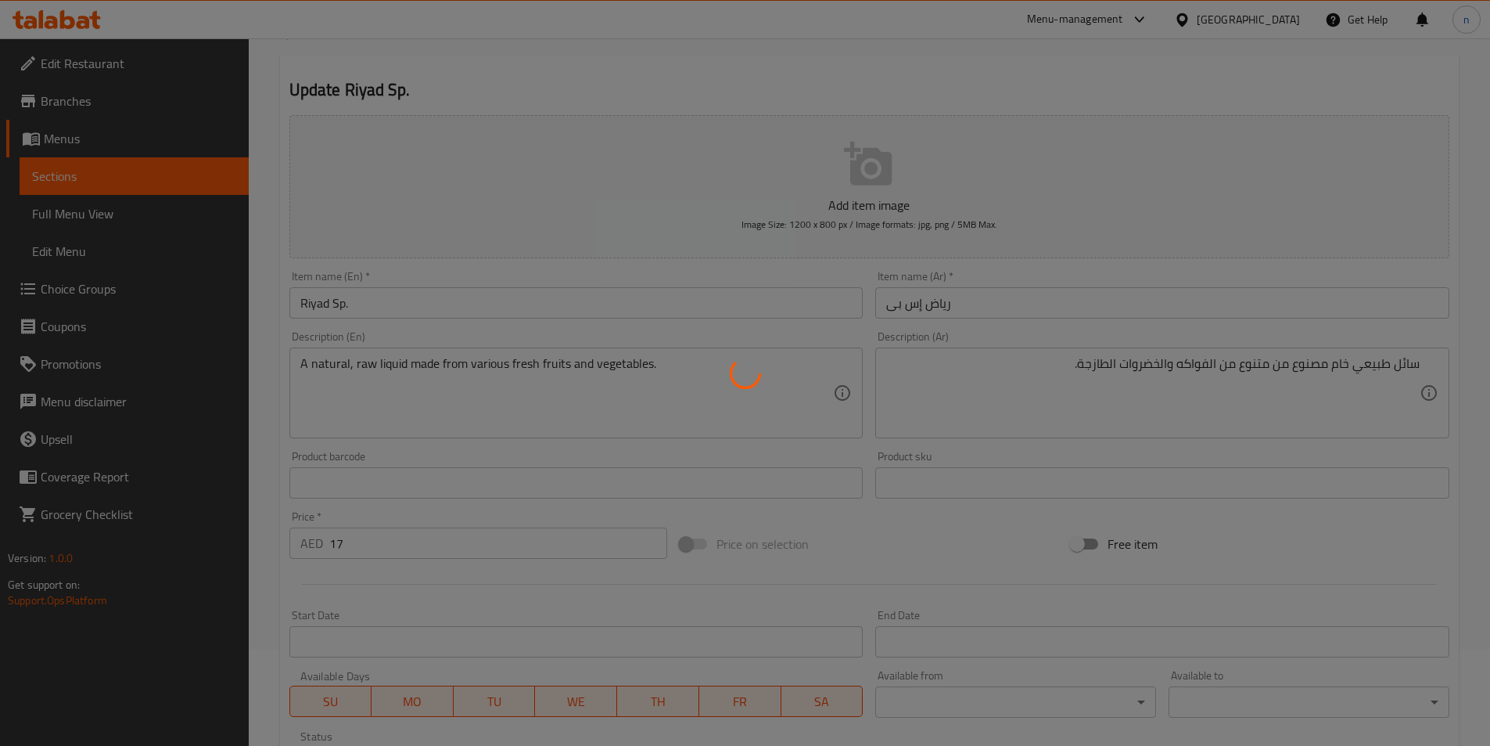
scroll to position [0, 0]
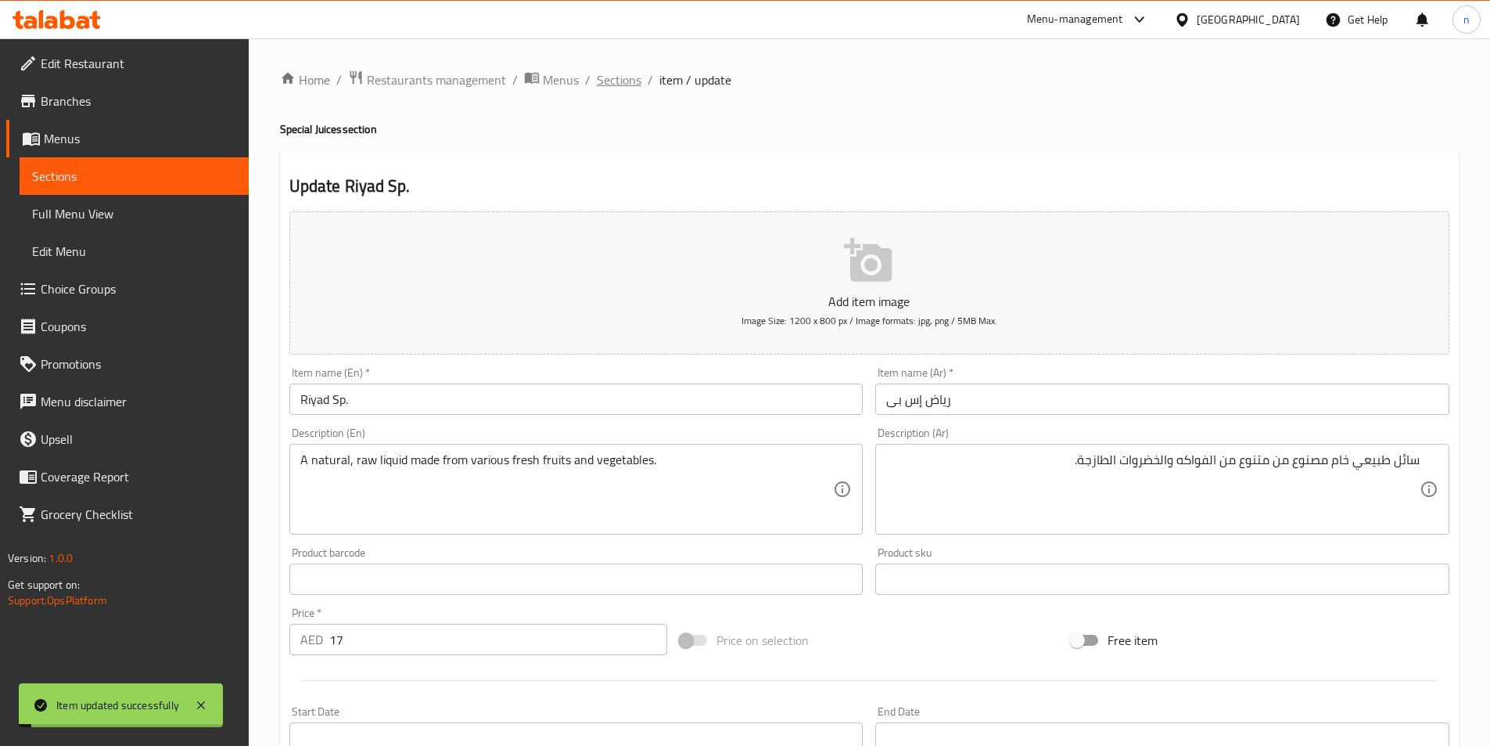
click at [620, 77] on span "Sections" at bounding box center [619, 79] width 45 height 19
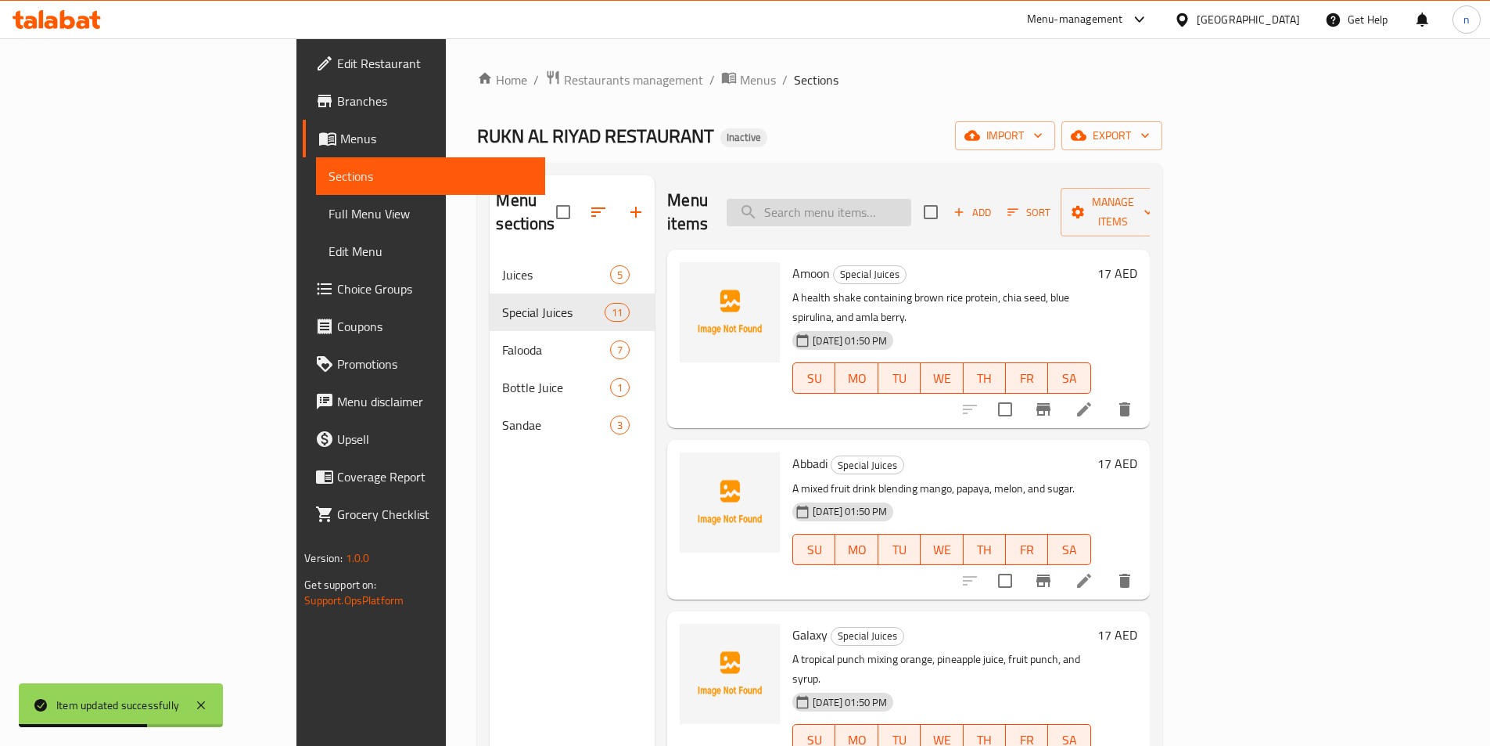
click at [906, 199] on input "search" at bounding box center [819, 212] width 185 height 27
paste input "Mango Falooda"
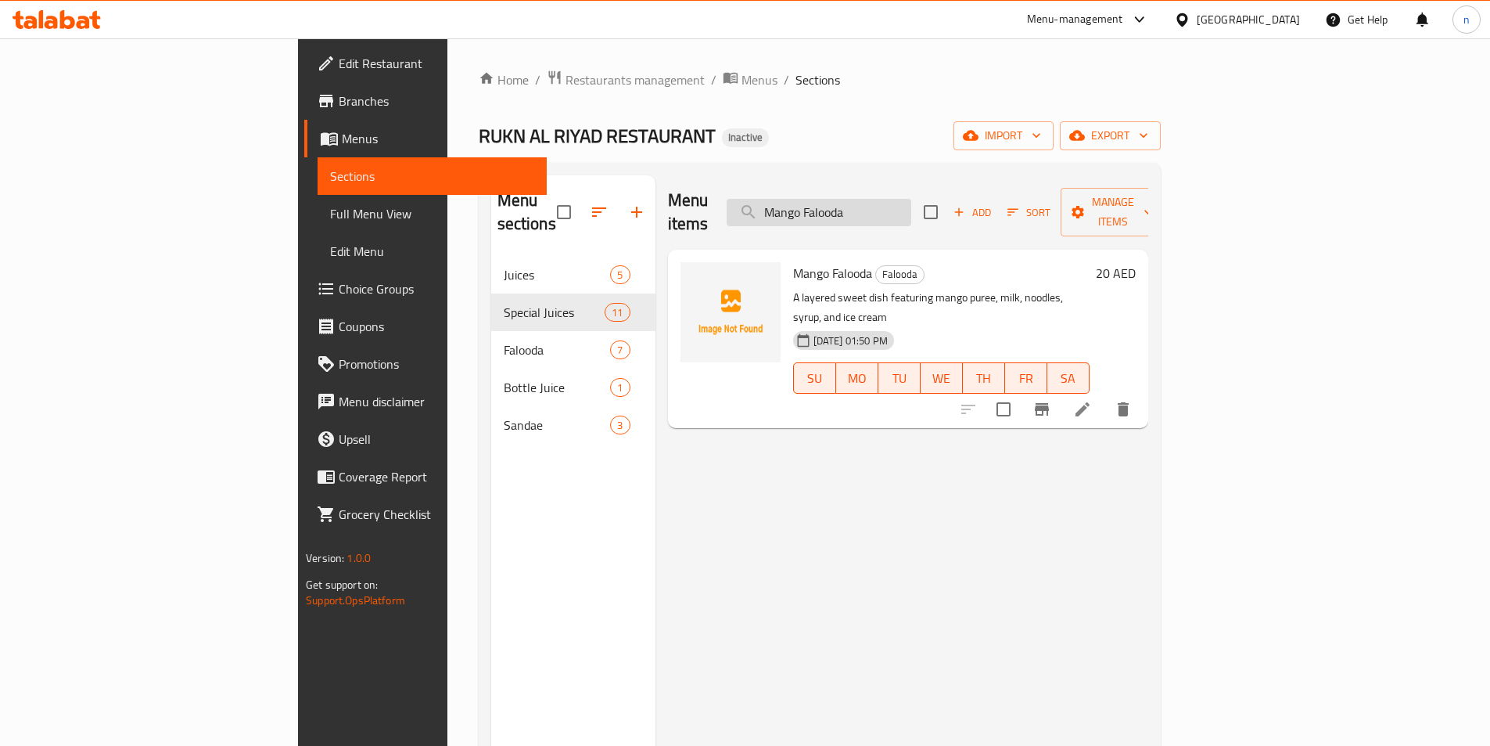
click at [911, 210] on input "Mango Falooda" at bounding box center [819, 212] width 185 height 27
click at [991, 216] on div "Menu items Mango Falooda Add Sort Manage items" at bounding box center [908, 212] width 480 height 74
click at [911, 214] on input "Mango Falooda" at bounding box center [819, 212] width 185 height 27
click at [911, 213] on input "Mango Falooda" at bounding box center [819, 212] width 185 height 27
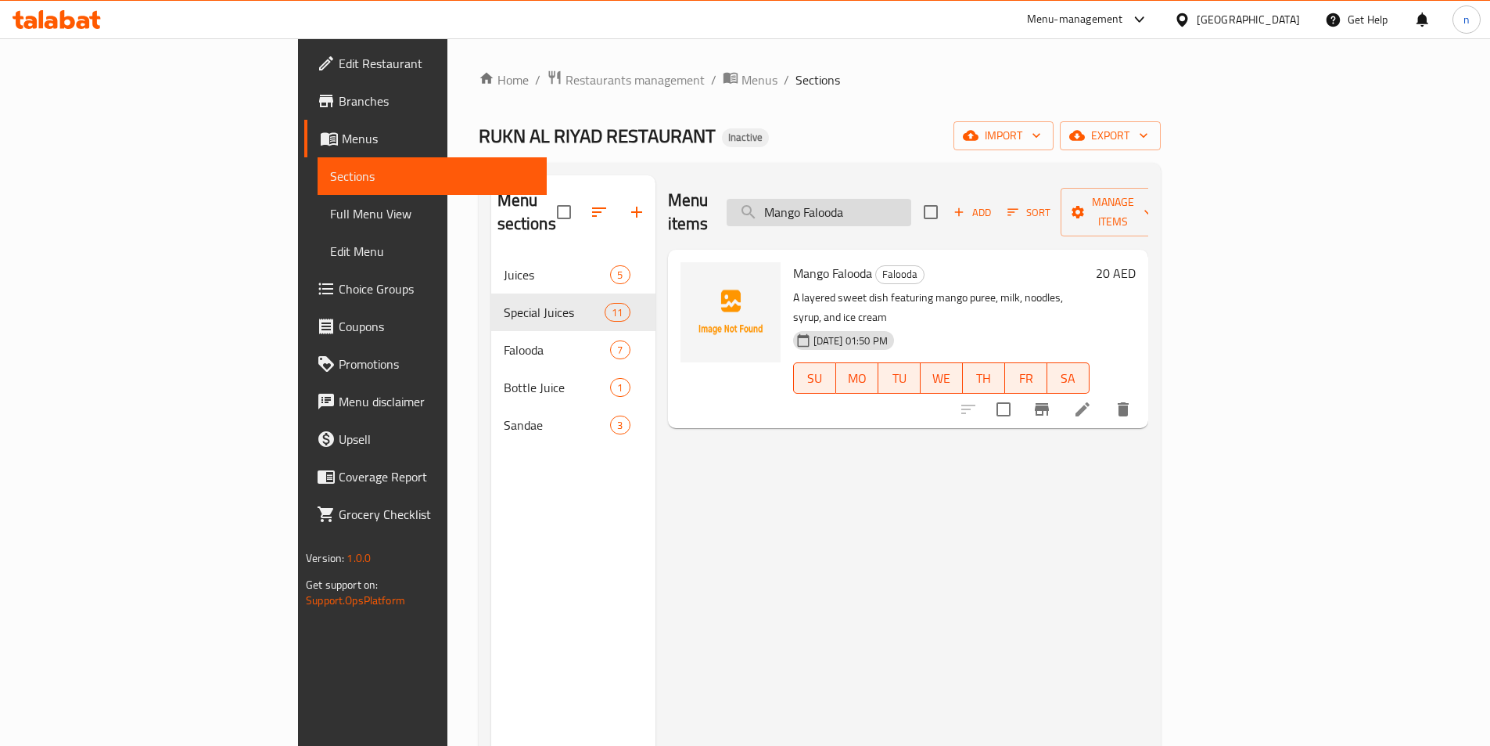
click at [911, 213] on input "Mango Falooda" at bounding box center [819, 212] width 185 height 27
paste input "Fruit Salad Plate"
type input "Fruit Salad Plate"
click at [1092, 400] on icon at bounding box center [1082, 409] width 19 height 19
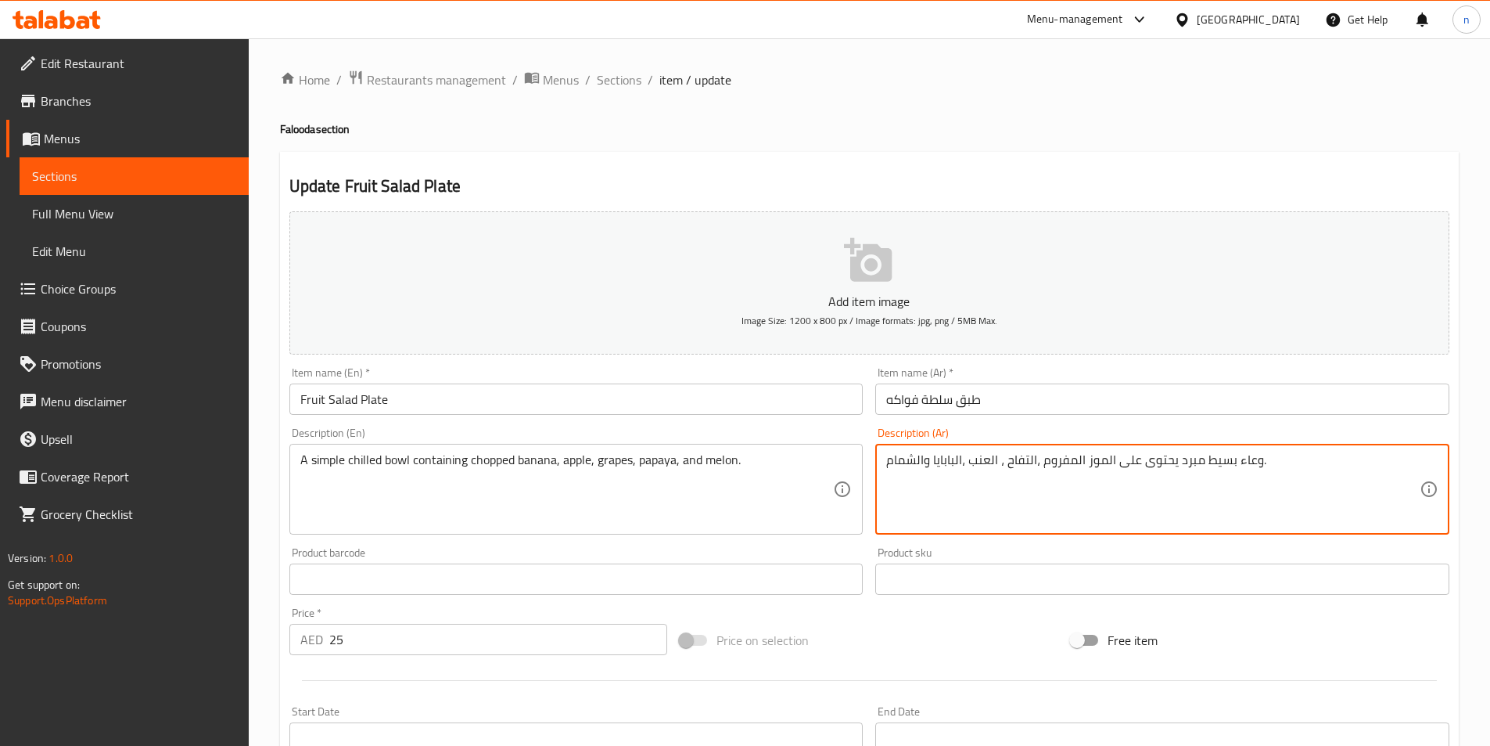
click at [1221, 469] on textarea "وعاء بسيط مبرد يحتوى على الموز المفروم ،التفاح ، العنب ،البابايا والشمام." at bounding box center [1153, 489] width 534 height 74
click at [1404, 462] on textarea "وعاء بسيط مبرد يحتوى على الموز المفروم ،التفاح ، العنب ،البابايا والشمام." at bounding box center [1153, 489] width 534 height 74
drag, startPoint x: 1398, startPoint y: 461, endPoint x: 1501, endPoint y: 478, distance: 104.7
click at [1479, 467] on div "Home / Restaurants management / Menus / Sections / item / update Falooda sectio…" at bounding box center [870, 571] width 1242 height 1067
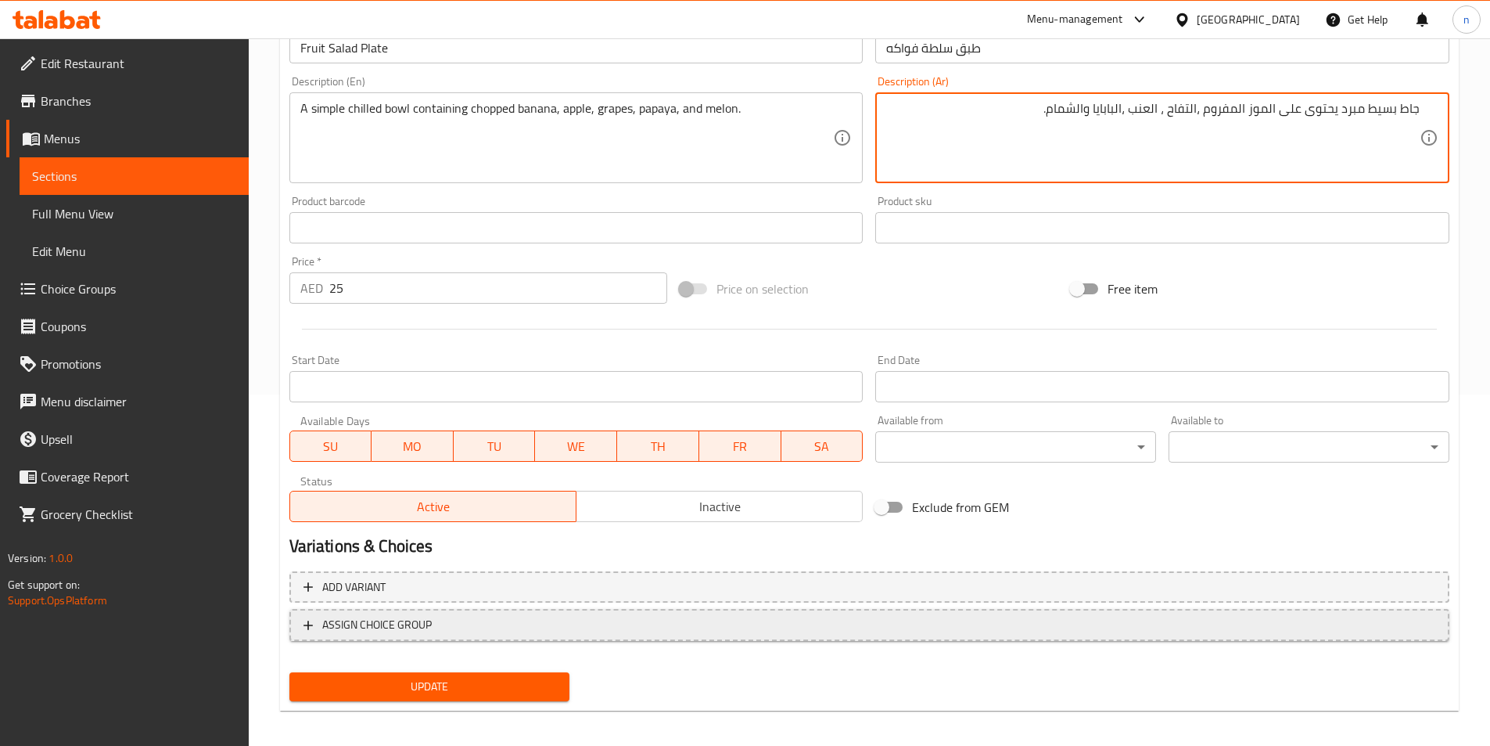
scroll to position [360, 0]
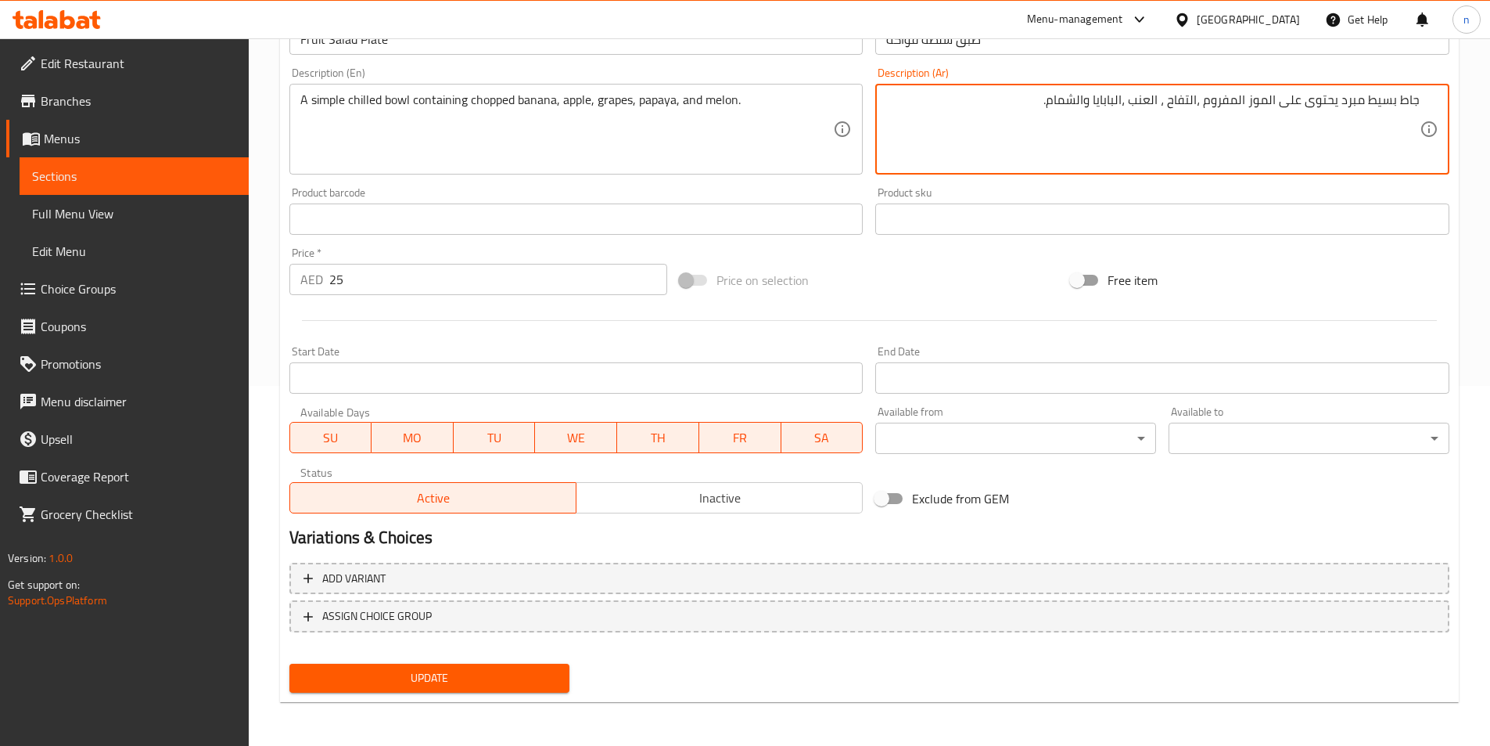
type textarea "جاط بسيط مبرد يحتوى على الموز المفروم ،التفاح ، العنب ،البابايا والشمام."
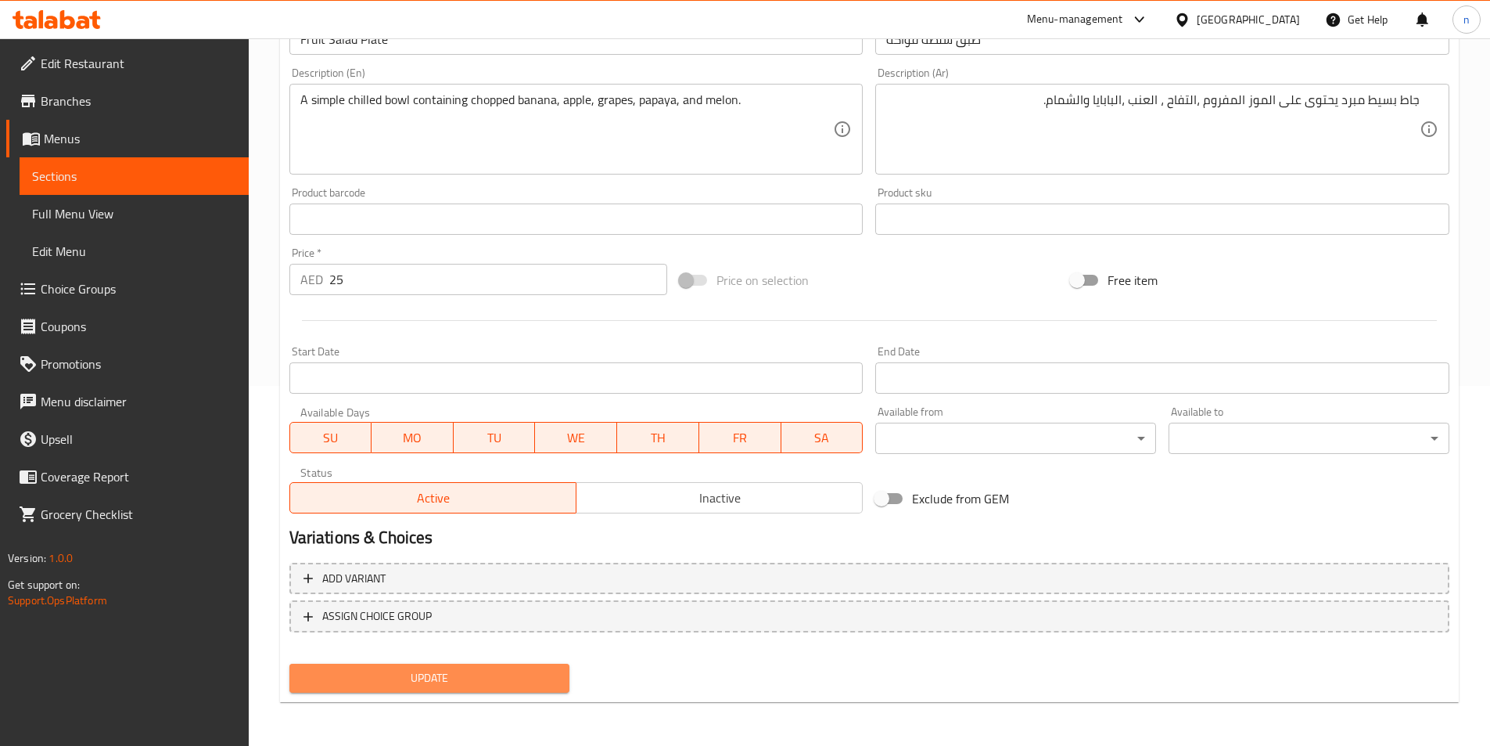
click at [536, 678] on span "Update" at bounding box center [430, 678] width 256 height 20
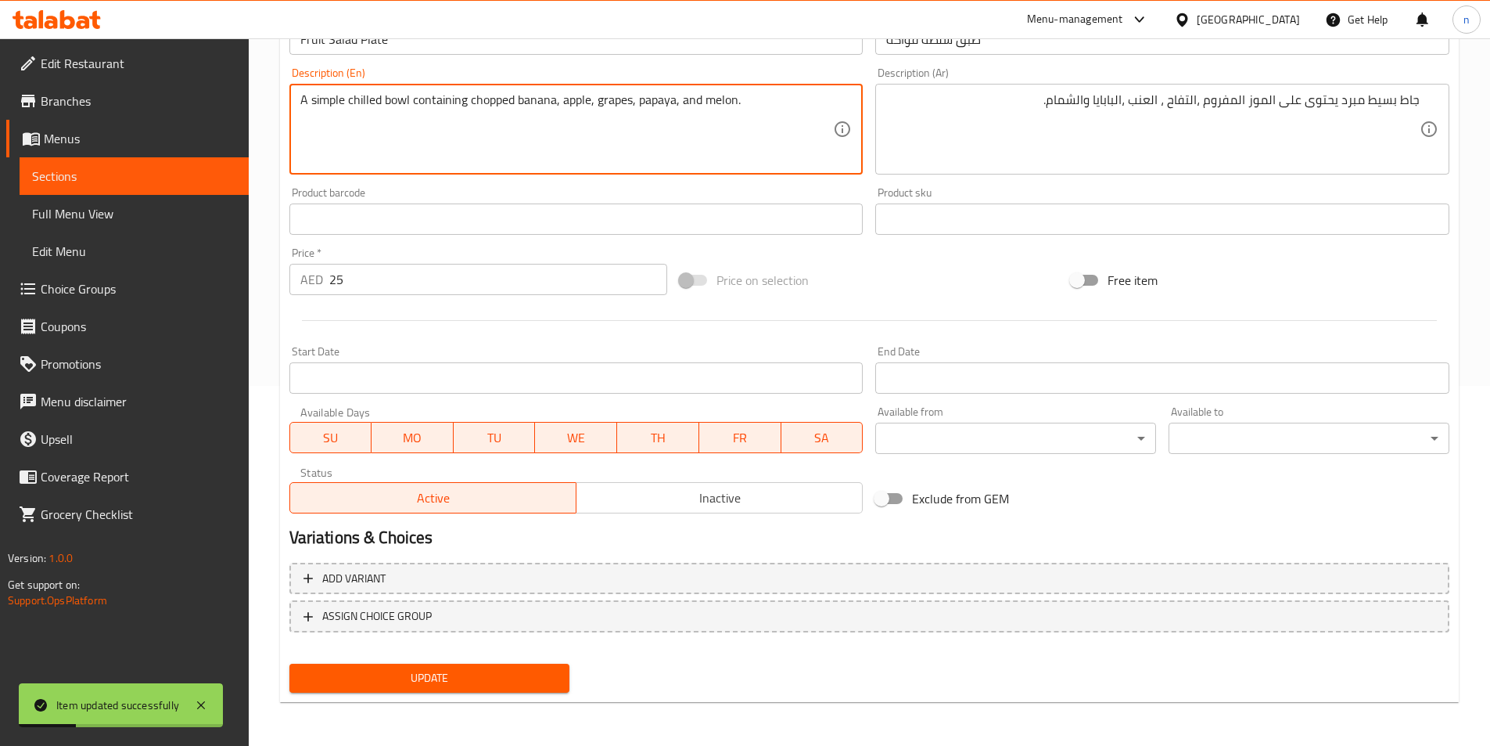
click at [445, 101] on textarea "A simple chilled bowl containing chopped banana, apple, grapes, papaya, and mel…" at bounding box center [567, 129] width 534 height 74
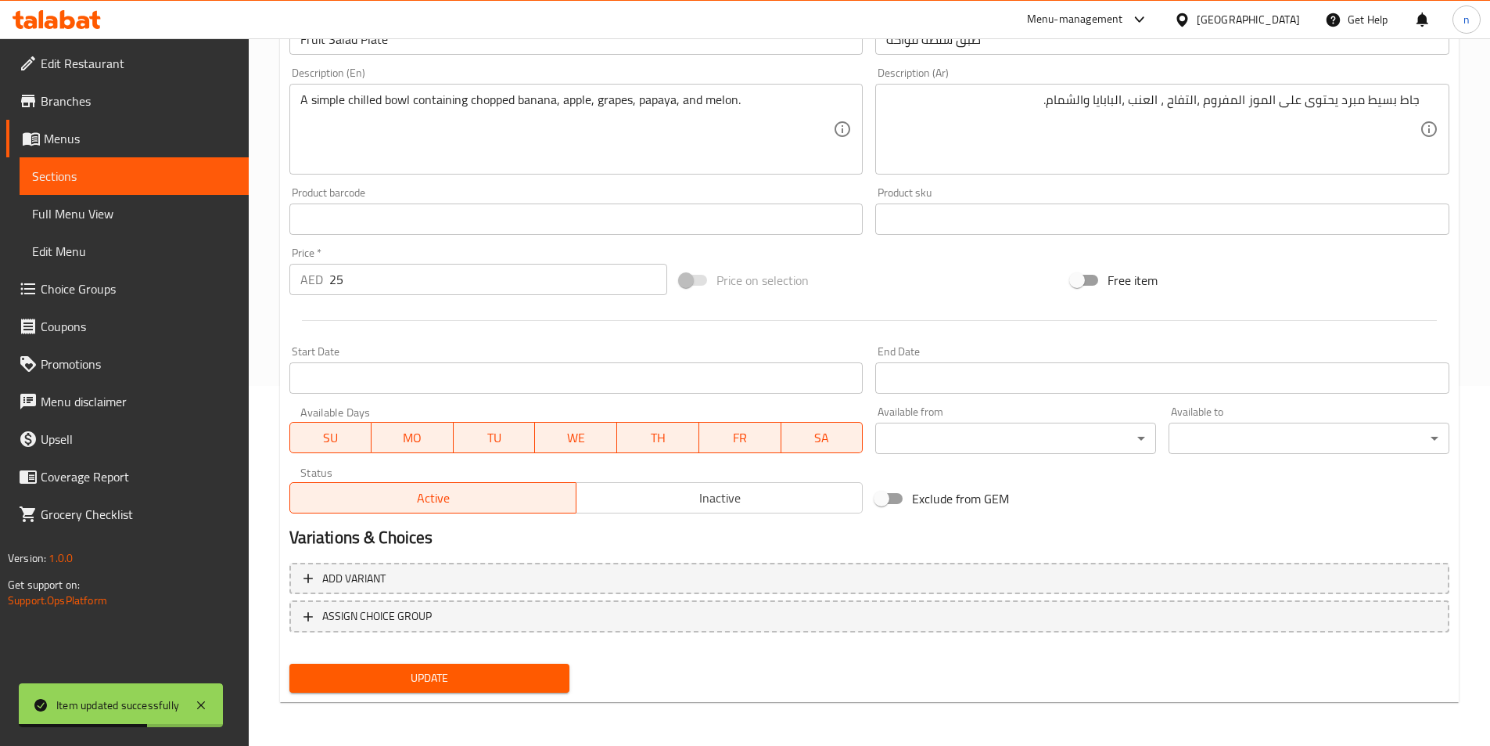
click at [543, 126] on textarea "A simple chilled bowl containing chopped banana, apple, grapes, papaya, and mel…" at bounding box center [567, 129] width 534 height 74
click at [472, 687] on span "Update" at bounding box center [430, 678] width 256 height 20
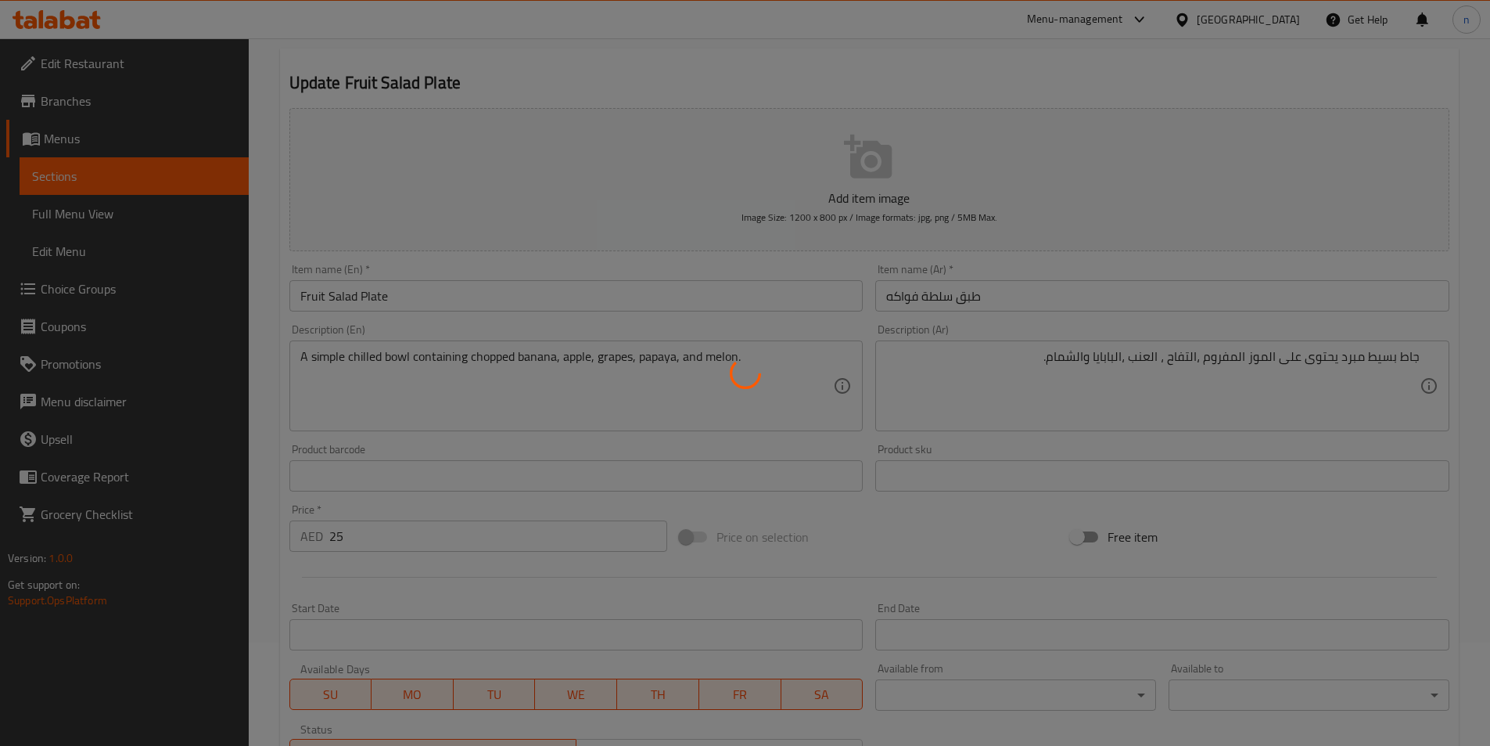
scroll to position [0, 0]
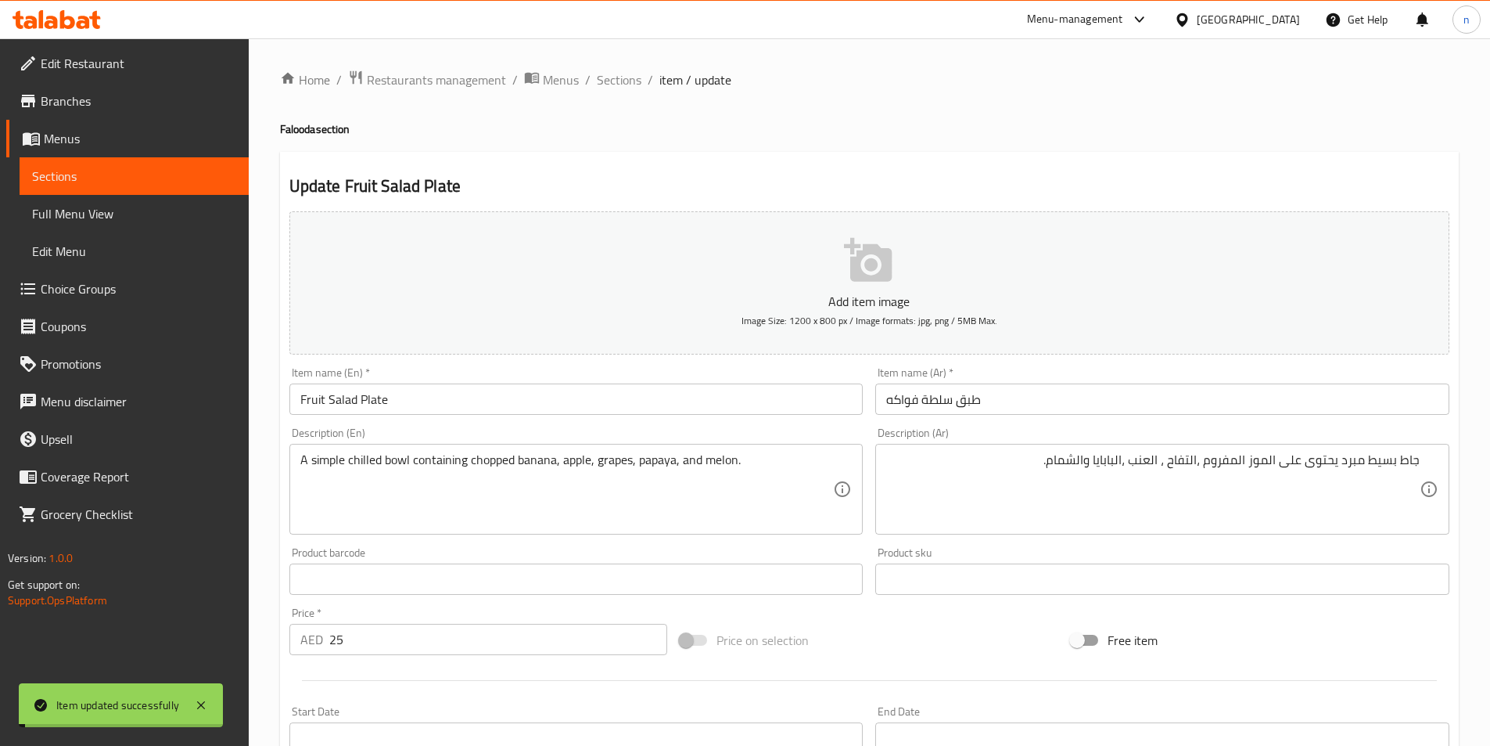
click at [617, 77] on span "Sections" at bounding box center [619, 79] width 45 height 19
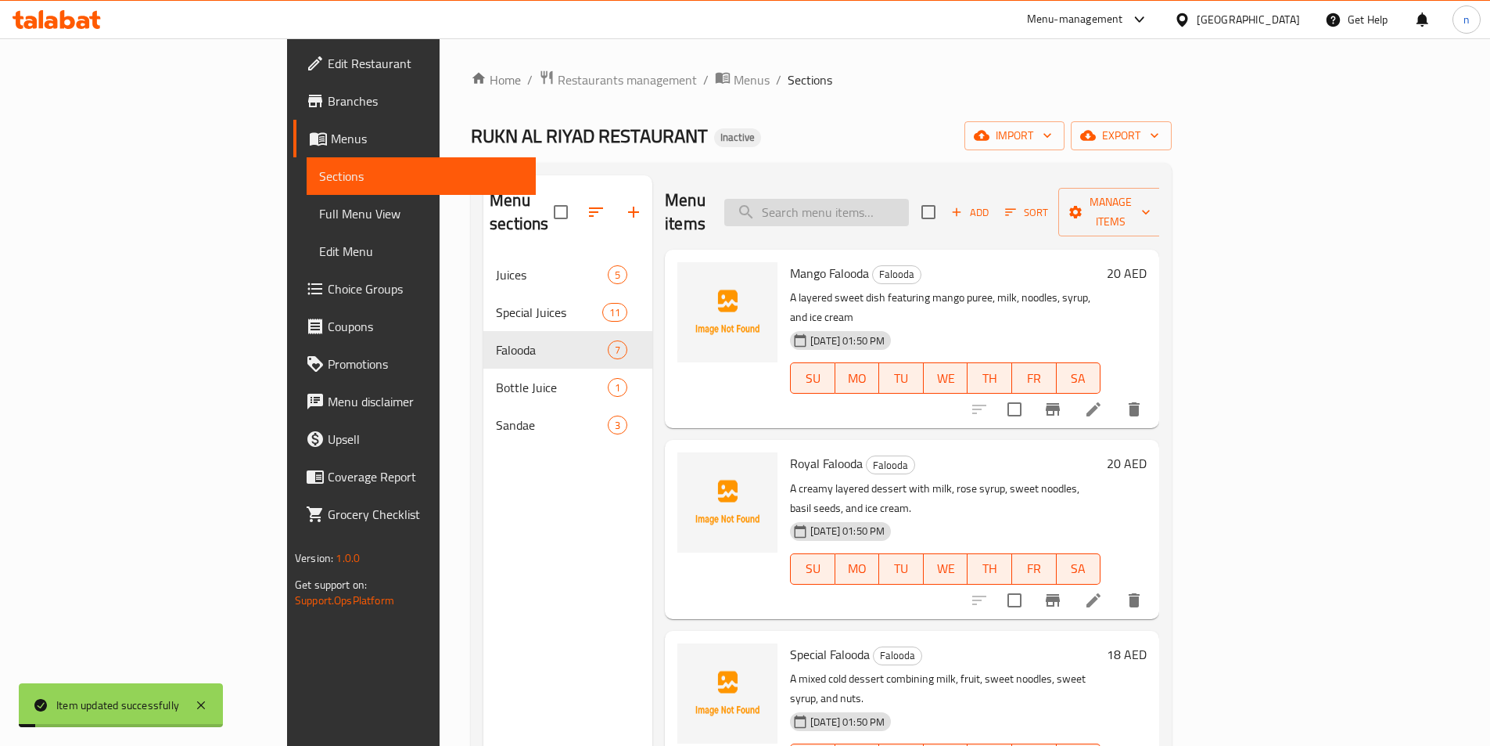
click at [902, 199] on input "search" at bounding box center [816, 212] width 185 height 27
paste input "candied"
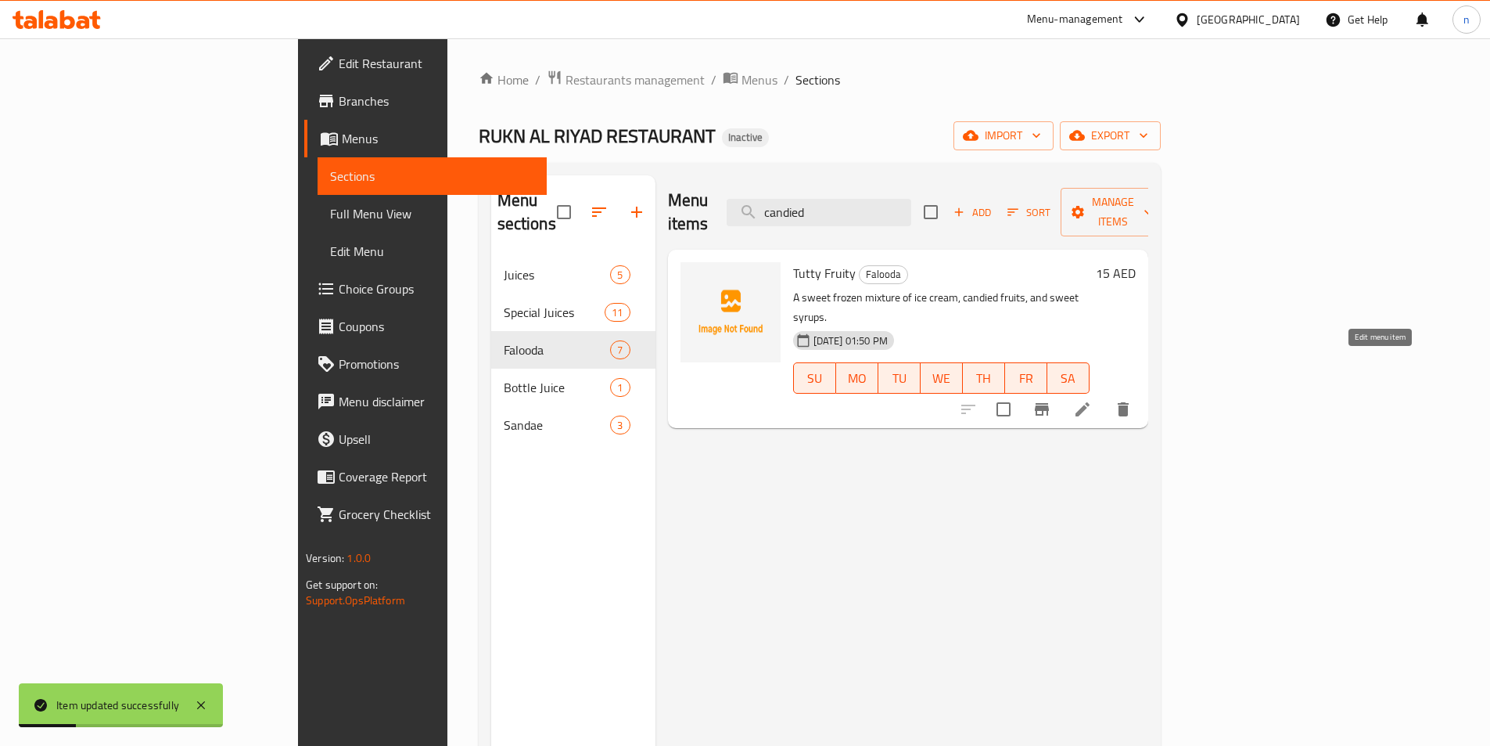
type input "candied"
click at [1090, 402] on icon at bounding box center [1083, 409] width 14 height 14
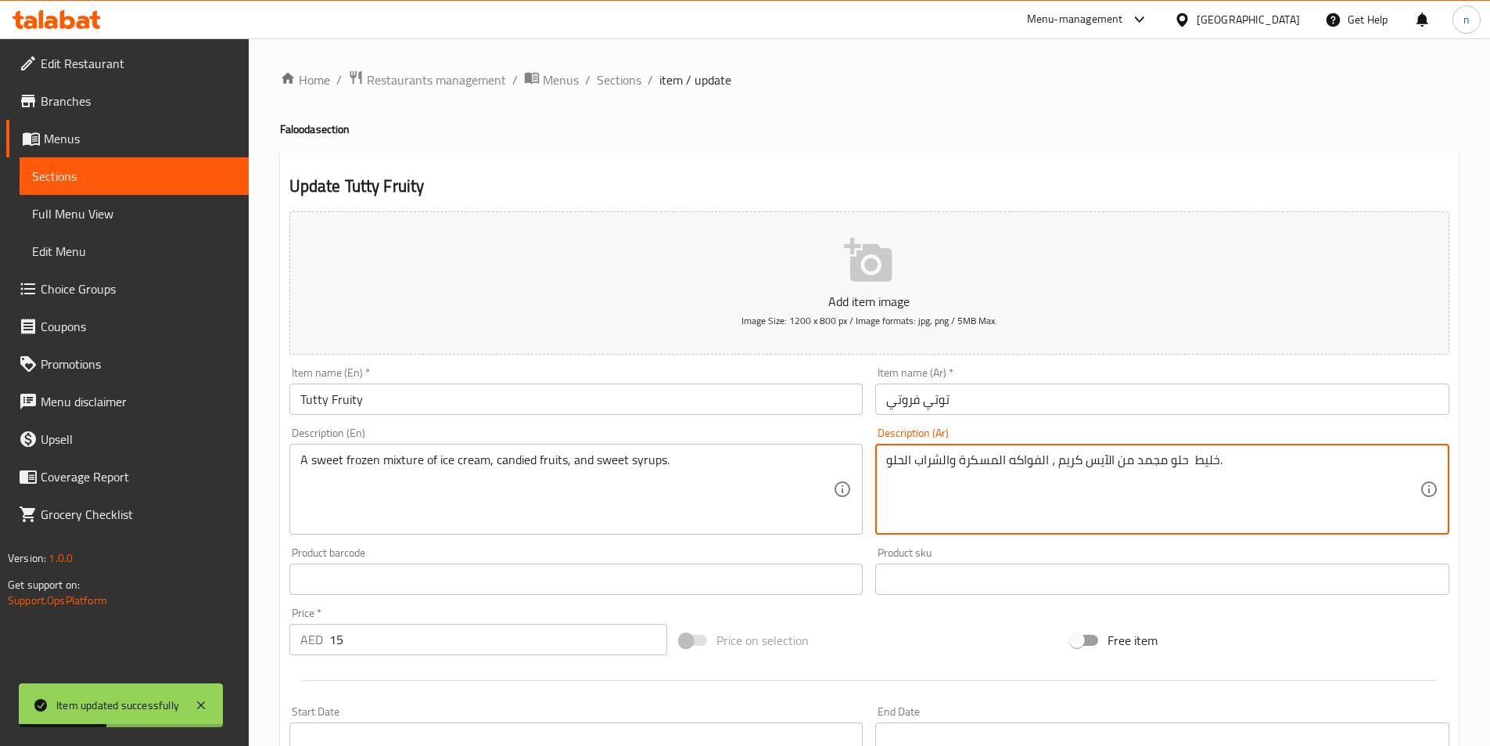
click at [987, 460] on textarea "خليط حلو مجمد من الآيس كريم ، الفواكه المسكرة والشراب الحلو." at bounding box center [1153, 489] width 534 height 74
click at [1290, 480] on textarea "خليط حلو مجمد من الآيس كريم ، الفواكه المسكرة والشراب الحلو." at bounding box center [1153, 489] width 534 height 74
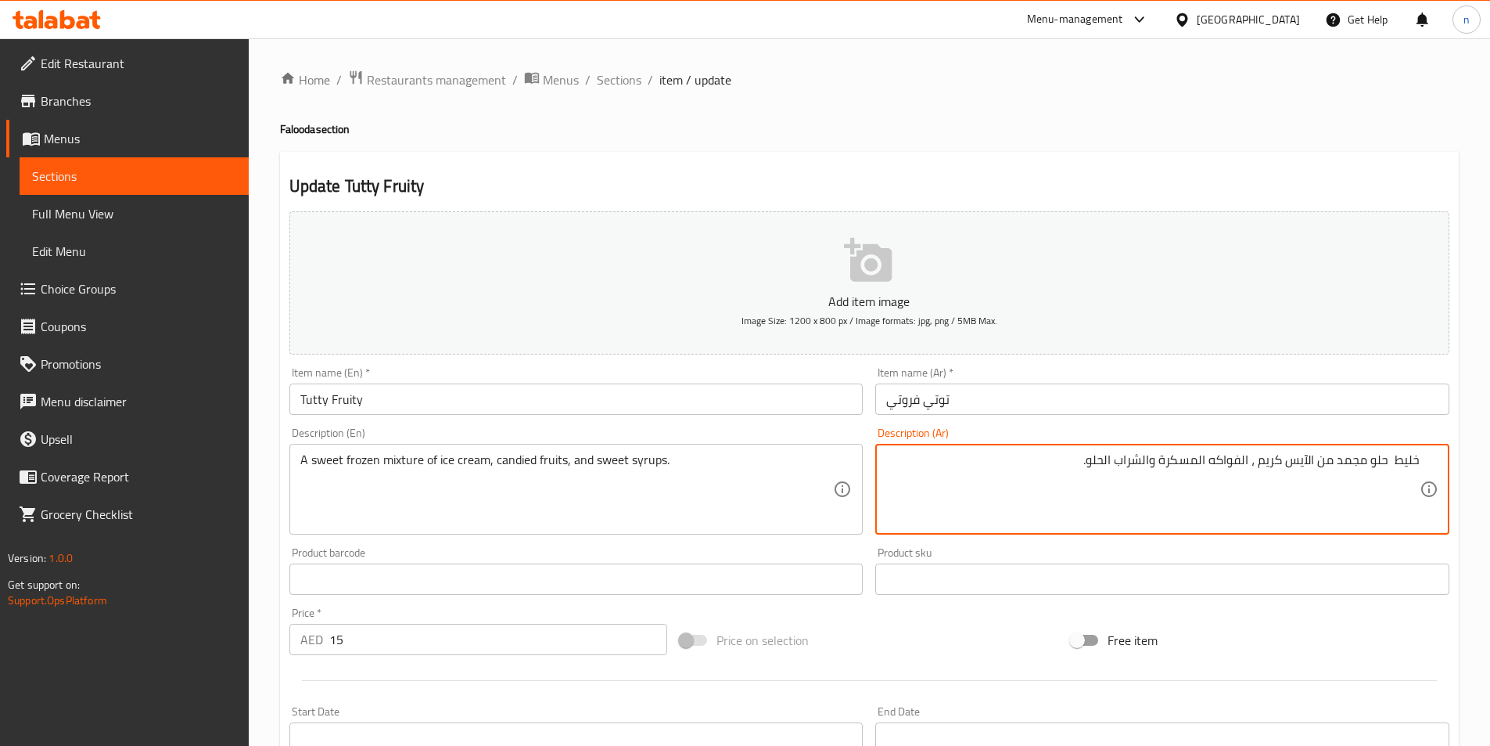
click at [1213, 463] on textarea "خليط حلو مجمد من الآيس كريم ، الفواكه المسكرة والشراب الحلو." at bounding box center [1153, 489] width 534 height 74
click at [1179, 466] on textarea "خليط حلو مجمد من الآيس كريم ، الفواكه المسكرة والشراب الحلو." at bounding box center [1153, 489] width 534 height 74
click at [1246, 462] on textarea "خليط حلو مجمد من الآيس كريم ، الفواكه المسكرة والشراب الحلو." at bounding box center [1153, 489] width 534 height 74
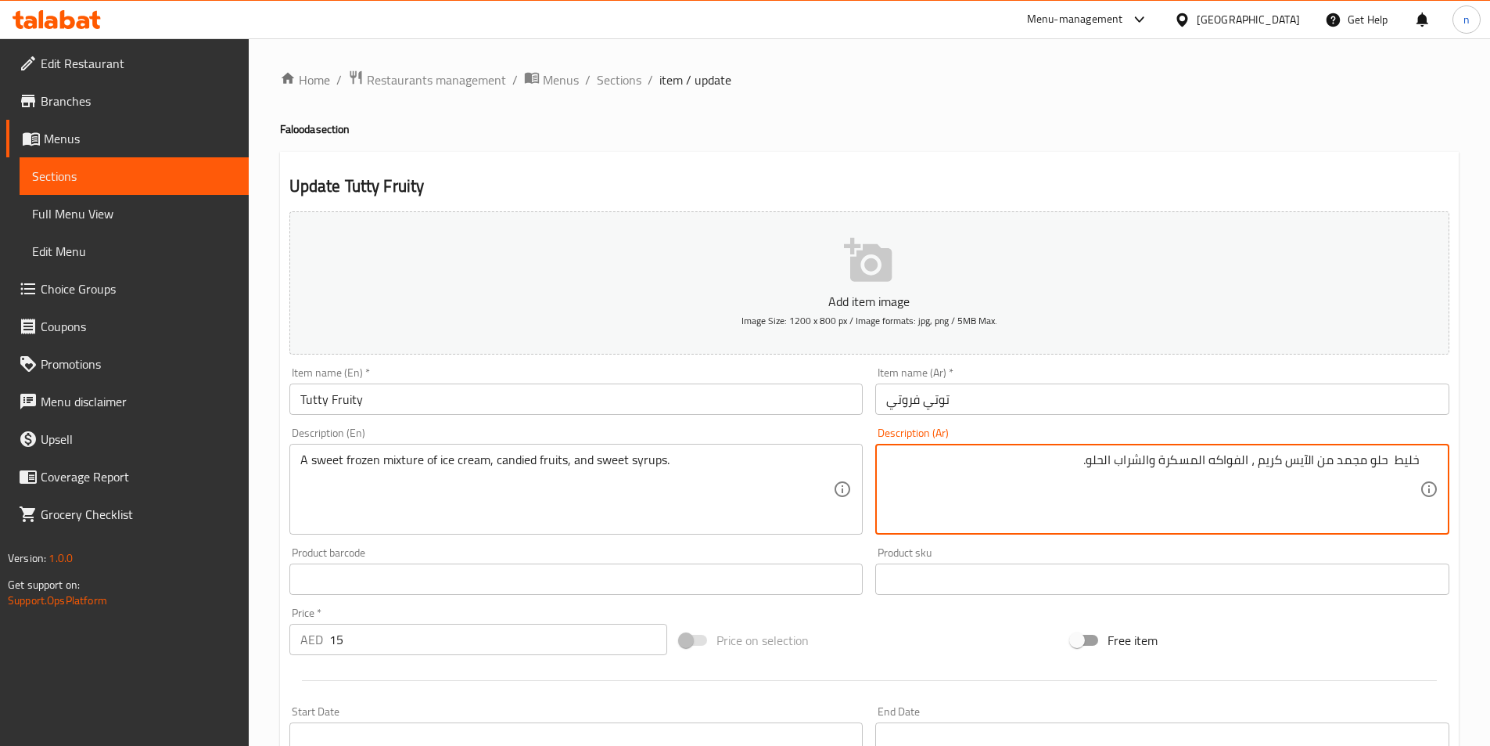
click at [1252, 465] on textarea "خليط حلو مجمد من الآيس كريم ، الفواكه المسكرة والشراب الحلو." at bounding box center [1153, 489] width 534 height 74
click at [1188, 462] on textarea "خليط حلو مجمد من الآيس كريم ، الفواكه المسكرة والشراب الحلو." at bounding box center [1153, 489] width 534 height 74
paste textarea
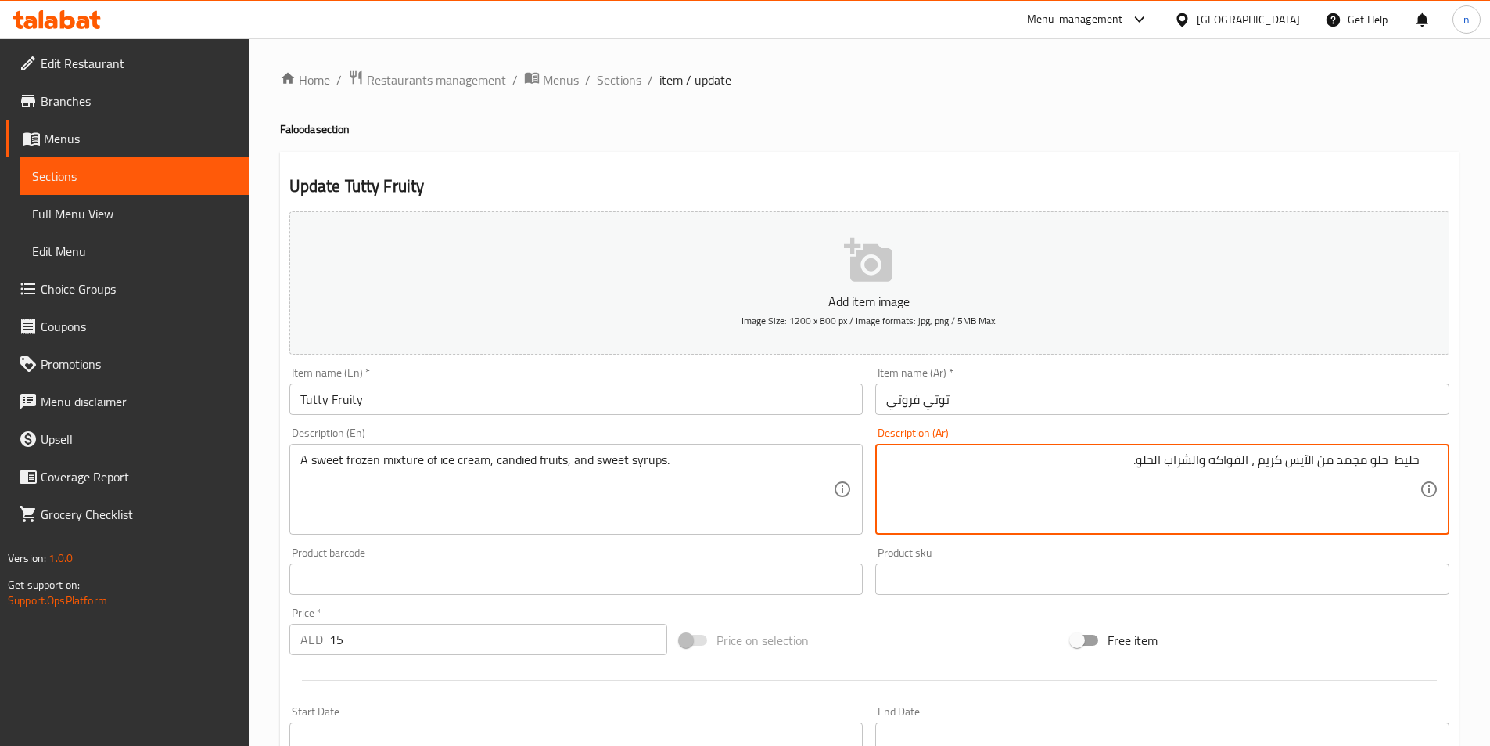
click at [1211, 475] on textarea "خليط حلو مجمد من الآيس كريم ، الفواكه والشراب الحلو." at bounding box center [1153, 489] width 534 height 74
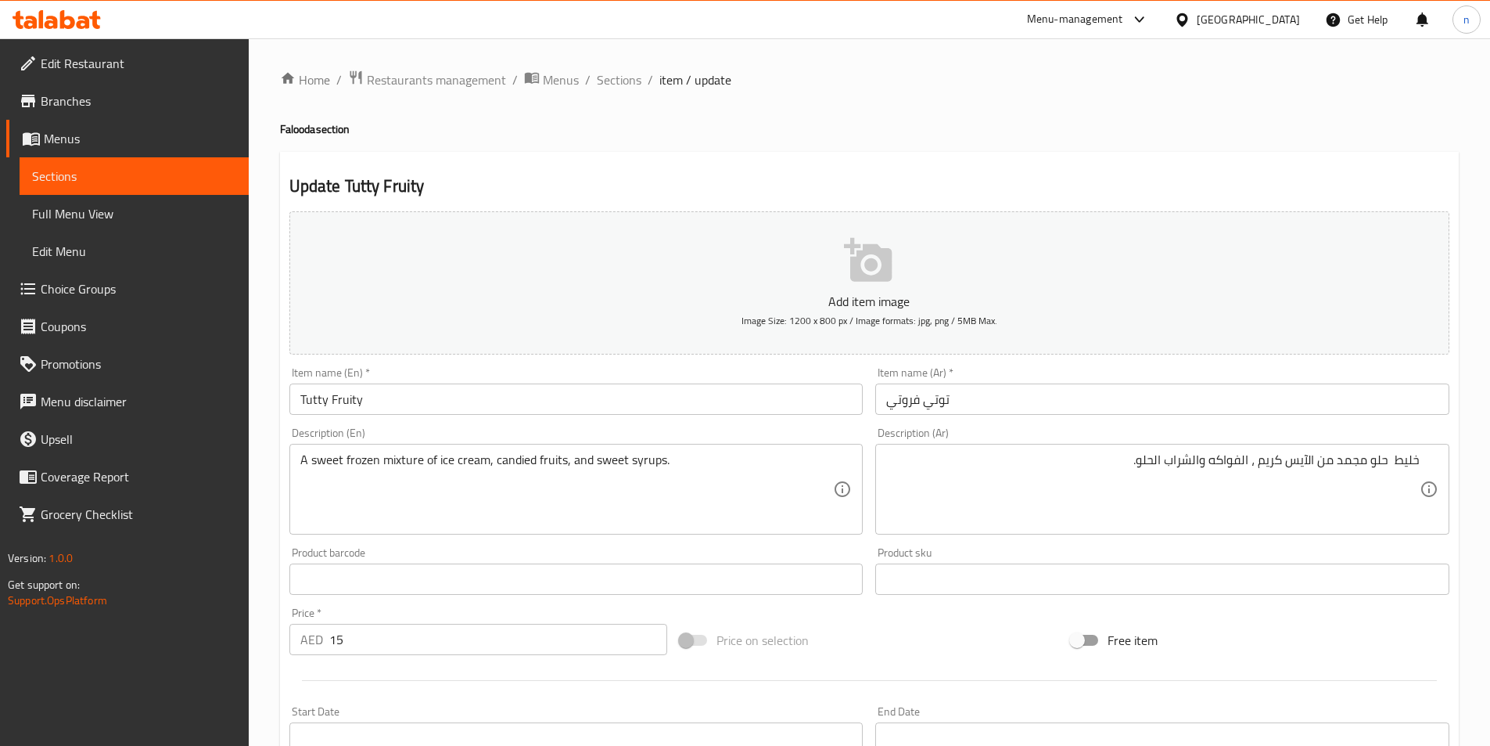
click at [1211, 475] on textarea "خليط حلو مجمد من الآيس كريم ، الفواكه والشراب الحلو." at bounding box center [1153, 489] width 534 height 74
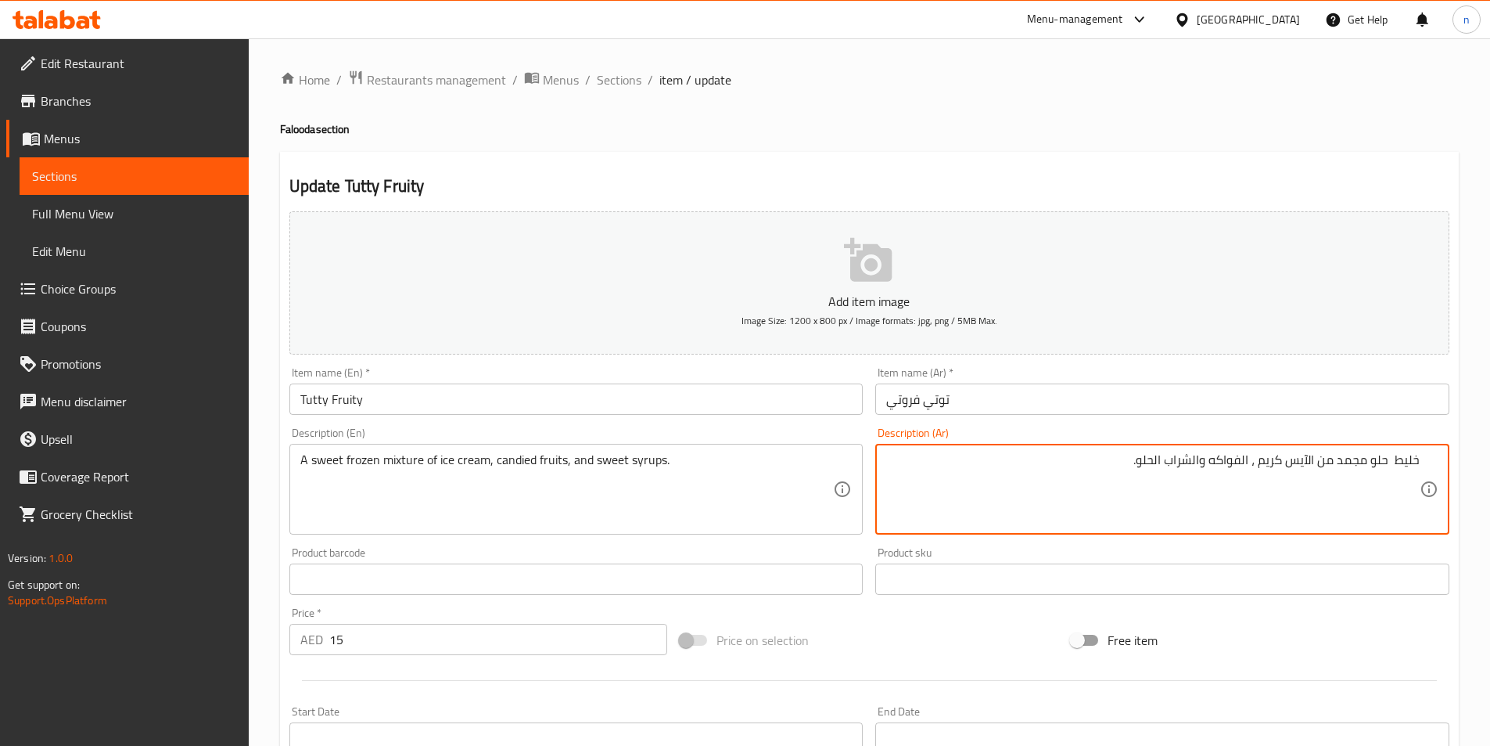
paste textarea "كَانْدِيْد"
click at [1206, 475] on textarea "خليط حلو مجمد من الآيس كريم ، الفواكهكَانْدِيْد والشراب الحلو." at bounding box center [1153, 489] width 534 height 74
click at [1242, 464] on textarea "خليط حلو مجمد من الآيس كريم ، الفواكه كَانْدِيْد والشراب الحلو." at bounding box center [1153, 489] width 534 height 74
click at [1192, 461] on textarea "خليط حلو مجمد من الآيس كريم ، فواكه كَانْدِيْد والشراب الحلو." at bounding box center [1153, 489] width 534 height 74
click at [1191, 467] on textarea "خليط حلو مجمد من الآيس كريم ، فواكه كَانْدِيْد والشراب الحلو." at bounding box center [1153, 489] width 534 height 74
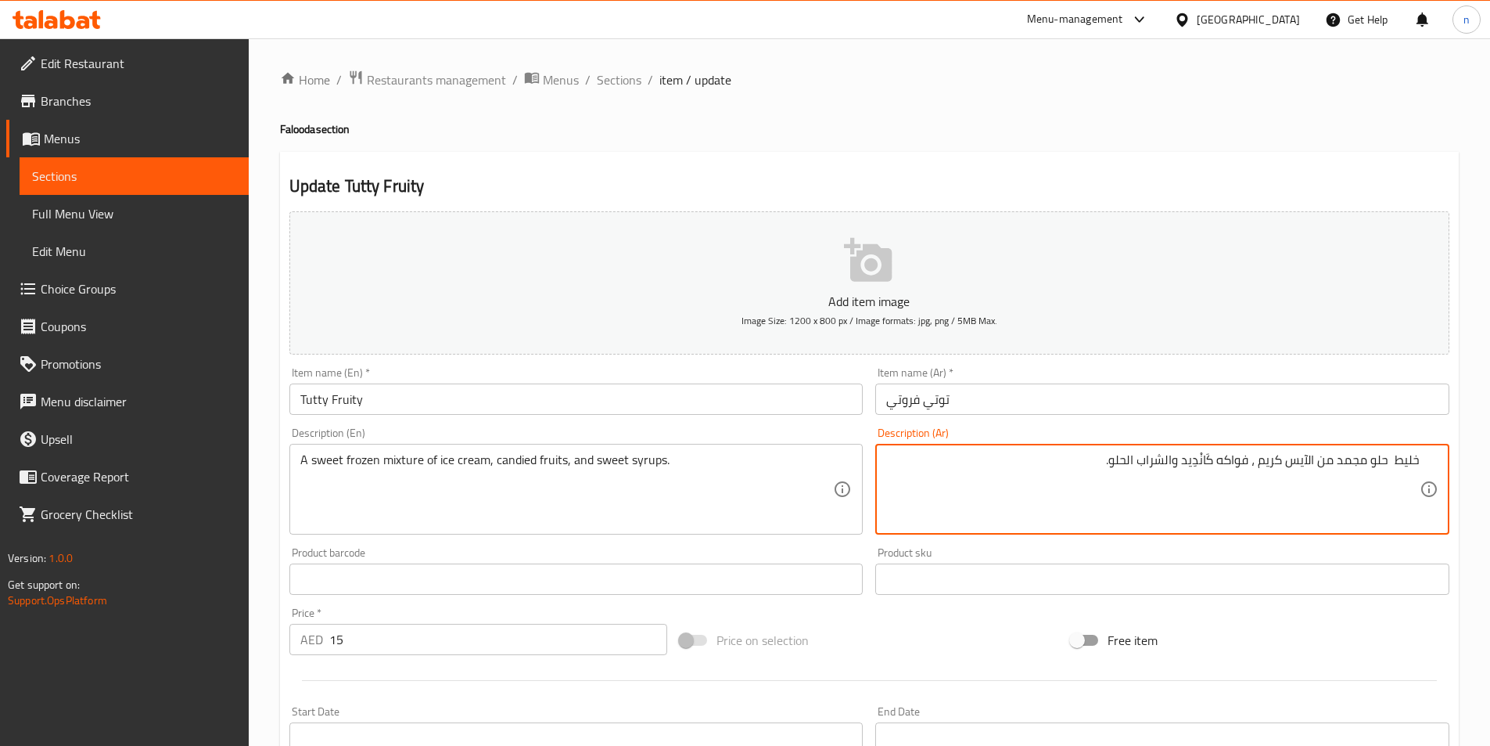
click at [1197, 464] on textarea "خليط حلو مجمد من الآيس كريم ، فواكه كَانْدِيد والشراب الحلو." at bounding box center [1153, 489] width 534 height 74
click at [1202, 462] on textarea "خليط حلو مجمد من الآيس كريم ، فواكه كَانْديد والشراب الحلو." at bounding box center [1153, 489] width 534 height 74
click at [1207, 466] on textarea "خليط حلو مجمد من الآيس كريم ، فواكه كَانديد والشراب الحلو." at bounding box center [1153, 489] width 534 height 74
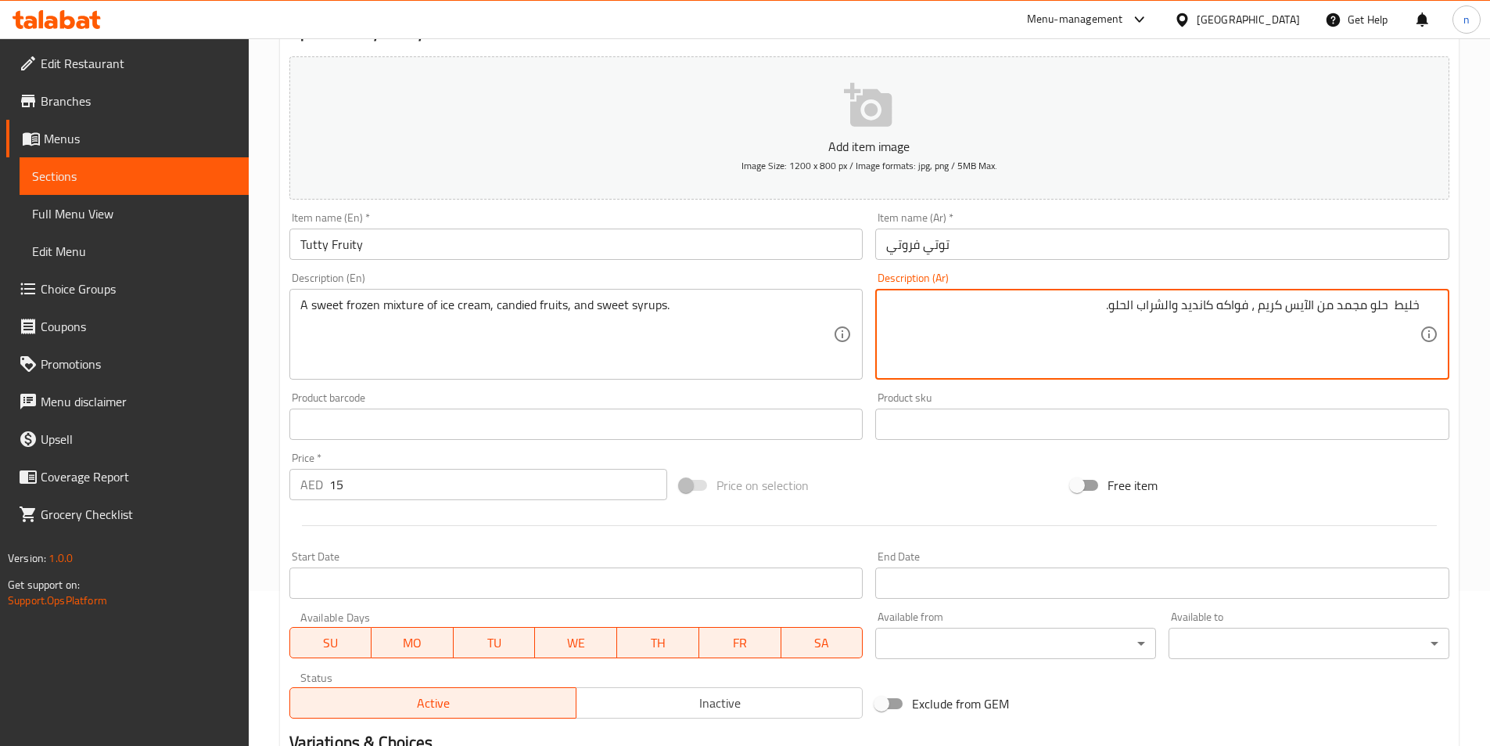
scroll to position [360, 0]
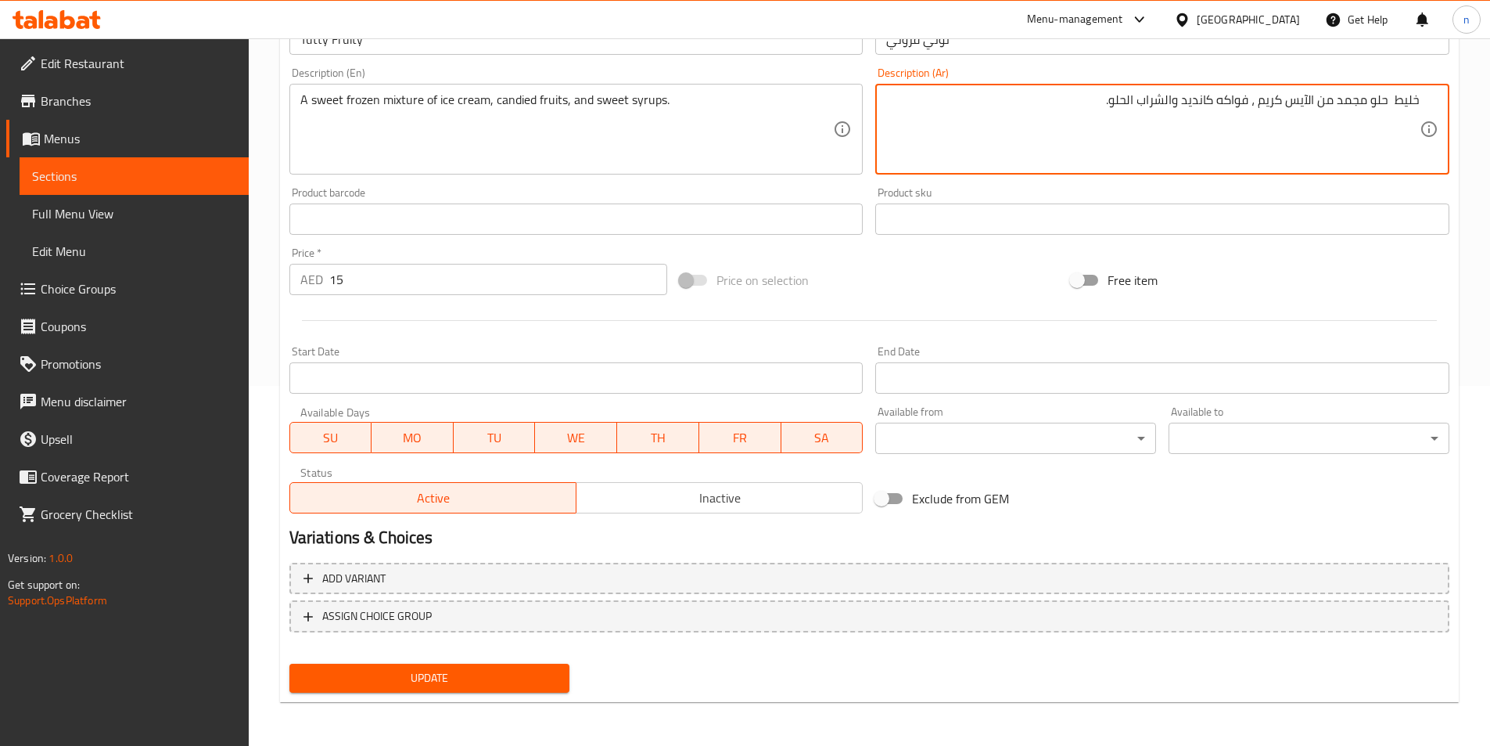
type textarea "خليط حلو مجمد من الآيس كريم ، فواكه كانديد والشراب الحلو."
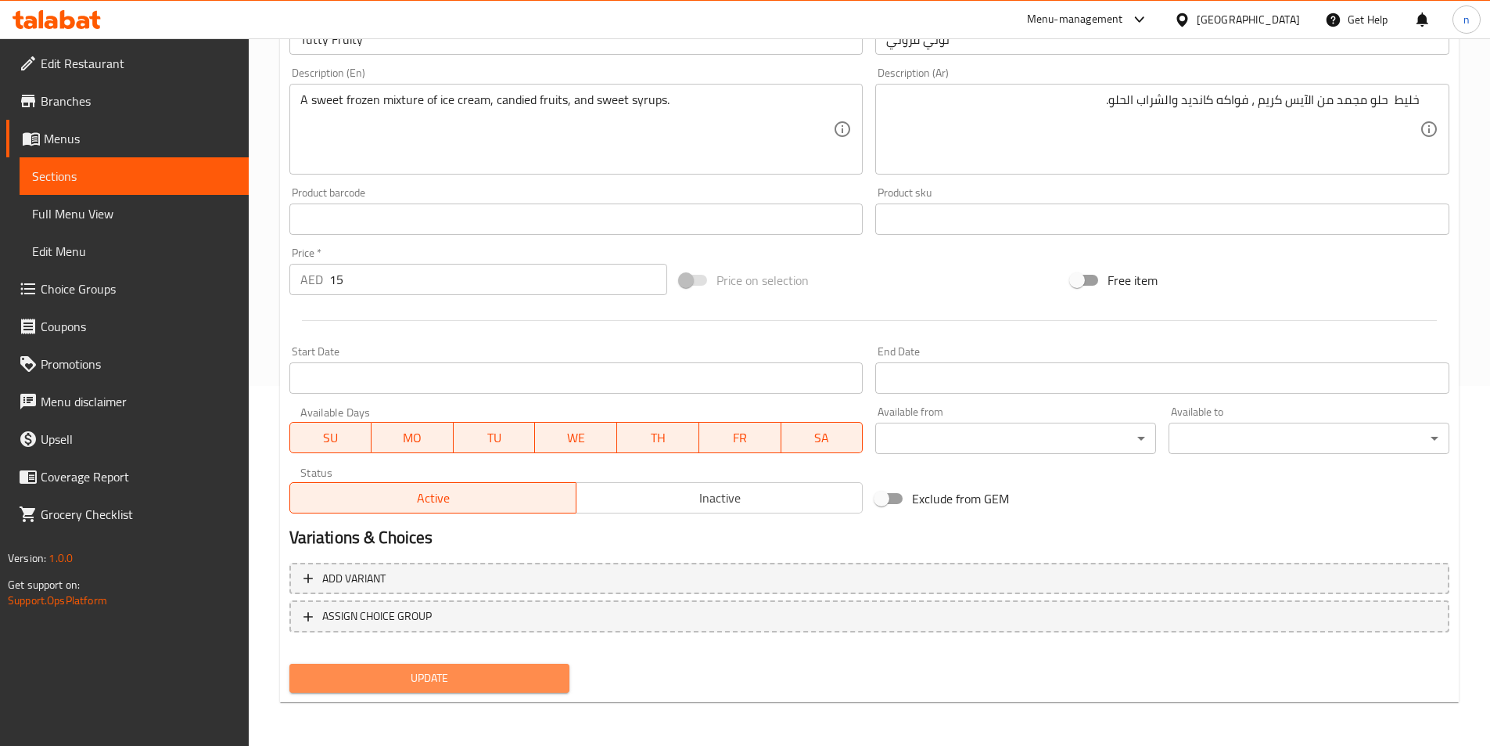
click at [507, 670] on span "Update" at bounding box center [430, 678] width 256 height 20
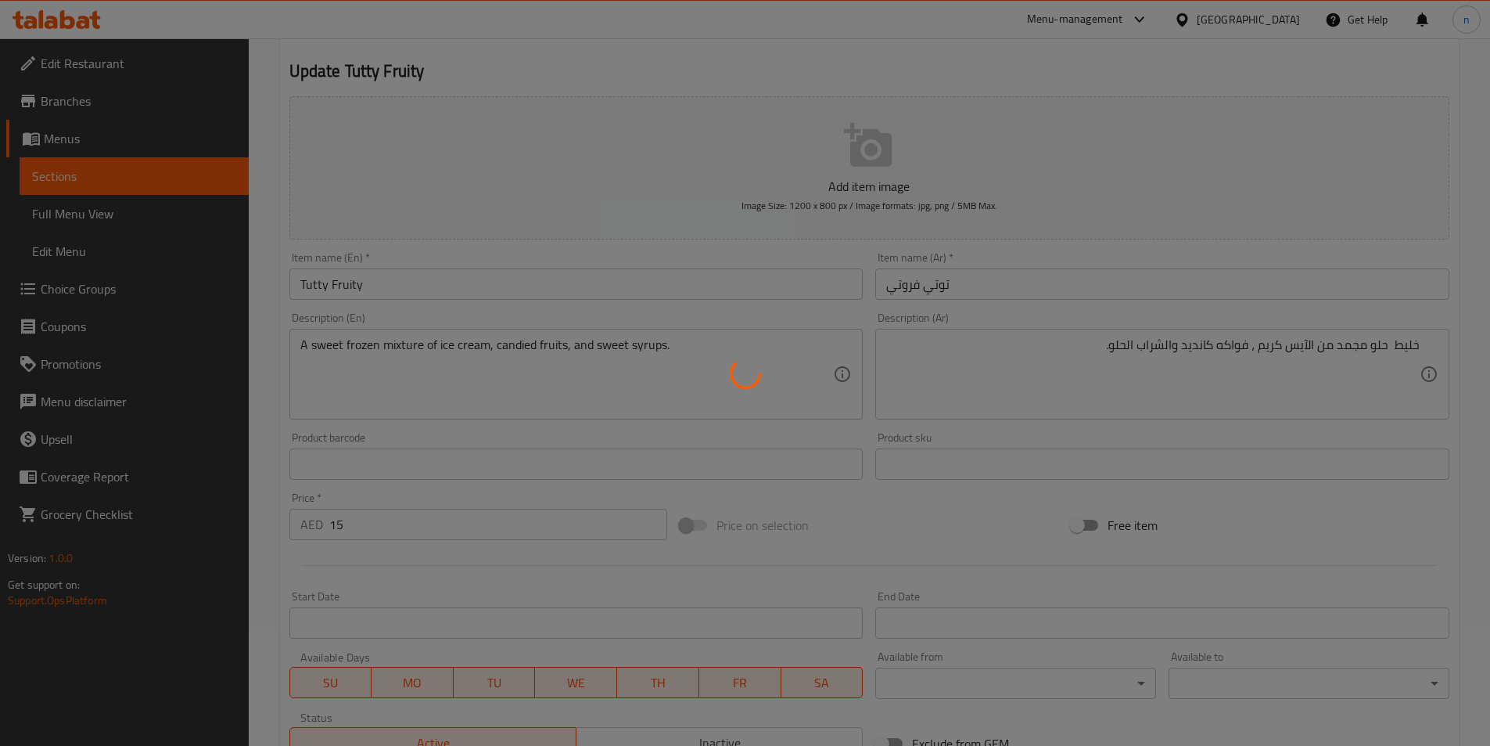
scroll to position [0, 0]
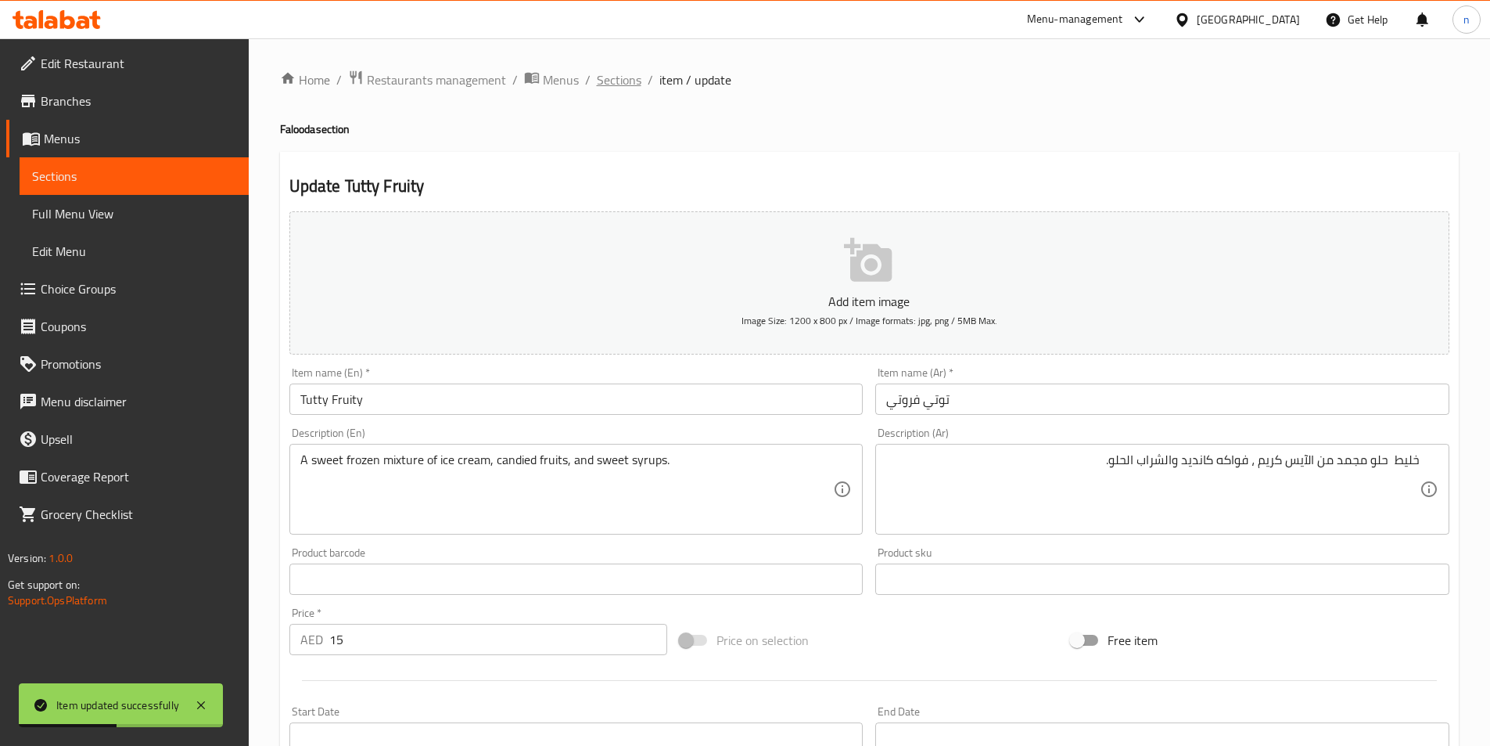
click at [610, 82] on span "Sections" at bounding box center [619, 79] width 45 height 19
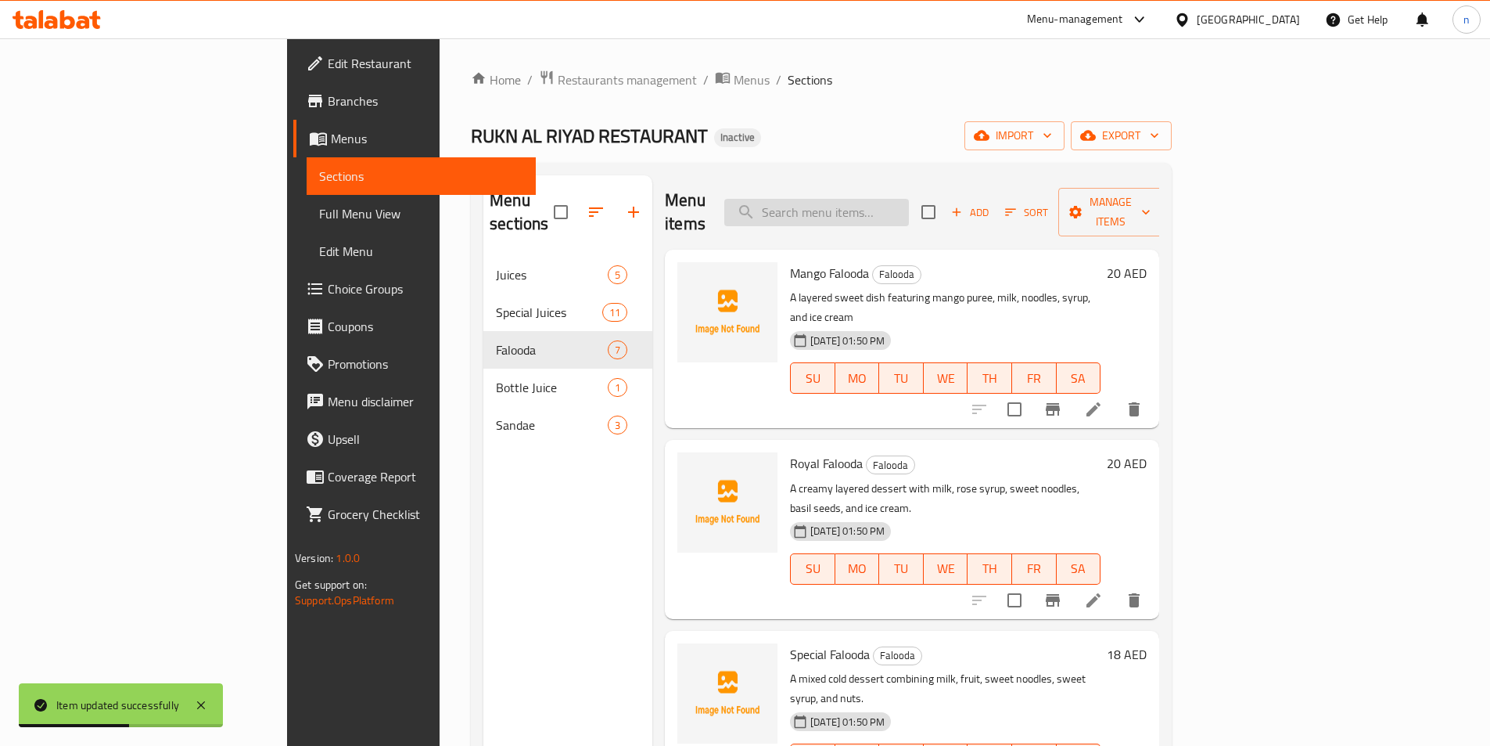
click at [904, 209] on input "search" at bounding box center [816, 212] width 185 height 27
paste input "Burj Khaleefa"
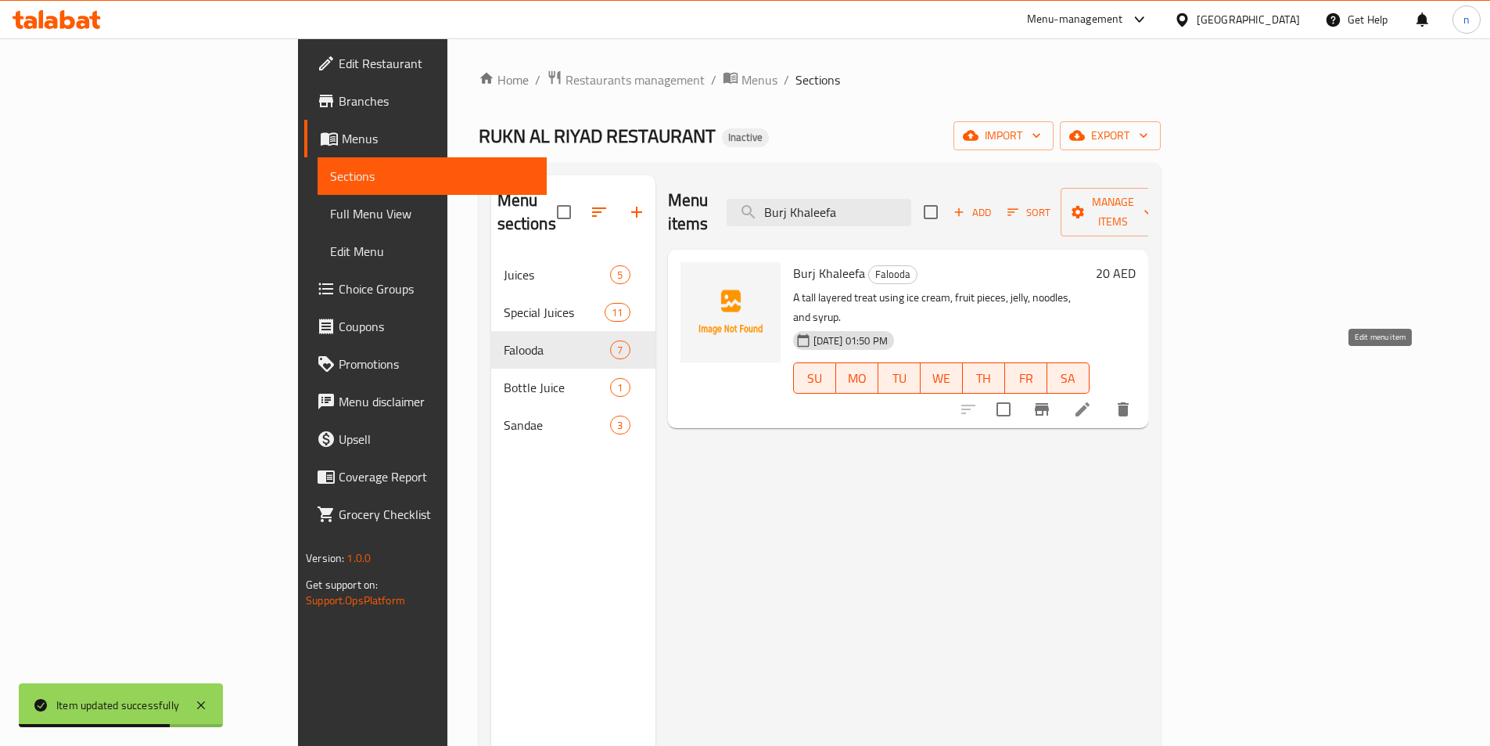
type input "Burj Khaleefa"
click at [1092, 400] on icon at bounding box center [1082, 409] width 19 height 19
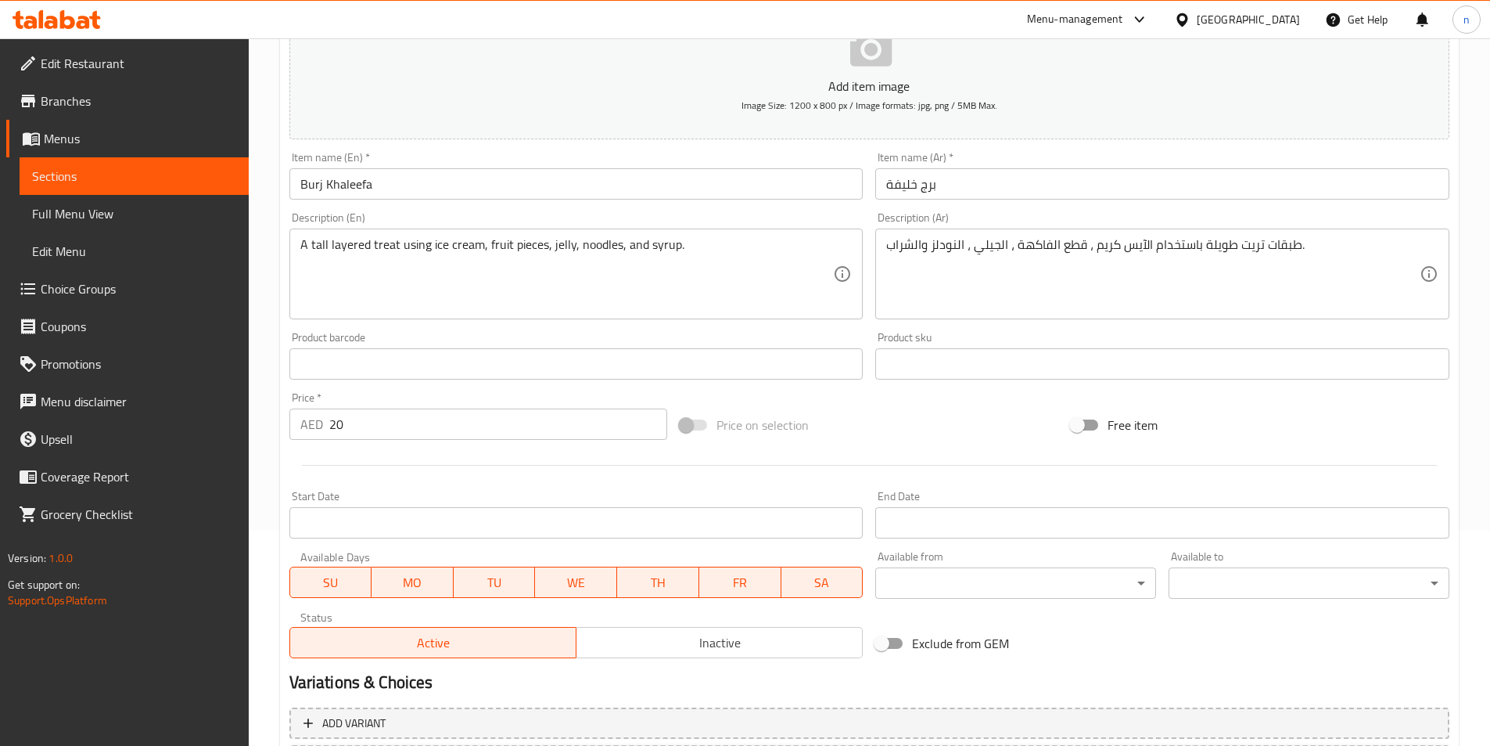
scroll to position [360, 0]
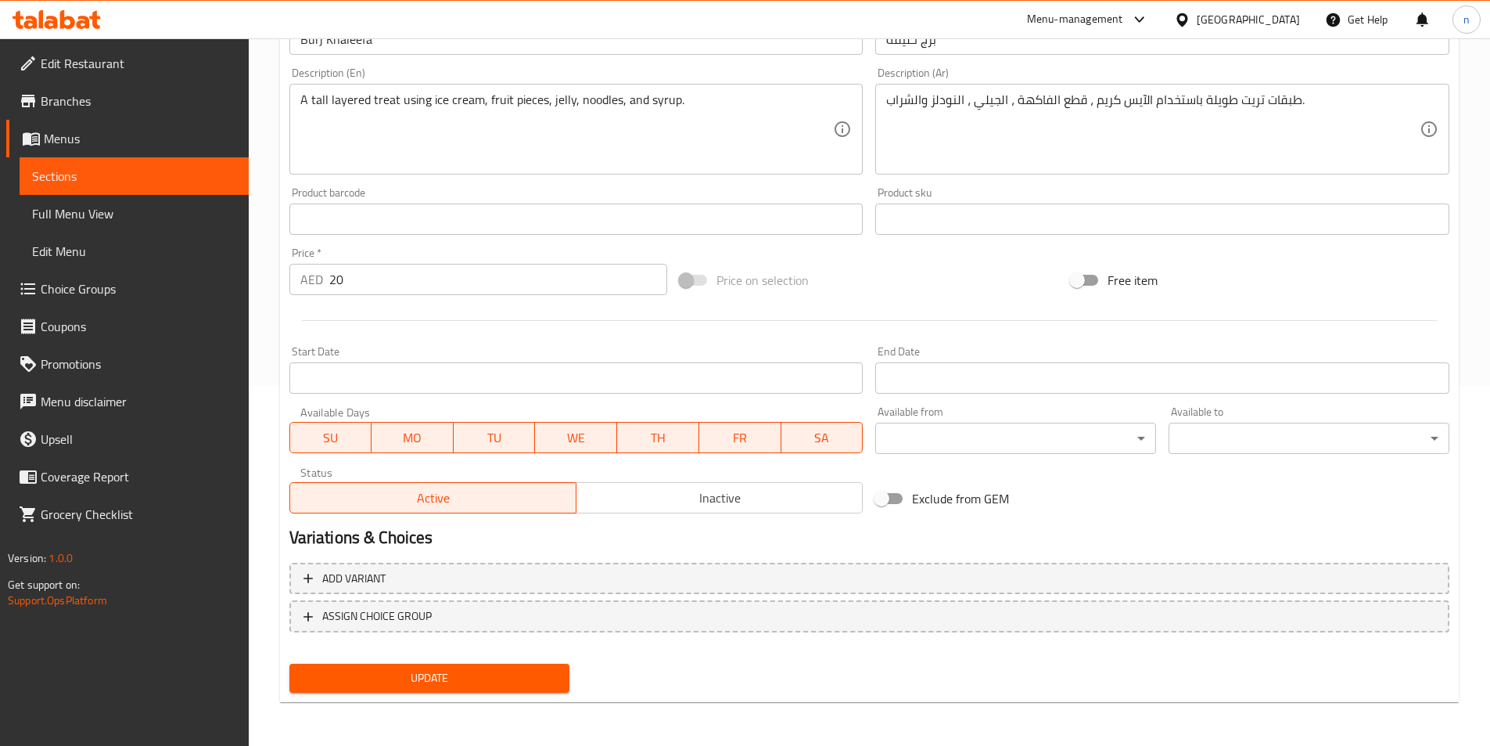
click at [467, 678] on span "Update" at bounding box center [430, 678] width 256 height 20
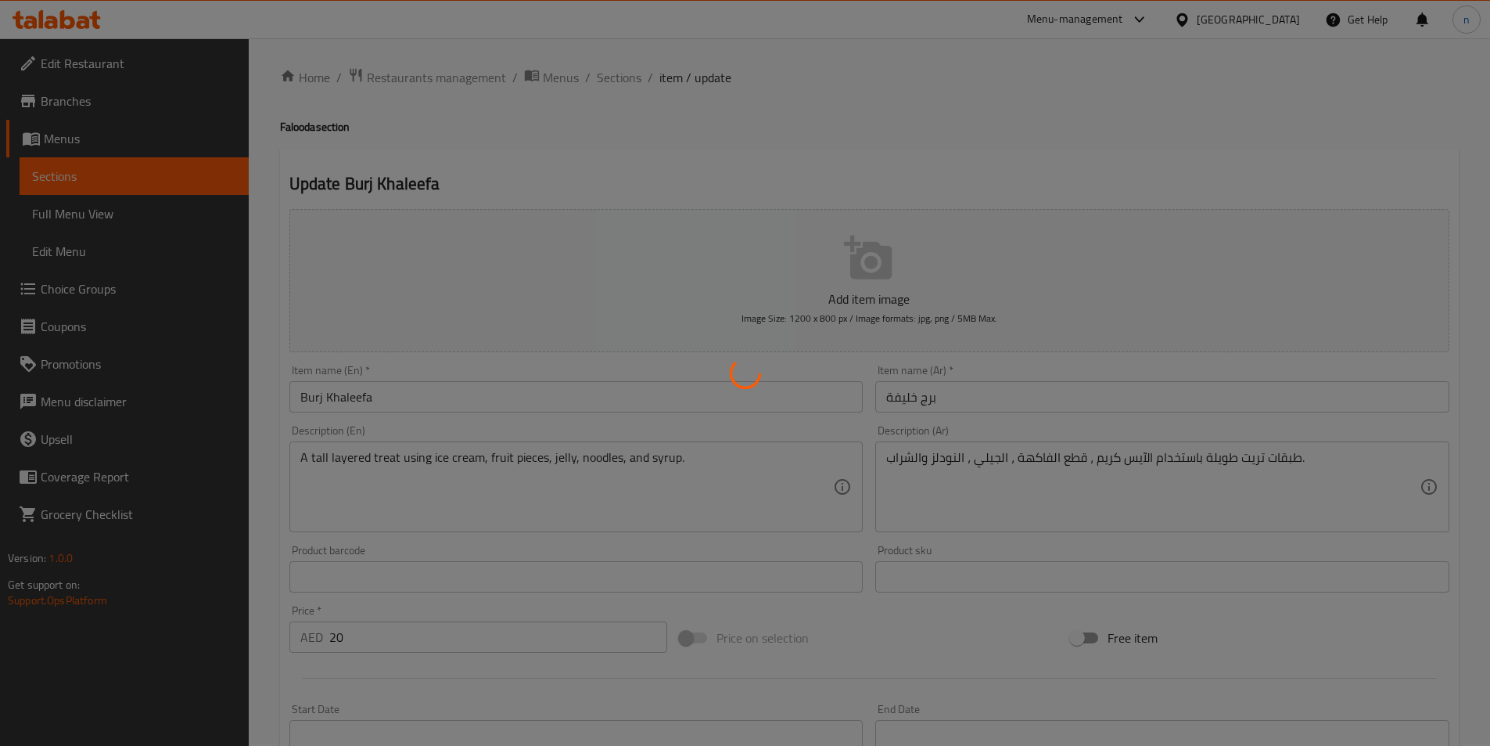
scroll to position [0, 0]
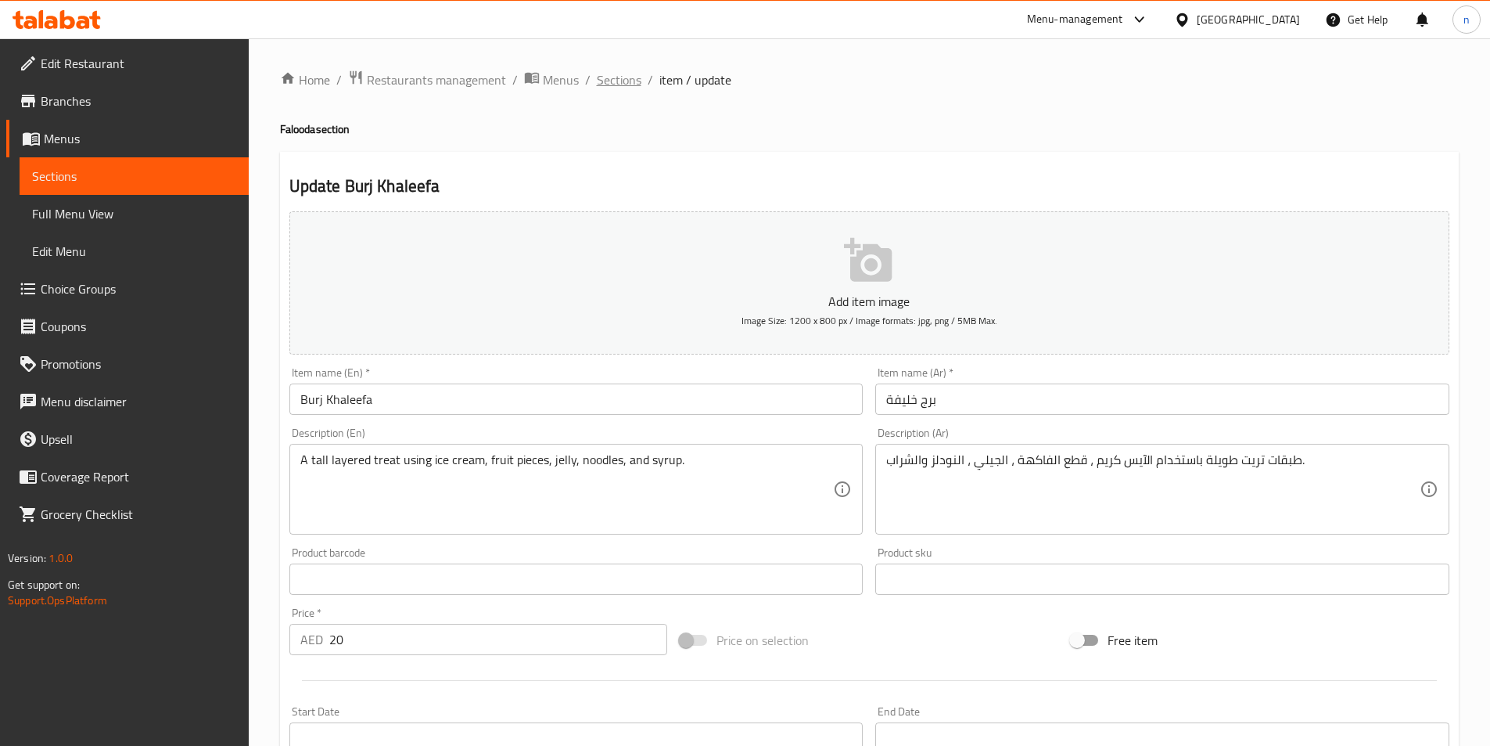
click at [622, 77] on span "Sections" at bounding box center [619, 79] width 45 height 19
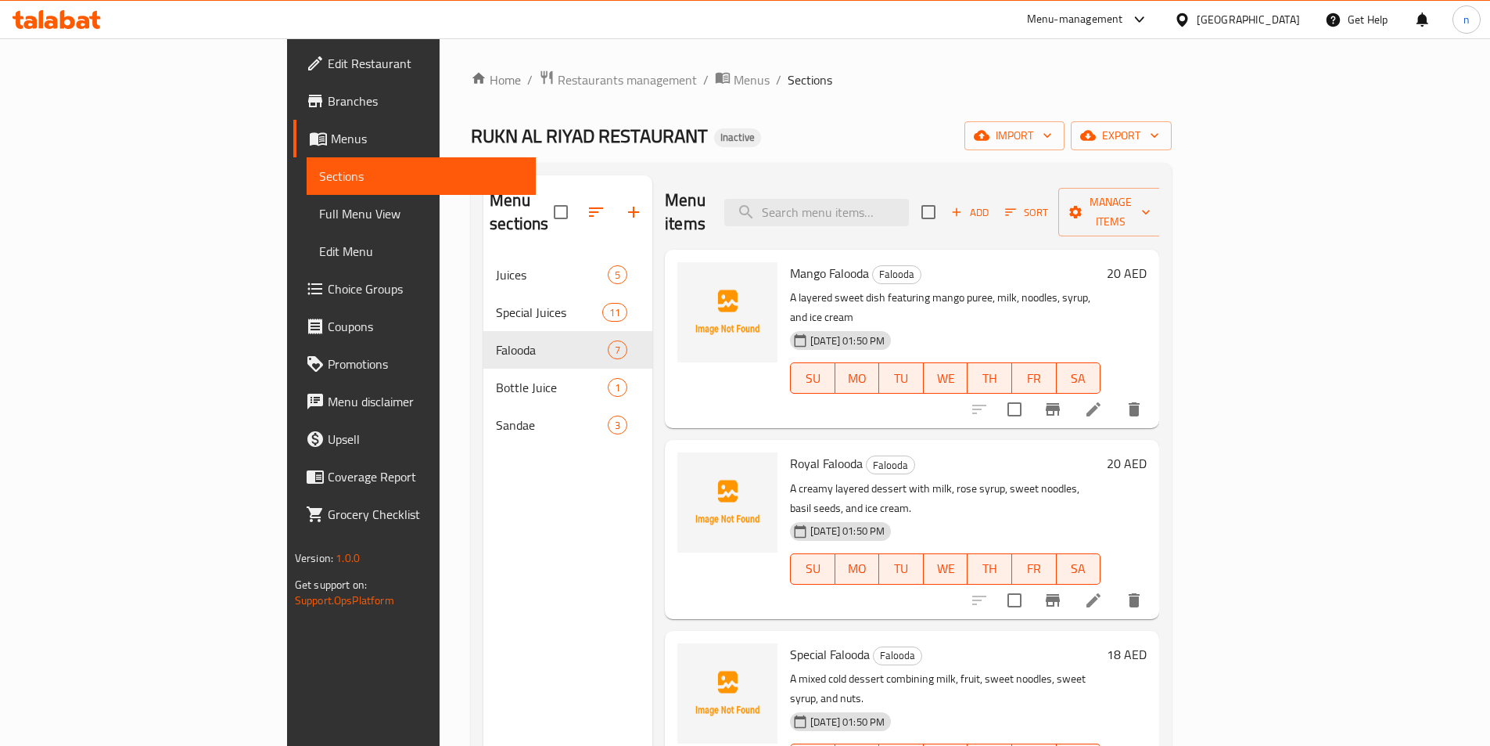
click at [328, 110] on span "Branches" at bounding box center [426, 101] width 196 height 19
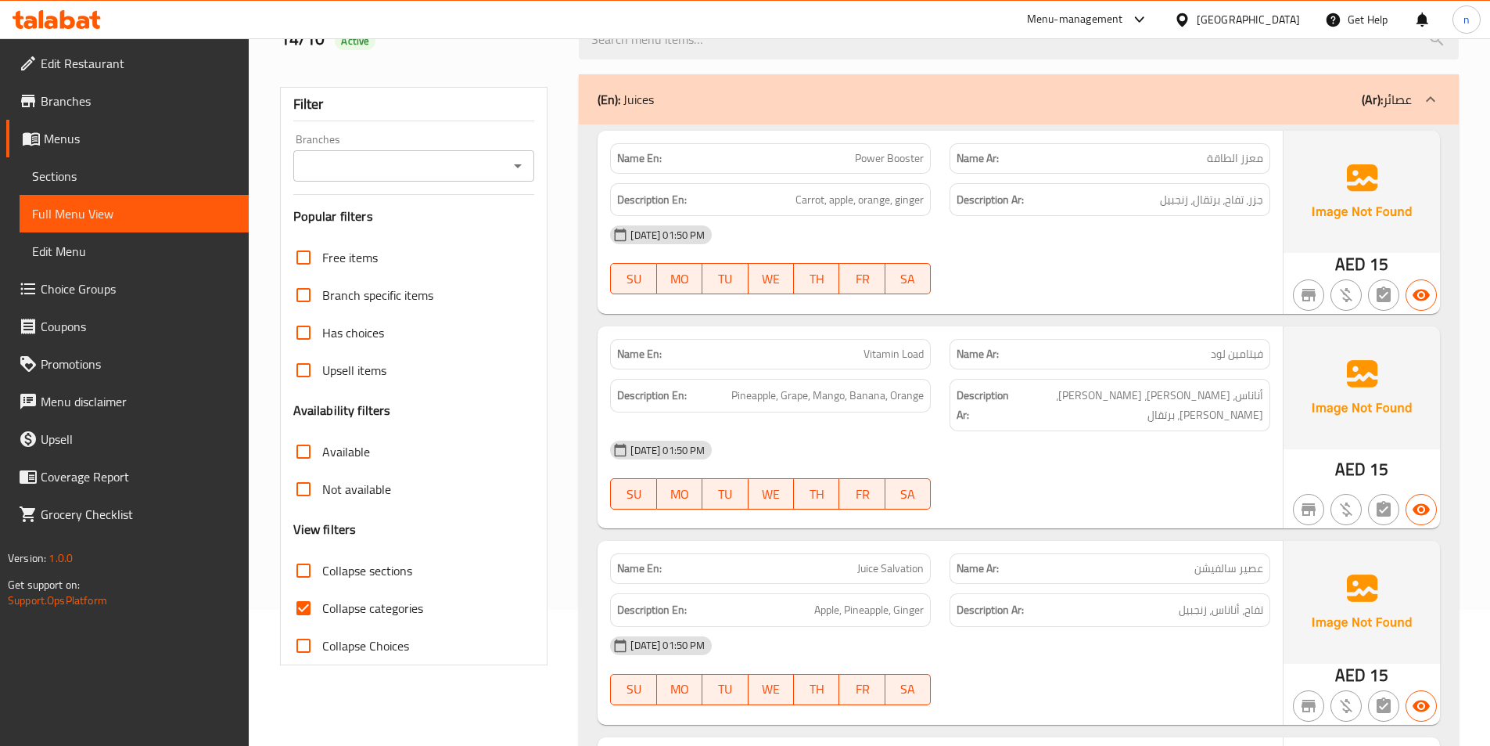
scroll to position [235, 0]
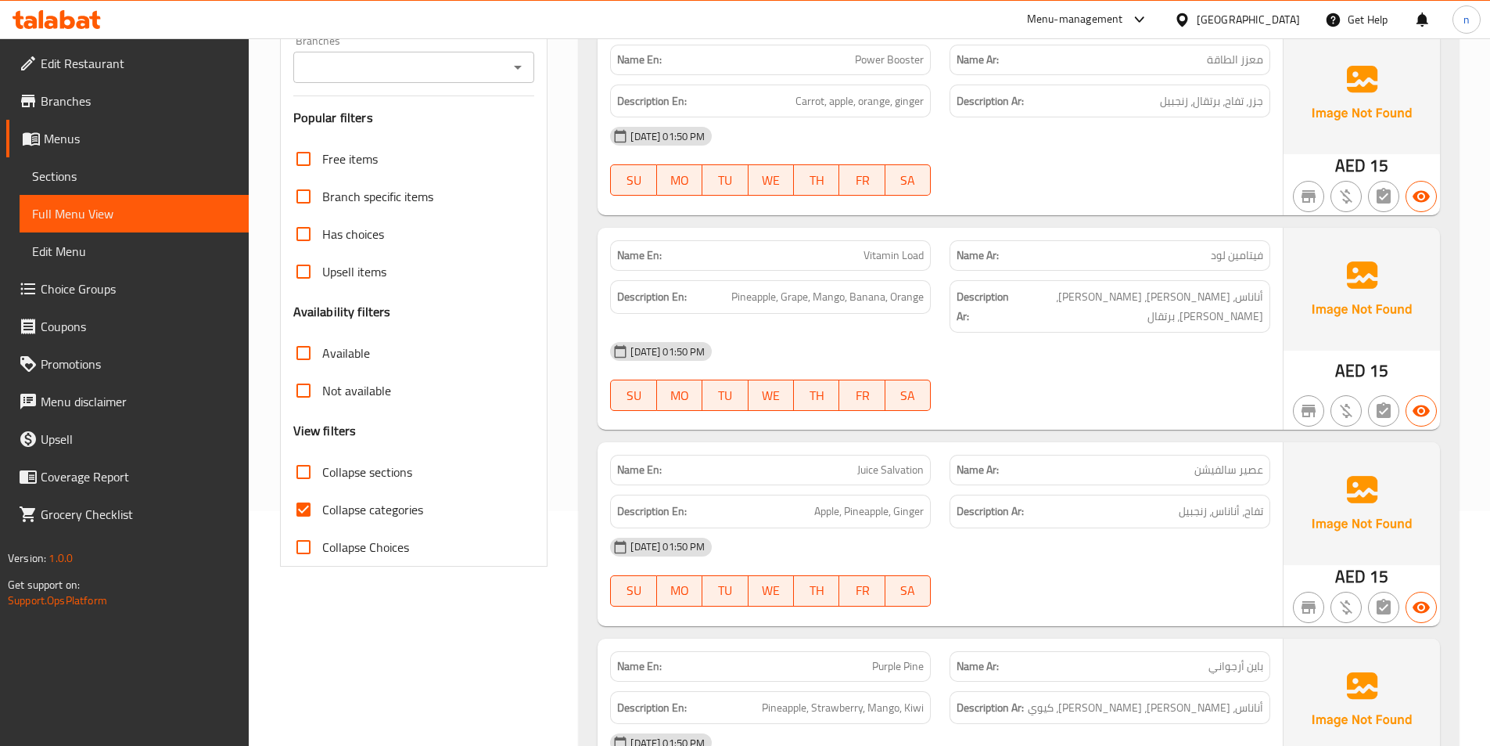
click at [417, 516] on span "Collapse categories" at bounding box center [372, 509] width 101 height 19
click at [322, 516] on input "Collapse categories" at bounding box center [304, 510] width 38 height 38
checkbox input "false"
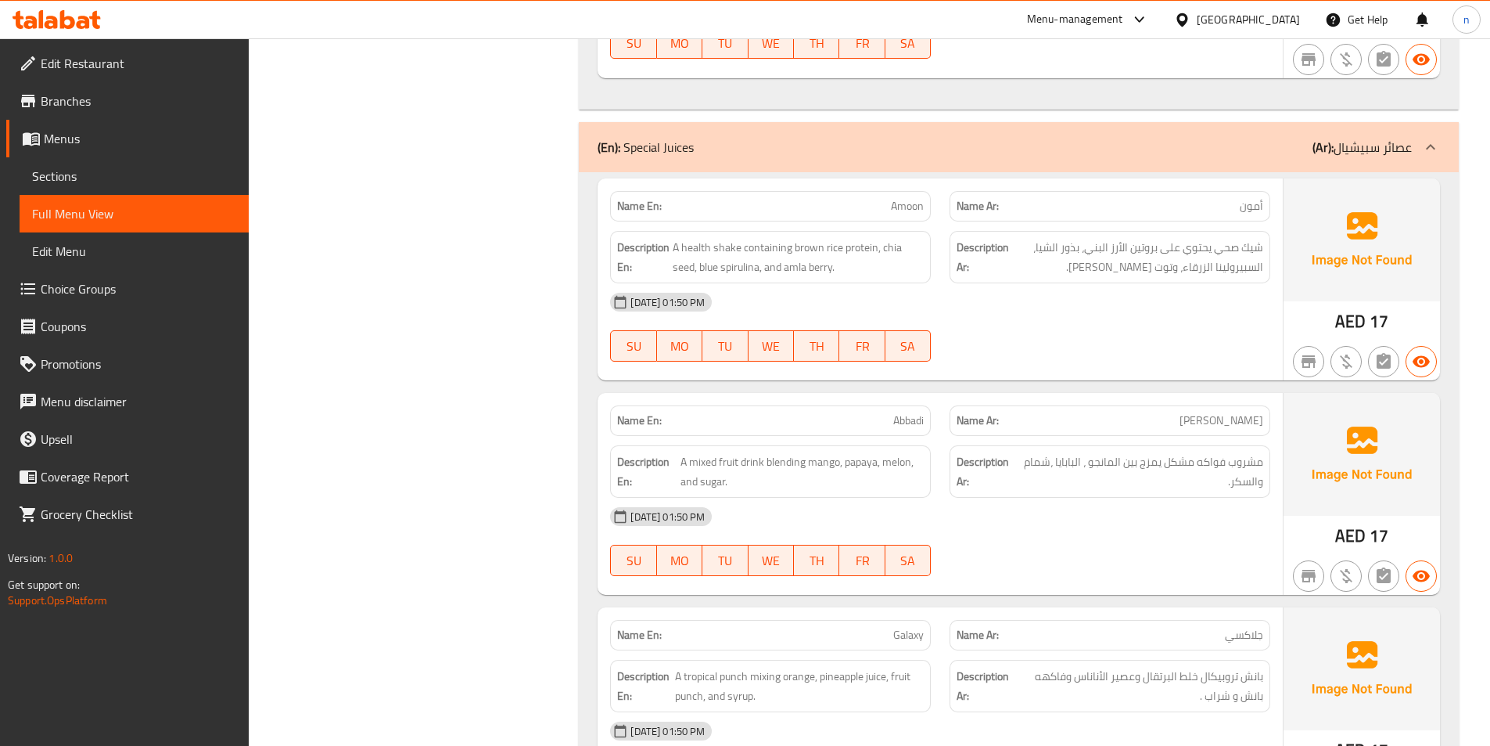
scroll to position [1252, 0]
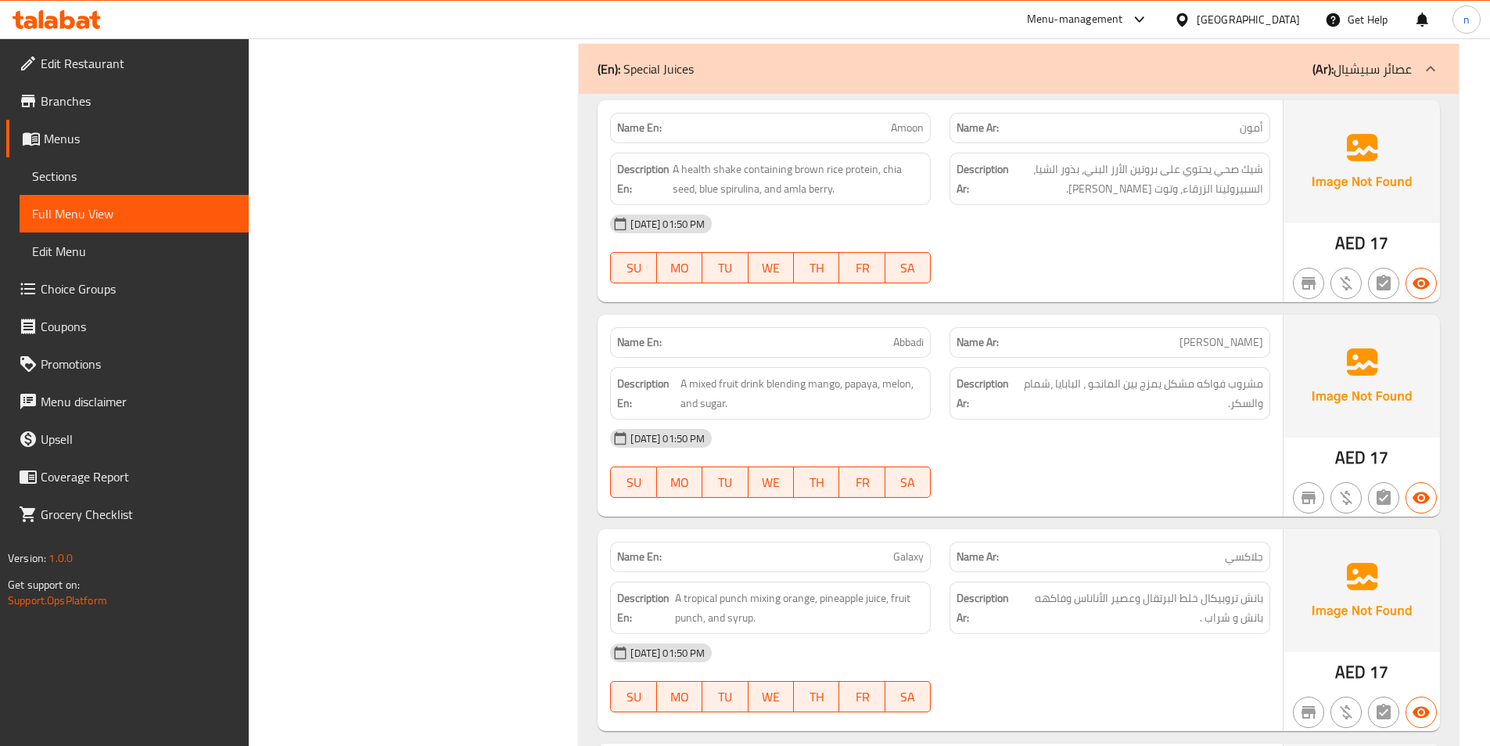
click at [912, 358] on div "Description En: A mixed fruit drink blending mango, papaya, melon, and sugar." at bounding box center [771, 393] width 340 height 71
click at [913, 334] on span "Abbadi" at bounding box center [908, 342] width 31 height 16
copy span "Abbadi"
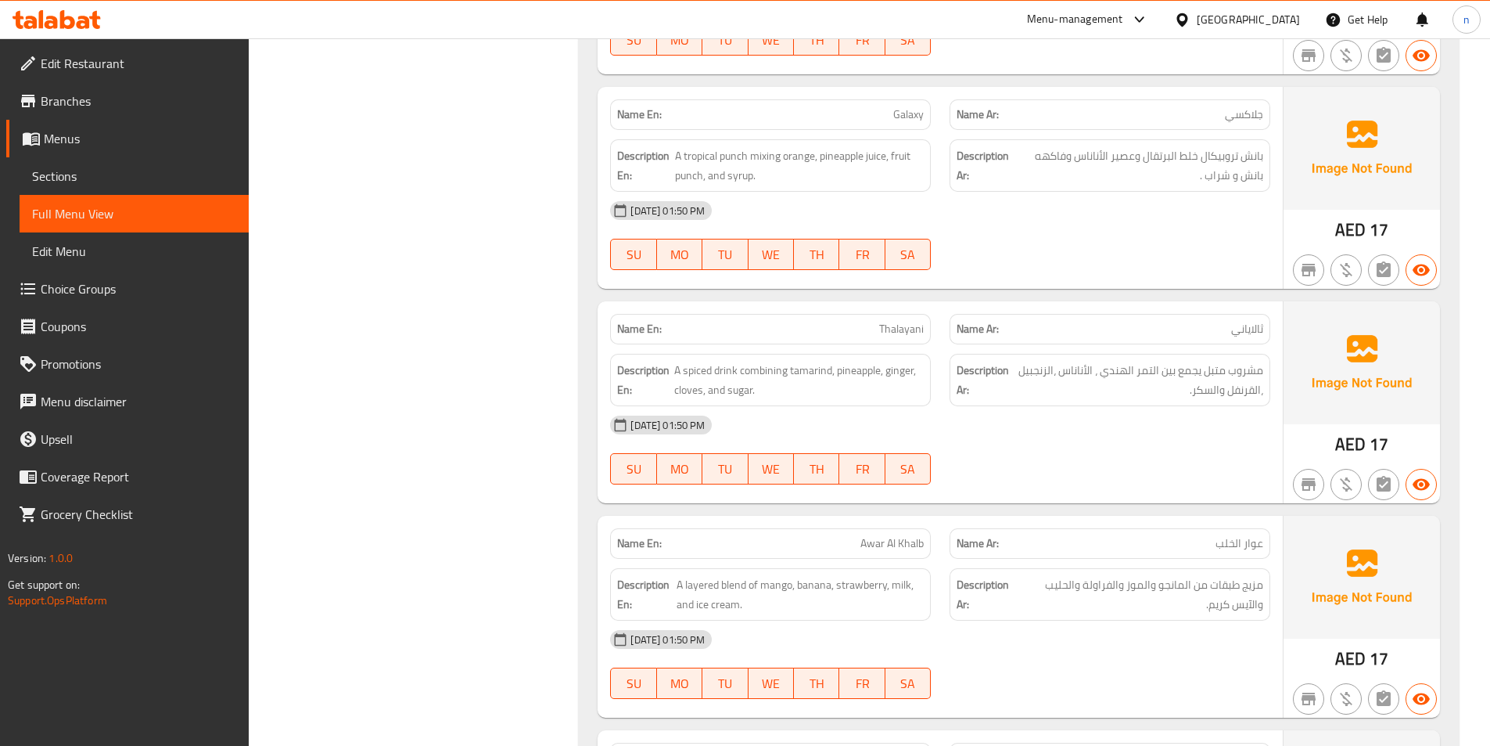
scroll to position [1721, 0]
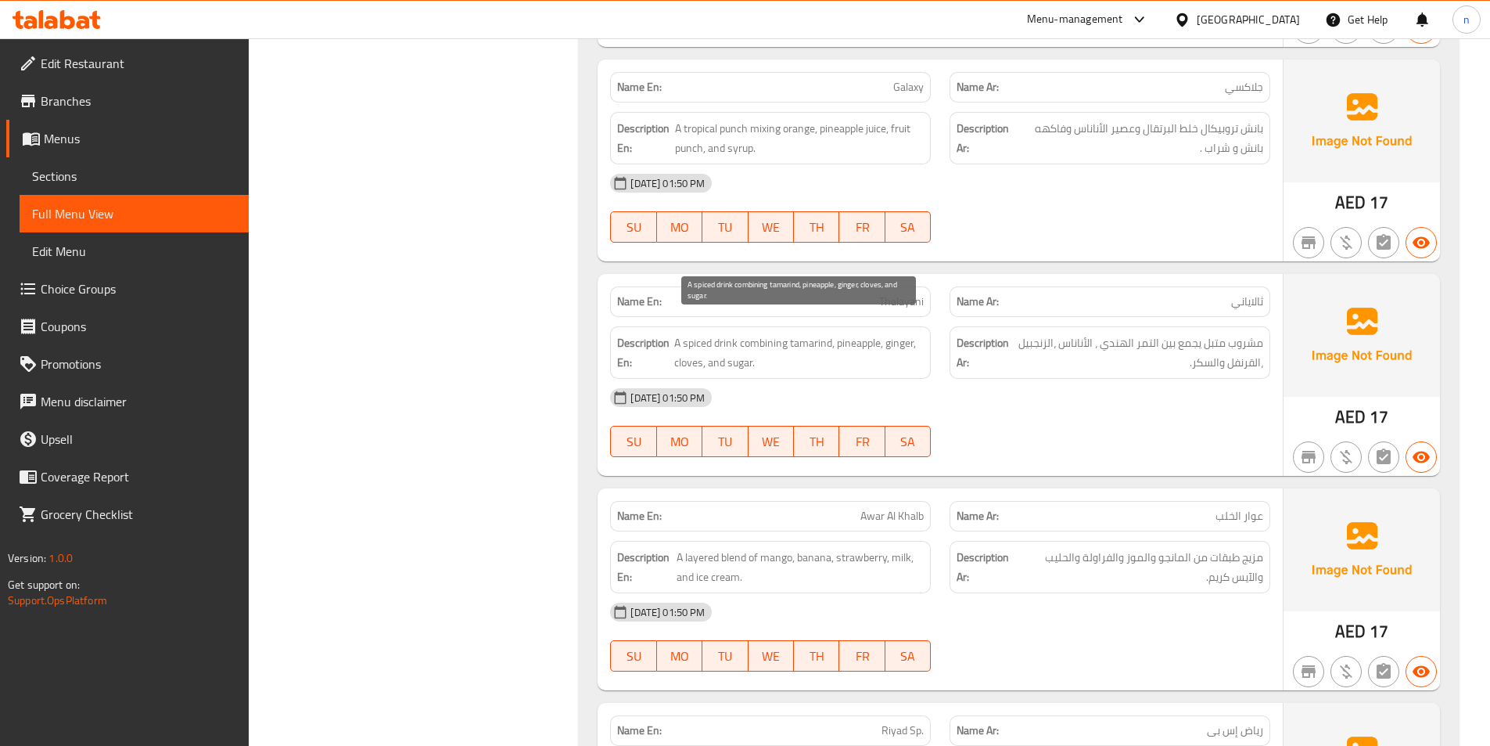
click at [800, 333] on span "A spiced drink combining tamarind, pineapple, ginger, cloves, and sugar." at bounding box center [799, 352] width 250 height 38
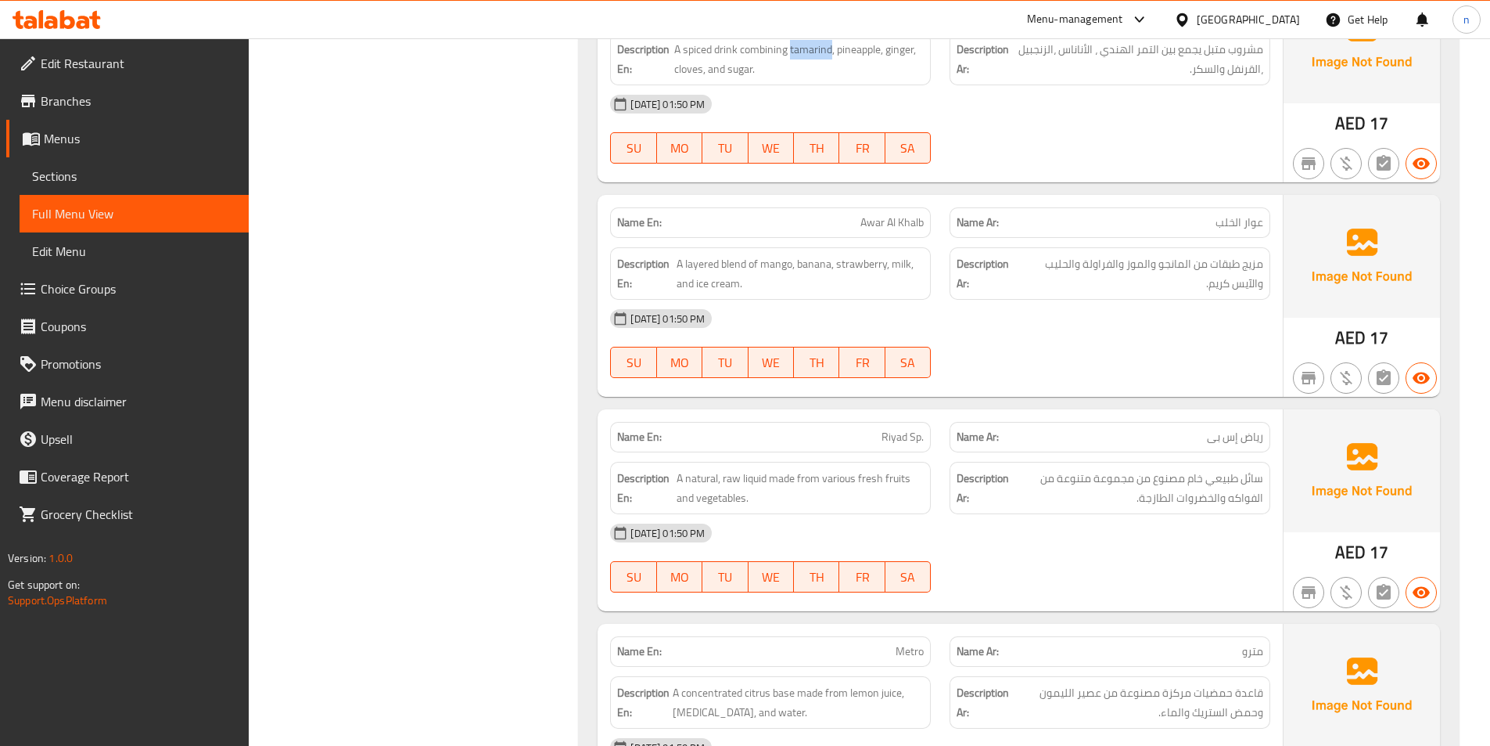
scroll to position [2112, 0]
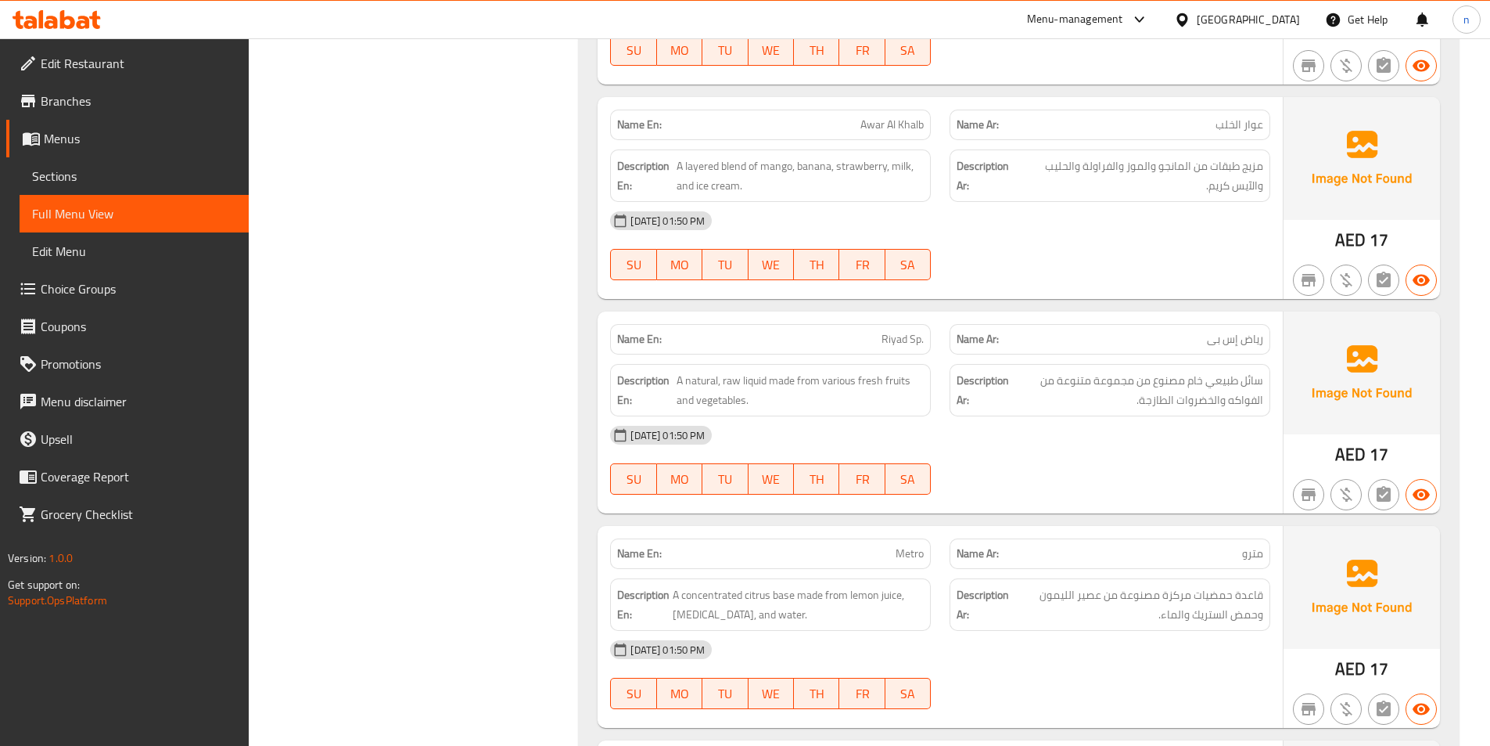
click at [879, 117] on span "Awar Al Khalb" at bounding box center [892, 125] width 63 height 16
click at [881, 110] on div "Name En: Awar Al Khalb" at bounding box center [770, 125] width 321 height 31
click at [884, 117] on span "Awar Al Khalb" at bounding box center [892, 125] width 63 height 16
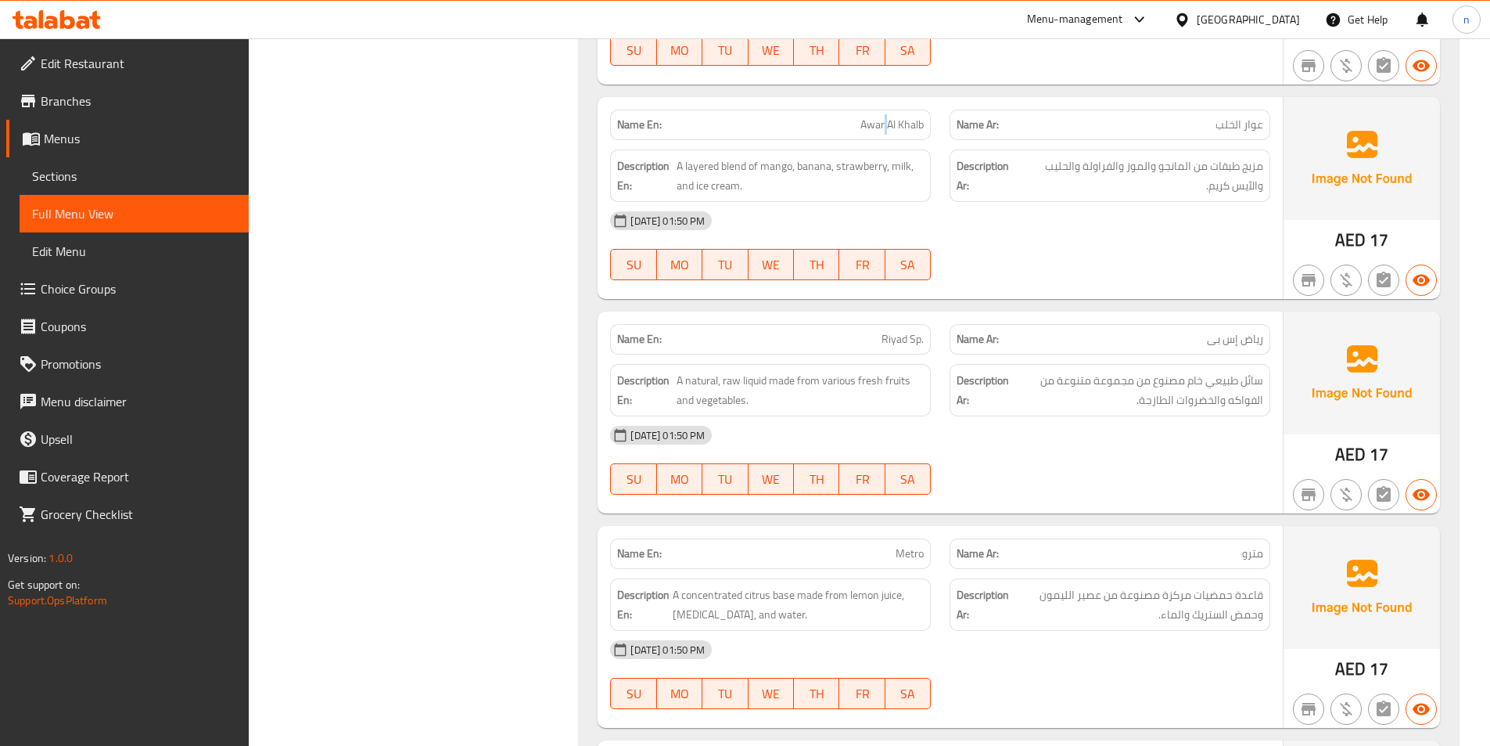
click at [884, 117] on span "Awar Al Khalb" at bounding box center [892, 125] width 63 height 16
copy span "Awar Al Khalb"
click at [1227, 156] on span "مزيج طبقات من المانجو والموز والفراولة والحليب والآيس كريم." at bounding box center [1141, 175] width 244 height 38
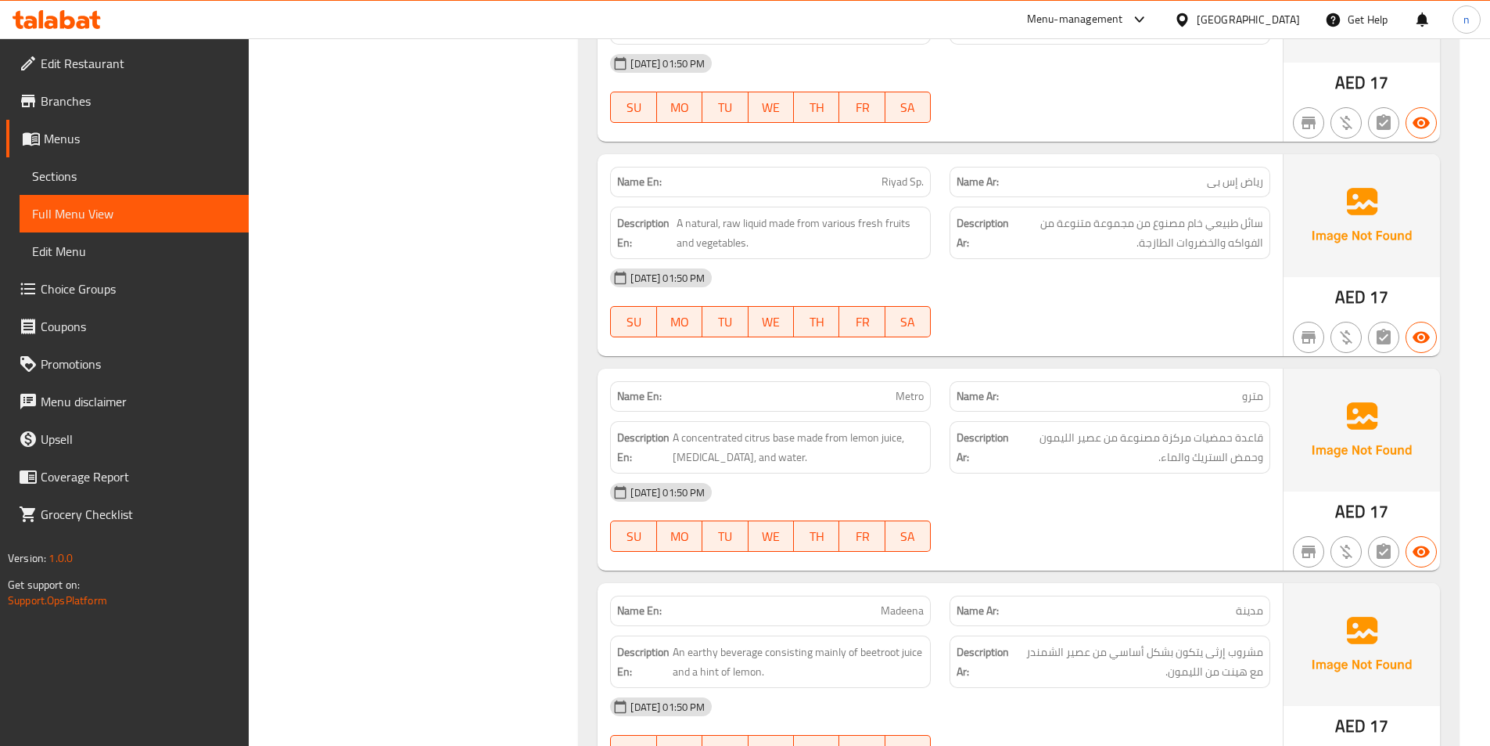
scroll to position [2269, 0]
click at [838, 214] on span "A natural, raw liquid made from various fresh fruits and vegetables." at bounding box center [800, 233] width 247 height 38
click at [837, 214] on span "A natural, raw liquid made from various fresh fruits and vegetables." at bounding box center [800, 233] width 247 height 38
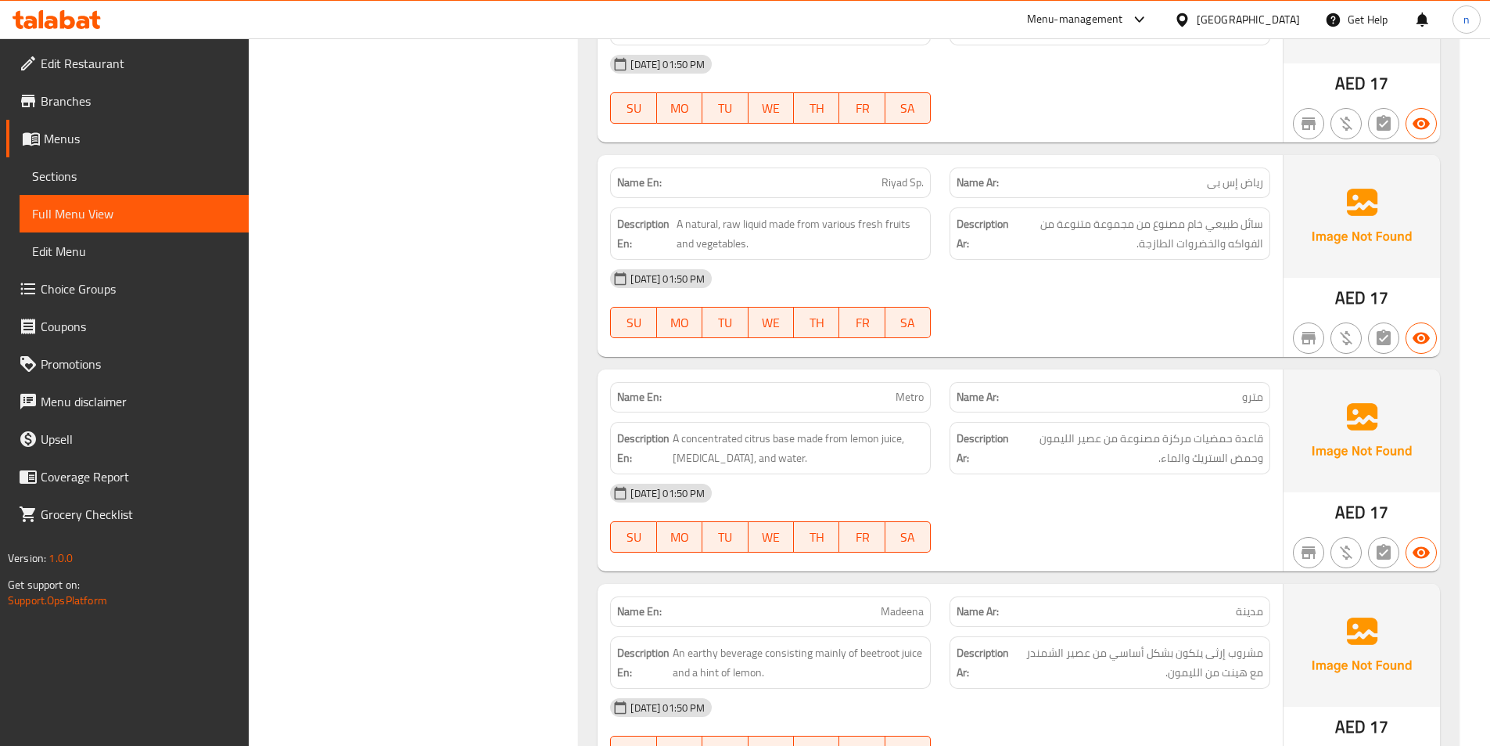
click at [901, 174] on span "Riyad Sp." at bounding box center [903, 182] width 42 height 16
copy span "Riyad Sp."
click at [817, 429] on span "A concentrated citrus base made from lemon juice, [MEDICAL_DATA], and water." at bounding box center [798, 448] width 251 height 38
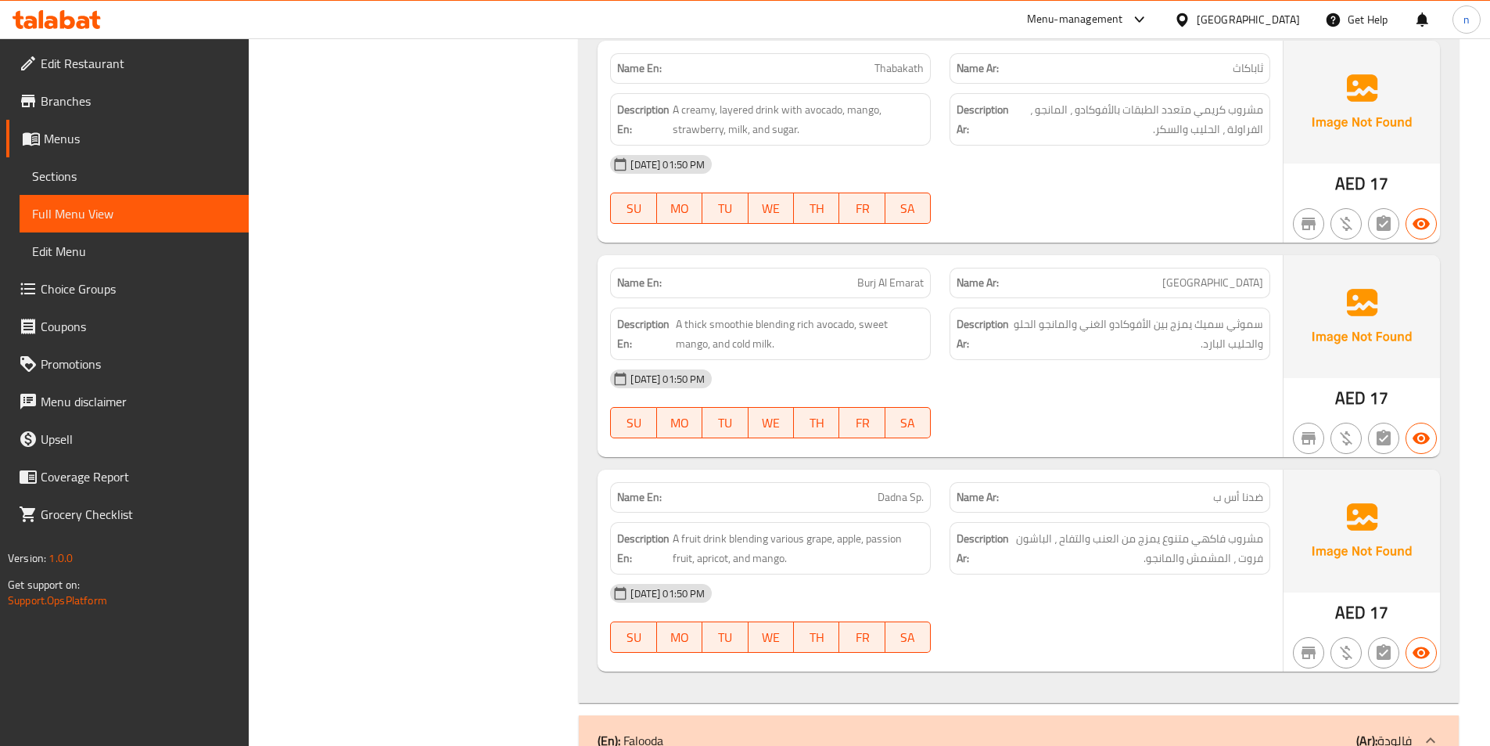
scroll to position [2948, 0]
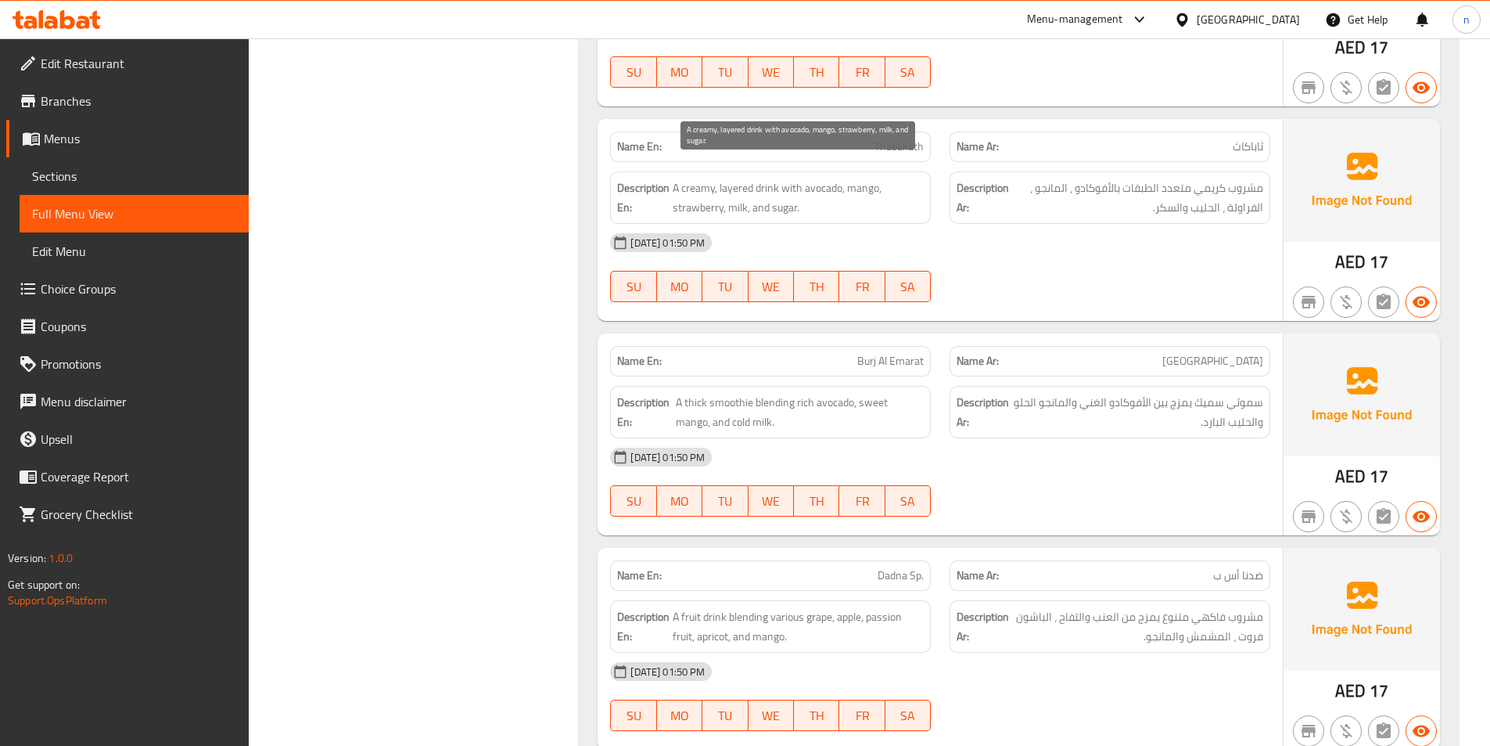
click at [747, 178] on span "A creamy, layered drink with avocado, mango, strawberry, milk, and sugar." at bounding box center [798, 197] width 251 height 38
copy span "layered"
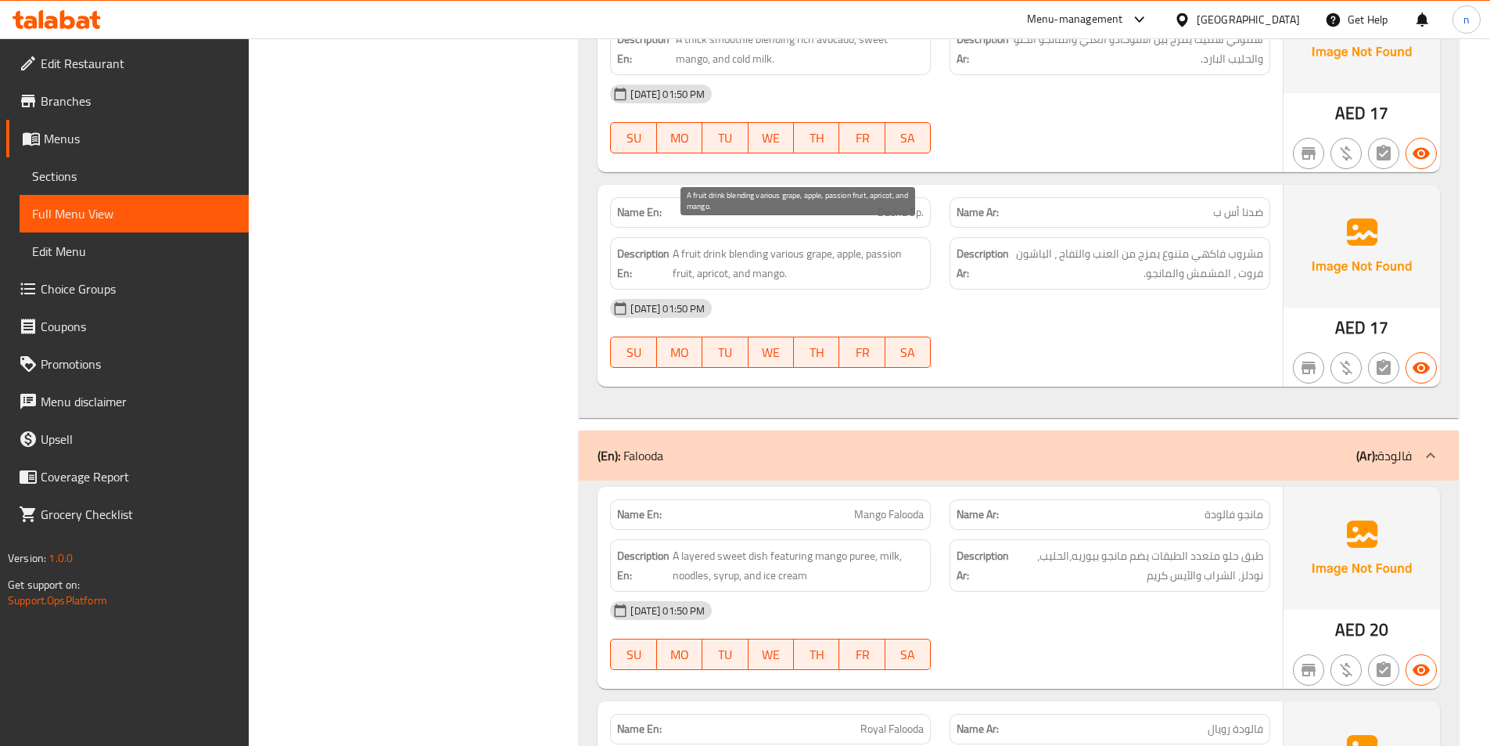
scroll to position [3339, 0]
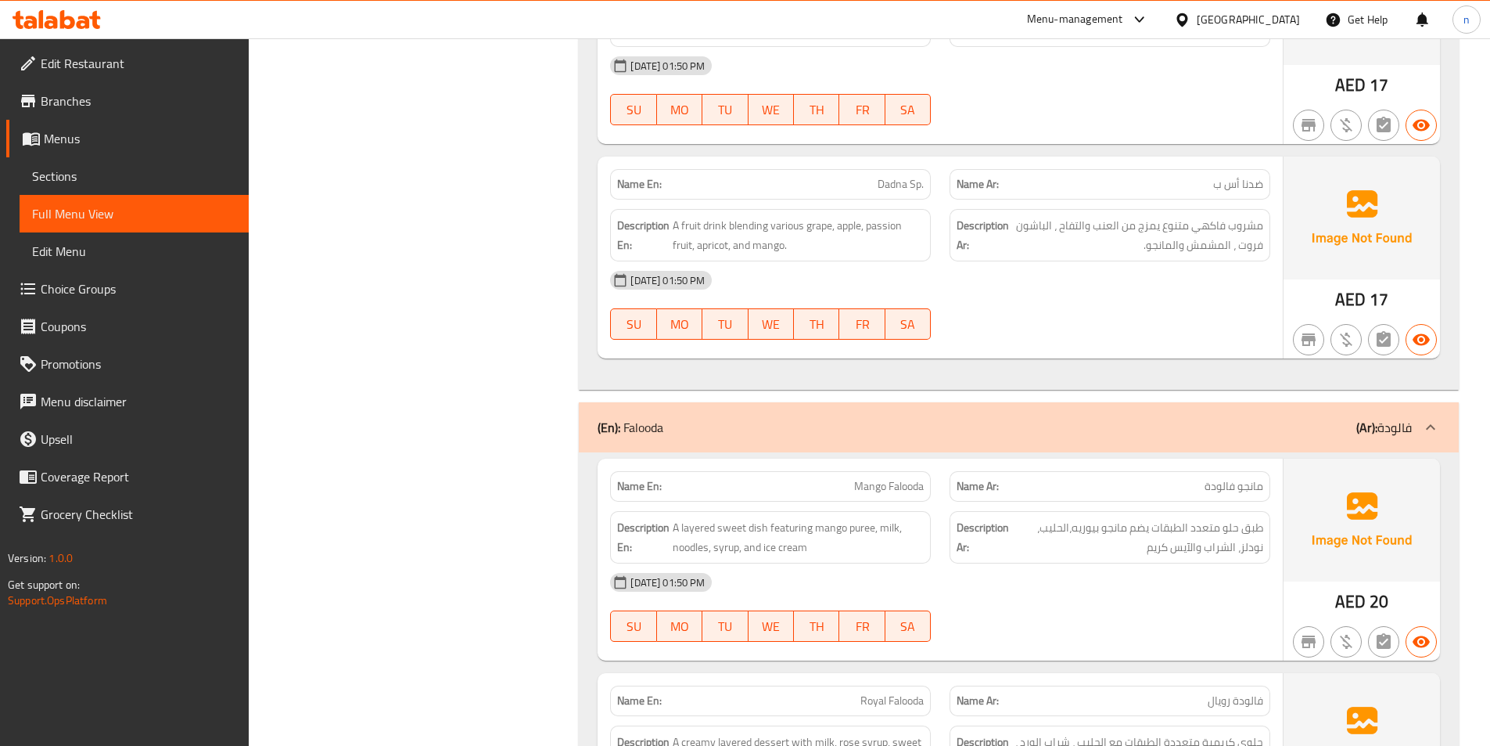
click at [901, 176] on span "Dadna Sp." at bounding box center [901, 184] width 46 height 16
copy span "Dadna"
click at [1245, 216] on span "مشروب فاكهي متنوع يمزج من العنب والتفاح ، الباشون فروت ، المشمش والمانجو." at bounding box center [1137, 235] width 251 height 38
click at [727, 234] on span "A fruit drink blending various grape, apple, passion fruit, apricot, and mango." at bounding box center [798, 235] width 251 height 38
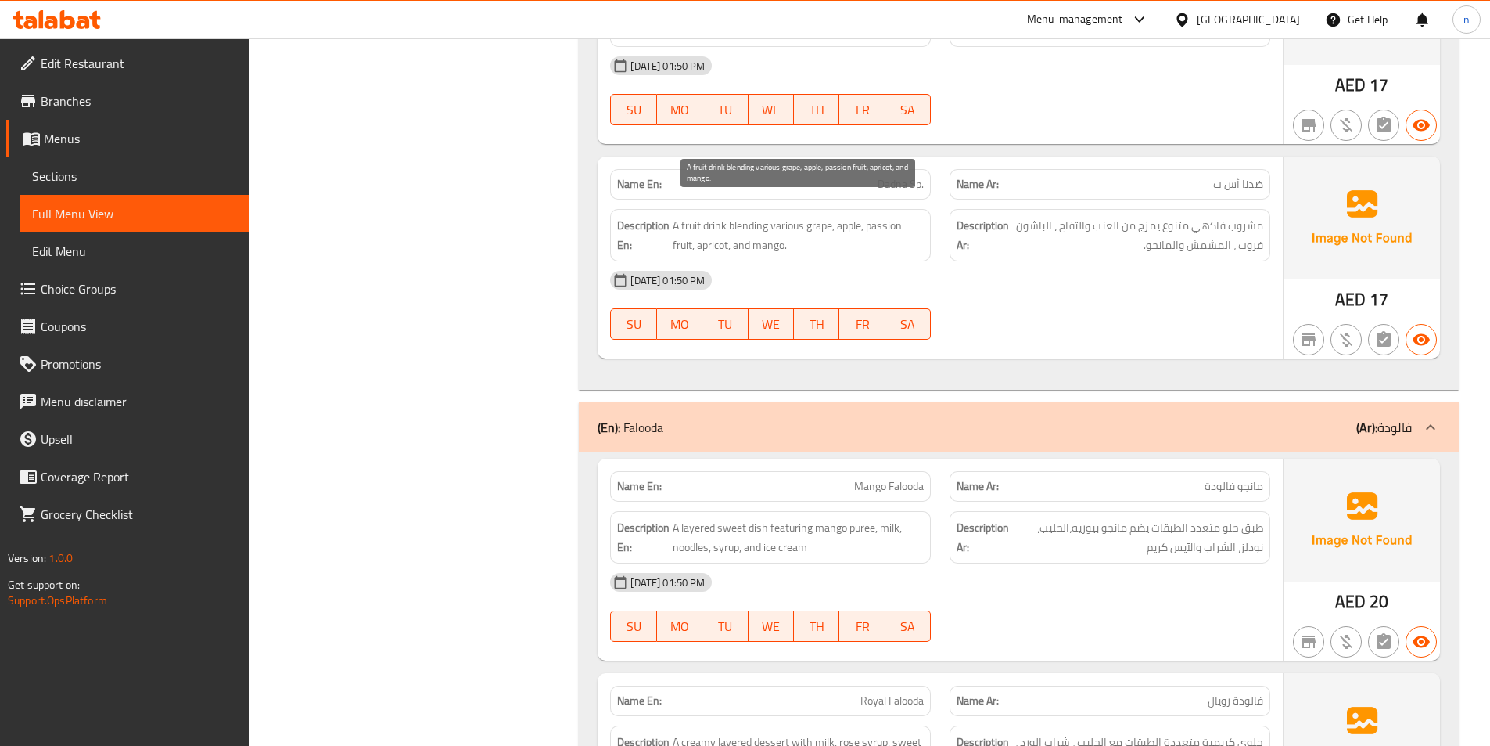
click at [717, 233] on span "A fruit drink blending various grape, apple, passion fruit, apricot, and mango." at bounding box center [798, 235] width 251 height 38
copy span "apricot"
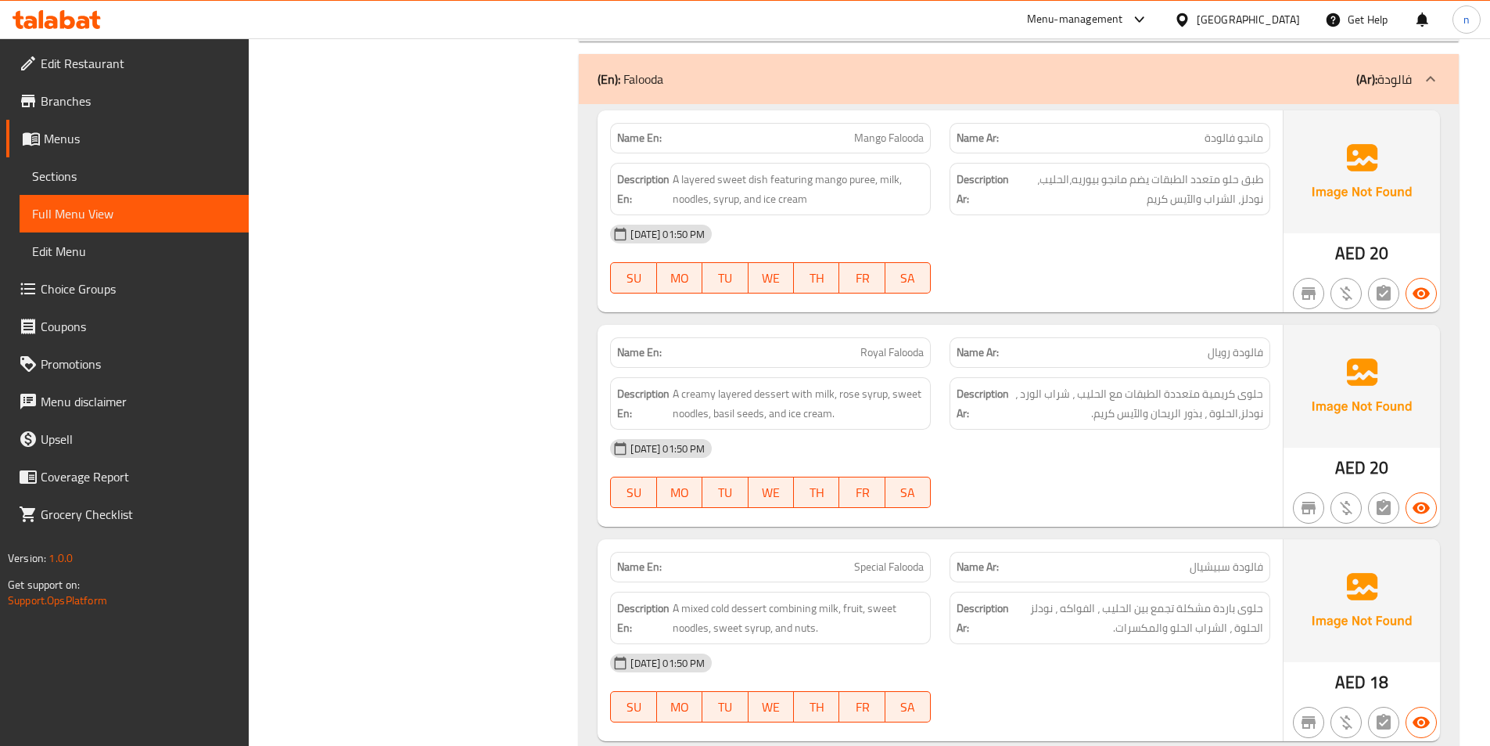
scroll to position [3652, 0]
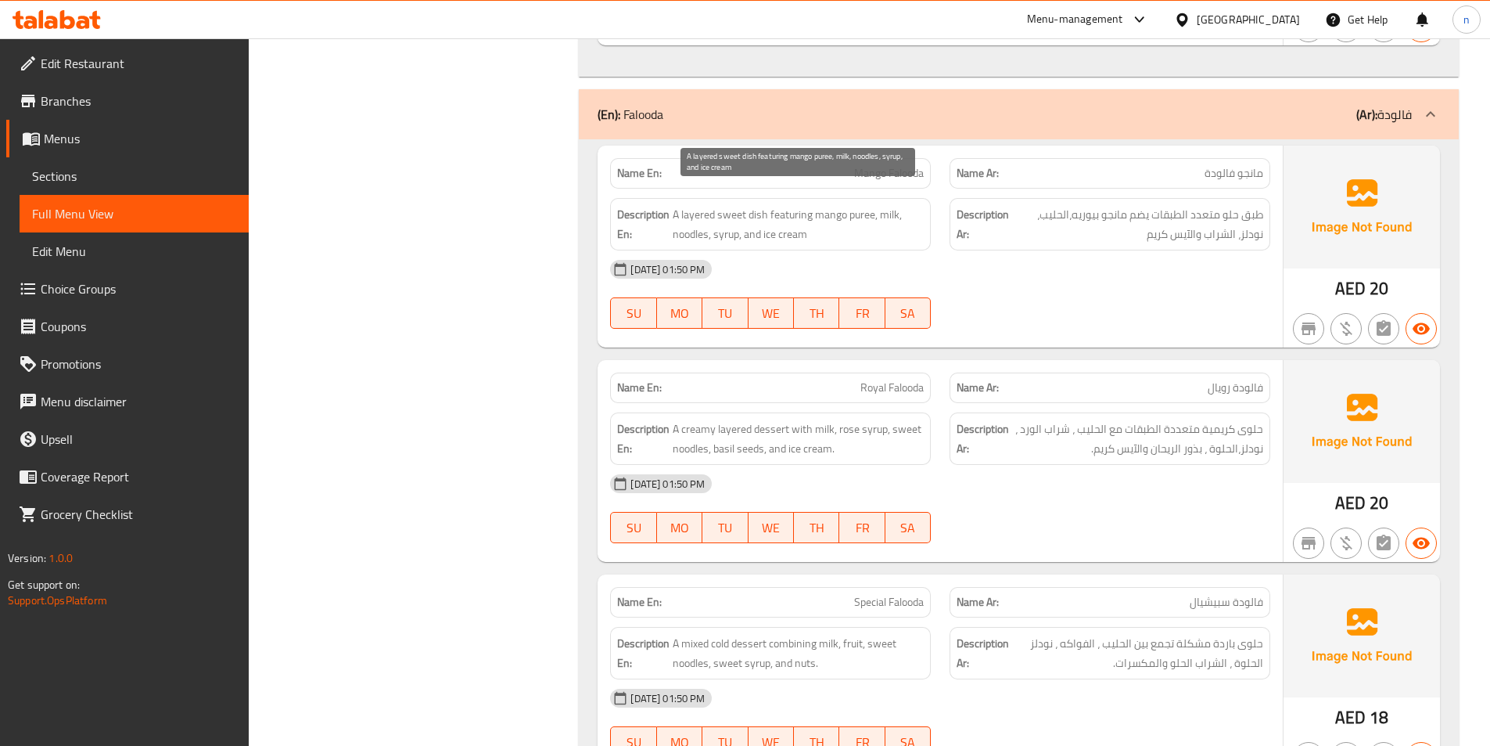
click at [699, 205] on span "A layered sweet dish featuring mango puree, milk, noodles, syrup, and ice cream" at bounding box center [798, 224] width 251 height 38
click at [879, 165] on span "Mango Falooda" at bounding box center [889, 173] width 70 height 16
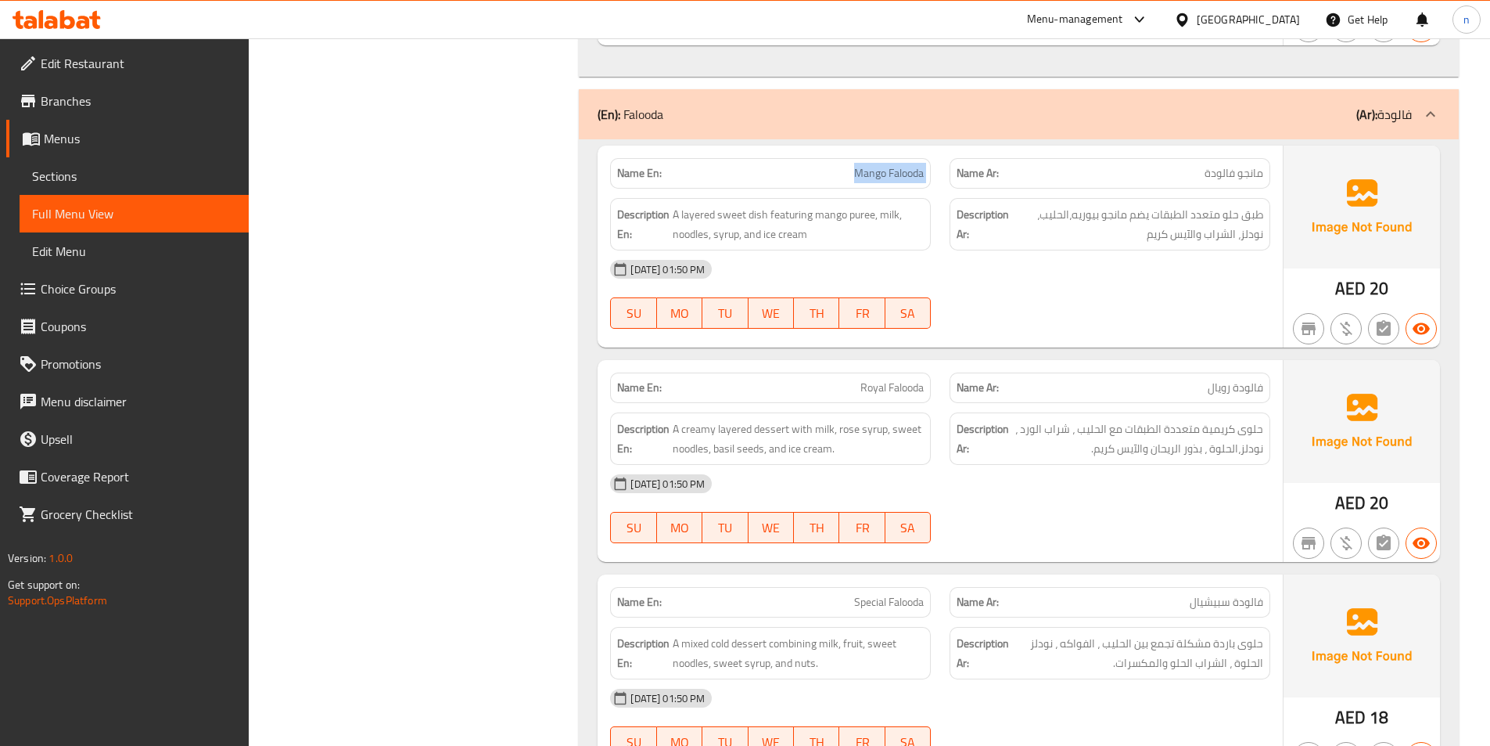
copy span "Mango Falooda"
click at [879, 379] on span "Royal Falooda" at bounding box center [892, 387] width 63 height 16
copy span "Royal Falooda"
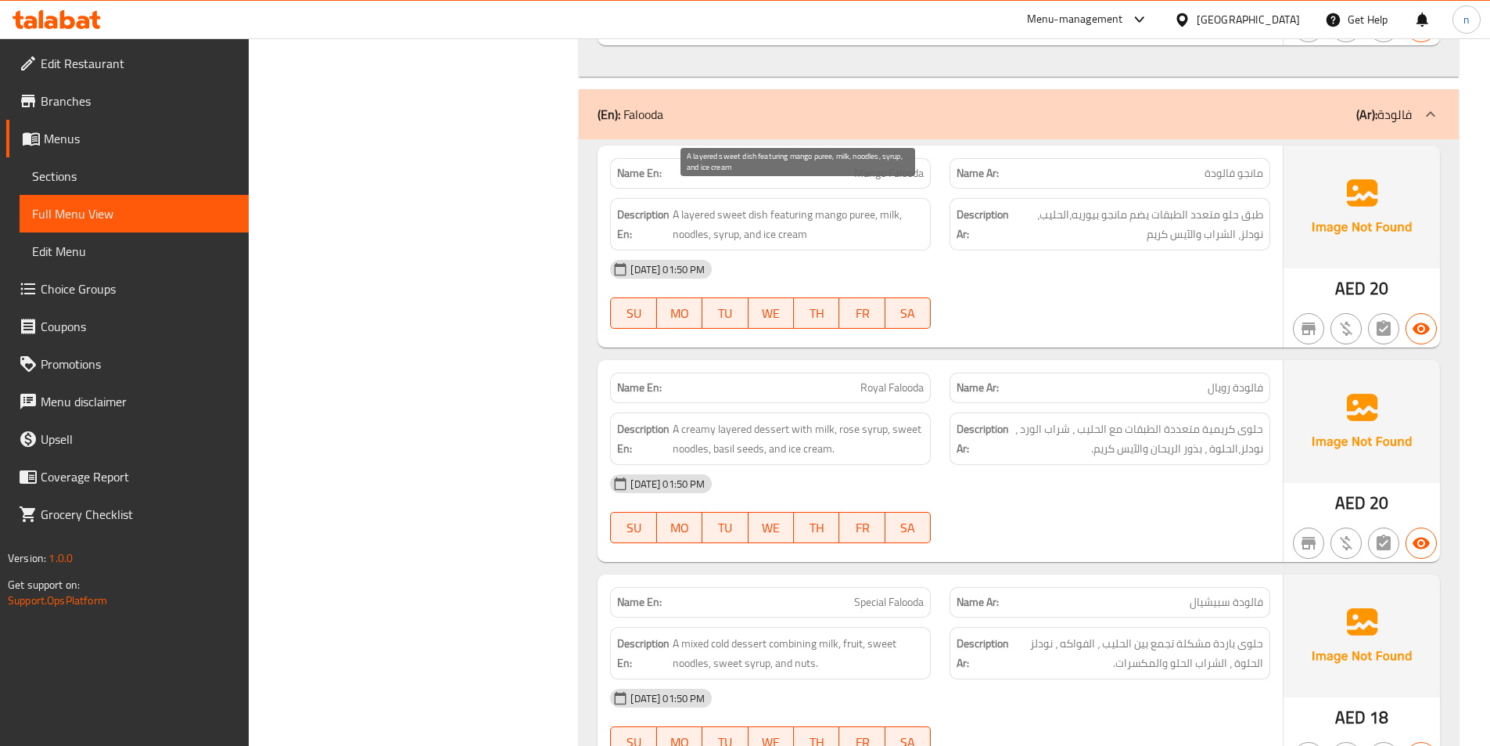
click at [864, 205] on span "A layered sweet dish featuring mango puree, milk, noodles, syrup, and ice cream" at bounding box center [798, 224] width 251 height 38
copy span "puree"
click at [1037, 487] on div "14-10-2025 01:50 PM SU MO TU WE TH FR SA" at bounding box center [940, 509] width 679 height 88
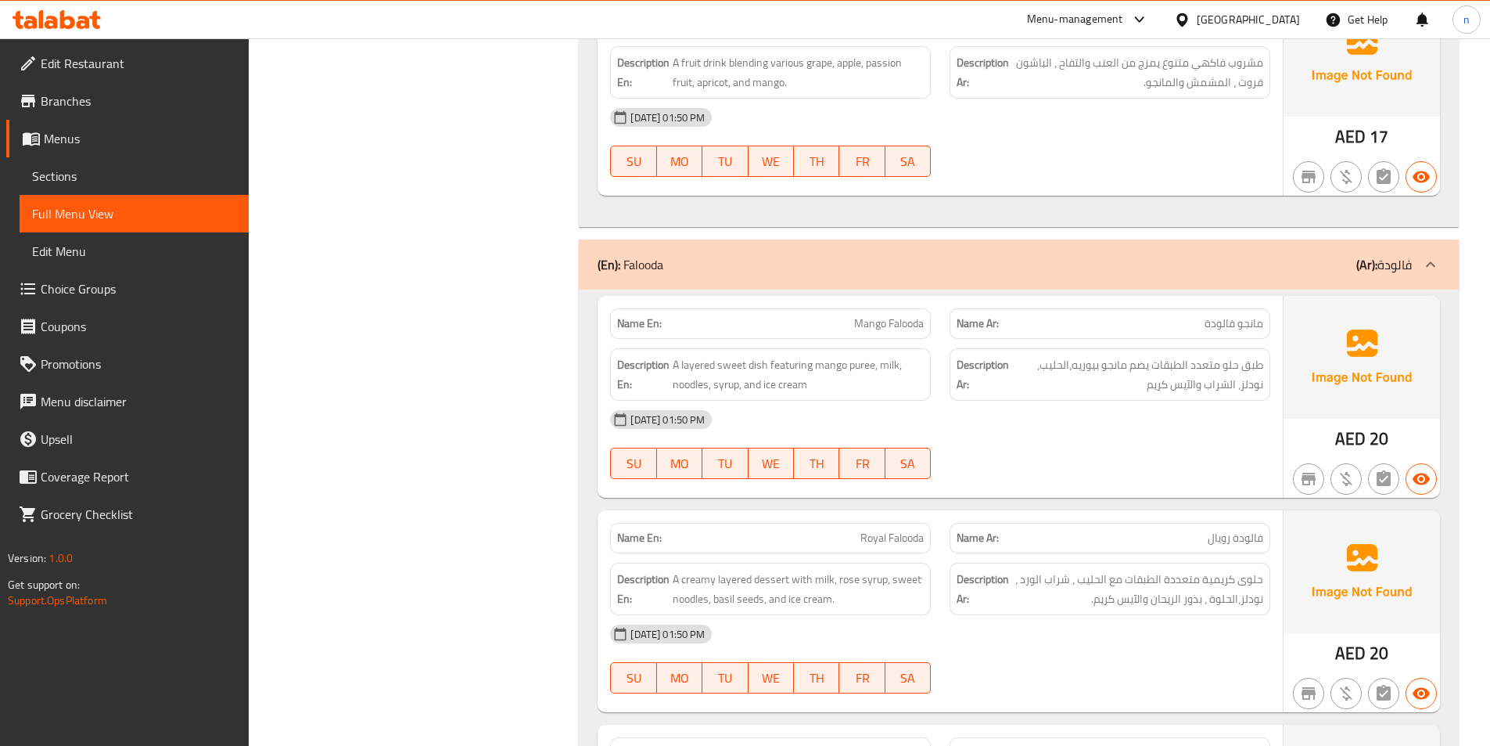
scroll to position [3496, 0]
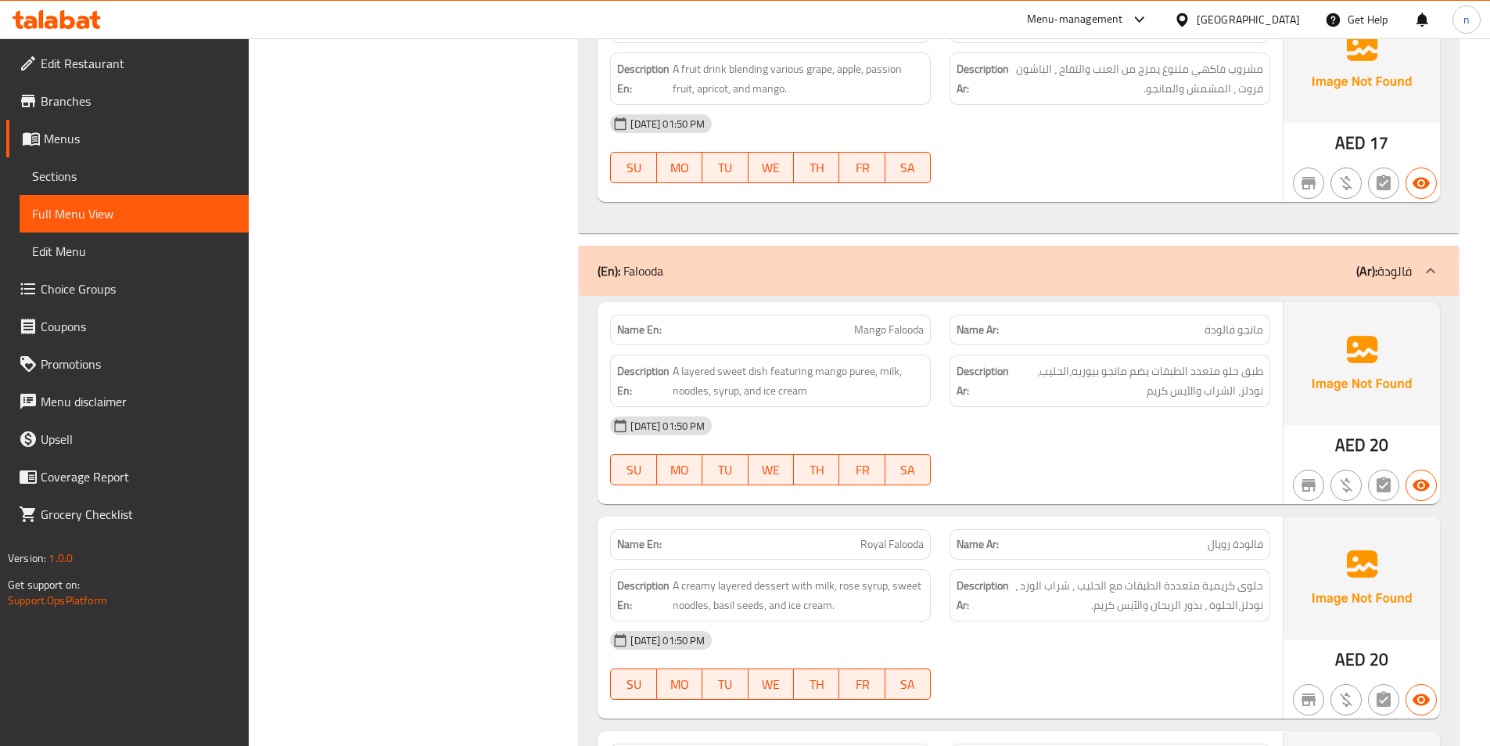
click at [896, 322] on span "Mango Falooda" at bounding box center [889, 330] width 70 height 16
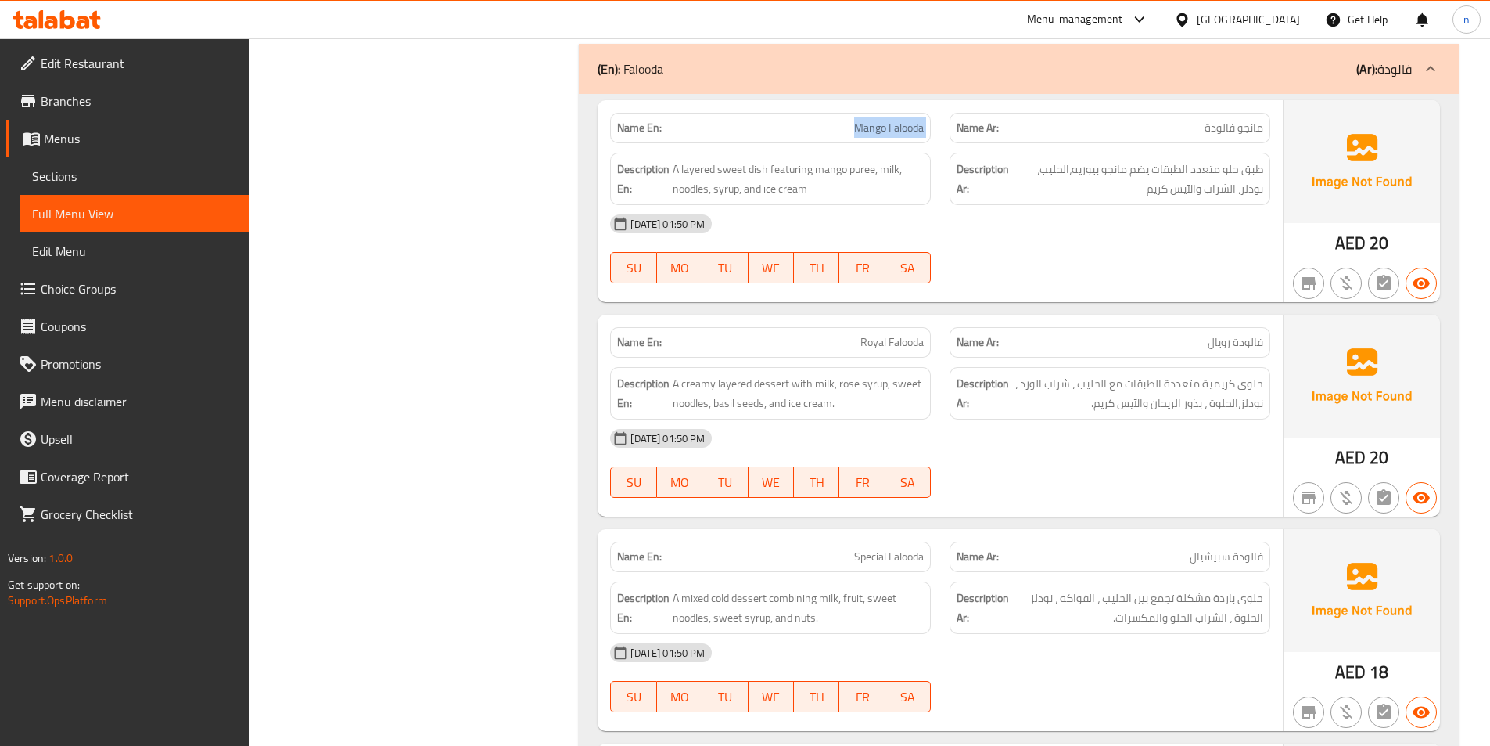
scroll to position [3730, 0]
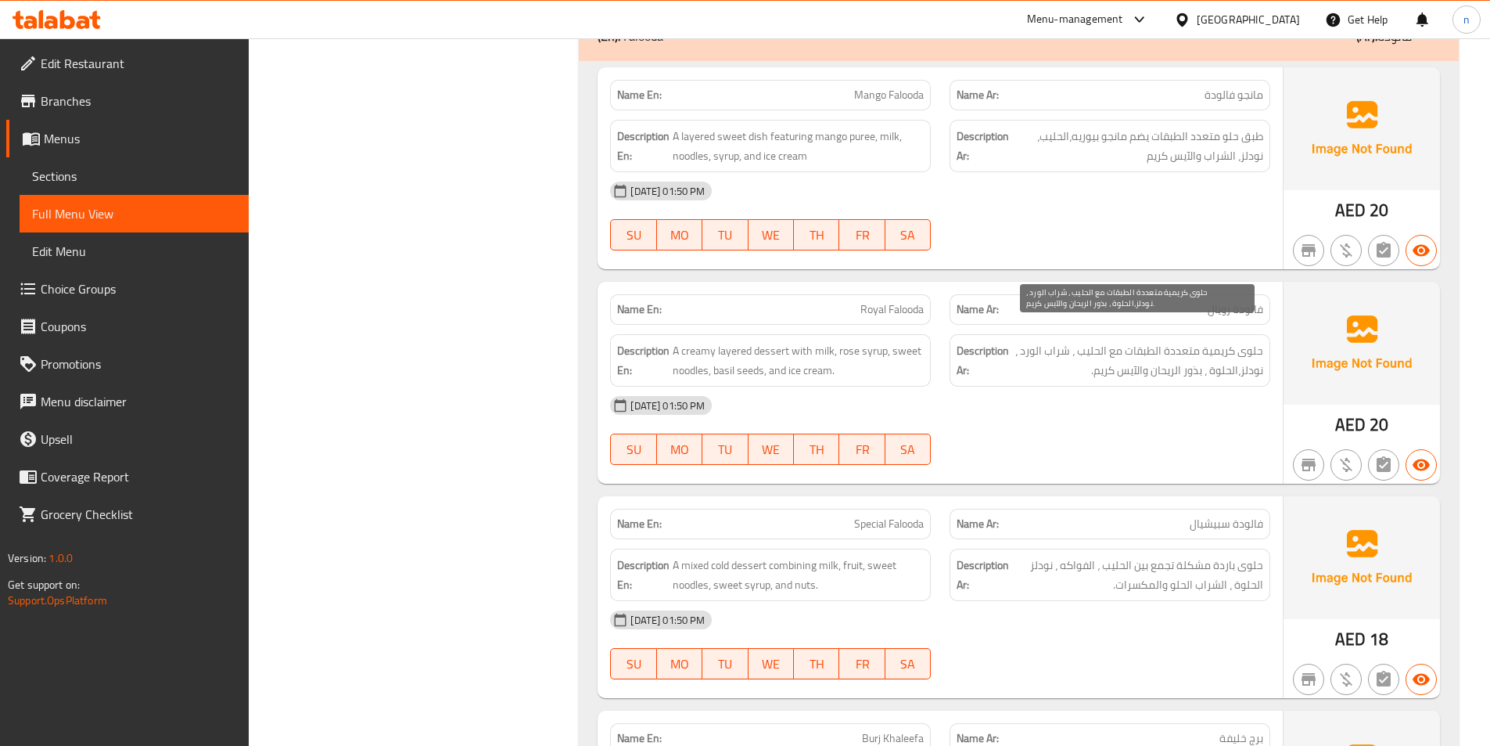
click at [1030, 343] on span "حلوى كريمية متعددة الطبقات مع الحليب ، شراب الورد ، نودلز،الحلوة ، بذور الريحان…" at bounding box center [1137, 360] width 251 height 38
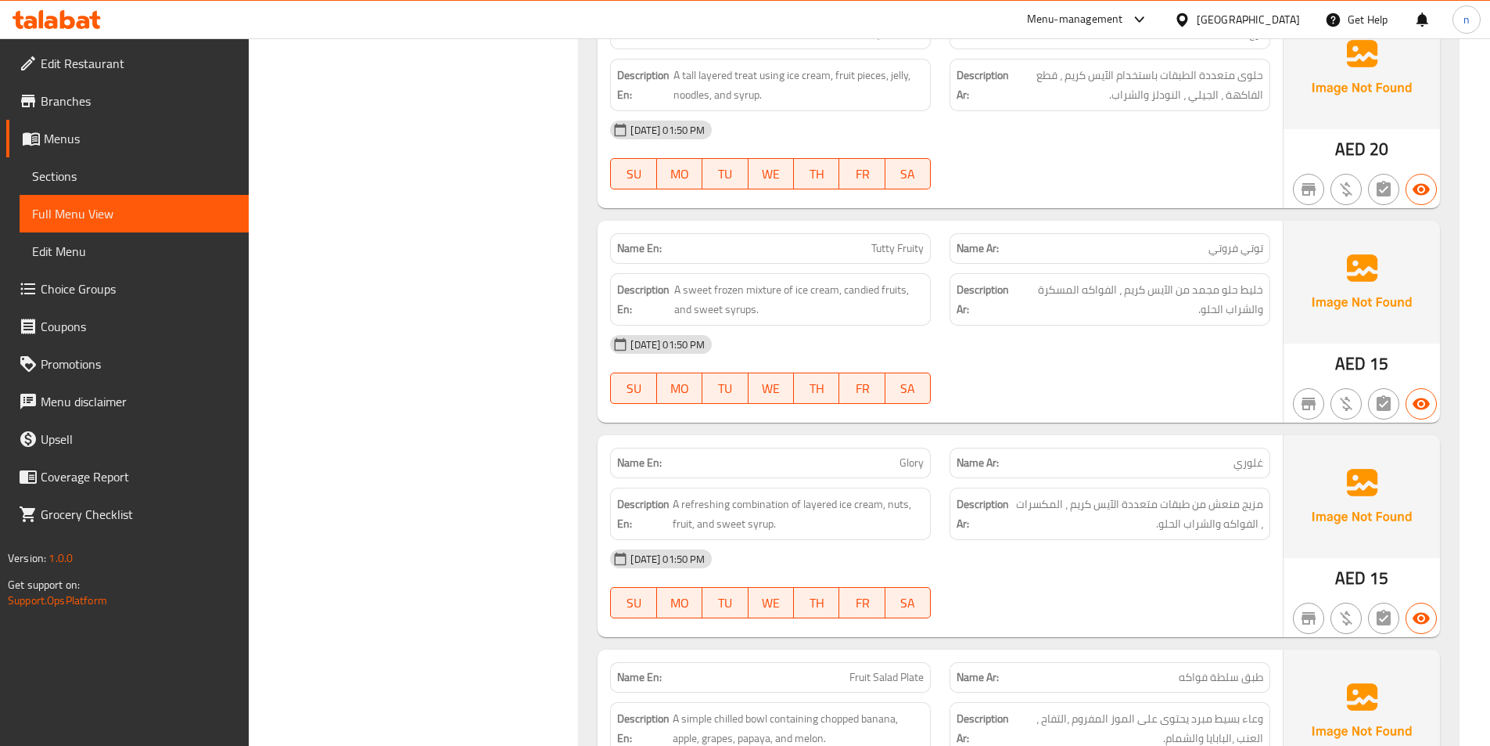
scroll to position [4278, 0]
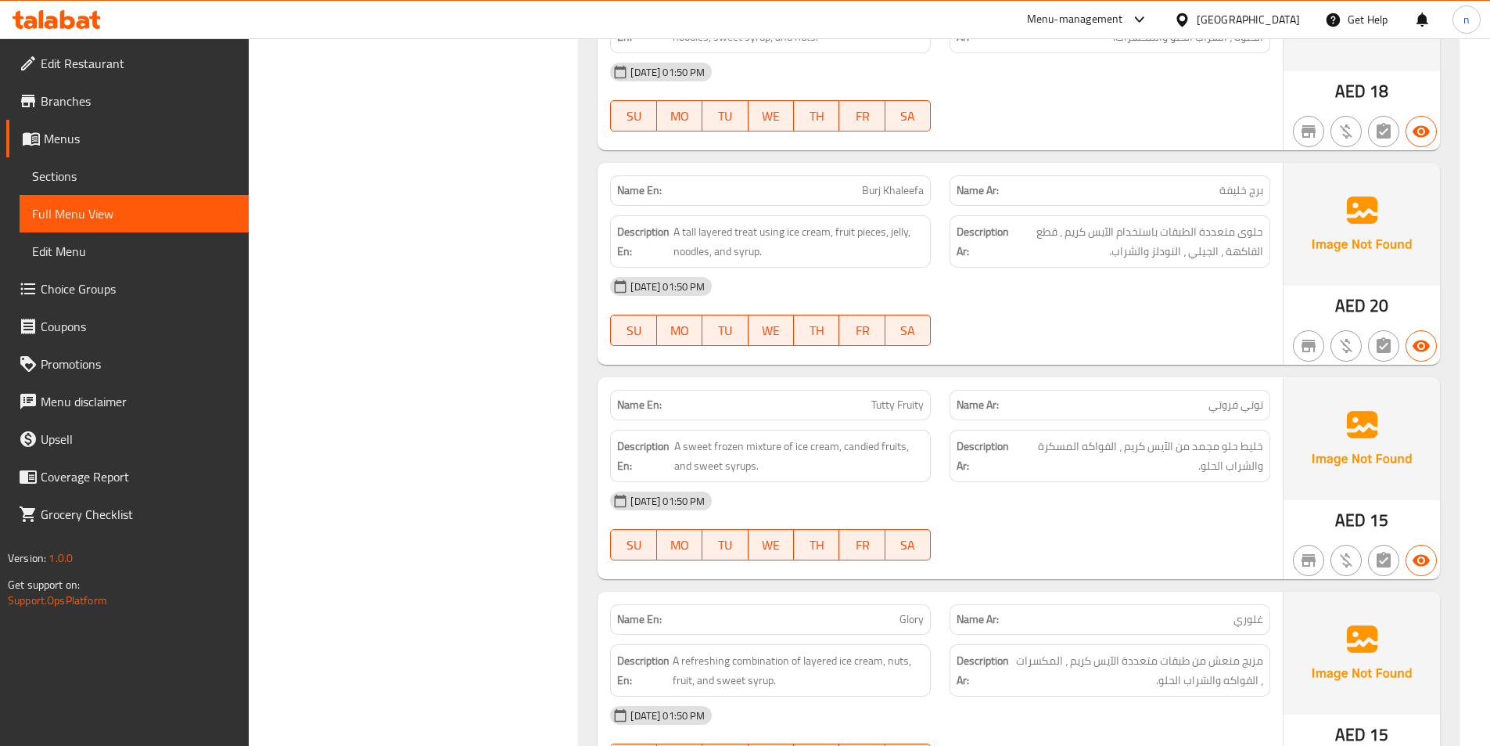
click at [886, 182] on span "Burj Khaleefa" at bounding box center [893, 190] width 62 height 16
copy span "Burj Khaleefa"
click at [793, 215] on div "Description En: A tall layered treat using ice cream, fruit pieces, jelly, nood…" at bounding box center [770, 241] width 321 height 52
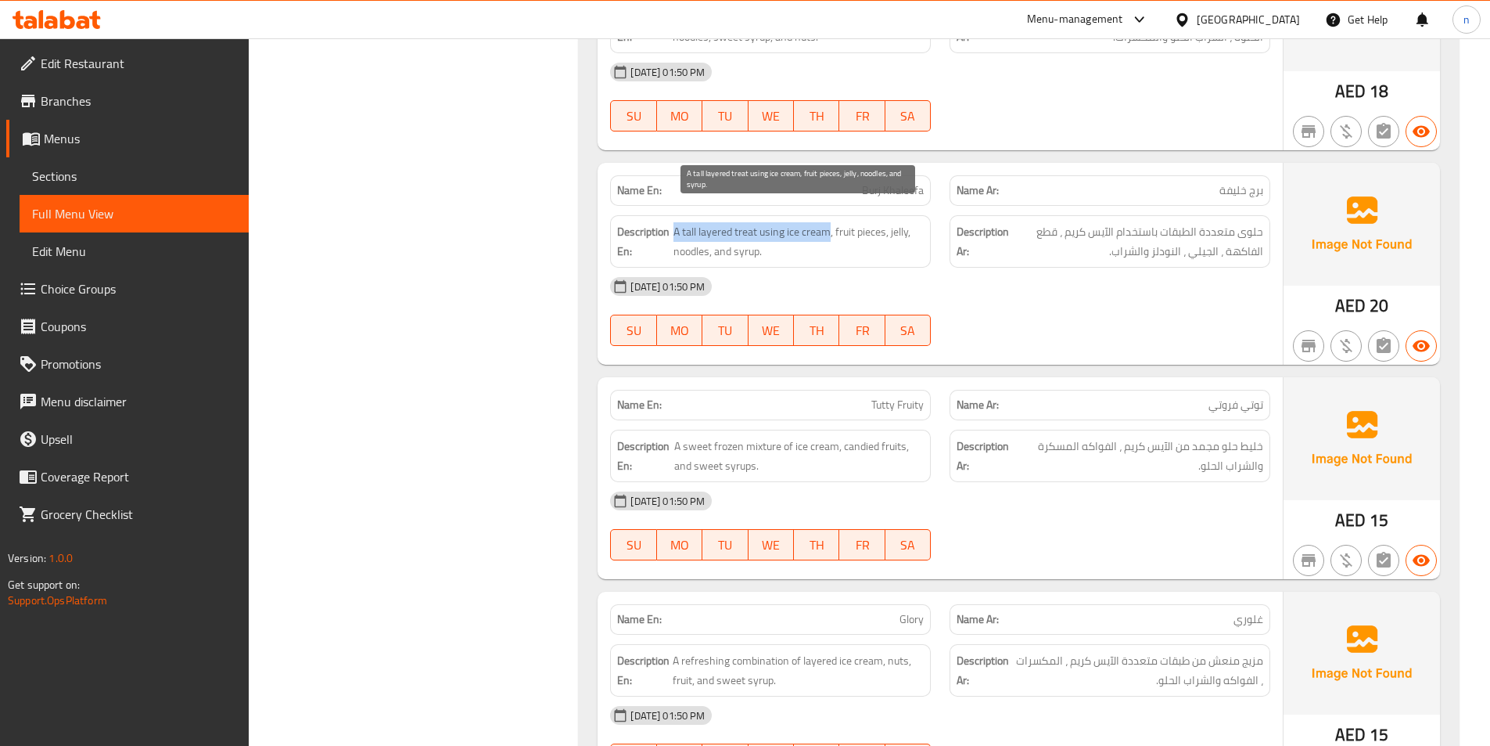
drag, startPoint x: 830, startPoint y: 214, endPoint x: 675, endPoint y: 222, distance: 155.2
click at [675, 222] on span "A tall layered treat using ice cream, fruit pieces, jelly, noodles, and syrup." at bounding box center [799, 241] width 250 height 38
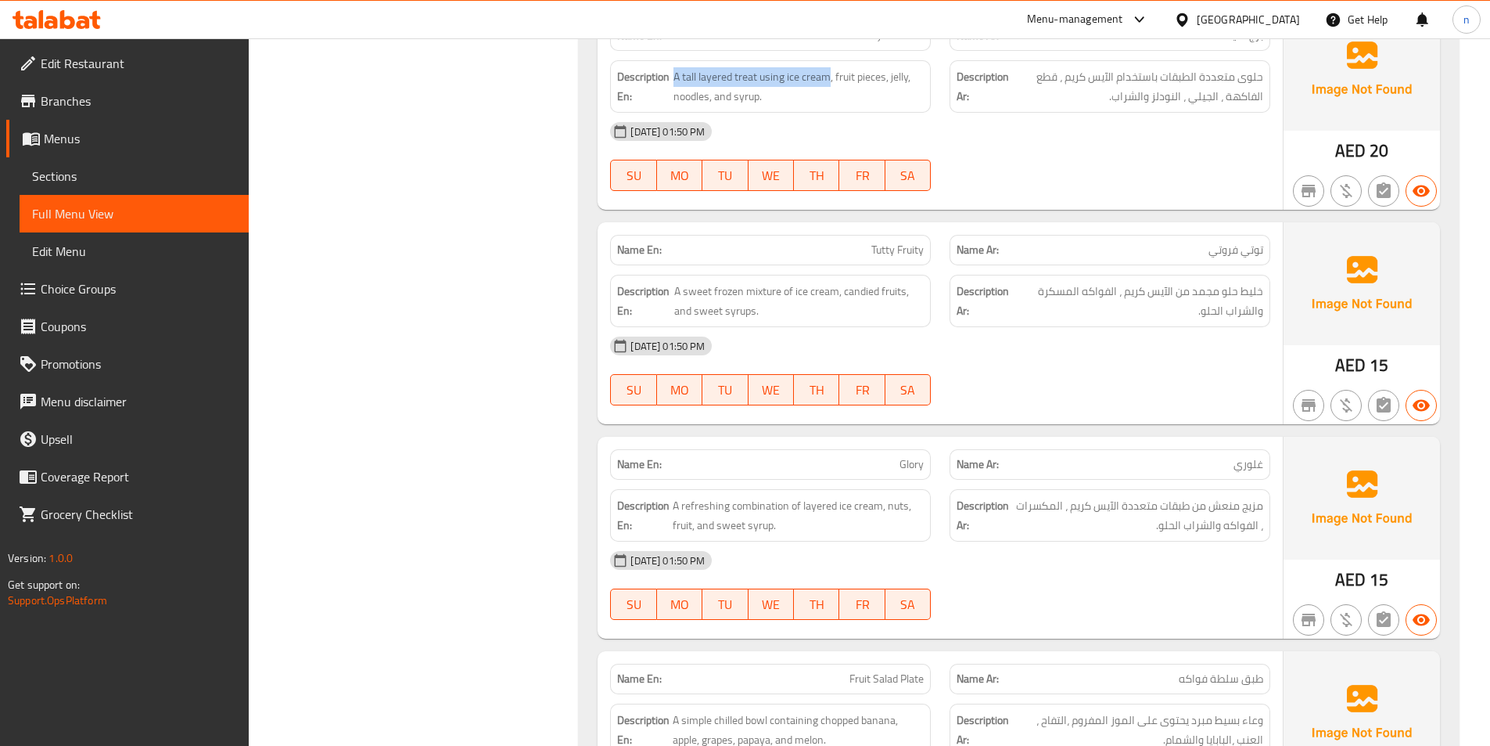
scroll to position [4356, 0]
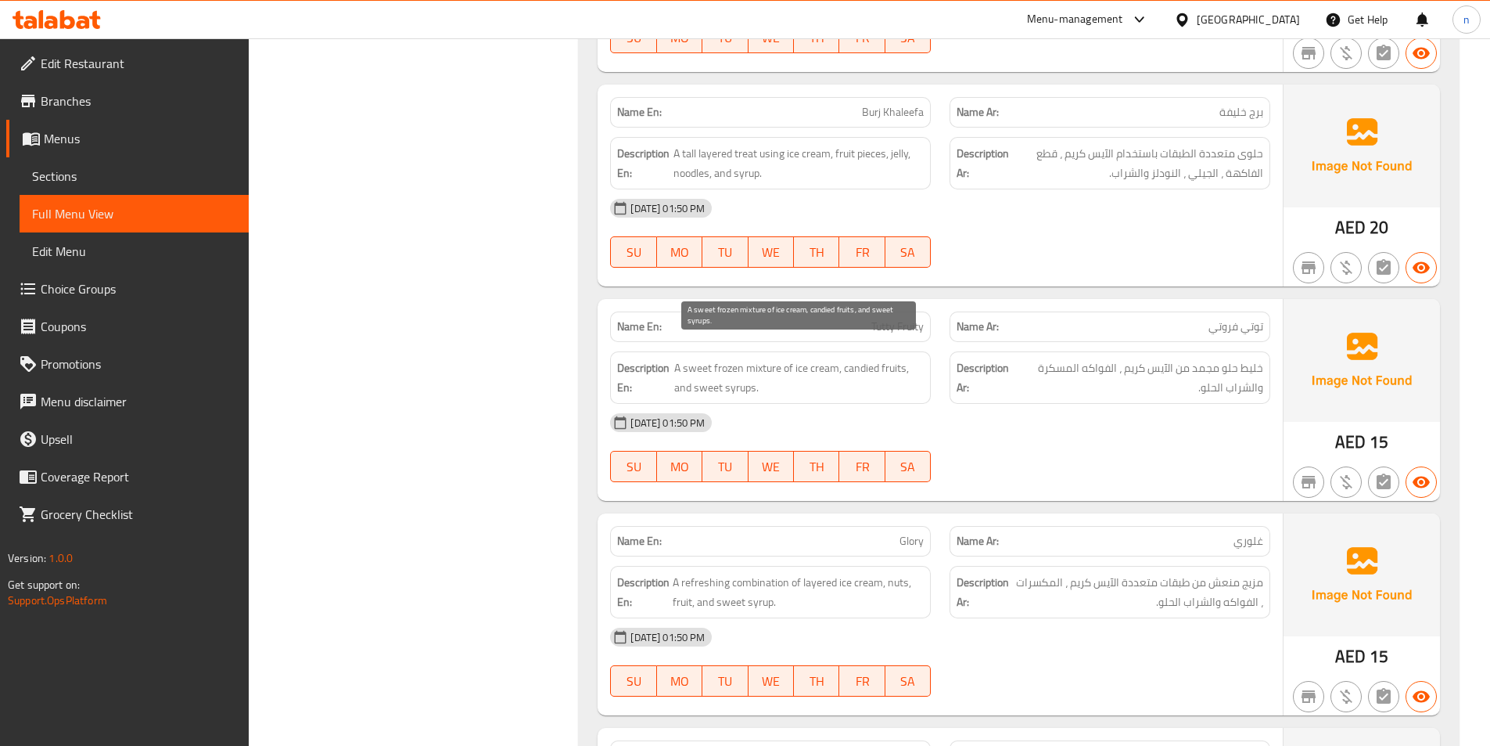
click at [860, 358] on span "A sweet frozen mixture of ice cream, candied fruits, and sweet syrups." at bounding box center [799, 377] width 250 height 38
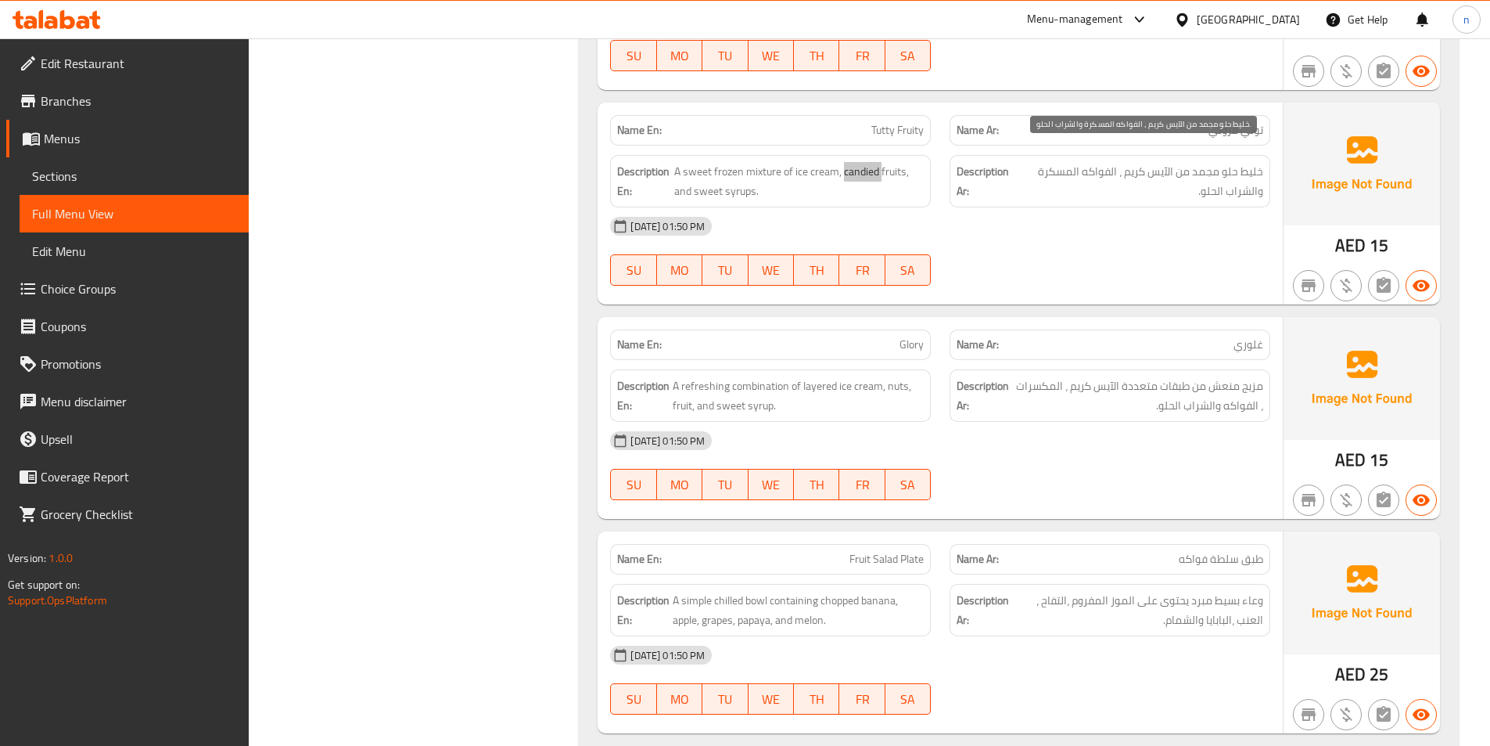
scroll to position [4591, 0]
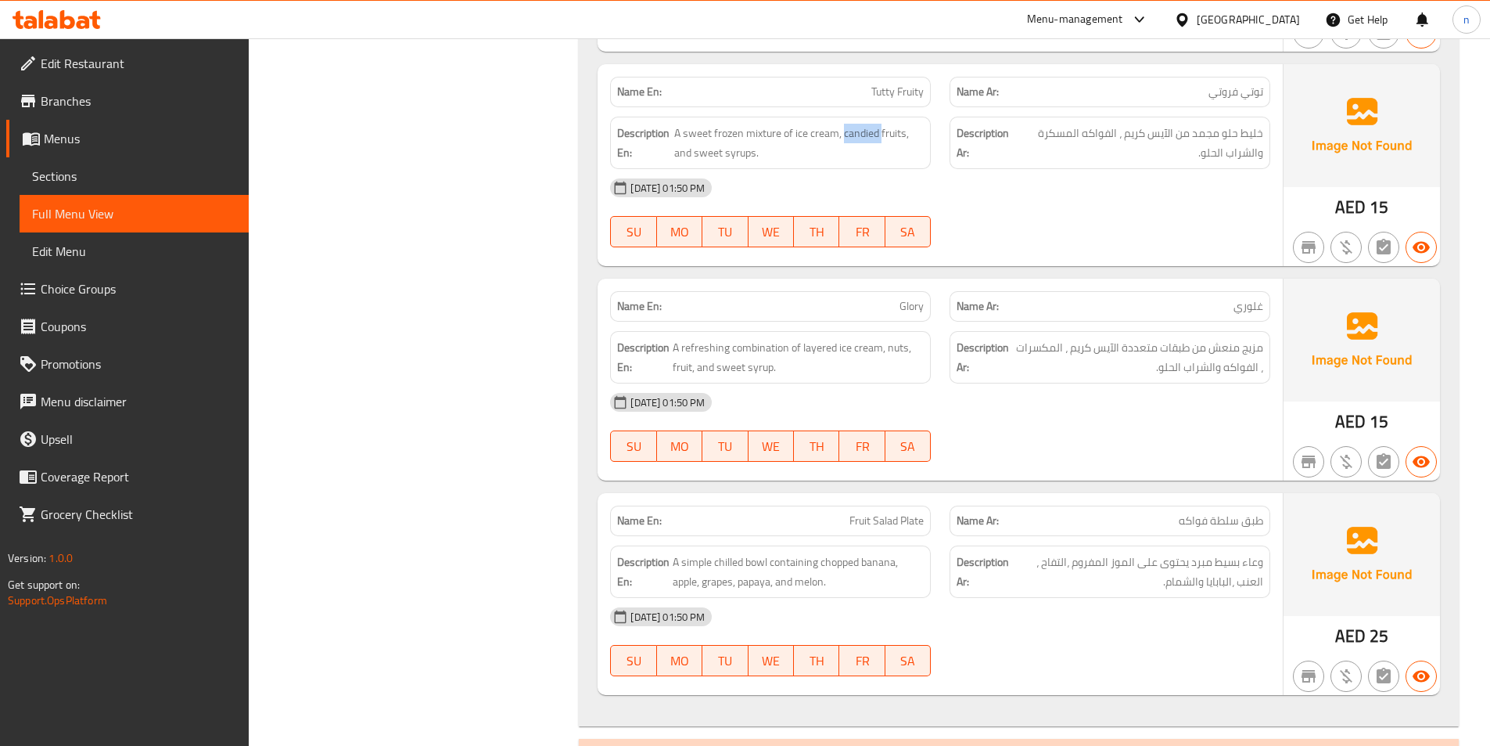
click at [1096, 390] on div "[DATE] 01:50 PM" at bounding box center [940, 402] width 679 height 38
click at [904, 298] on span "Glory" at bounding box center [912, 306] width 24 height 16
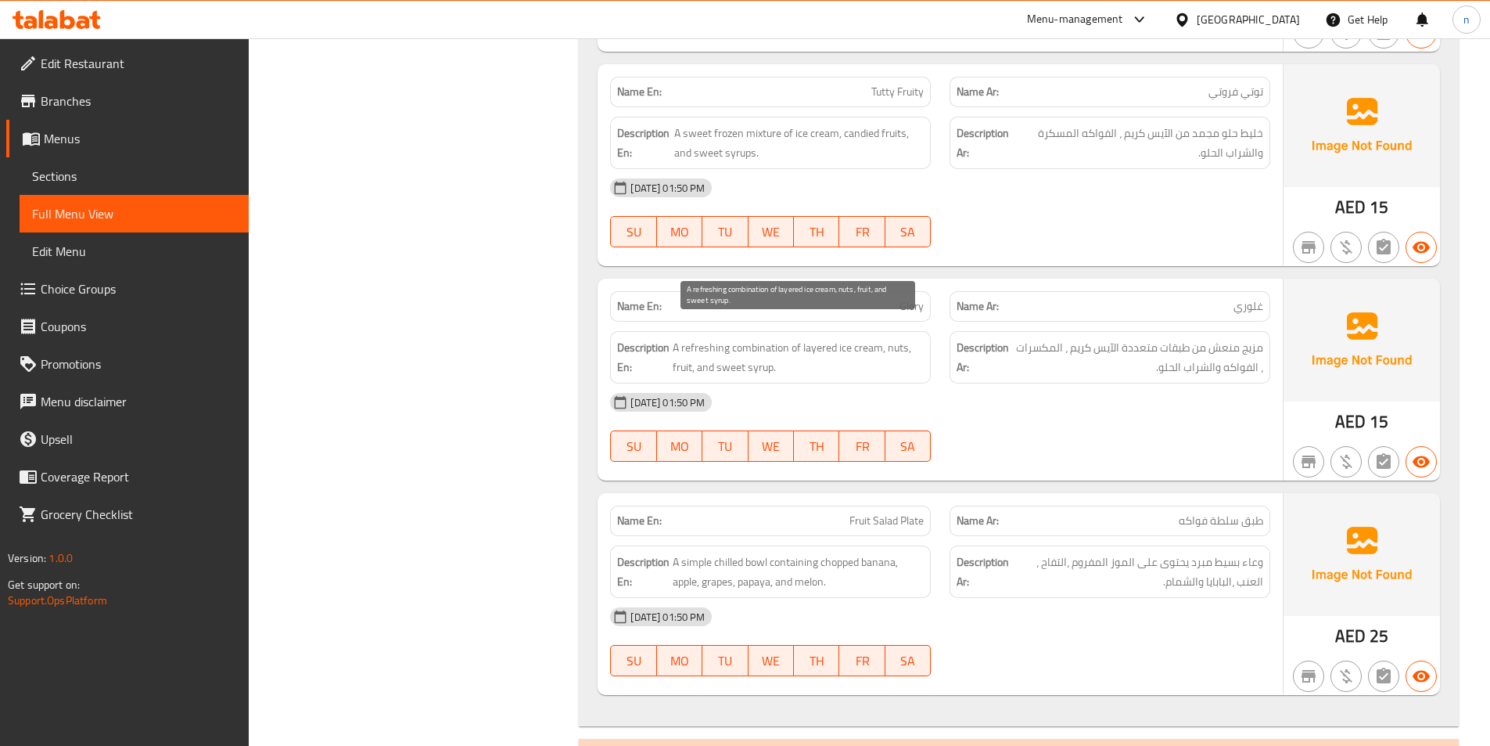
click at [775, 338] on span "A refreshing combination of layered ice cream, nuts, fruit, and sweet syrup." at bounding box center [798, 357] width 251 height 38
drag, startPoint x: 882, startPoint y: 329, endPoint x: 673, endPoint y: 337, distance: 209.0
click at [673, 338] on span "A refreshing combination of layered ice cream, nuts, fruit, and sweet syrup." at bounding box center [798, 357] width 251 height 38
click at [918, 298] on span "Glory" at bounding box center [912, 306] width 24 height 16
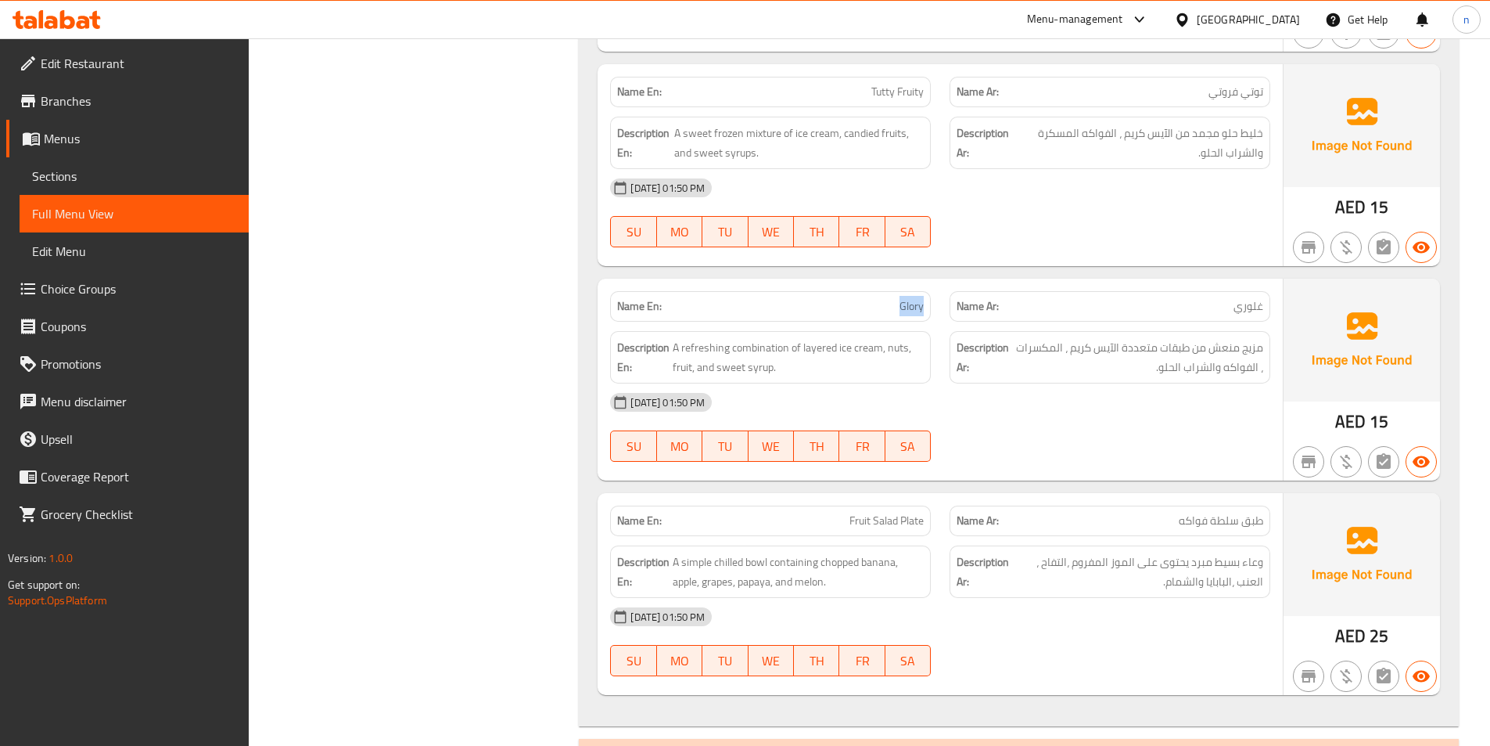
click at [918, 298] on span "Glory" at bounding box center [912, 306] width 24 height 16
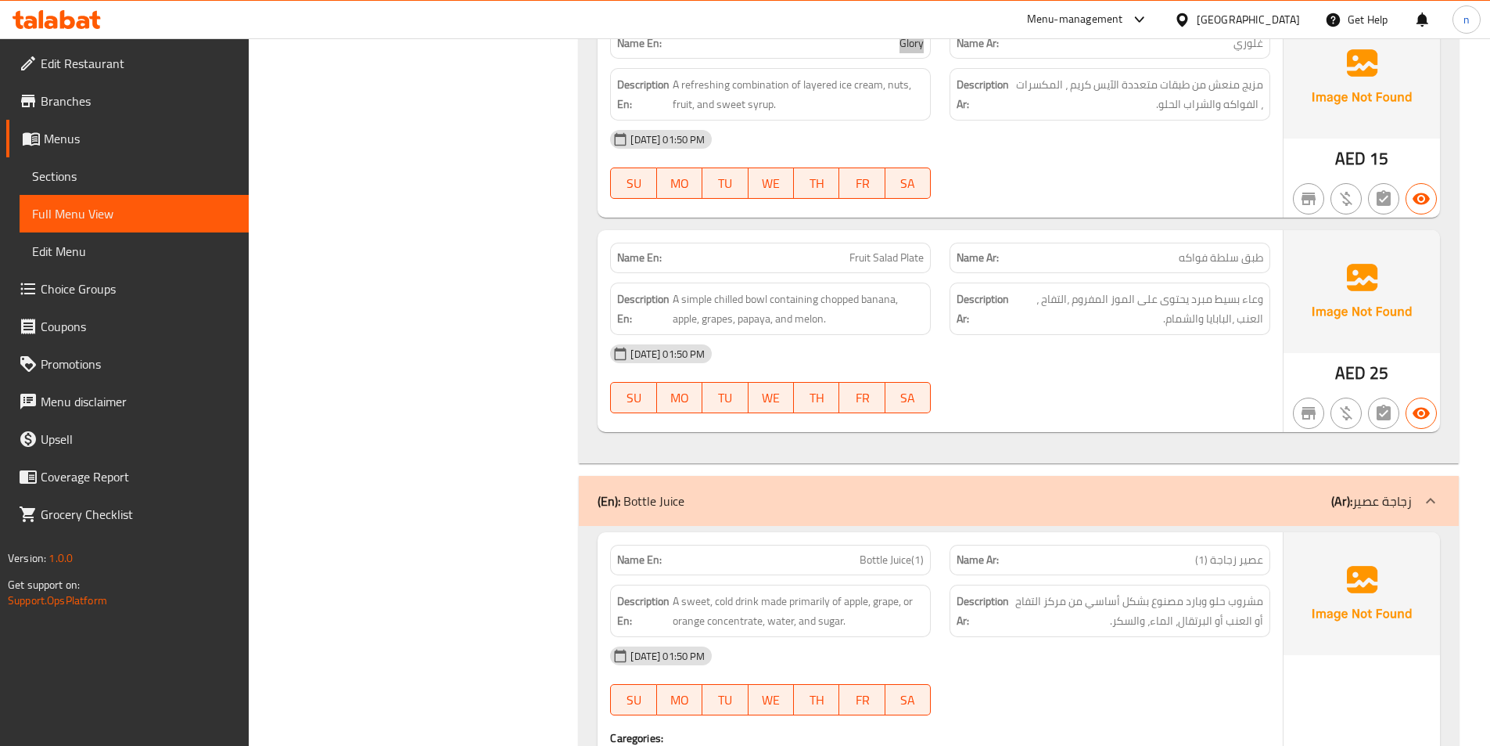
scroll to position [4826, 0]
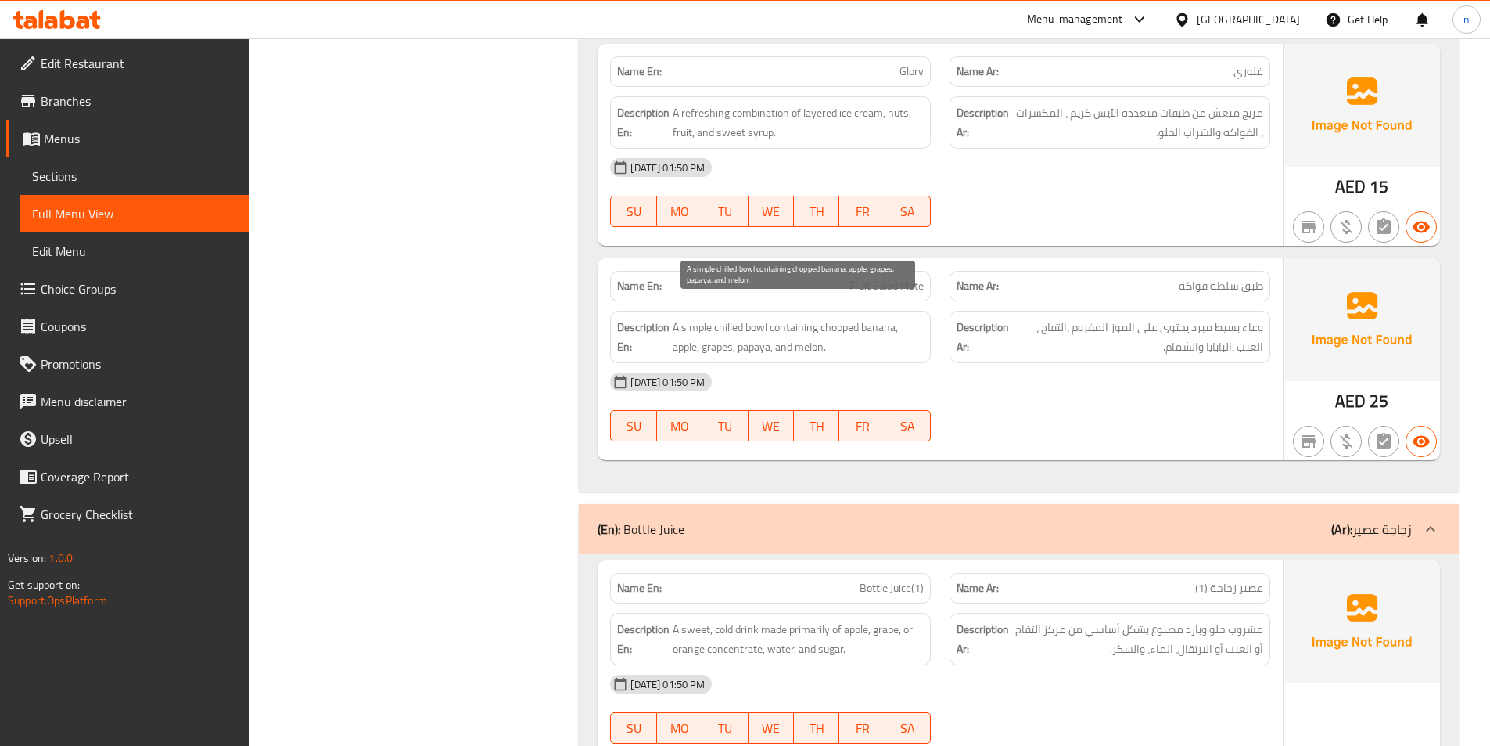
click at [755, 318] on span "A simple chilled bowl containing chopped banana, apple, grapes, papaya, and mel…" at bounding box center [798, 337] width 251 height 38
click at [887, 278] on span "Fruit Salad Plate" at bounding box center [887, 286] width 74 height 16
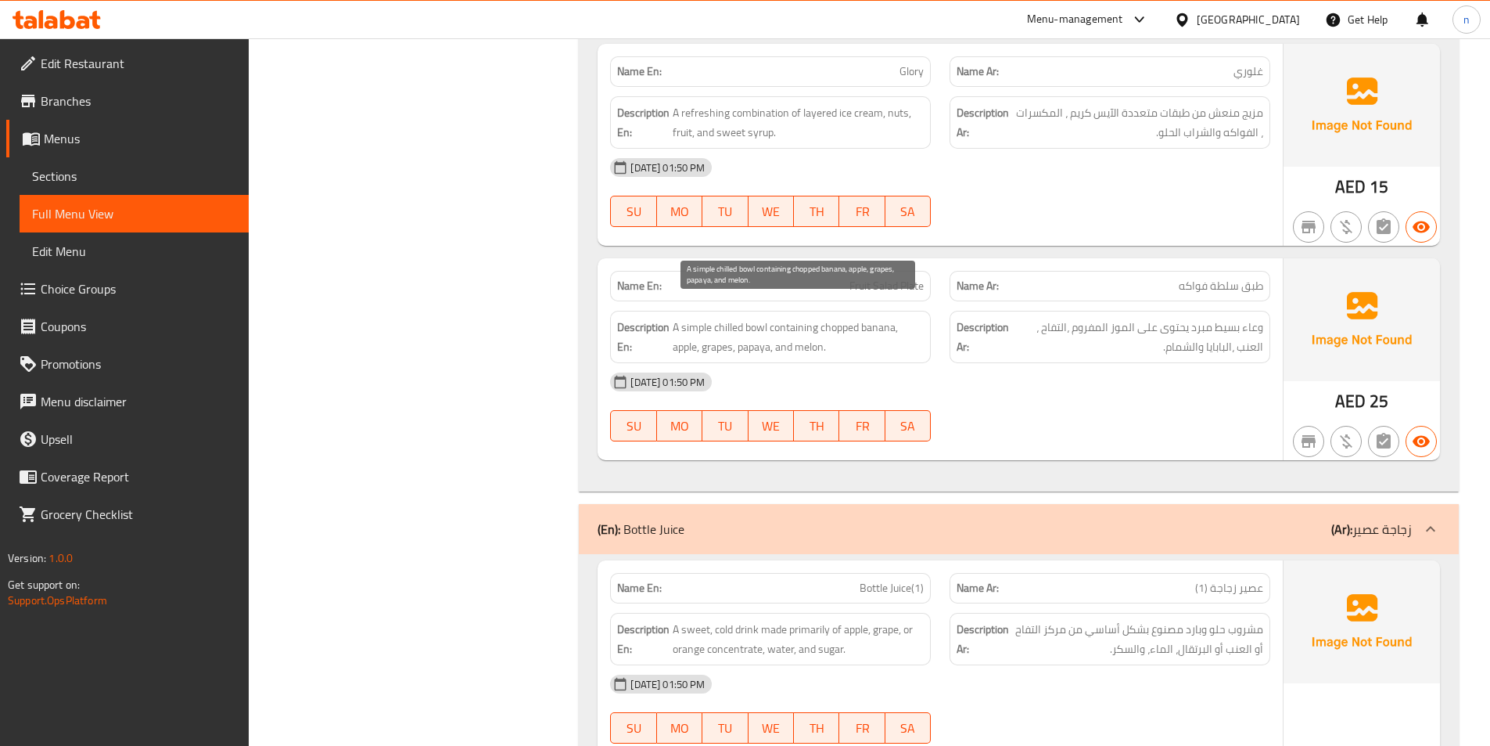
click at [838, 318] on span "A simple chilled bowl containing chopped banana, apple, grapes, papaya, and mel…" at bounding box center [798, 337] width 251 height 38
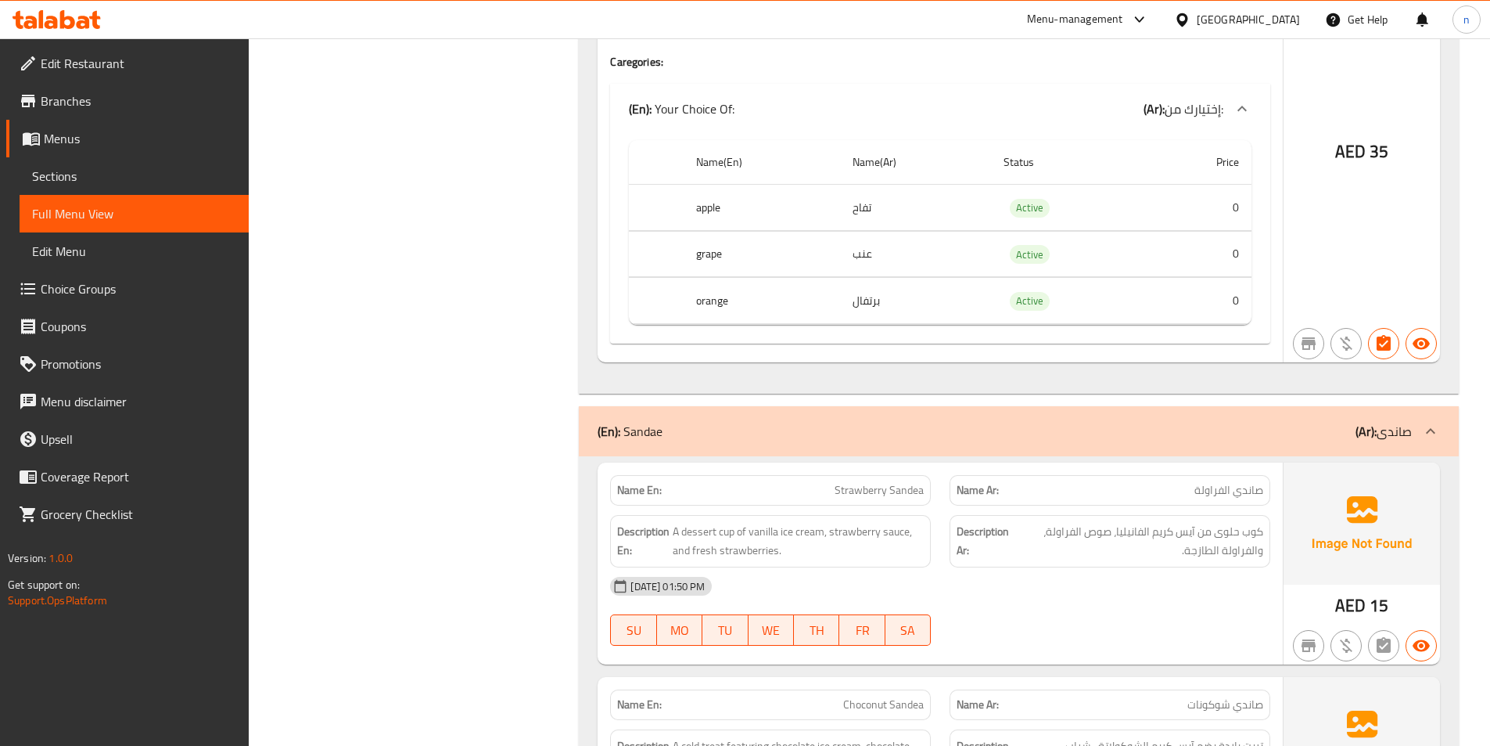
scroll to position [5217, 0]
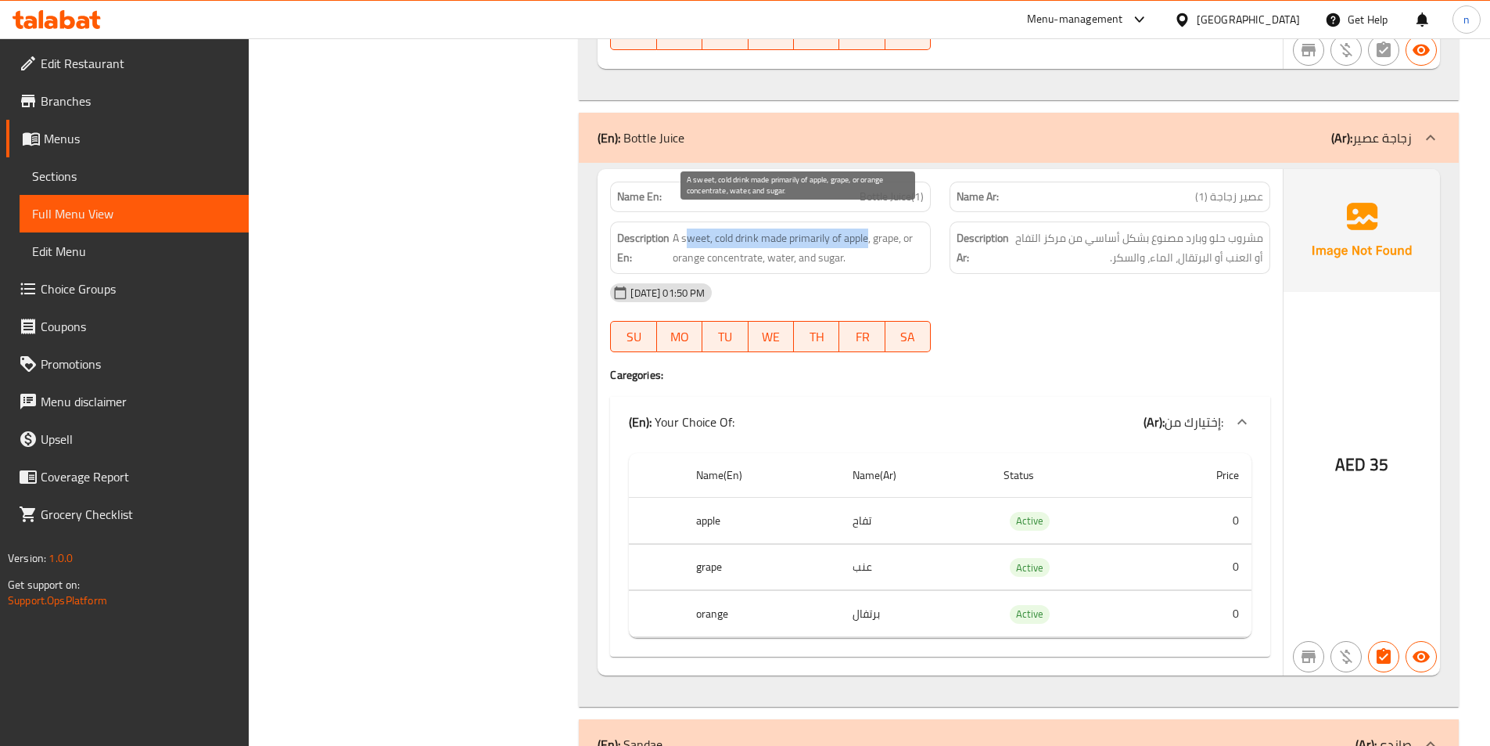
drag, startPoint x: 868, startPoint y: 218, endPoint x: 686, endPoint y: 228, distance: 181.8
click at [686, 228] on span "A sweet, cold drink made primarily of apple, grape, or orange concentrate, wate…" at bounding box center [798, 247] width 251 height 38
click at [678, 228] on span "A sweet, cold drink made primarily of apple, grape, or orange concentrate, wate…" at bounding box center [798, 247] width 251 height 38
drag, startPoint x: 668, startPoint y: 220, endPoint x: 872, endPoint y: 231, distance: 203.7
click at [872, 231] on h6 "Description En: A sweet, cold drink made primarily of apple, grape, or orange c…" at bounding box center [770, 247] width 307 height 38
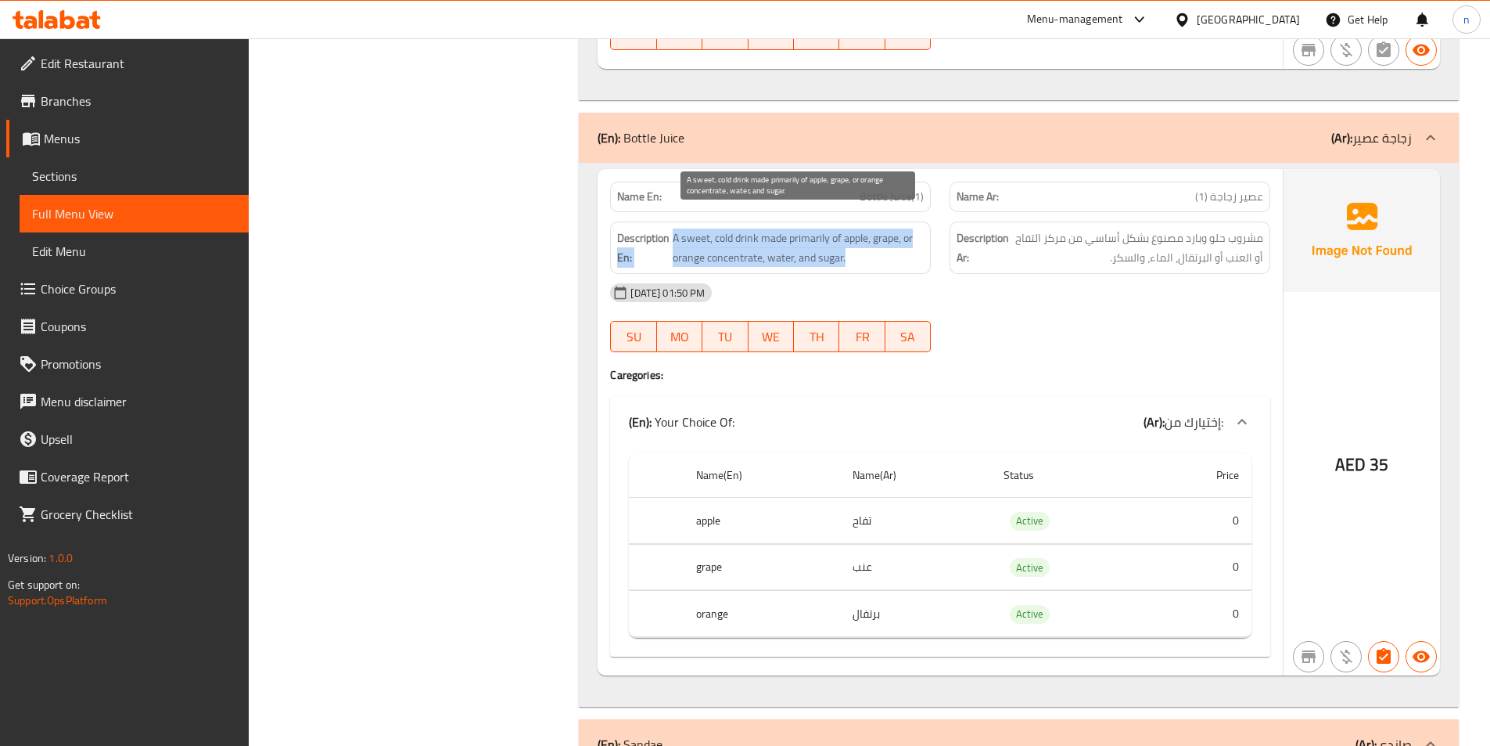
click at [736, 240] on span "A sweet, cold drink made primarily of apple, grape, or orange concentrate, wate…" at bounding box center [798, 247] width 251 height 38
click at [812, 228] on span "A sweet, cold drink made primarily of apple, grape, or orange concentrate, wate…" at bounding box center [798, 247] width 251 height 38
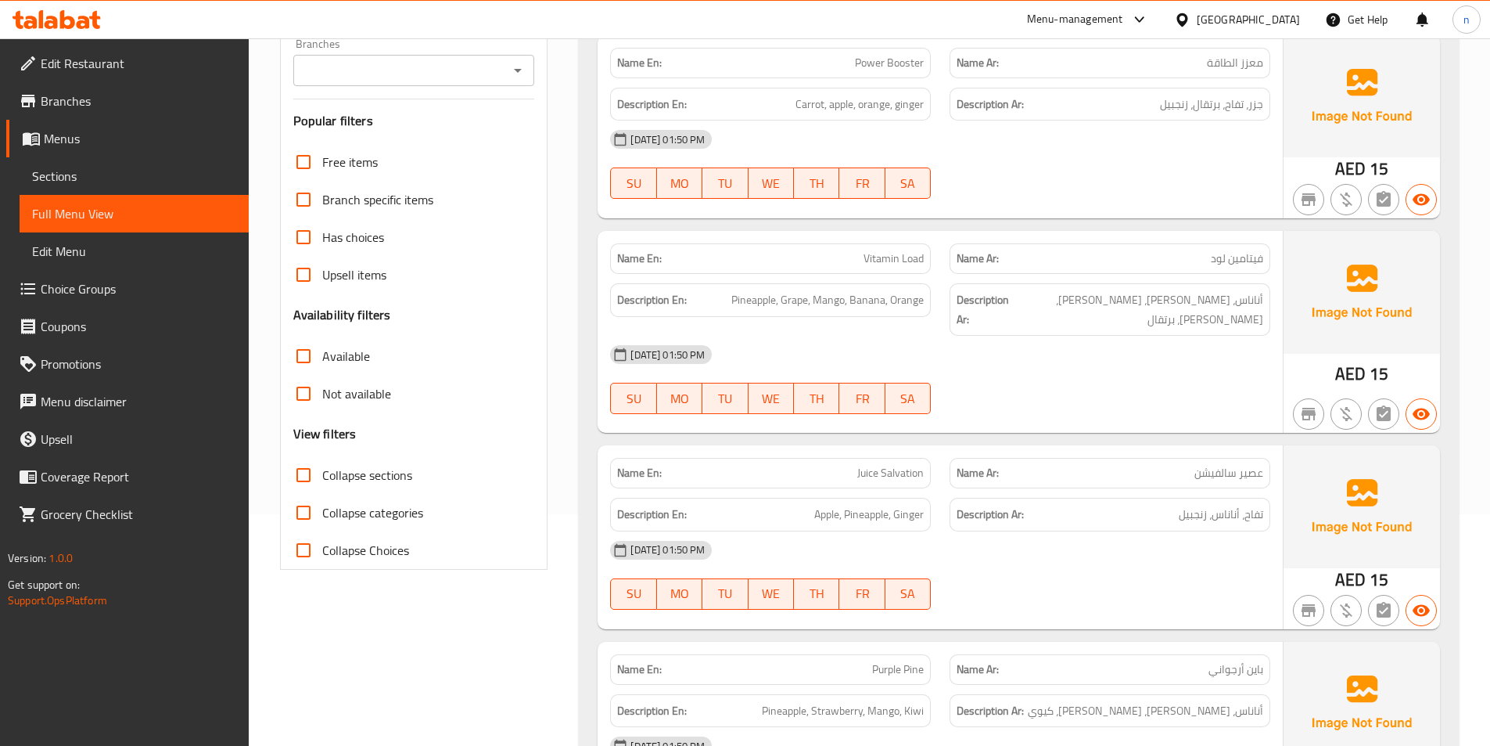
scroll to position [0, 0]
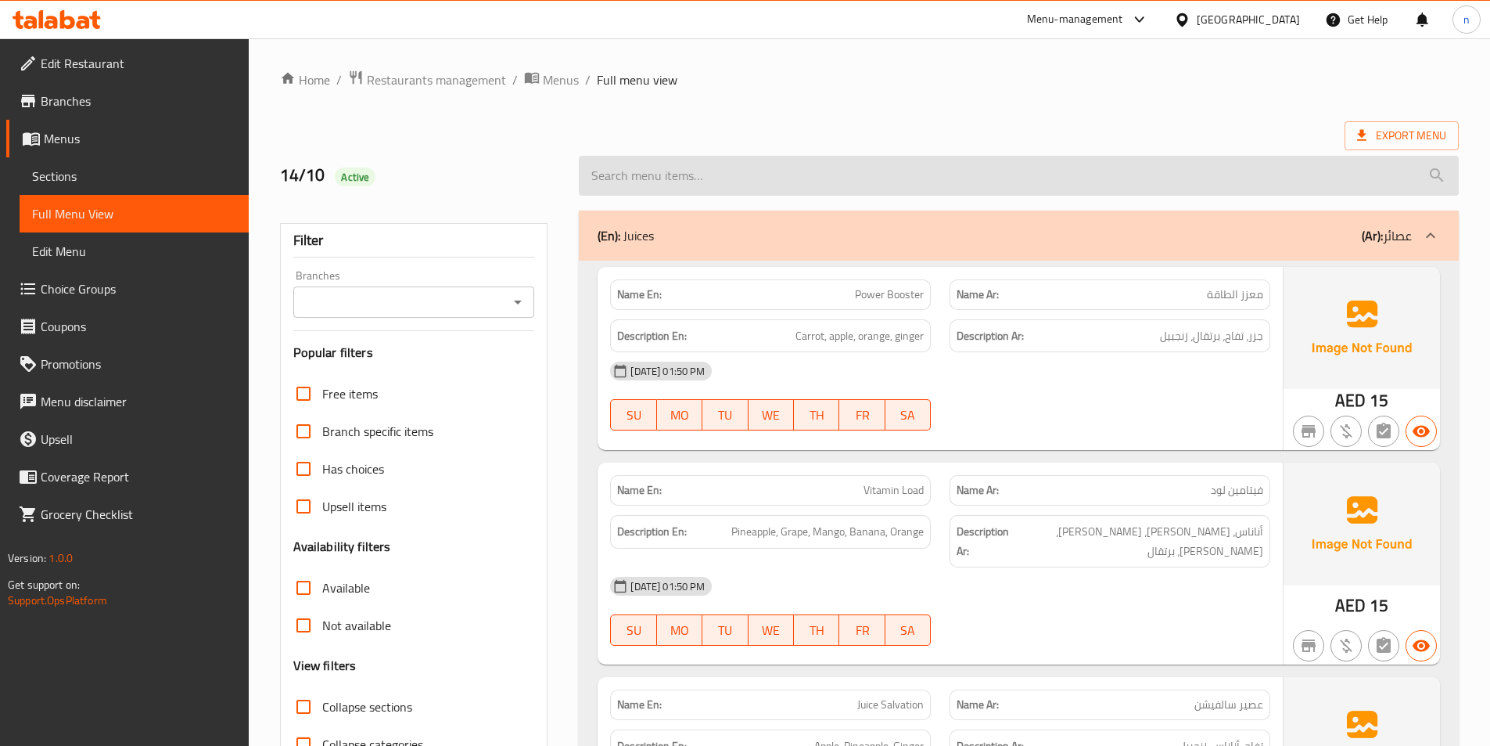
click at [845, 162] on input "search" at bounding box center [1019, 176] width 880 height 40
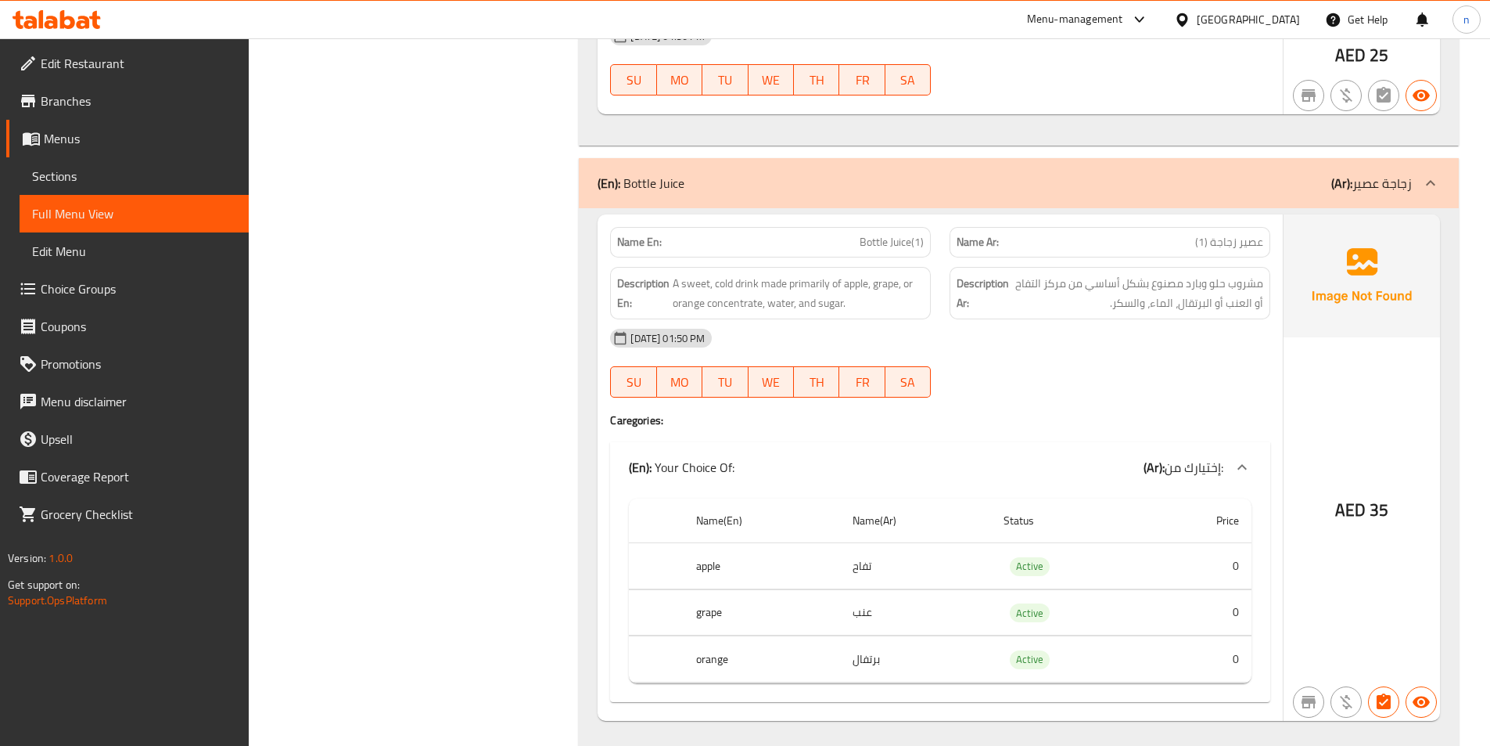
scroll to position [5164, 0]
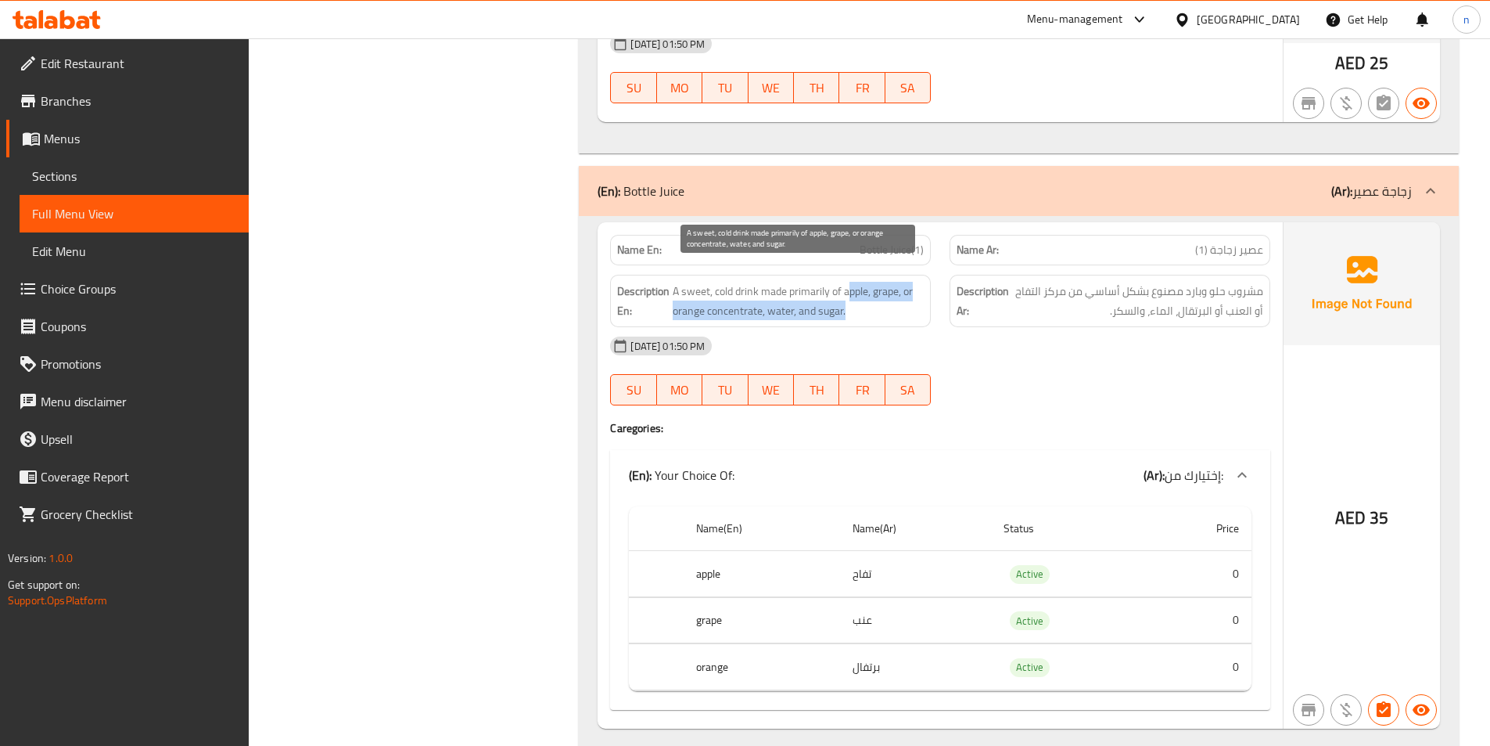
drag, startPoint x: 847, startPoint y: 278, endPoint x: 915, endPoint y: 285, distance: 68.4
click at [915, 285] on span "A sweet, cold drink made primarily of apple, grape, or orange concentrate, wate…" at bounding box center [798, 301] width 251 height 38
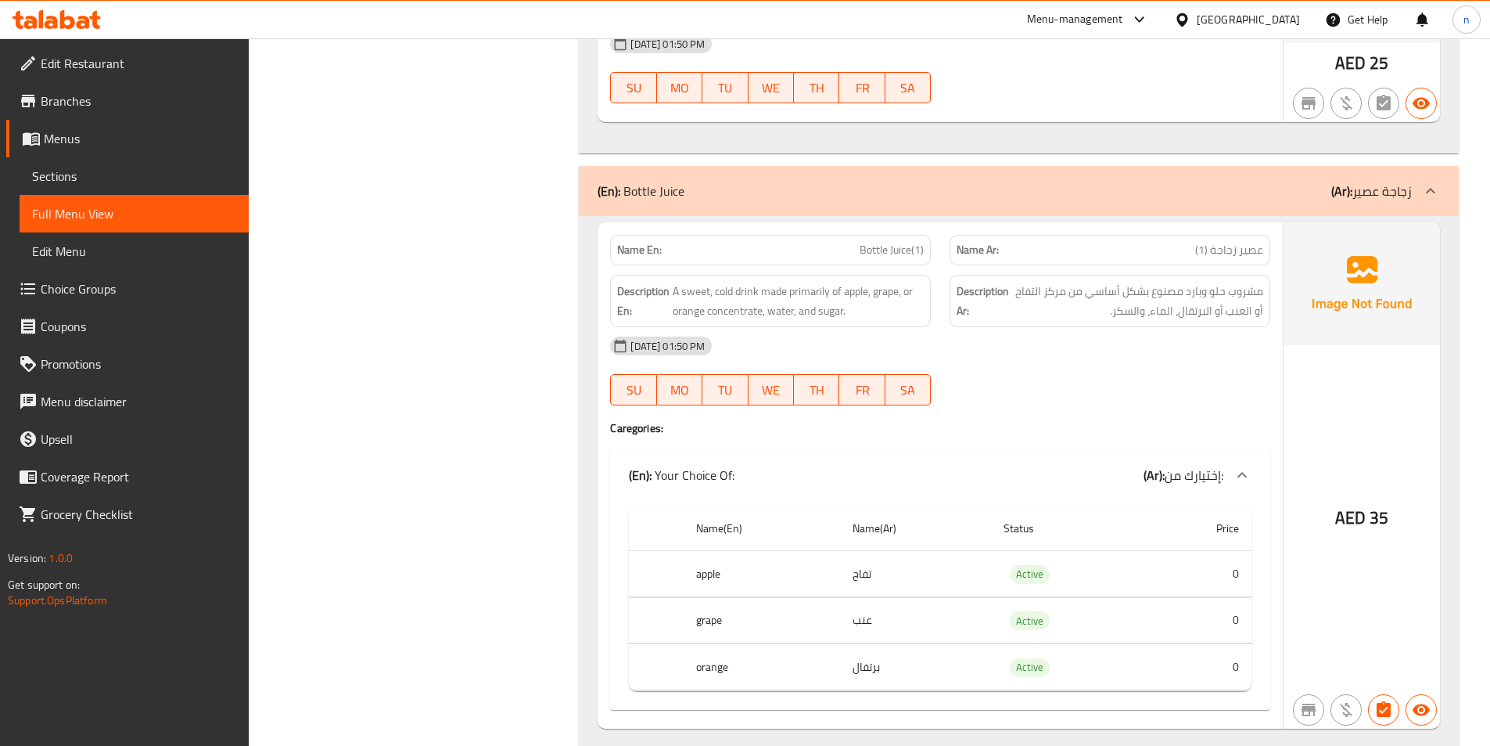
click at [892, 396] on div "SU MO TU WE TH FR SA" at bounding box center [771, 390] width 340 height 50
click at [880, 282] on span "A sweet, cold drink made primarily of apple, grape, or orange concentrate, wate…" at bounding box center [798, 301] width 251 height 38
drag, startPoint x: 786, startPoint y: 275, endPoint x: 833, endPoint y: 274, distance: 47.0
click at [833, 282] on span "A sweet, cold drink made primarily of apple, grape, or orange concentrate, wate…" at bounding box center [798, 301] width 251 height 38
click at [724, 282] on span "A sweet, cold drink made primarily of apple, grape, or orange concentrate, wate…" at bounding box center [798, 301] width 251 height 38
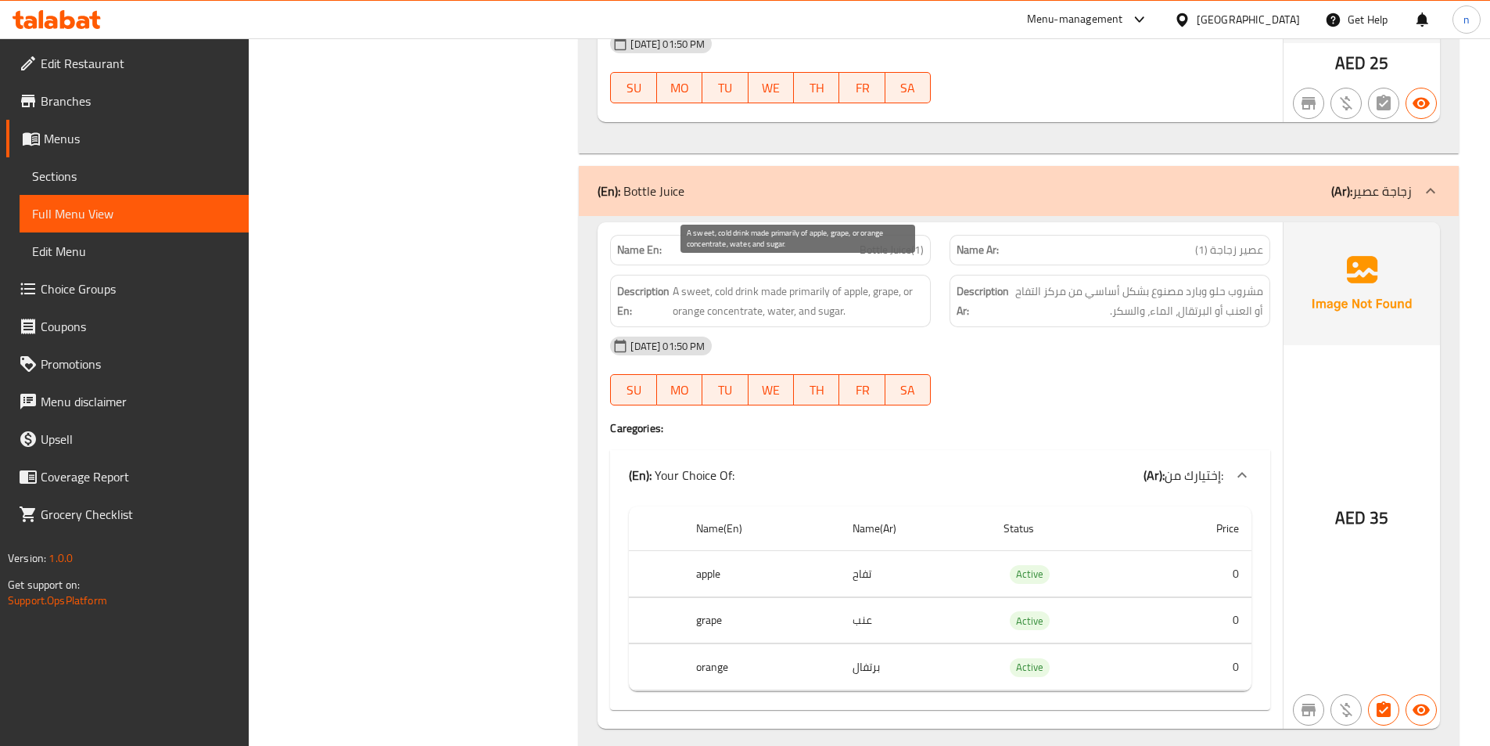
click at [724, 289] on span "A sweet, cold drink made primarily of apple, grape, or orange concentrate, wate…" at bounding box center [798, 301] width 251 height 38
click at [749, 288] on span "A sweet, cold drink made primarily of apple, grape, or orange concentrate, wate…" at bounding box center [798, 301] width 251 height 38
drag, startPoint x: 832, startPoint y: 275, endPoint x: 865, endPoint y: 296, distance: 39.1
click at [865, 296] on span "A sweet, cold drink made primarily of apple, grape, or orange concentrate, wate…" at bounding box center [798, 301] width 251 height 38
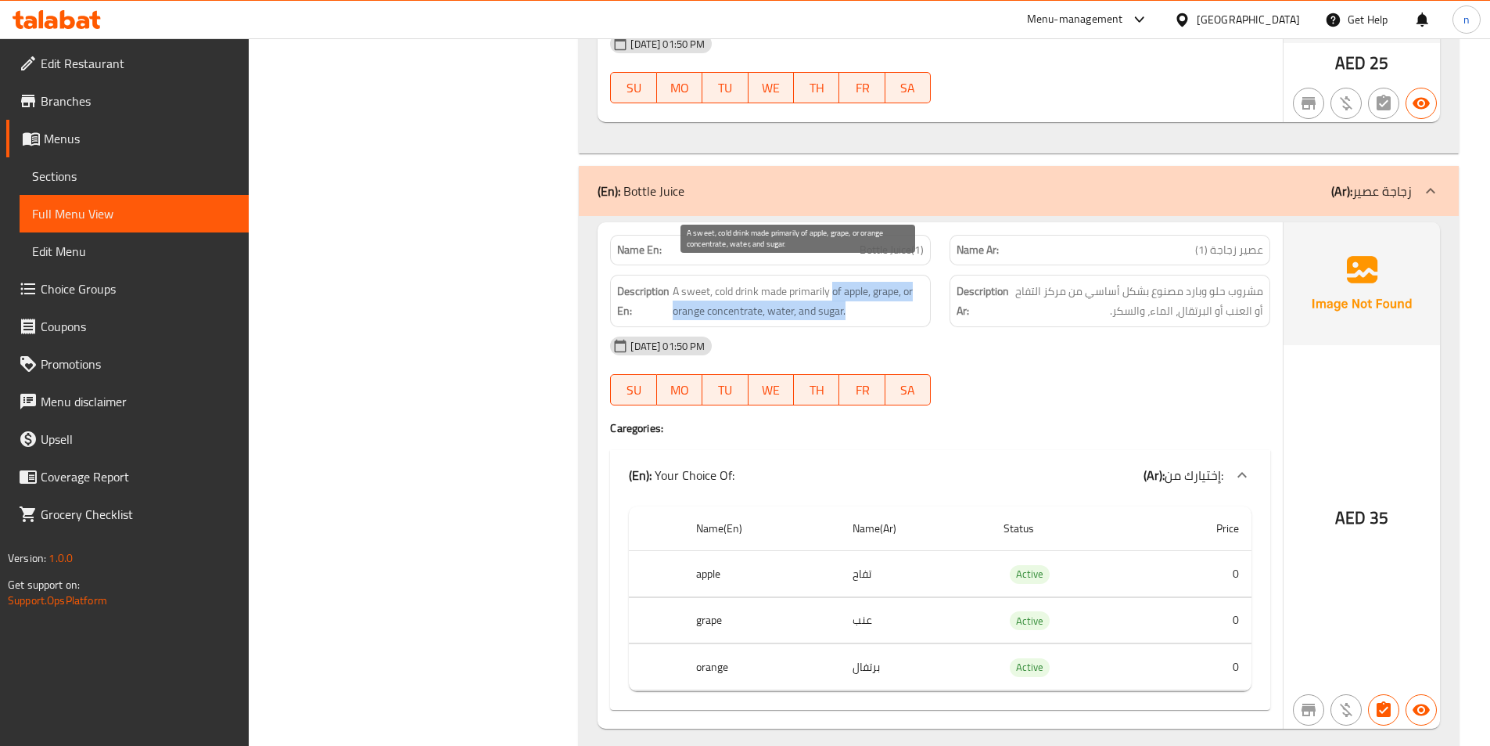
click at [784, 286] on span "A sweet, cold drink made primarily of apple, grape, or orange concentrate, wate…" at bounding box center [798, 301] width 251 height 38
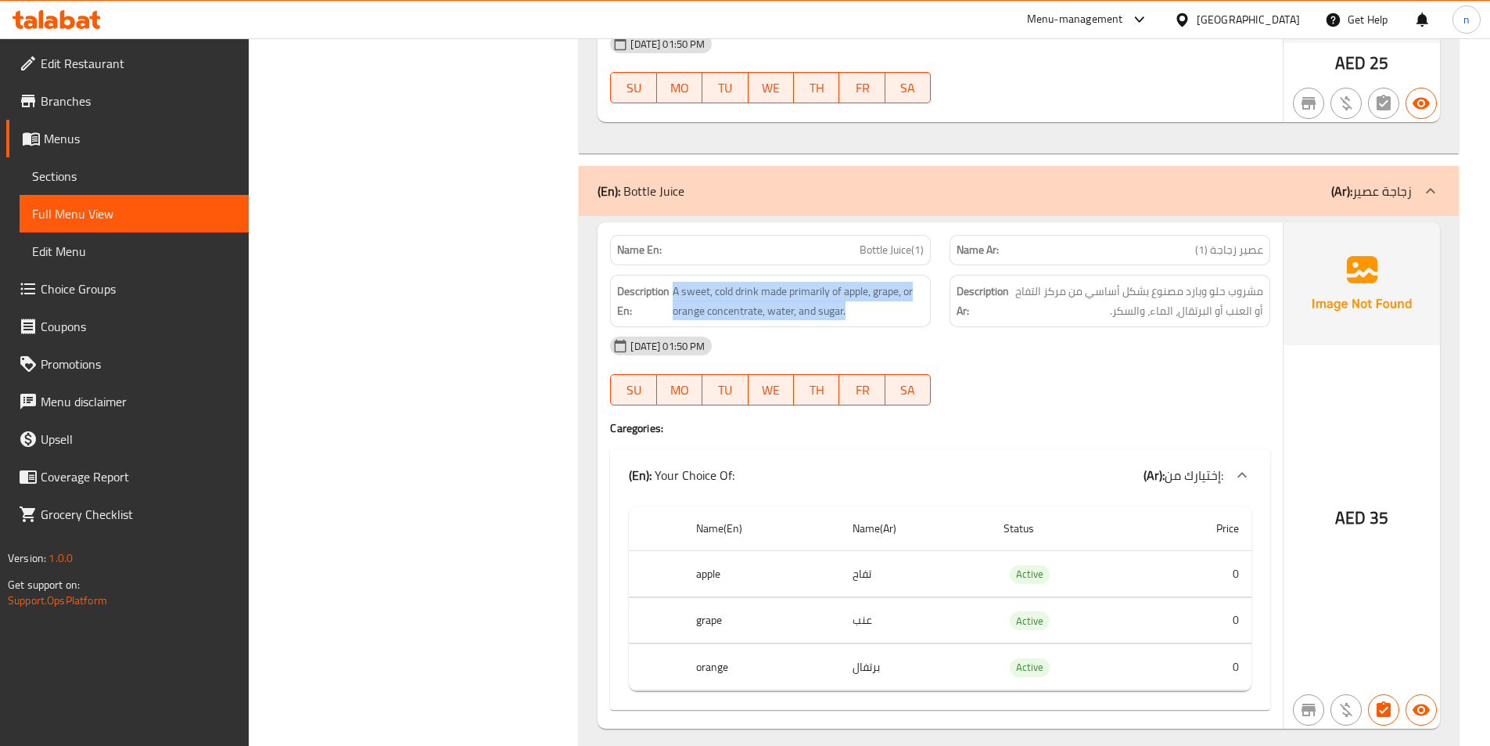
click at [1002, 477] on div "(En): Your Choice Of: (Ar): إختيارك من:" at bounding box center [940, 475] width 660 height 50
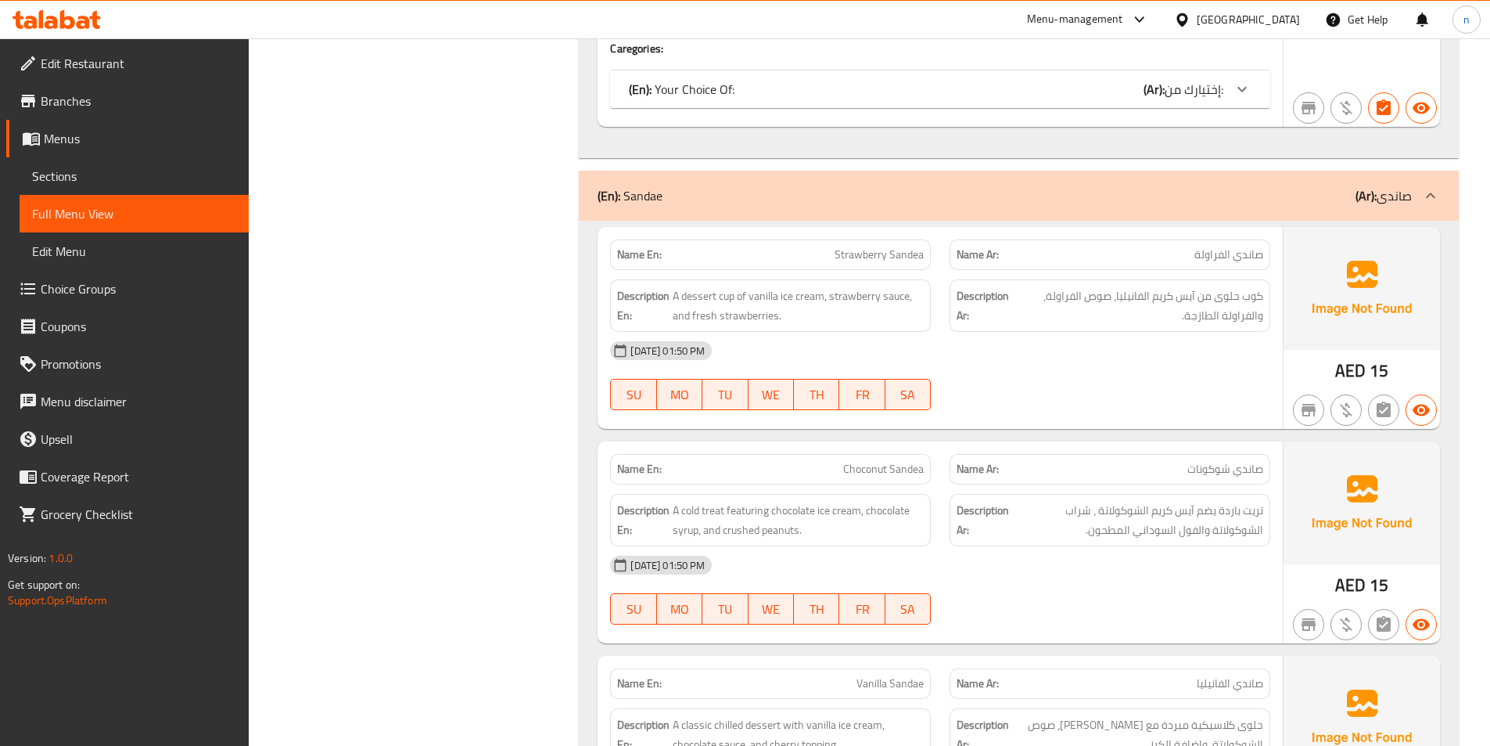
scroll to position [5555, 0]
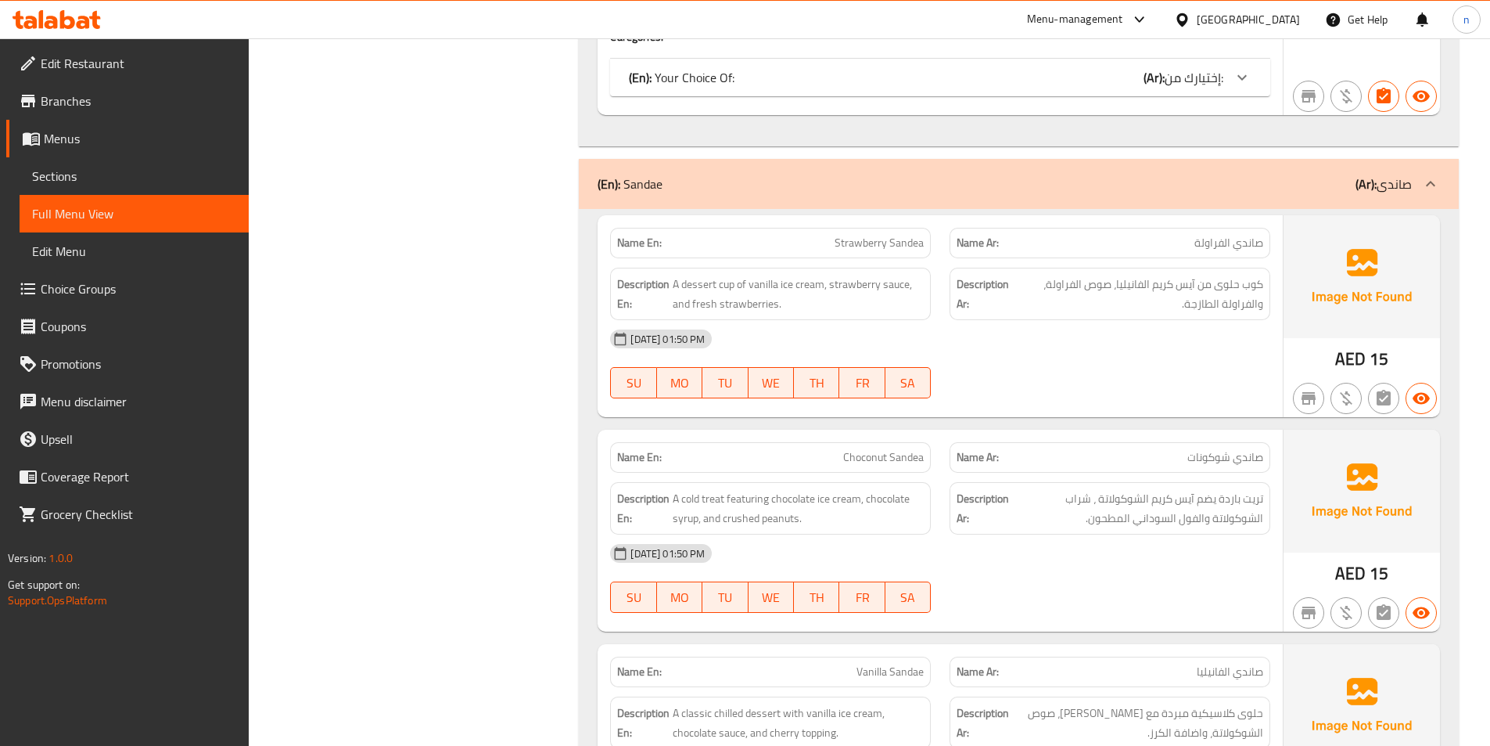
click at [907, 235] on span "Strawberry Sandea" at bounding box center [879, 243] width 89 height 16
click at [638, 174] on p "(En): Sandae" at bounding box center [630, 183] width 65 height 19
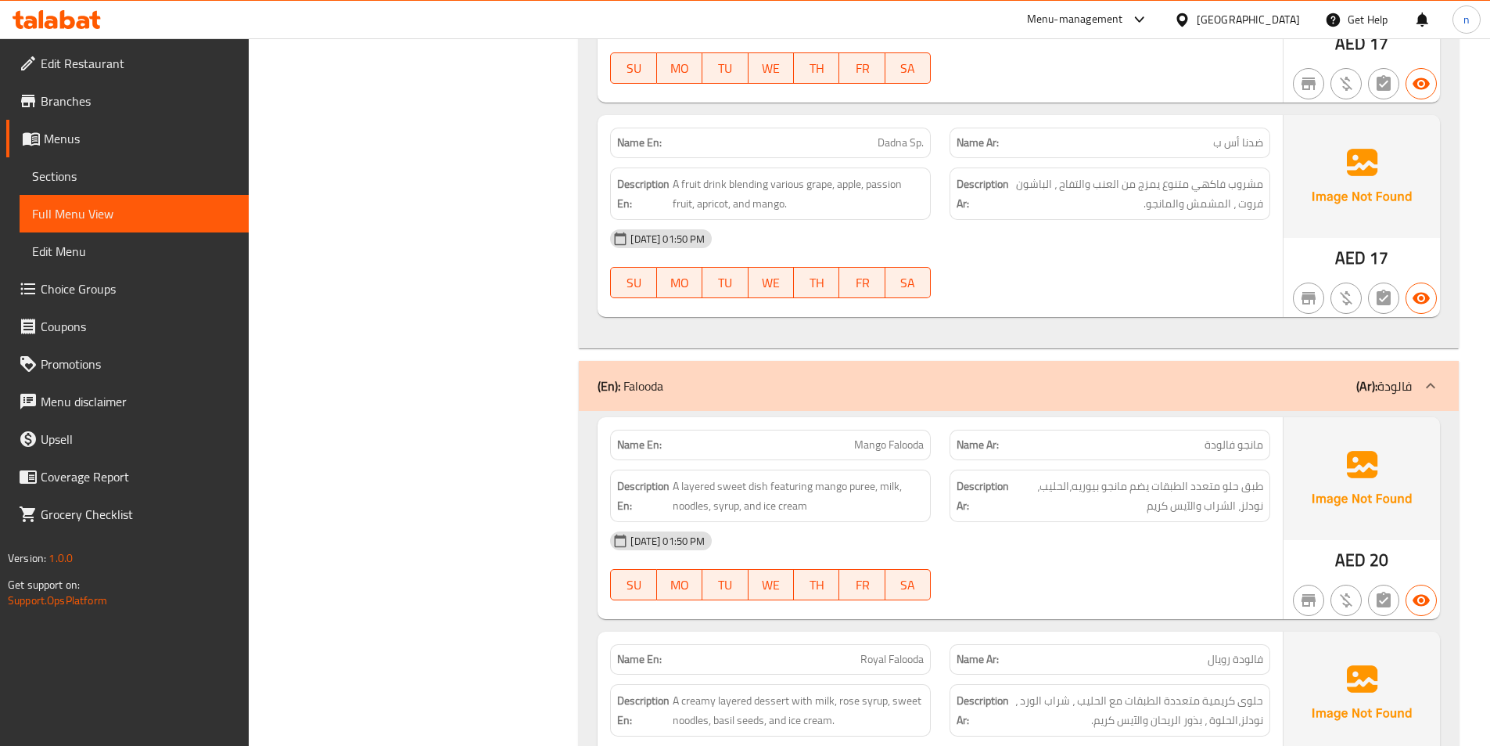
scroll to position [3220, 0]
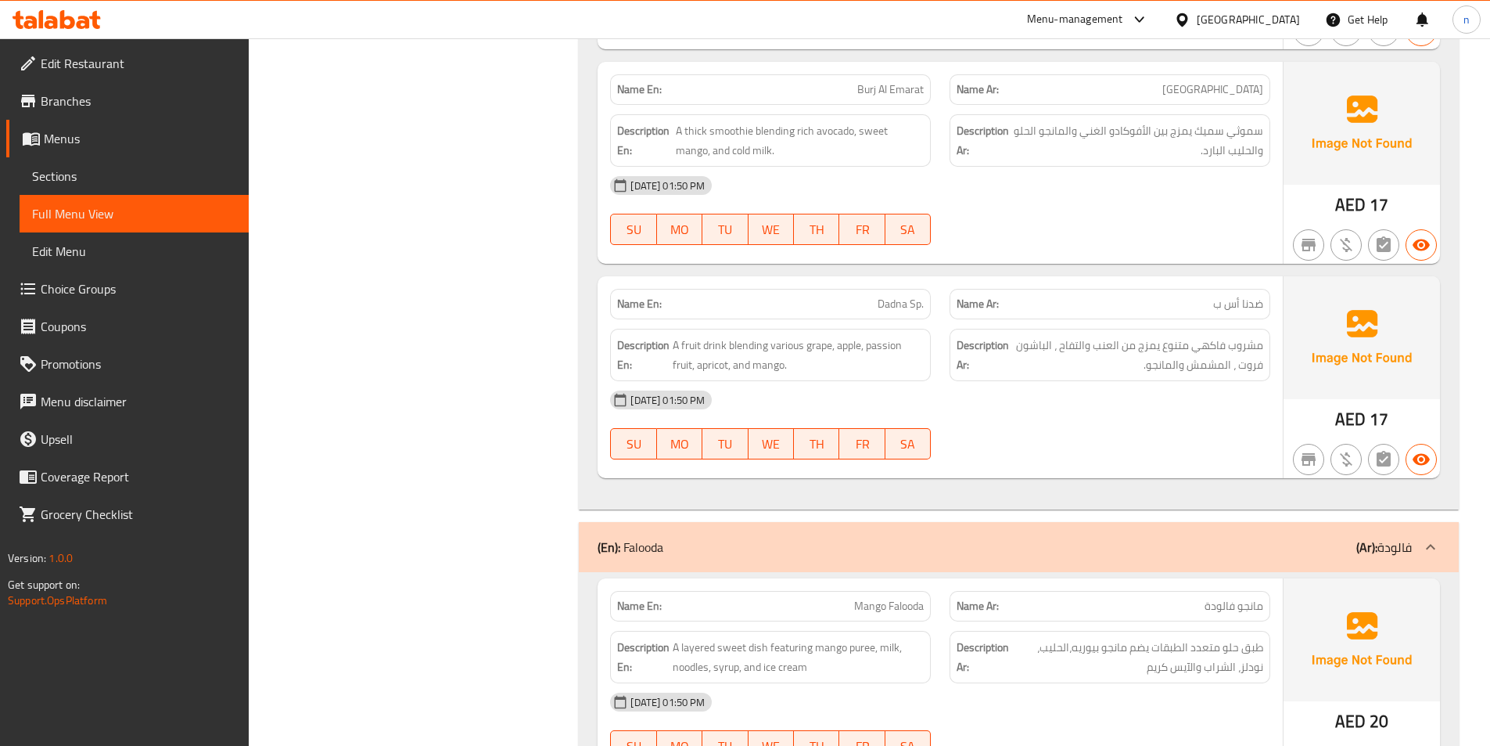
click at [67, 99] on span "Branches" at bounding box center [139, 101] width 196 height 19
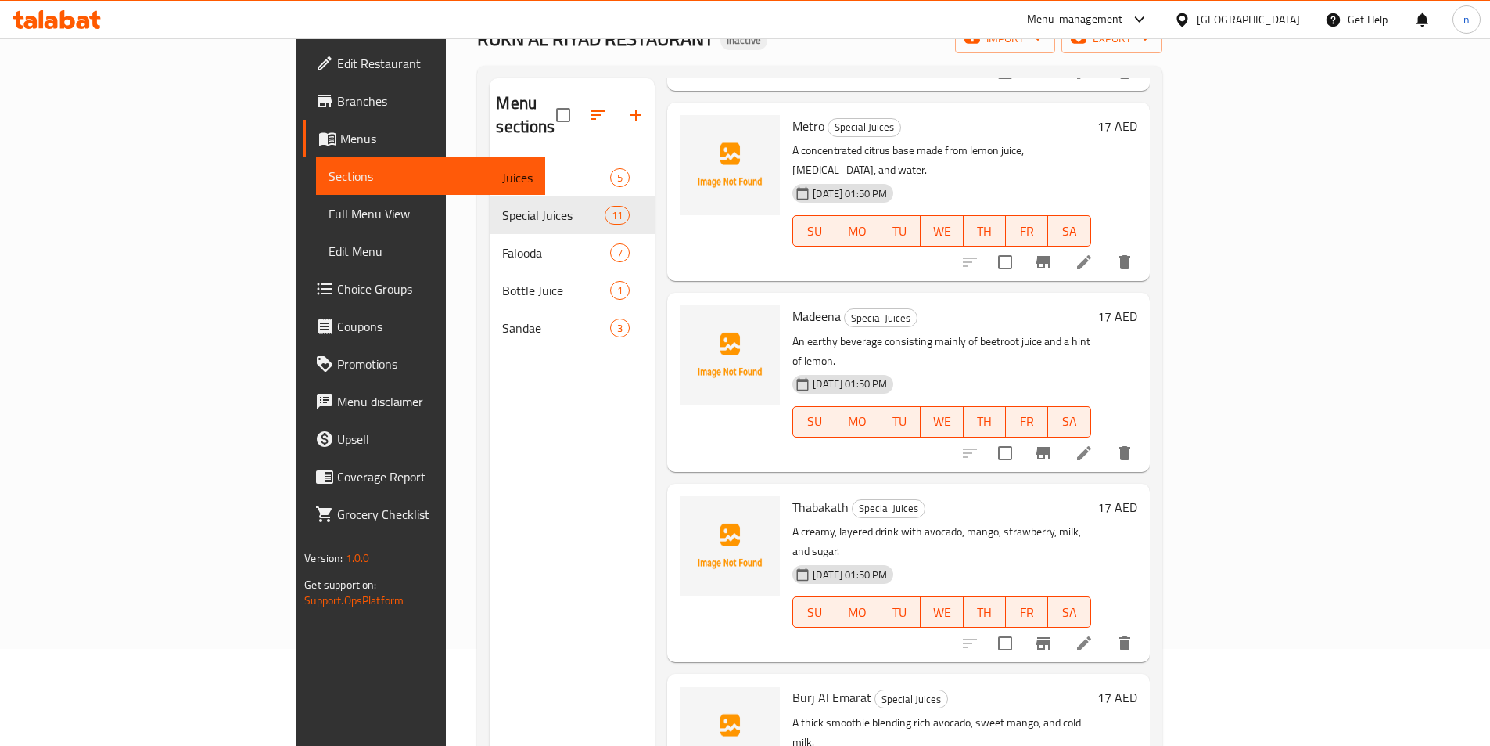
scroll to position [219, 0]
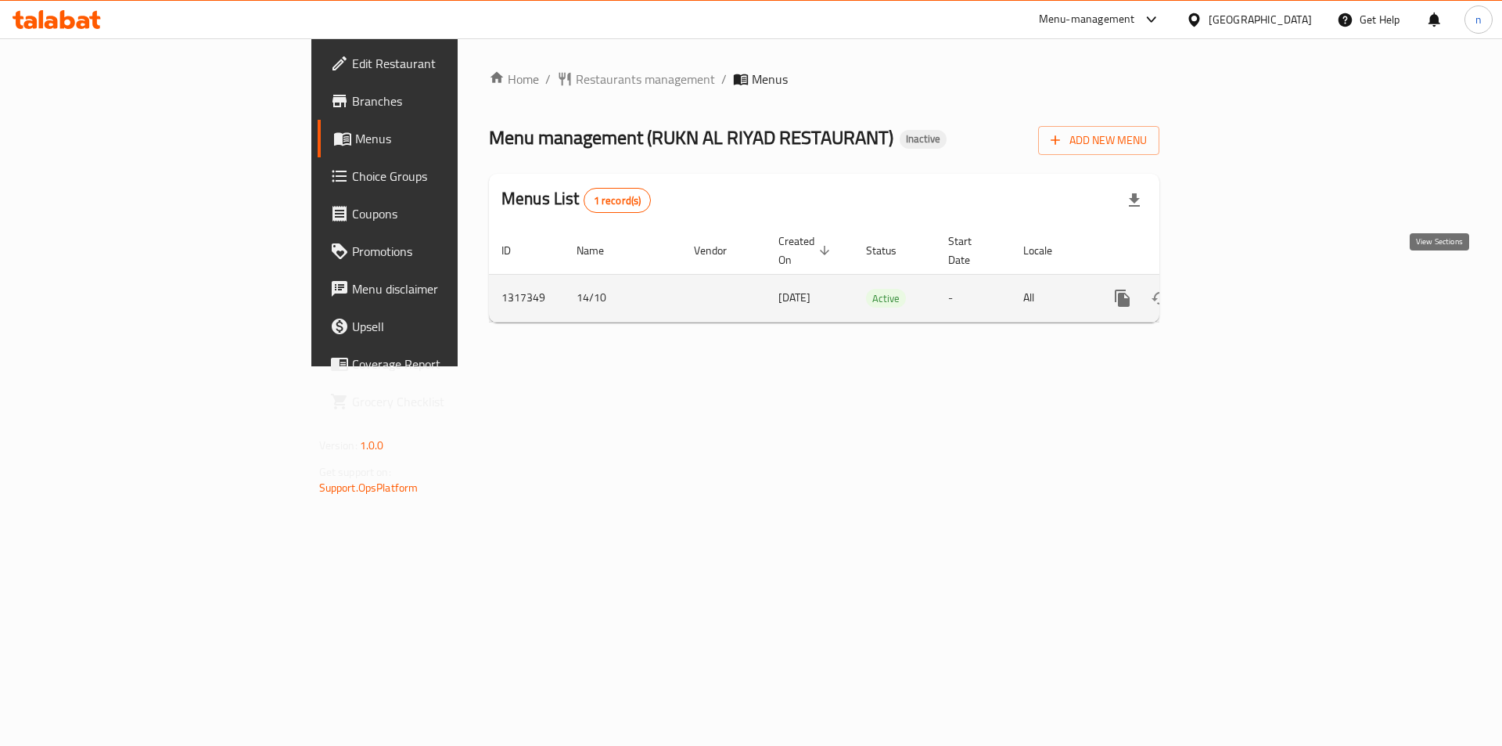
click at [1245, 289] on icon "enhanced table" at bounding box center [1235, 298] width 19 height 19
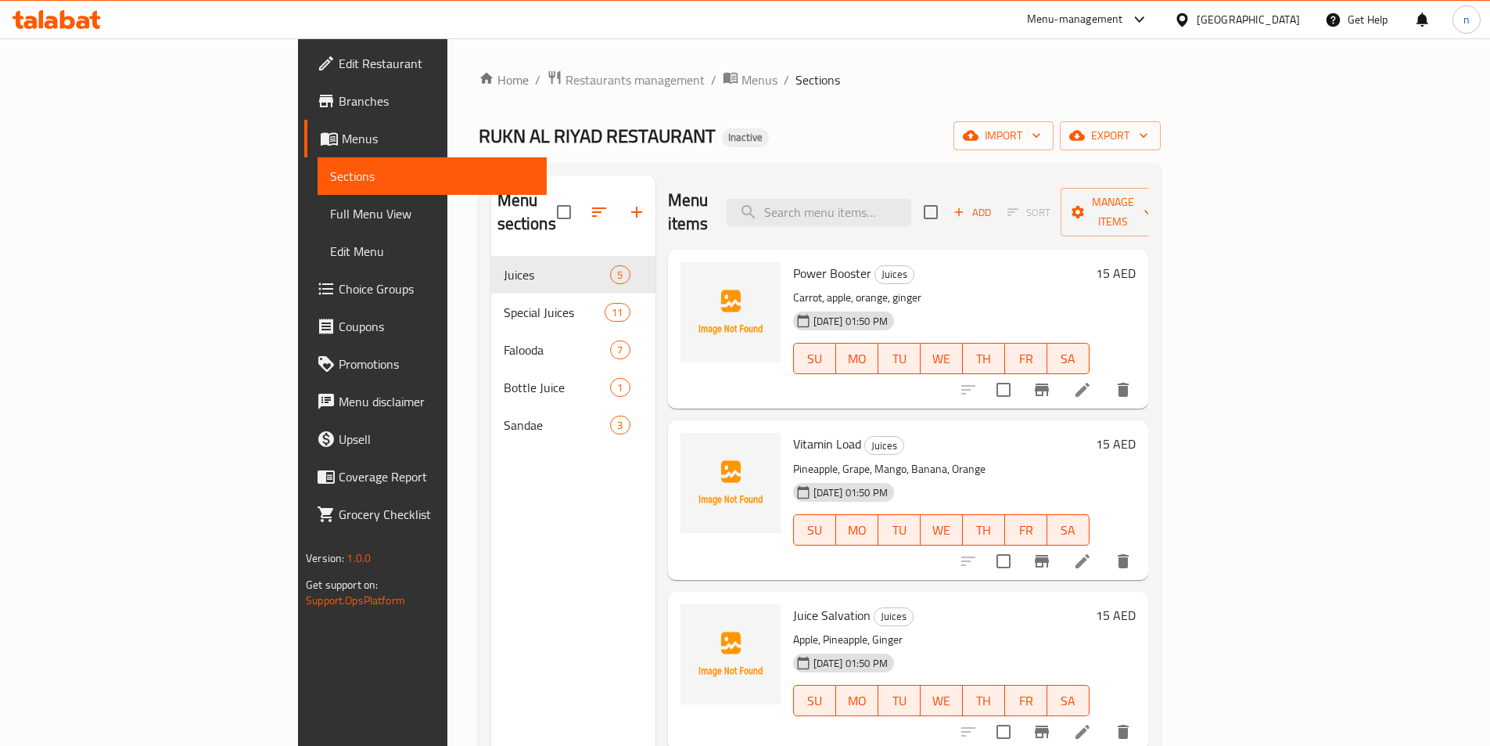
click at [330, 223] on span "Full Menu View" at bounding box center [432, 213] width 204 height 19
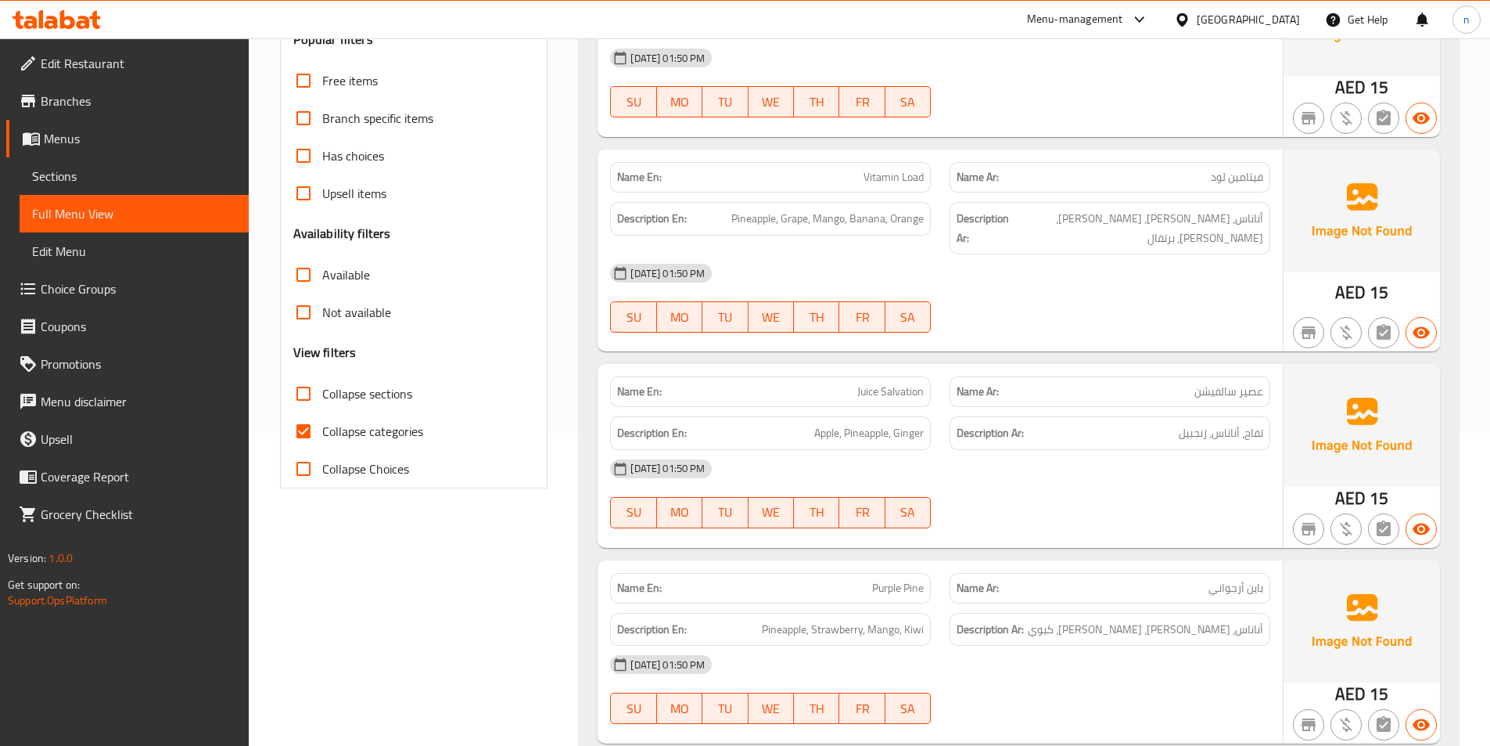
click at [368, 437] on span "Collapse categories" at bounding box center [372, 431] width 101 height 19
click at [322, 437] on input "Collapse categories" at bounding box center [304, 431] width 38 height 38
checkbox input "false"
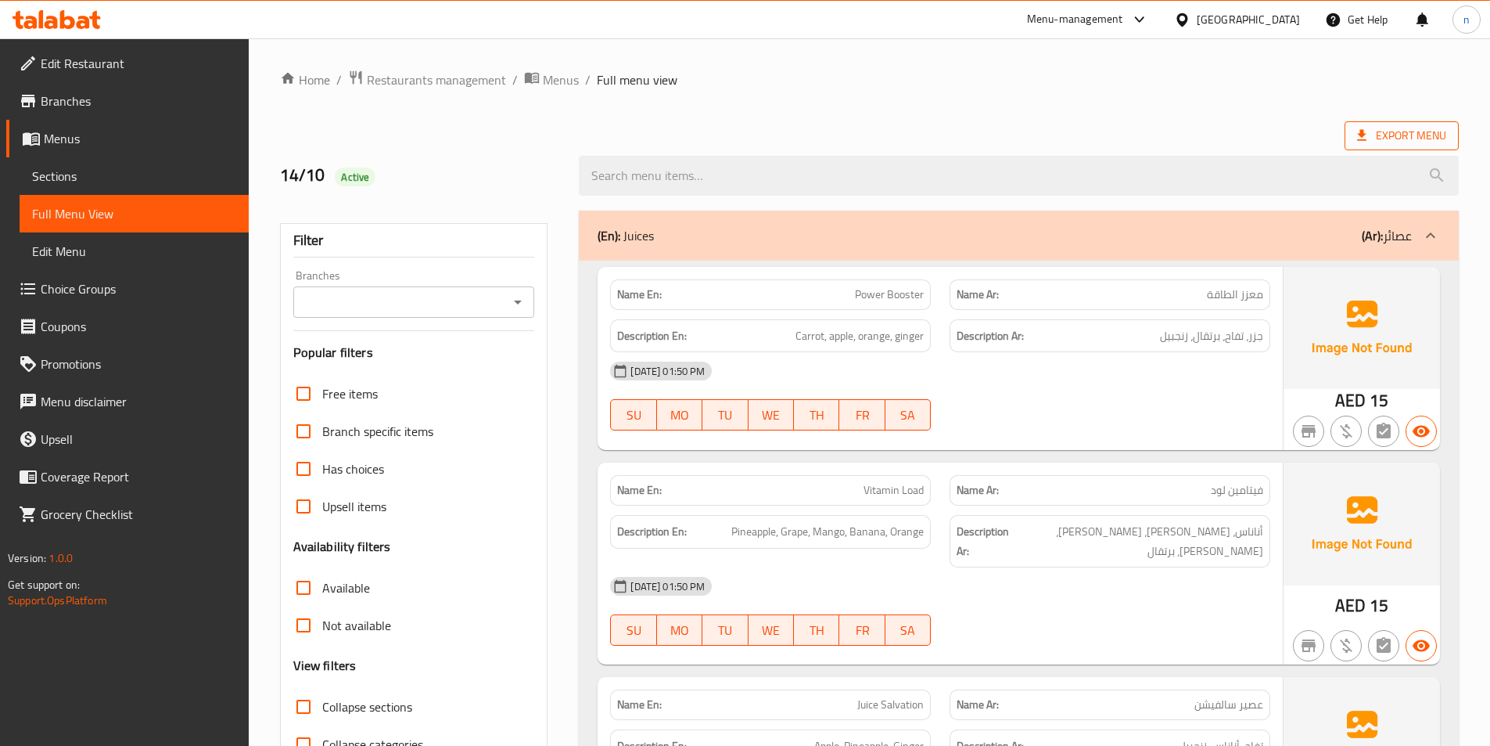
click at [1421, 131] on span "Export Menu" at bounding box center [1401, 136] width 89 height 20
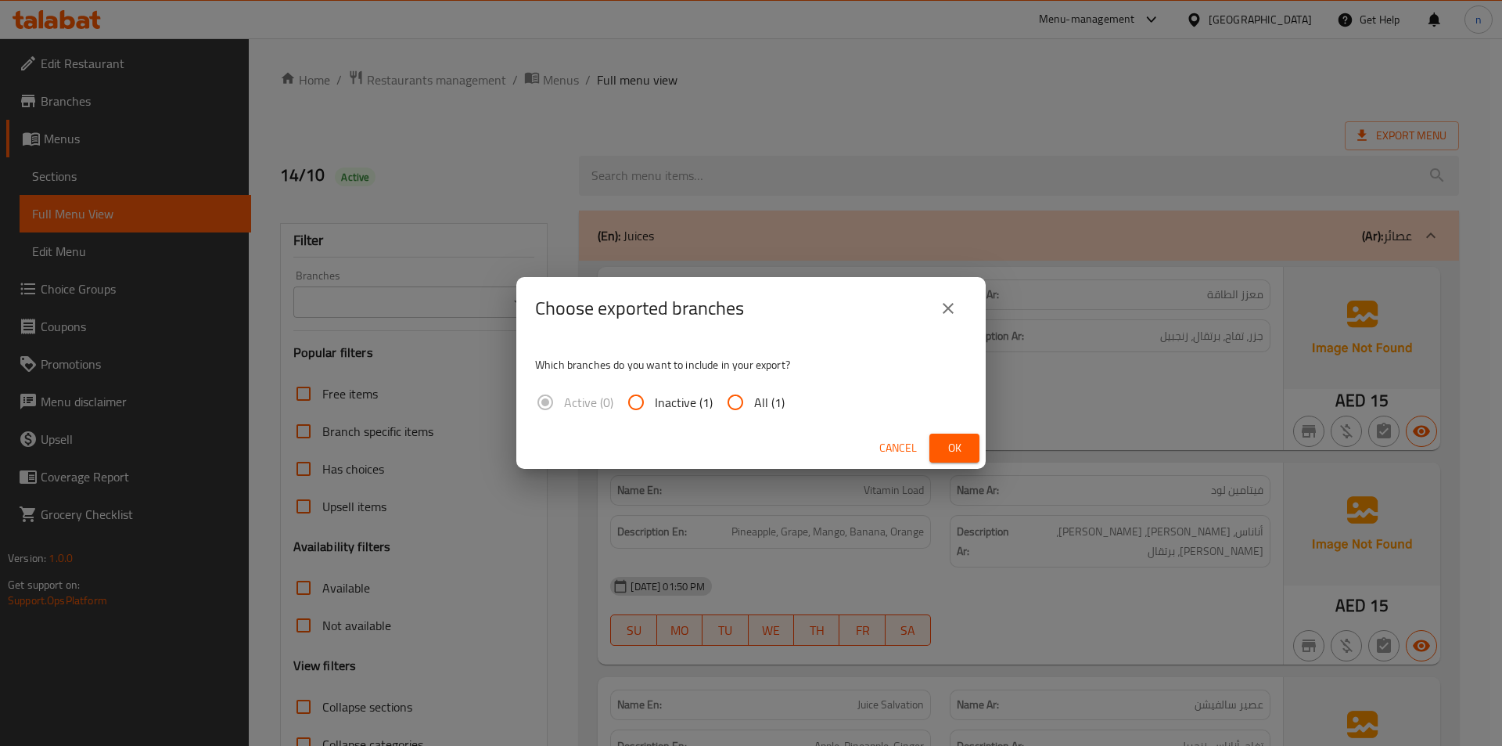
click at [741, 406] on input "All (1)" at bounding box center [736, 402] width 38 height 38
radio input "true"
click at [972, 454] on button "Ok" at bounding box center [954, 447] width 50 height 29
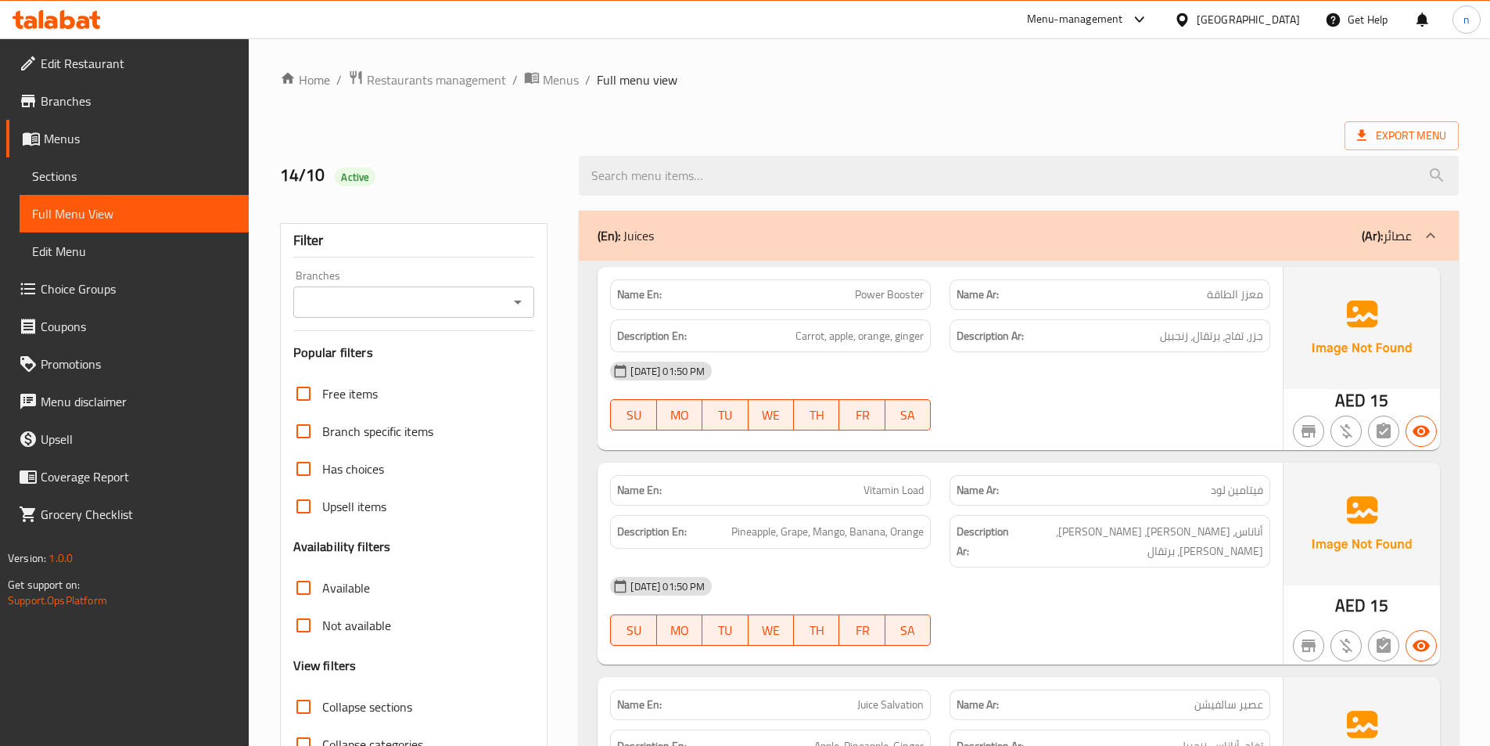
drag, startPoint x: 1051, startPoint y: 107, endPoint x: 1149, endPoint y: 74, distance: 103.9
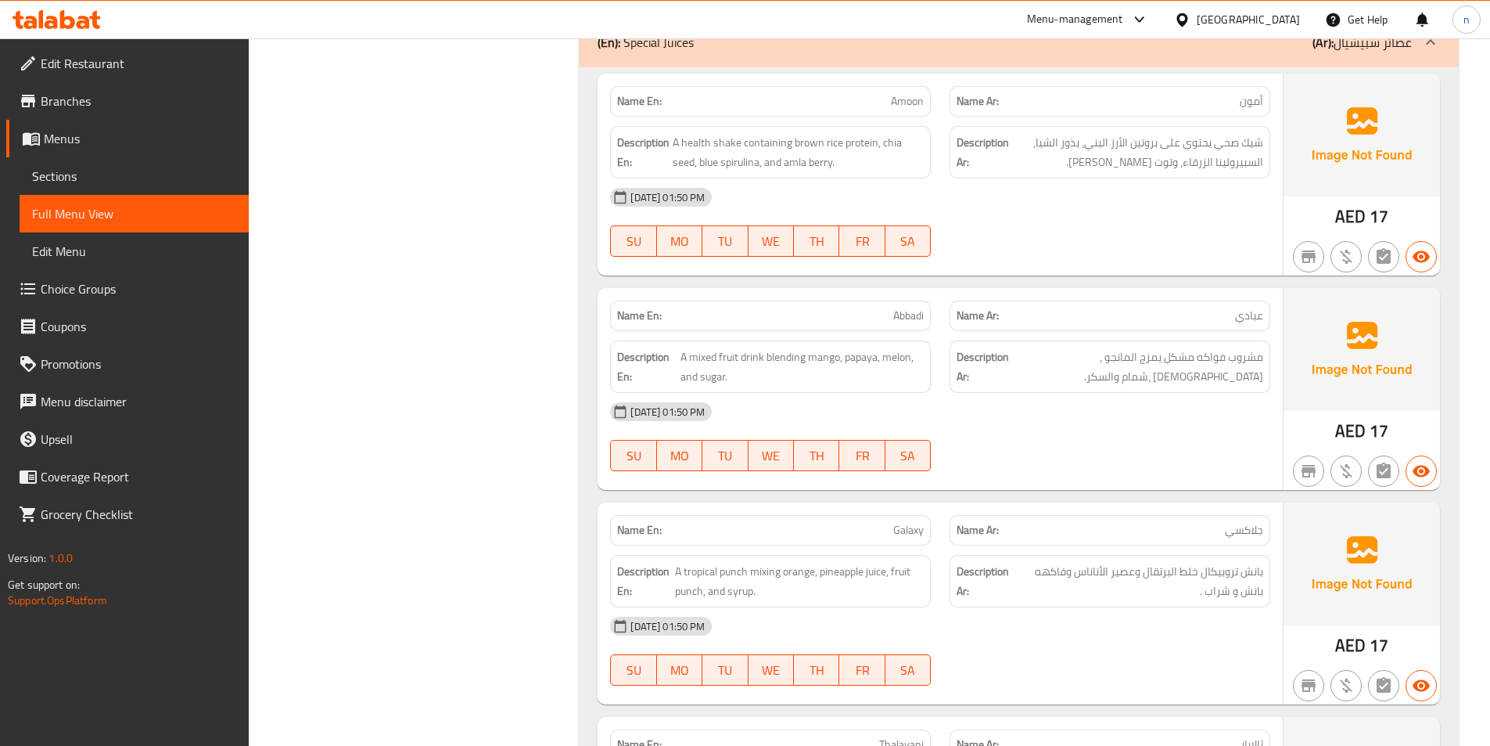
scroll to position [1280, 0]
click at [750, 138] on span "A health shake containing brown rice protein, chia seed, blue spirulina, and am…" at bounding box center [798, 150] width 251 height 38
click at [962, 213] on div "14-10-2025 01:50 PM SU MO TU WE TH FR SA" at bounding box center [940, 221] width 679 height 88
drag, startPoint x: 781, startPoint y: 149, endPoint x: 832, endPoint y: 147, distance: 50.9
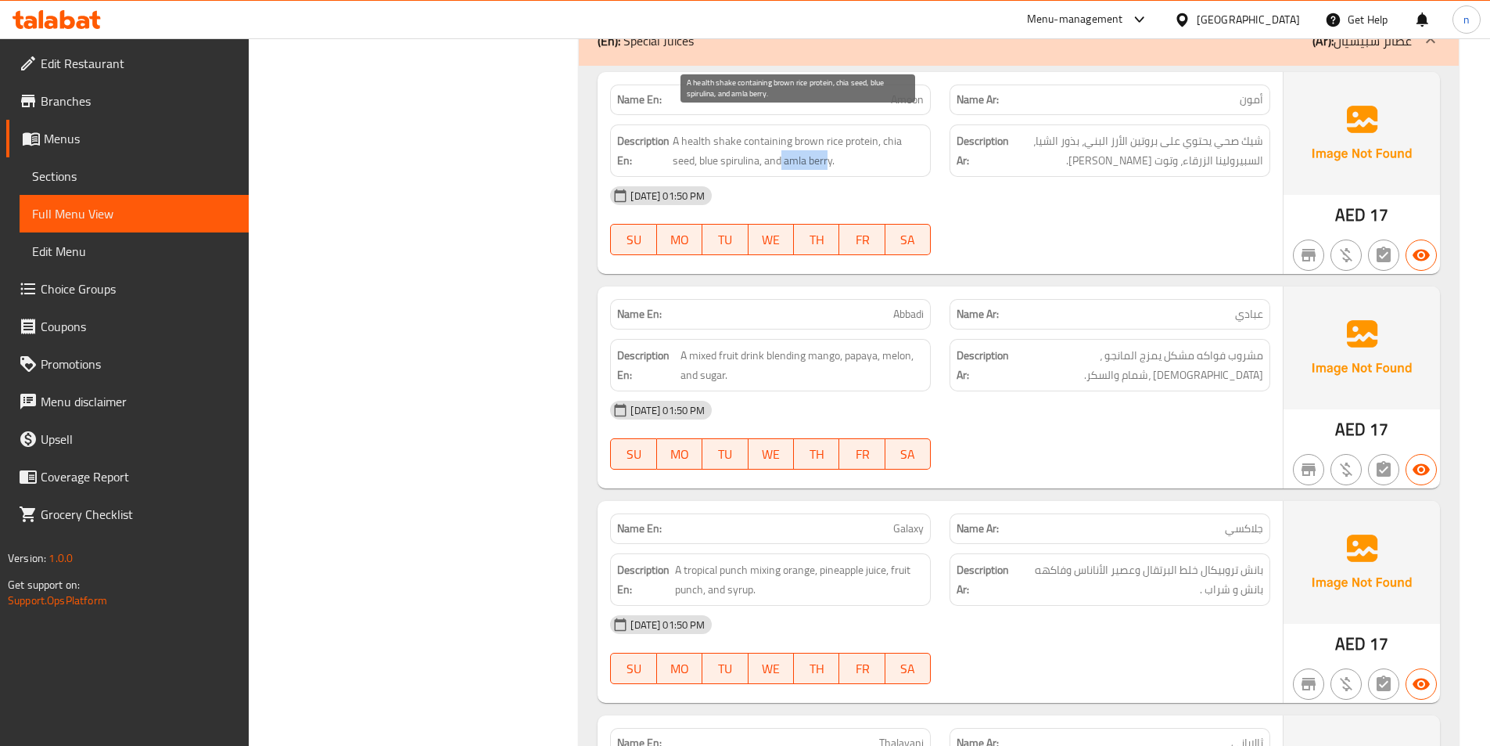
click at [832, 147] on span "A health shake containing brown rice protein, chia seed, blue spirulina, and am…" at bounding box center [798, 150] width 251 height 38
click at [811, 140] on span "A health shake containing brown rice protein, chia seed, blue spirulina, and am…" at bounding box center [798, 150] width 251 height 38
drag, startPoint x: 787, startPoint y: 139, endPoint x: 846, endPoint y: 141, distance: 58.7
click at [861, 138] on span "A health shake containing brown rice protein, chia seed, blue spirulina, and am…" at bounding box center [798, 150] width 251 height 38
click at [778, 146] on span "A health shake containing brown rice protein, chia seed, blue spirulina, and am…" at bounding box center [798, 150] width 251 height 38
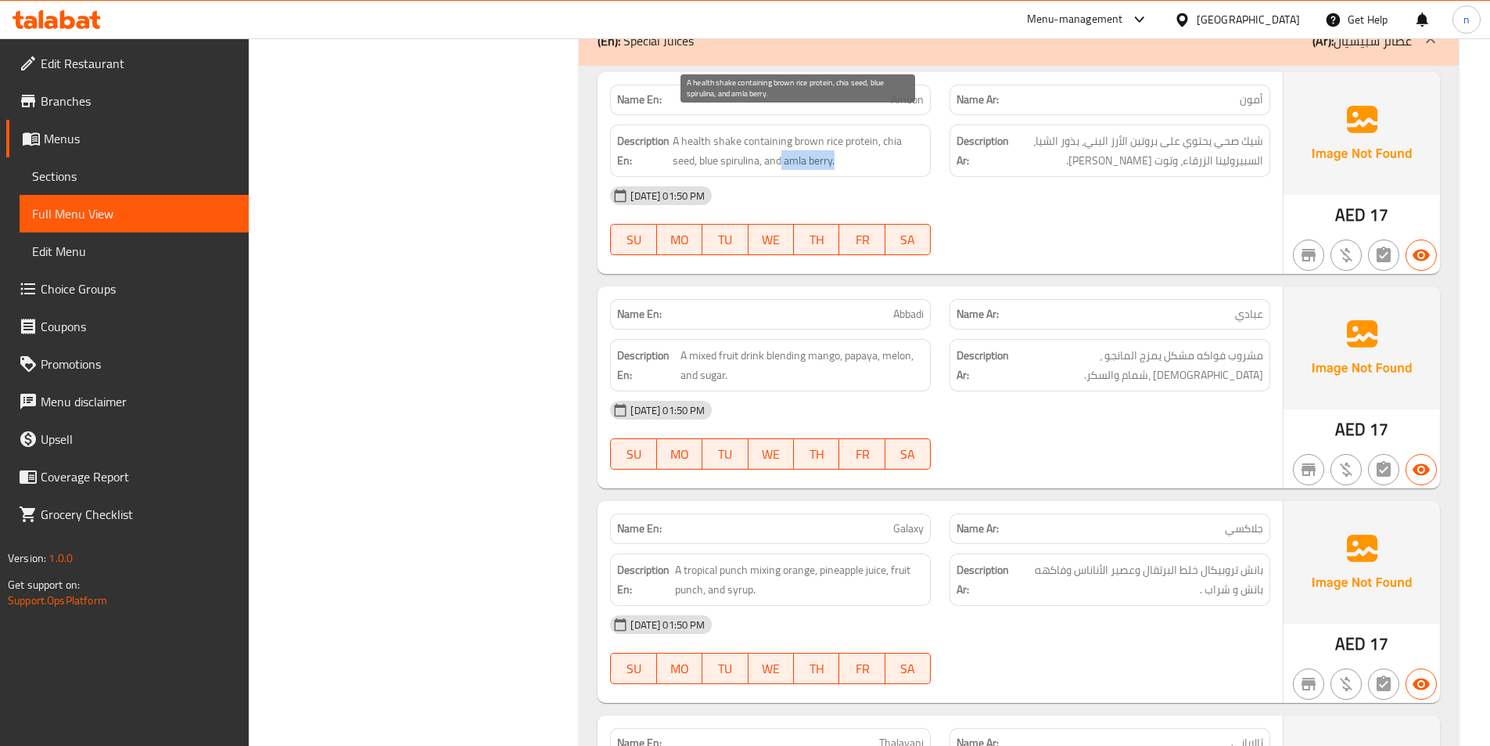
drag, startPoint x: 783, startPoint y: 142, endPoint x: 845, endPoint y: 143, distance: 61.8
click at [845, 143] on span "A health shake containing brown rice protein, chia seed, blue spirulina, and am…" at bounding box center [798, 150] width 251 height 38
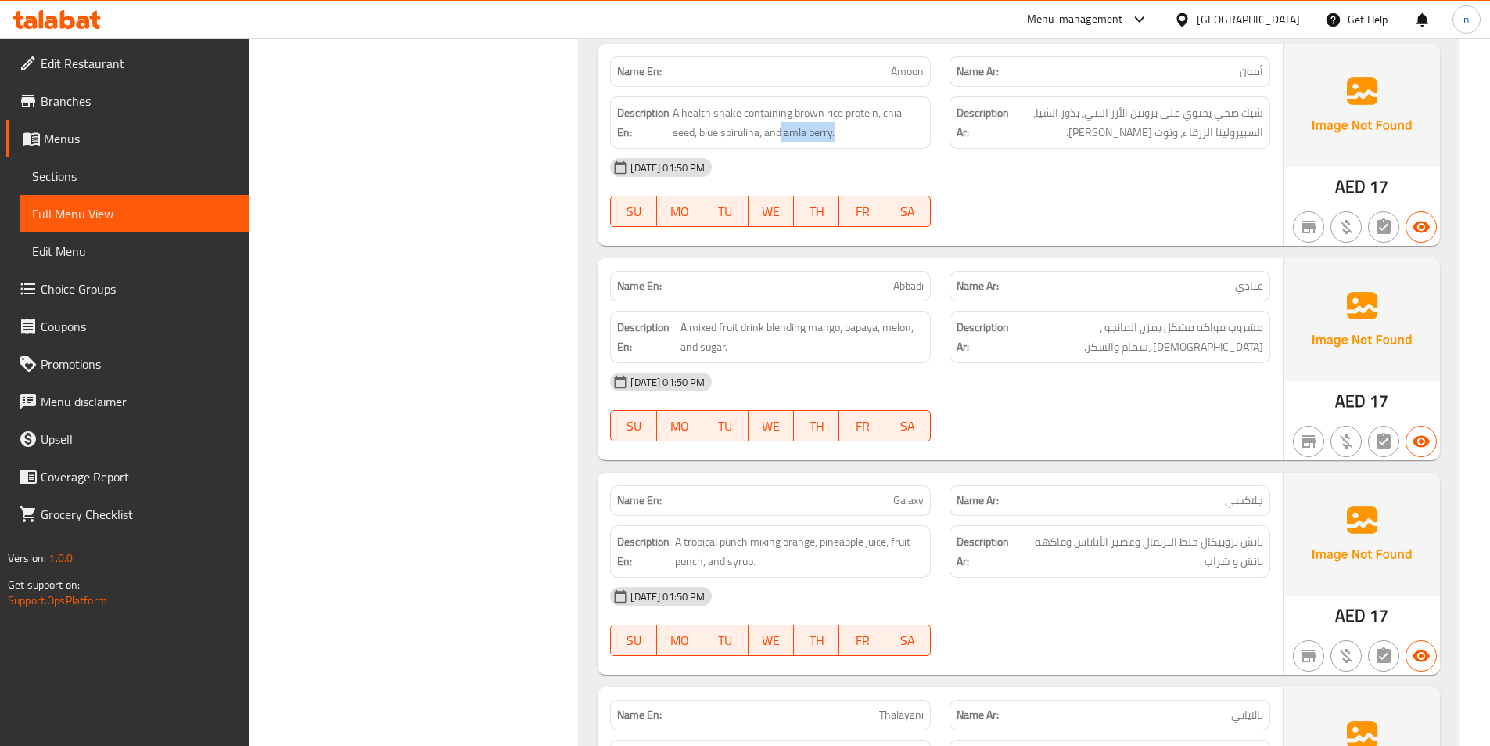
scroll to position [1358, 0]
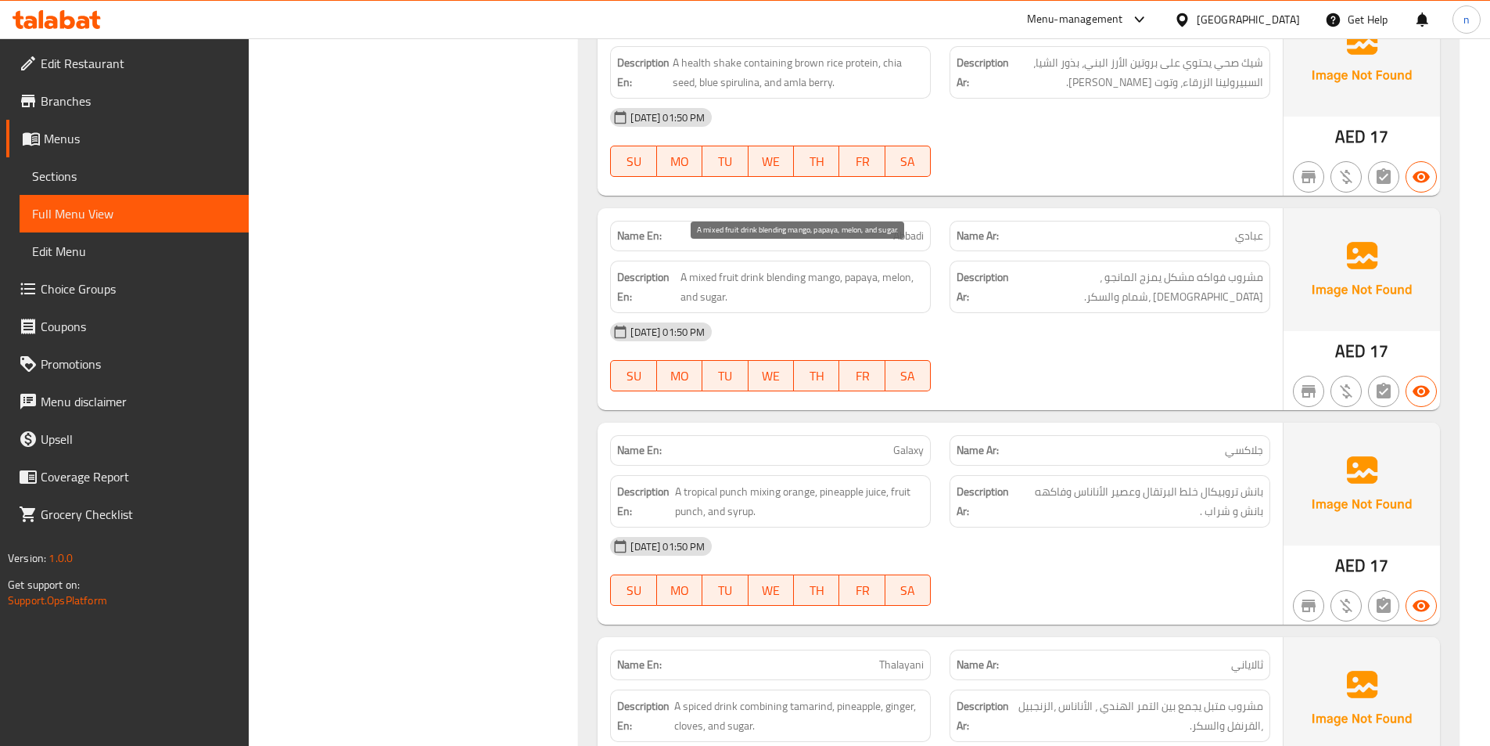
click at [788, 268] on span "A mixed fruit drink blending mango, papaya, melon, and sugar." at bounding box center [802, 287] width 243 height 38
click at [798, 272] on span "A mixed fruit drink blending mango, papaya, melon, and sugar." at bounding box center [802, 287] width 243 height 38
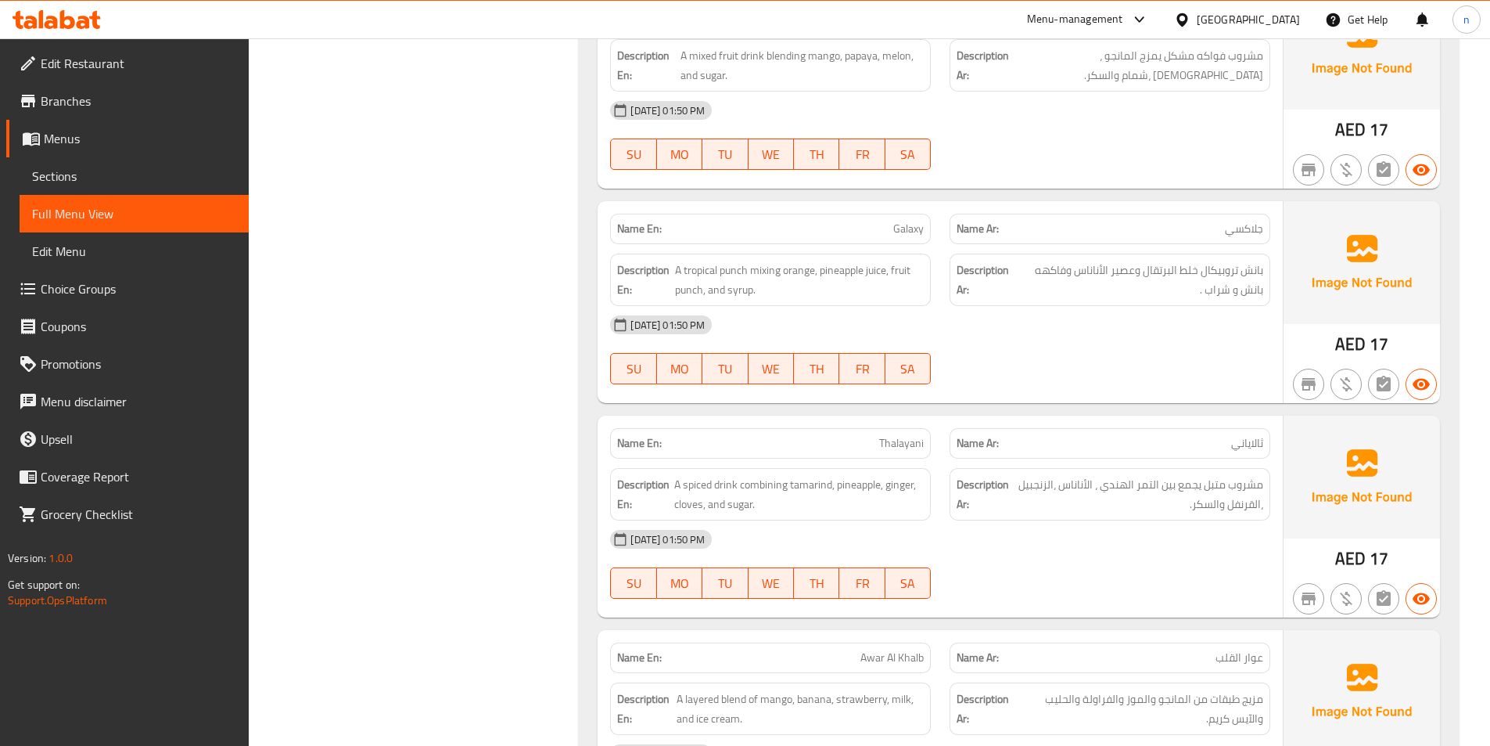
scroll to position [1593, 0]
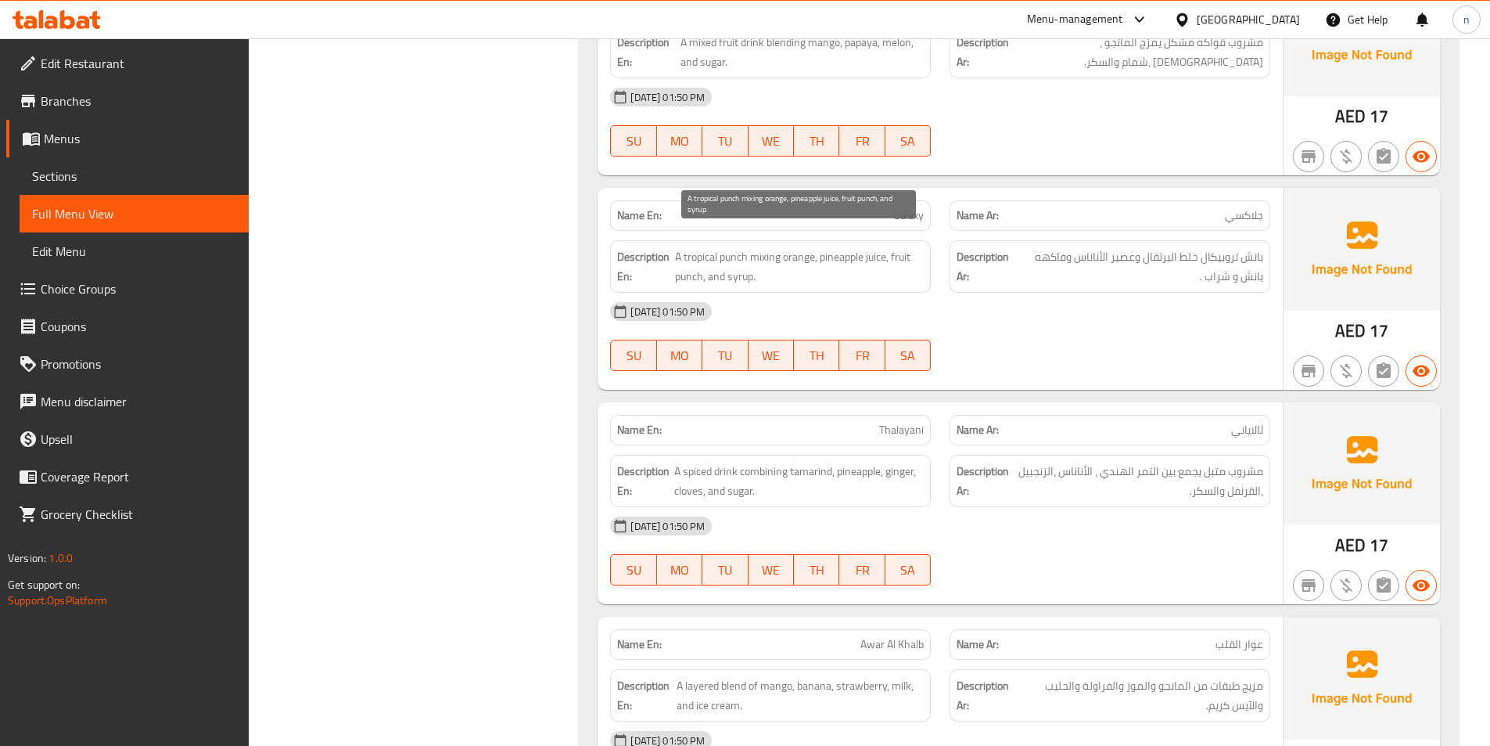
click at [738, 247] on span "A tropical punch mixing orange, pineapple juice, fruit punch, and syrup." at bounding box center [799, 266] width 249 height 38
click at [690, 253] on span "A tropical punch mixing orange, pineapple juice, fruit punch, and syrup." at bounding box center [799, 266] width 249 height 38
click at [901, 247] on span "A tropical punch mixing orange, pineapple juice, fruit punch, and syrup." at bounding box center [799, 266] width 249 height 38
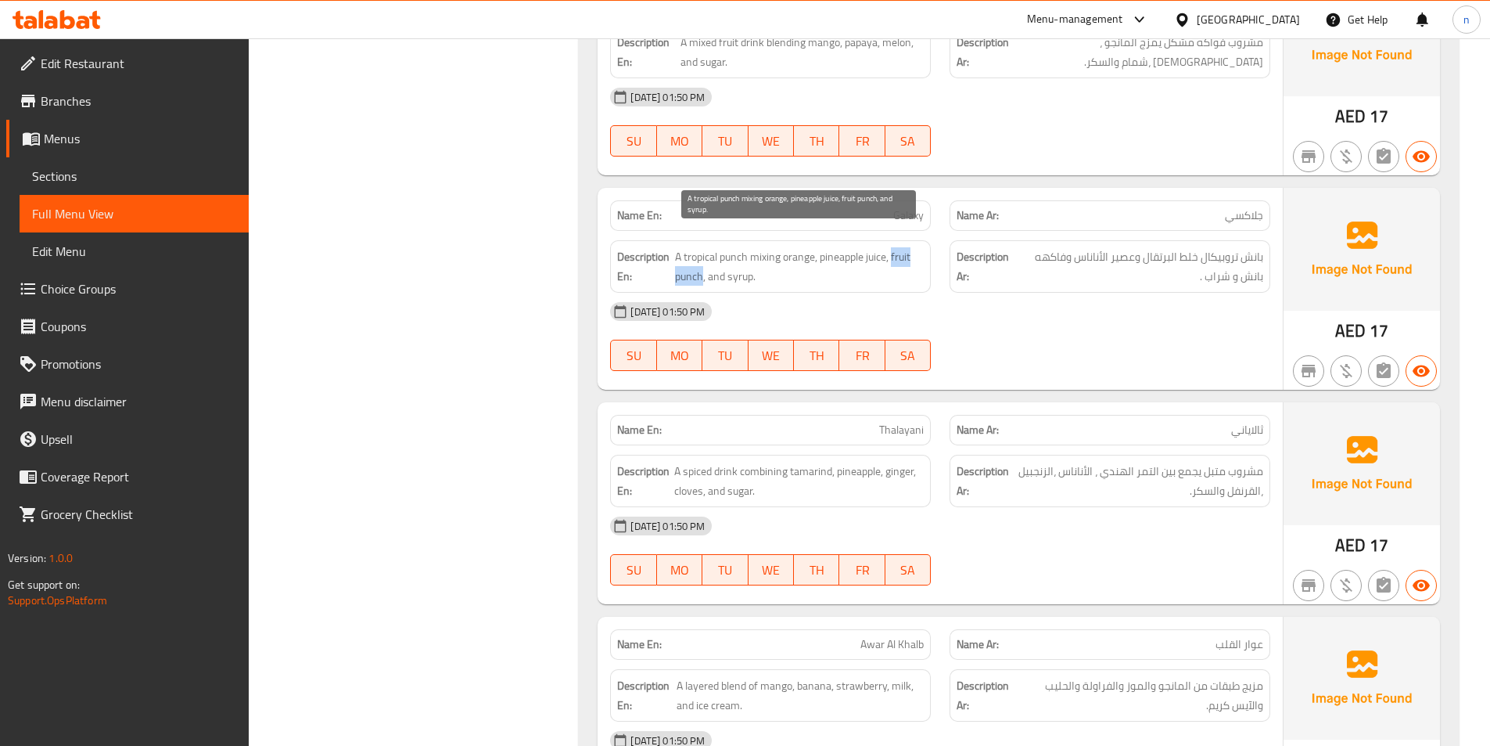
drag, startPoint x: 893, startPoint y: 239, endPoint x: 700, endPoint y: 255, distance: 193.1
click at [700, 255] on span "A tropical punch mixing orange, pineapple juice, fruit punch, and syrup." at bounding box center [799, 266] width 249 height 38
click at [726, 257] on span "A tropical punch mixing orange, pineapple juice, fruit punch, and syrup." at bounding box center [799, 266] width 249 height 38
click at [890, 247] on span "A tropical punch mixing orange, pineapple juice, fruit punch, and syrup." at bounding box center [799, 266] width 249 height 38
click at [893, 247] on span "A tropical punch mixing orange, pineapple juice, fruit punch, and syrup." at bounding box center [799, 266] width 249 height 38
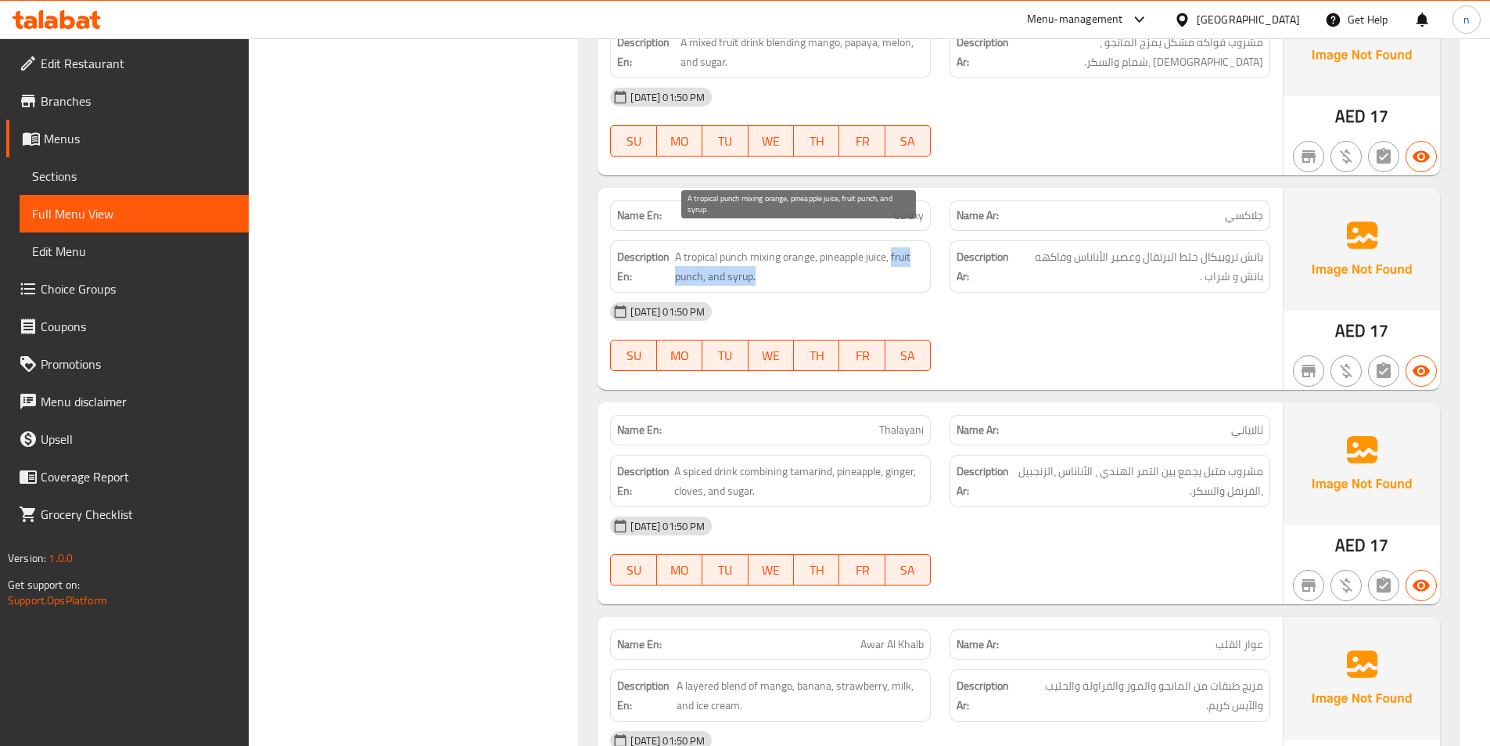
drag, startPoint x: 893, startPoint y: 242, endPoint x: 765, endPoint y: 257, distance: 128.4
click at [765, 257] on span "A tropical punch mixing orange, pineapple juice, fruit punch, and syrup." at bounding box center [799, 266] width 249 height 38
copy span "fruit punch, and syrup."
click at [905, 247] on span "A tropical punch mixing orange, pineapple juice, fruit punch, and syrup." at bounding box center [799, 266] width 249 height 38
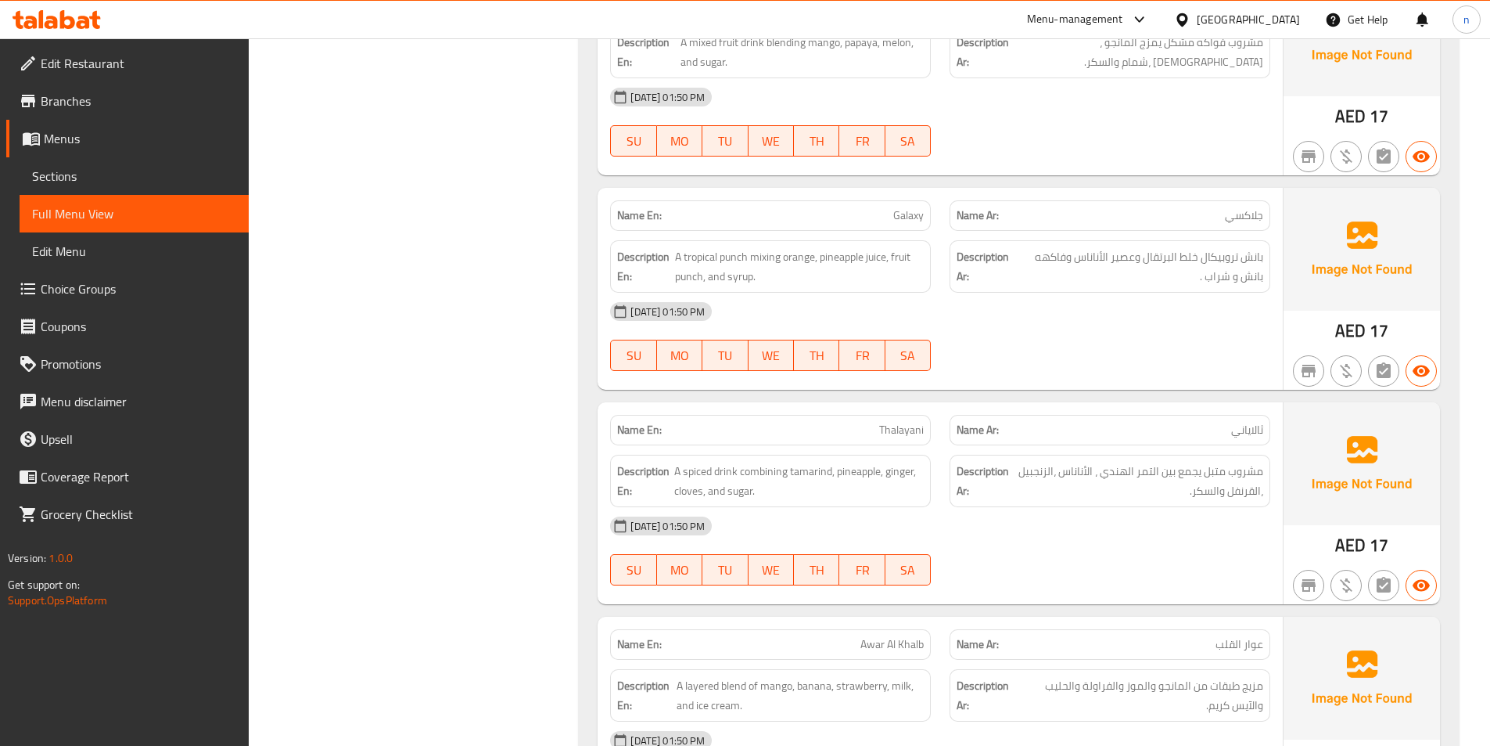
click at [1022, 317] on div "14-10-2025 01:50 PM SU MO TU WE TH FR SA" at bounding box center [940, 337] width 679 height 88
click at [768, 250] on span "A tropical punch mixing orange, pineapple juice, fruit punch, and syrup." at bounding box center [799, 266] width 249 height 38
click at [760, 247] on span "A tropical punch mixing orange, pineapple juice, fruit punch, and syrup." at bounding box center [799, 266] width 249 height 38
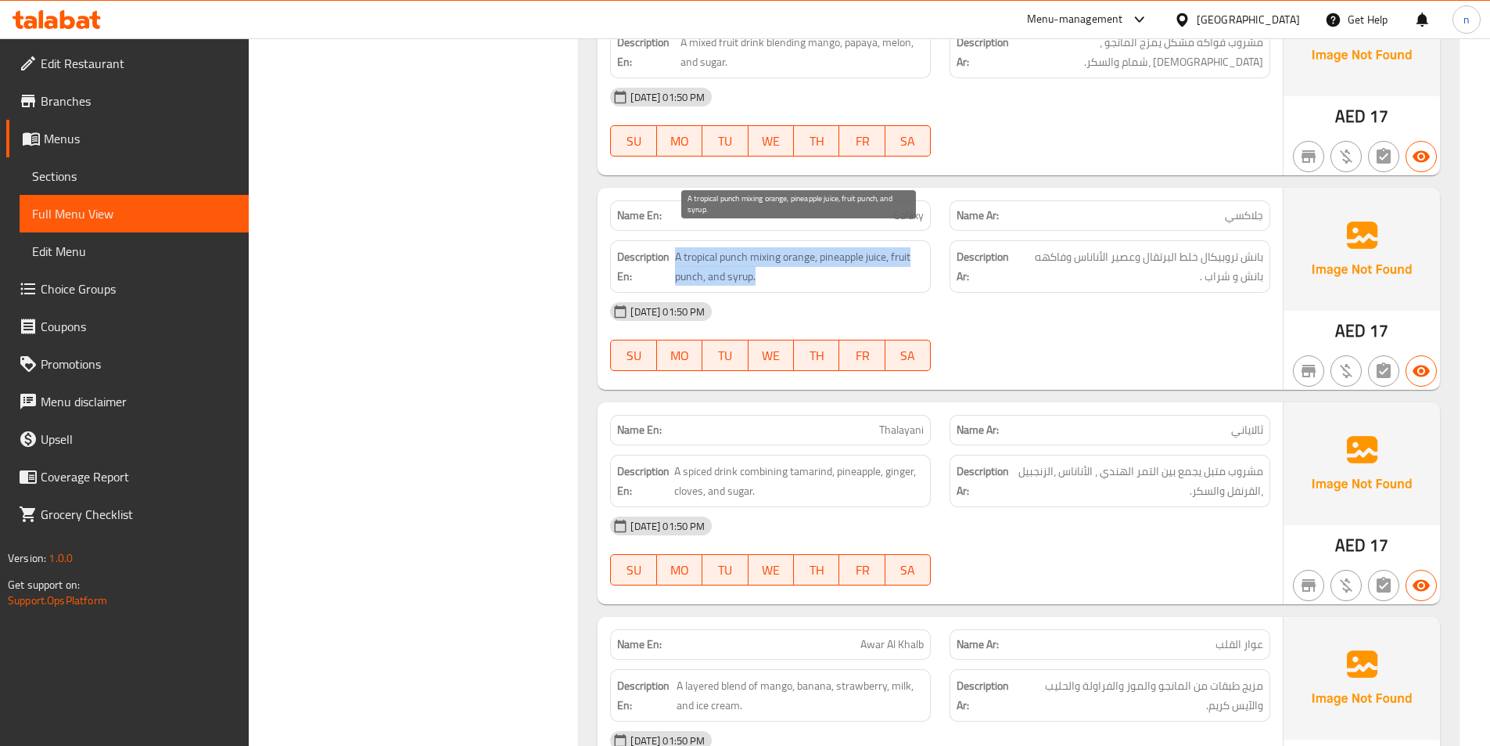
click at [760, 247] on span "A tropical punch mixing orange, pineapple juice, fruit punch, and syrup." at bounding box center [799, 266] width 249 height 38
copy span "A tropical punch mixing orange, pineapple juice, fruit punch, and syrup."
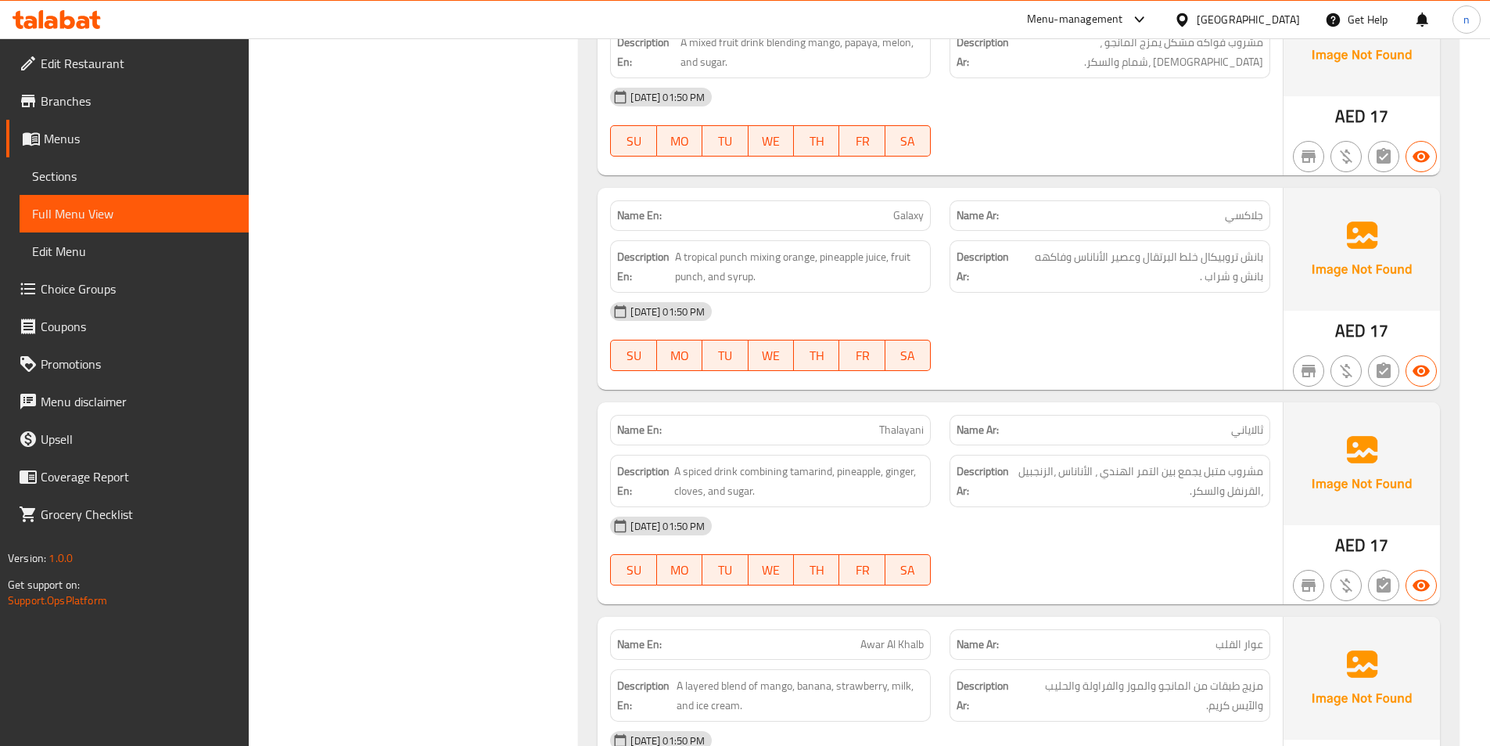
click at [925, 299] on div "[DATE] 01:50 PM" at bounding box center [940, 312] width 679 height 38
click at [918, 422] on span "Thalayani" at bounding box center [901, 430] width 45 height 16
click at [762, 462] on span "A spiced drink combining tamarind, pineapple, ginger, cloves, and sugar." at bounding box center [799, 481] width 250 height 38
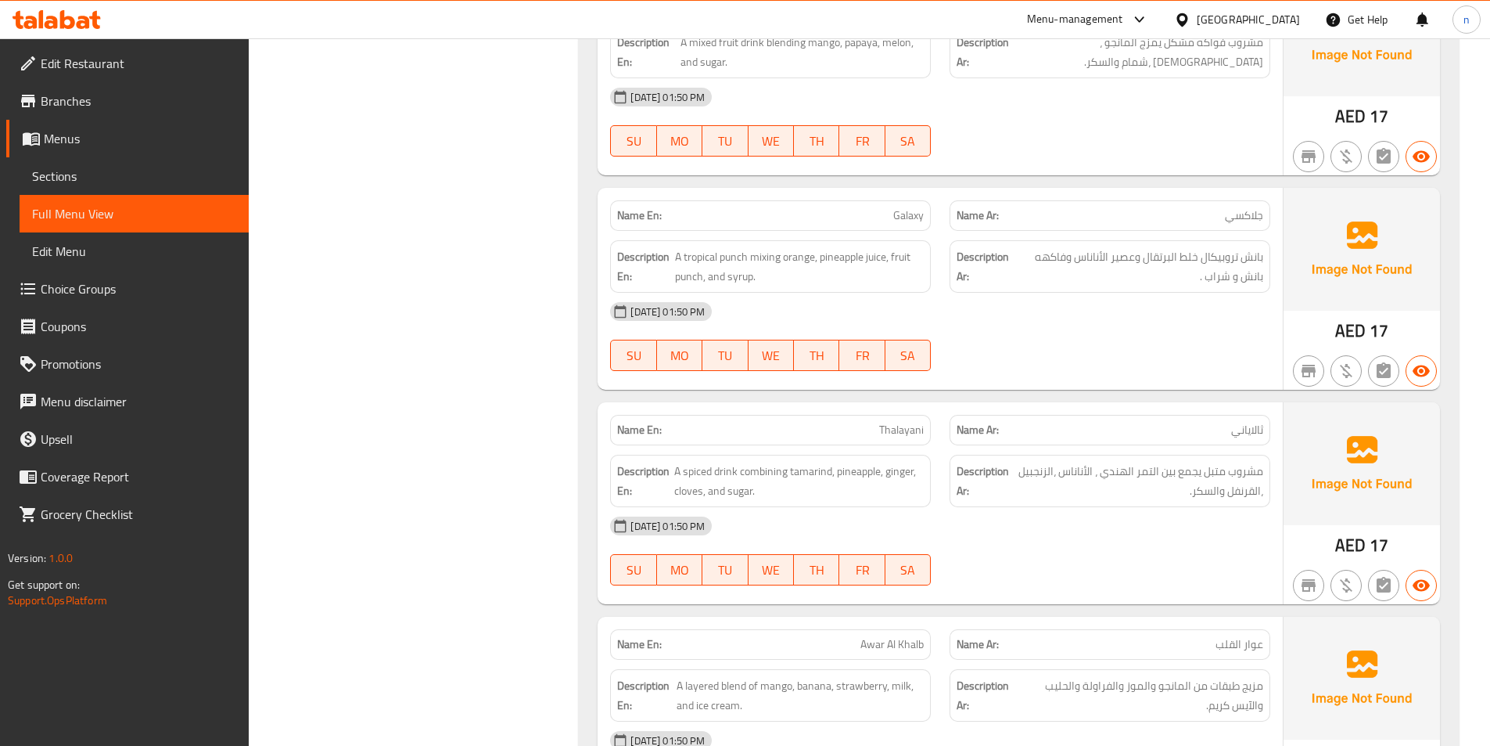
click at [940, 507] on div "[DATE] 01:50 PM" at bounding box center [940, 526] width 679 height 38
click at [769, 462] on span "A spiced drink combining tamarind, pineapple, ginger, cloves, and sugar." at bounding box center [799, 481] width 250 height 38
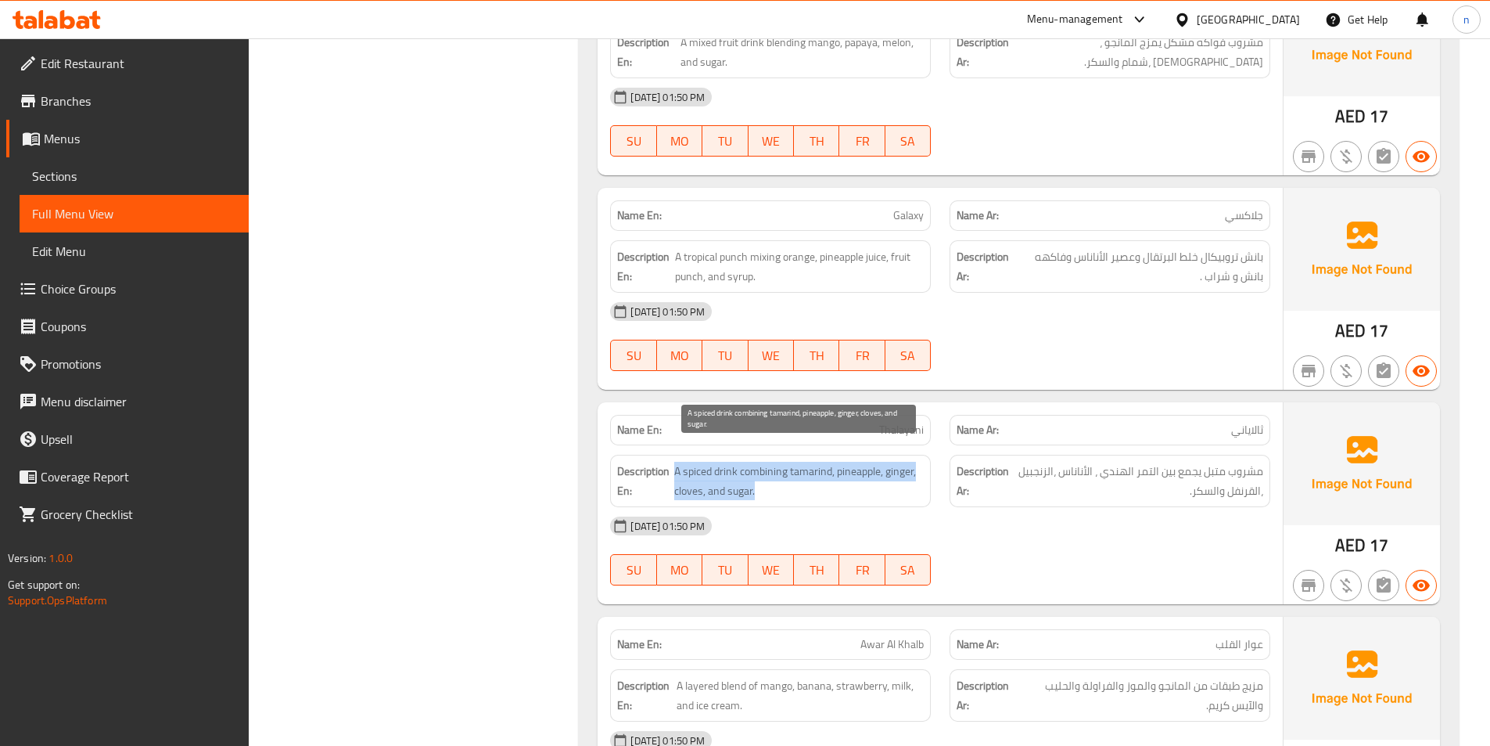
click at [769, 462] on span "A spiced drink combining tamarind, pineapple, ginger, cloves, and sugar." at bounding box center [799, 481] width 250 height 38
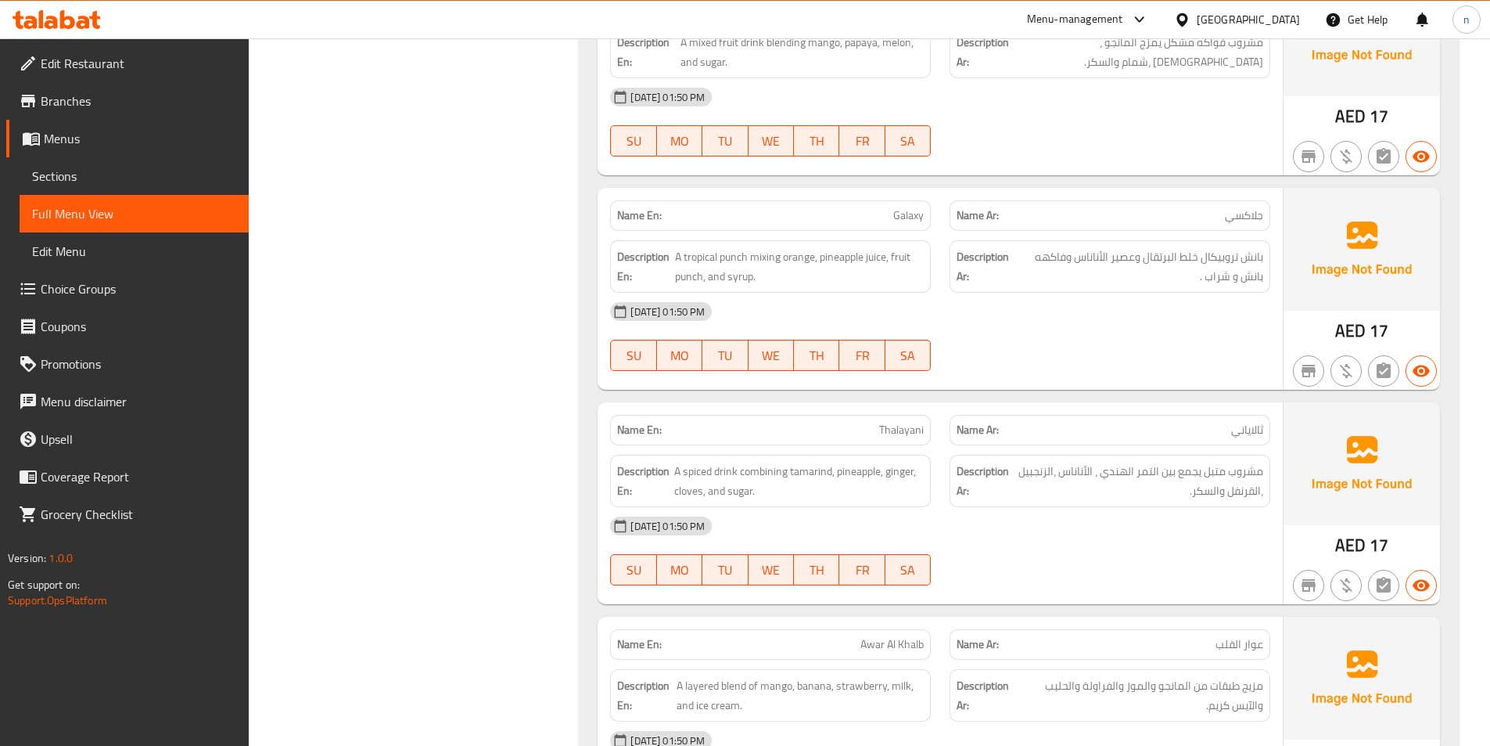
click at [973, 462] on strong "Description Ar:" at bounding box center [983, 481] width 52 height 38
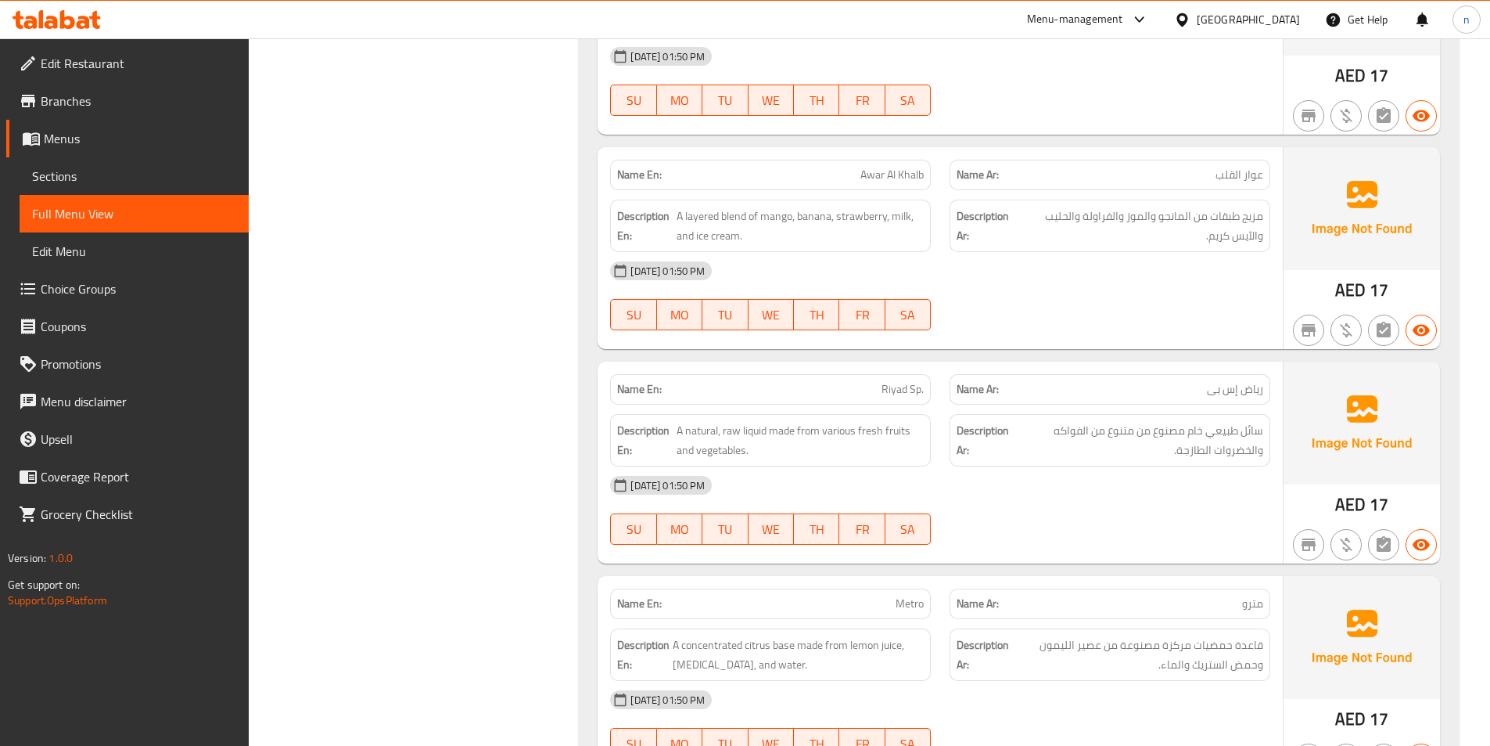
scroll to position [2141, 0]
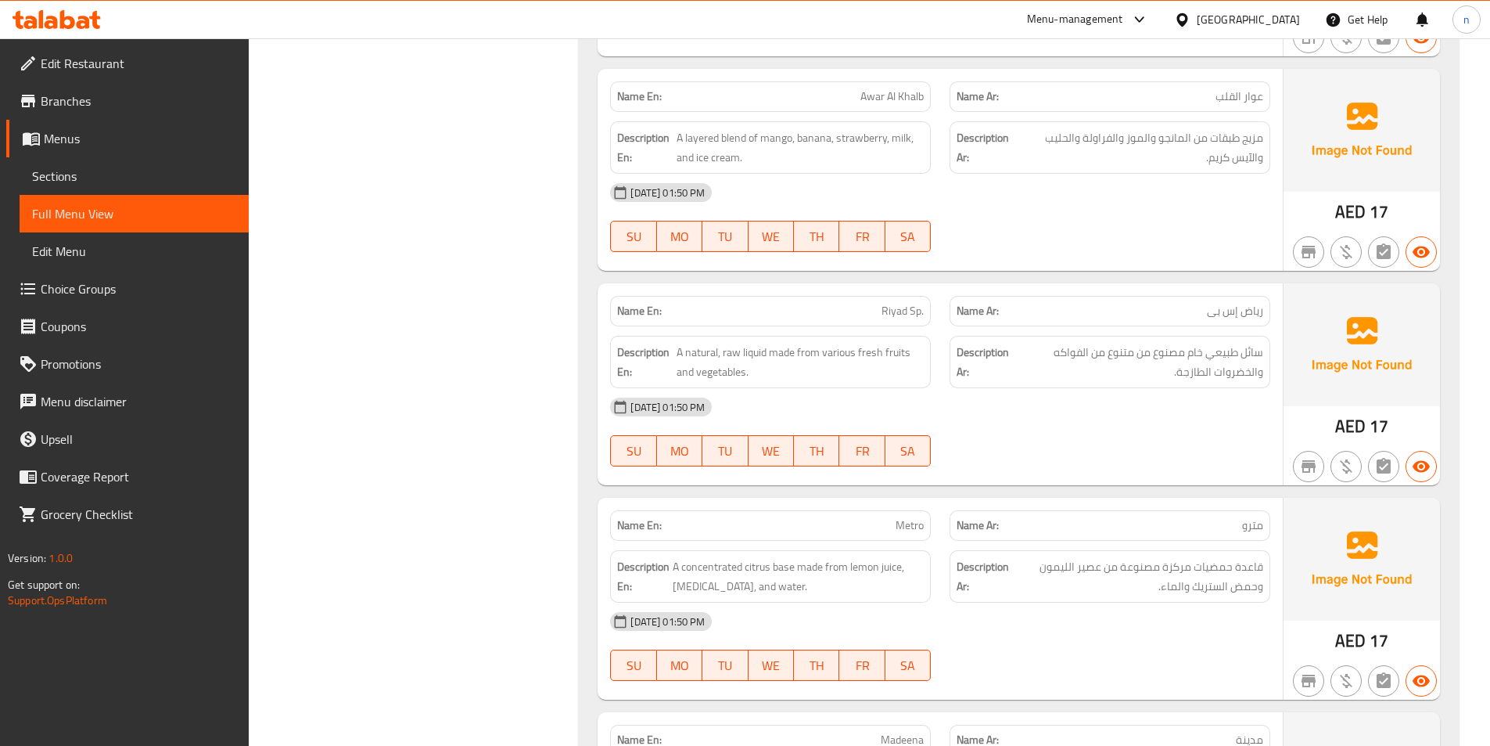
click at [891, 303] on span "Riyad Sp." at bounding box center [903, 311] width 42 height 16
copy span "Riyad Sp."
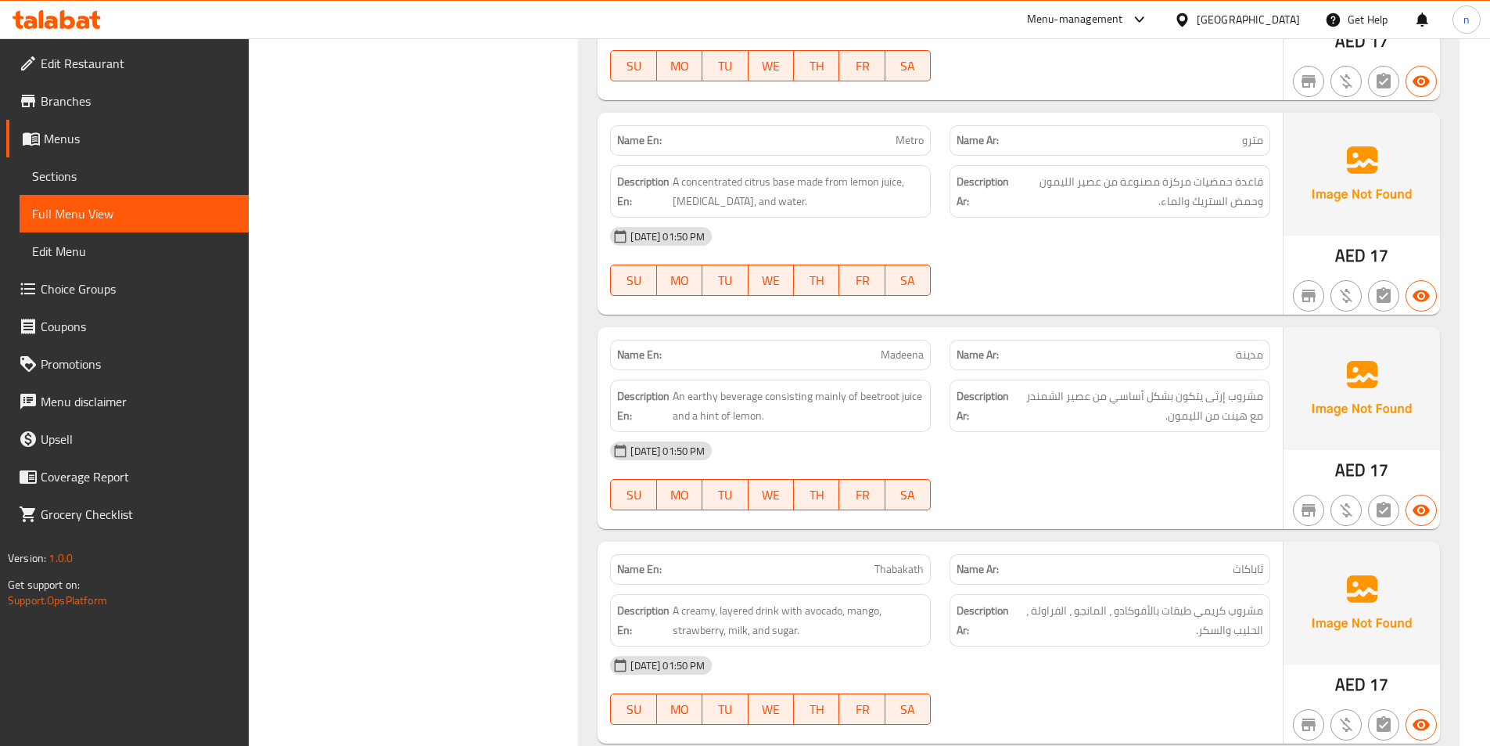
scroll to position [2532, 0]
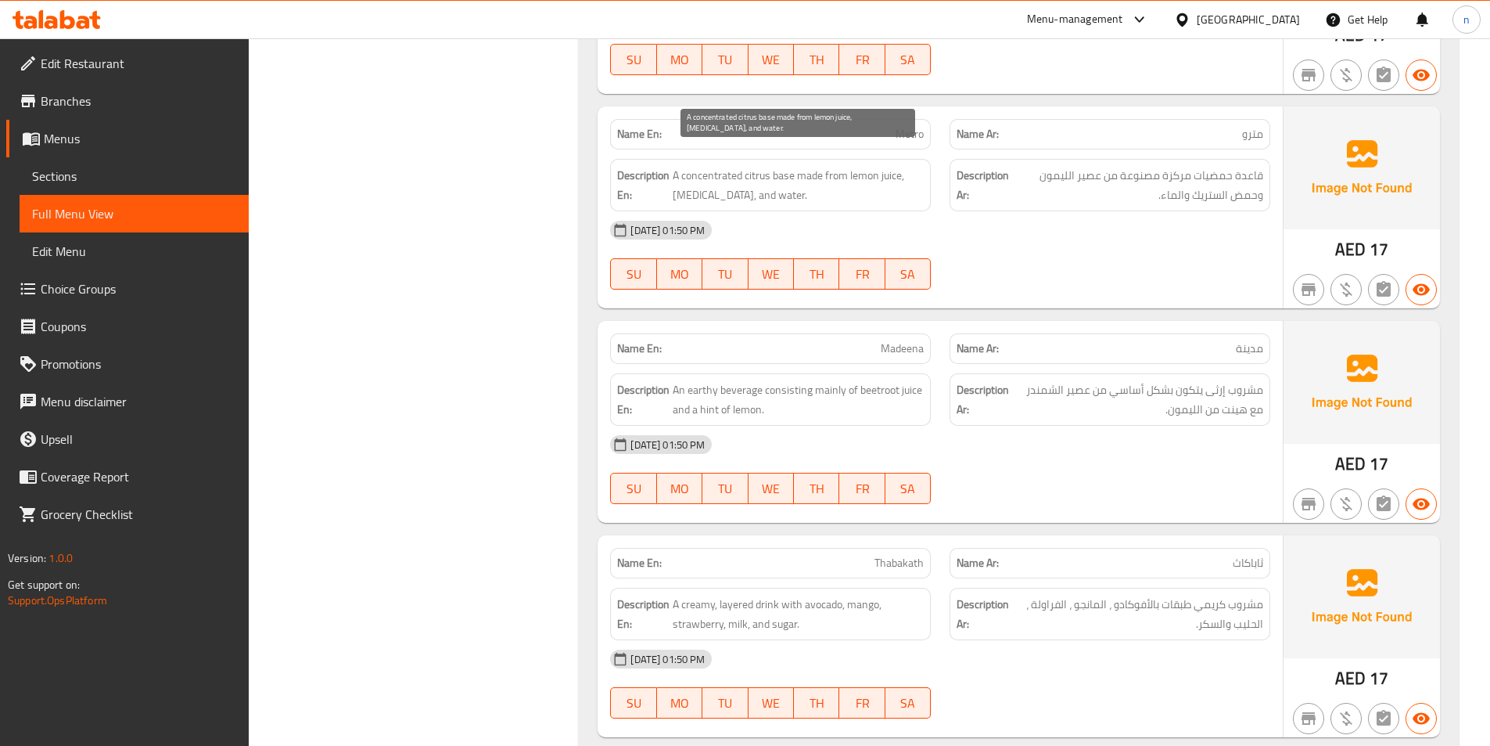
click at [699, 166] on span "A concentrated citrus base made from lemon juice, [MEDICAL_DATA], and water." at bounding box center [798, 185] width 251 height 38
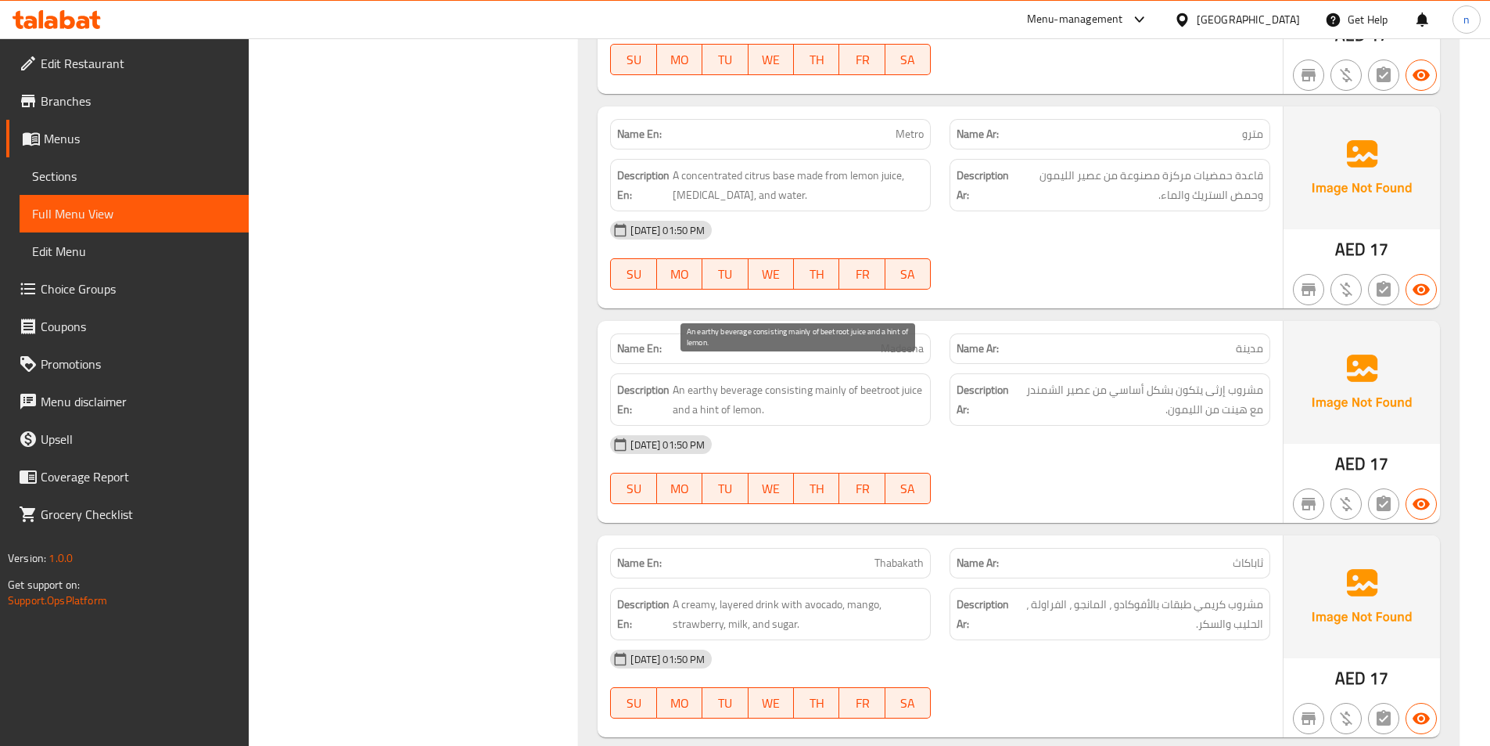
click at [796, 380] on span "An earthy beverage consisting mainly of beetroot juice and a hint of lemon." at bounding box center [798, 399] width 251 height 38
drag, startPoint x: 762, startPoint y: 379, endPoint x: 845, endPoint y: 372, distance: 83.2
click at [845, 380] on span "An earthy beverage consisting mainly of beetroot juice and a hint of lemon." at bounding box center [798, 399] width 251 height 38
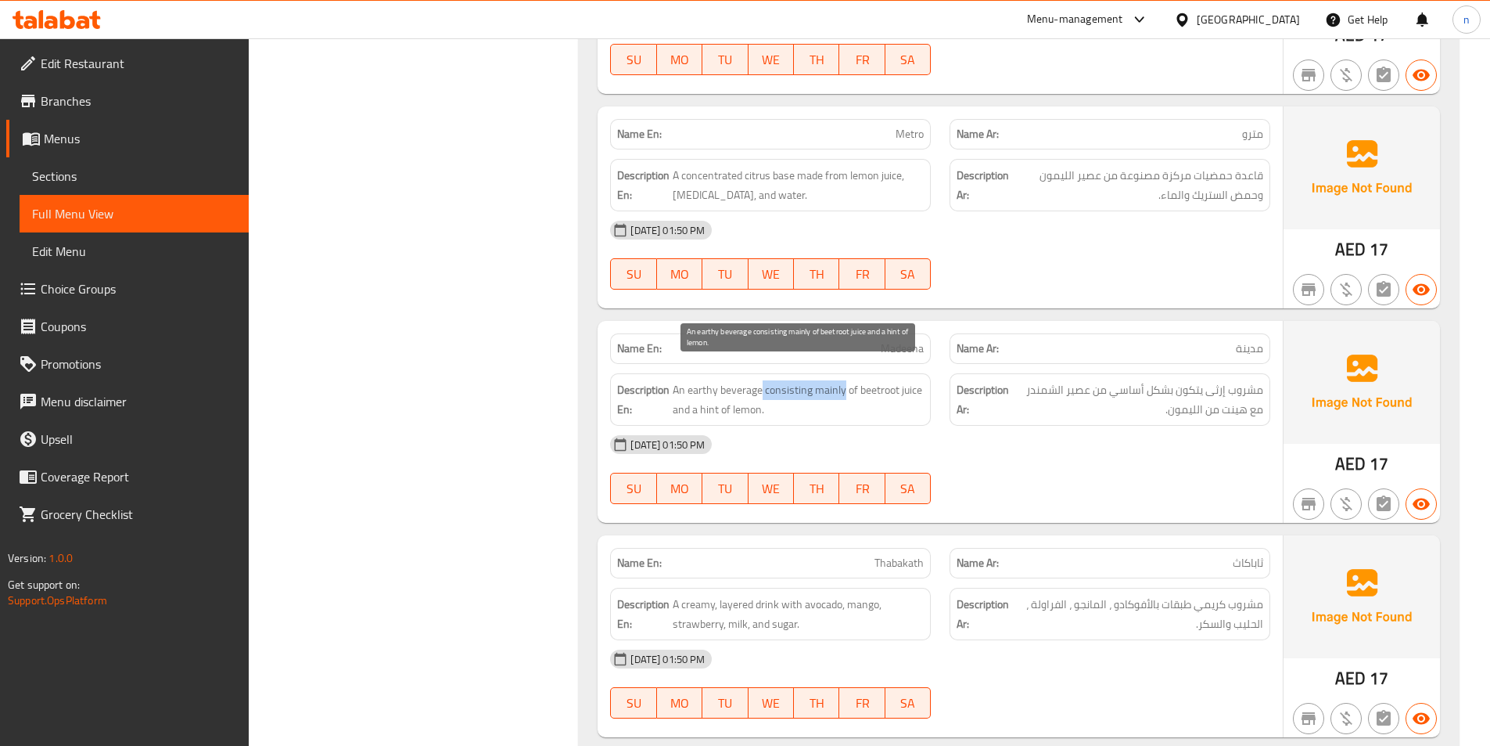
click at [808, 380] on span "An earthy beverage consisting mainly of beetroot juice and a hint of lemon." at bounding box center [798, 399] width 251 height 38
click at [911, 340] on span "Madeena" at bounding box center [902, 348] width 43 height 16
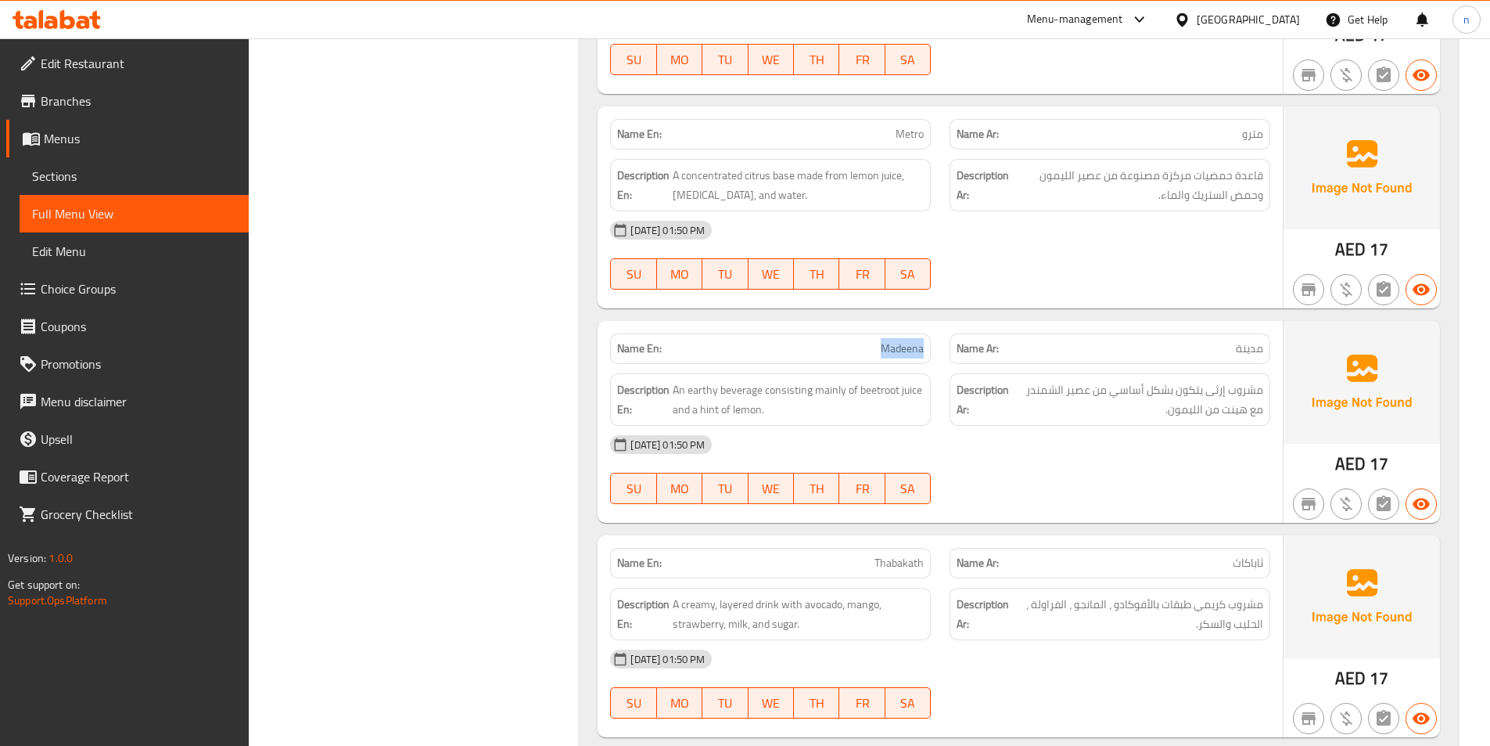
copy span "Madeena"
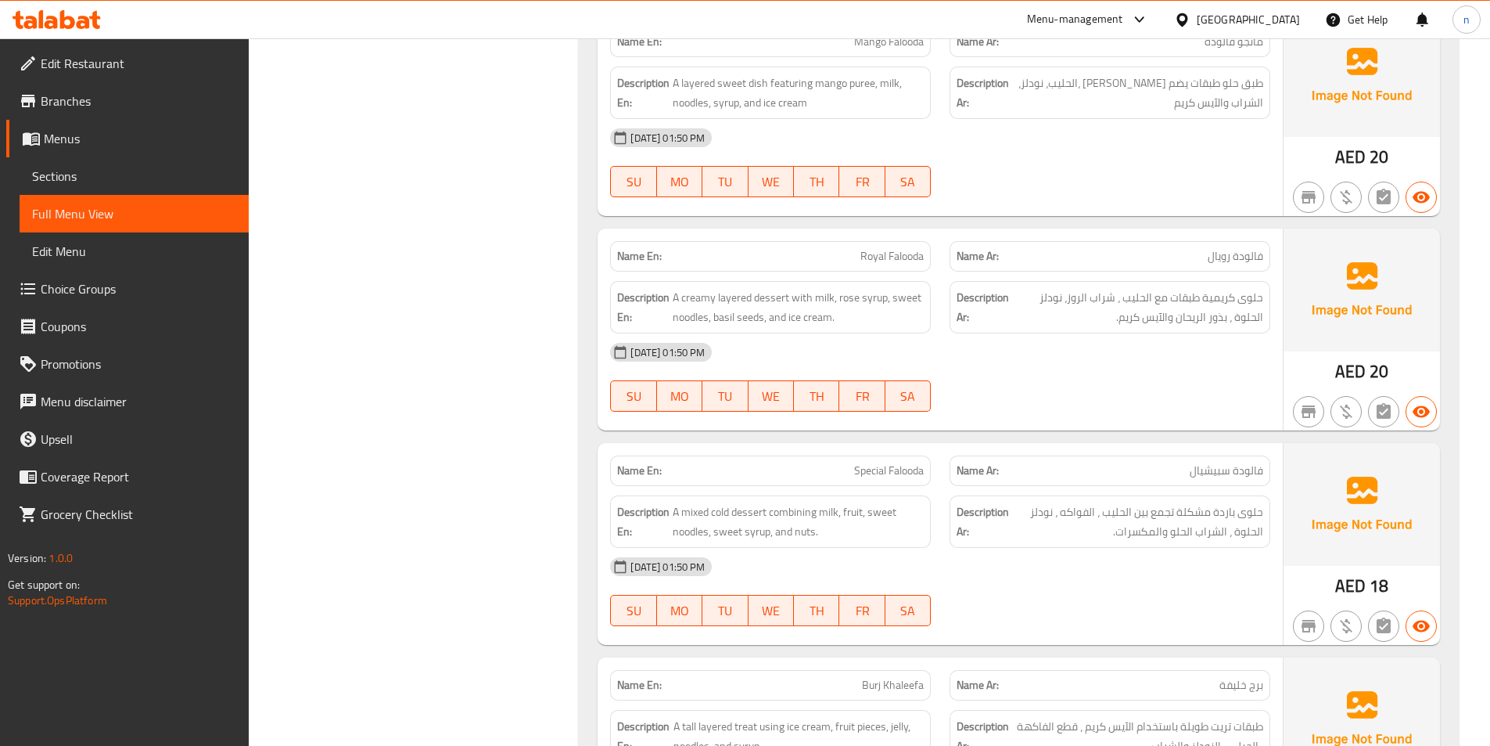
scroll to position [3705, 0]
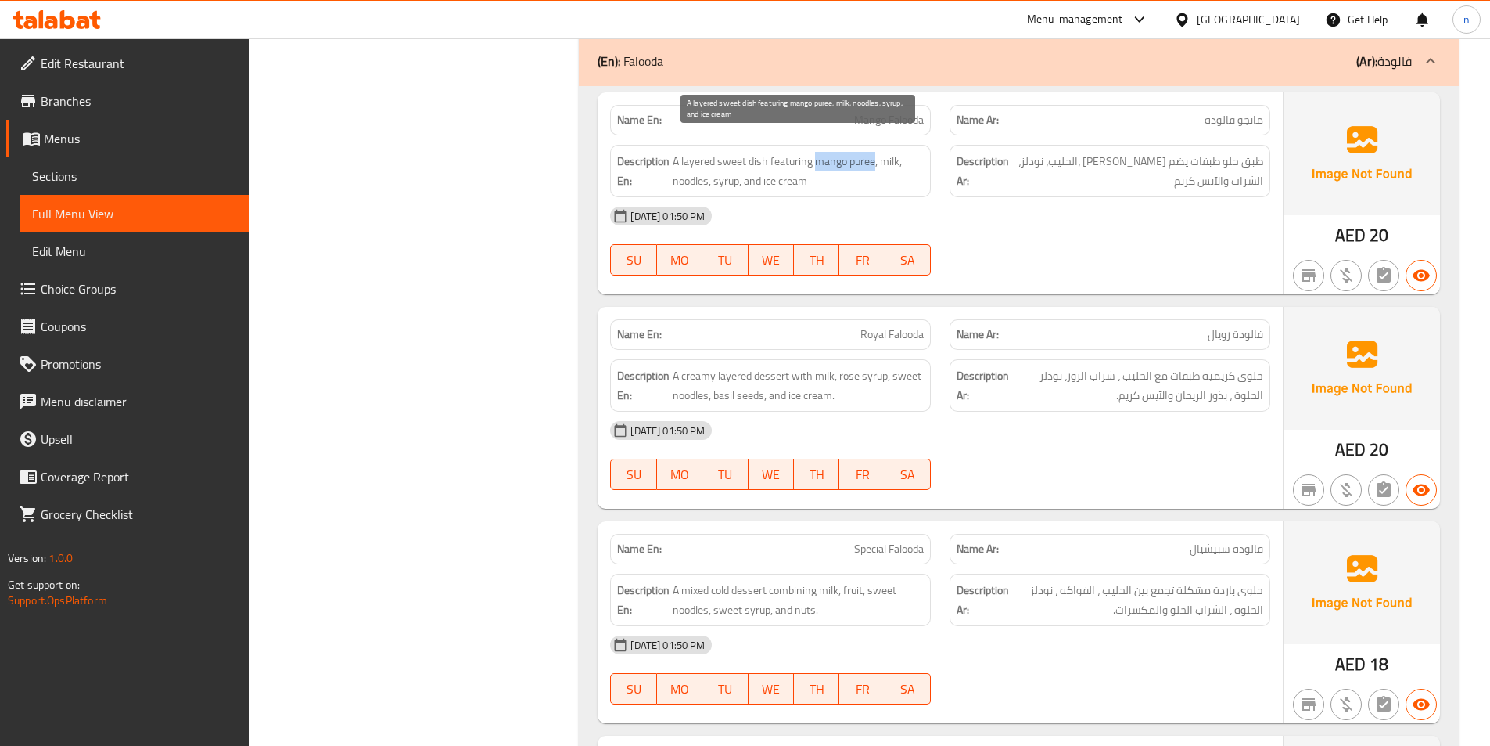
drag, startPoint x: 814, startPoint y: 151, endPoint x: 875, endPoint y: 143, distance: 61.5
click at [875, 152] on span "A layered sweet dish featuring mango puree, milk, noodles, syrup, and ice cream" at bounding box center [798, 171] width 251 height 38
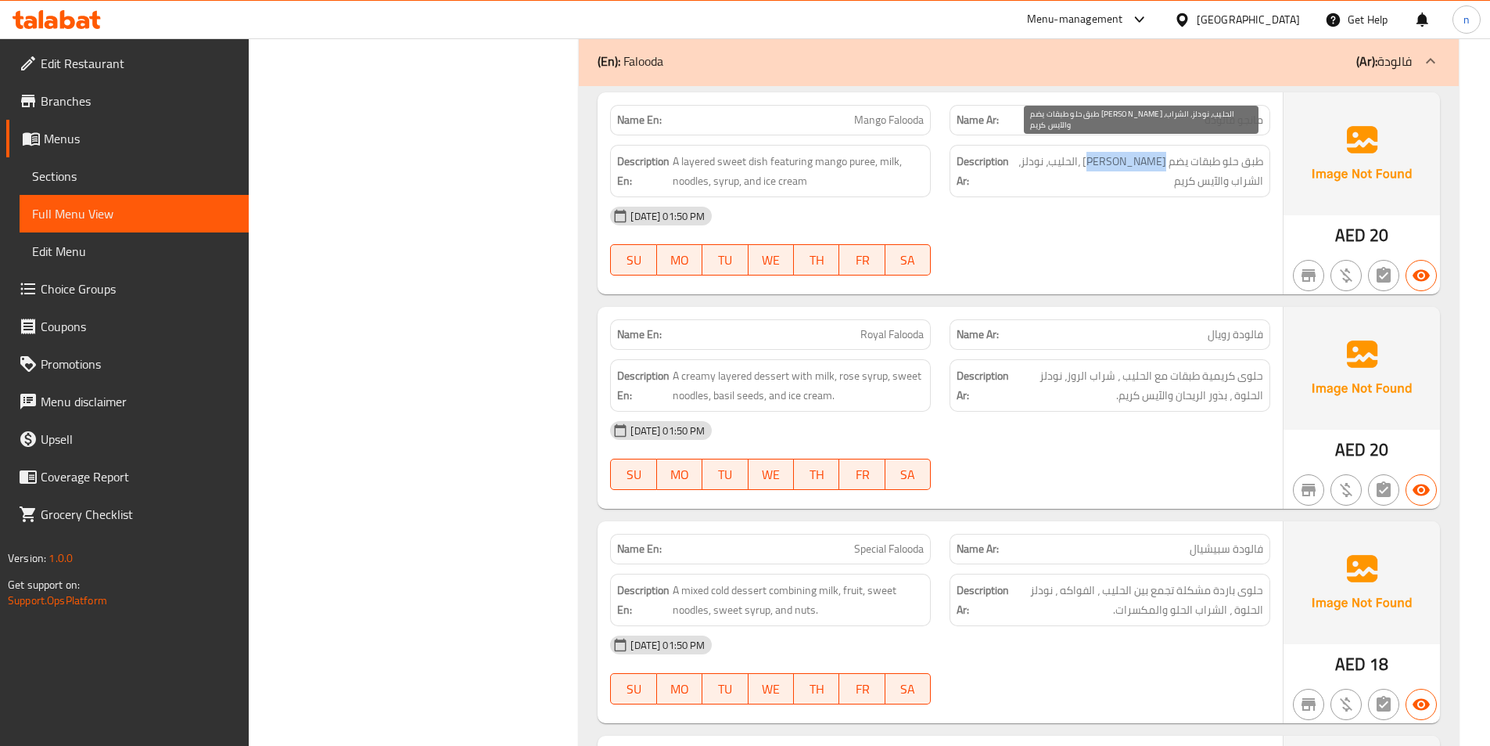
drag, startPoint x: 1111, startPoint y: 147, endPoint x: 1164, endPoint y: 150, distance: 53.3
click at [1164, 152] on span "طبق حلو طبقات يضم [PERSON_NAME] ،الحليب، نودلز، الشراب والآيس كريم" at bounding box center [1137, 171] width 251 height 38
click at [864, 112] on span "Mango Falooda" at bounding box center [889, 120] width 70 height 16
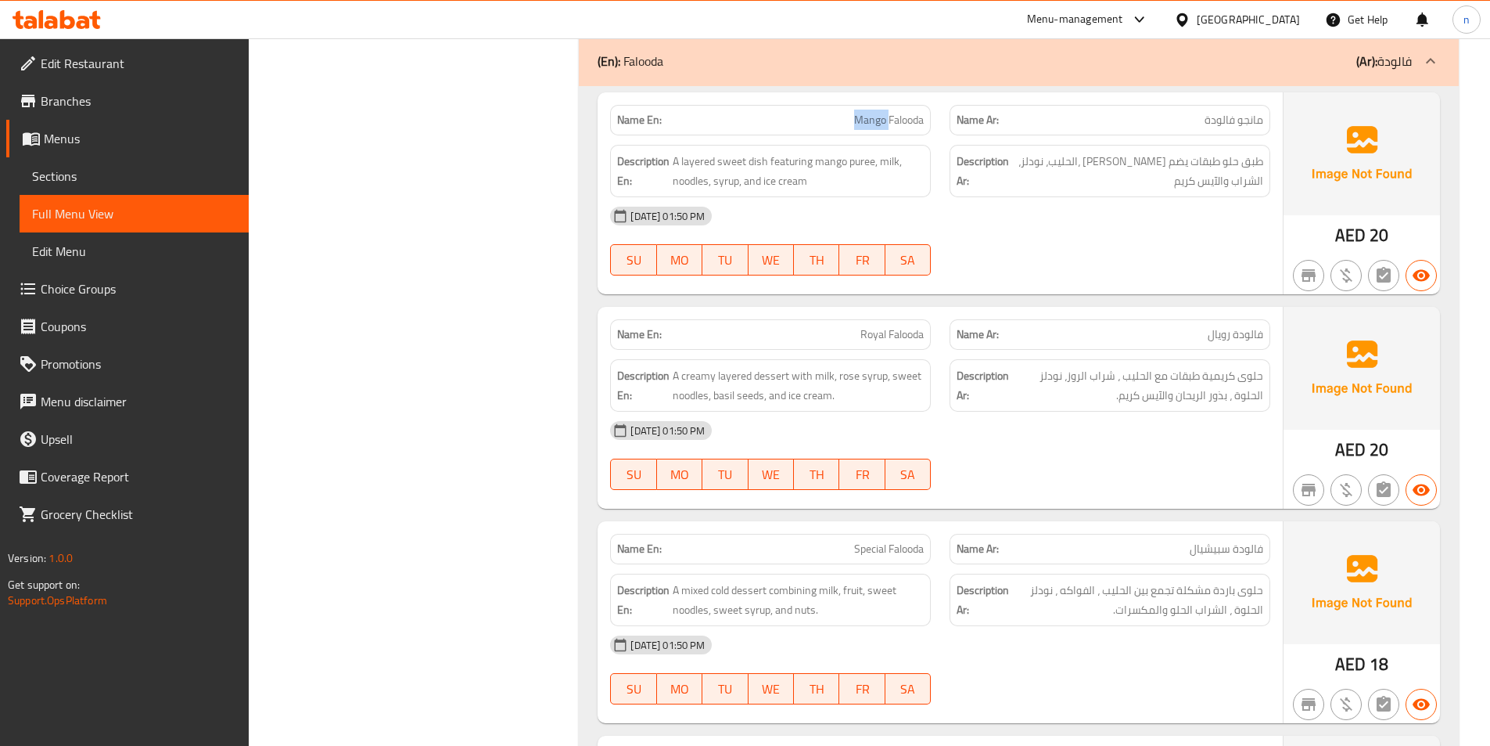
click at [864, 112] on span "Mango Falooda" at bounding box center [889, 120] width 70 height 16
click at [1138, 152] on span "طبق حلو طبقات يضم [PERSON_NAME] ،الحليب، نودلز، الشراب والآيس كريم" at bounding box center [1137, 171] width 251 height 38
click at [1131, 152] on span "طبق حلو طبقات يضم [PERSON_NAME] ،الحليب، نودلز، الشراب والآيس كريم" at bounding box center [1137, 171] width 251 height 38
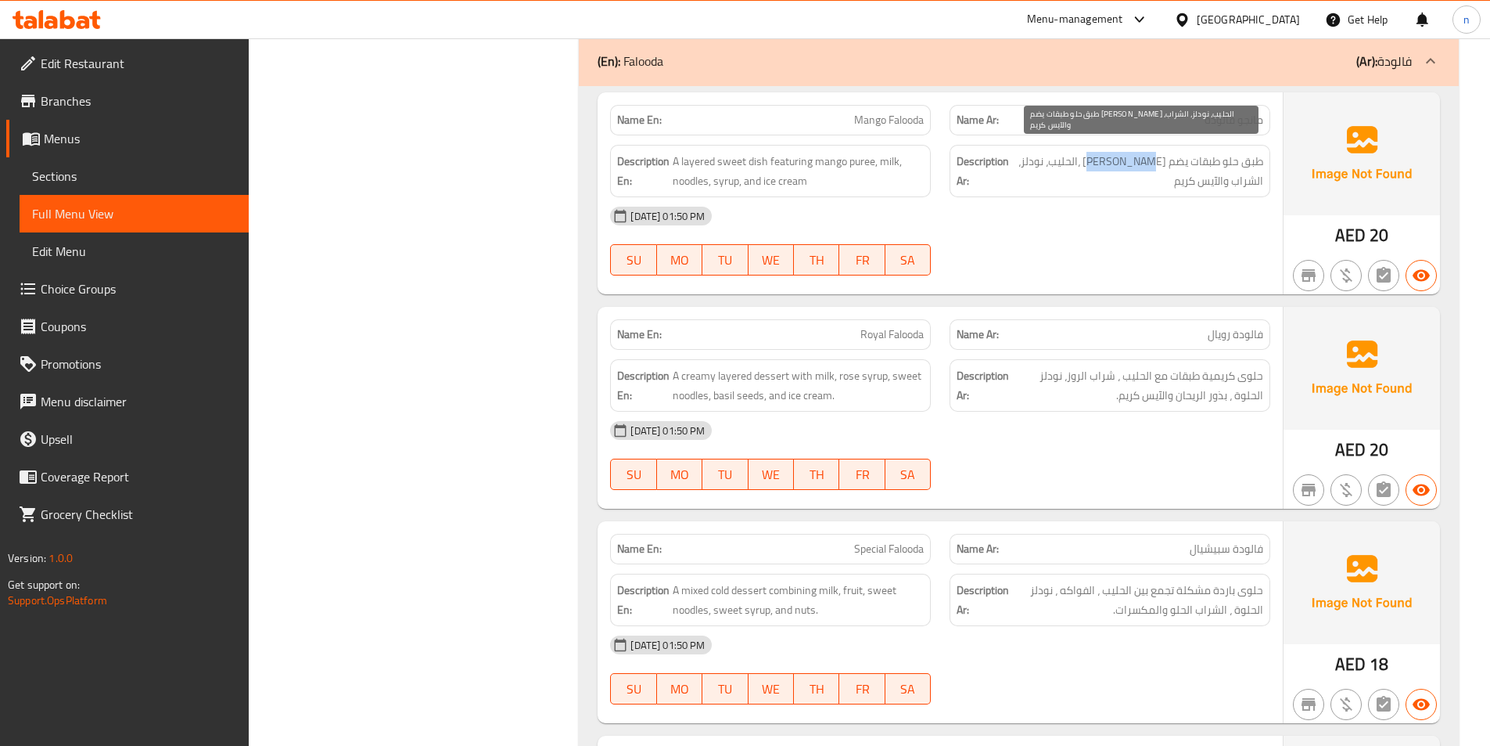
drag, startPoint x: 1117, startPoint y: 144, endPoint x: 1161, endPoint y: 148, distance: 44.0
click at [1161, 152] on span "طبق حلو طبقات يضم [PERSON_NAME] ،الحليب، نودلز، الشراب والآيس كريم" at bounding box center [1137, 171] width 251 height 38
drag, startPoint x: 1115, startPoint y: 143, endPoint x: 1170, endPoint y: 149, distance: 55.0
click at [1170, 152] on span "طبق حلو طبقات يضم [PERSON_NAME] ،الحليب، نودلز، الشراب والآيس كريم" at bounding box center [1137, 171] width 251 height 38
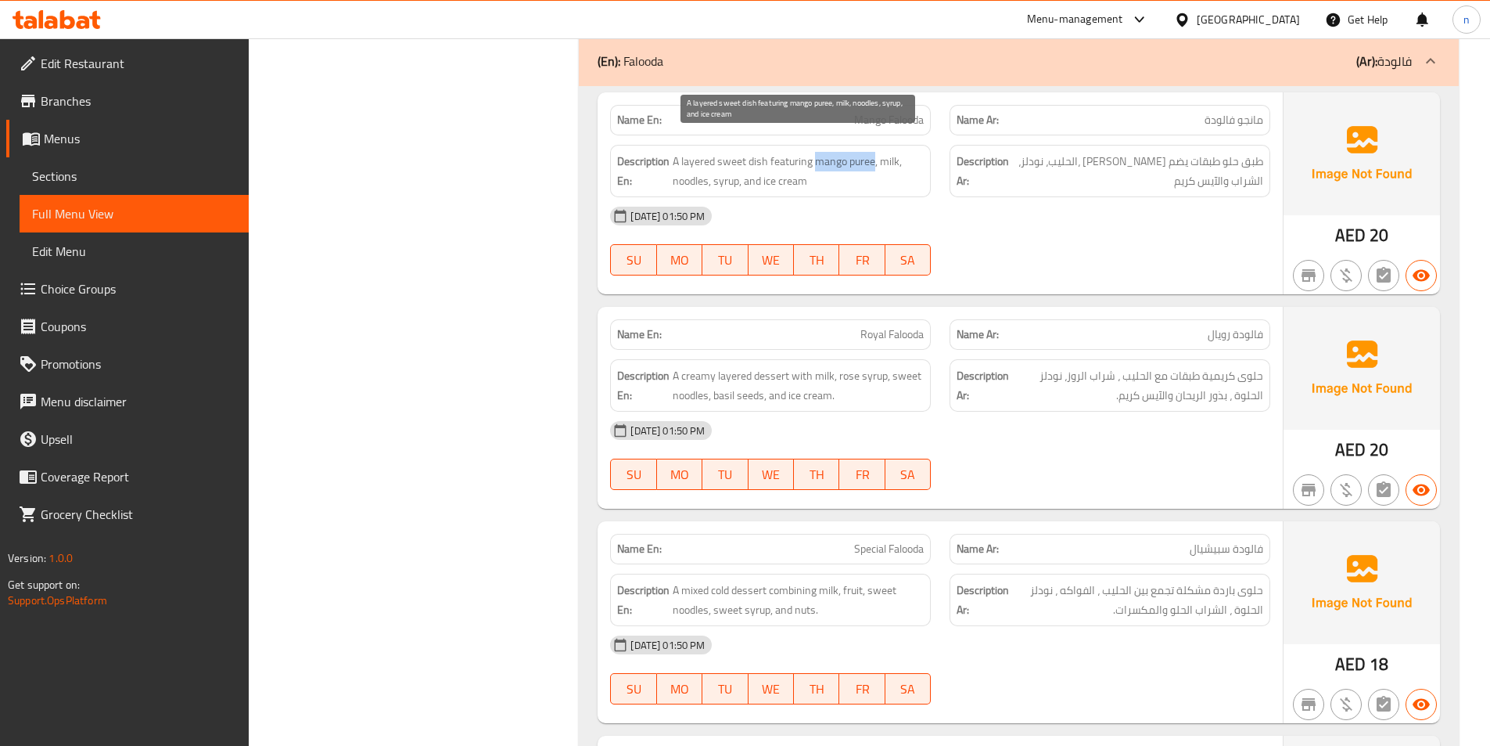
drag, startPoint x: 814, startPoint y: 138, endPoint x: 874, endPoint y: 151, distance: 61.5
click at [874, 152] on span "A layered sweet dish featuring mango puree, milk, noodles, syrup, and ice cream" at bounding box center [798, 171] width 251 height 38
copy span "mango puree"
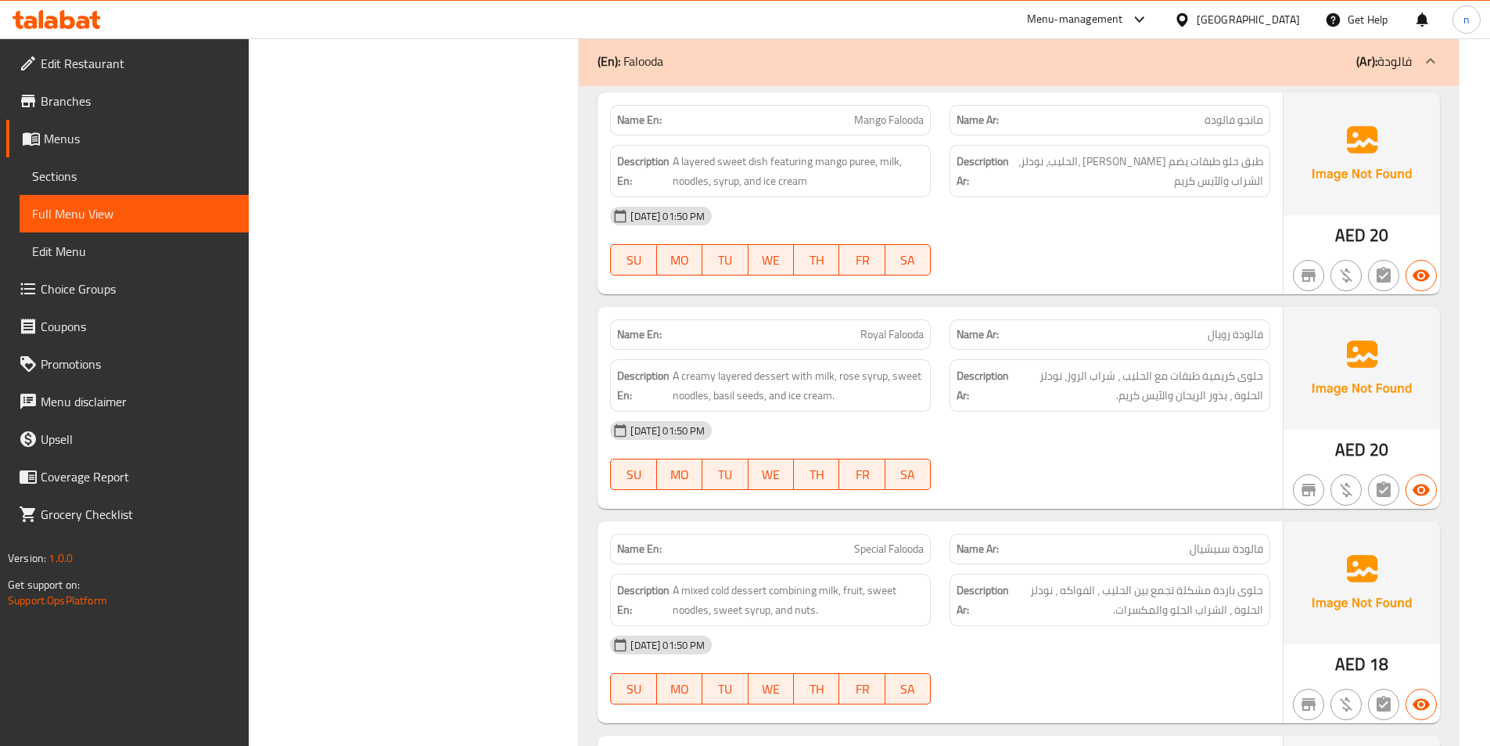
click at [892, 112] on span "Mango Falooda" at bounding box center [889, 120] width 70 height 16
copy span "Mango Falooda"
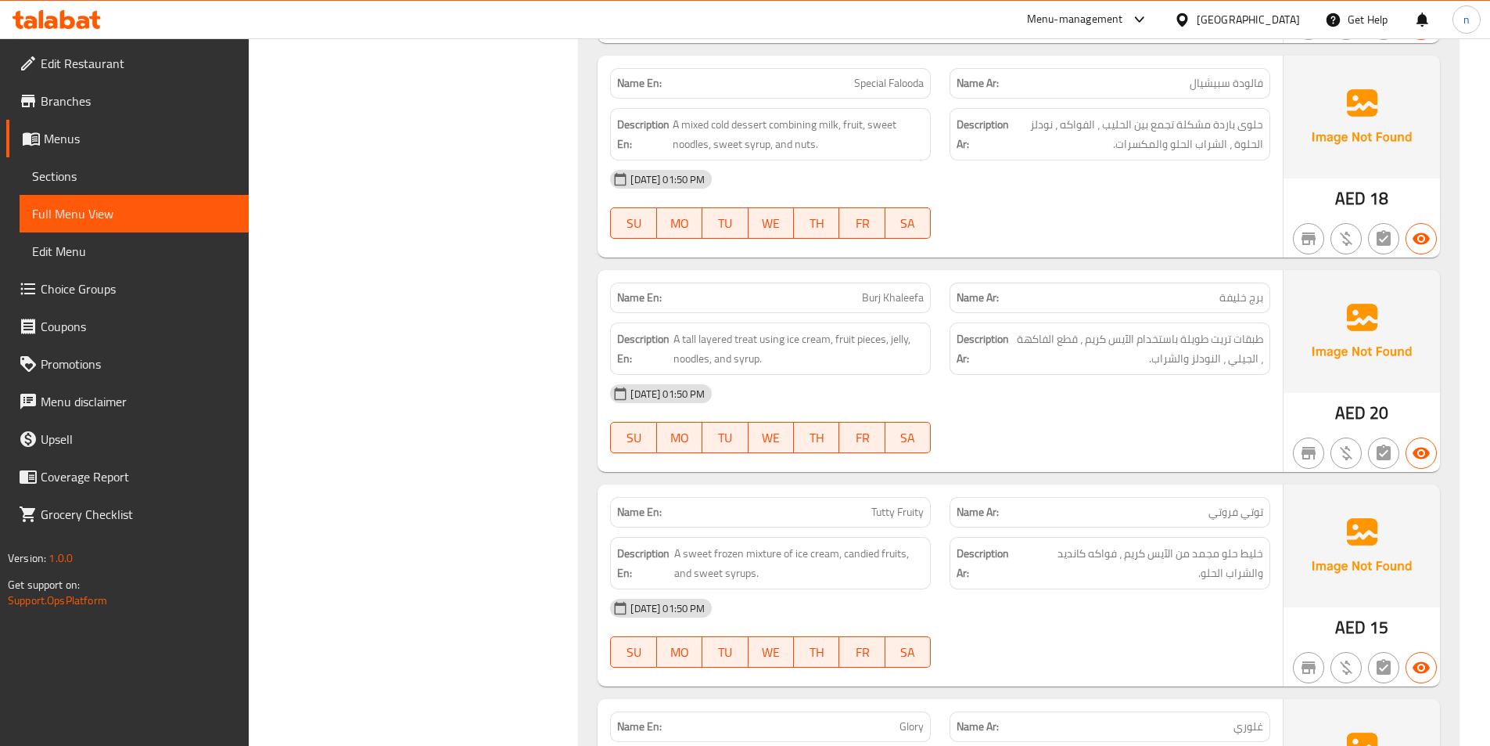
scroll to position [4175, 0]
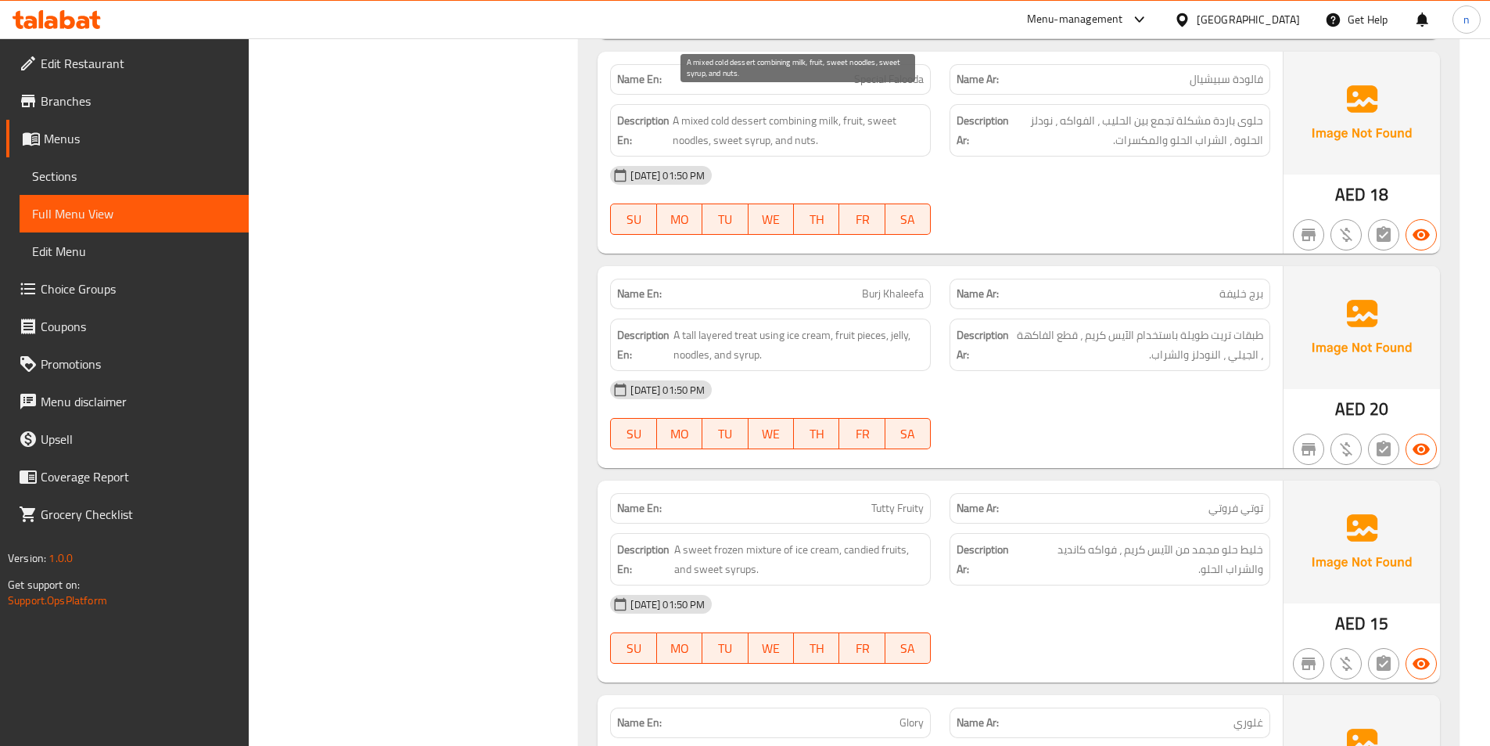
click at [814, 111] on span "A mixed cold dessert combining milk, fruit, sweet noodles, sweet syrup, and nut…" at bounding box center [798, 130] width 251 height 38
click at [817, 111] on span "A mixed cold dessert combining milk, fruit, sweet noodles, sweet syrup, and nut…" at bounding box center [798, 130] width 251 height 38
click at [790, 111] on span "A mixed cold dessert combining milk, fruit, sweet noodles, sweet syrup, and nut…" at bounding box center [798, 130] width 251 height 38
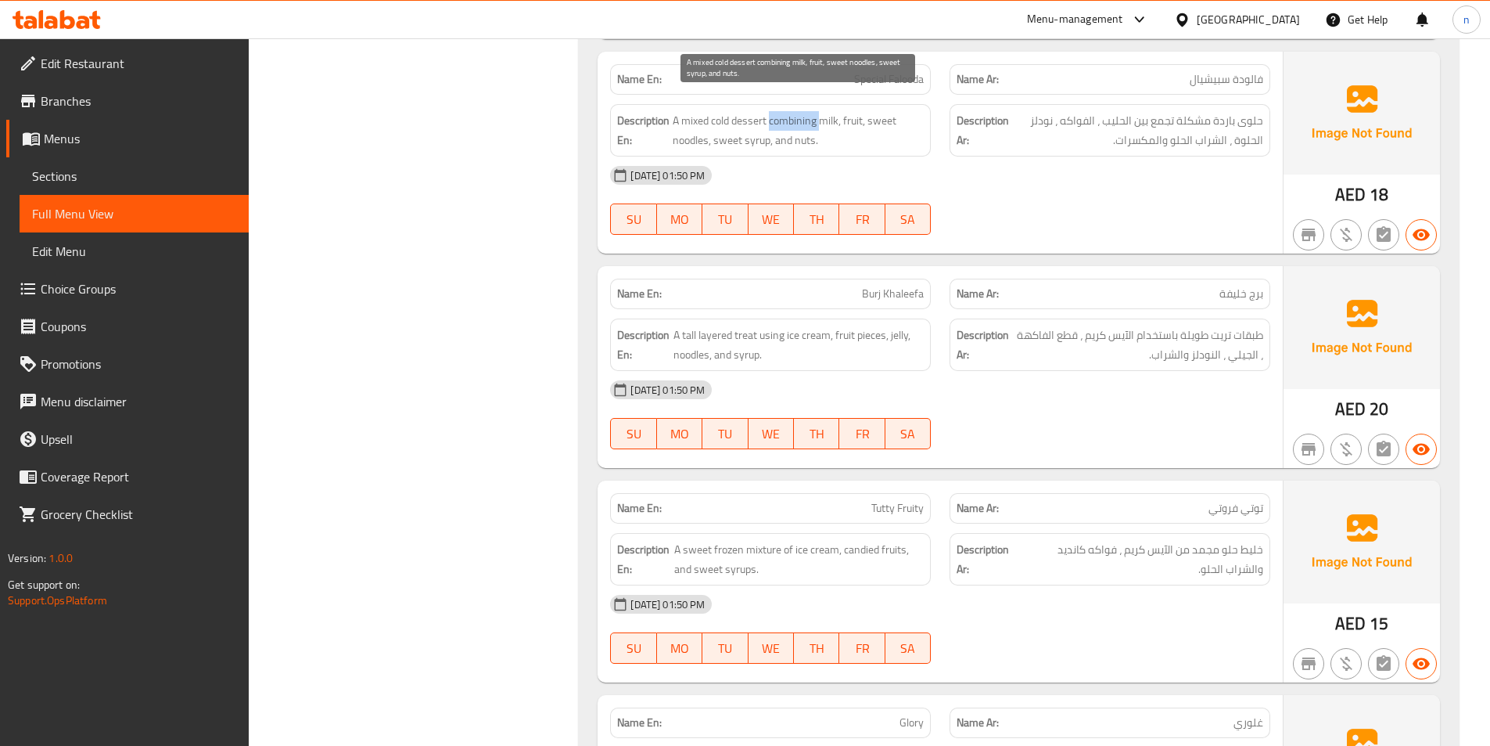
click at [790, 111] on span "A mixed cold dessert combining milk, fruit, sweet noodles, sweet syrup, and nut…" at bounding box center [798, 130] width 251 height 38
copy span "combining"
click at [836, 111] on span "A mixed cold dessert combining milk, fruit, sweet noodles, sweet syrup, and nut…" at bounding box center [798, 130] width 251 height 38
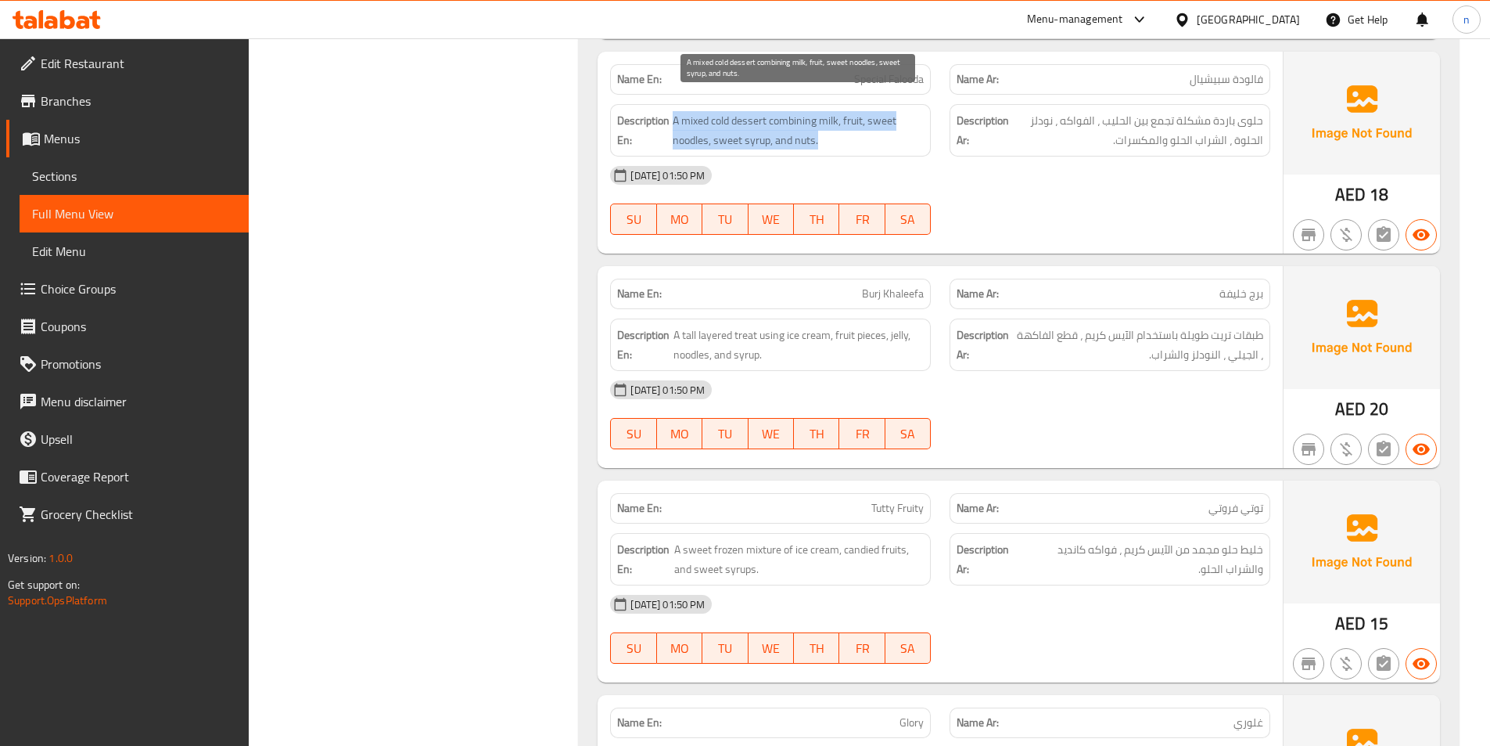
copy span "A mixed cold dessert combining milk, fruit, sweet noodles, sweet syrup, and nut…"
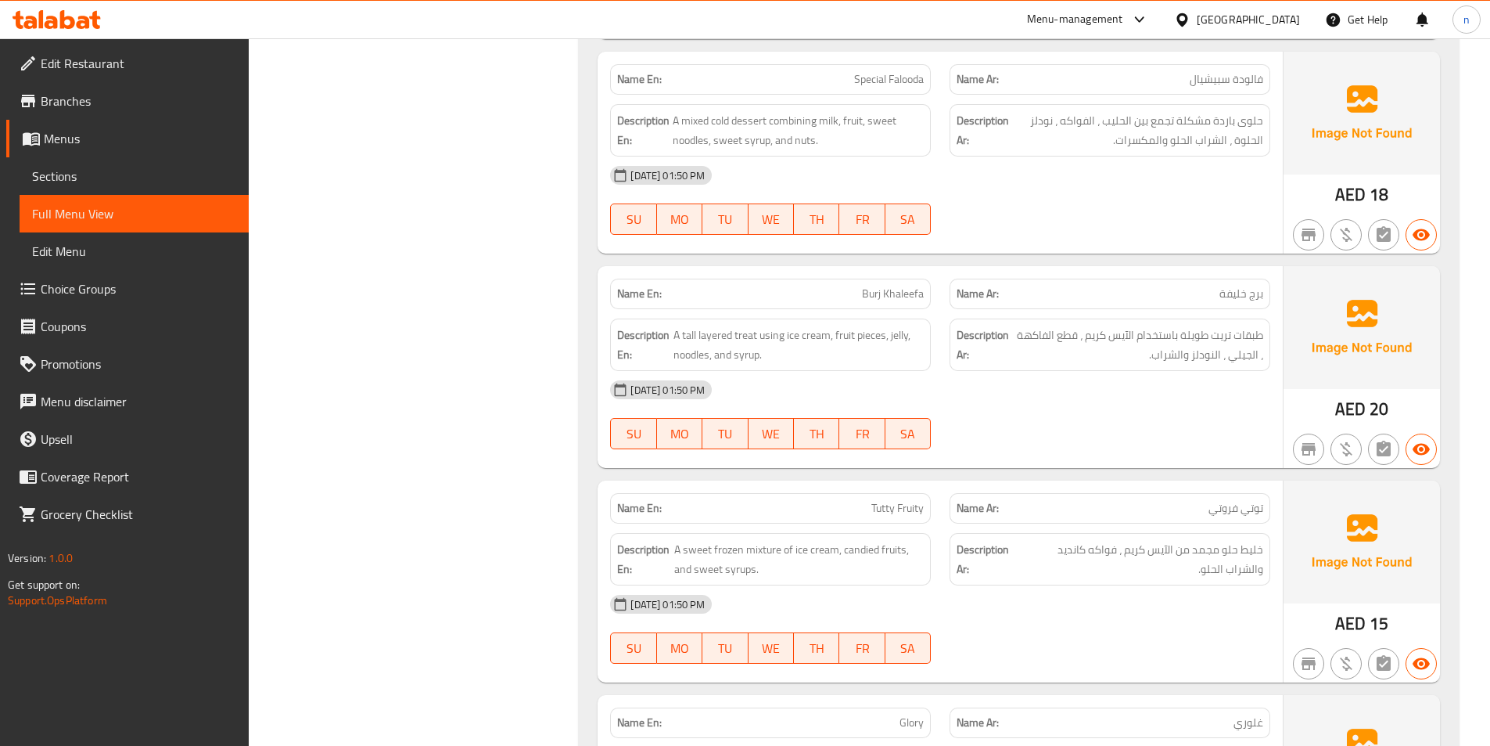
click at [1062, 286] on p "Name Ar: برج خليفة" at bounding box center [1110, 294] width 307 height 16
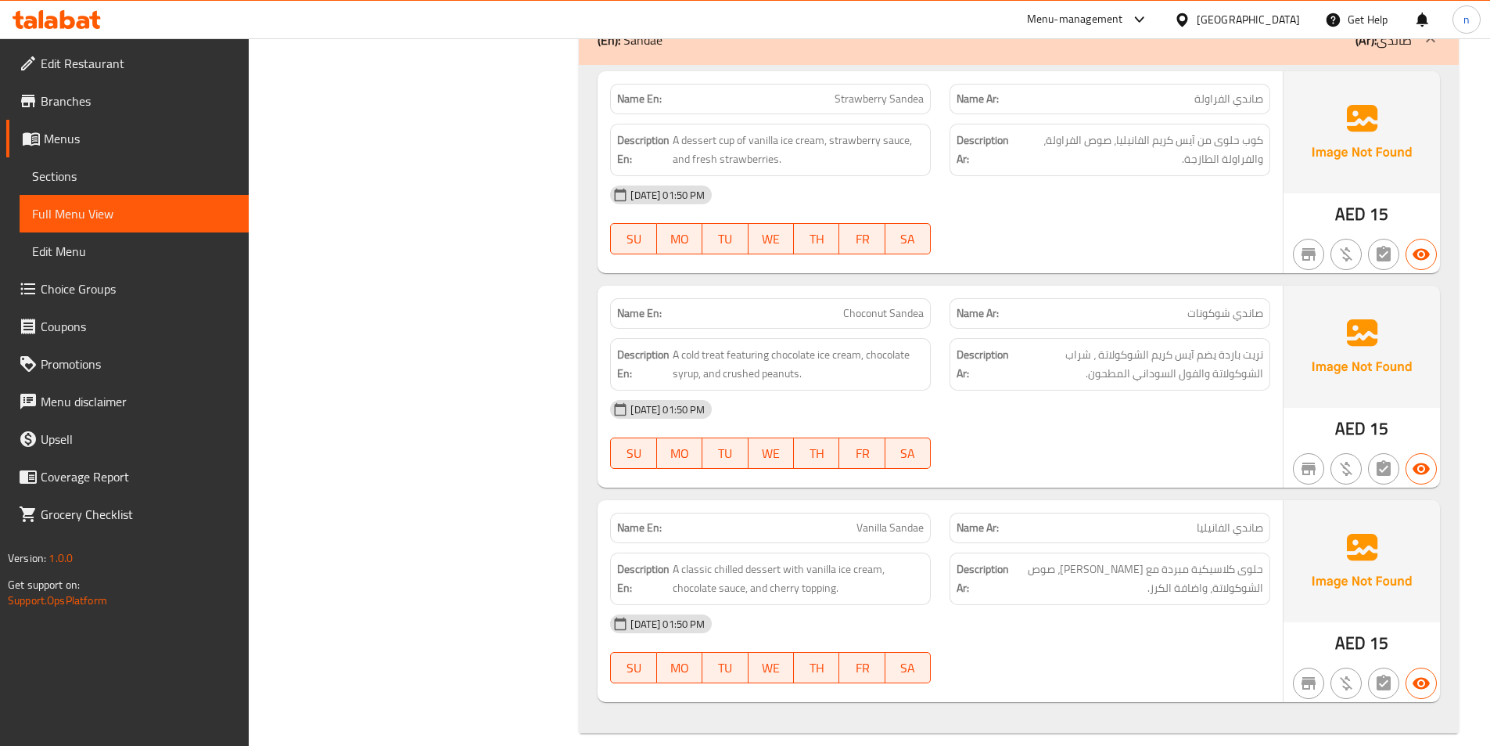
scroll to position [5686, 0]
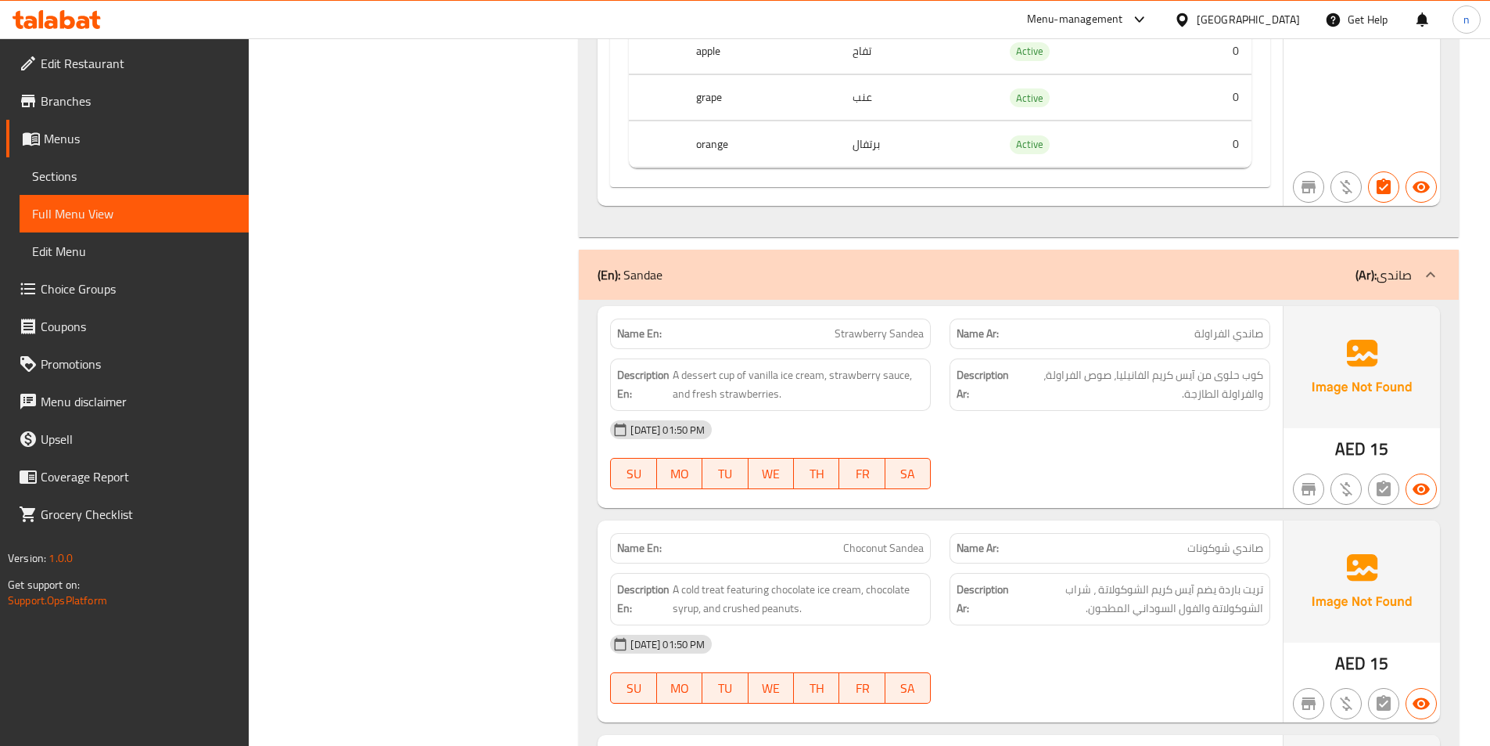
click at [911, 540] on span "Choconut Sandea" at bounding box center [883, 548] width 81 height 16
copy span "Sandea"
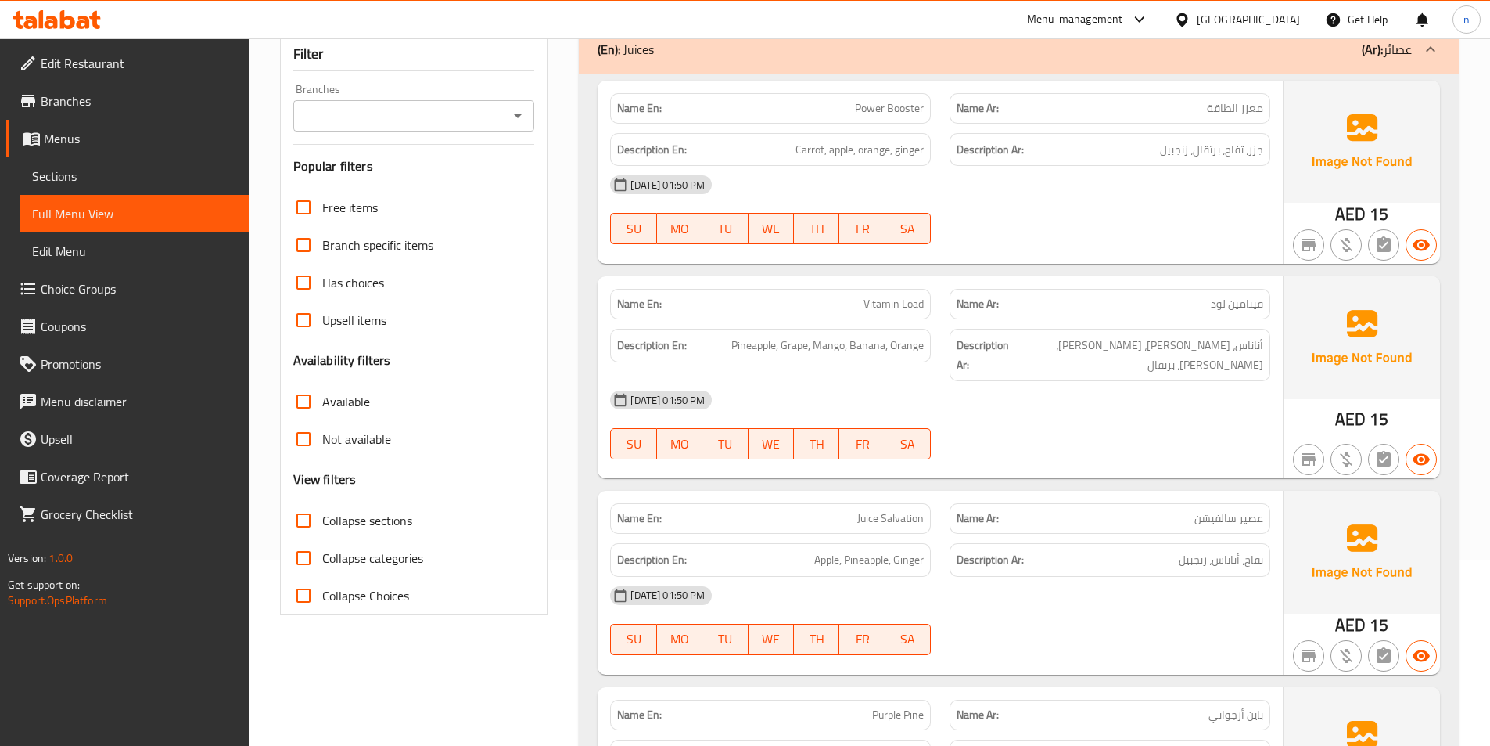
scroll to position [0, 0]
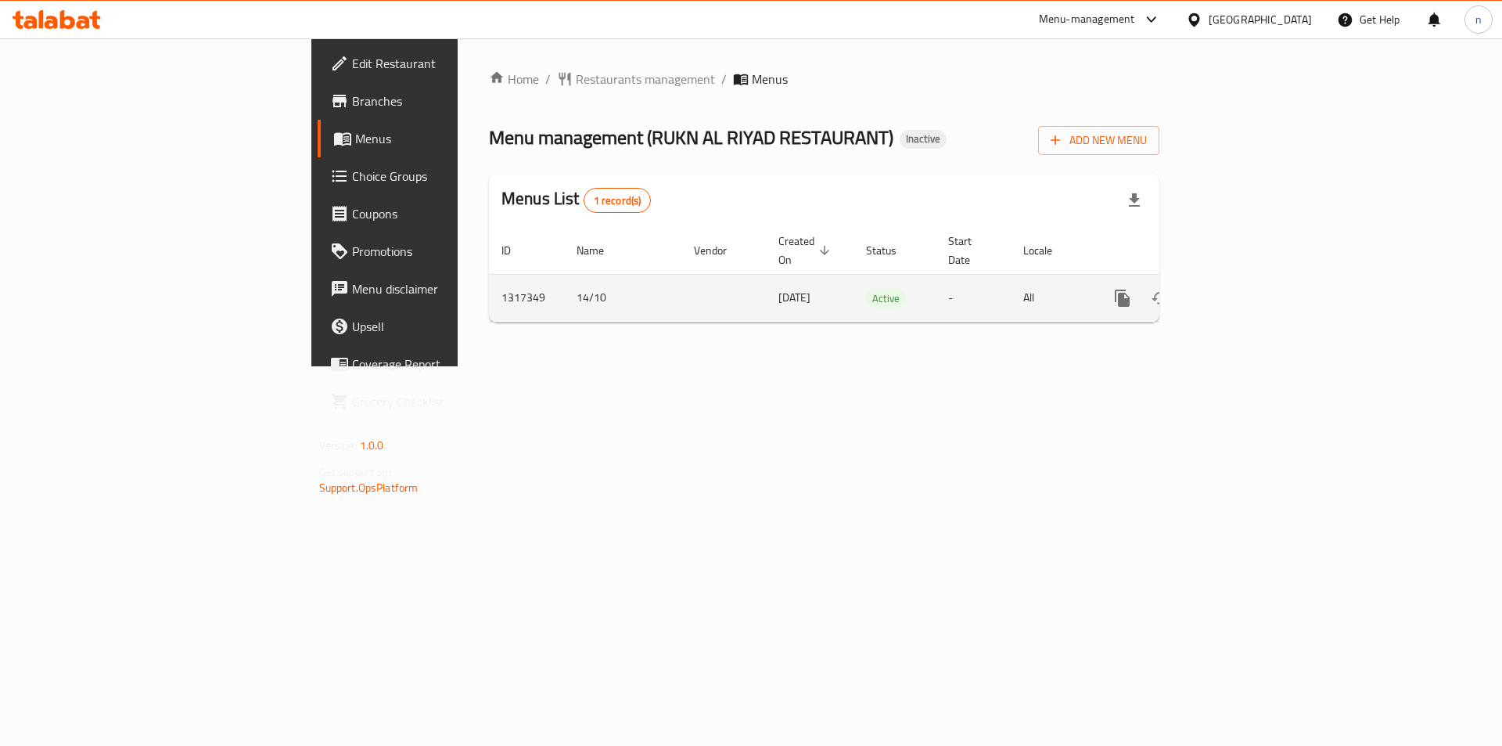
click at [1245, 289] on icon "enhanced table" at bounding box center [1235, 298] width 19 height 19
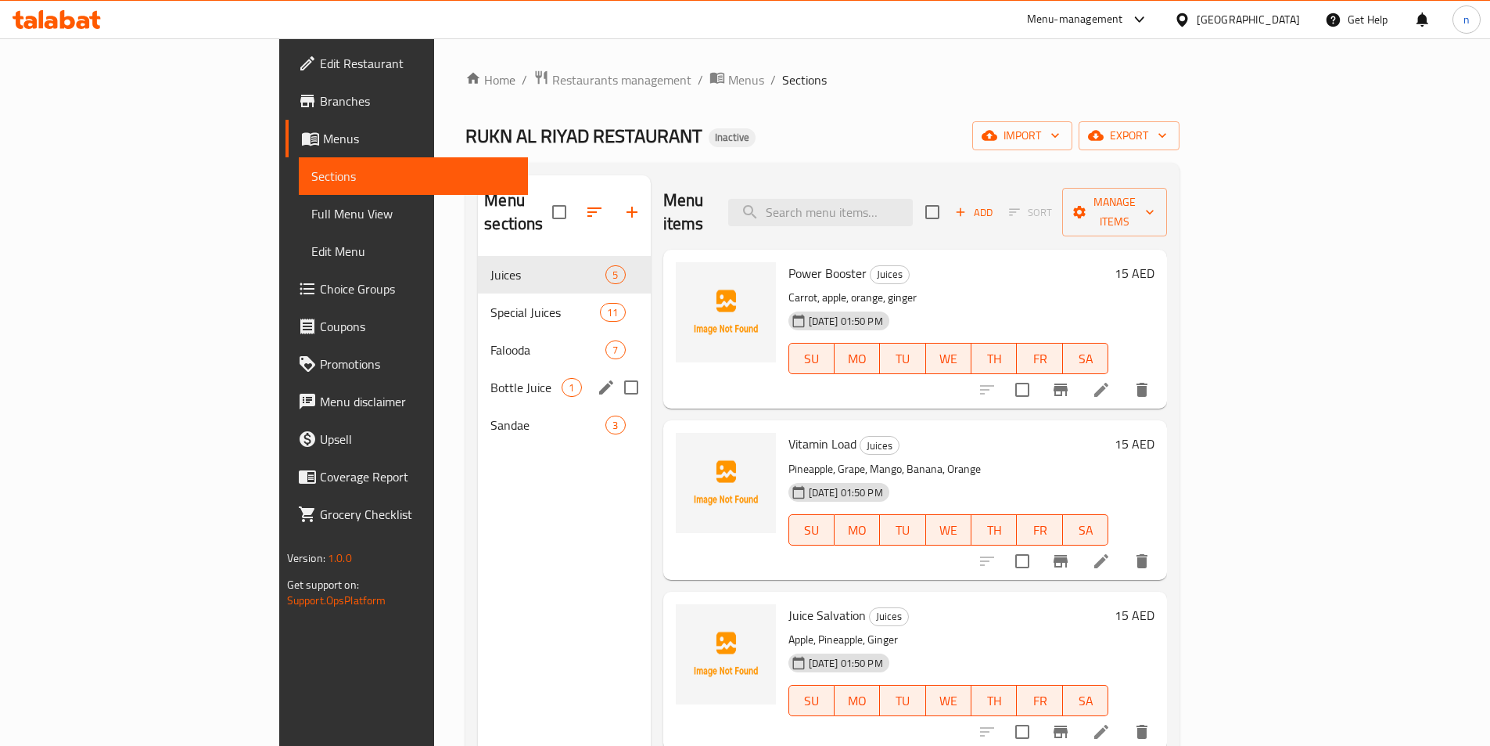
click at [478, 406] on div "Sandae 3" at bounding box center [564, 425] width 172 height 38
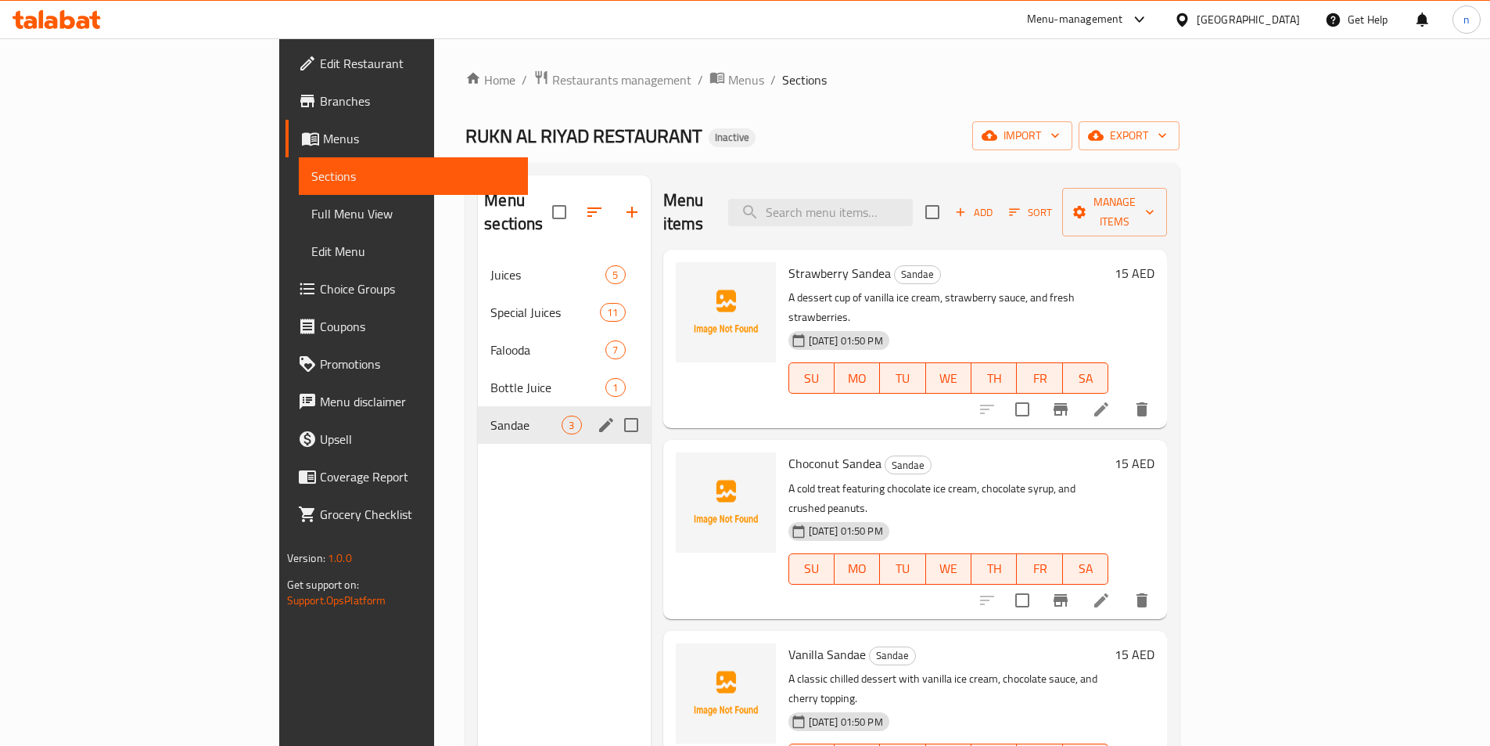
click at [491, 415] on span "Sandae" at bounding box center [526, 424] width 71 height 19
click at [597, 415] on icon "edit" at bounding box center [606, 424] width 19 height 19
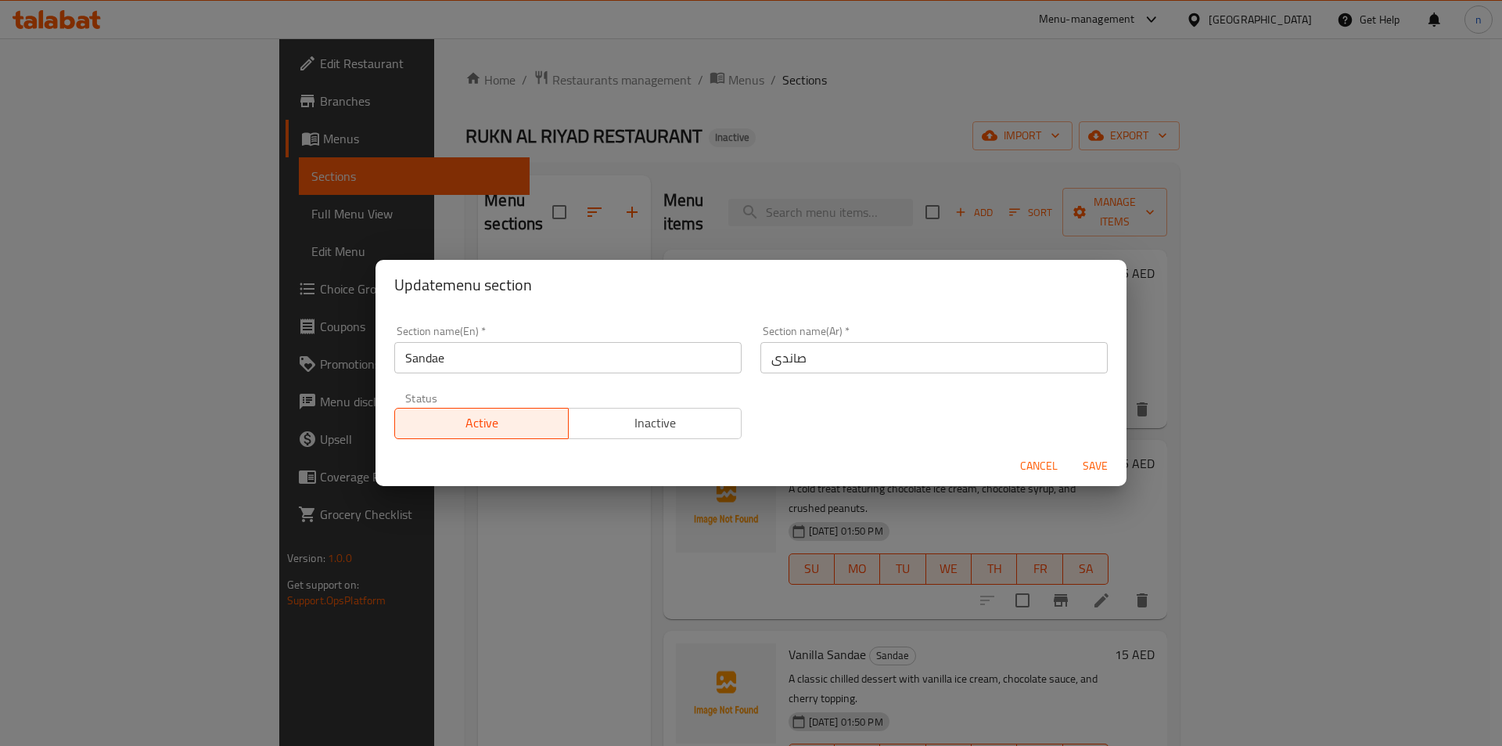
click at [416, 362] on input "Sandae" at bounding box center [567, 357] width 347 height 31
type input "Sundae"
click at [1090, 469] on span "Save" at bounding box center [1096, 466] width 38 height 20
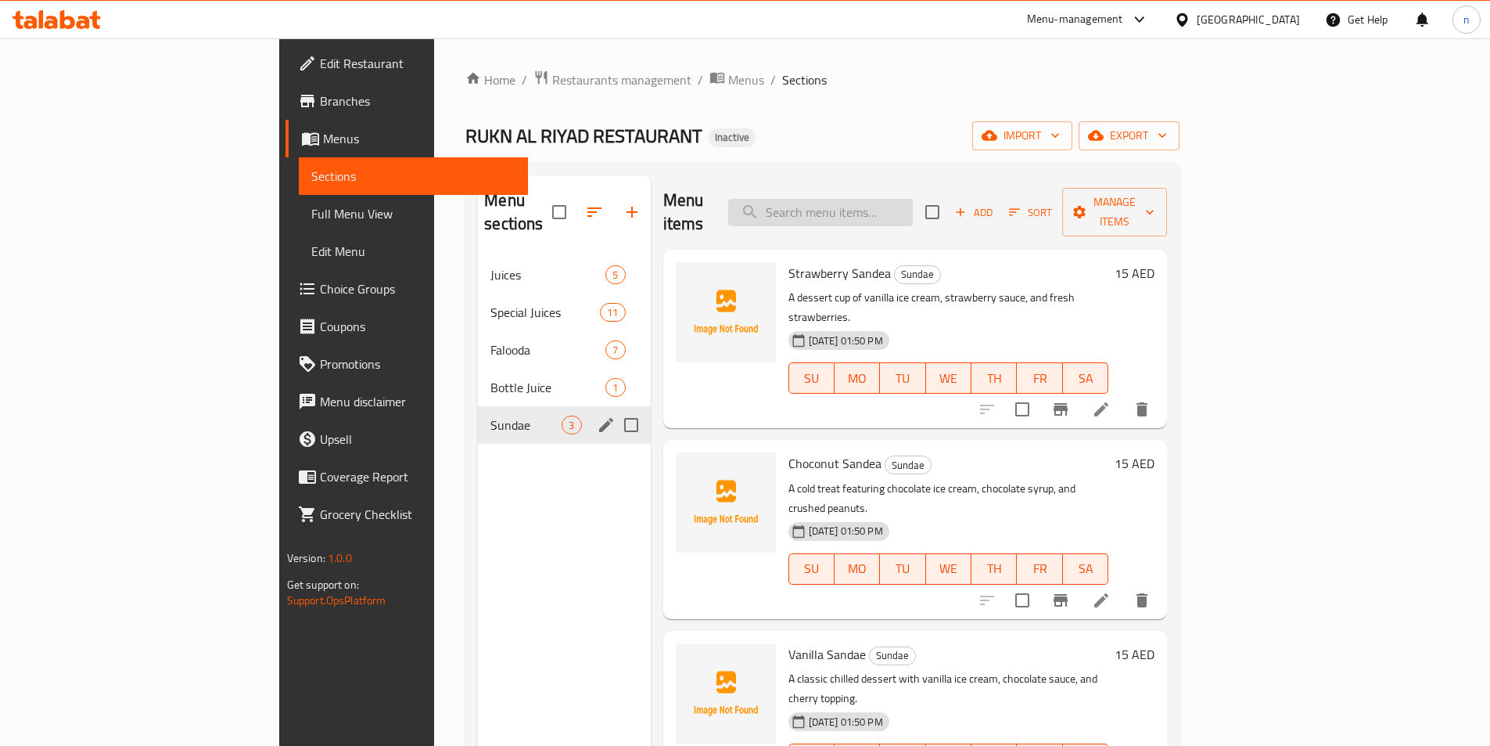
click at [913, 199] on input "search" at bounding box center [820, 212] width 185 height 27
paste input "Riyad Sp."
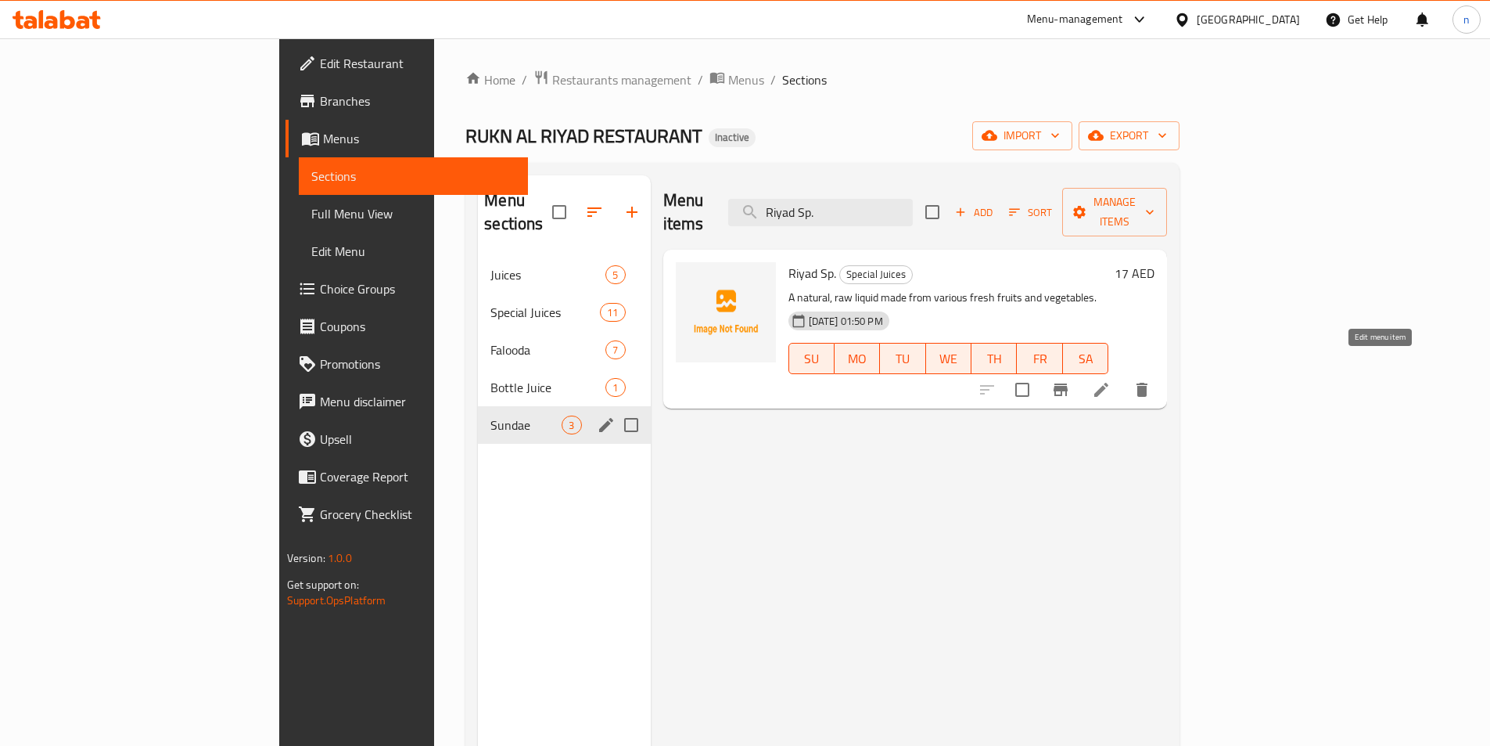
type input "Riyad Sp."
click at [1109, 383] on icon at bounding box center [1102, 390] width 14 height 14
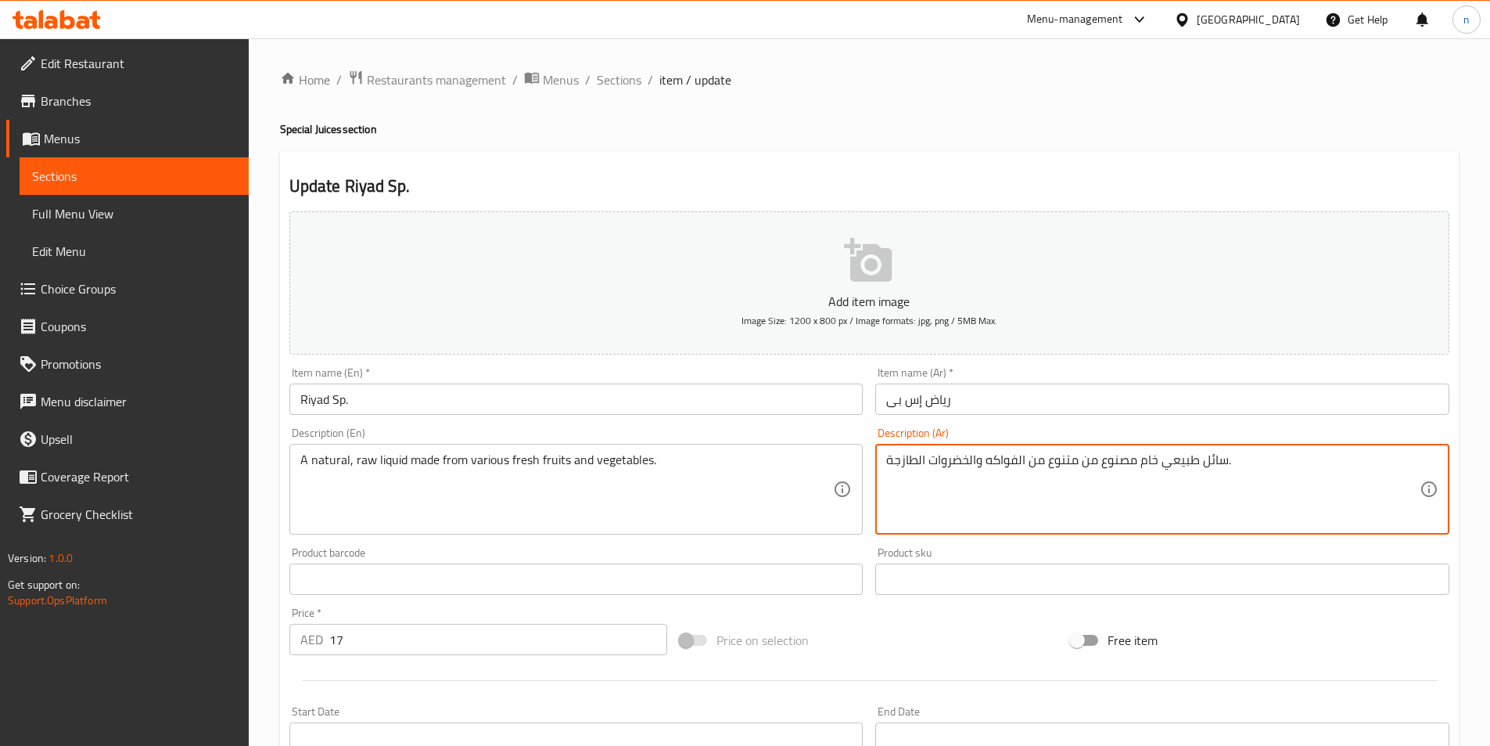
click at [1034, 460] on textarea "سائل طبيعي خام مصنوع من متنوع من الفواكه والخضروات الطازجة." at bounding box center [1153, 489] width 534 height 74
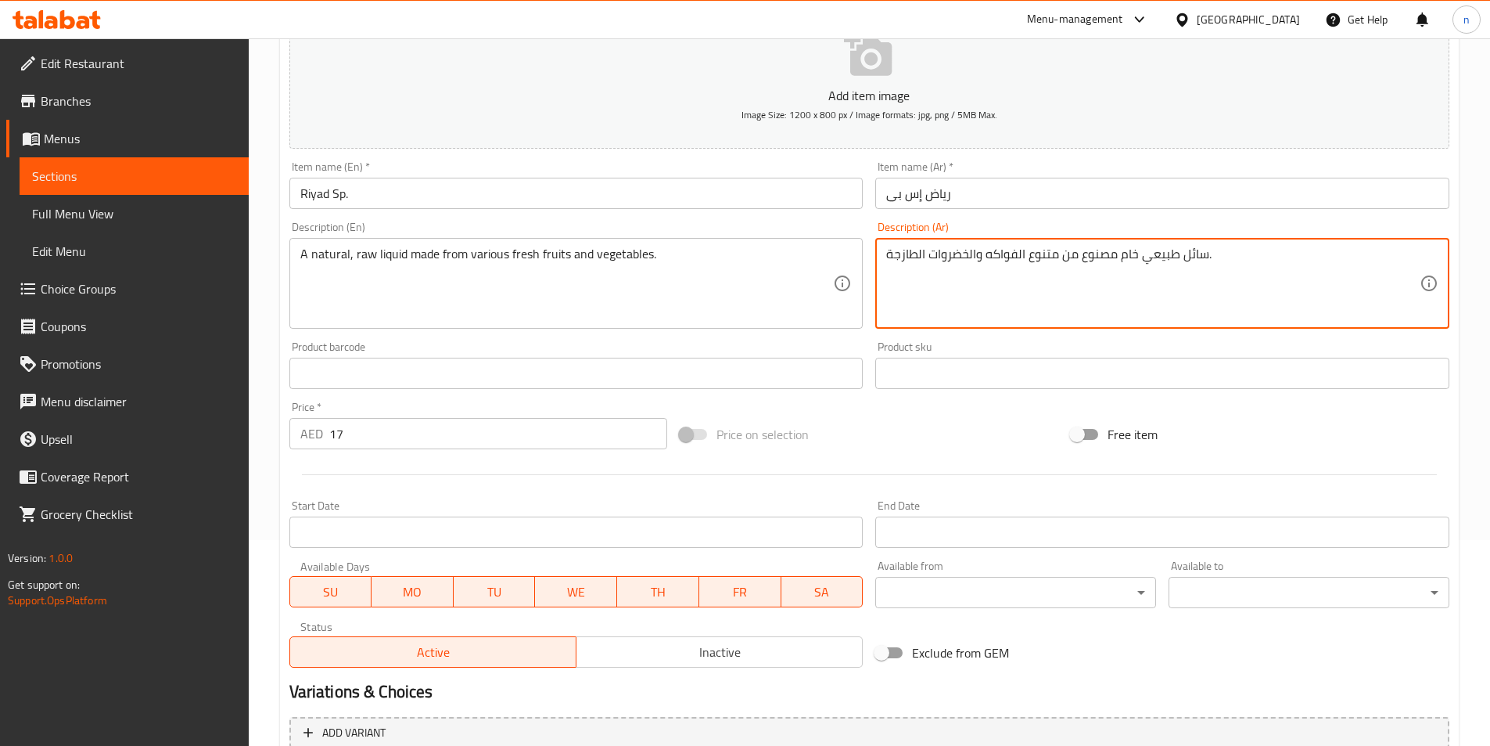
scroll to position [360, 0]
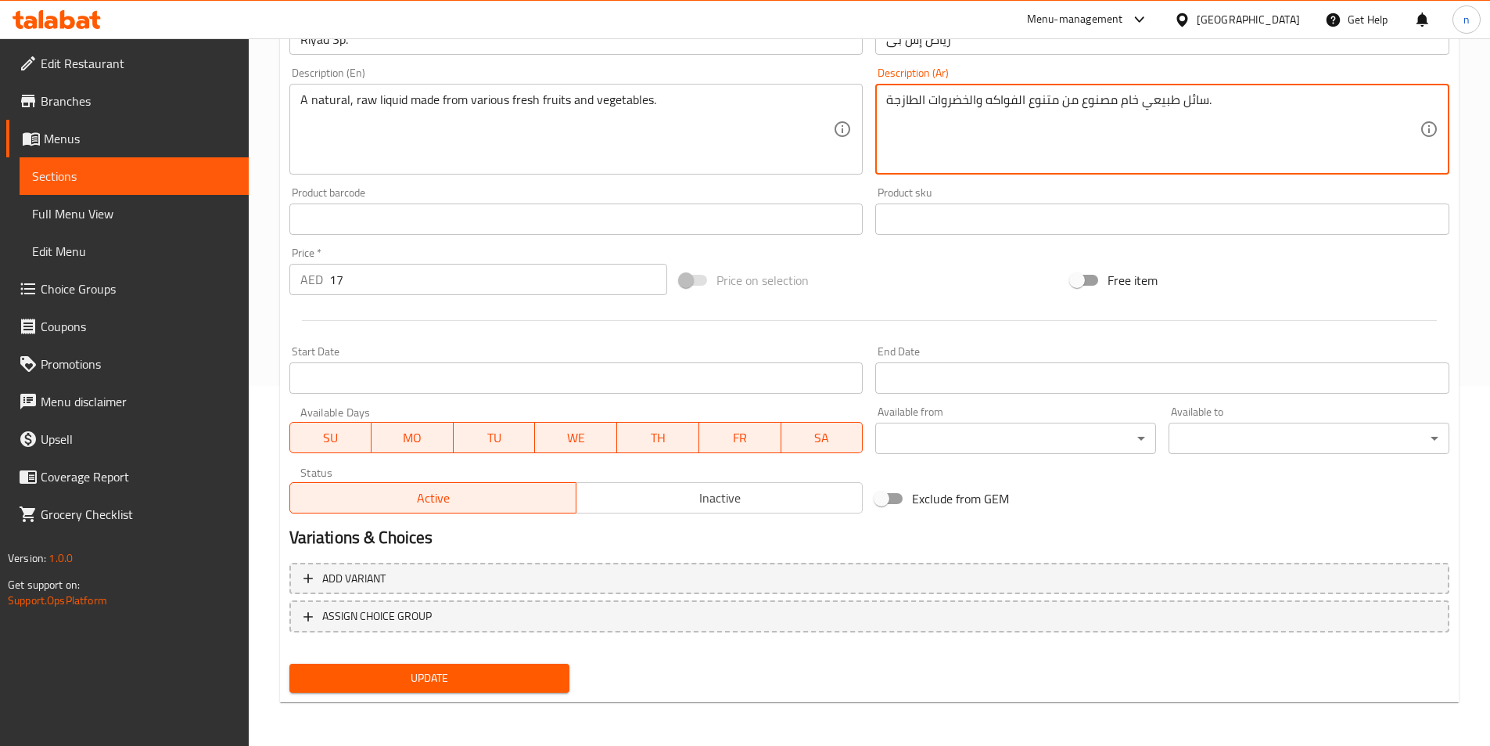
type textarea "سائل طبيعي خام مصنوع من متنوع الفواكه والخضروات الطازجة."
click at [465, 681] on span "Update" at bounding box center [430, 678] width 256 height 20
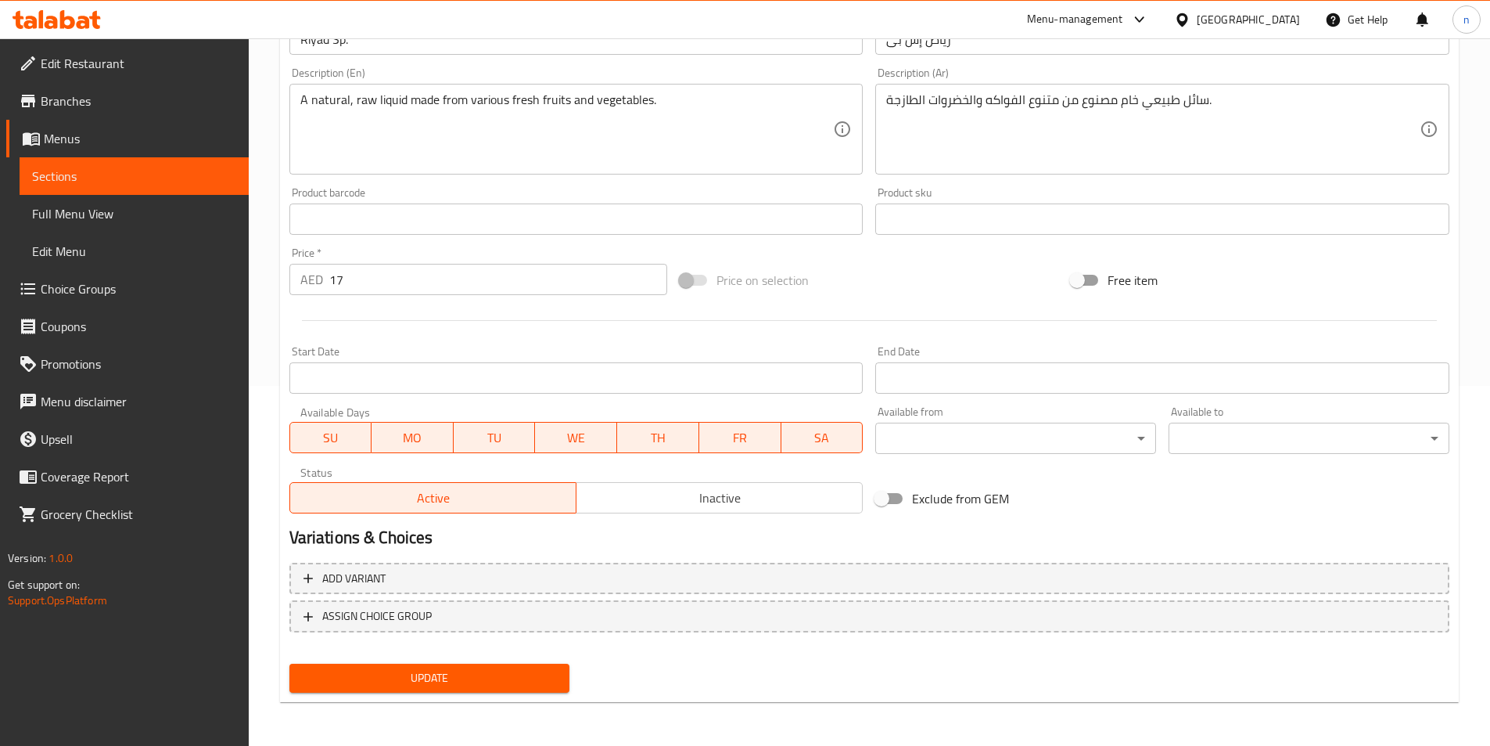
click at [437, 689] on button "Update" at bounding box center [429, 677] width 281 height 29
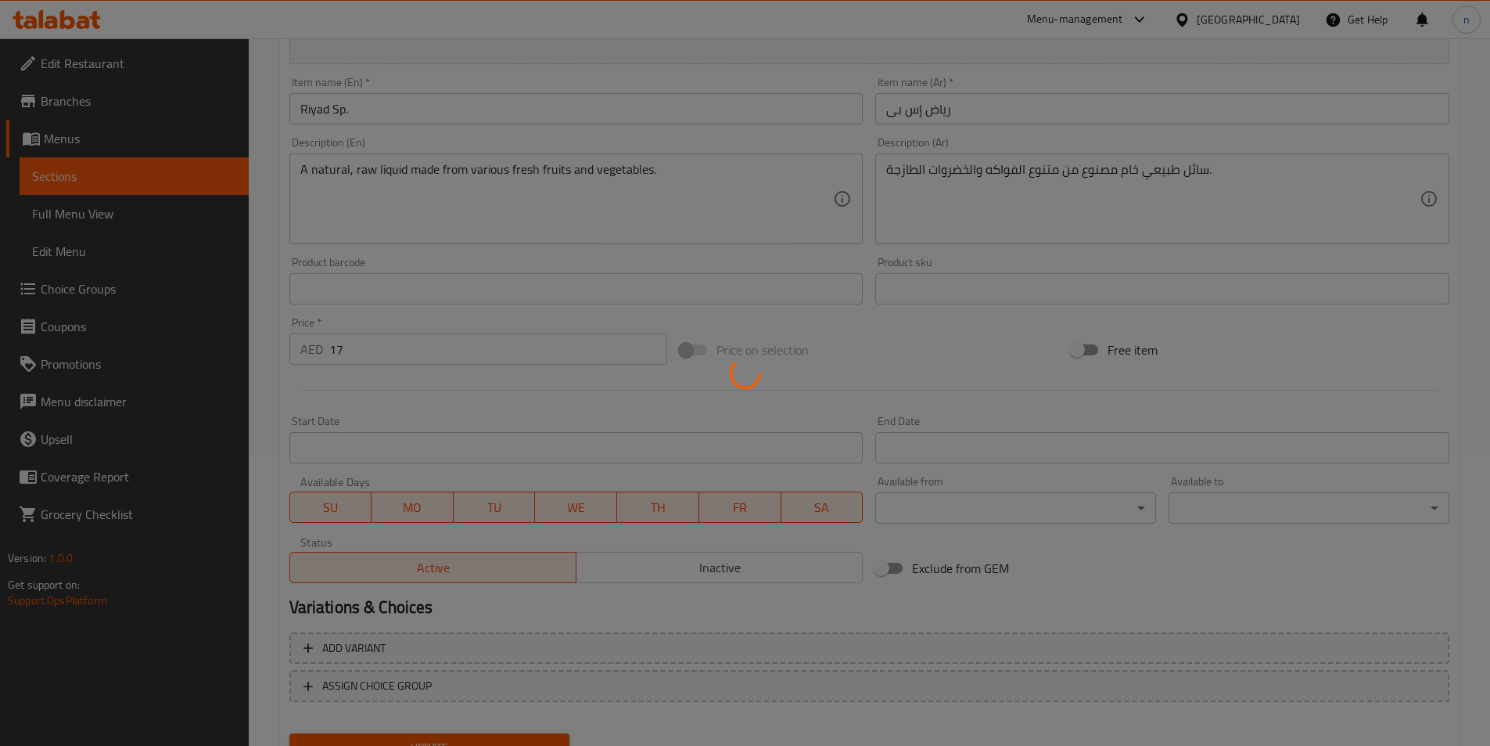
scroll to position [0, 0]
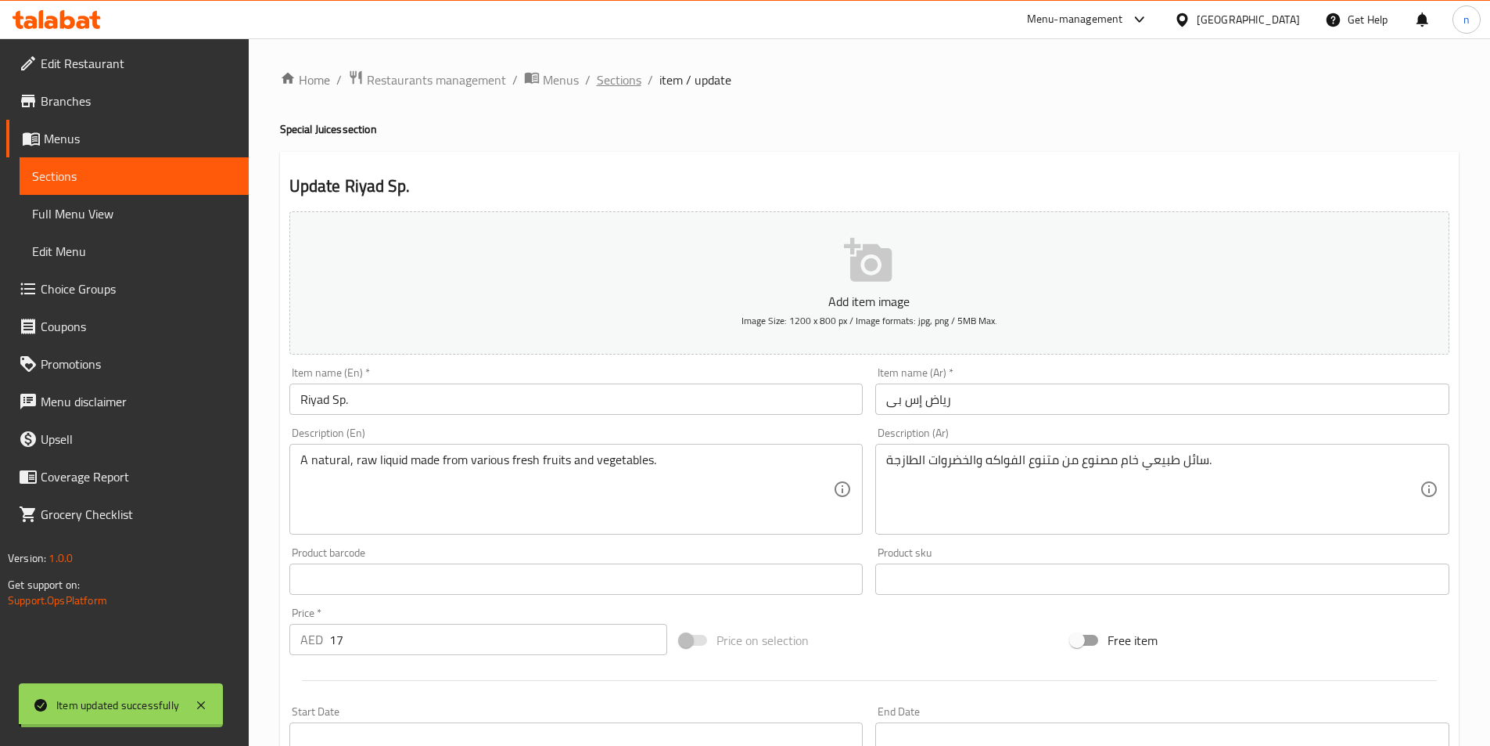
click at [618, 80] on span "Sections" at bounding box center [619, 79] width 45 height 19
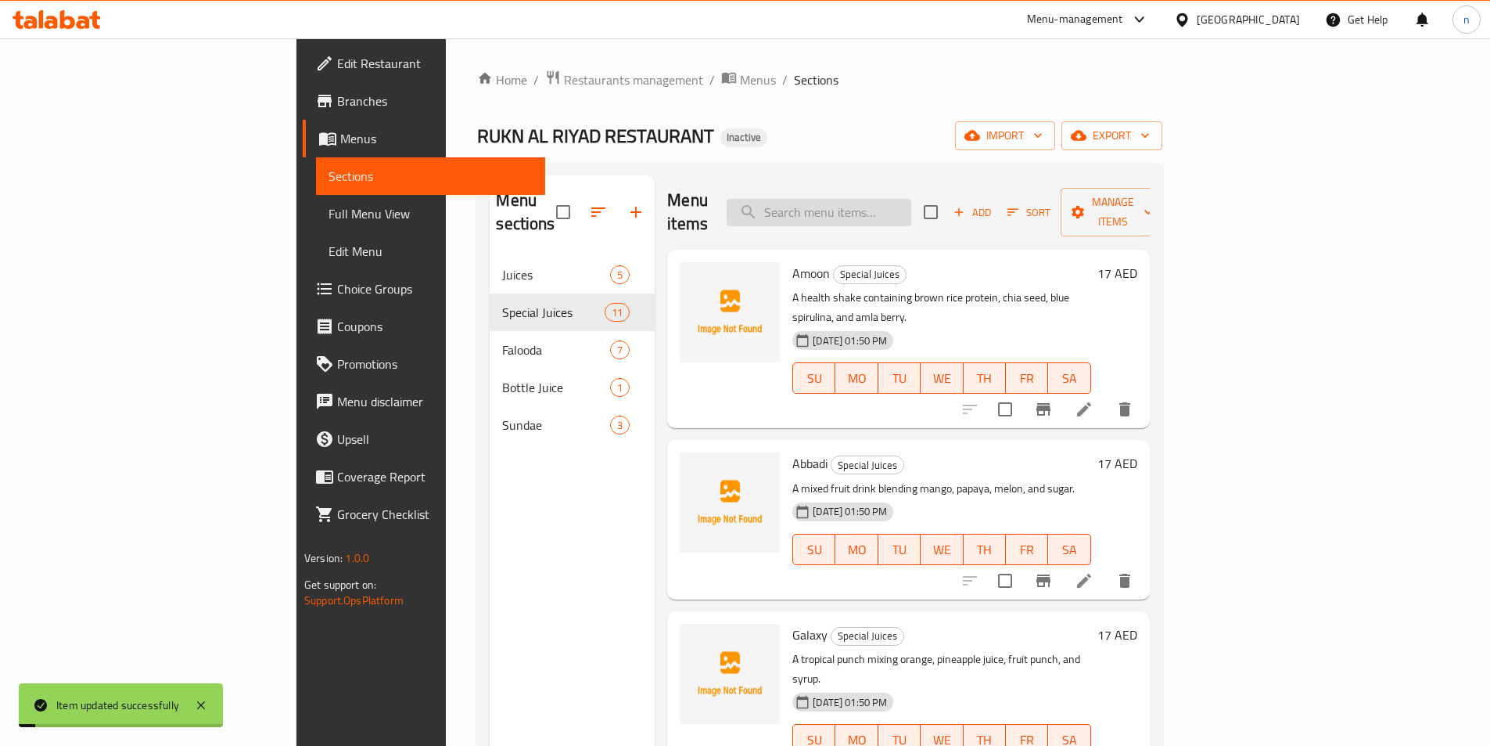
click at [908, 205] on input "search" at bounding box center [819, 212] width 185 height 27
paste input "Madeena"
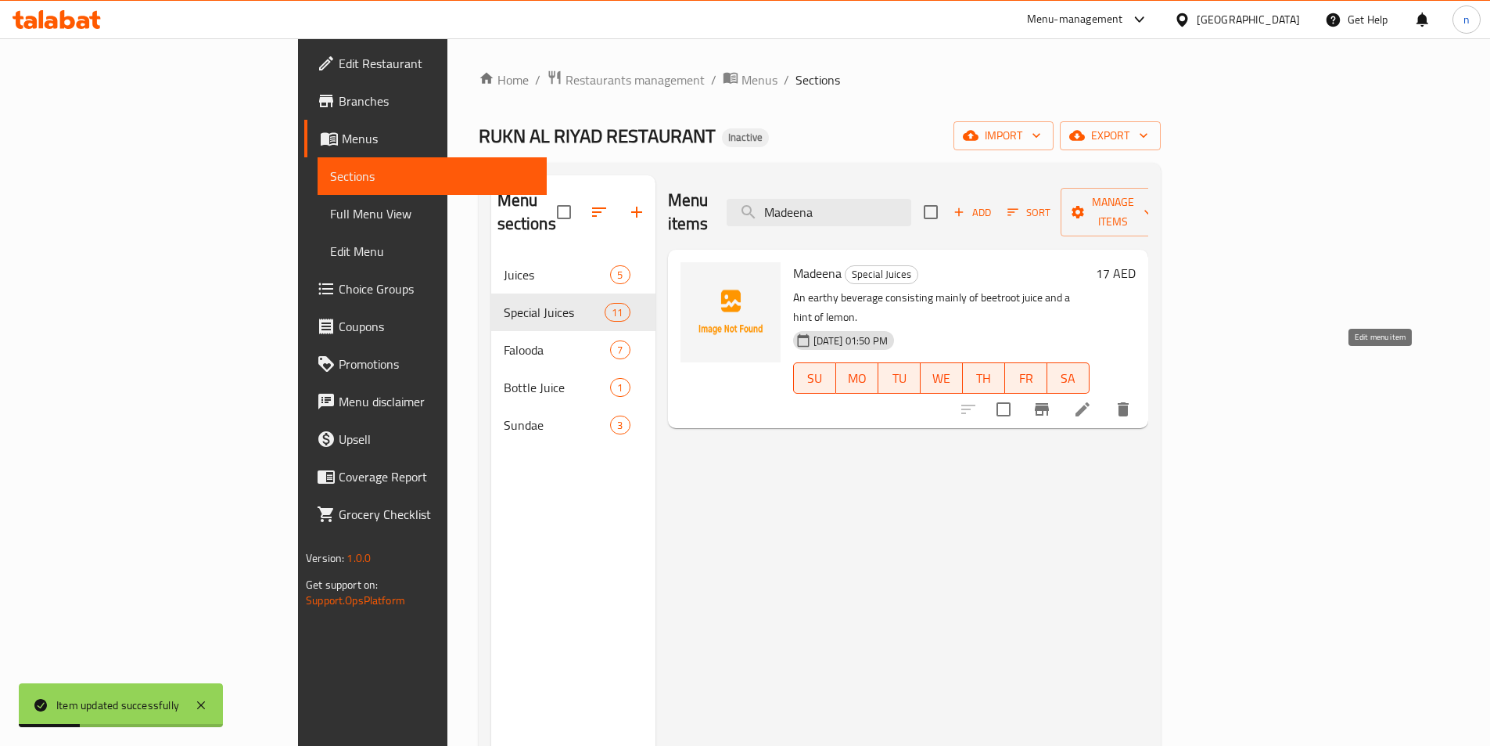
type input "Madeena"
click at [1092, 400] on icon at bounding box center [1082, 409] width 19 height 19
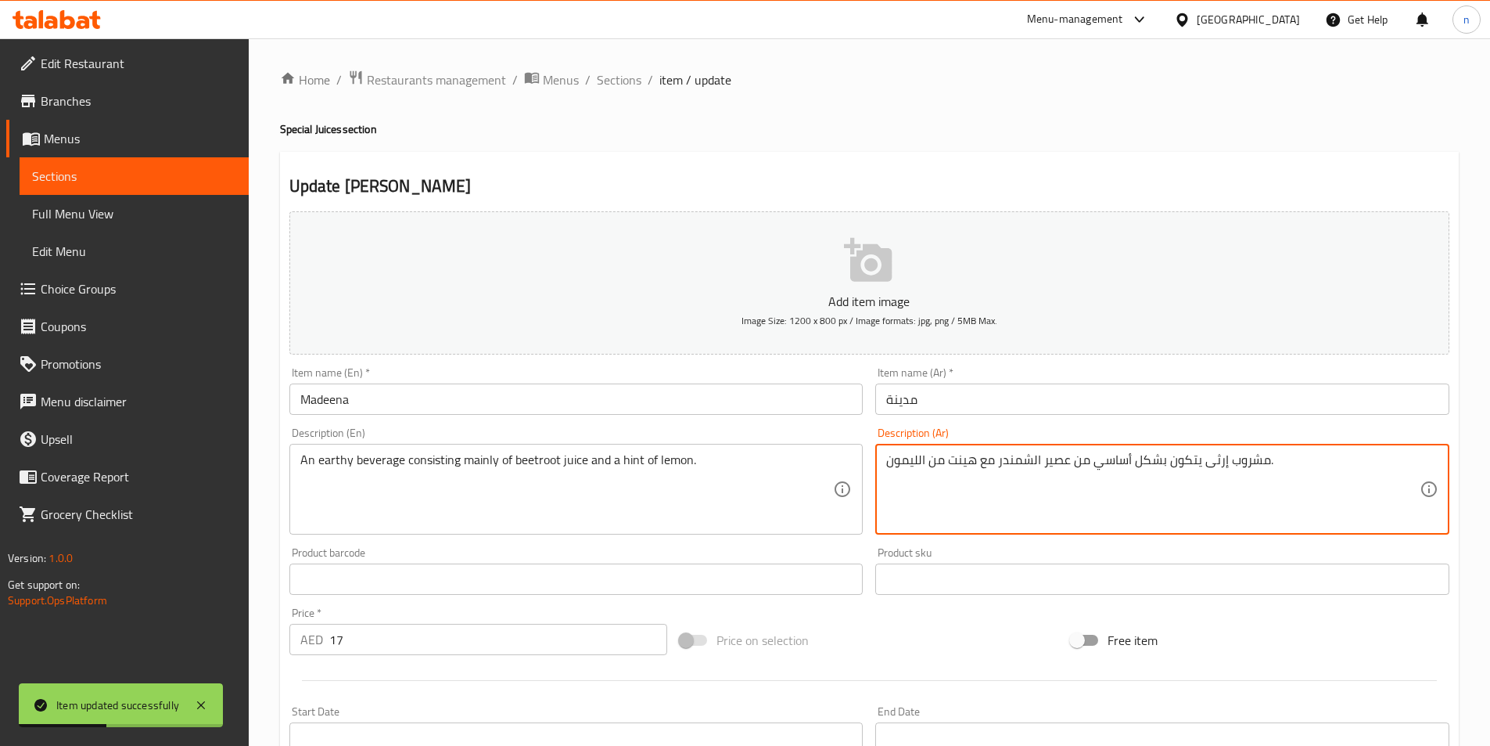
click at [1203, 473] on textarea "مشروب إرثى يتكون بشكل أساسي من عصير الشمندر مع هينت من الليمون." at bounding box center [1153, 489] width 534 height 74
click at [1289, 473] on textarea "مشروب إرثى يتكون بشكل أساسي من عصير الشمندر مع هينت من الليمون." at bounding box center [1153, 489] width 534 height 74
click at [1110, 463] on textarea "مشروب إرثى يتكون بشكل أساسي من عصير الشمندر مع هينت من الليمون." at bounding box center [1153, 489] width 534 height 74
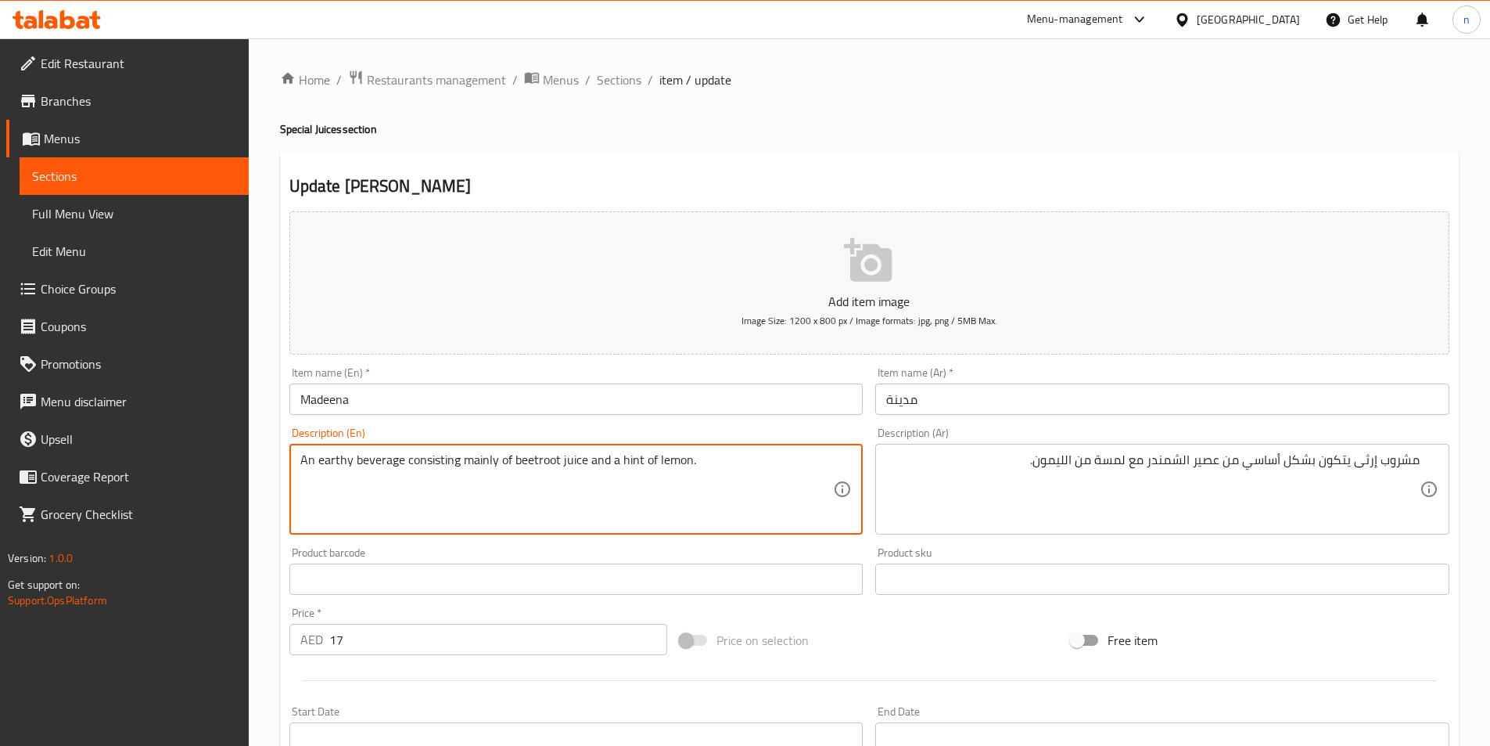
click at [422, 452] on textarea "An earthy beverage consisting mainly of beetroot juice and a hint of lemon." at bounding box center [567, 489] width 534 height 74
click at [416, 464] on textarea "An earthy beverage consisting mainly of beetroot juice and a hint of lemon." at bounding box center [567, 489] width 534 height 74
drag, startPoint x: 405, startPoint y: 463, endPoint x: 513, endPoint y: 481, distance: 109.5
click at [513, 481] on textarea "An earthy beverage consisting mainly of beetroot juice and a hint of lemon." at bounding box center [567, 489] width 534 height 74
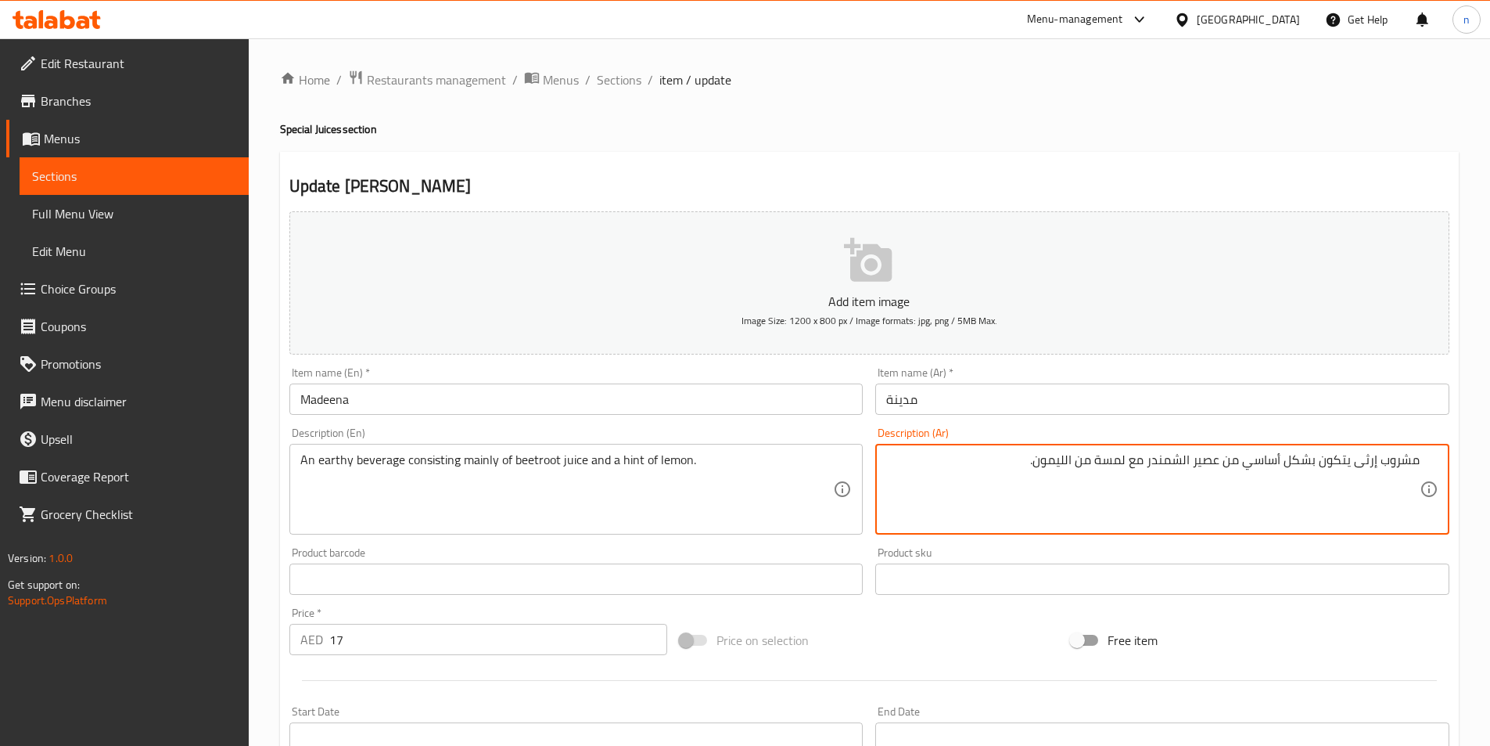
click at [1252, 455] on textarea "مشروب إرثى يتكون بشكل أساسي من عصير الشمندر مع لمسة من الليمون." at bounding box center [1153, 489] width 534 height 74
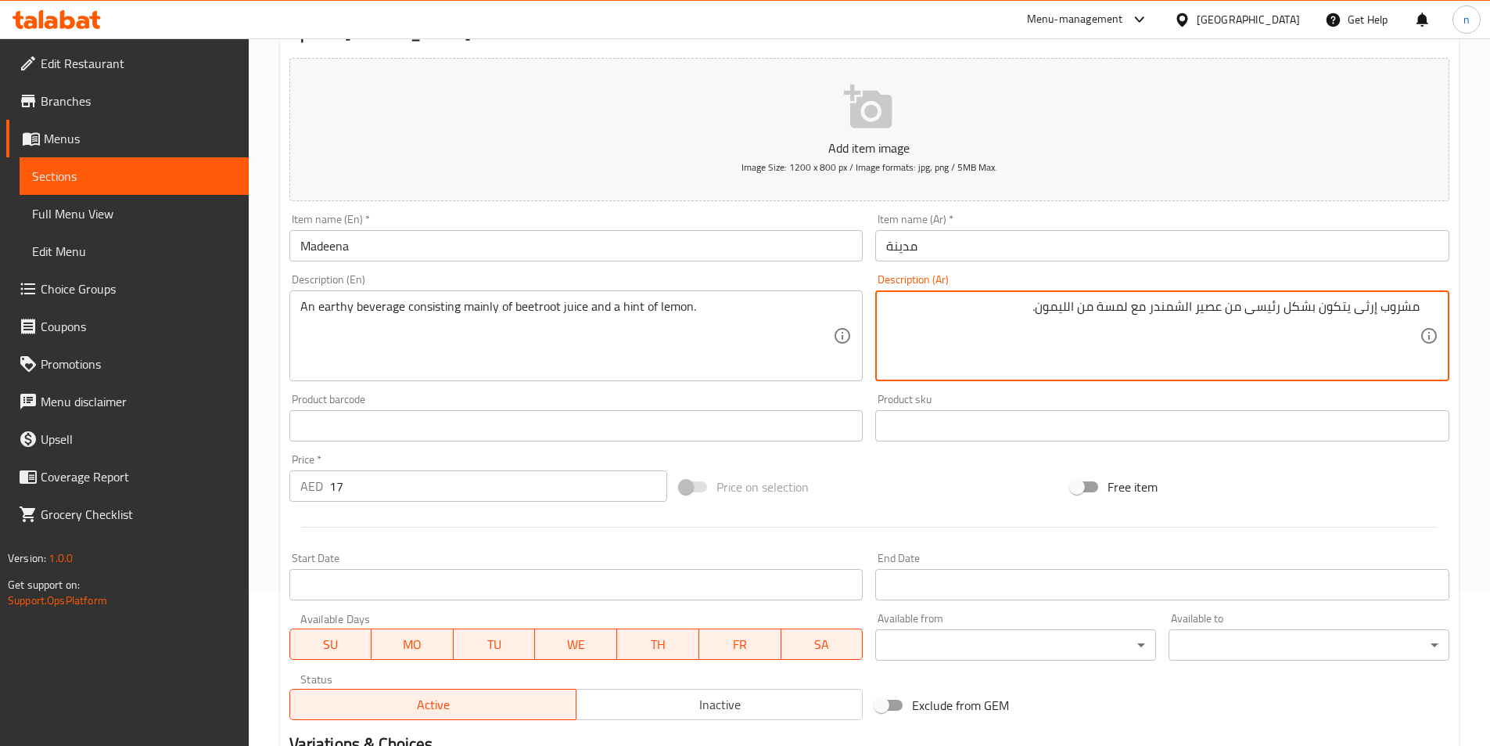
scroll to position [360, 0]
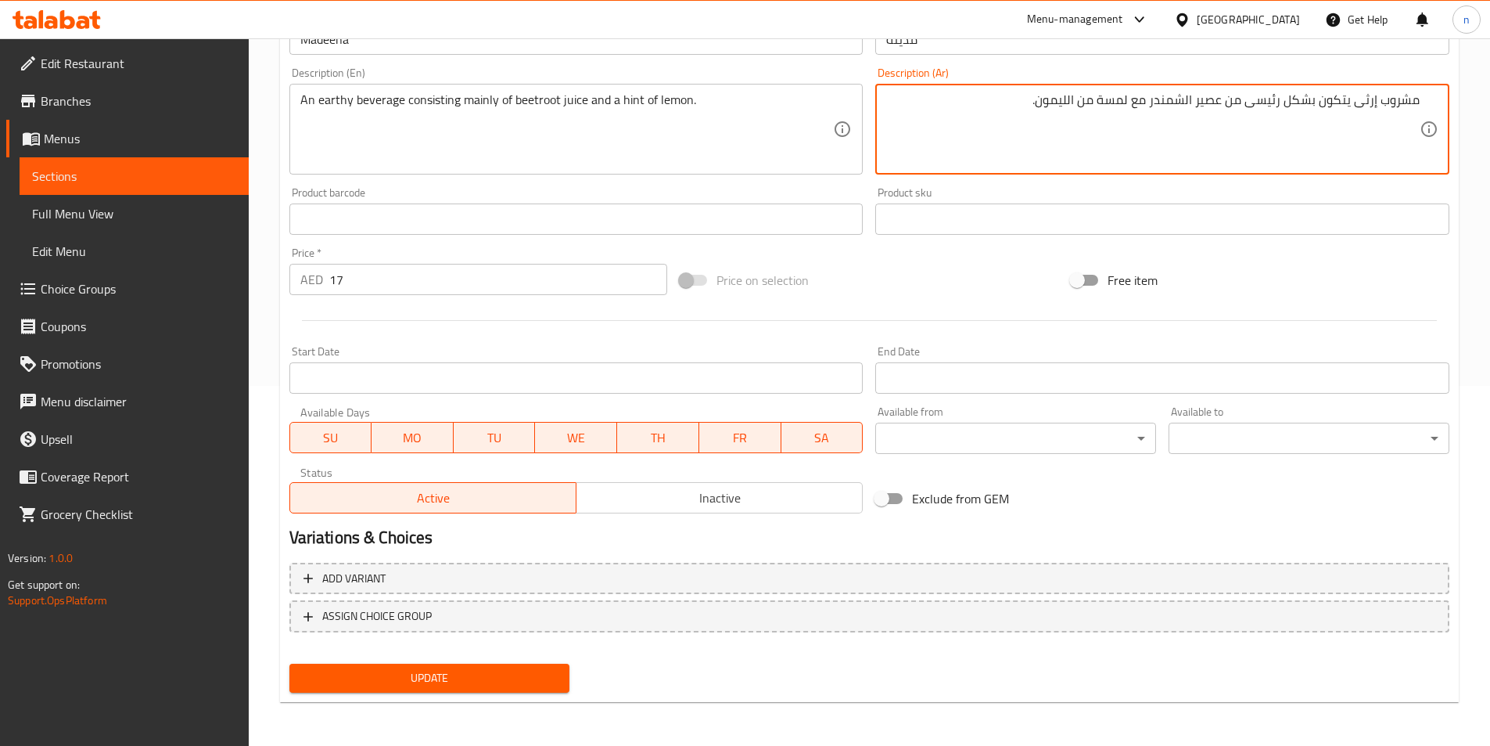
type textarea "مشروب إرثى يتكون بشكل رئيسى من عصير الشمندر مع لمسة من الليمون."
click at [412, 677] on span "Update" at bounding box center [430, 678] width 256 height 20
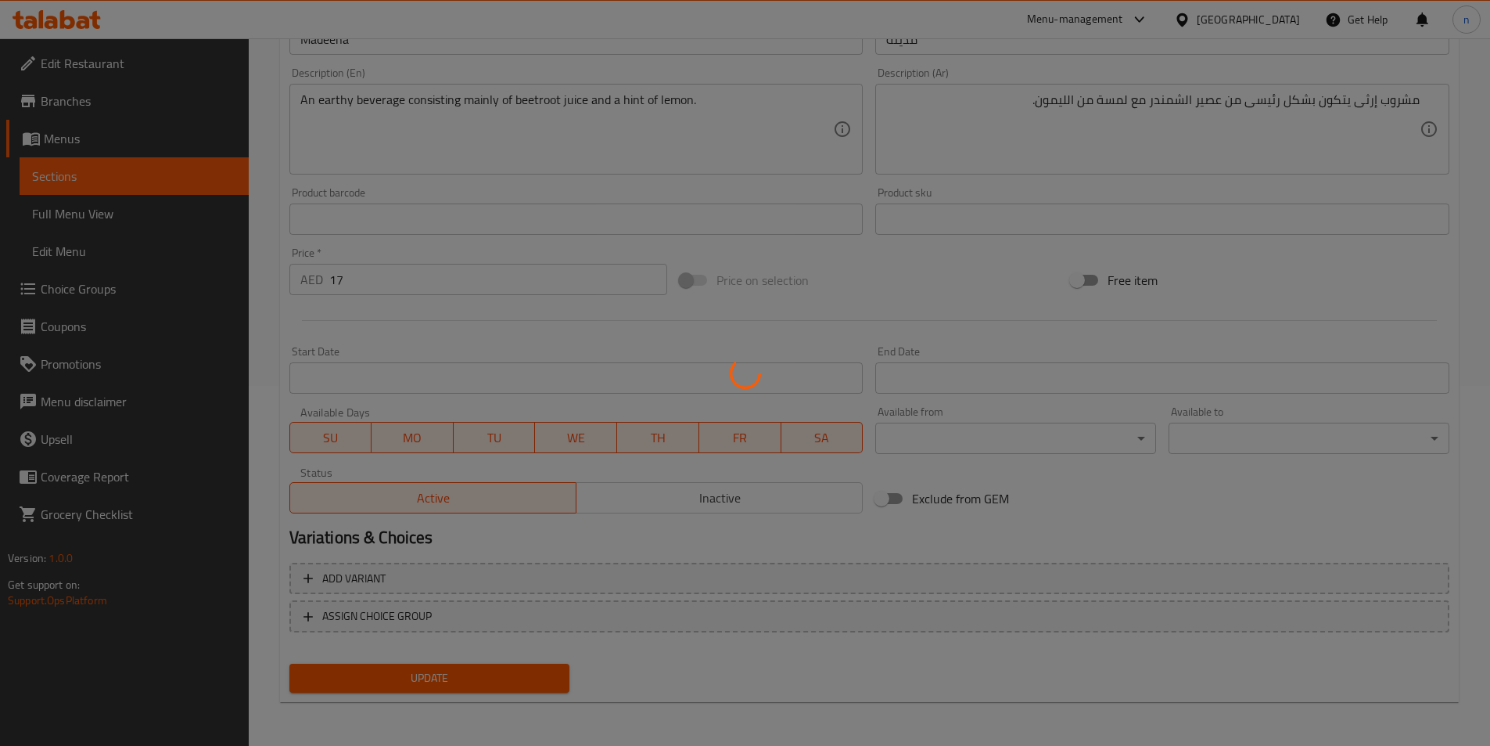
scroll to position [0, 0]
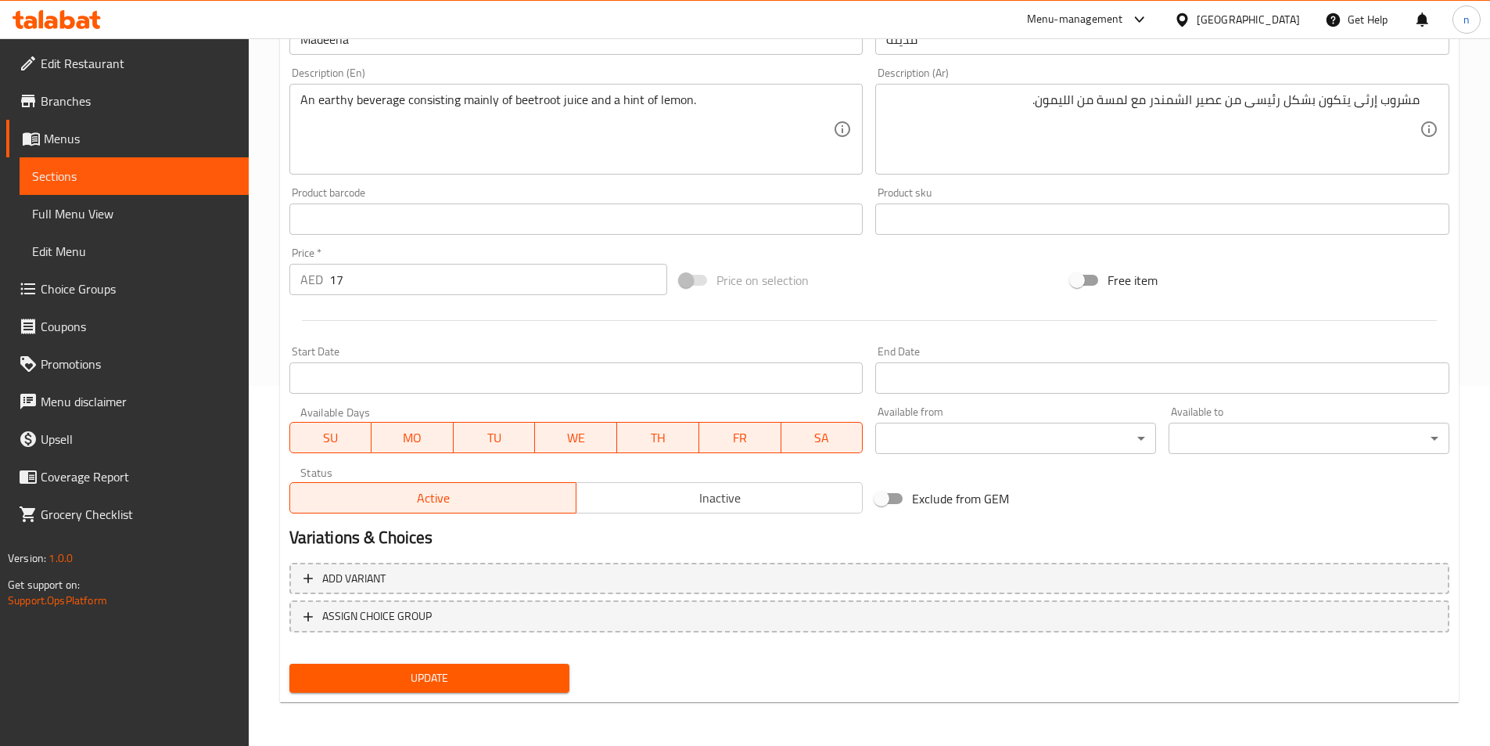
click at [401, 680] on span "Update" at bounding box center [430, 678] width 256 height 20
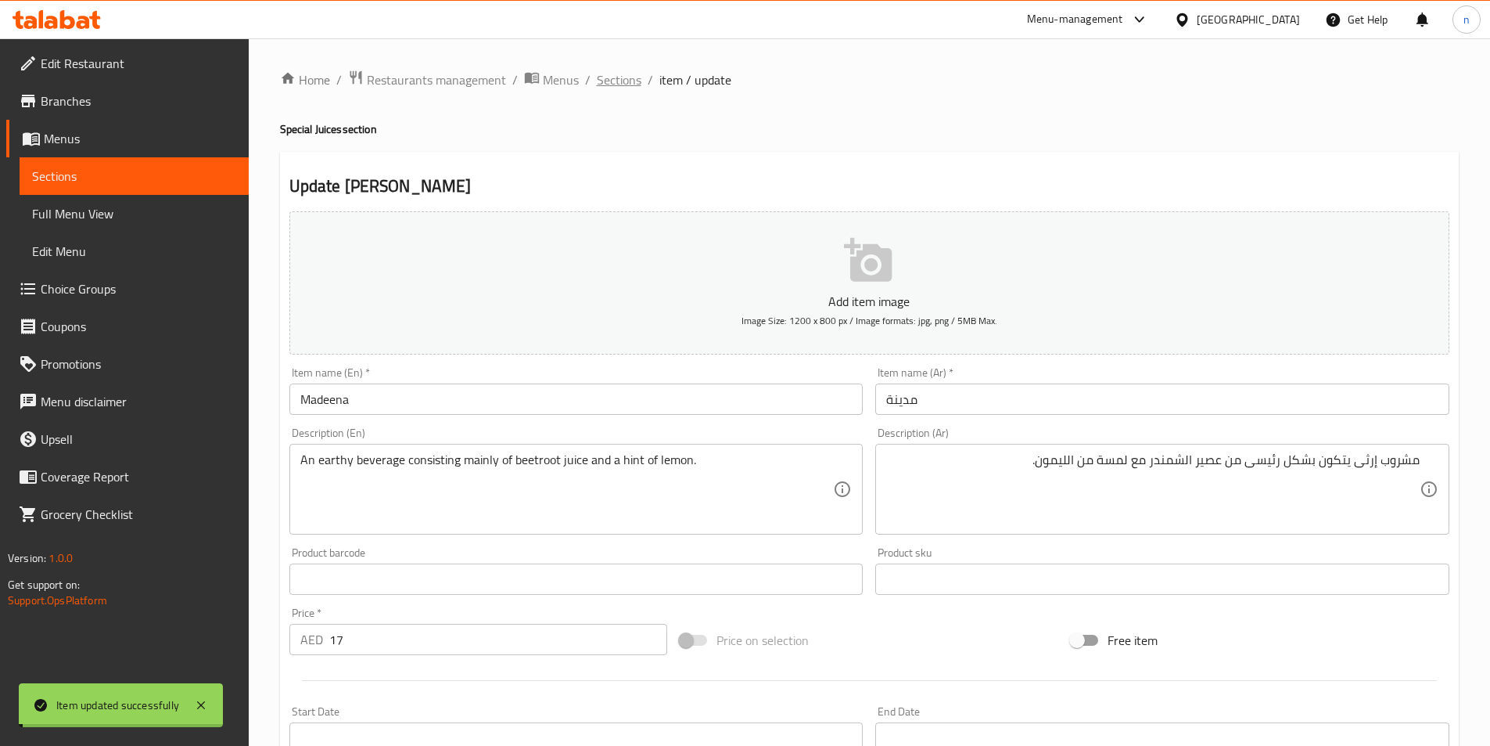
click at [618, 78] on span "Sections" at bounding box center [619, 79] width 45 height 19
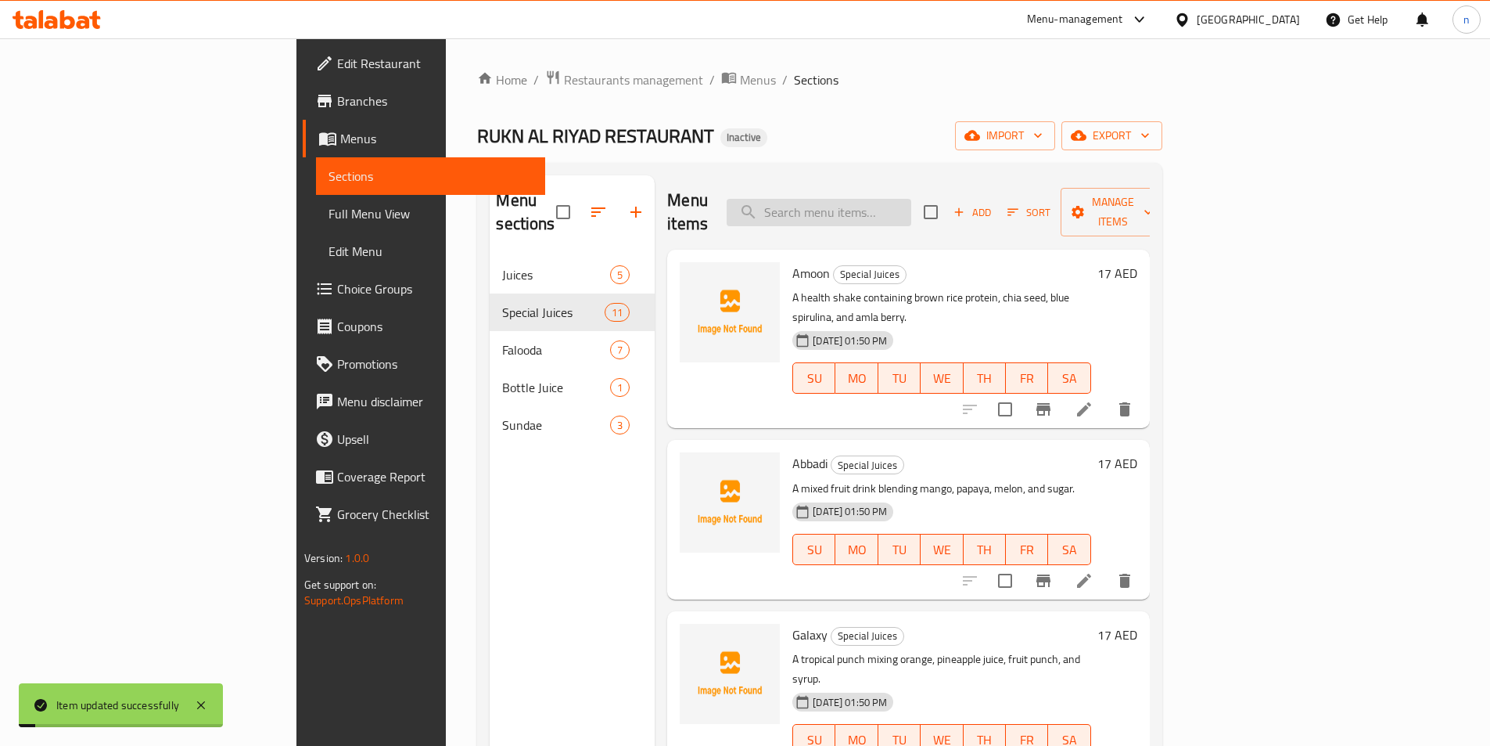
click at [911, 208] on input "search" at bounding box center [819, 212] width 185 height 27
paste input "Mango Falooda"
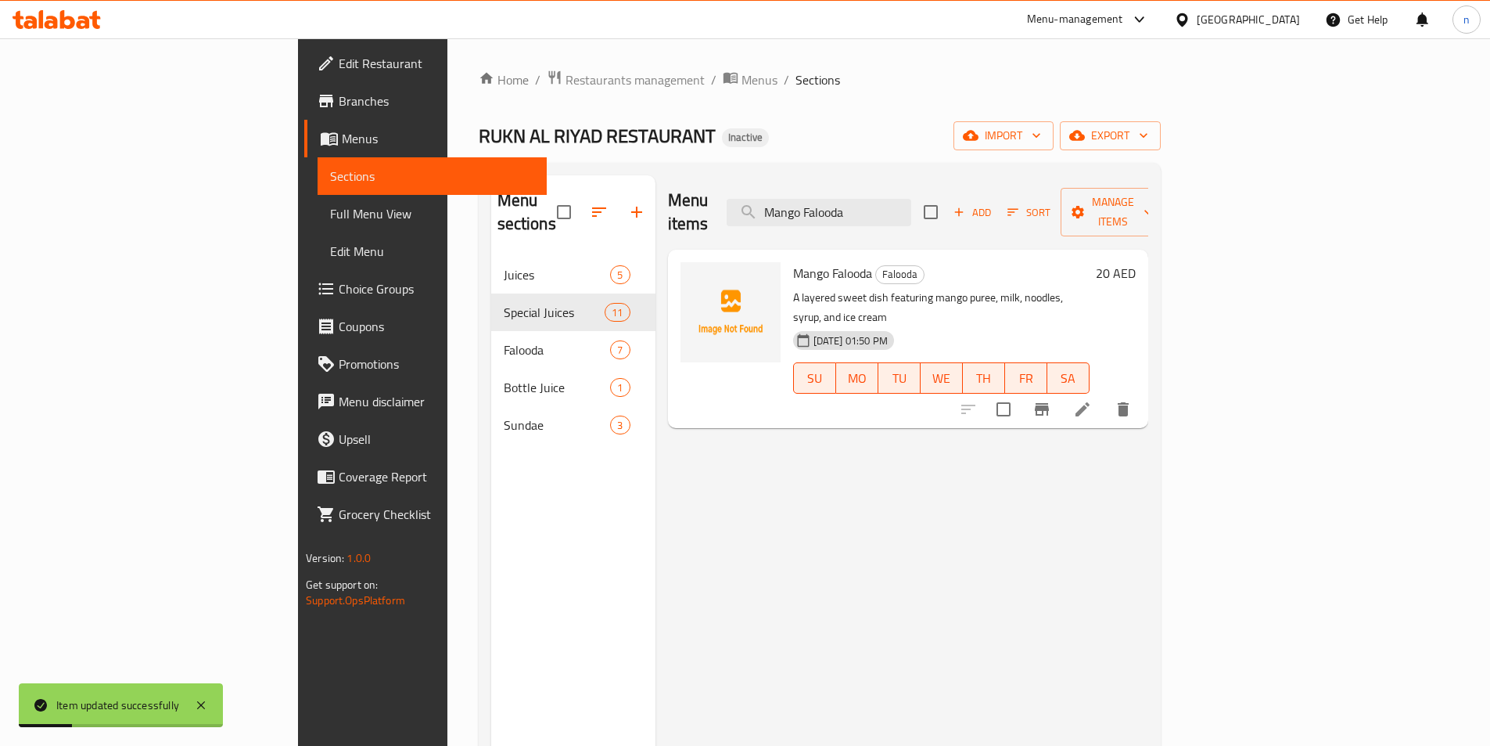
type input "Mango Falooda"
click at [1105, 395] on li at bounding box center [1083, 409] width 44 height 28
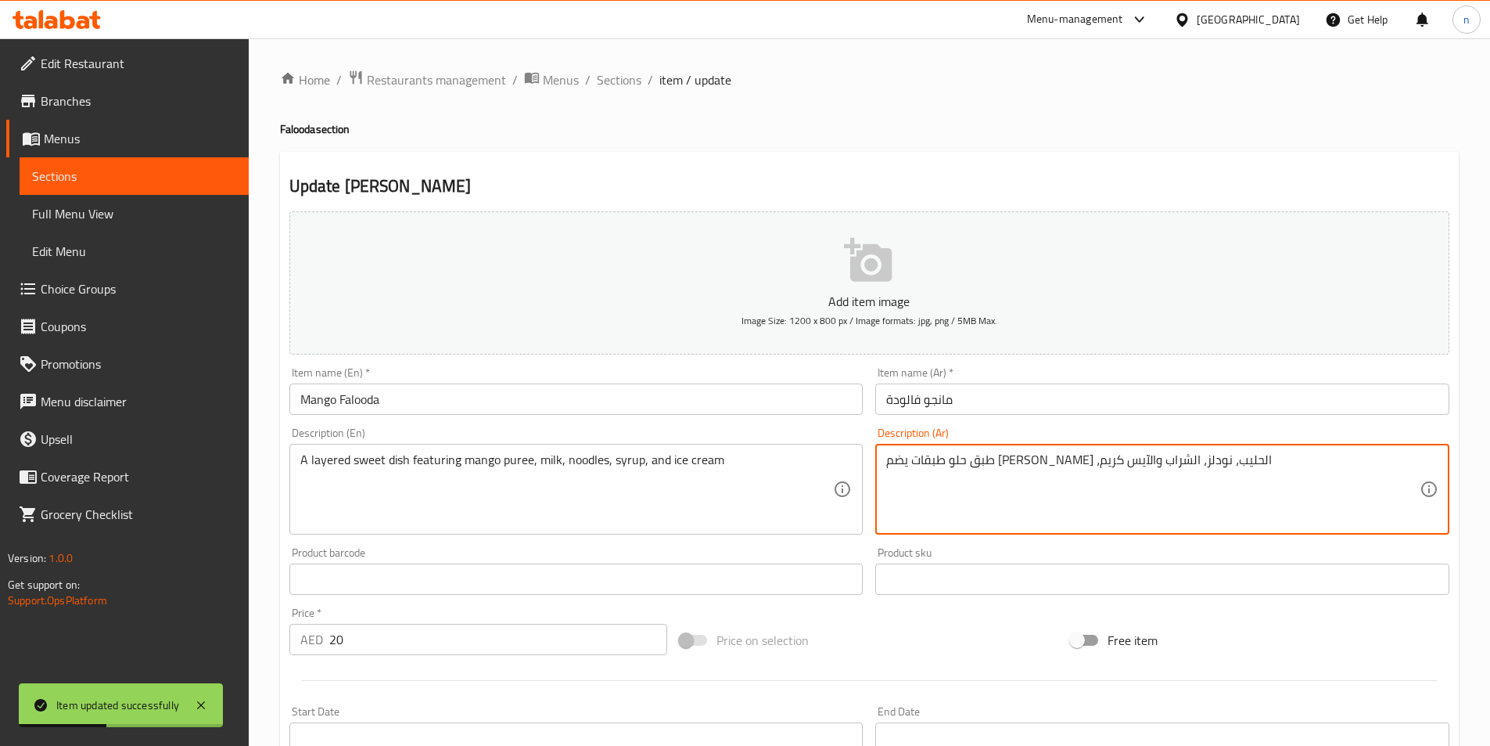
click at [971, 455] on textarea "طبق حلو طبقات يضم [PERSON_NAME] ،الحليب، نودلز، الشراب والآيس كريم" at bounding box center [1153, 489] width 534 height 74
click at [1355, 443] on div "Description (Ar) طبق حلو طبقات يضم [PERSON_NAME] ،الحليب، نودلز، الشراب والآيس …" at bounding box center [1162, 480] width 574 height 107
click at [1261, 460] on textarea "طبق حلو طبقات يضم [PERSON_NAME] ،الحليب، نودلز، الشراب والآيس كريم" at bounding box center [1153, 489] width 534 height 74
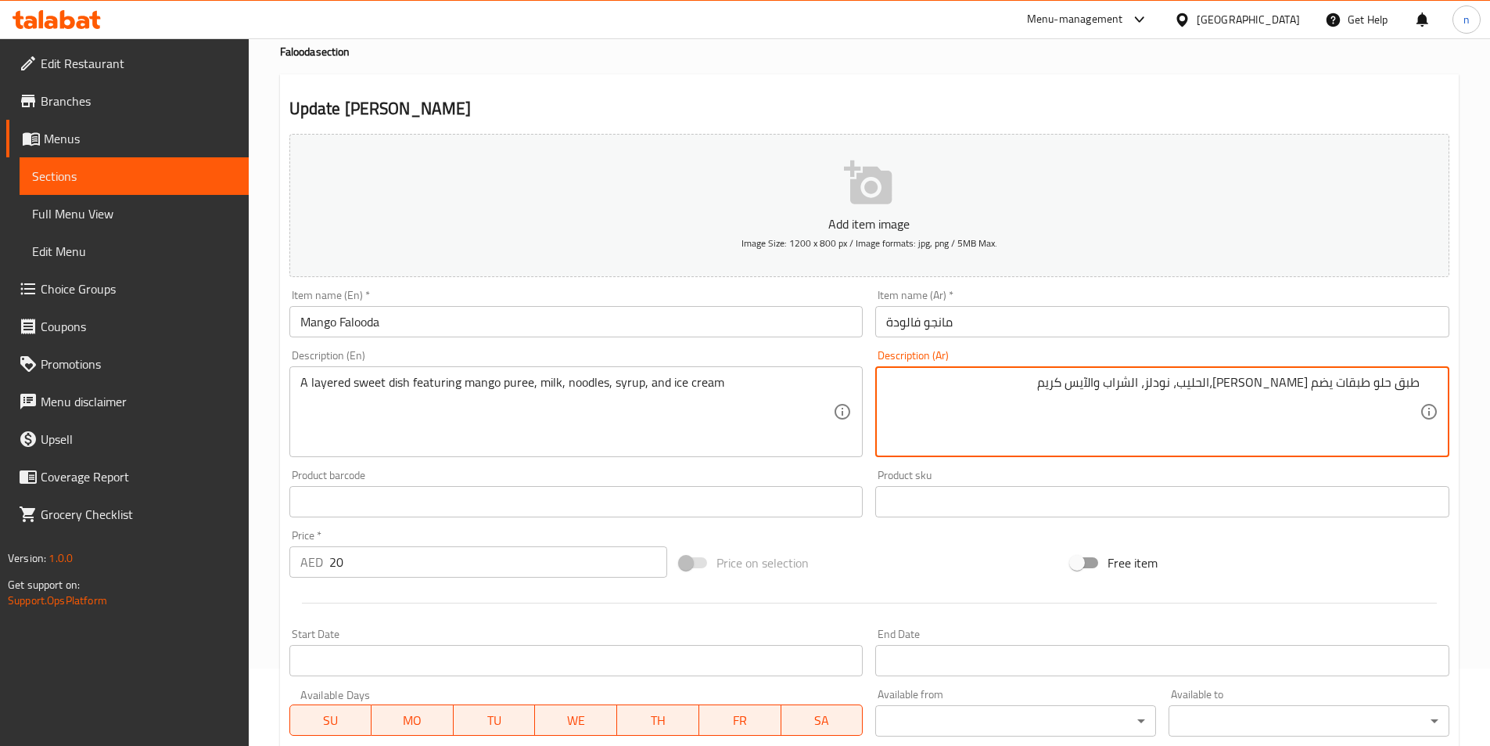
scroll to position [360, 0]
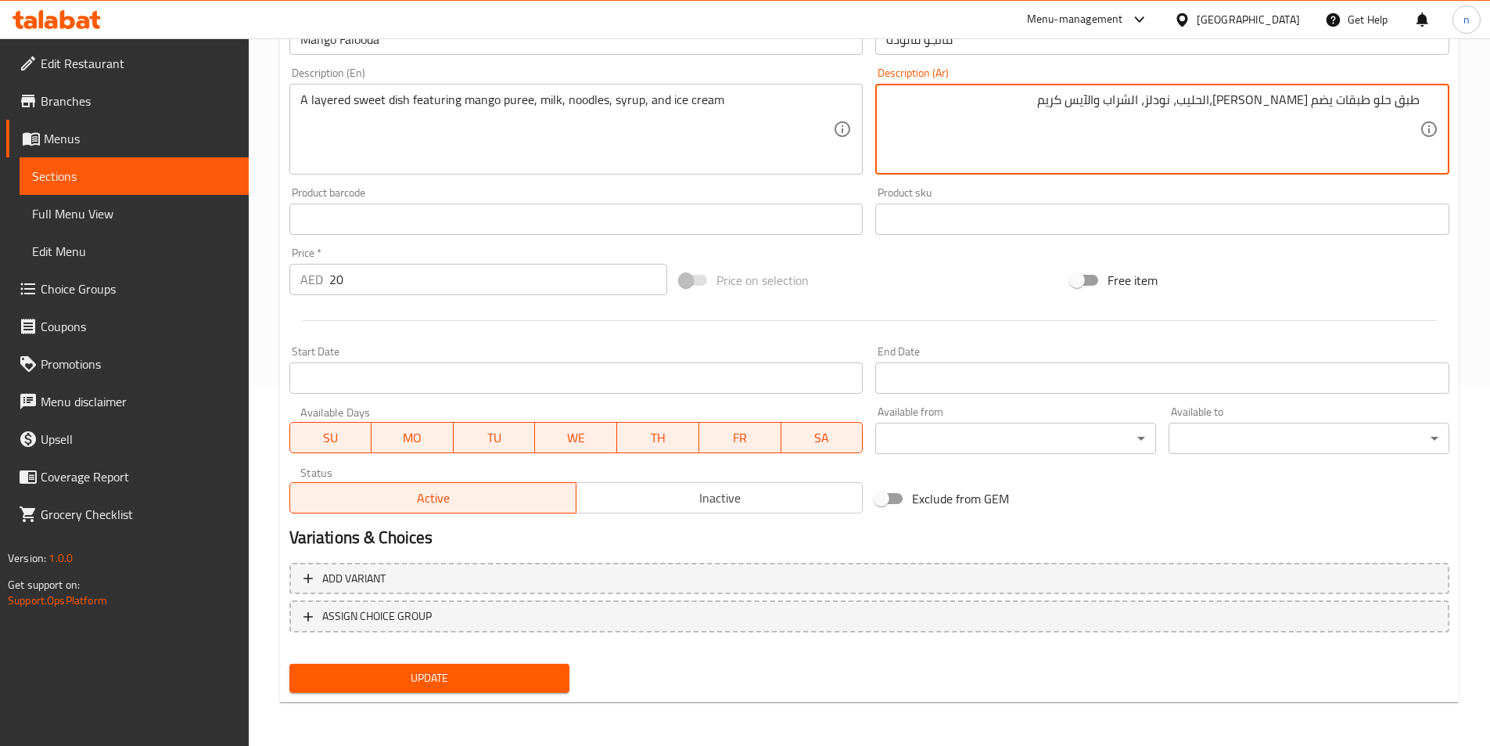
type textarea "طبق حلو طبقات يضم [PERSON_NAME]،الحليب، نودلز، الشراب والآيس كريم"
click at [406, 687] on span "Update" at bounding box center [430, 678] width 256 height 20
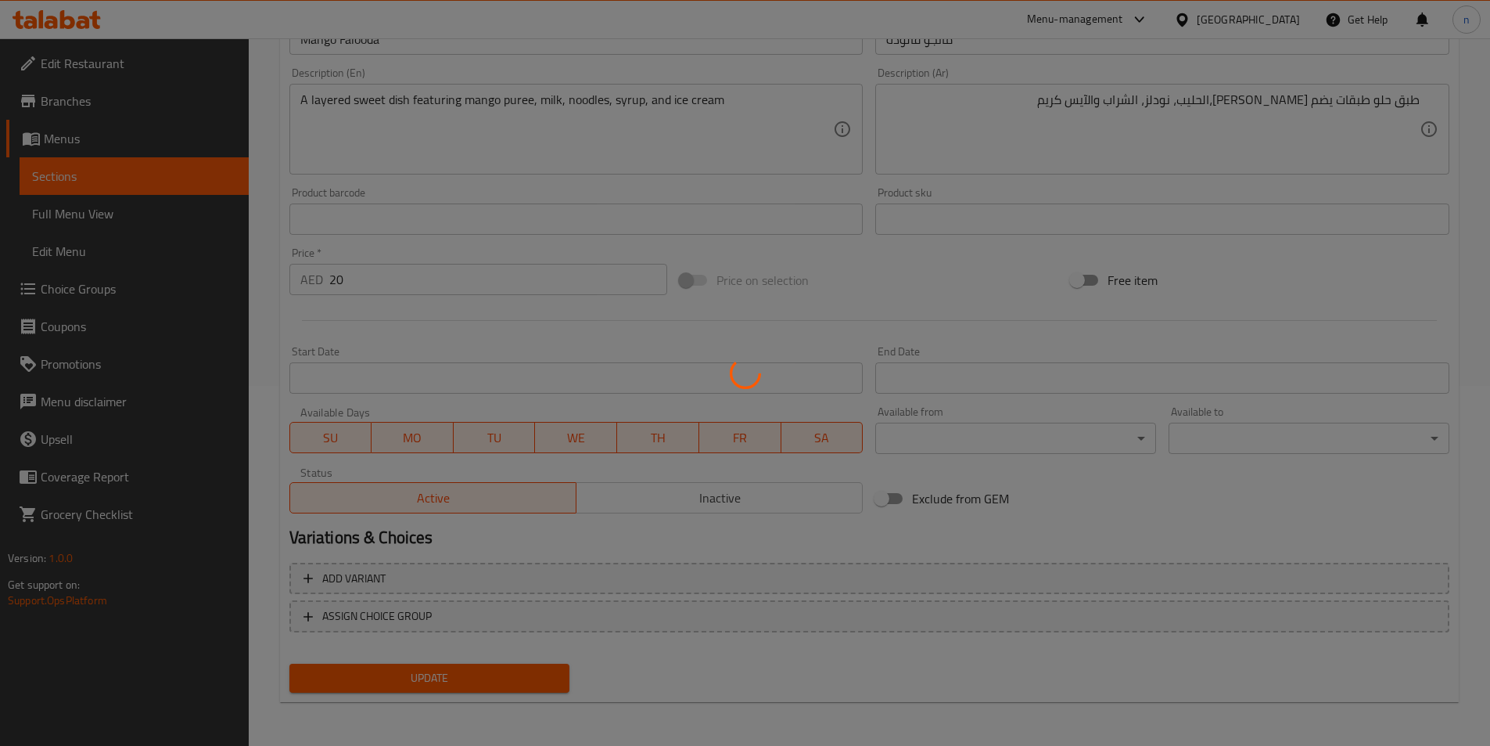
scroll to position [0, 0]
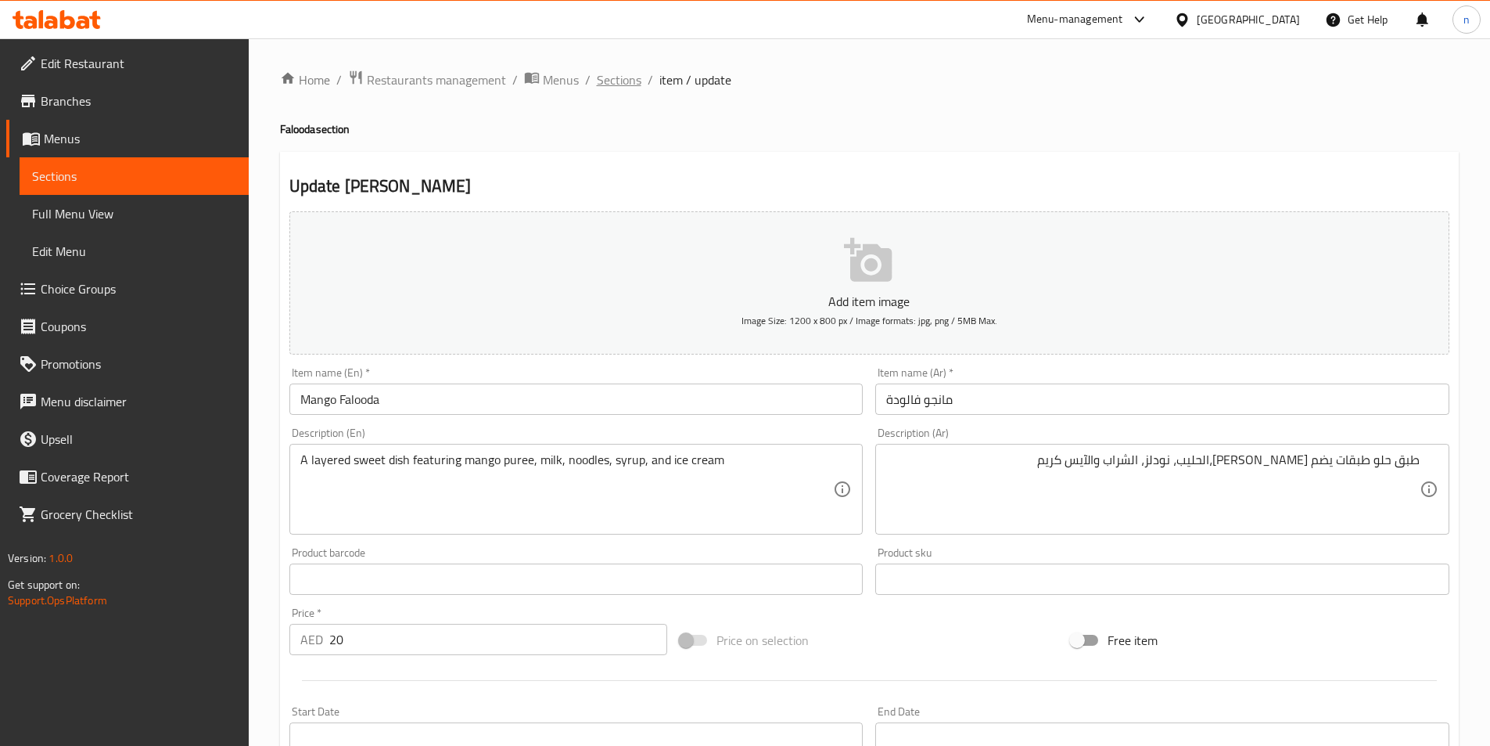
click at [627, 81] on span "Sections" at bounding box center [619, 79] width 45 height 19
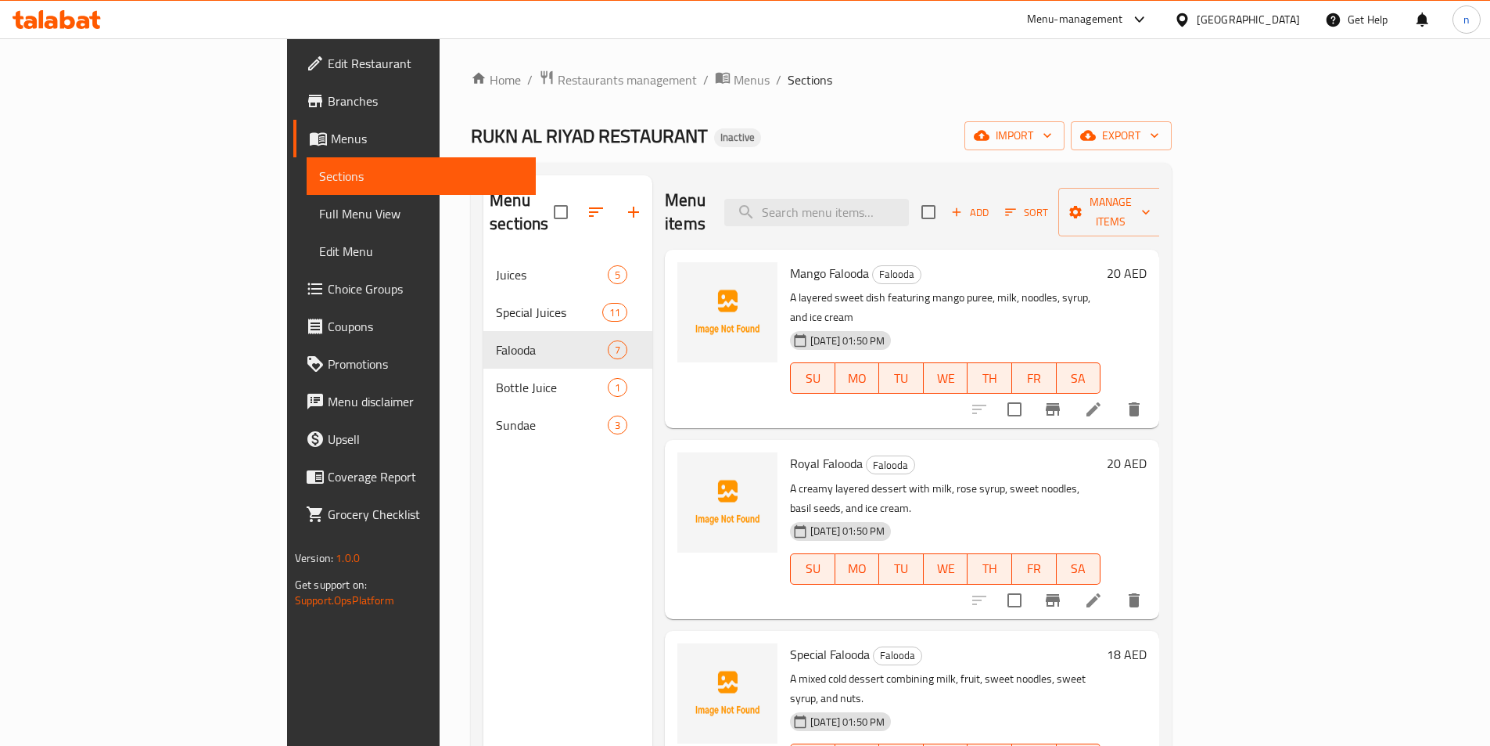
click at [484, 429] on div "Menu sections Juices 5 Special Juices 11 Falooda 7 Bottle Juice 1 Sundae 3" at bounding box center [568, 548] width 169 height 746
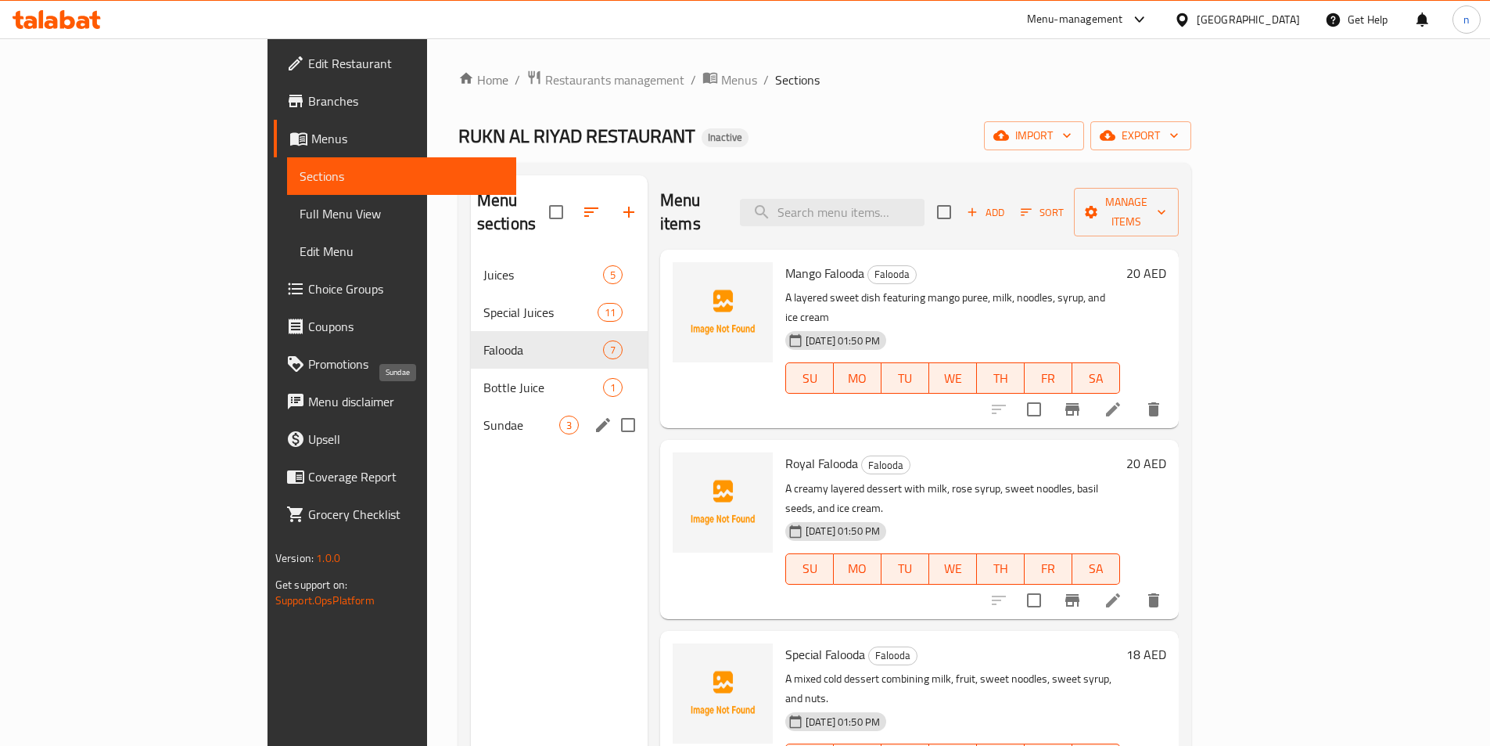
click at [484, 415] on span "Sundae" at bounding box center [522, 424] width 76 height 19
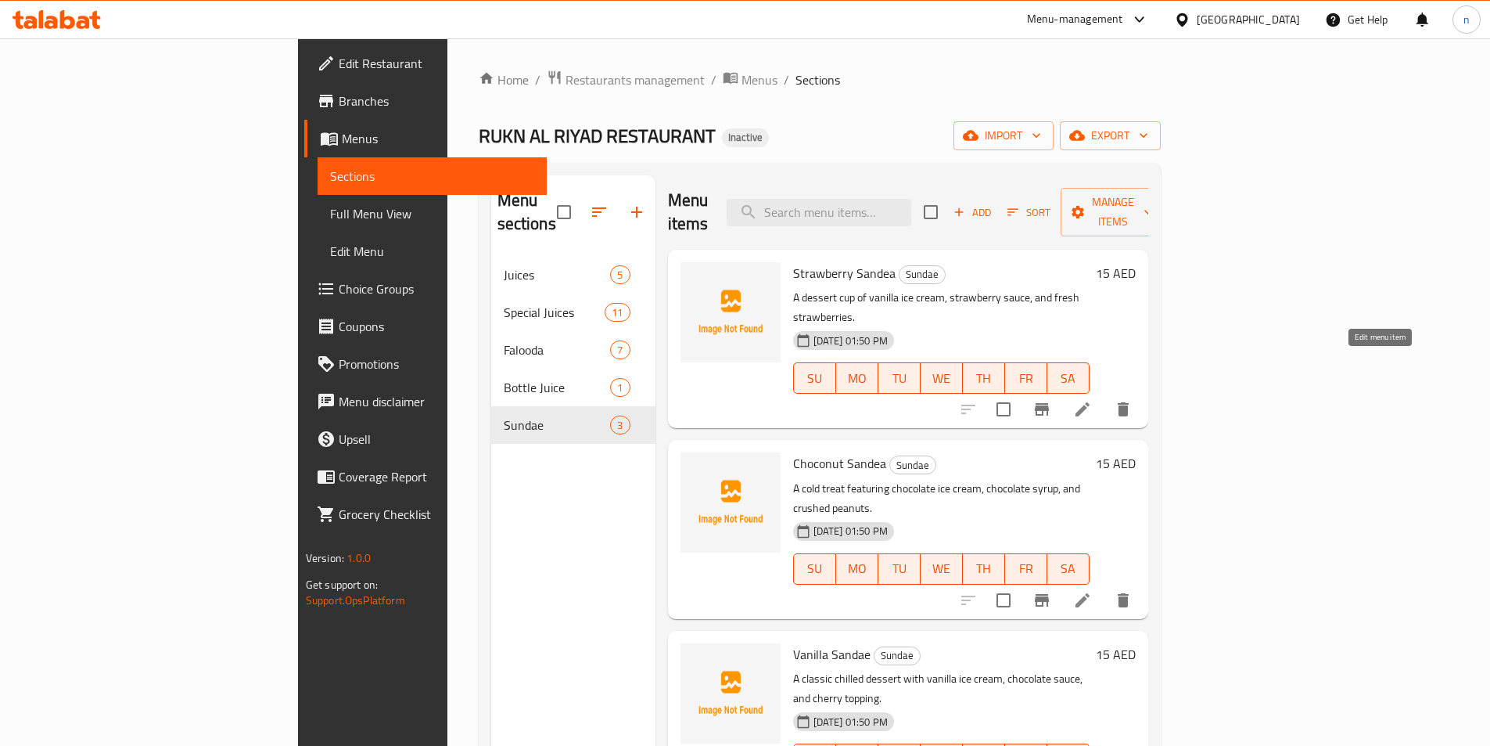
click at [1092, 400] on icon at bounding box center [1082, 409] width 19 height 19
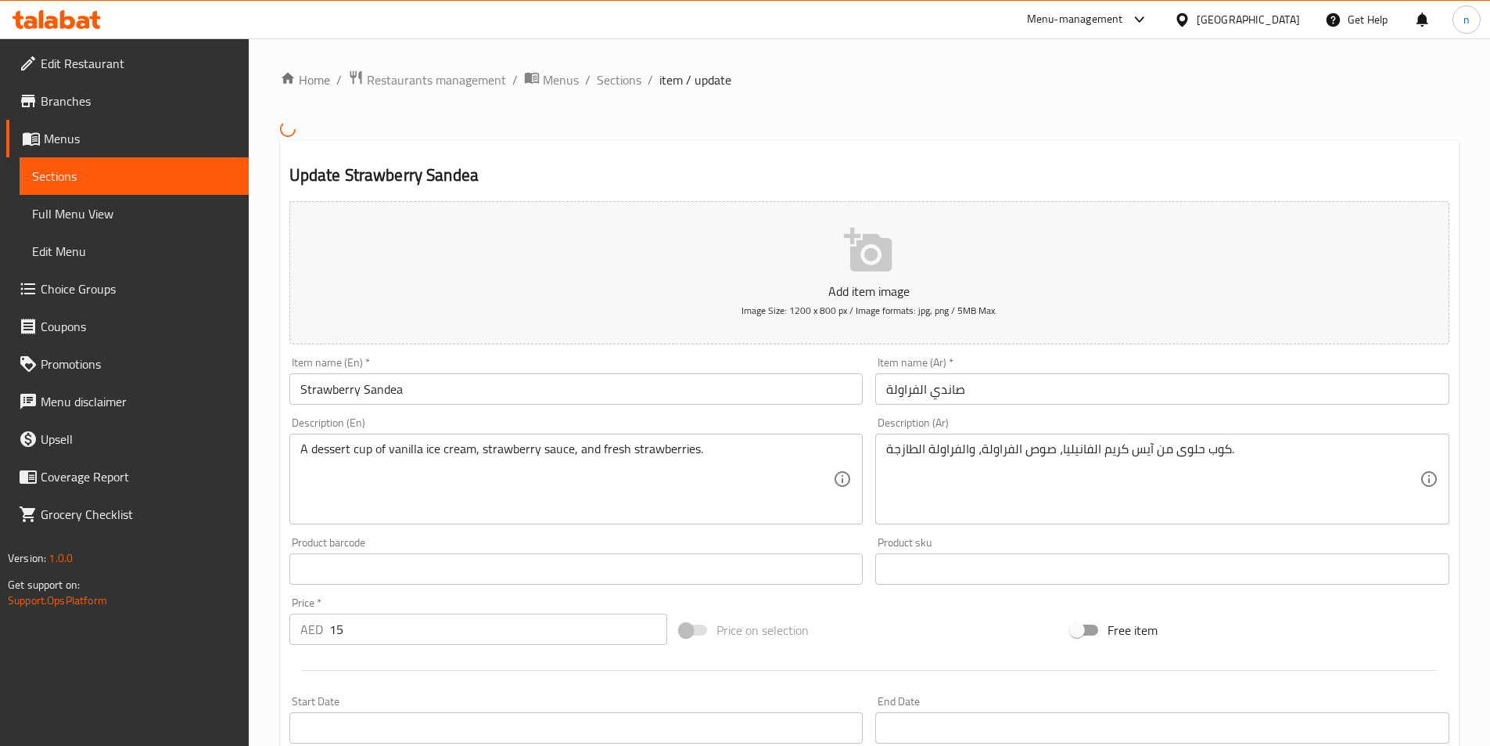
click at [379, 395] on input "Strawberry Sandea" at bounding box center [576, 388] width 574 height 31
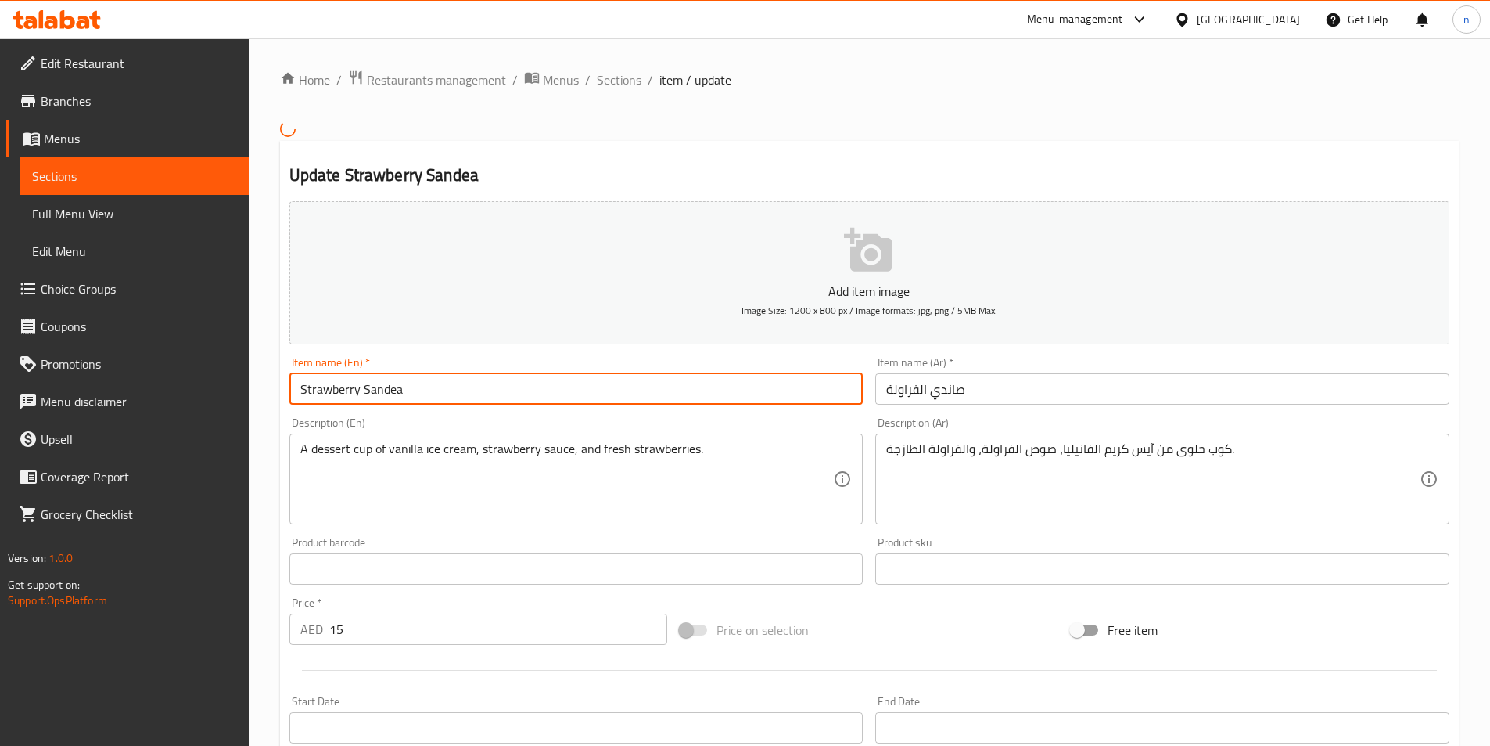
click at [379, 395] on input "Strawberry Sandea" at bounding box center [576, 388] width 574 height 31
click at [380, 396] on input "Strawberry Sandea" at bounding box center [576, 388] width 574 height 31
paste input "undae"
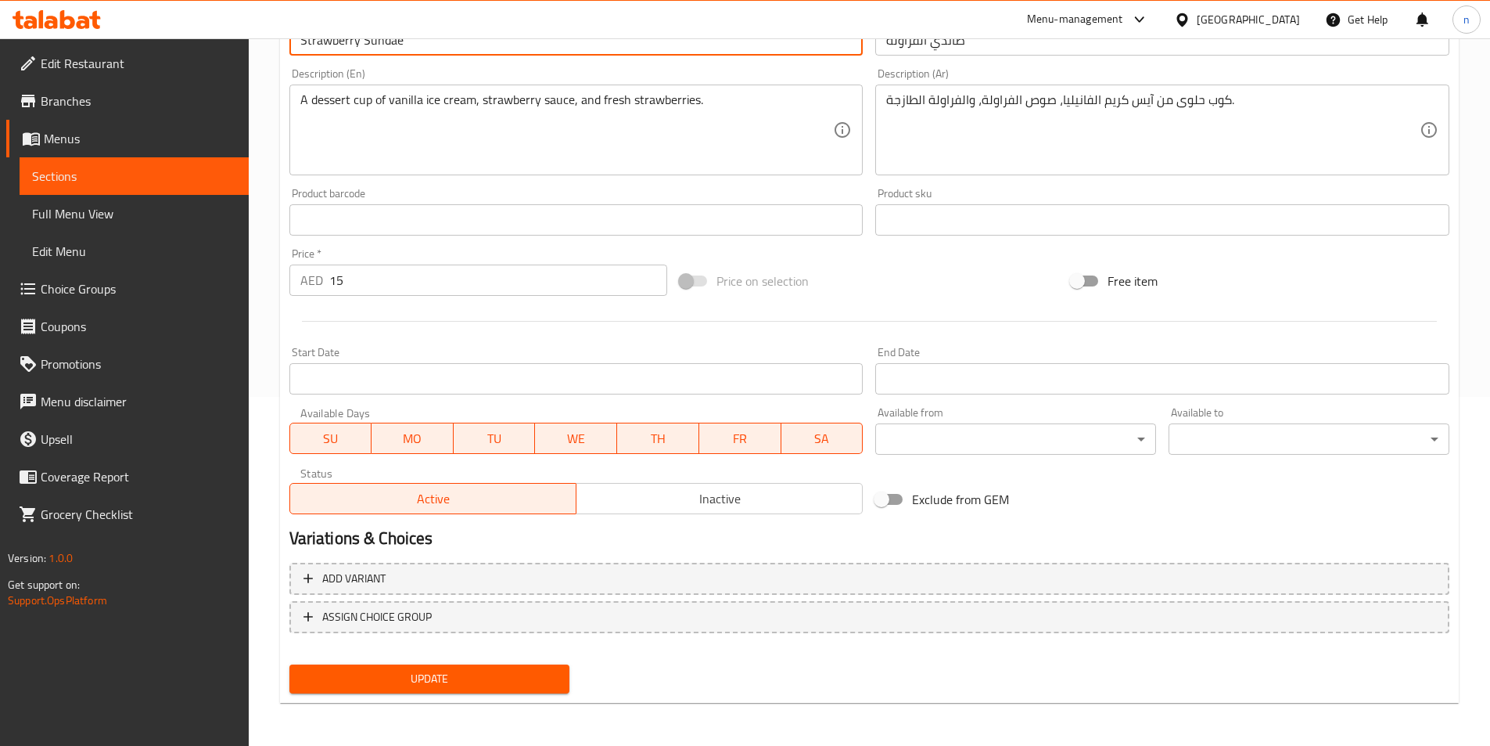
scroll to position [350, 0]
type input "Strawberry Sundae"
click at [430, 679] on span "Update" at bounding box center [430, 678] width 256 height 20
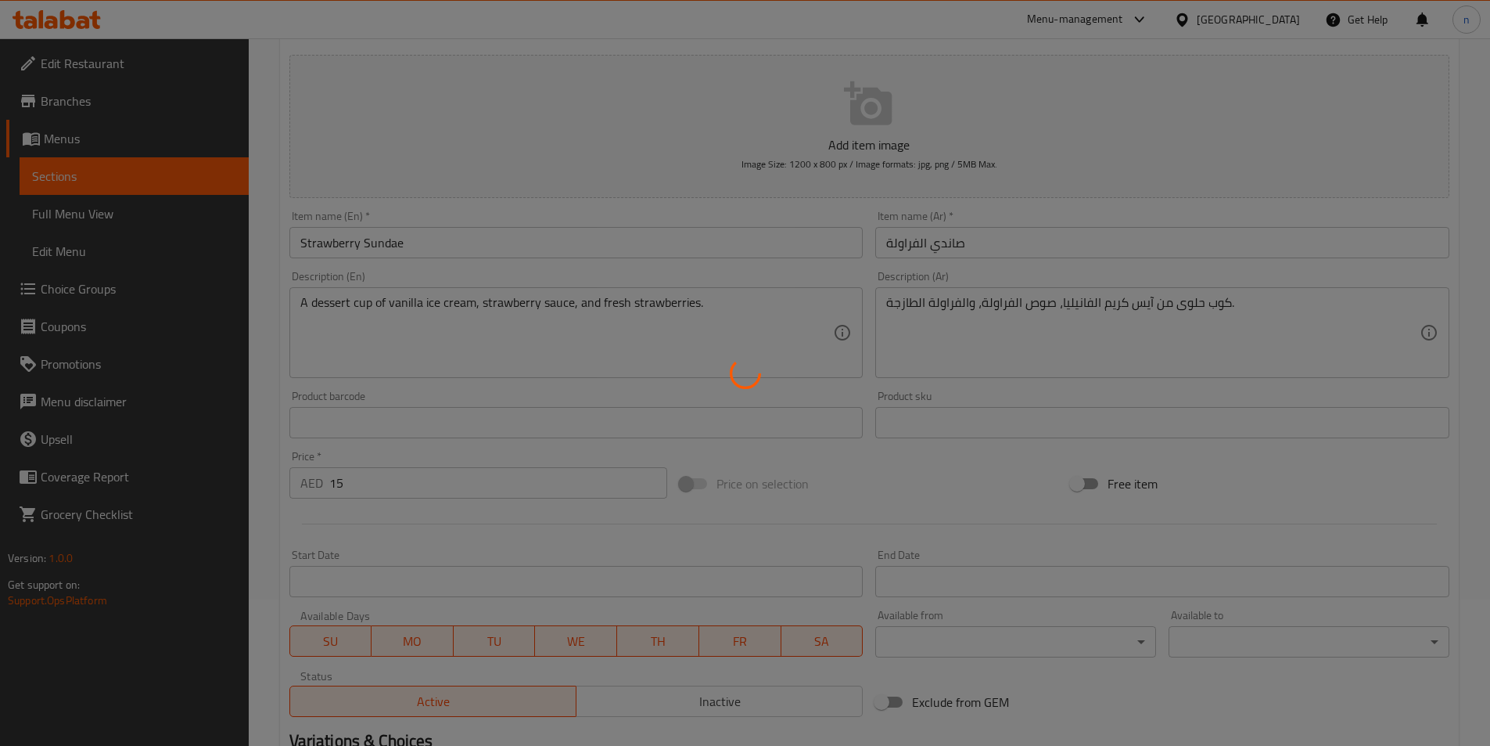
scroll to position [0, 0]
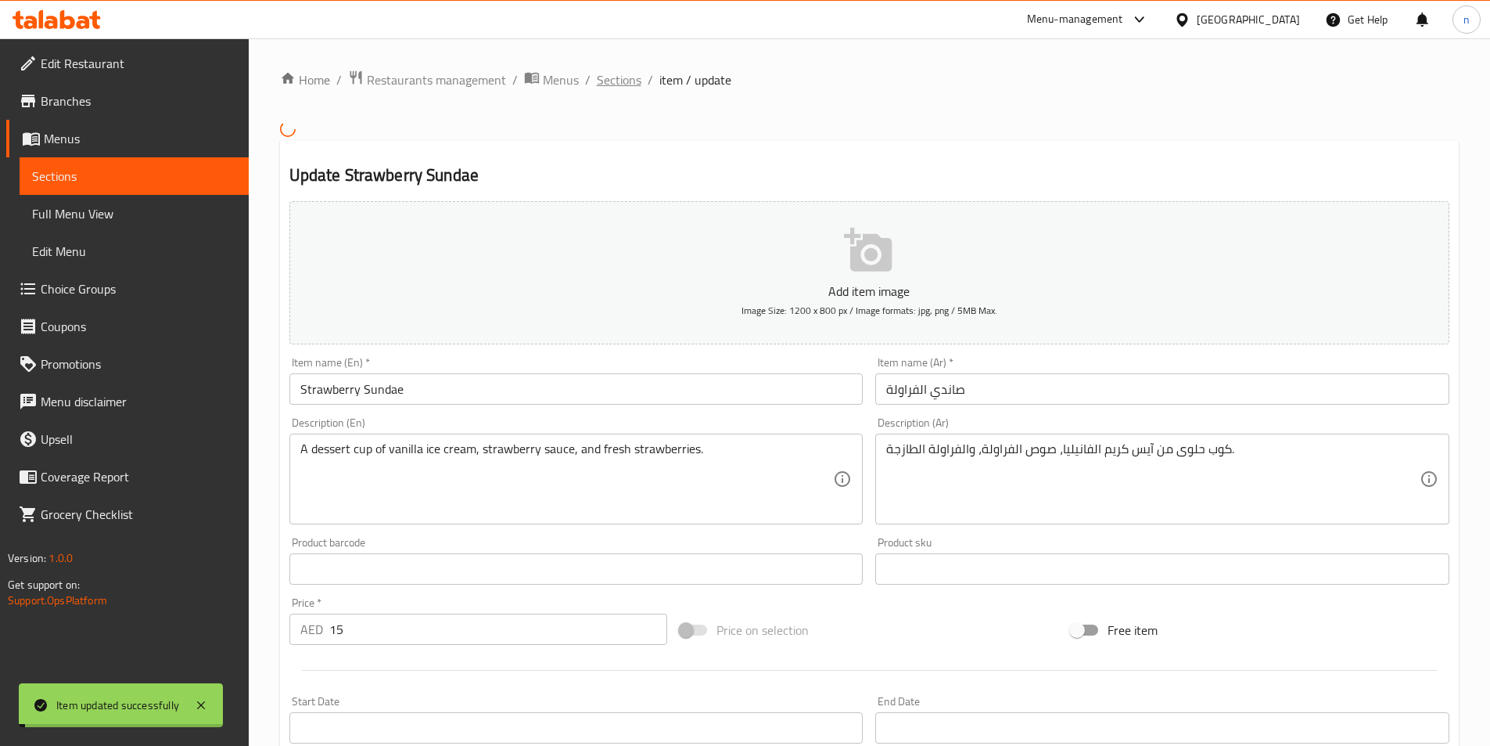
click at [623, 76] on span "Sections" at bounding box center [619, 79] width 45 height 19
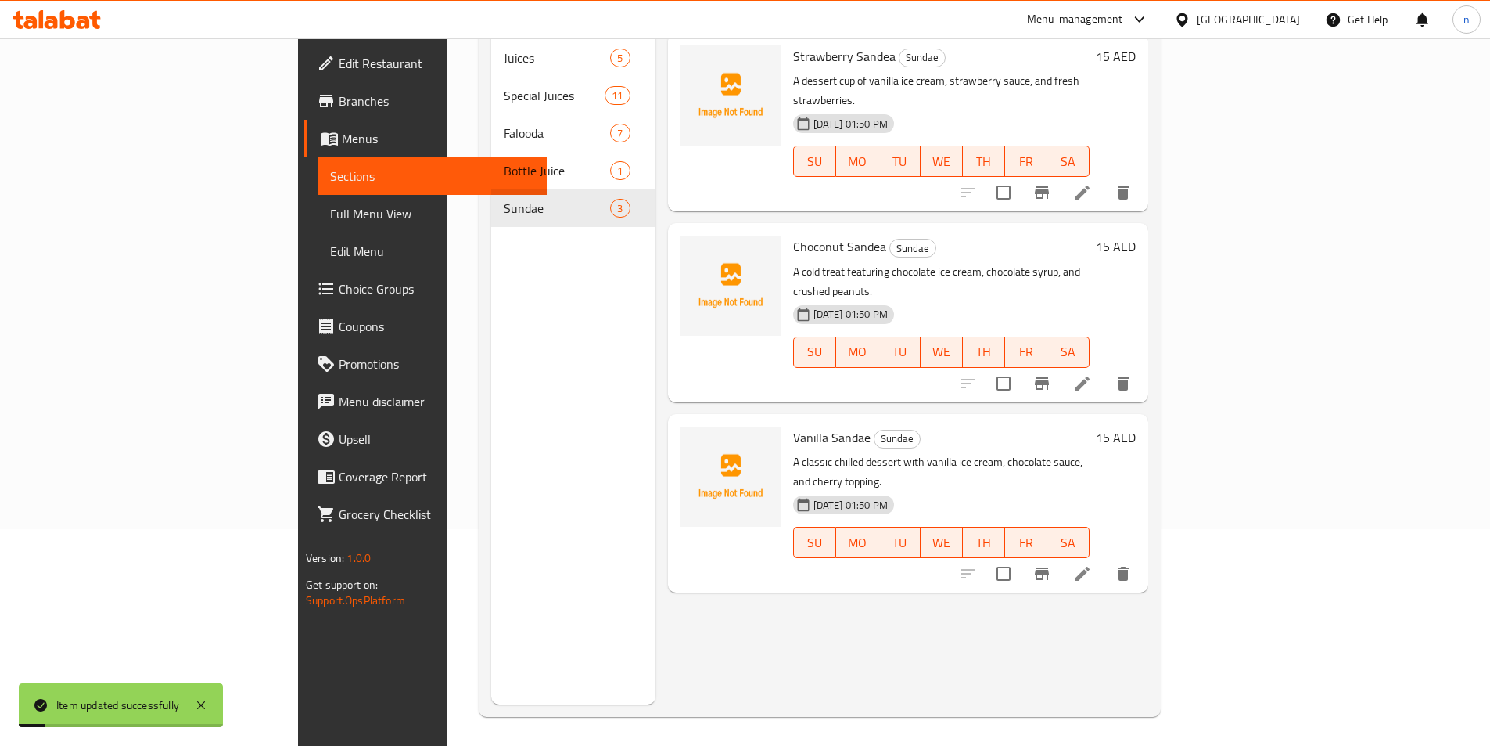
scroll to position [219, 0]
click at [1105, 367] on li at bounding box center [1083, 381] width 44 height 28
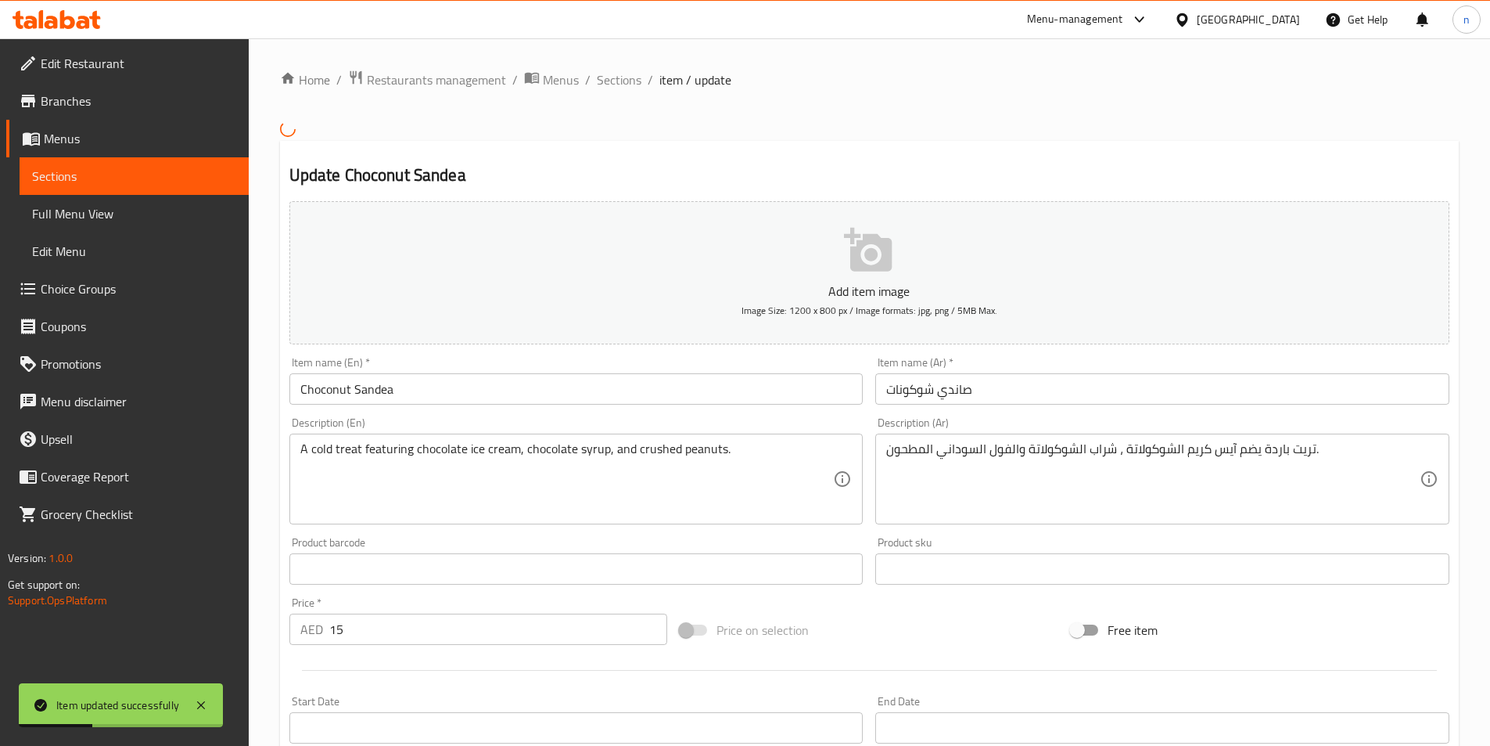
click at [373, 396] on input "Choconut Sandea" at bounding box center [576, 388] width 574 height 31
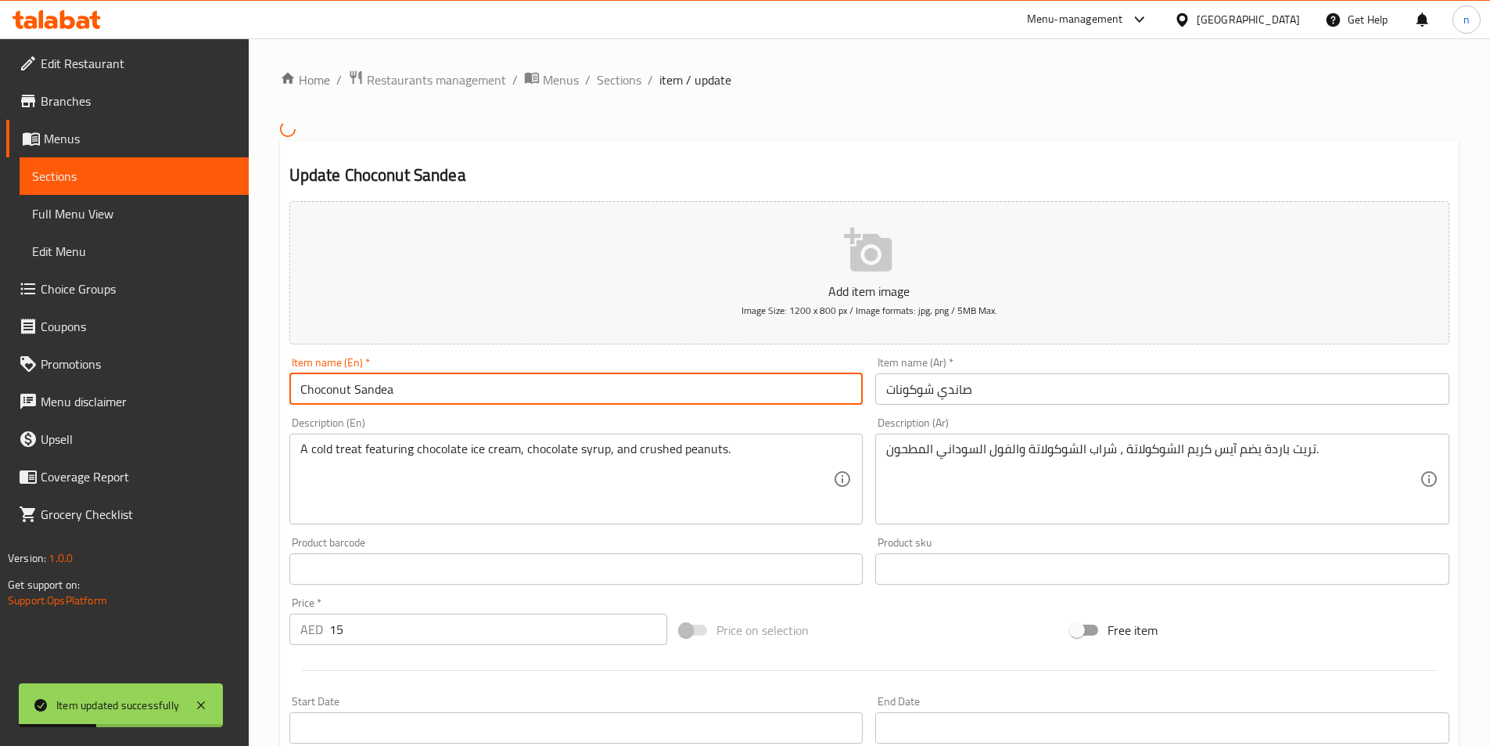
click at [373, 396] on input "Choconut Sandea" at bounding box center [576, 388] width 574 height 31
paste input "undae"
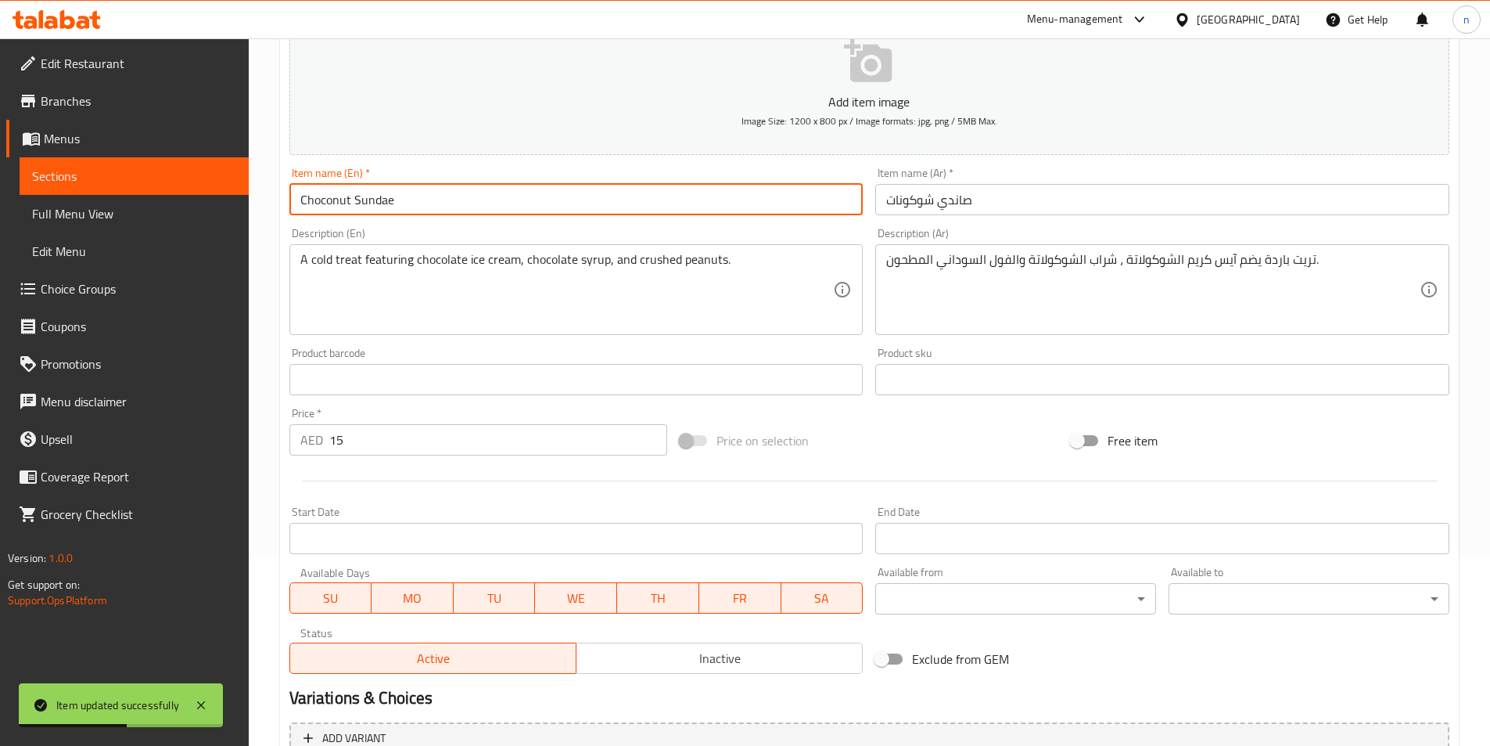
scroll to position [350, 0]
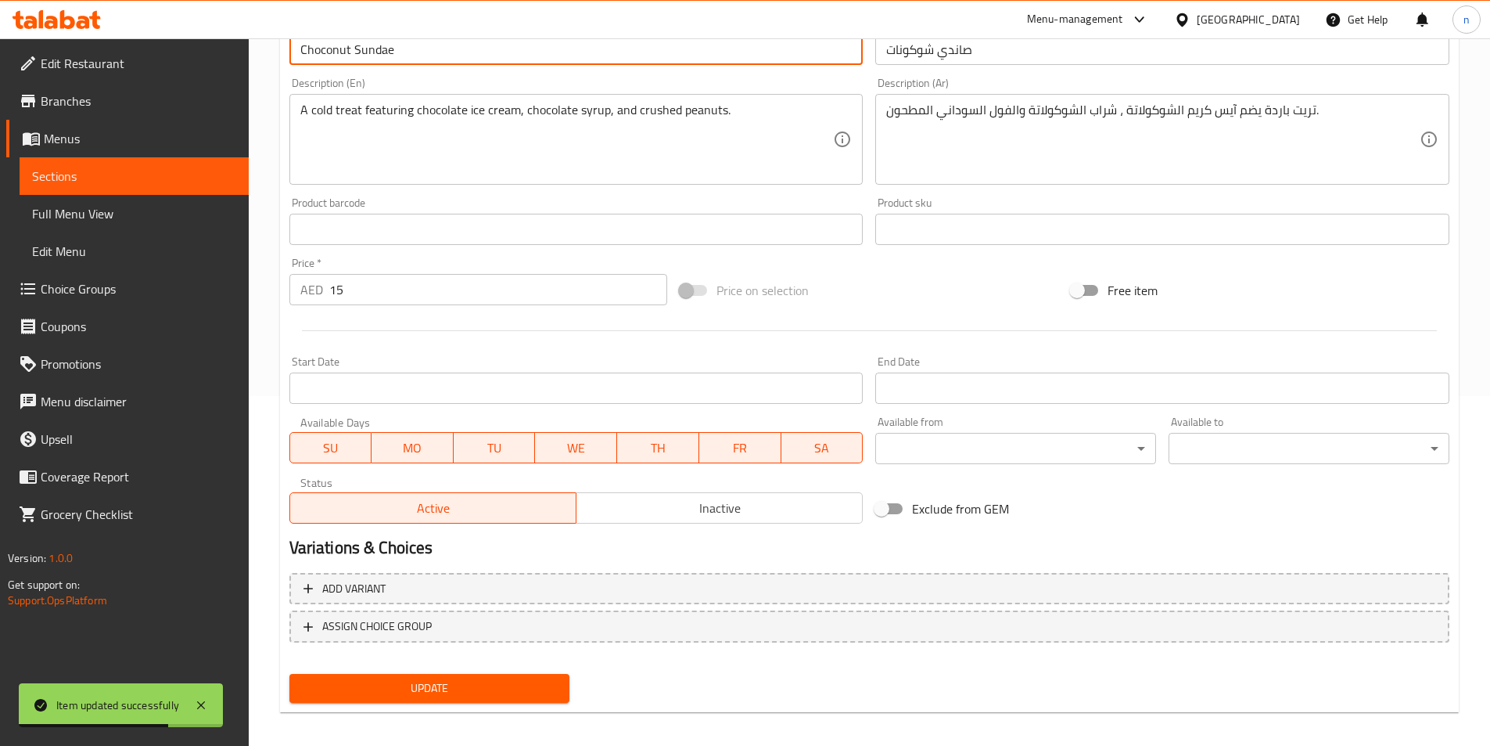
type input "Choconut Sundae"
click at [422, 687] on span "Update" at bounding box center [430, 688] width 256 height 20
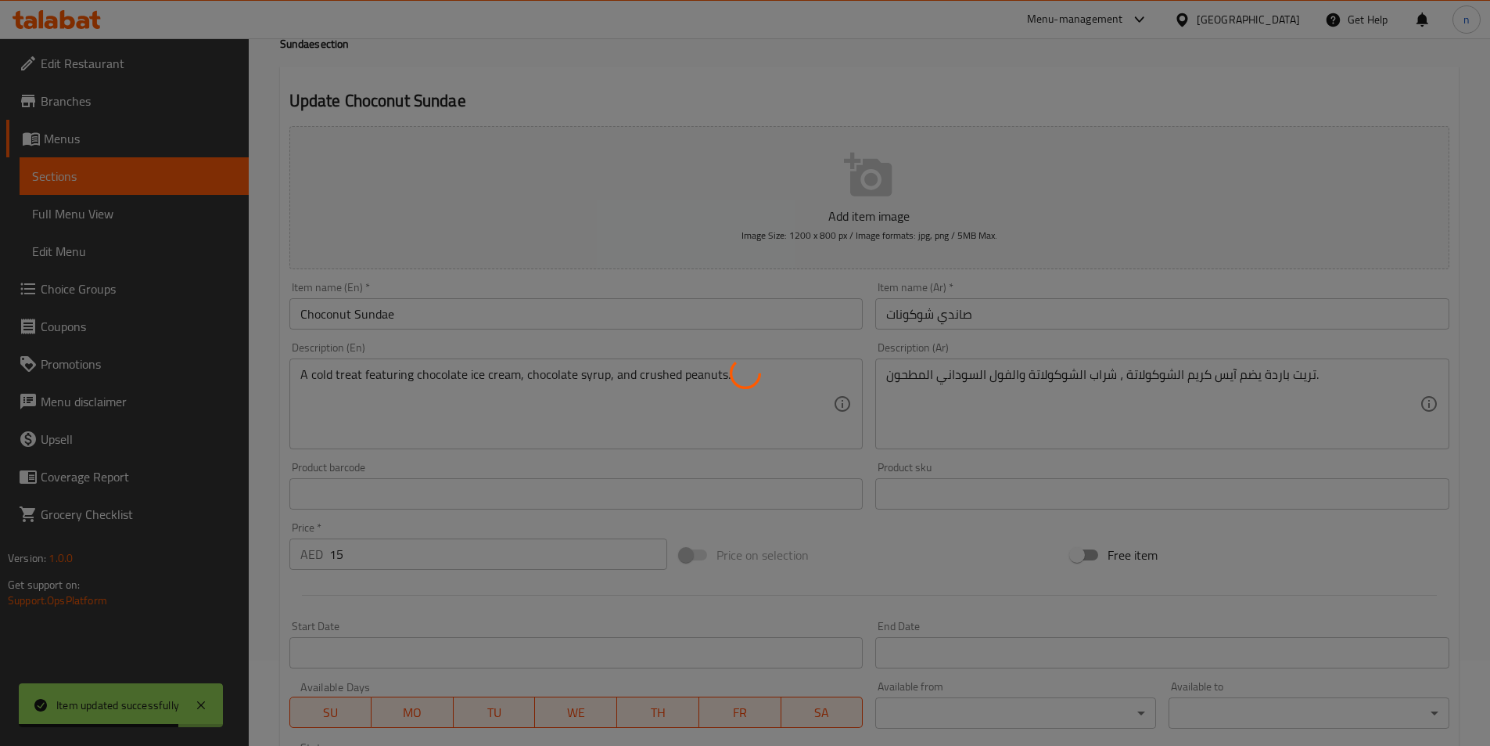
scroll to position [0, 0]
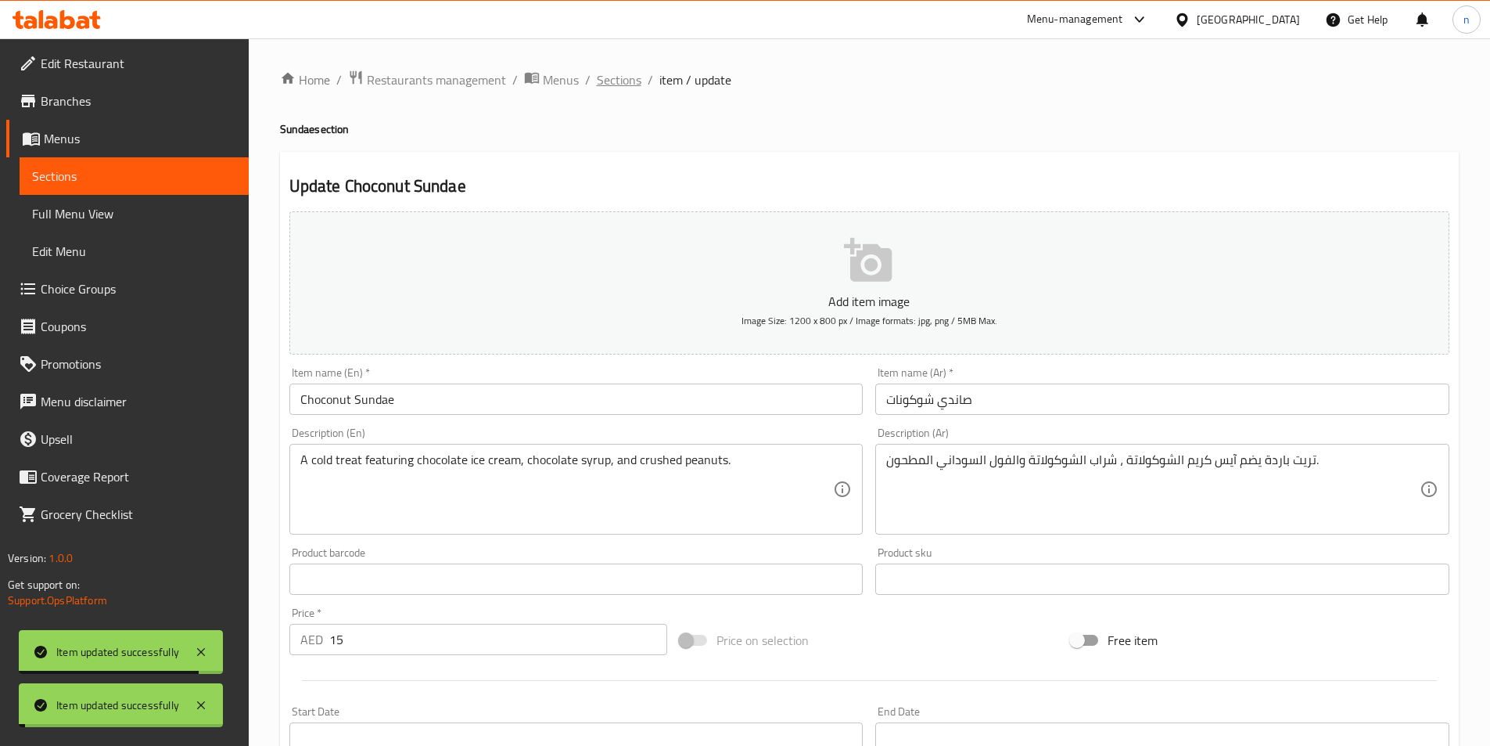
click at [614, 81] on span "Sections" at bounding box center [619, 79] width 45 height 19
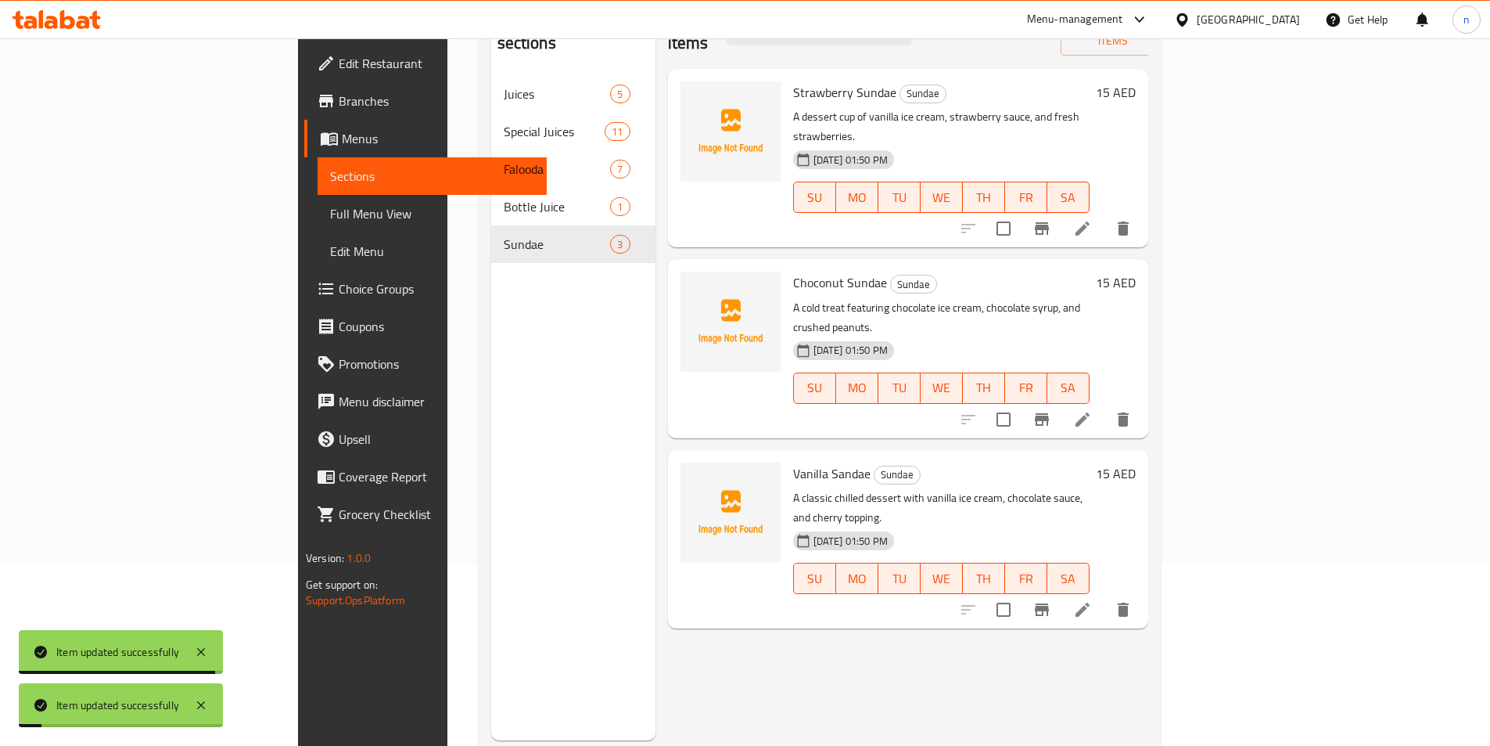
scroll to position [219, 0]
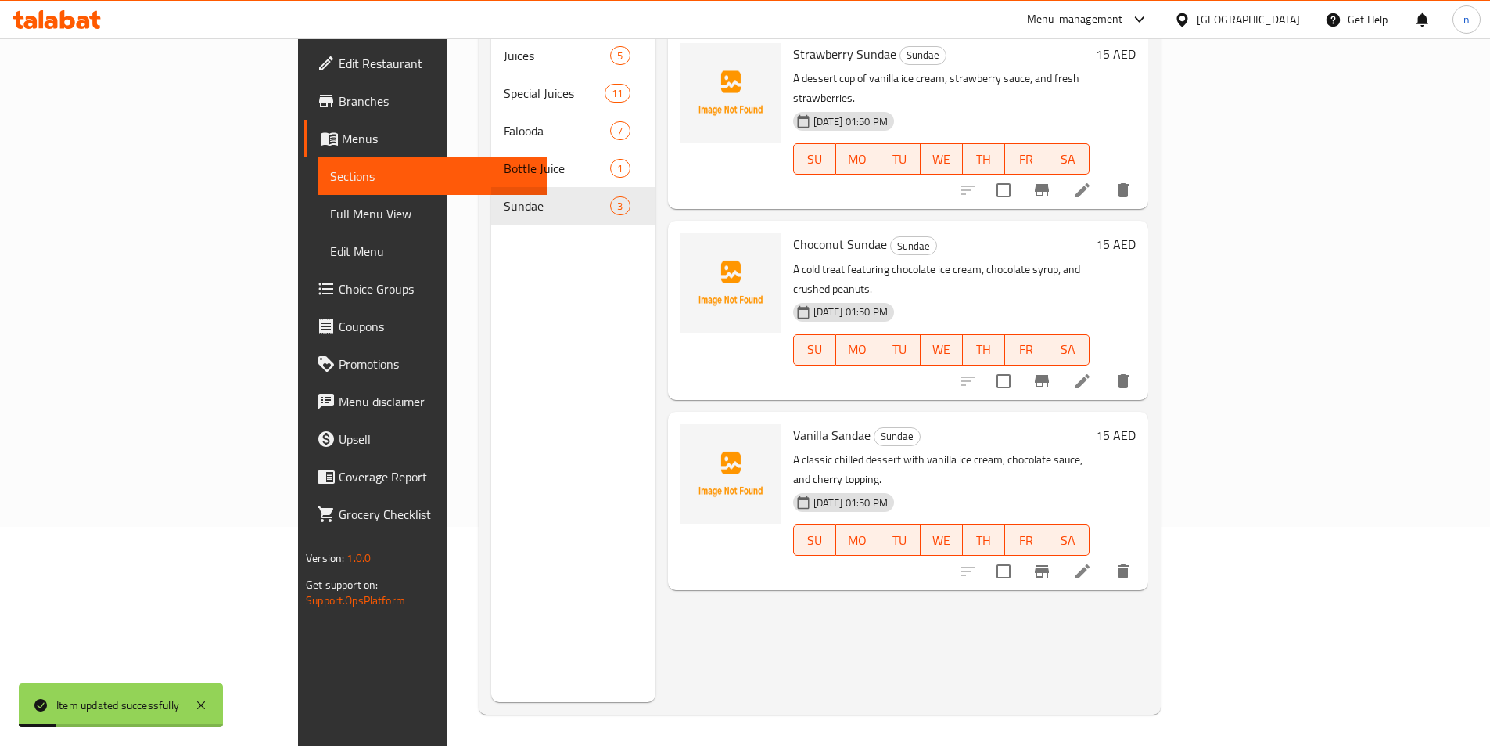
click at [1090, 564] on icon at bounding box center [1083, 571] width 14 height 14
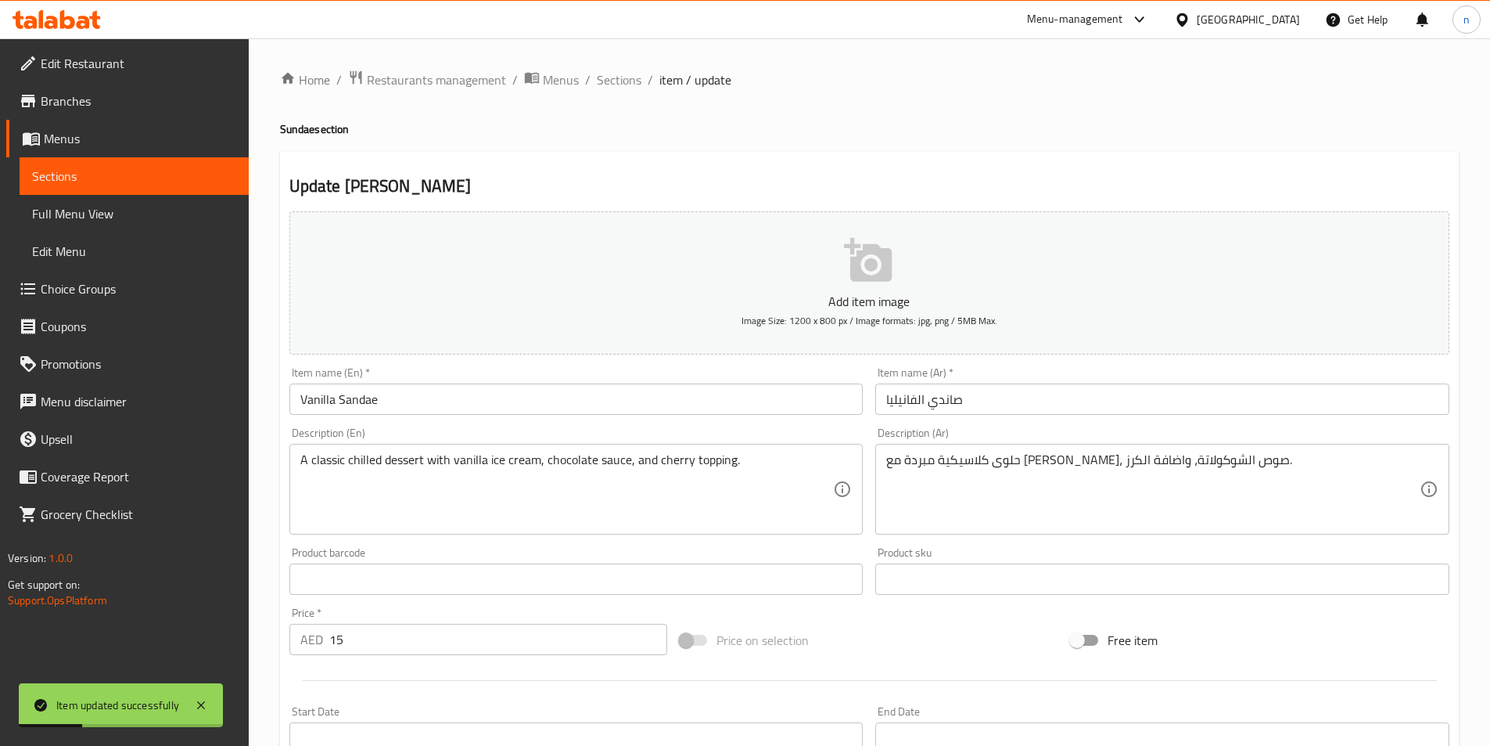
click at [370, 394] on input "Vanilla Sandae" at bounding box center [576, 398] width 574 height 31
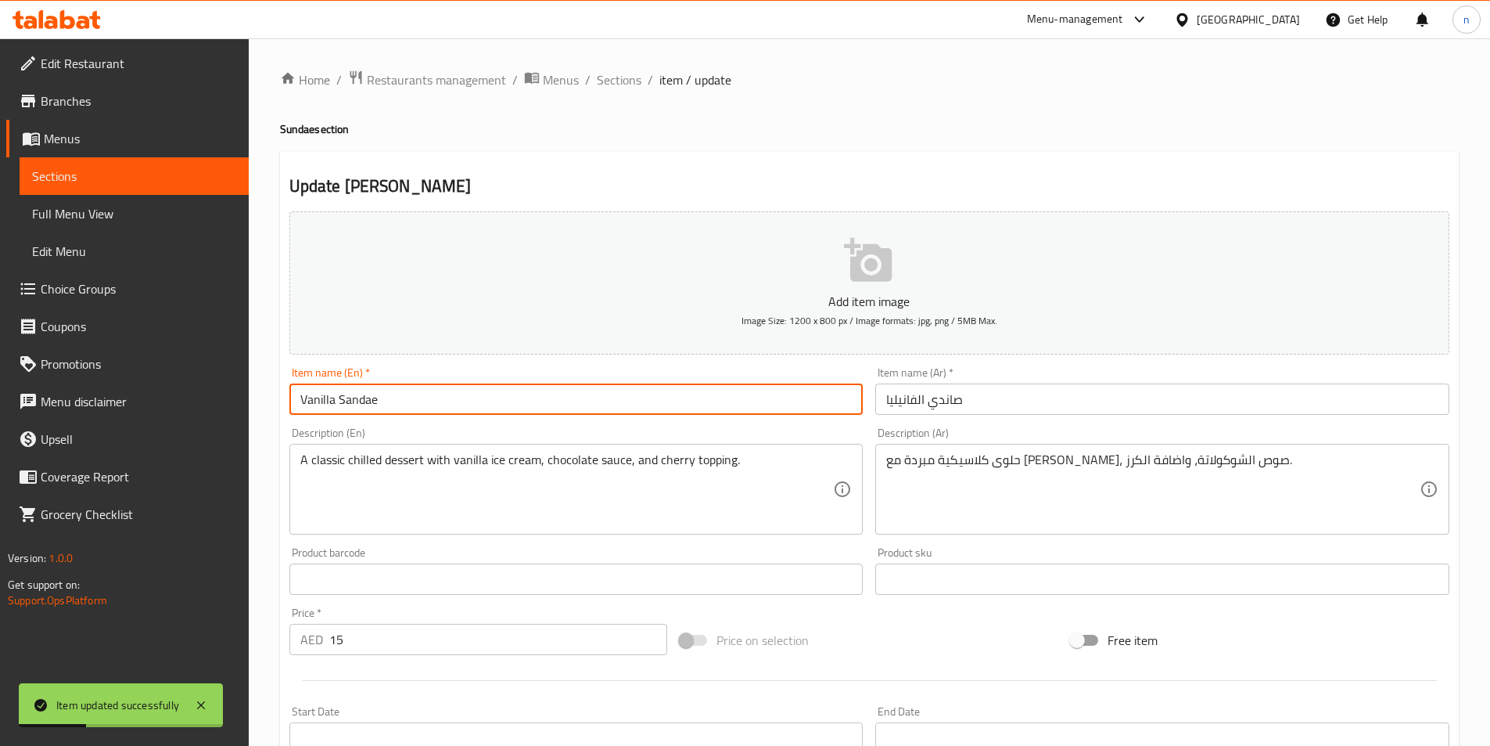
click at [370, 394] on input "Vanilla Sandae" at bounding box center [576, 398] width 574 height 31
paste input "u"
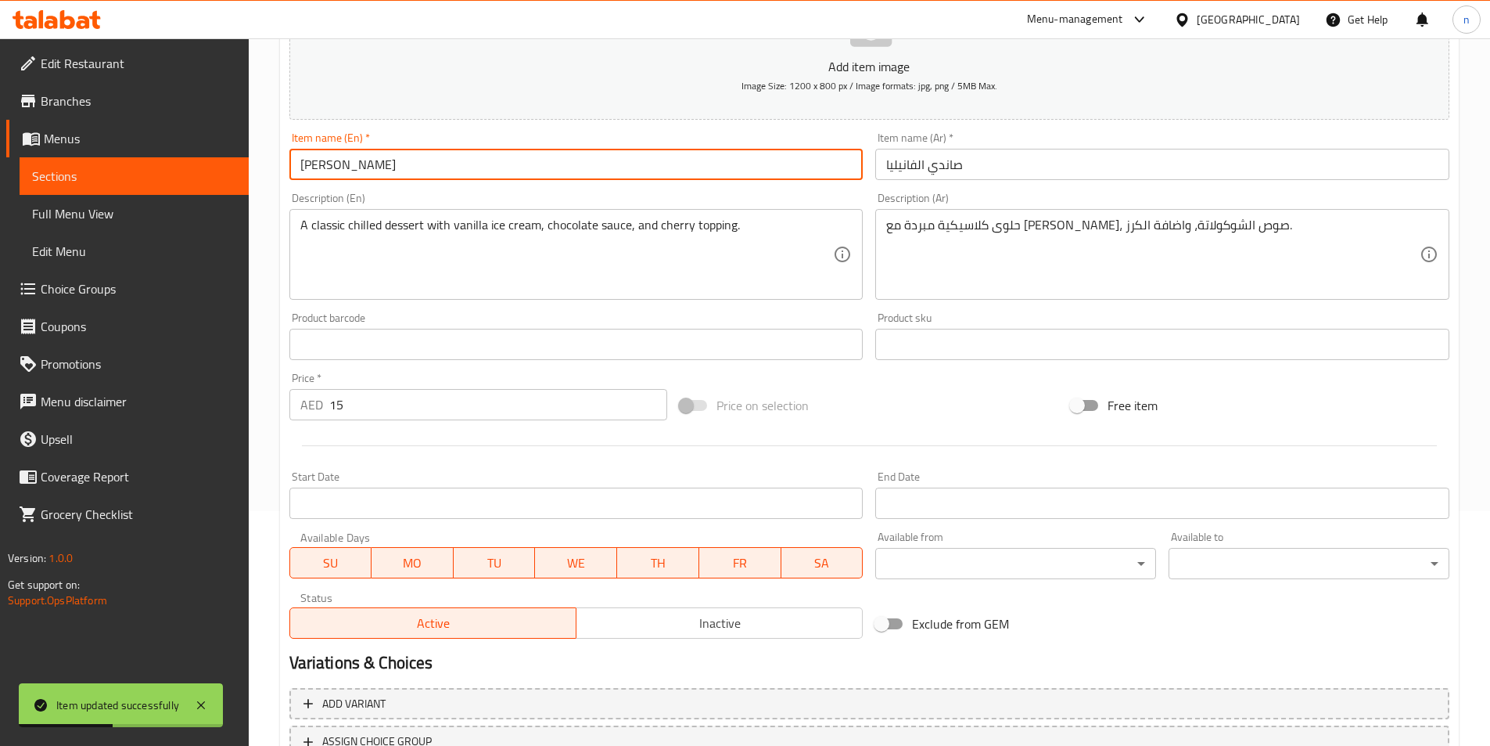
scroll to position [360, 0]
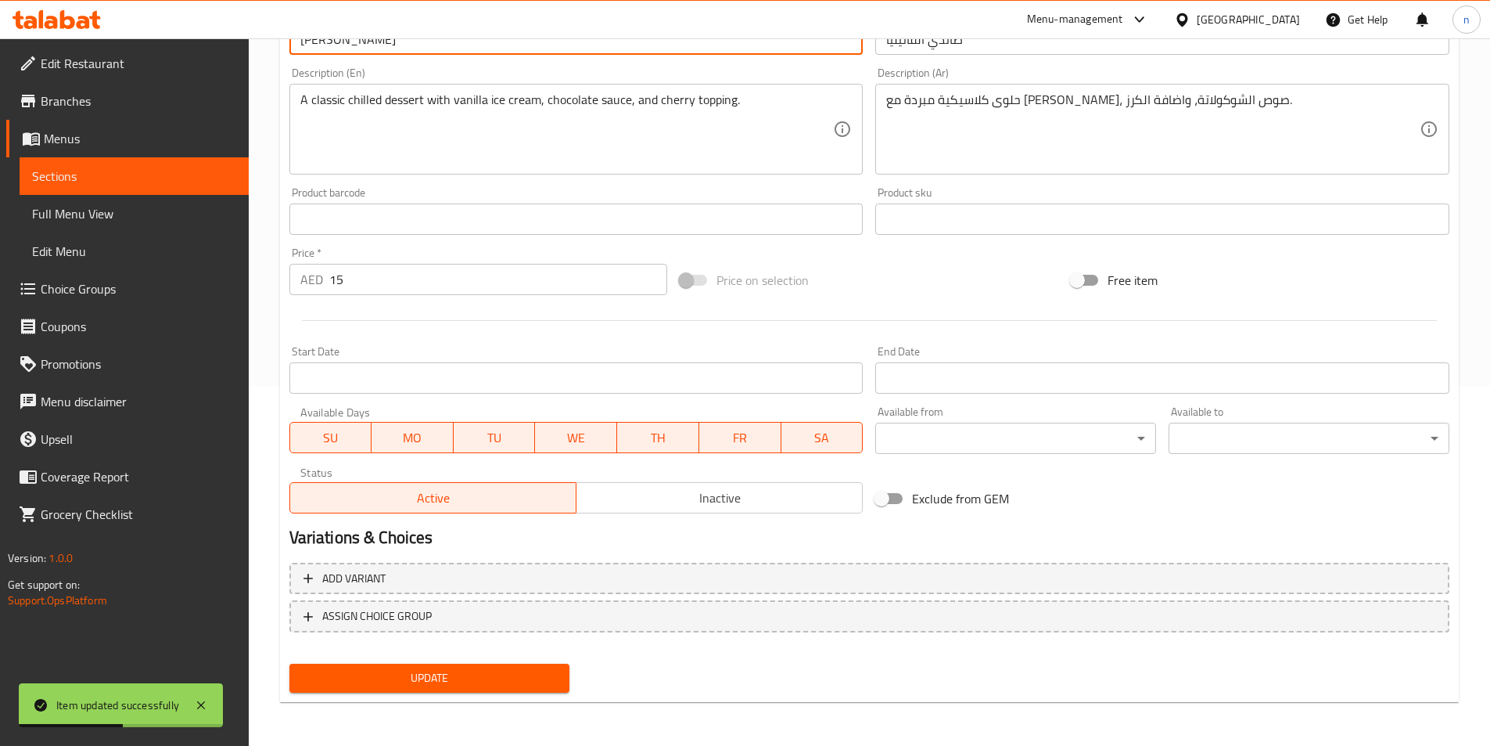
type input "[PERSON_NAME]"
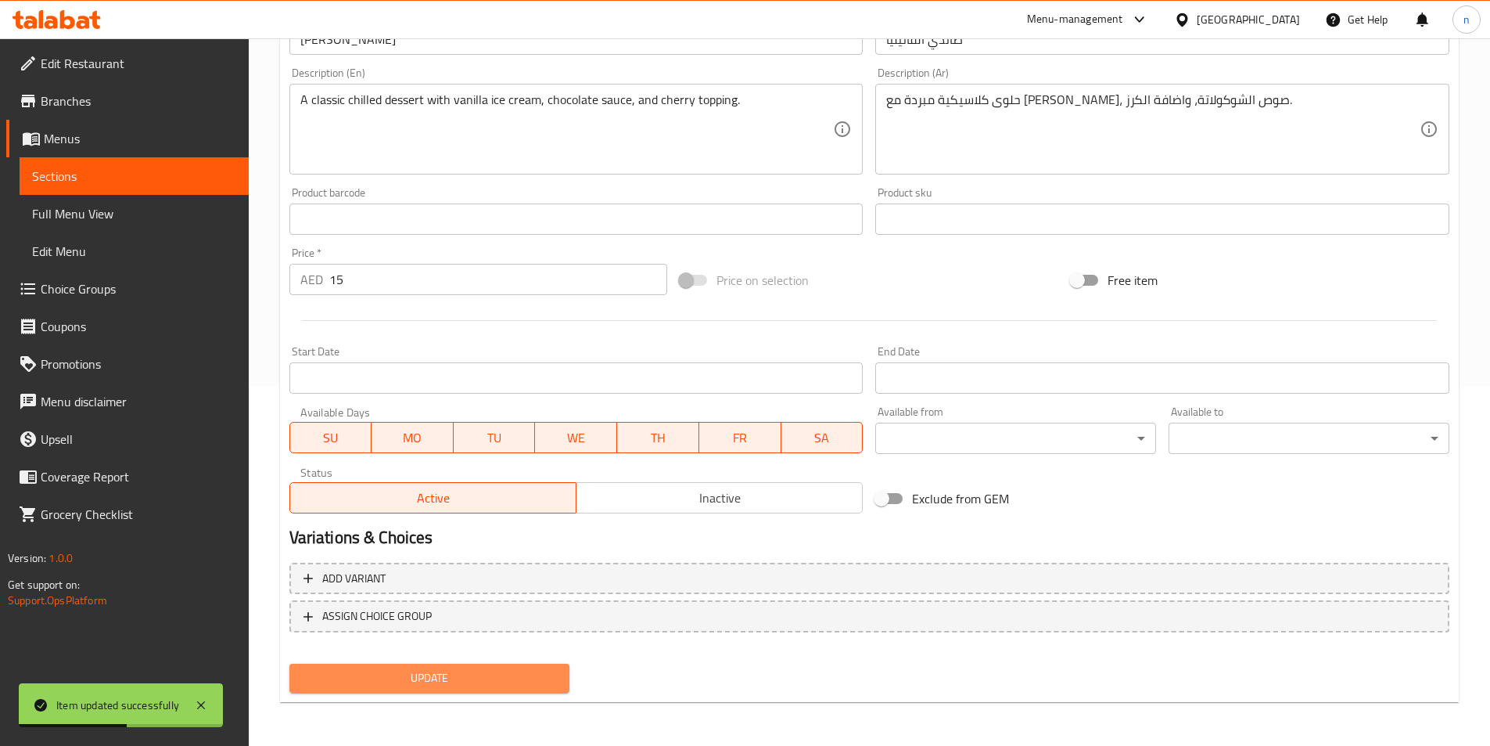
click at [408, 675] on span "Update" at bounding box center [430, 678] width 256 height 20
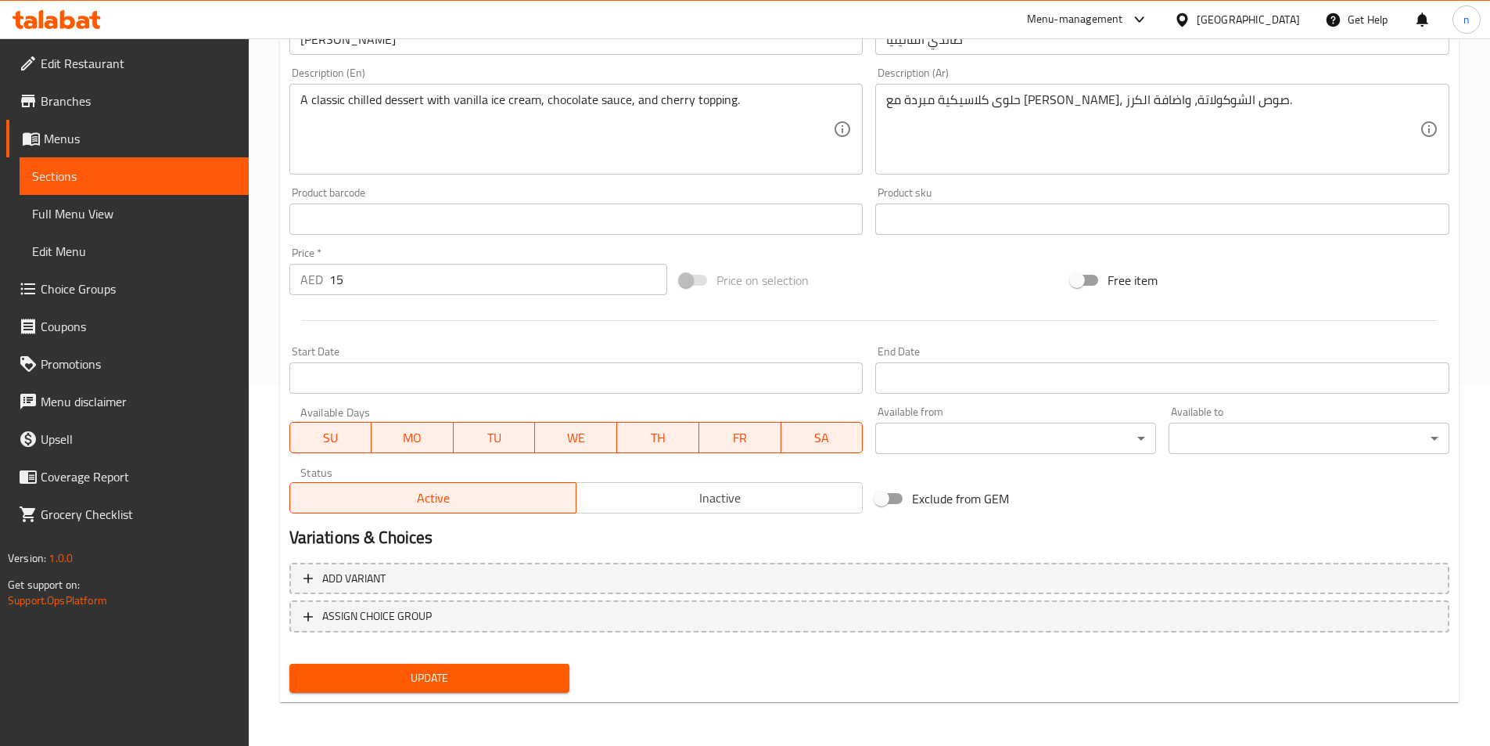
click at [372, 666] on button "Update" at bounding box center [429, 677] width 281 height 29
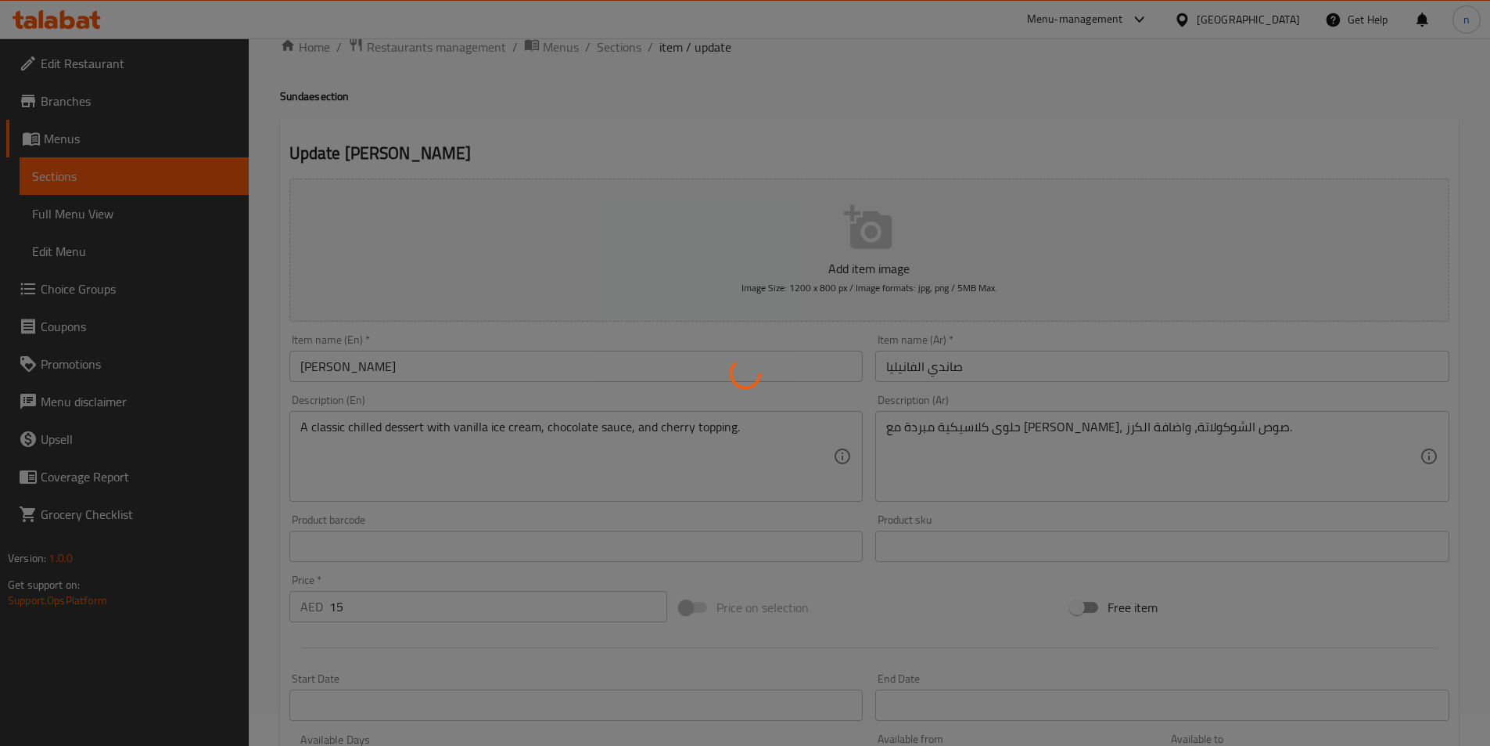
scroll to position [0, 0]
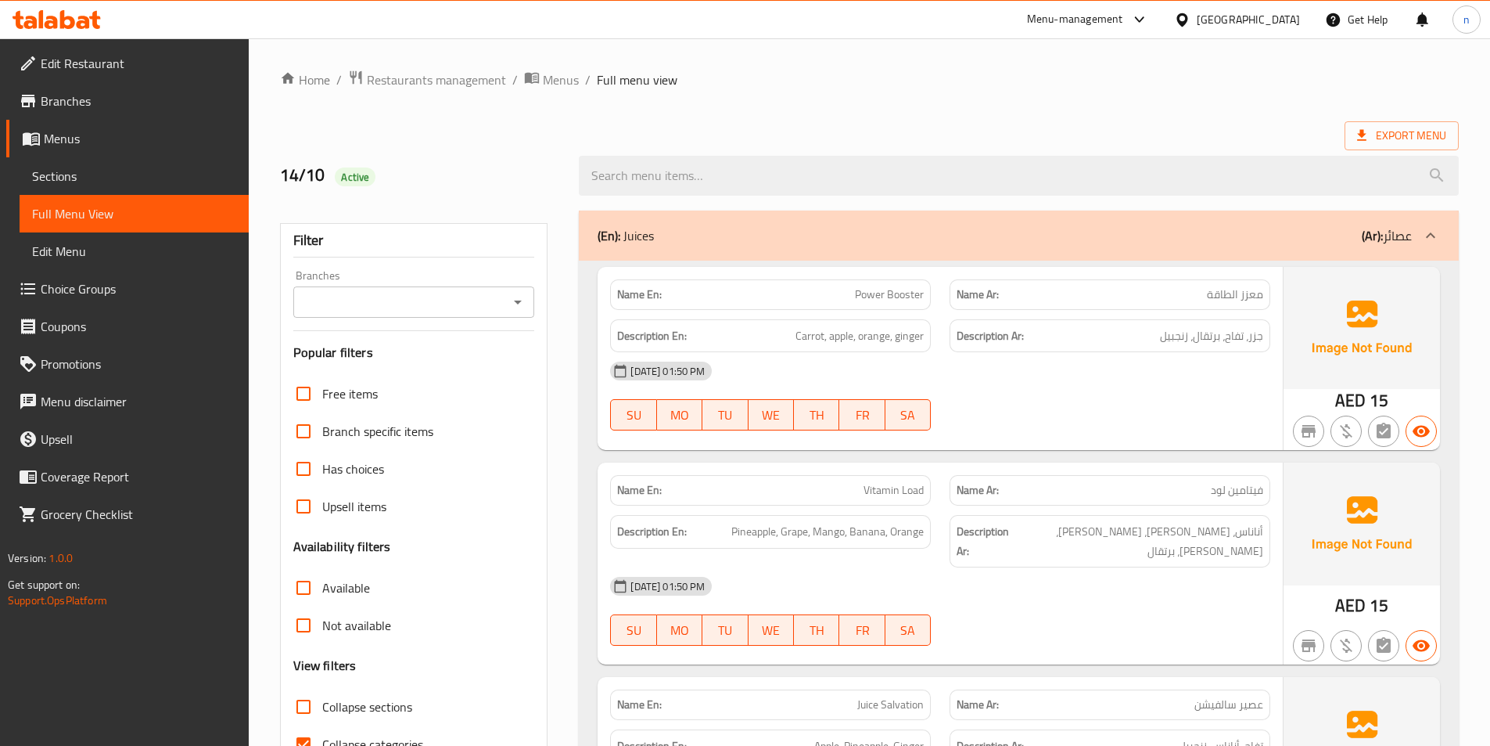
scroll to position [391, 0]
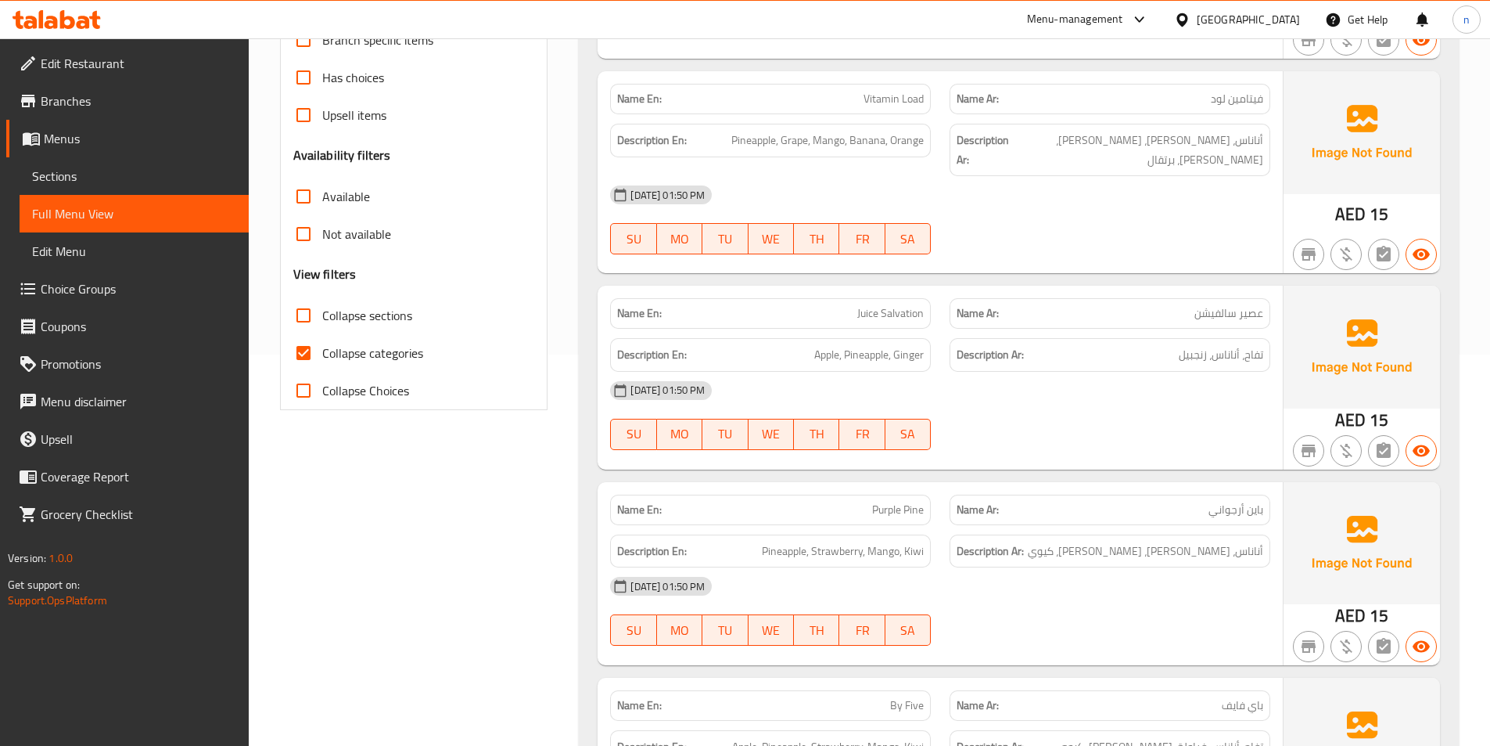
click at [402, 354] on span "Collapse categories" at bounding box center [372, 352] width 101 height 19
click at [322, 354] on input "Collapse categories" at bounding box center [304, 353] width 38 height 38
checkbox input "false"
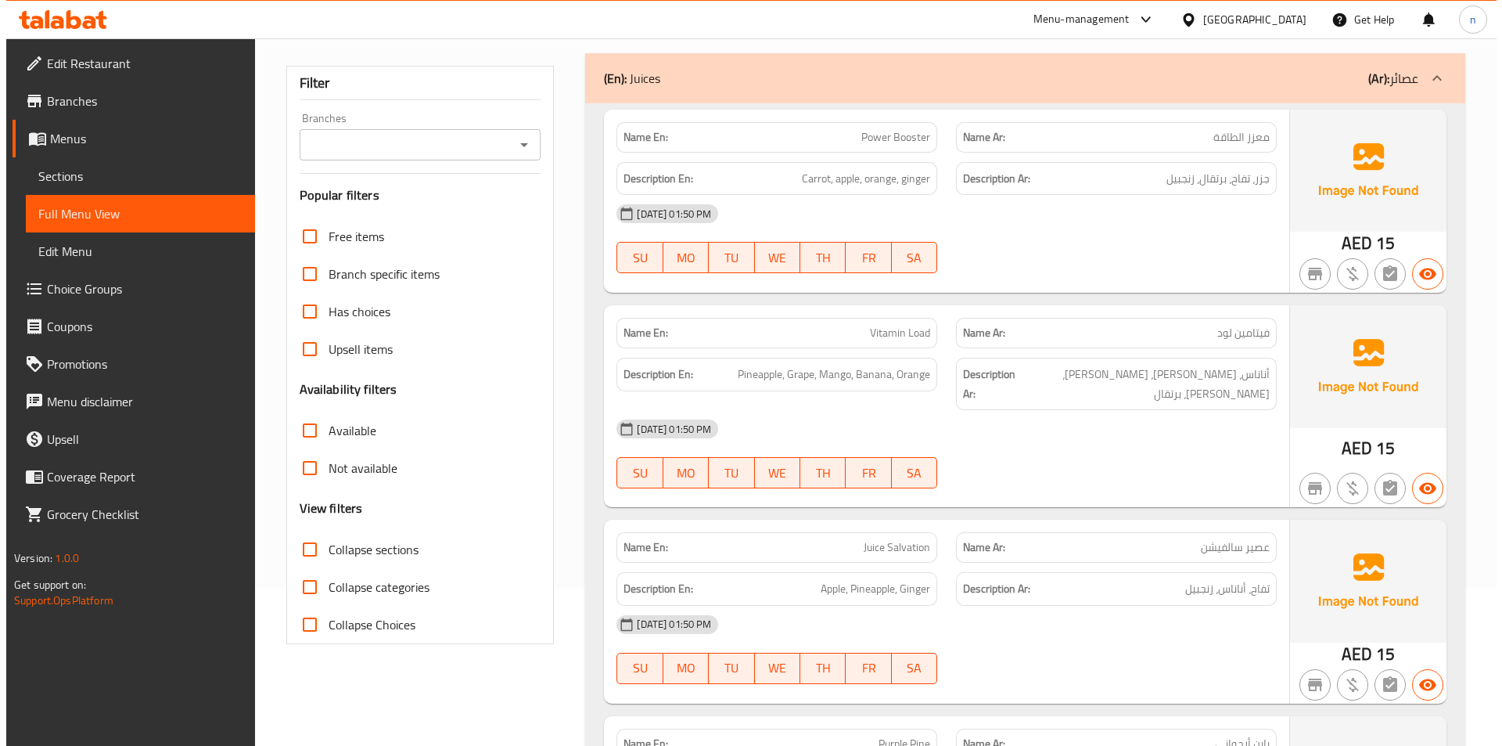
scroll to position [0, 0]
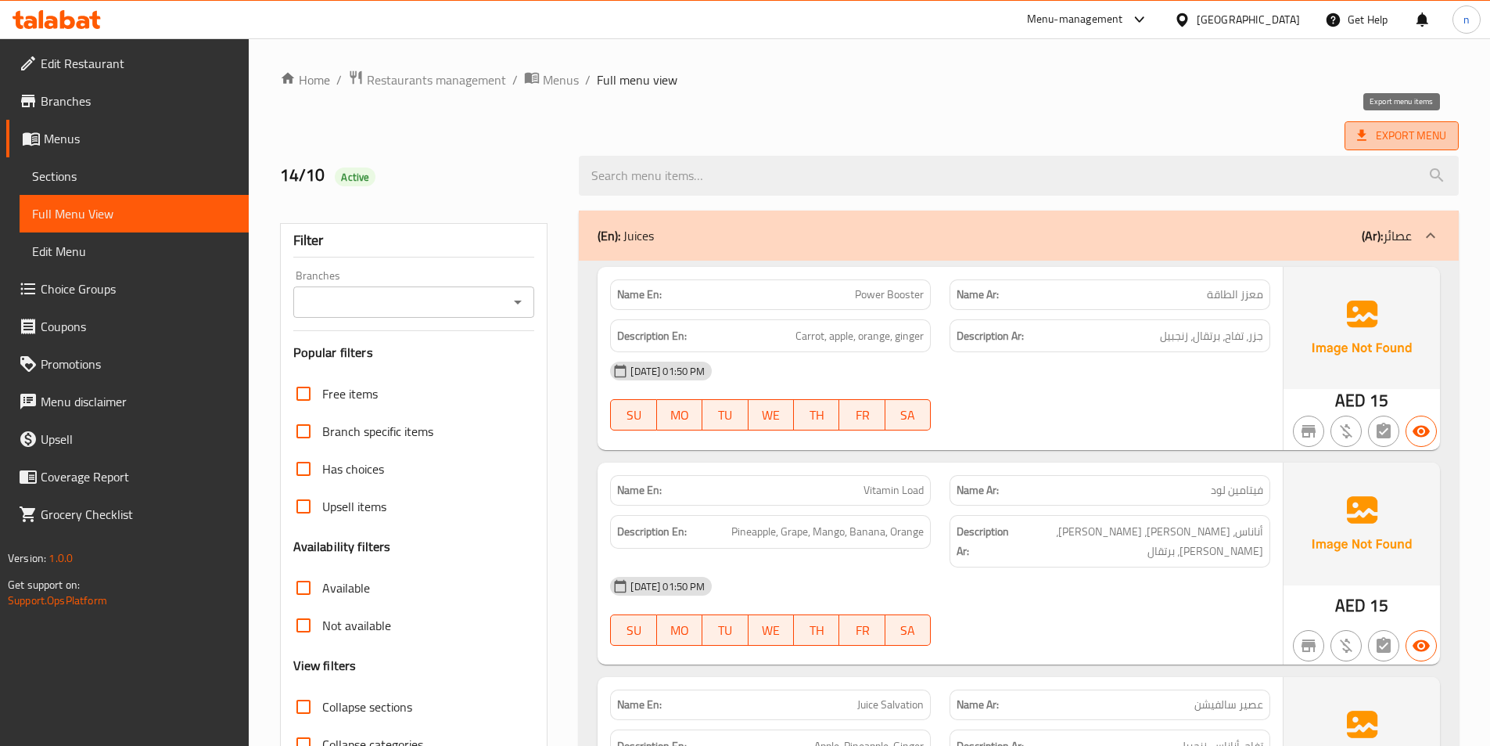
click at [1397, 140] on span "Export Menu" at bounding box center [1401, 136] width 89 height 20
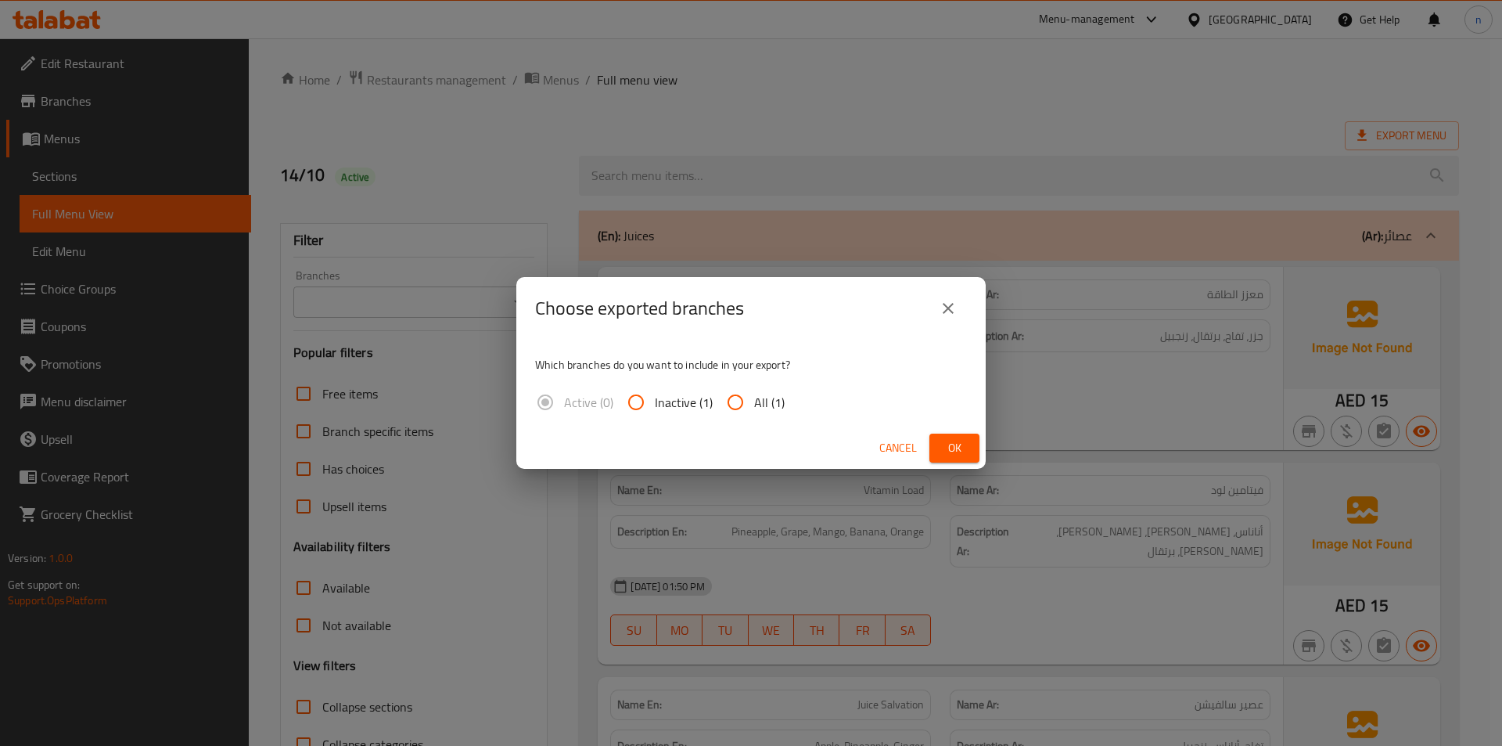
click at [777, 409] on span "All (1)" at bounding box center [769, 402] width 31 height 19
click at [754, 409] on input "All (1)" at bounding box center [736, 402] width 38 height 38
radio input "true"
click at [939, 458] on button "Ok" at bounding box center [954, 447] width 50 height 29
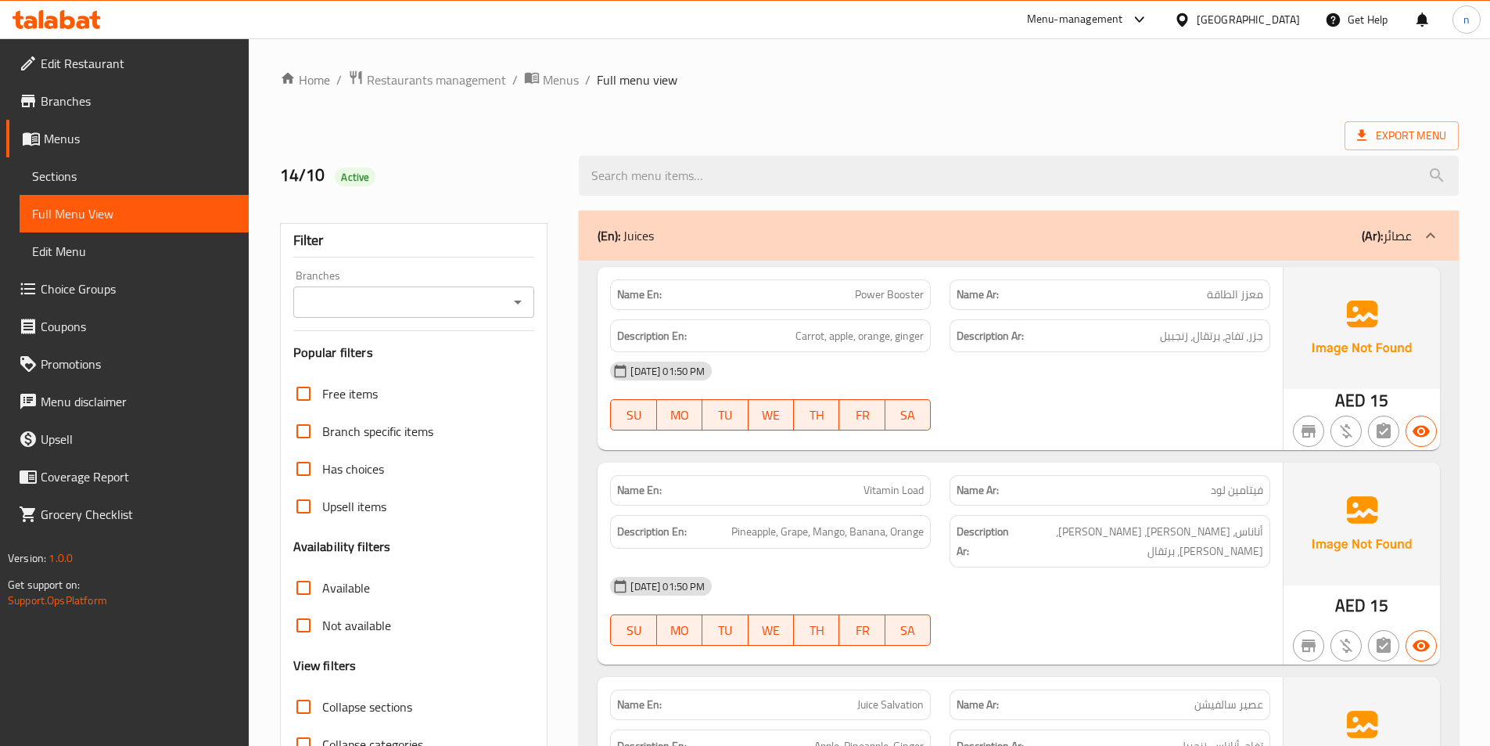
drag, startPoint x: 1441, startPoint y: 92, endPoint x: 1407, endPoint y: 73, distance: 39.2
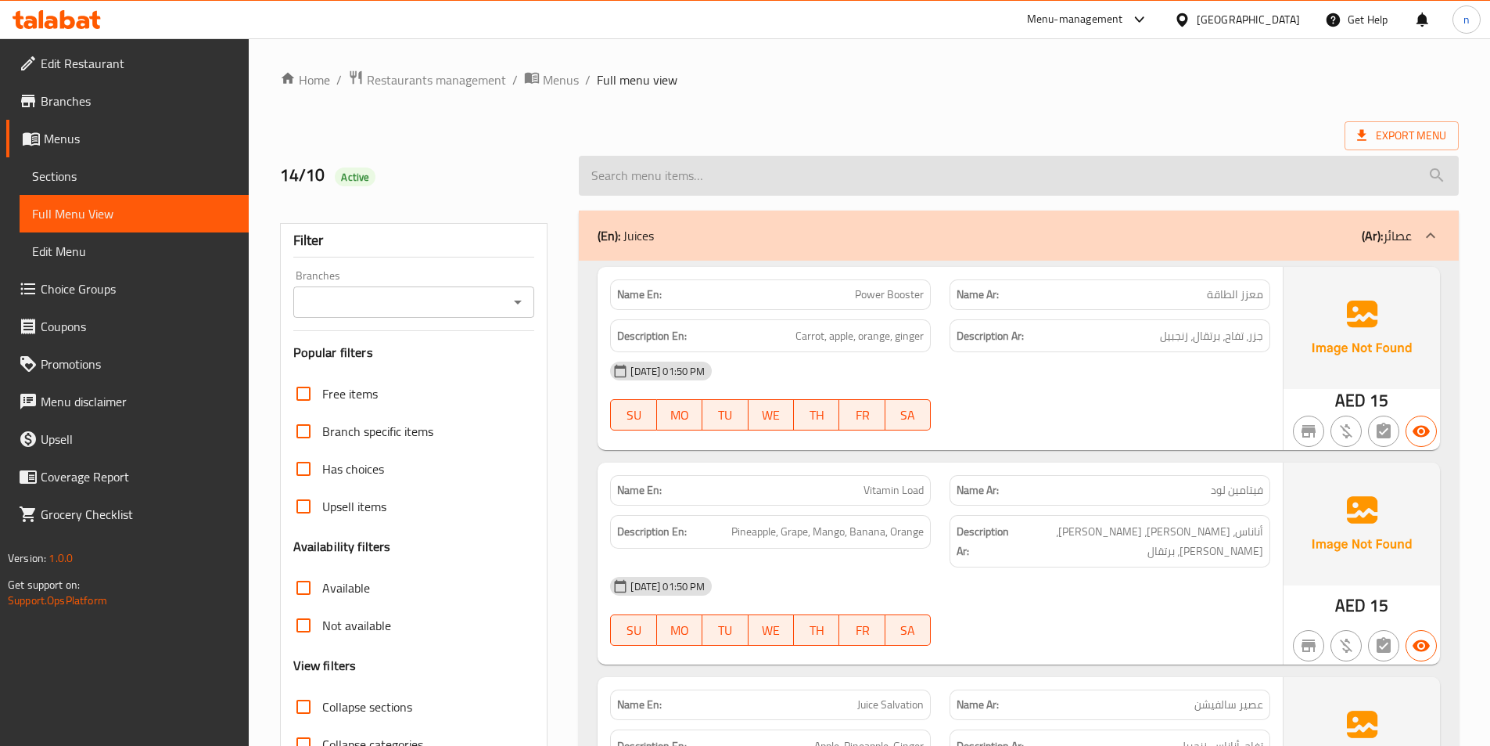
click at [834, 173] on input "search" at bounding box center [1019, 176] width 880 height 40
paste input "A tropical punch mixing orange, pineapple juice, fruit punch, and syrup."
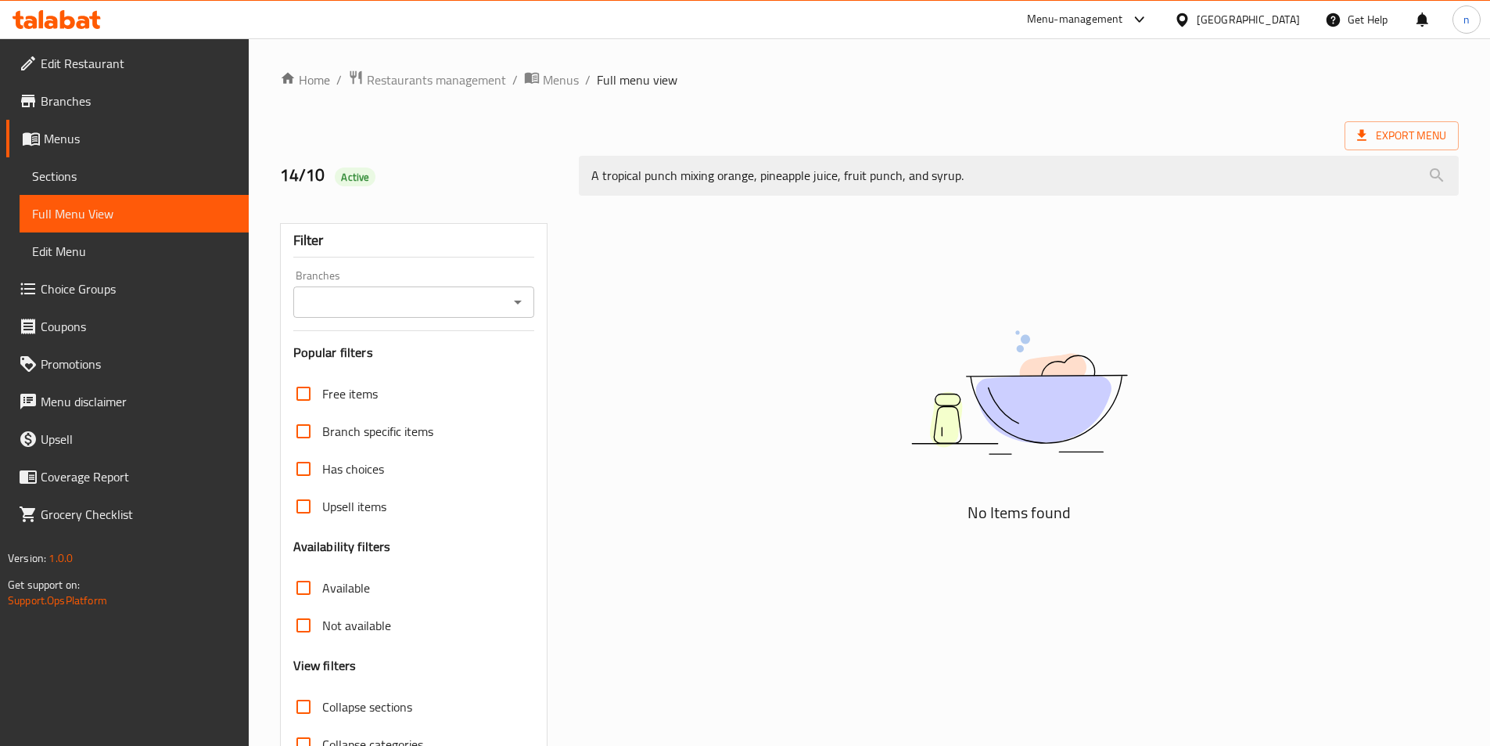
type input "A tropical punch mixing orange, pineapple juice, fruit punch, and syrup."
click at [103, 182] on span "Sections" at bounding box center [134, 176] width 204 height 19
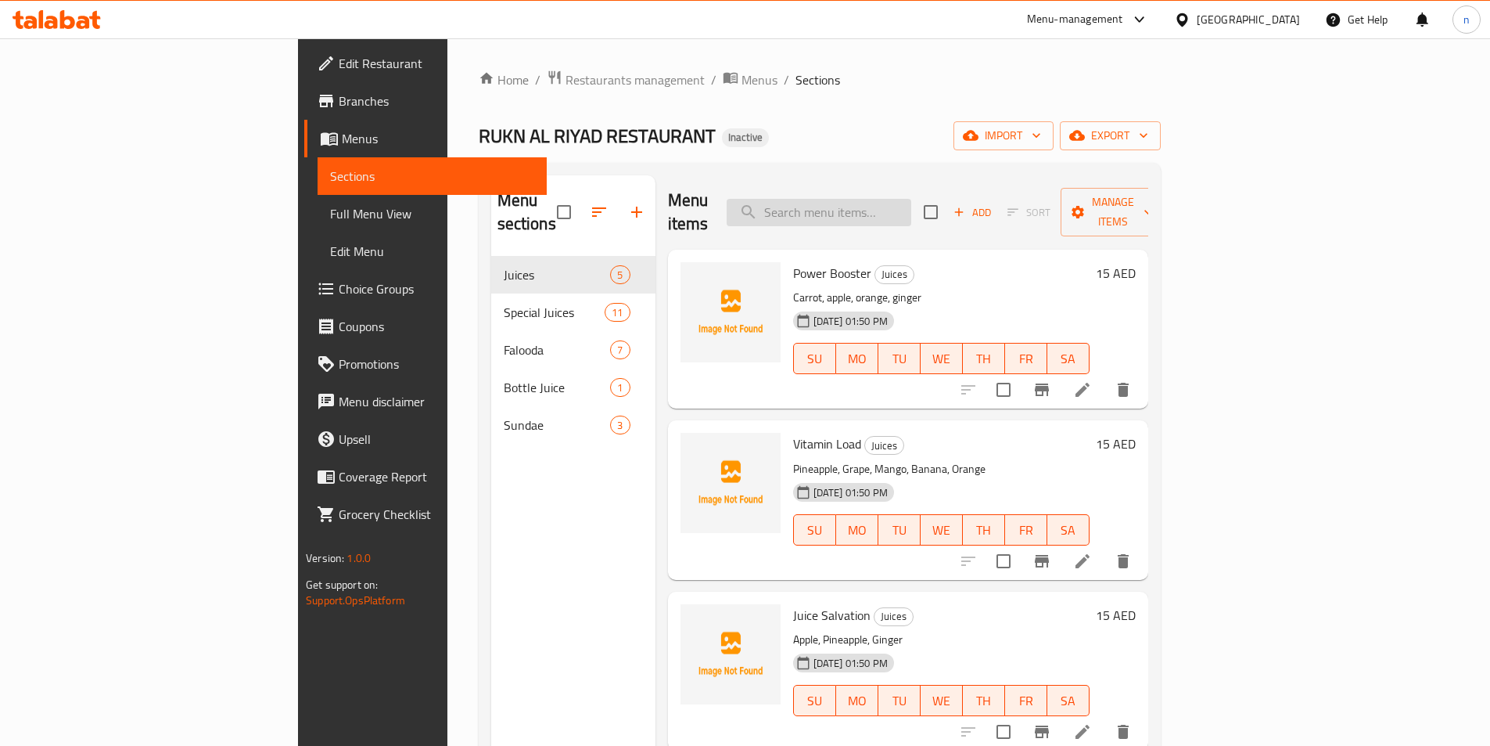
click at [885, 199] on input "search" at bounding box center [819, 212] width 185 height 27
paste input "A tropical punch mixing orange, pineapple juice, fruit punch, and syrup."
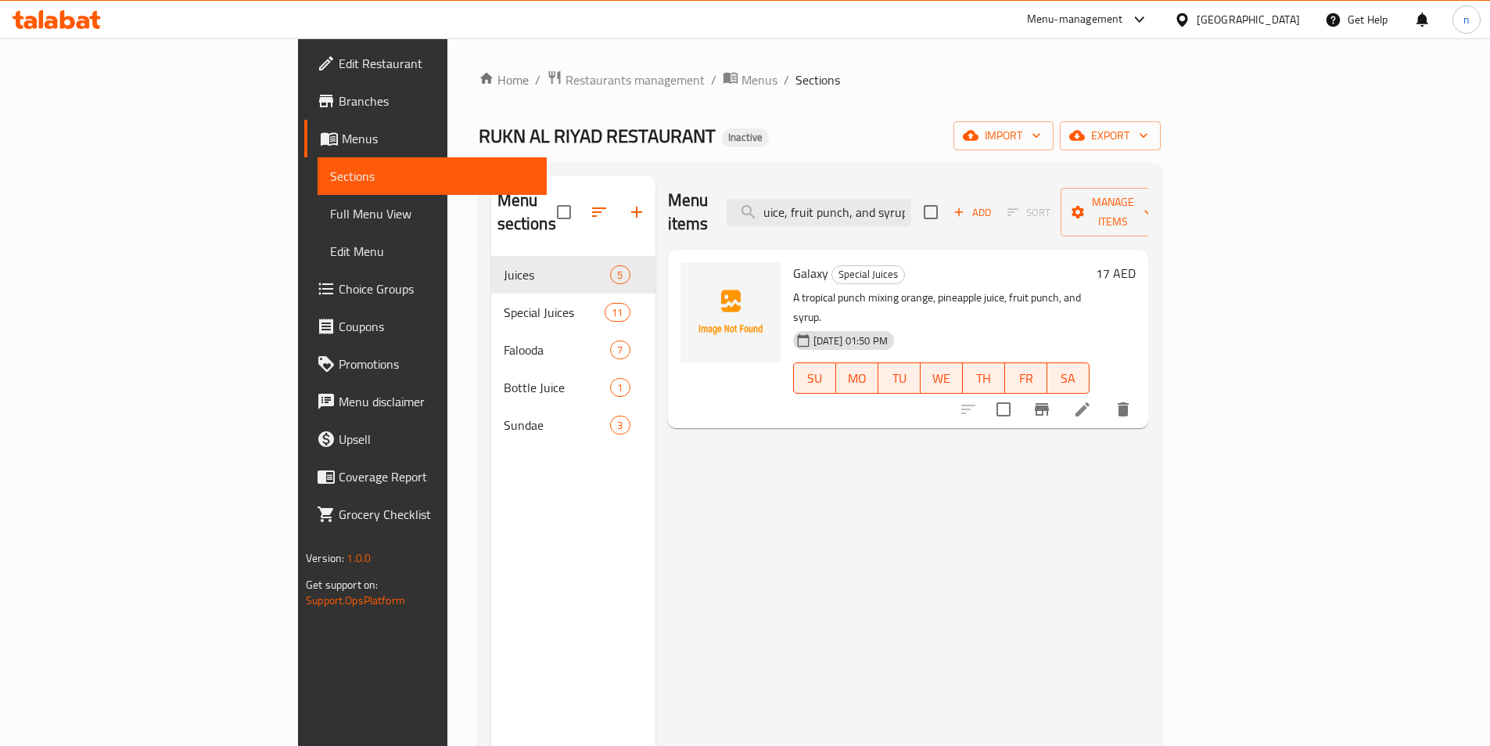
type input "A tropical punch mixing orange, pineapple juice, fruit punch, and syrup."
click at [1105, 395] on li at bounding box center [1083, 409] width 44 height 28
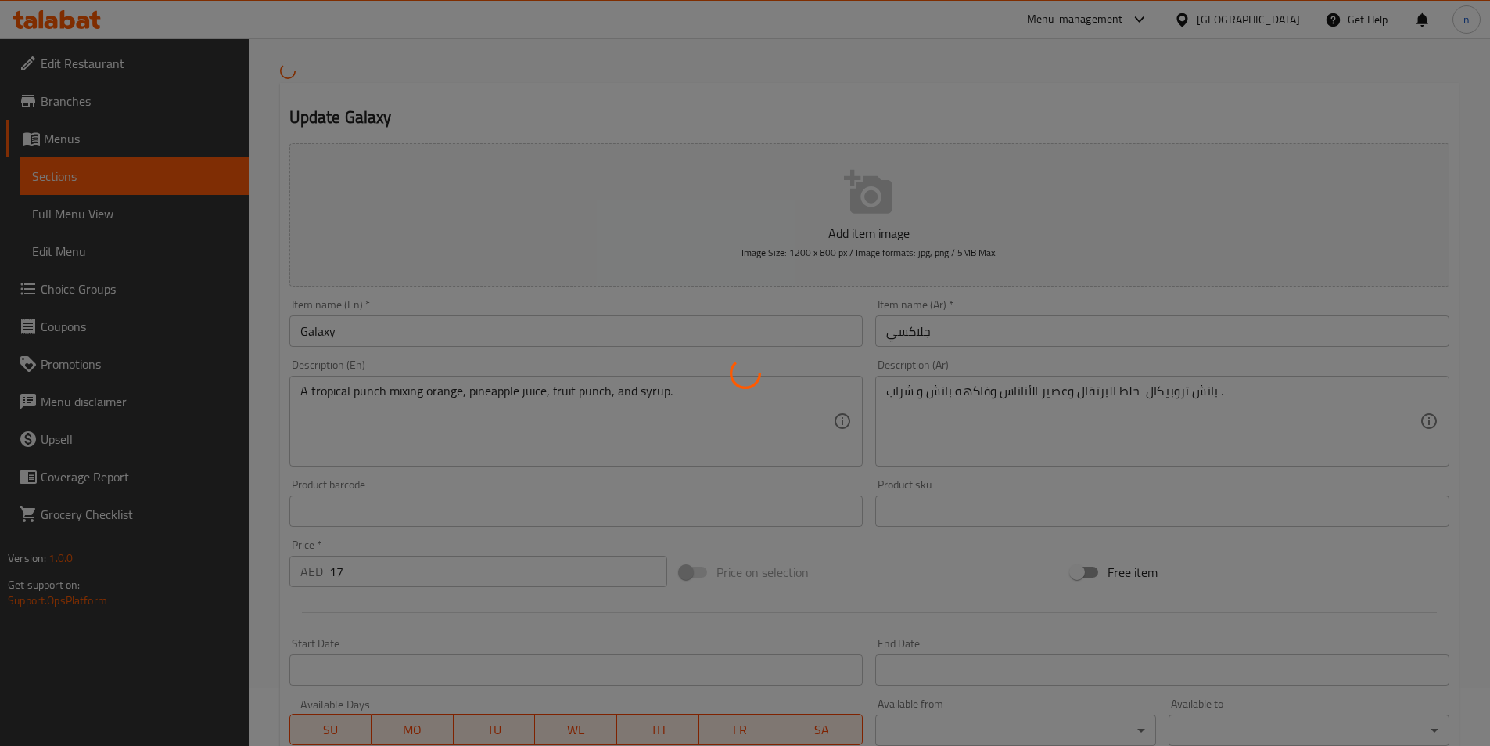
scroll to position [156, 0]
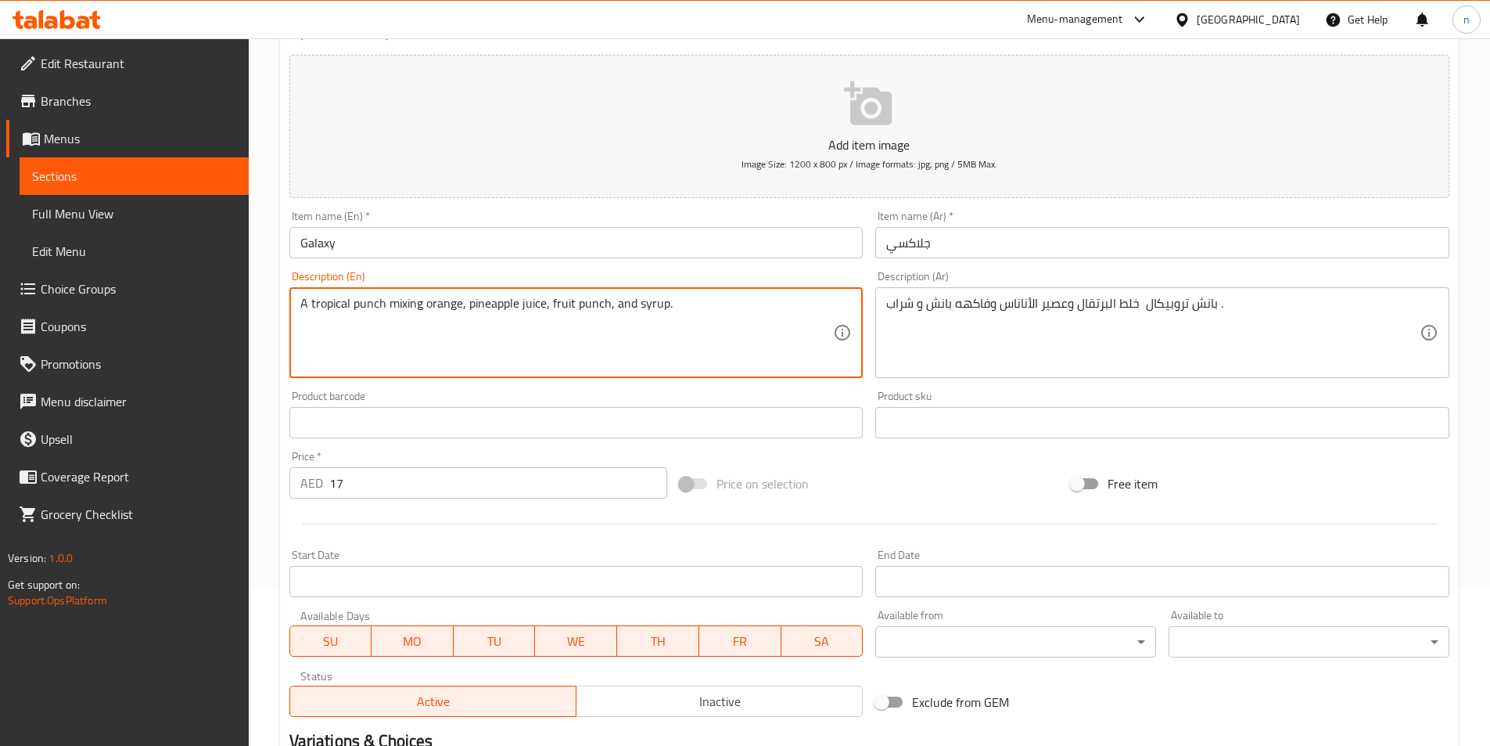
drag, startPoint x: 548, startPoint y: 307, endPoint x: 605, endPoint y: 315, distance: 56.9
